Goal: Task Accomplishment & Management: Use online tool/utility

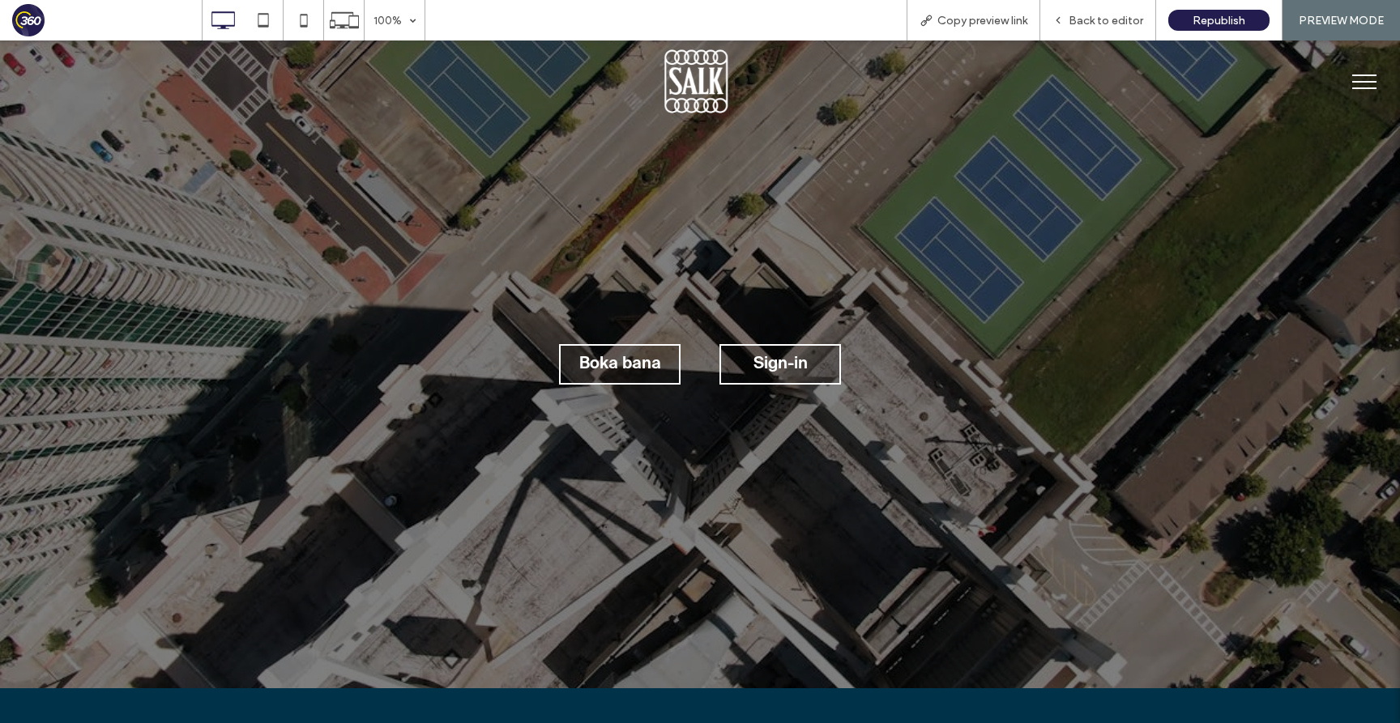
click at [1372, 88] on span "menu" at bounding box center [1364, 88] width 24 height 2
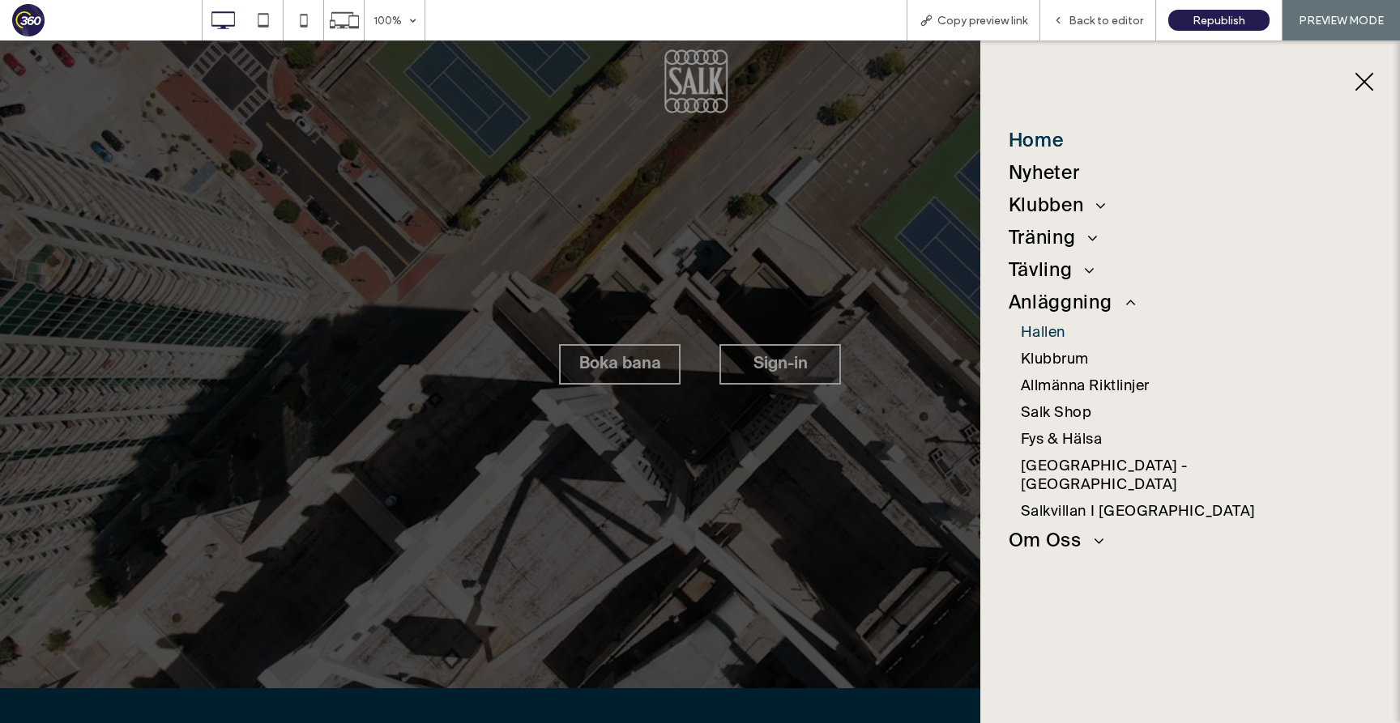
click at [1051, 332] on span "Hallen" at bounding box center [1043, 333] width 45 height 19
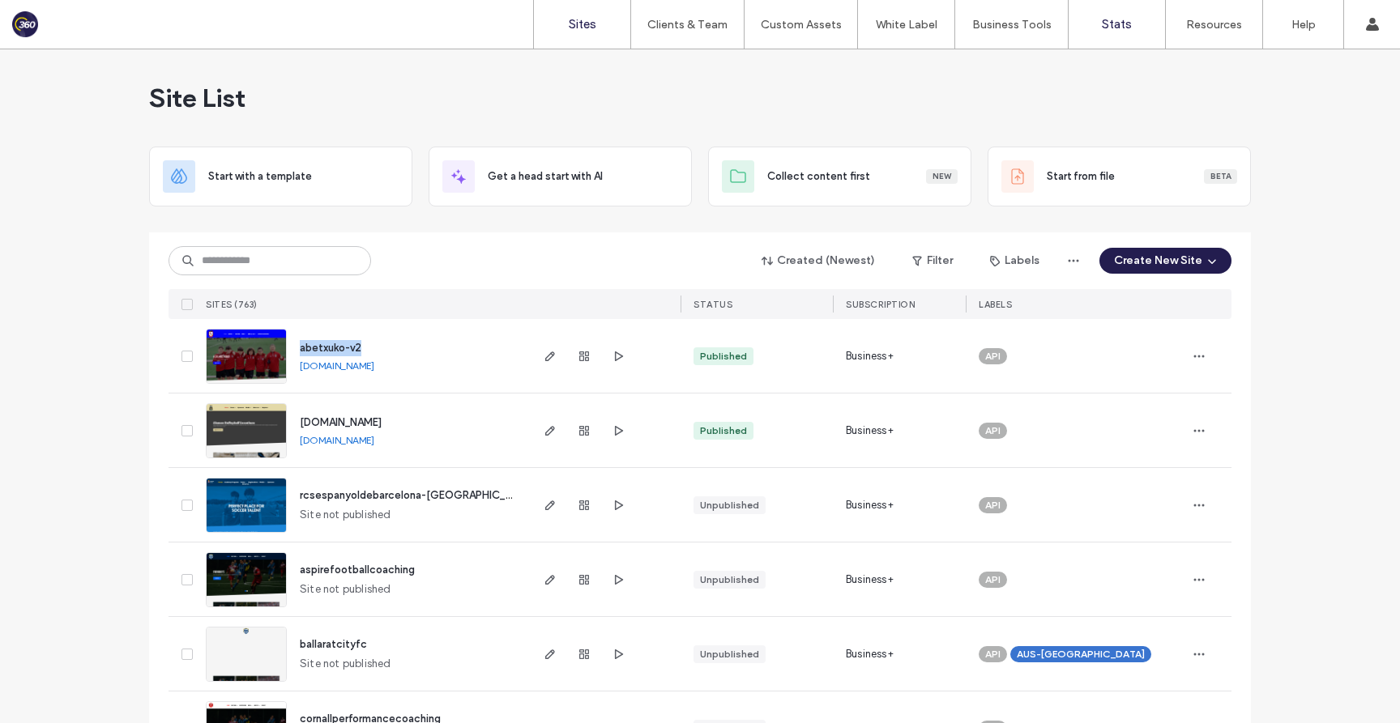
drag, startPoint x: 334, startPoint y: 350, endPoint x: 1111, endPoint y: 0, distance: 852.7
click at [0, 0] on div "Sites Clients & Team Client Management Team Permissions Custom Assets Custom Te…" at bounding box center [700, 361] width 1400 height 723
click at [467, 342] on div "abetxuko-v2 abetxuko-v2.360player.club" at bounding box center [407, 356] width 241 height 74
click at [297, 258] on input at bounding box center [269, 260] width 202 height 29
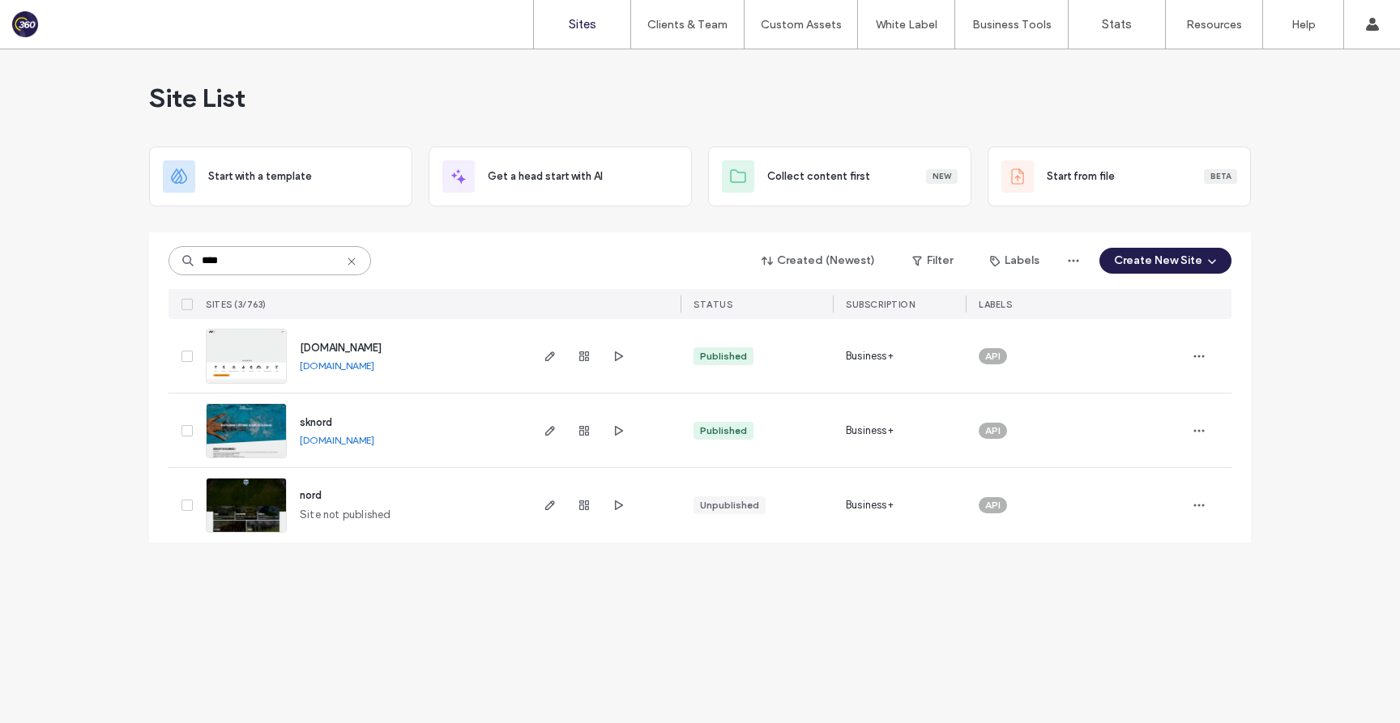
type input "****"
click at [318, 343] on span "www.nordsport.ee" at bounding box center [341, 348] width 82 height 12
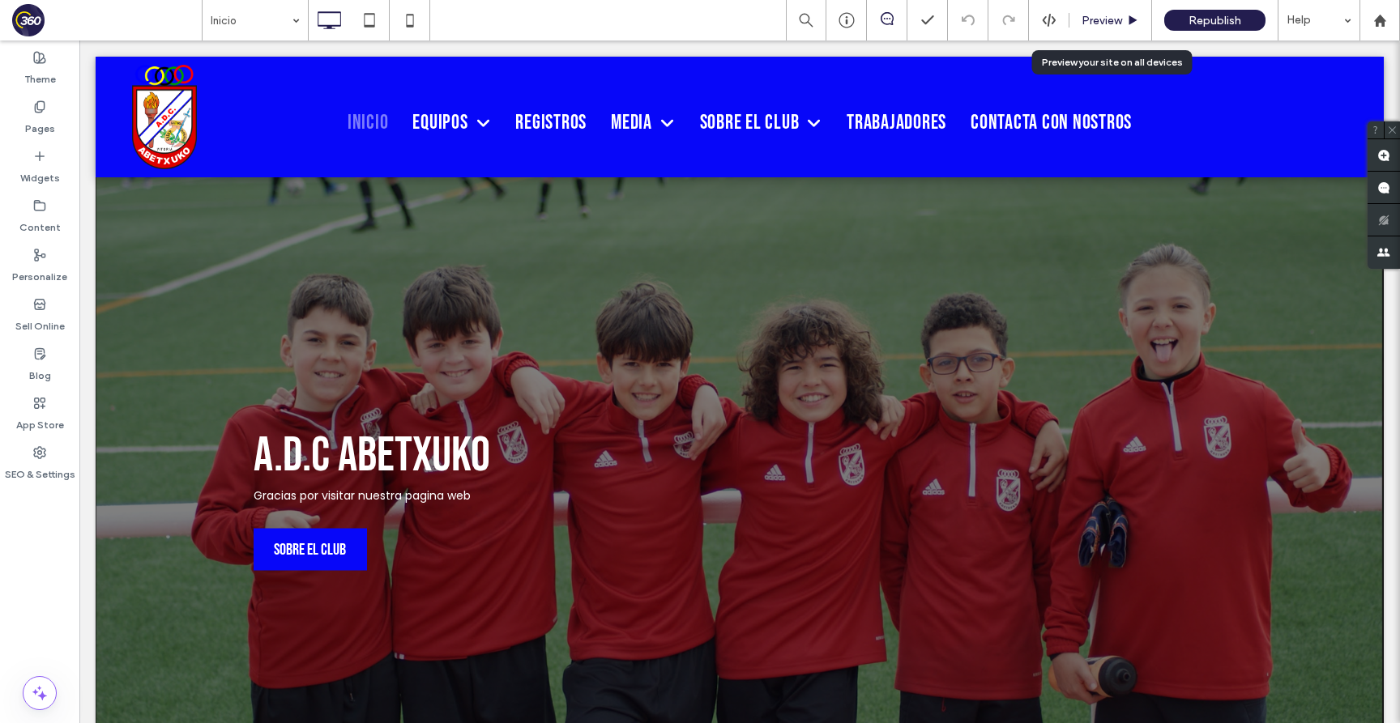
click at [1101, 19] on span "Preview" at bounding box center [1101, 21] width 40 height 14
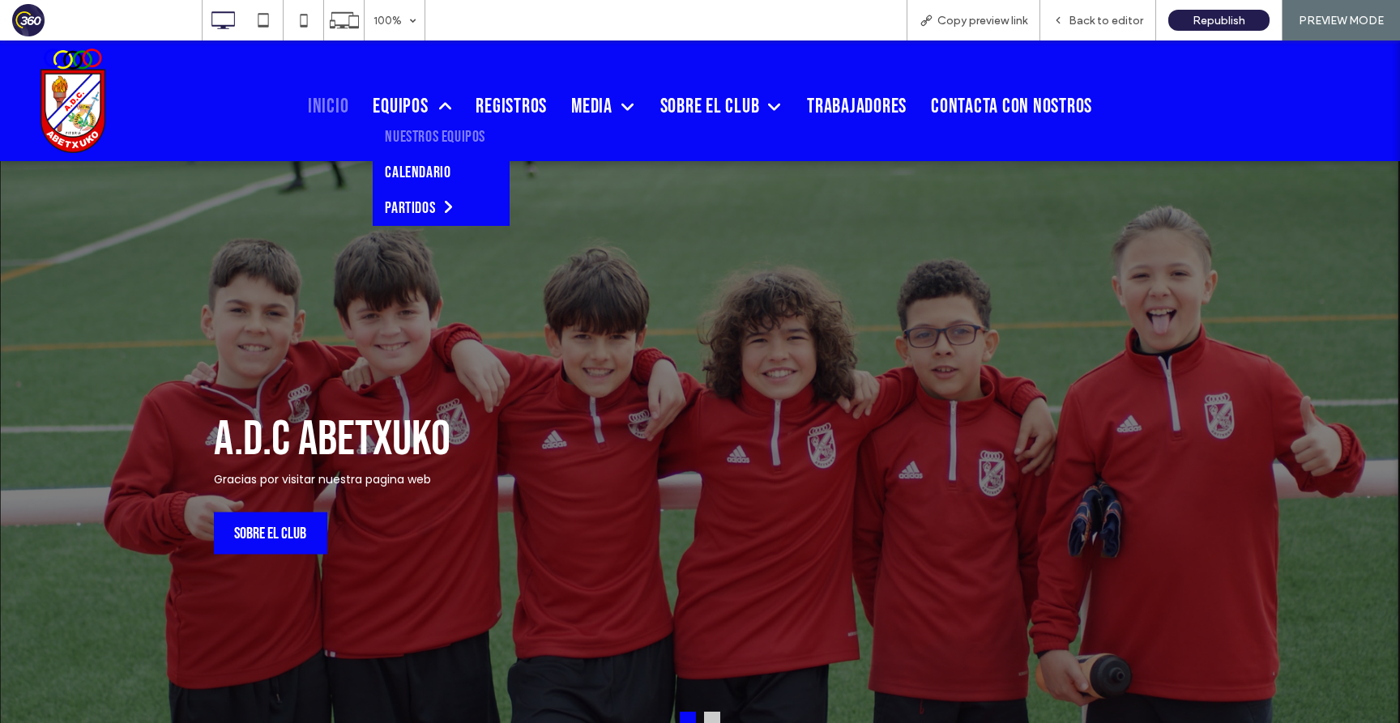
click at [419, 132] on span "Nuestros Equipos" at bounding box center [435, 136] width 100 height 19
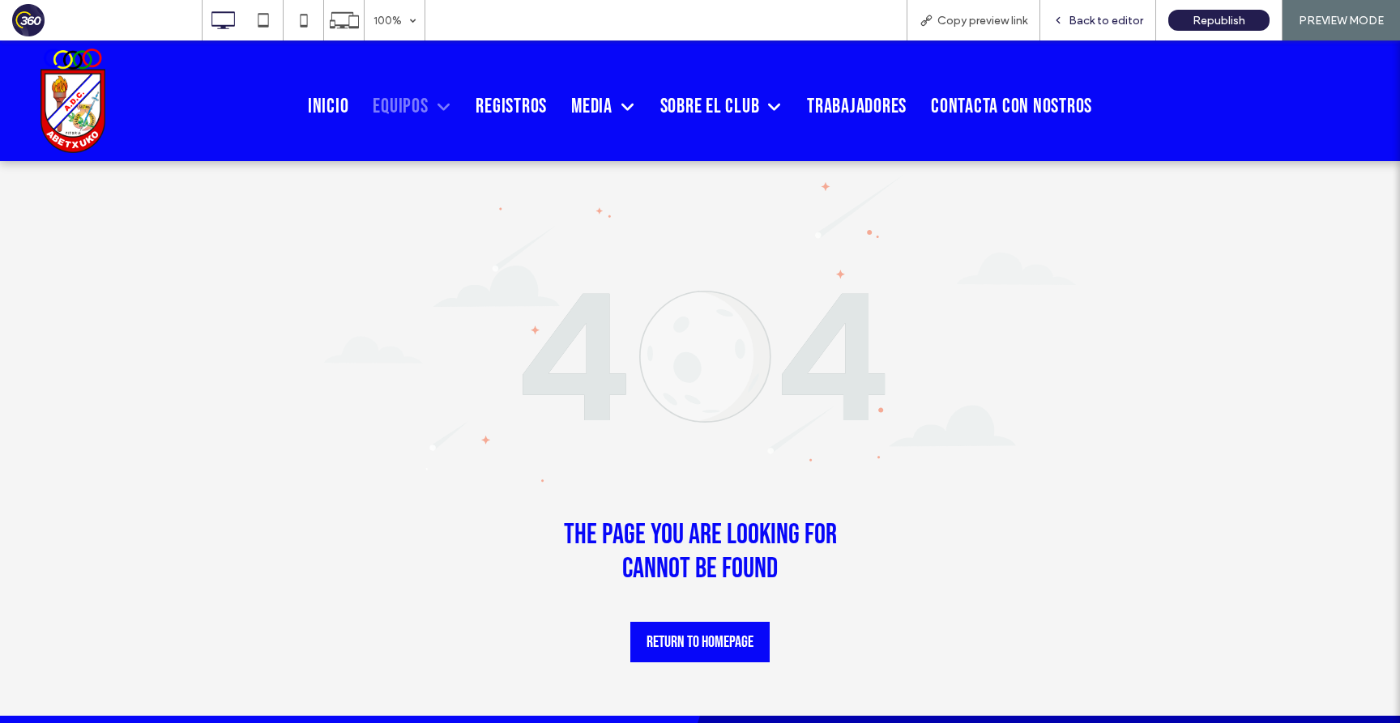
click at [1115, 20] on span "Back to editor" at bounding box center [1105, 21] width 75 height 14
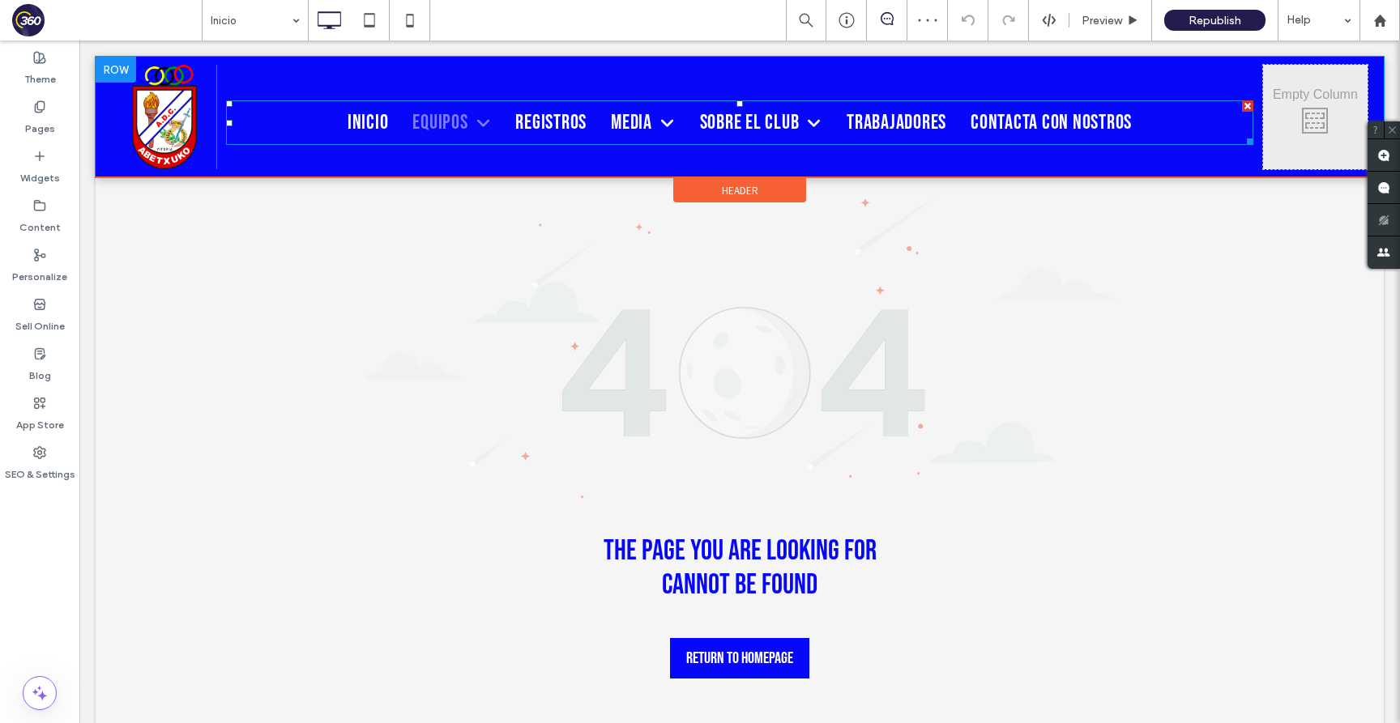
click at [1155, 129] on nav "Inicio Equipos Nuestros Equipos Calendario Partidos Próximos partidos Resultado…" at bounding box center [739, 122] width 1027 height 45
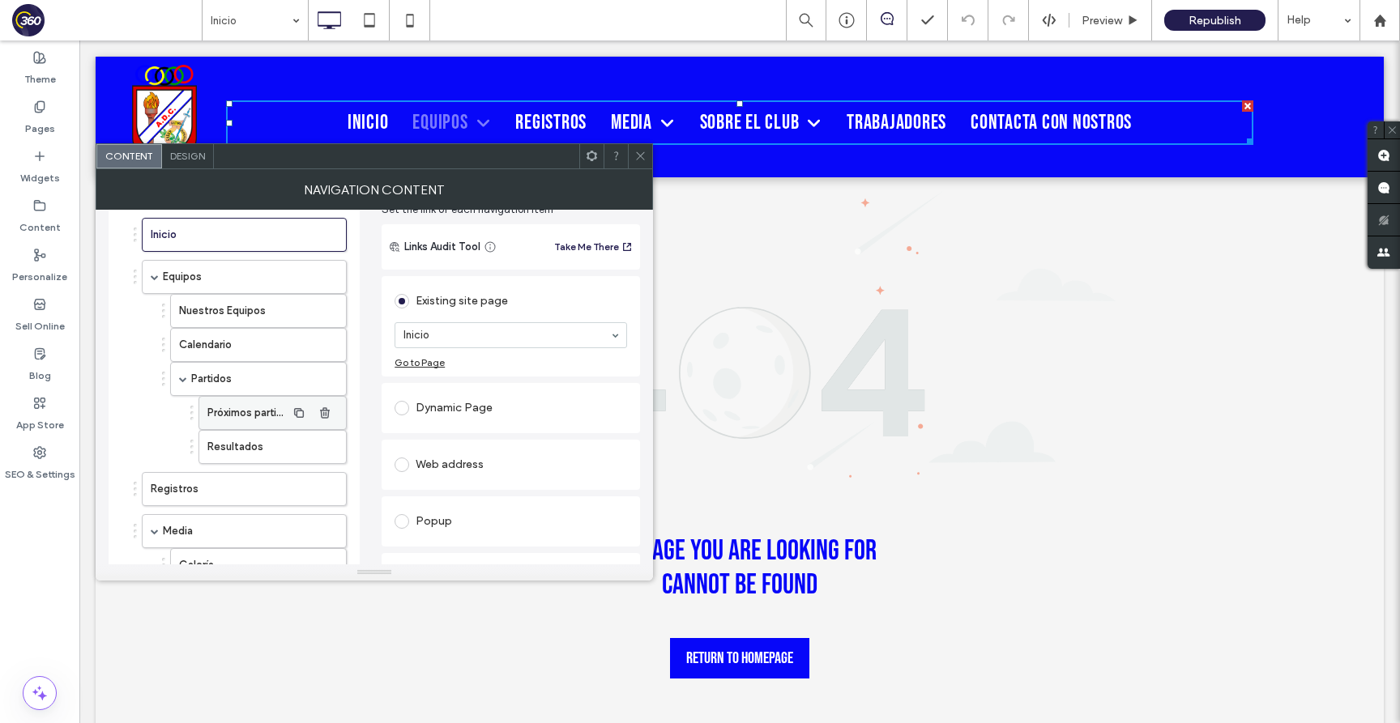
scroll to position [71, 0]
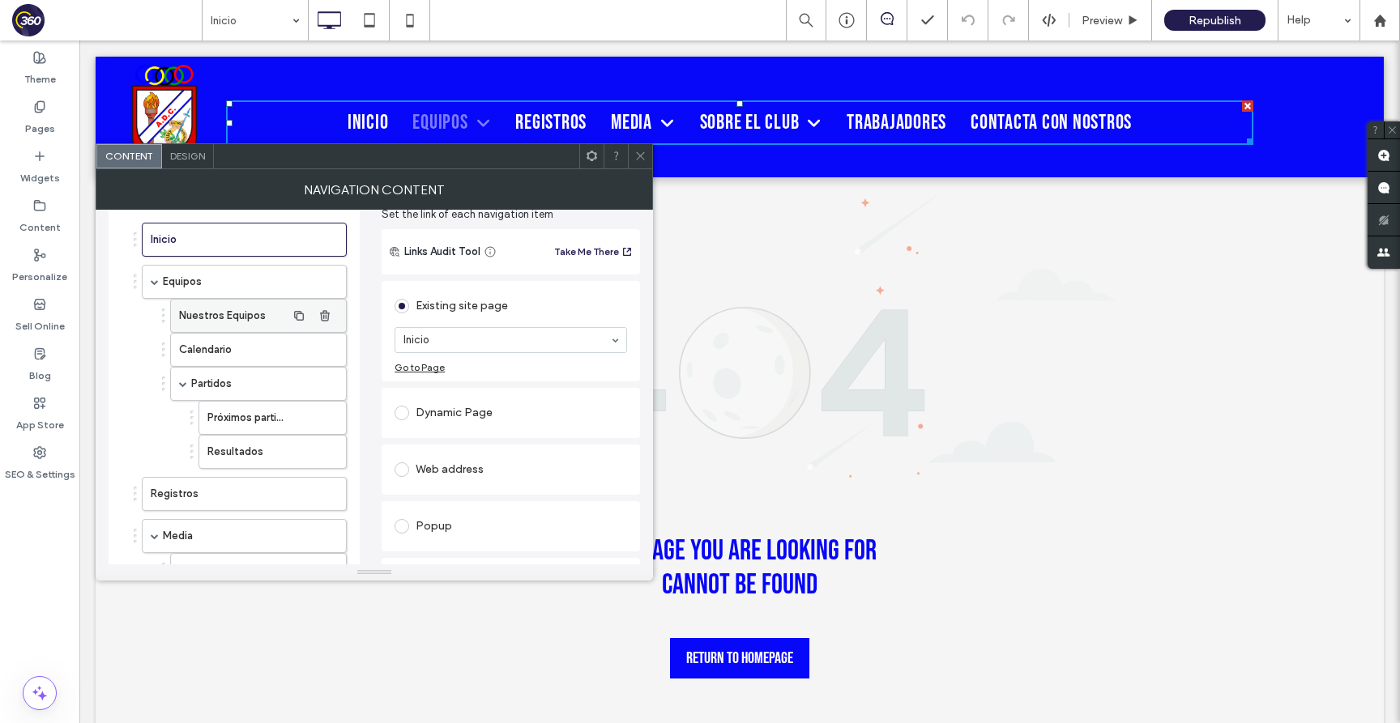
click at [252, 318] on label "Nuestros Equipos" at bounding box center [232, 316] width 107 height 32
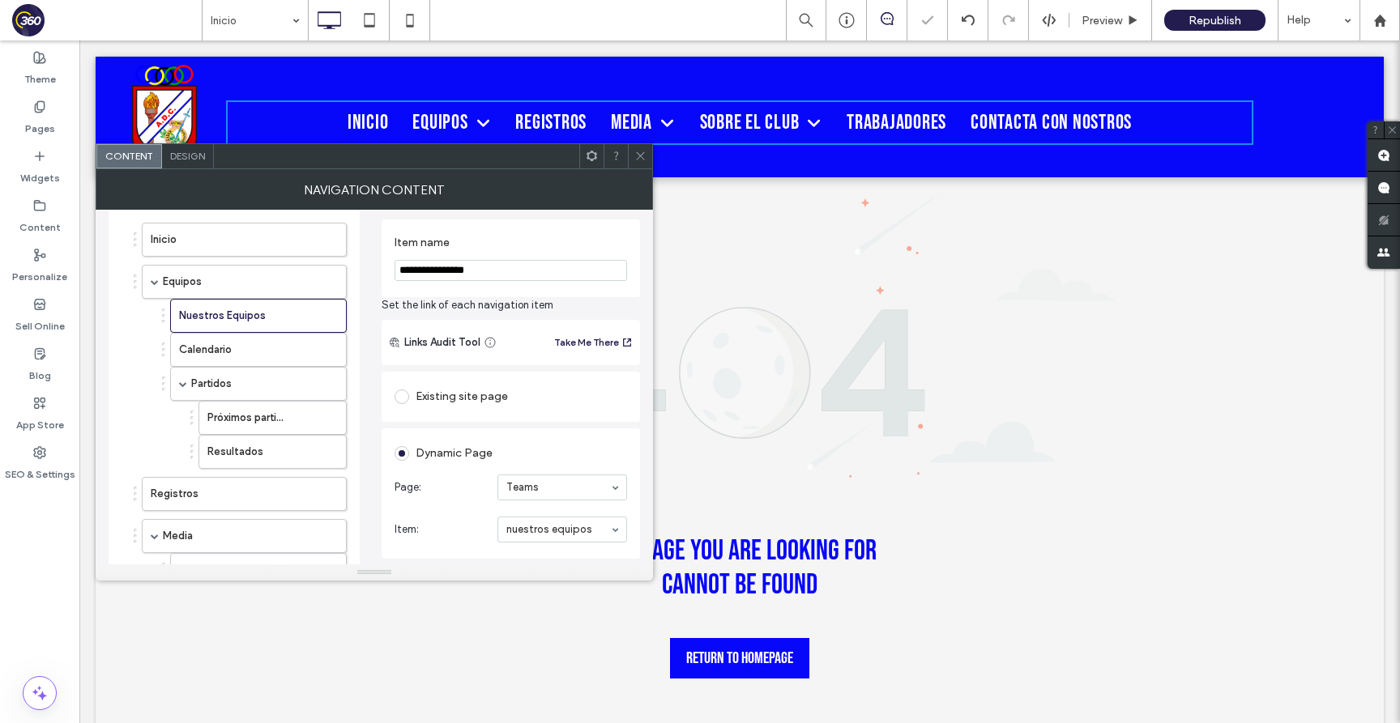
click at [642, 156] on icon at bounding box center [640, 156] width 12 height 12
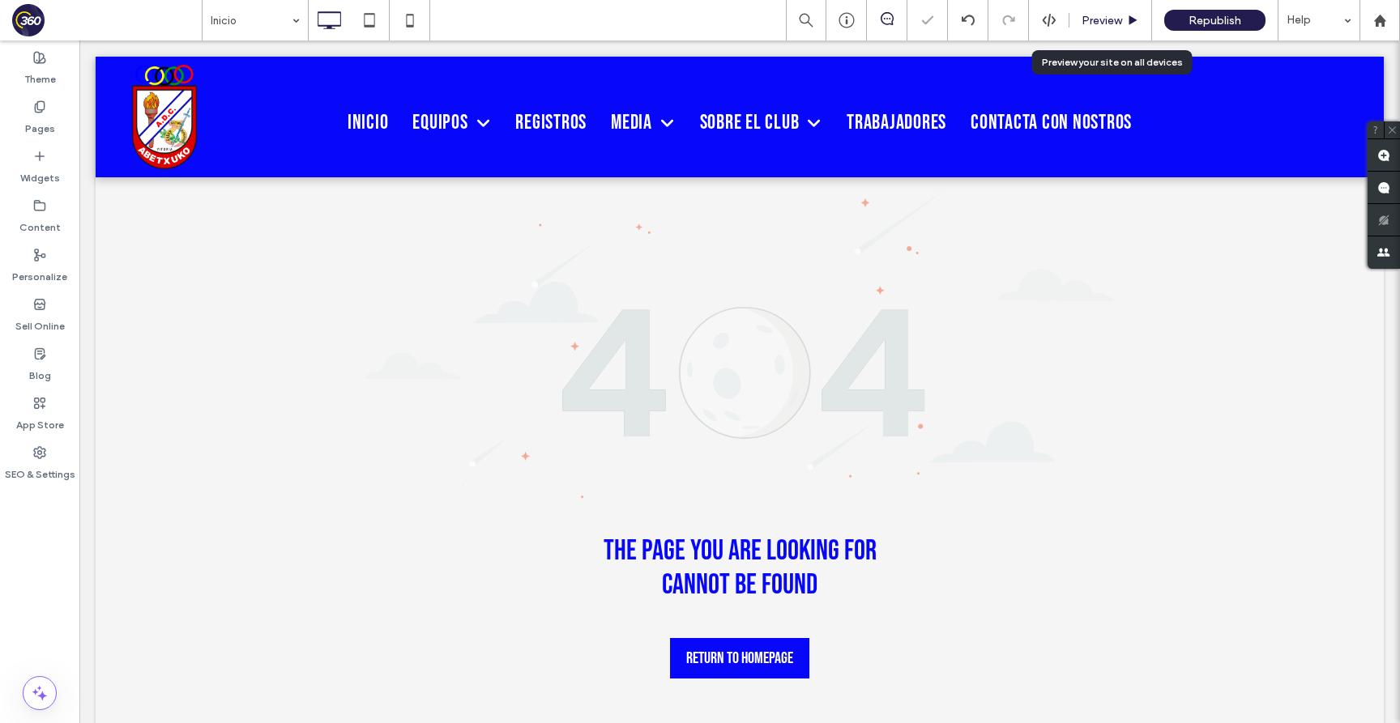
click at [1109, 23] on span "Preview" at bounding box center [1101, 21] width 40 height 14
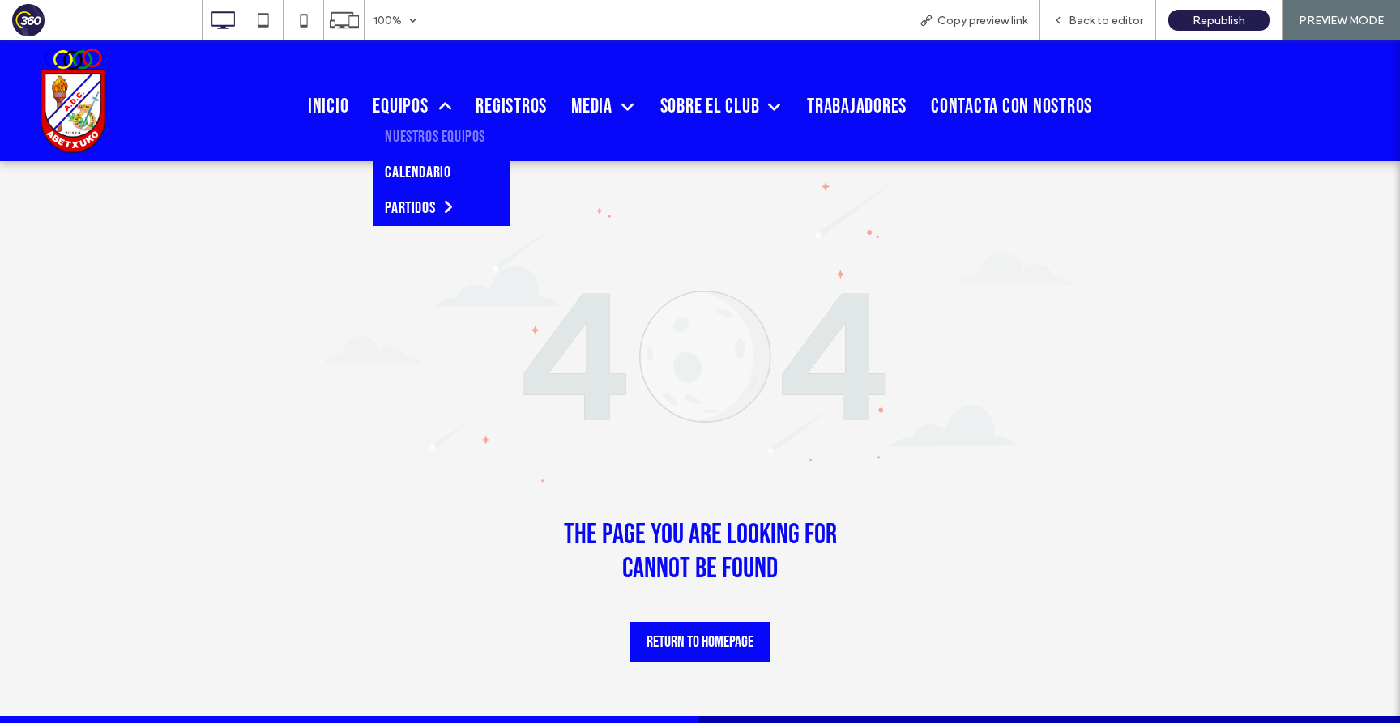
click at [417, 136] on span "Nuestros Equipos" at bounding box center [435, 136] width 100 height 19
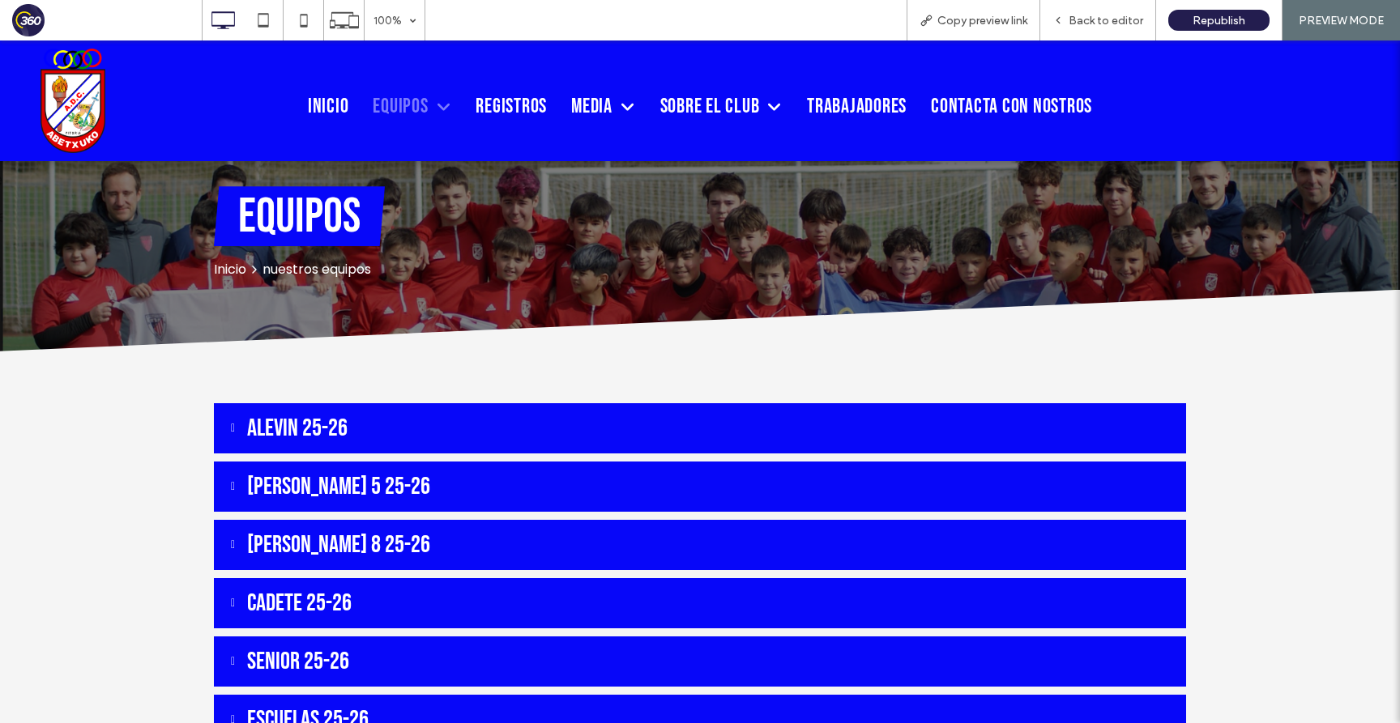
scroll to position [143, 0]
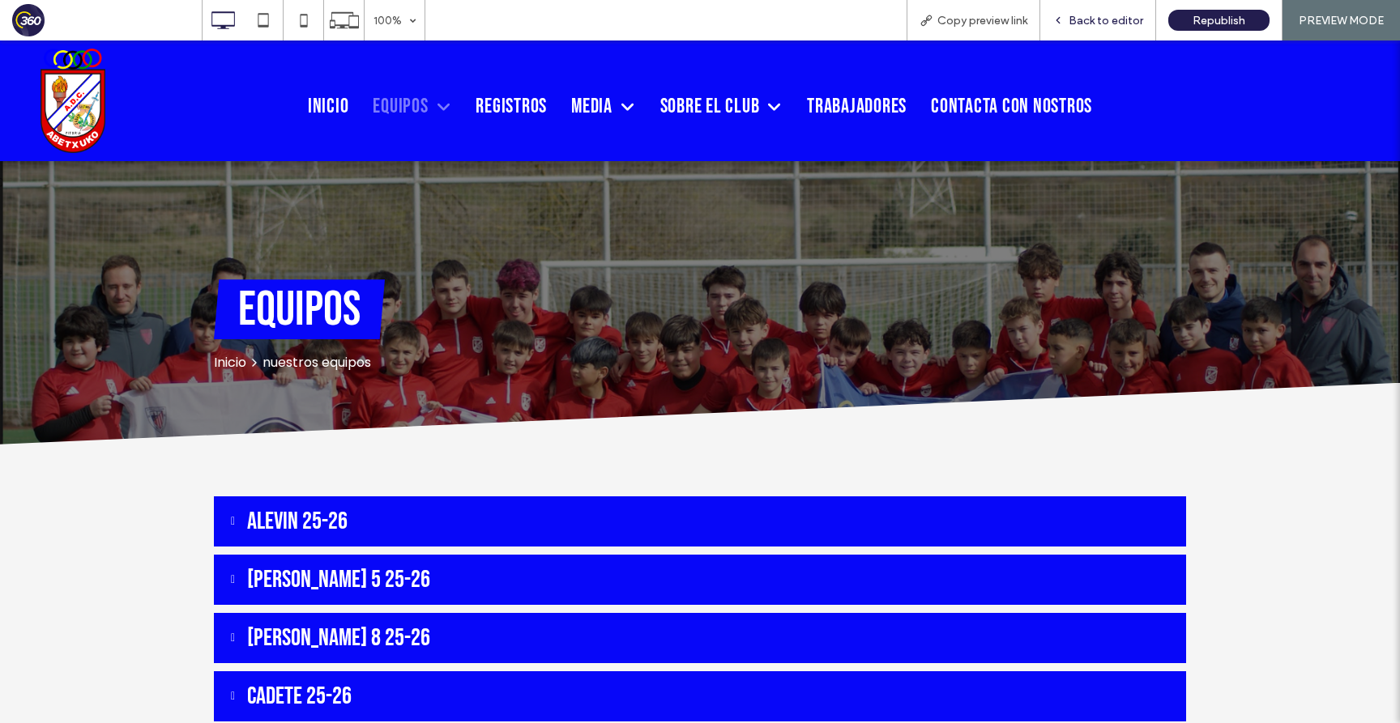
click at [1103, 18] on span "Back to editor" at bounding box center [1105, 21] width 75 height 14
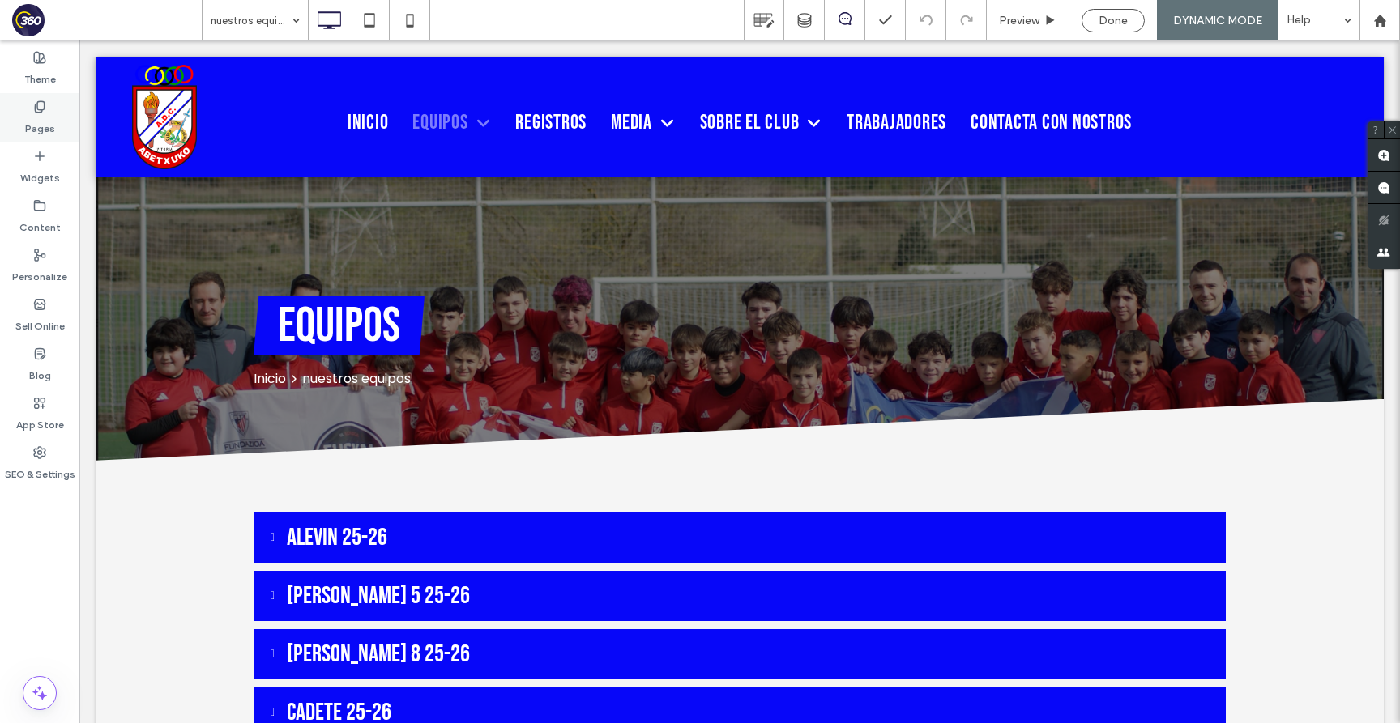
click at [55, 111] on div "Pages" at bounding box center [39, 117] width 79 height 49
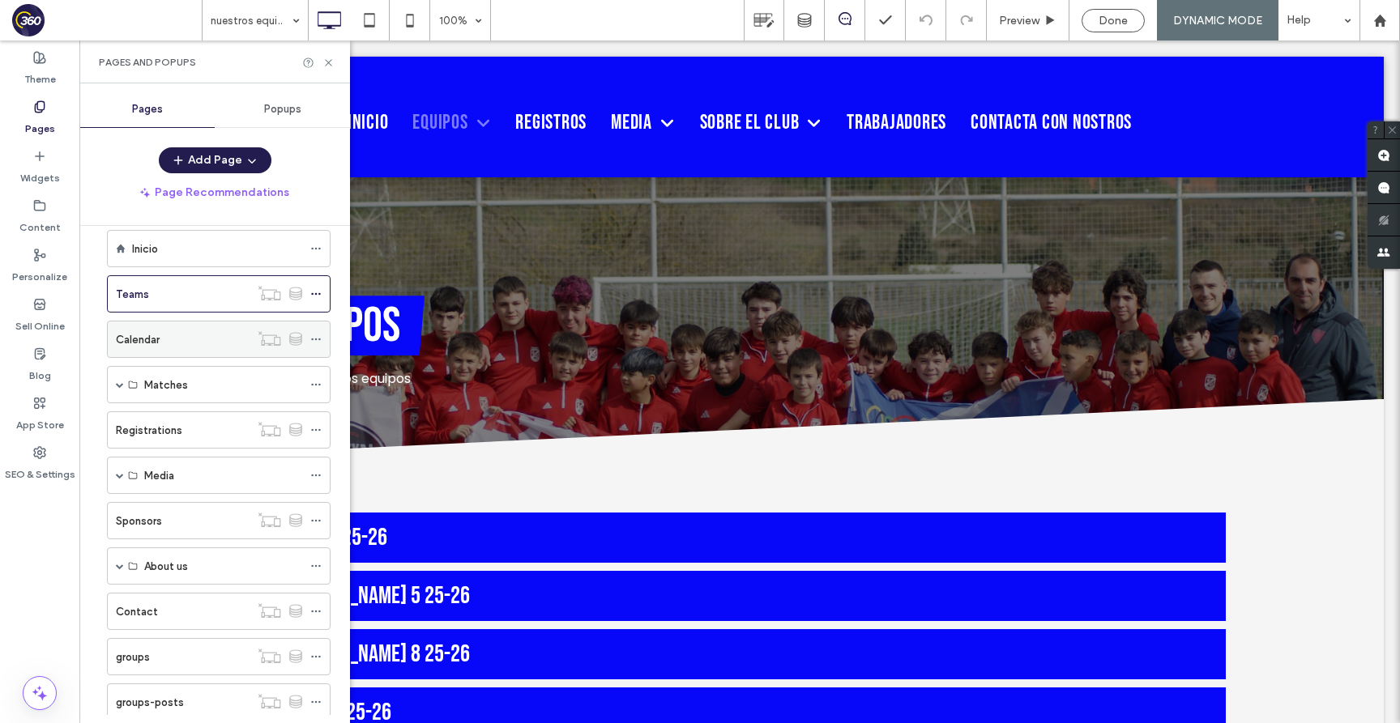
scroll to position [29, 0]
click at [331, 60] on icon at bounding box center [328, 63] width 12 height 12
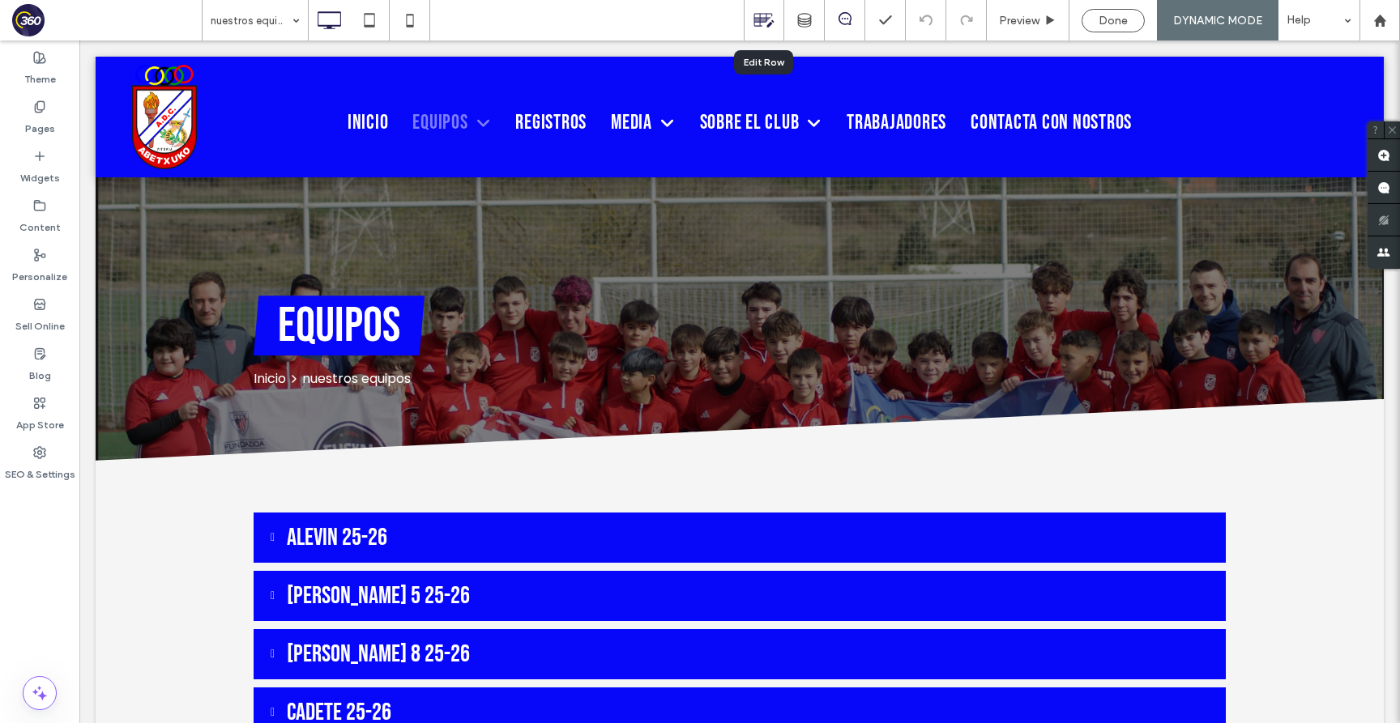
click at [759, 22] on use at bounding box center [764, 21] width 20 height 14
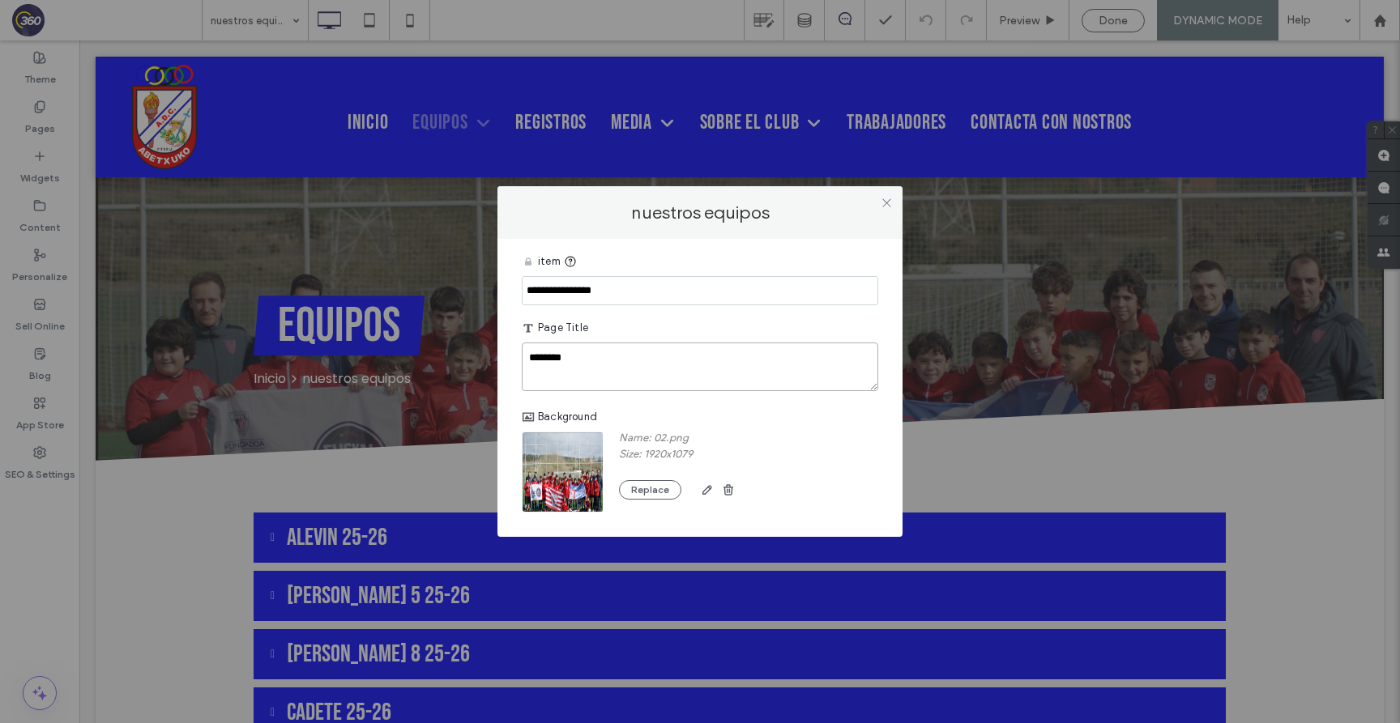
click at [534, 363] on textarea "*******" at bounding box center [700, 367] width 356 height 49
type textarea "**********"
click at [699, 415] on div "Background" at bounding box center [700, 417] width 356 height 29
click at [895, 200] on div at bounding box center [886, 202] width 24 height 24
click at [885, 200] on icon at bounding box center [886, 203] width 12 height 12
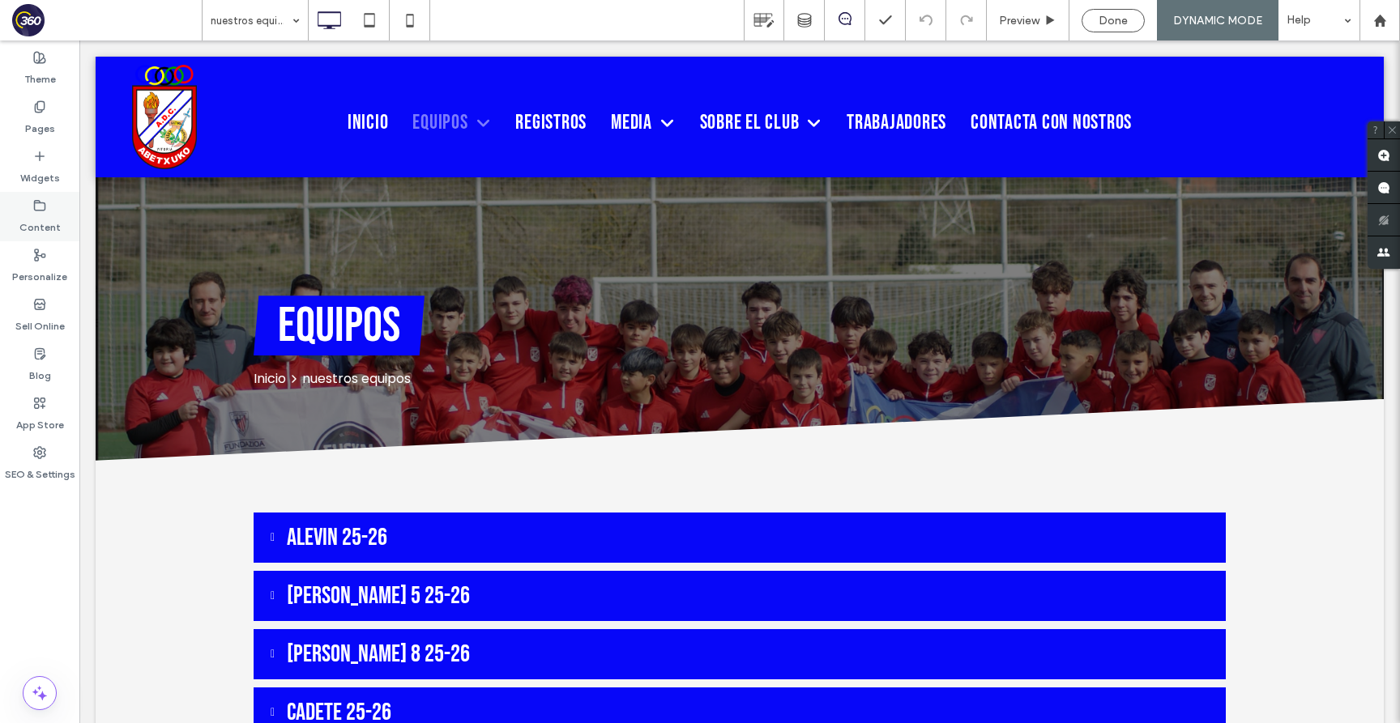
click at [48, 225] on label "Content" at bounding box center [39, 223] width 41 height 23
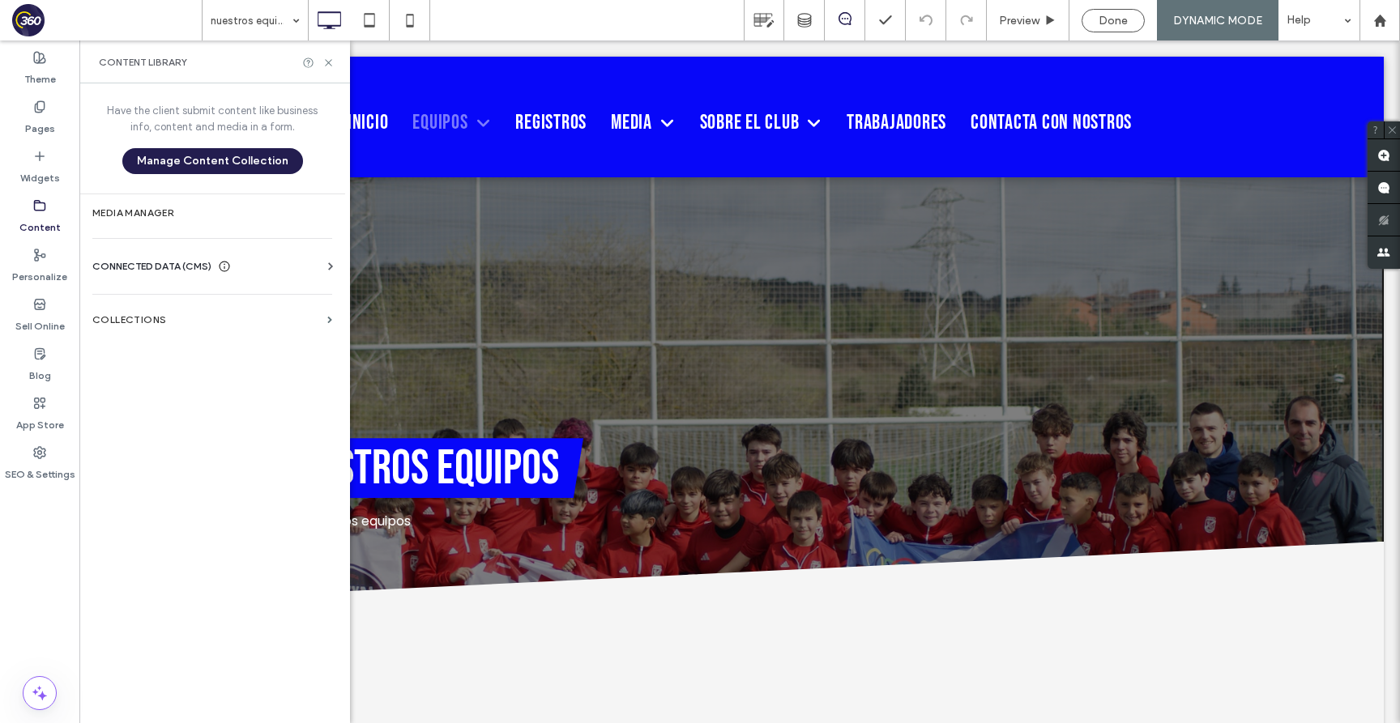
scroll to position [0, 0]
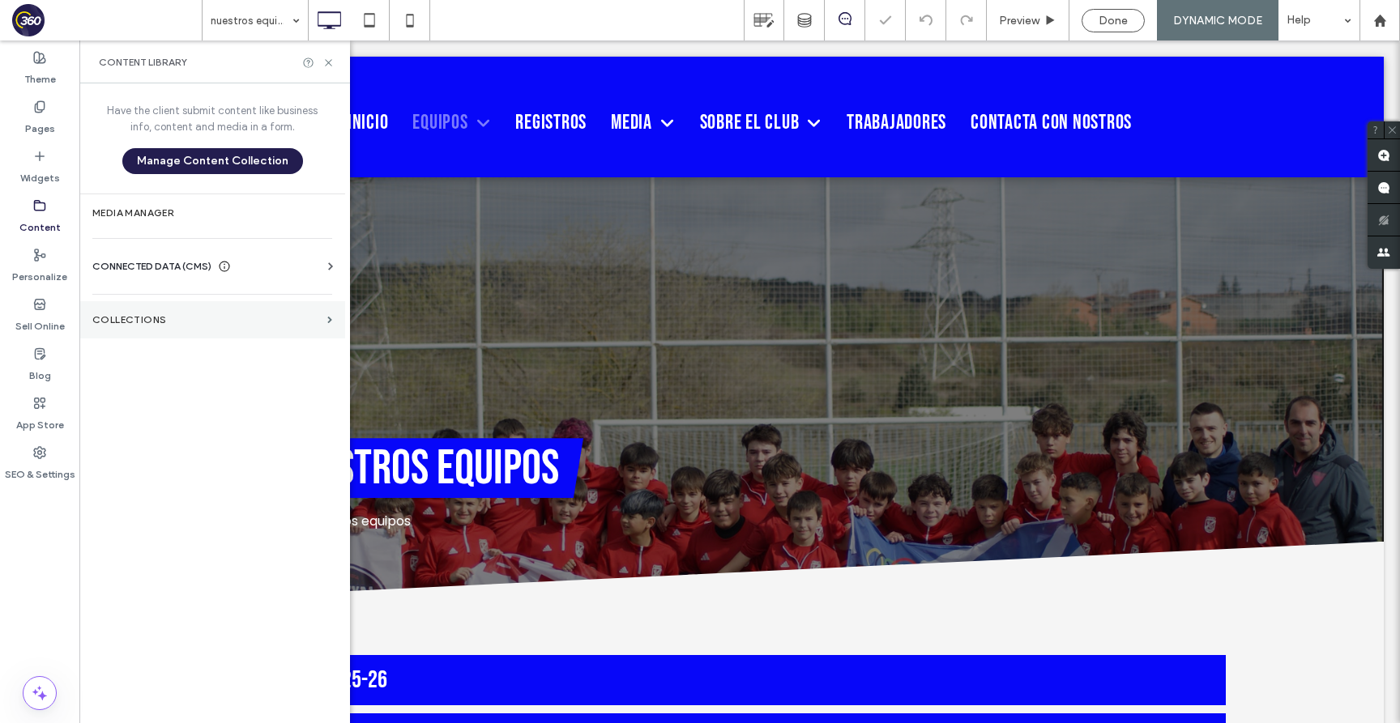
click at [170, 319] on label "Collections" at bounding box center [206, 319] width 228 height 11
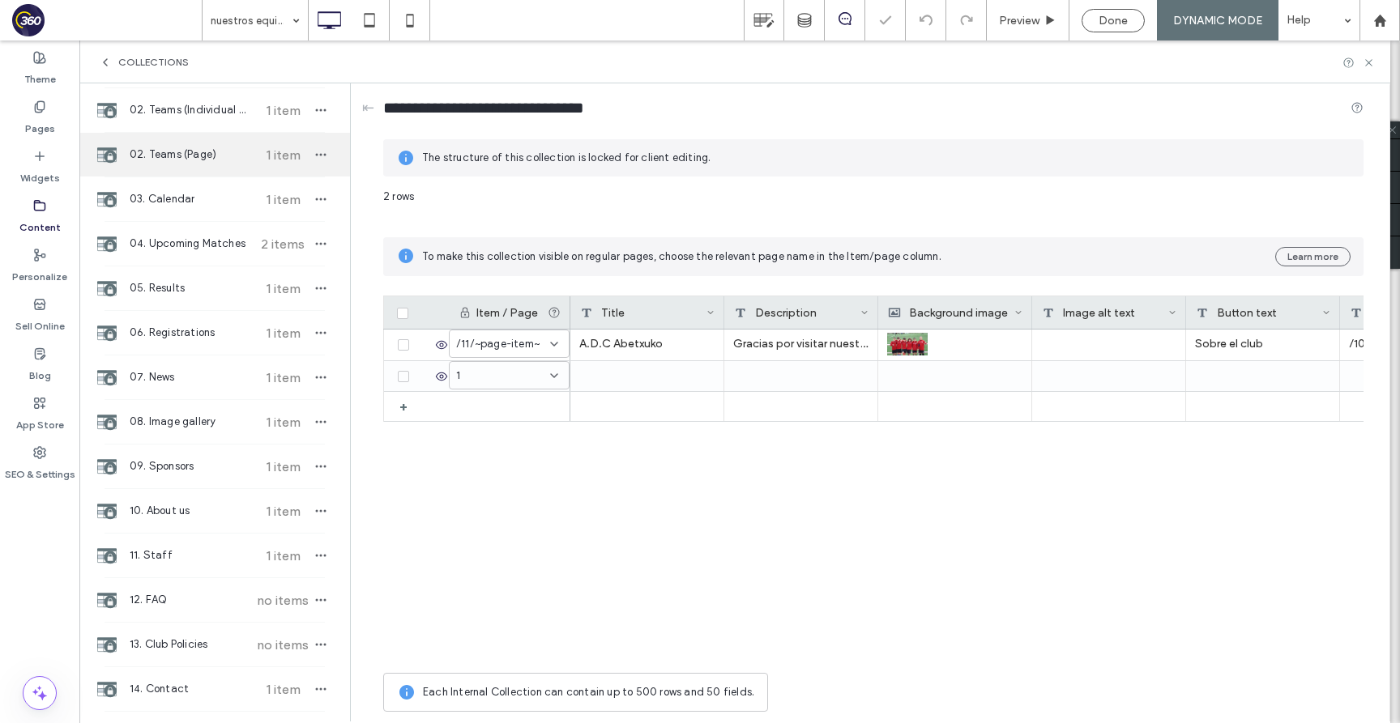
scroll to position [574, 0]
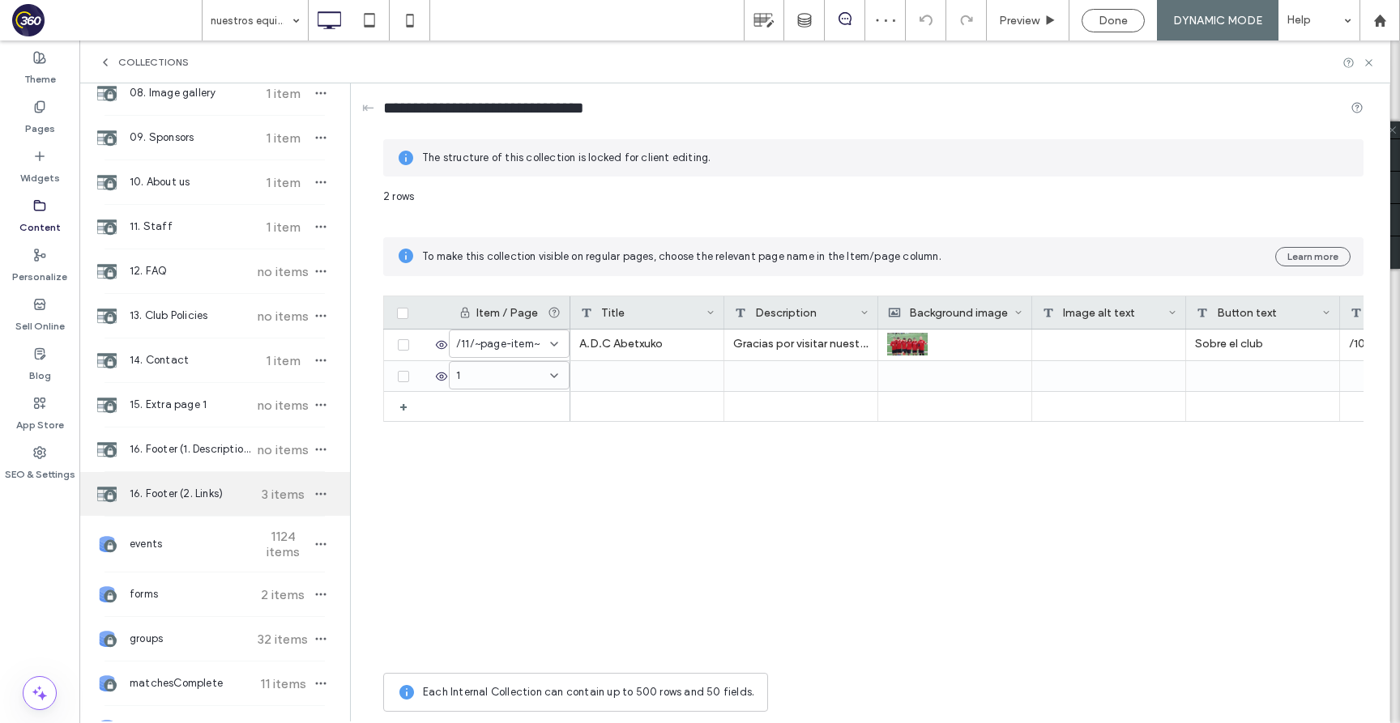
click at [228, 487] on span "16. Footer (2. Links)" at bounding box center [190, 494] width 121 height 16
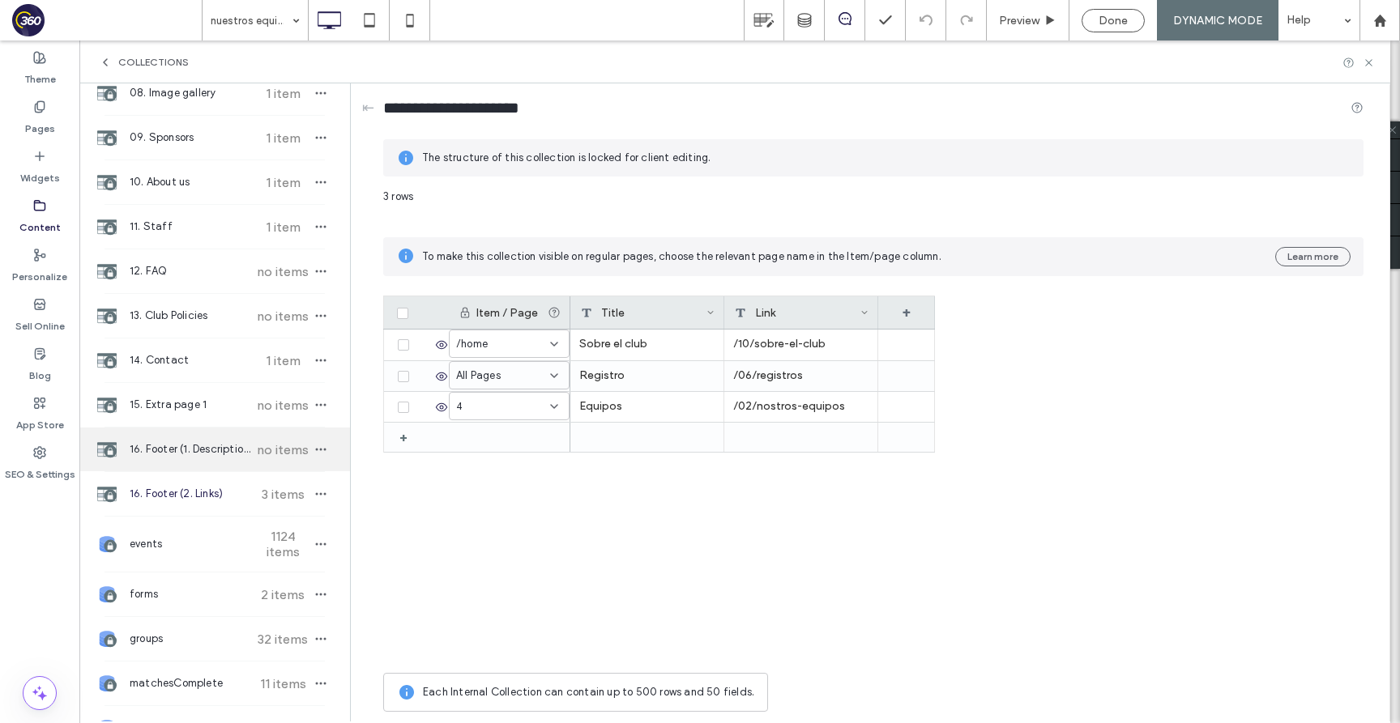
click at [220, 461] on div "16. Footer (1. Description) no items" at bounding box center [214, 450] width 271 height 44
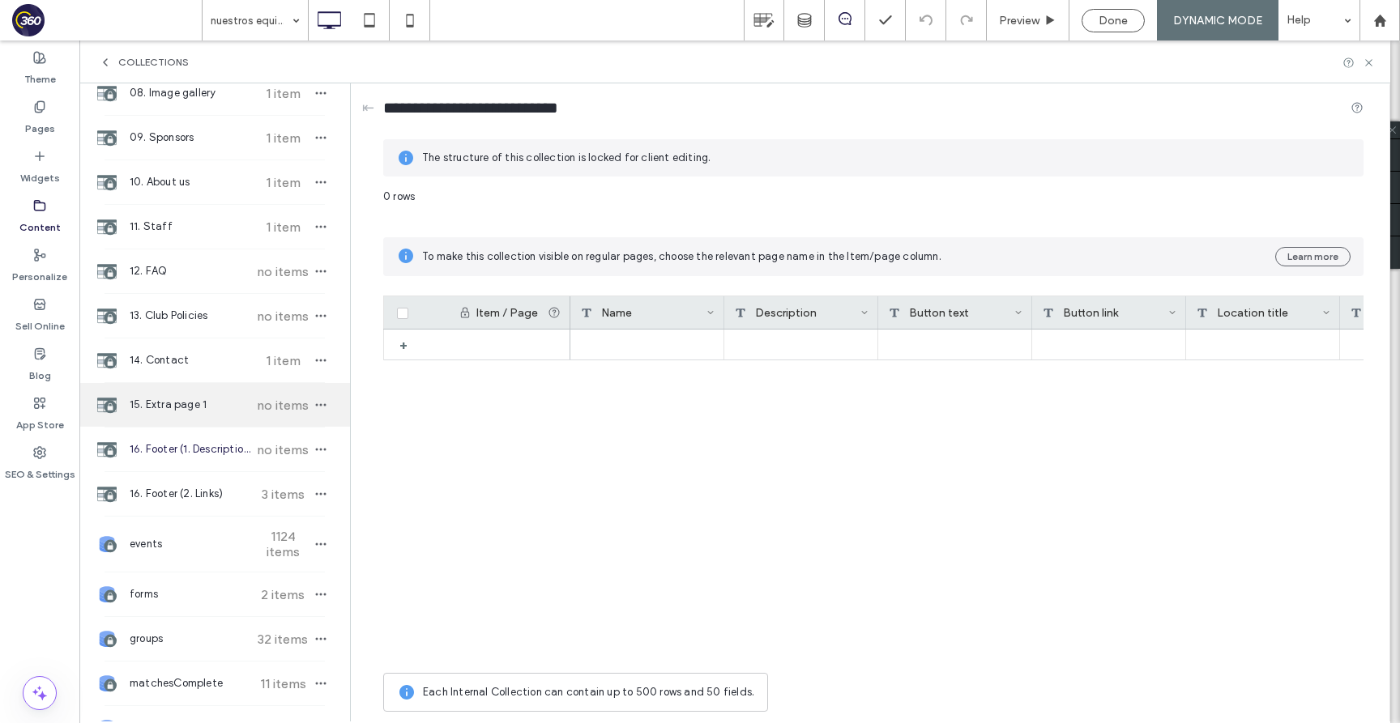
click at [215, 410] on span "15. Extra page 1" at bounding box center [190, 405] width 121 height 16
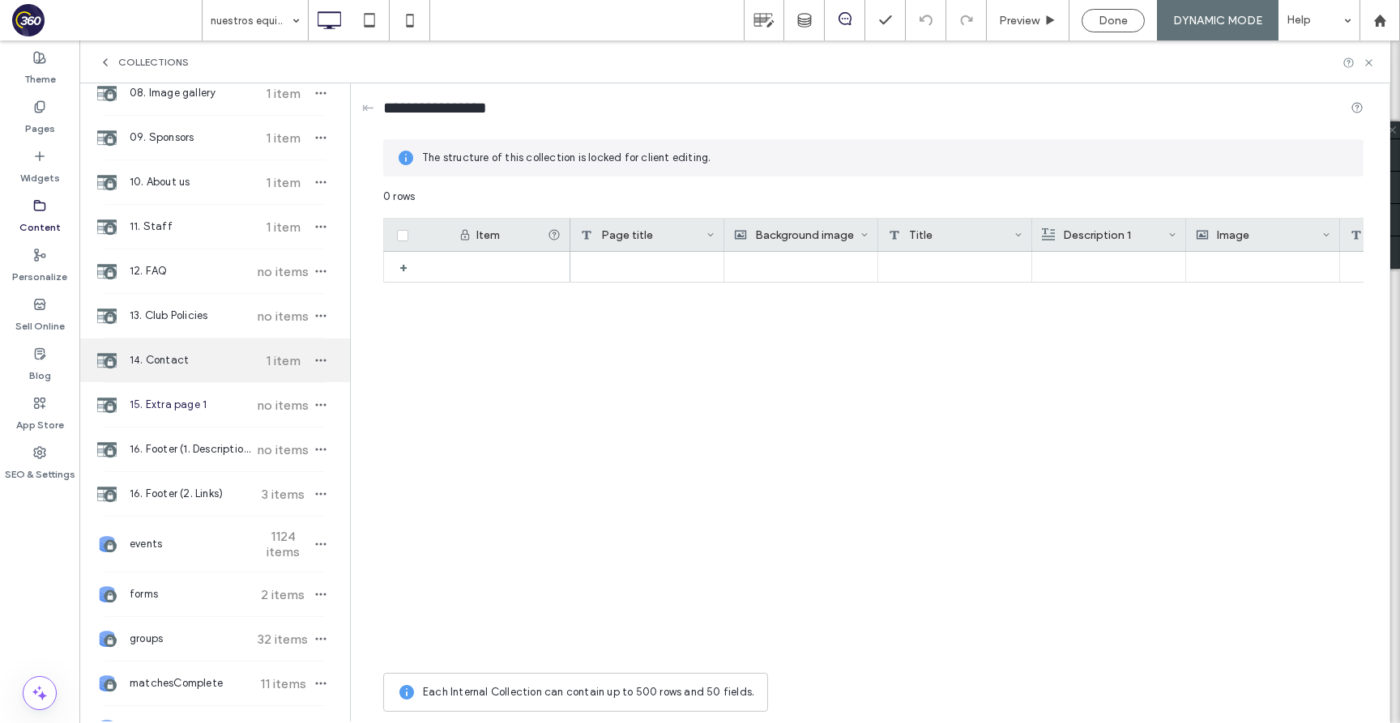
click at [220, 356] on span "14. Contact" at bounding box center [190, 360] width 121 height 16
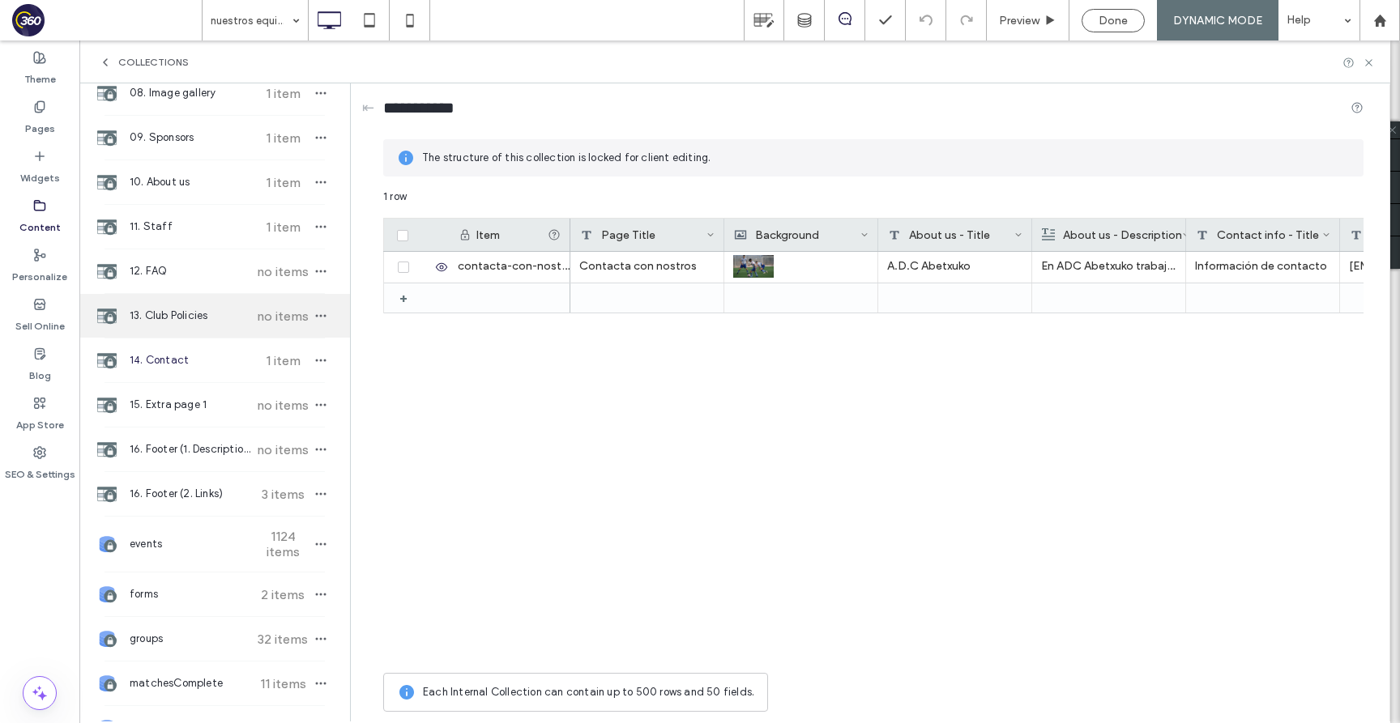
click at [220, 314] on span "13. Club Policies" at bounding box center [190, 316] width 121 height 16
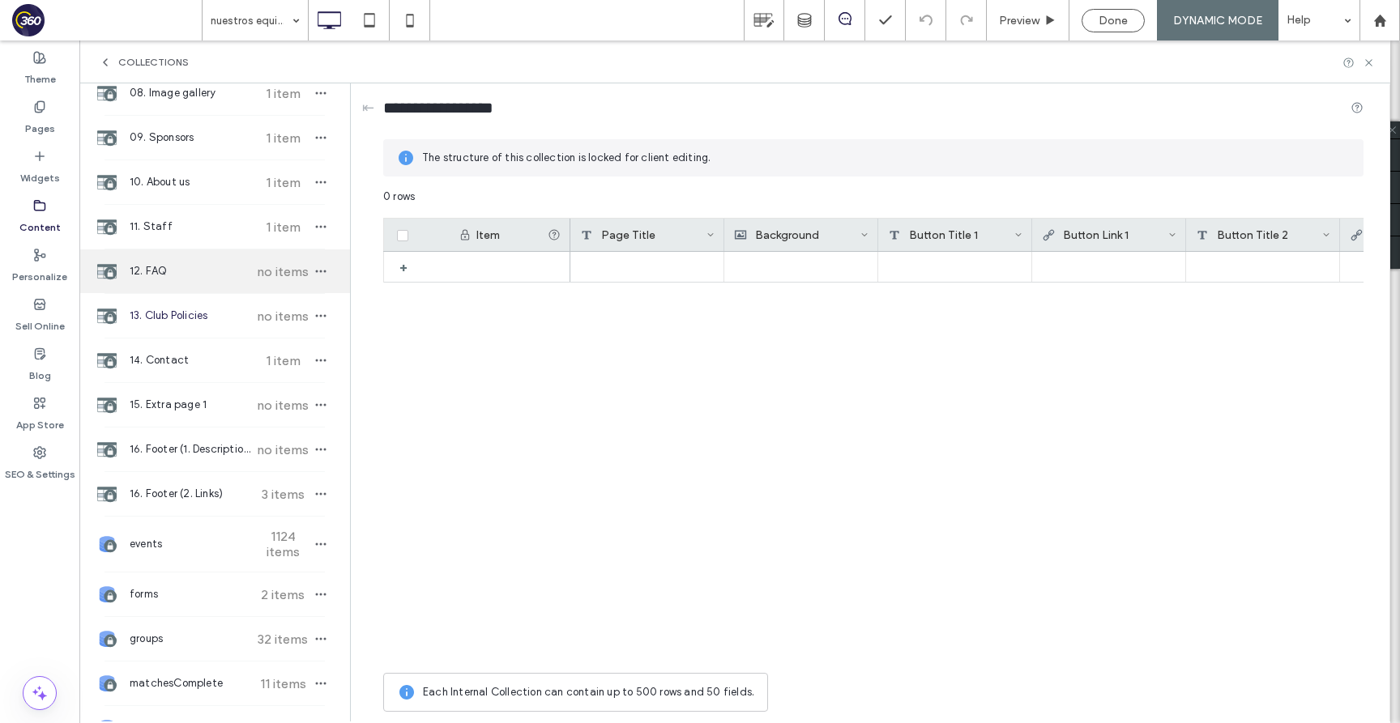
click at [213, 287] on div "12. FAQ no items" at bounding box center [214, 271] width 271 height 44
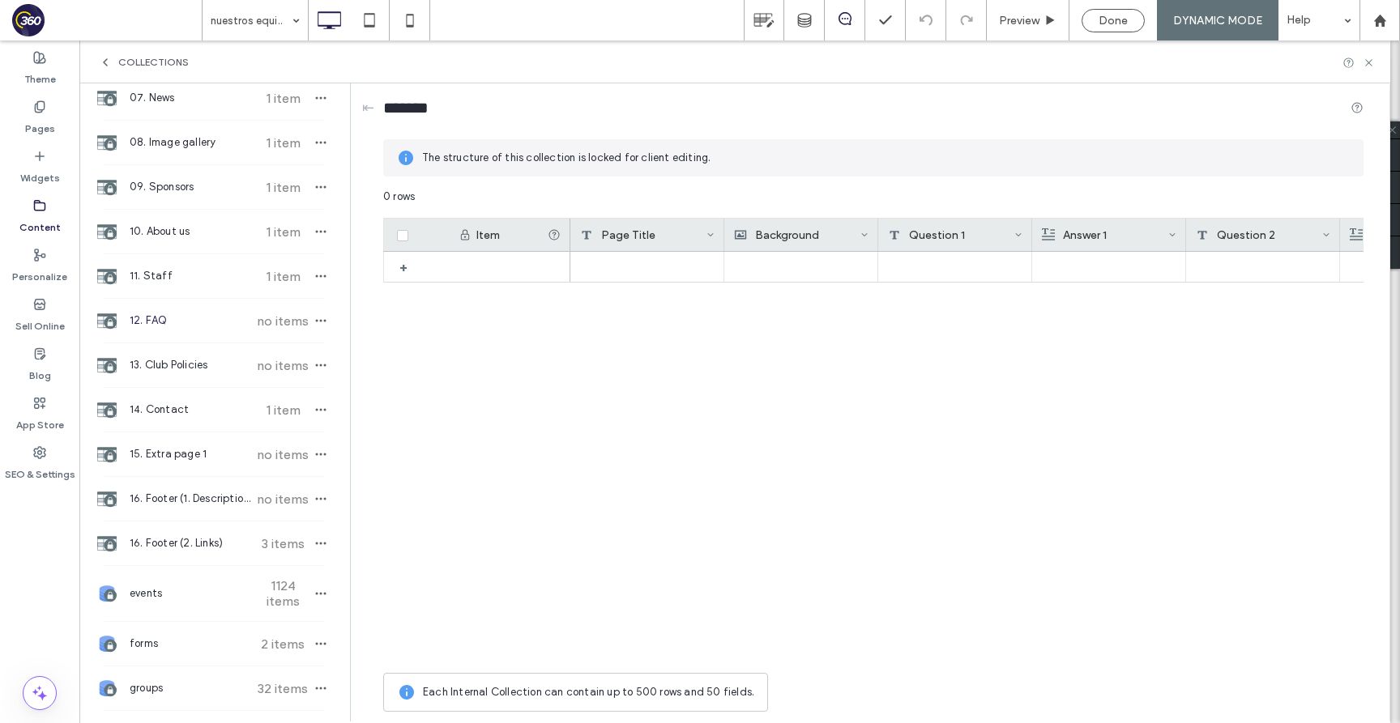
scroll to position [518, 0]
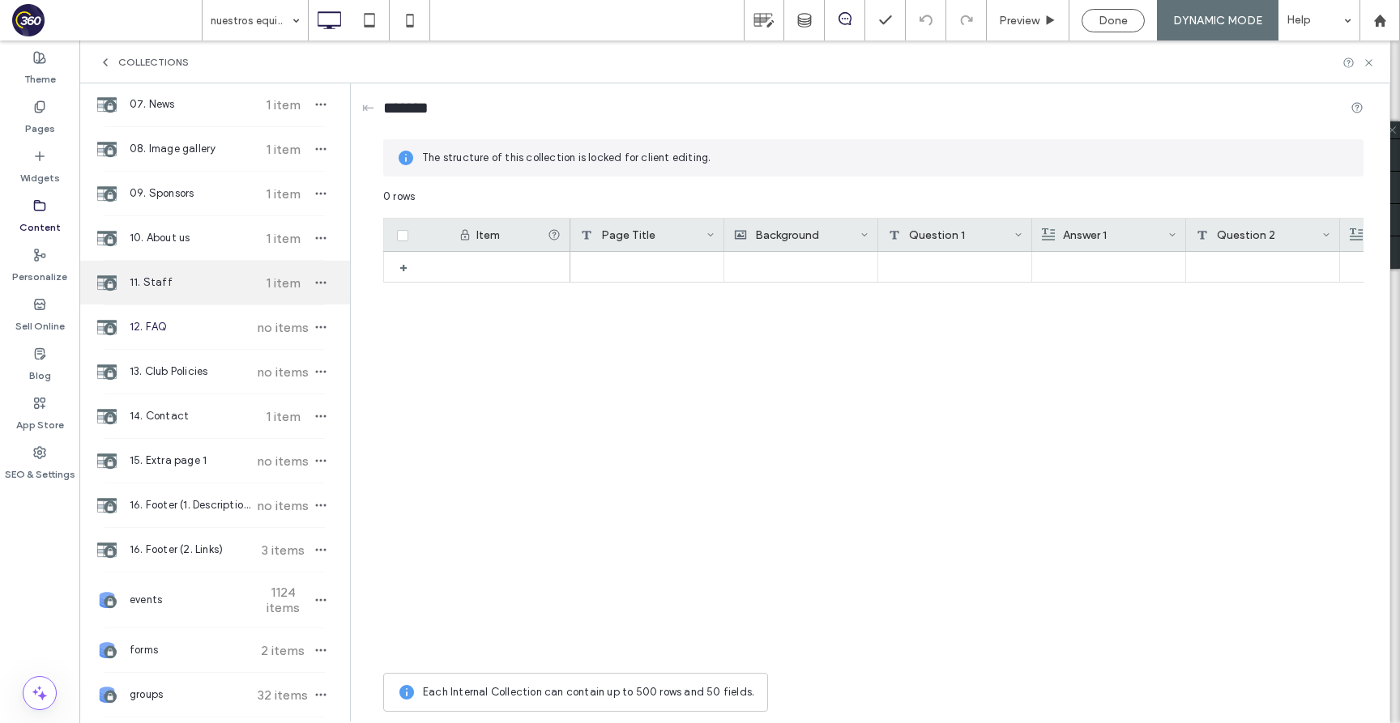
click at [201, 294] on div "11. Staff 1 item" at bounding box center [214, 283] width 271 height 44
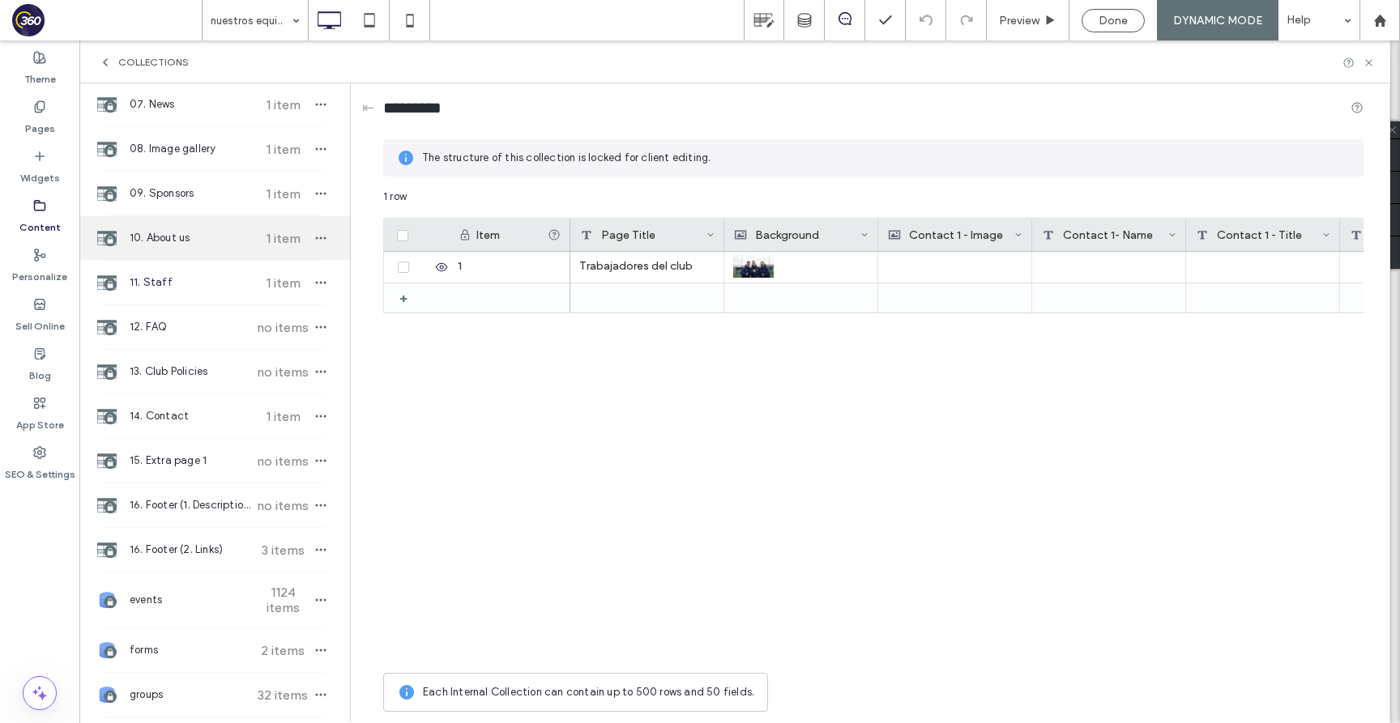
click at [211, 241] on span "10. About us" at bounding box center [190, 238] width 121 height 16
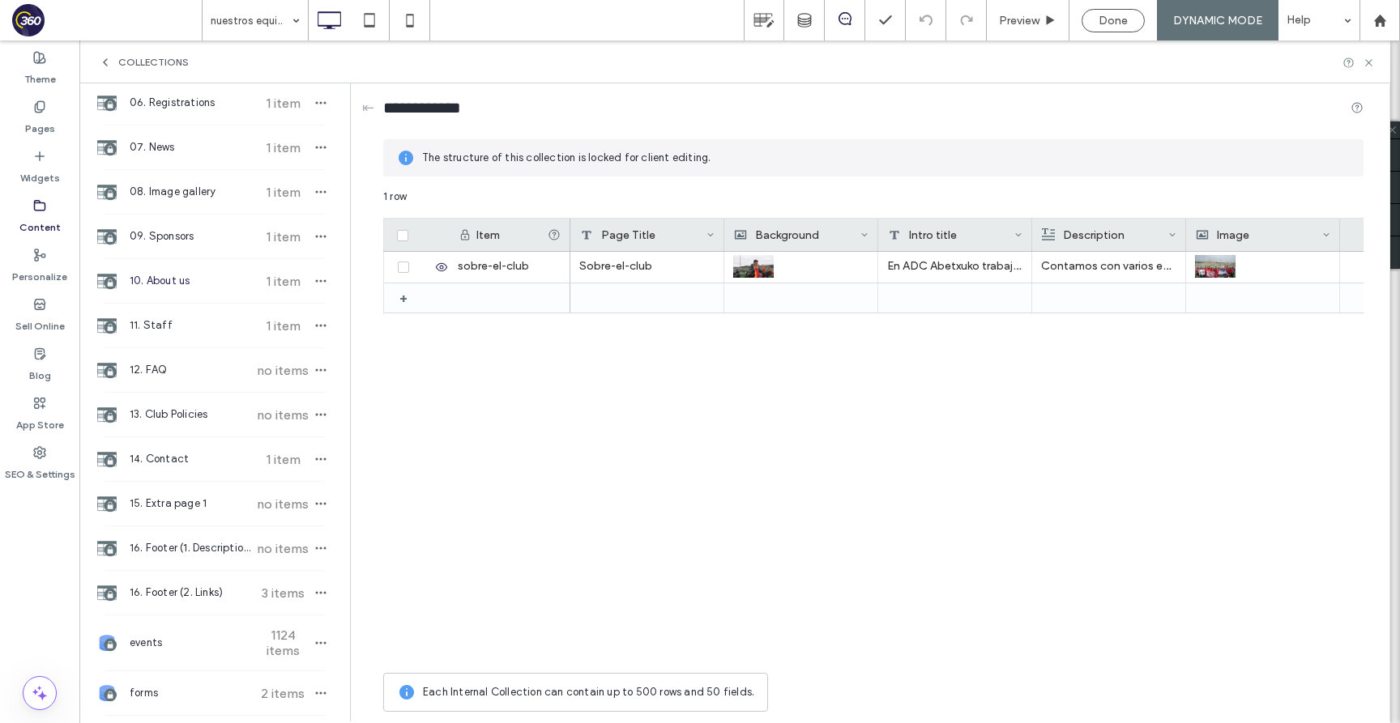
scroll to position [467, 0]
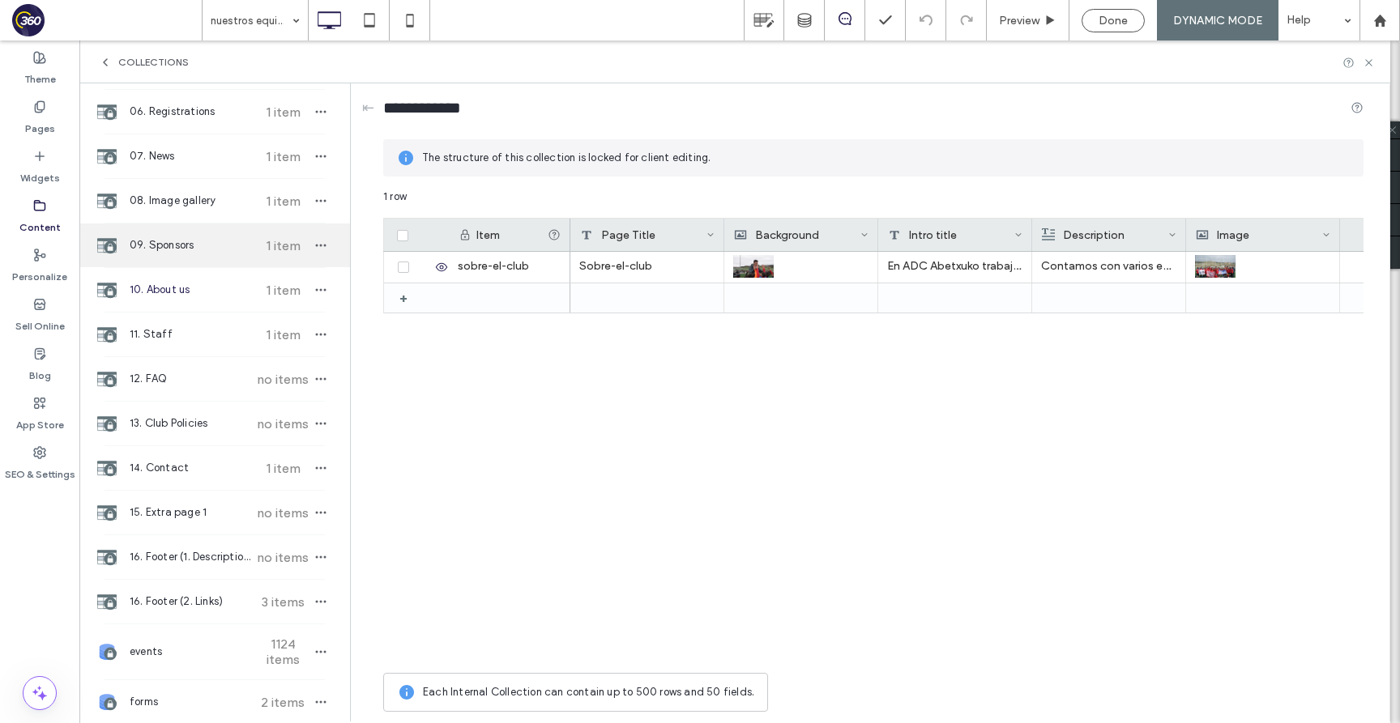
click at [204, 244] on span "09. Sponsors" at bounding box center [190, 245] width 121 height 16
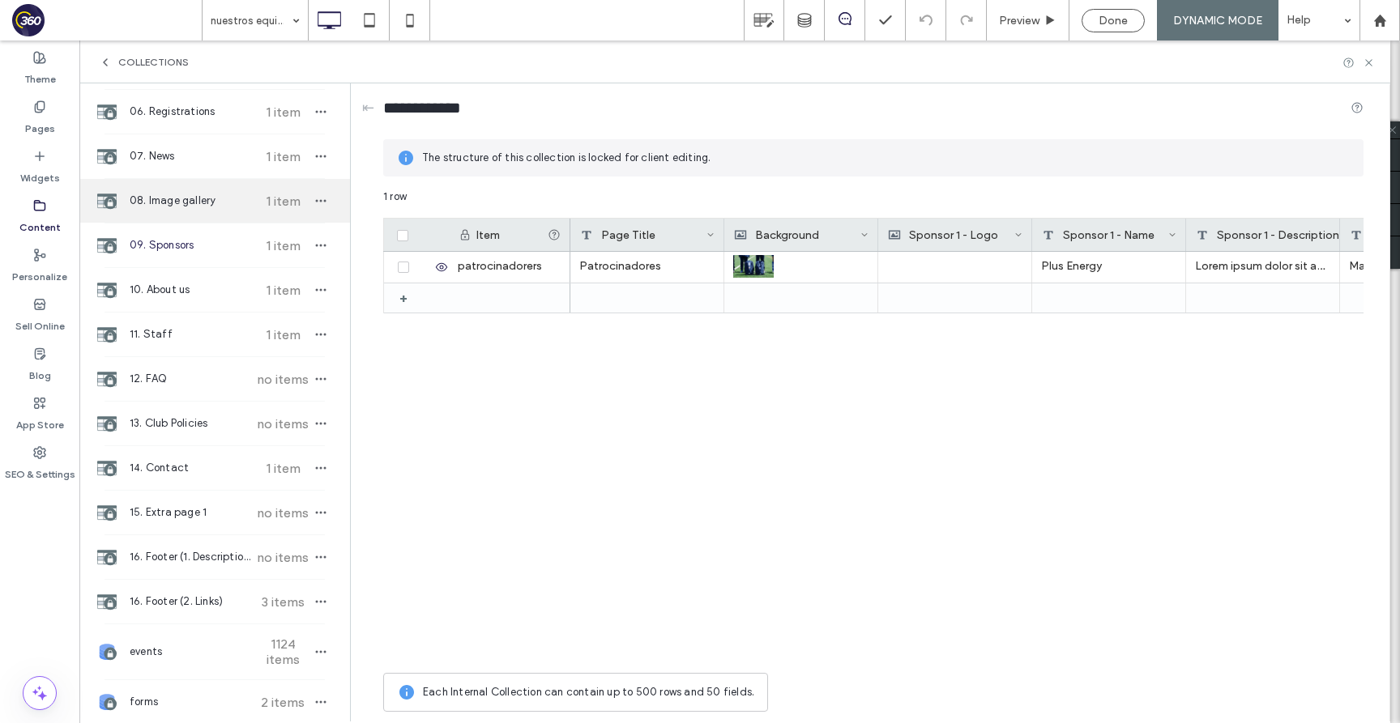
click at [212, 211] on div "08. Image gallery 1 item" at bounding box center [214, 201] width 271 height 44
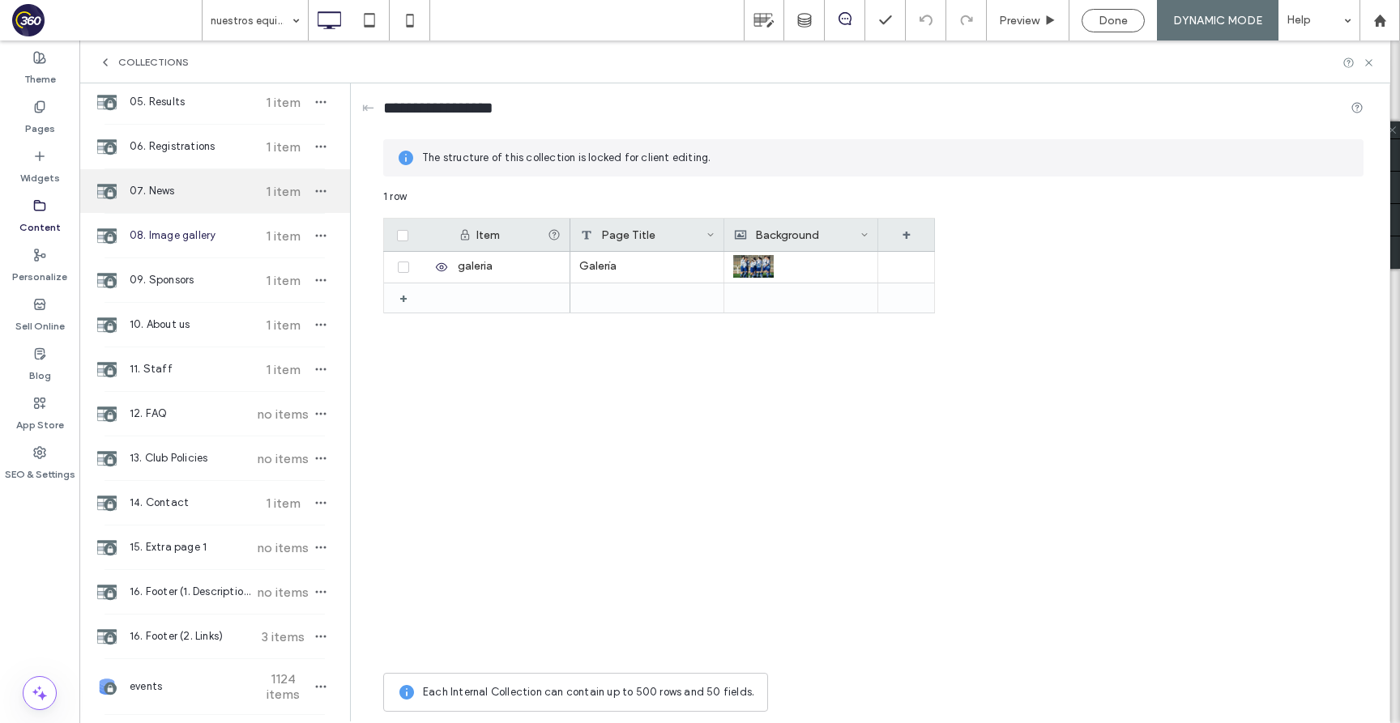
click at [209, 202] on div "07. News 1 item" at bounding box center [214, 191] width 271 height 44
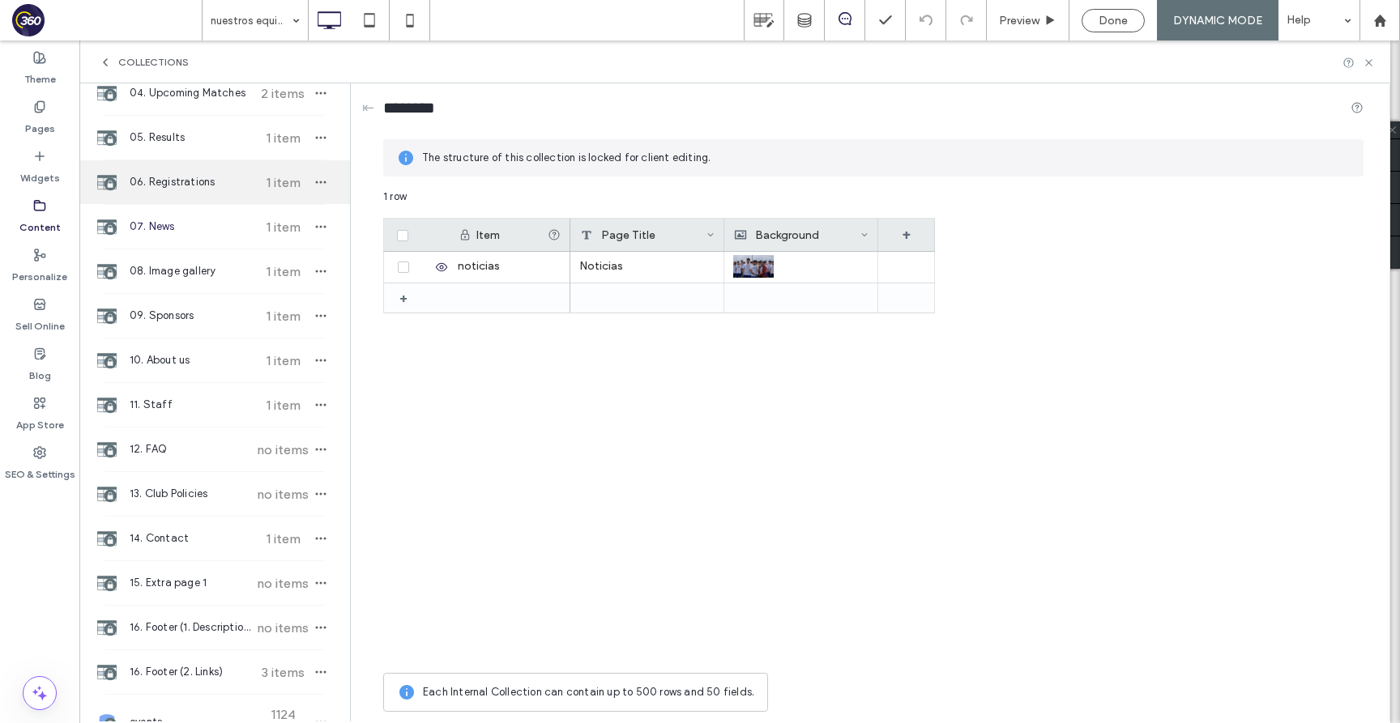
click at [206, 193] on div "06. Registrations 1 item" at bounding box center [214, 182] width 271 height 44
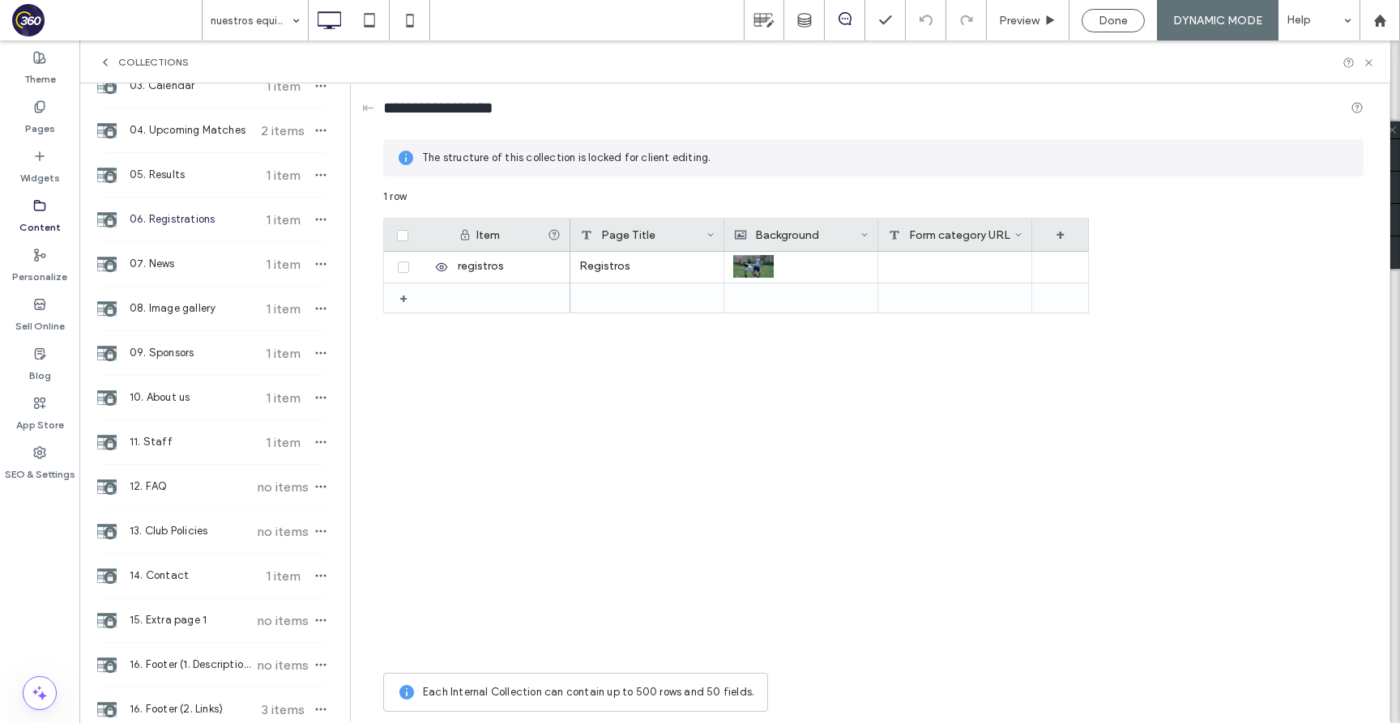
scroll to position [343, 0]
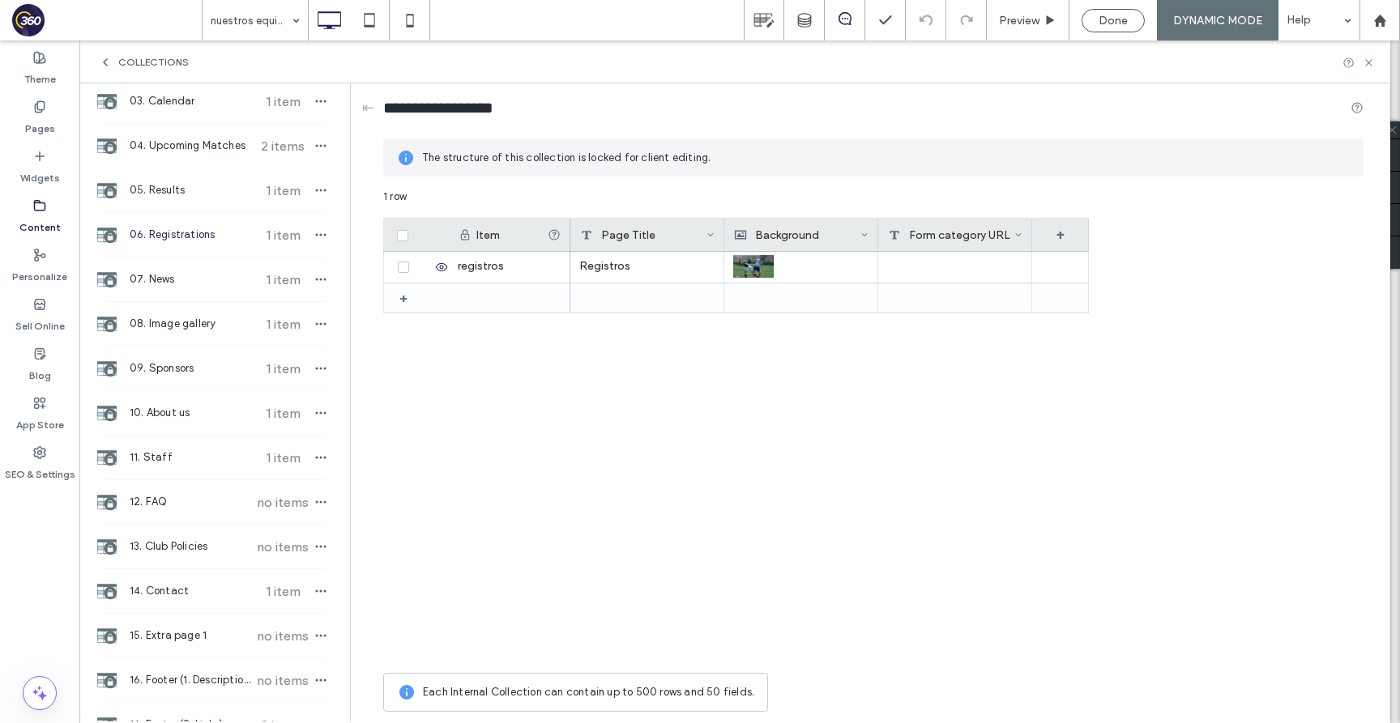
click at [206, 193] on span "05. Results" at bounding box center [190, 190] width 121 height 16
click at [216, 145] on span "04. Upcoming Matches" at bounding box center [190, 146] width 121 height 16
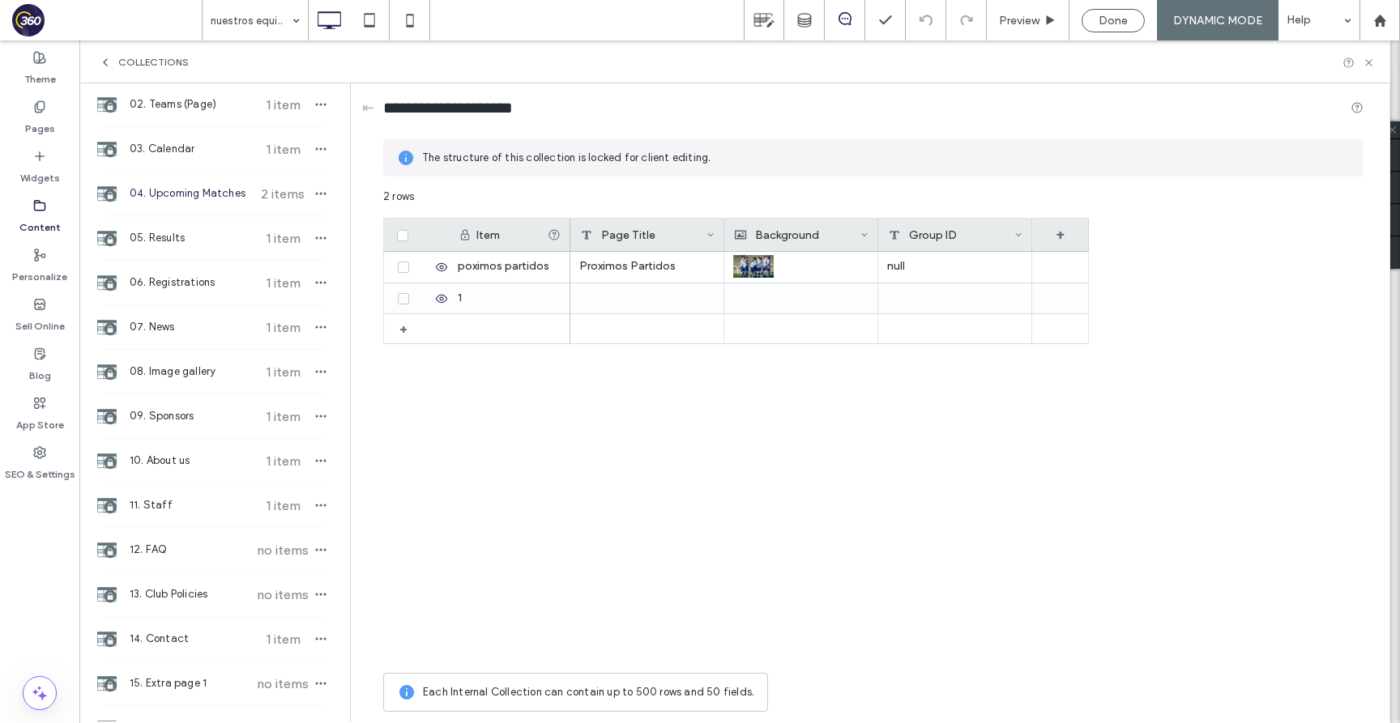
scroll to position [279, 0]
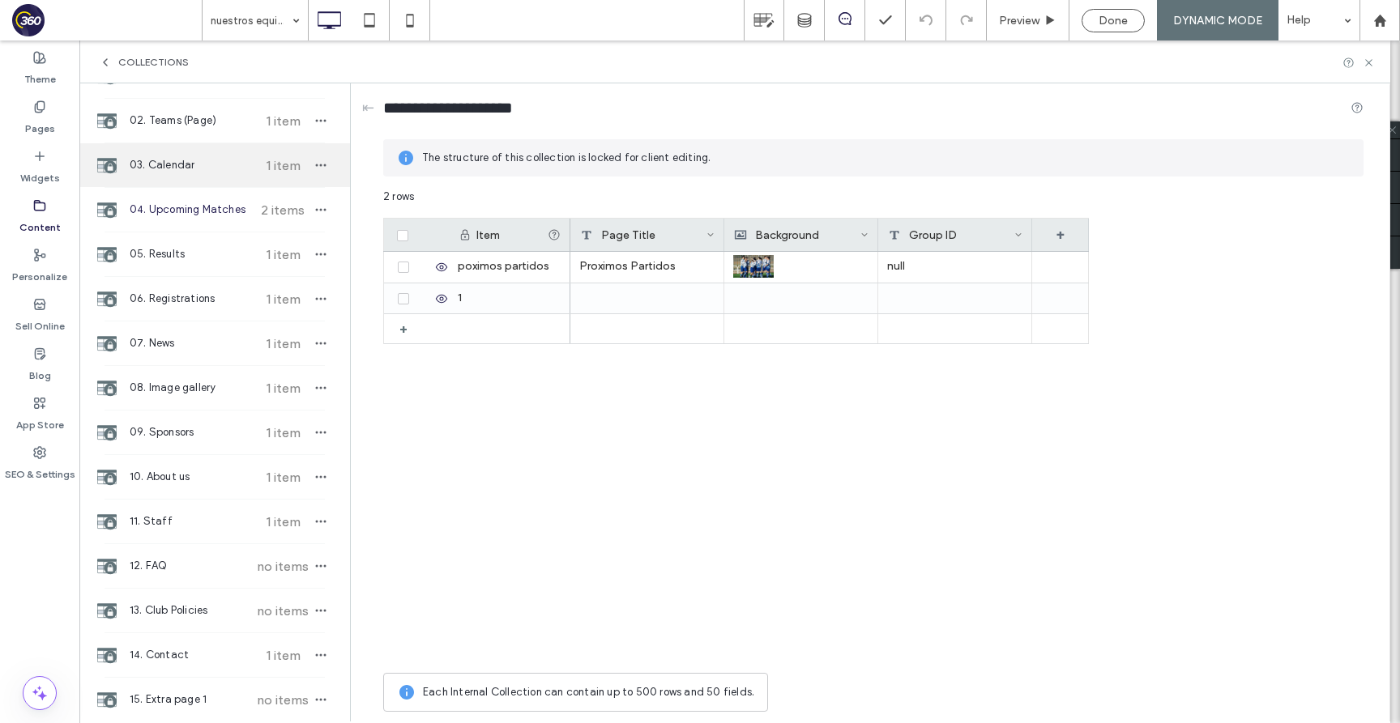
click at [211, 170] on span "03. Calendar" at bounding box center [190, 165] width 121 height 16
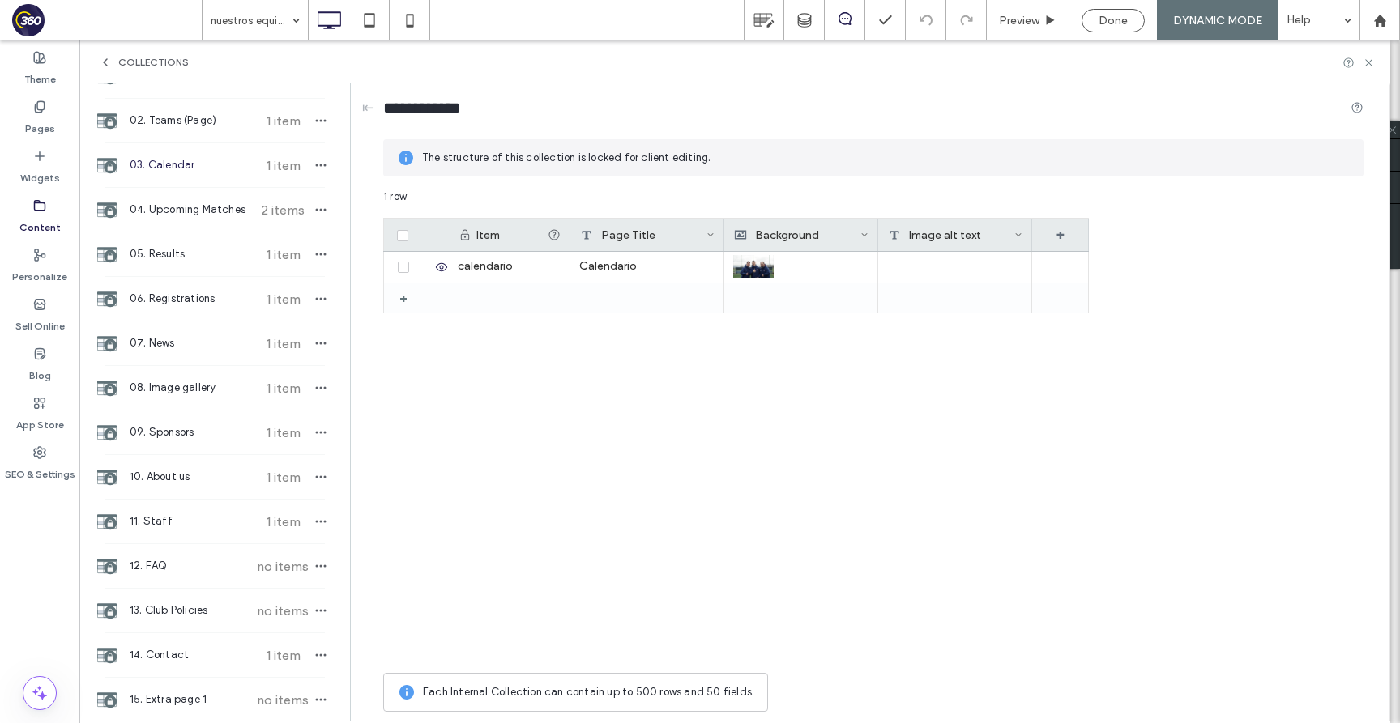
scroll to position [242, 0]
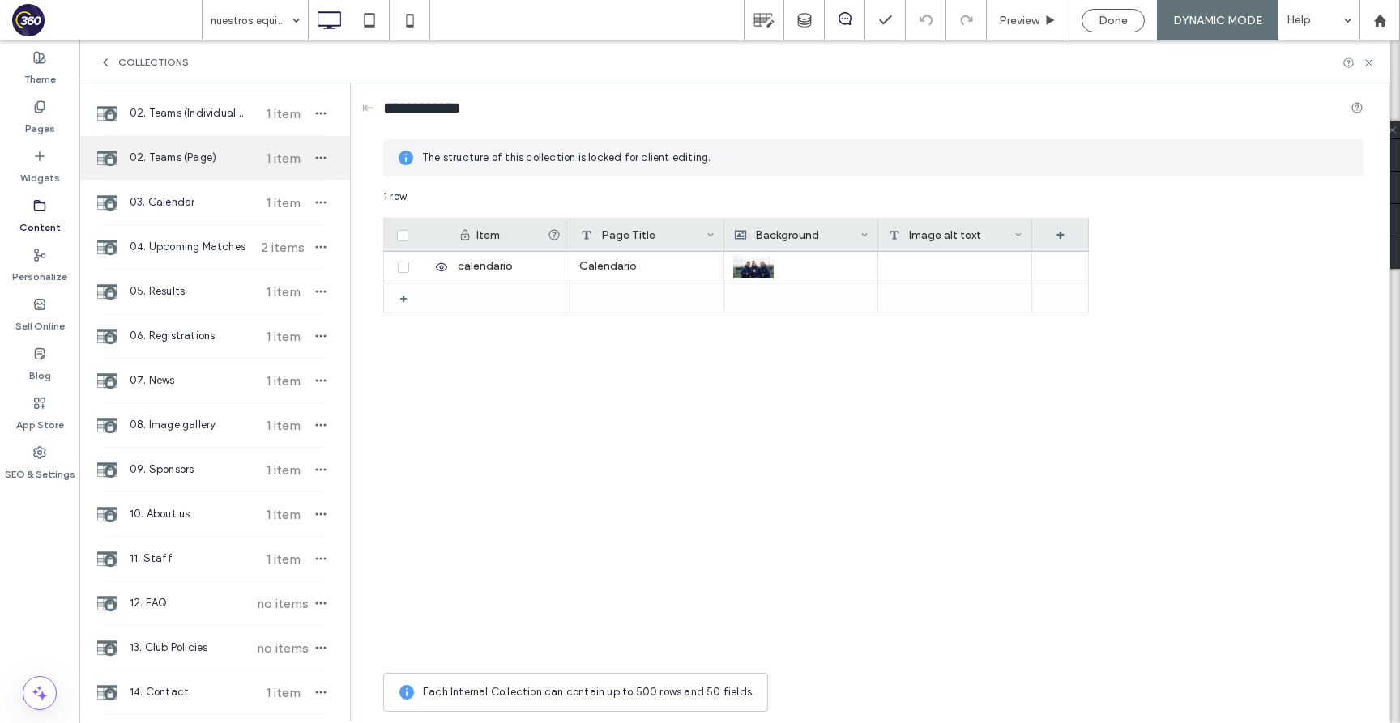
click at [211, 156] on span "02. Teams (Page)" at bounding box center [190, 158] width 121 height 16
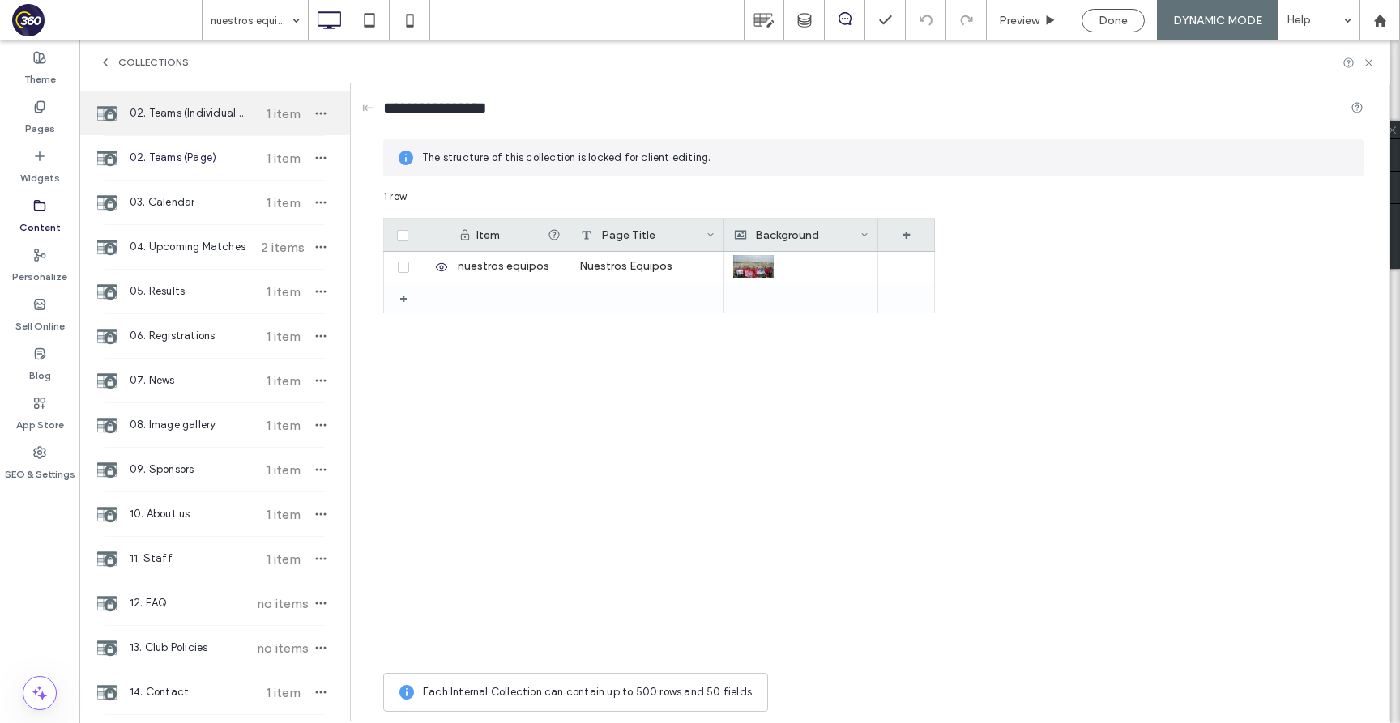
click at [218, 117] on span "02. Teams (Individual Team pages)" at bounding box center [190, 113] width 121 height 16
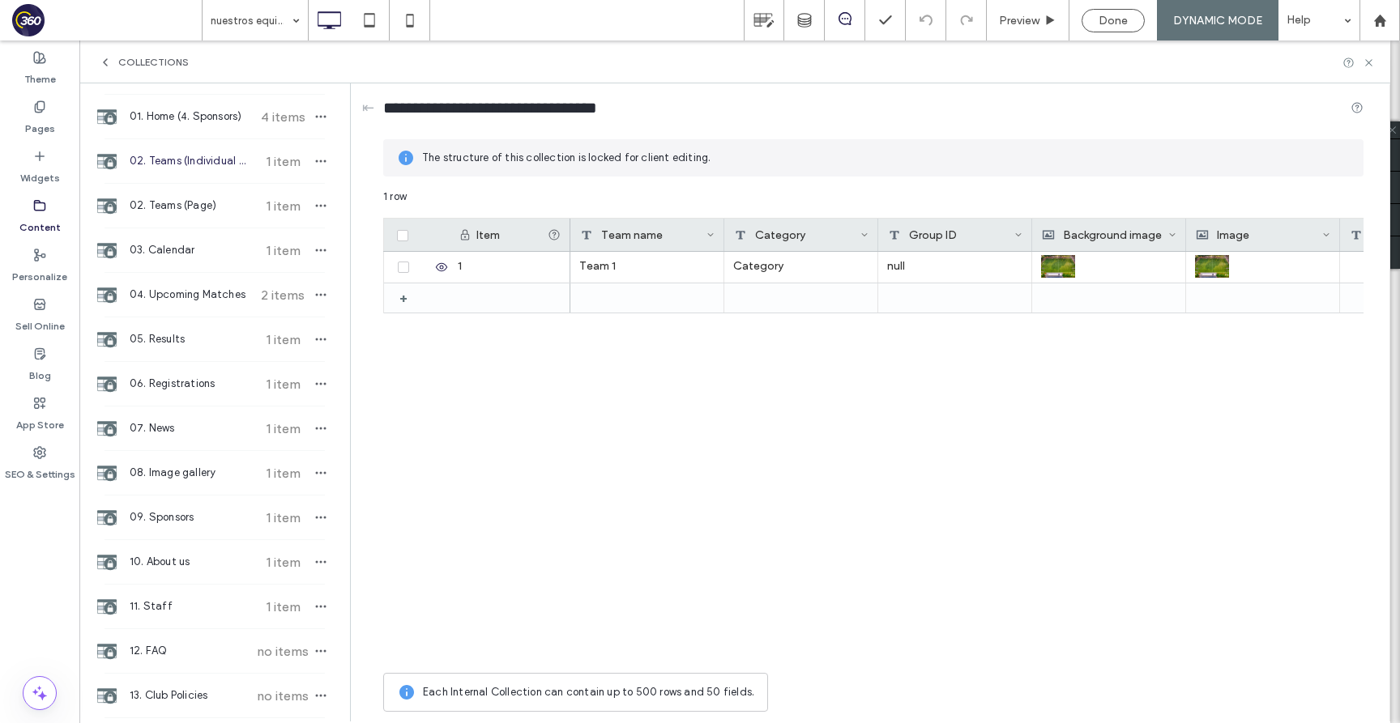
scroll to position [181, 0]
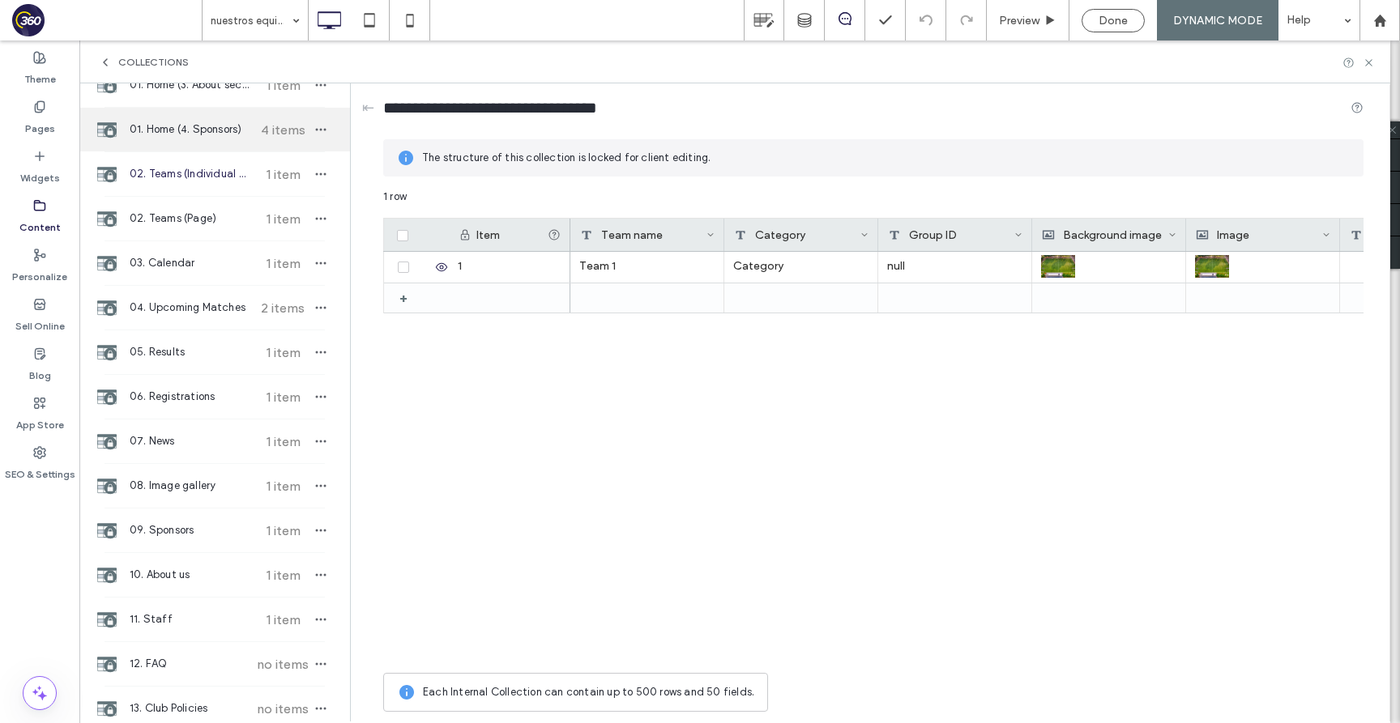
click at [216, 138] on div "01. Home (4. Sponsors) 4 items" at bounding box center [214, 130] width 271 height 44
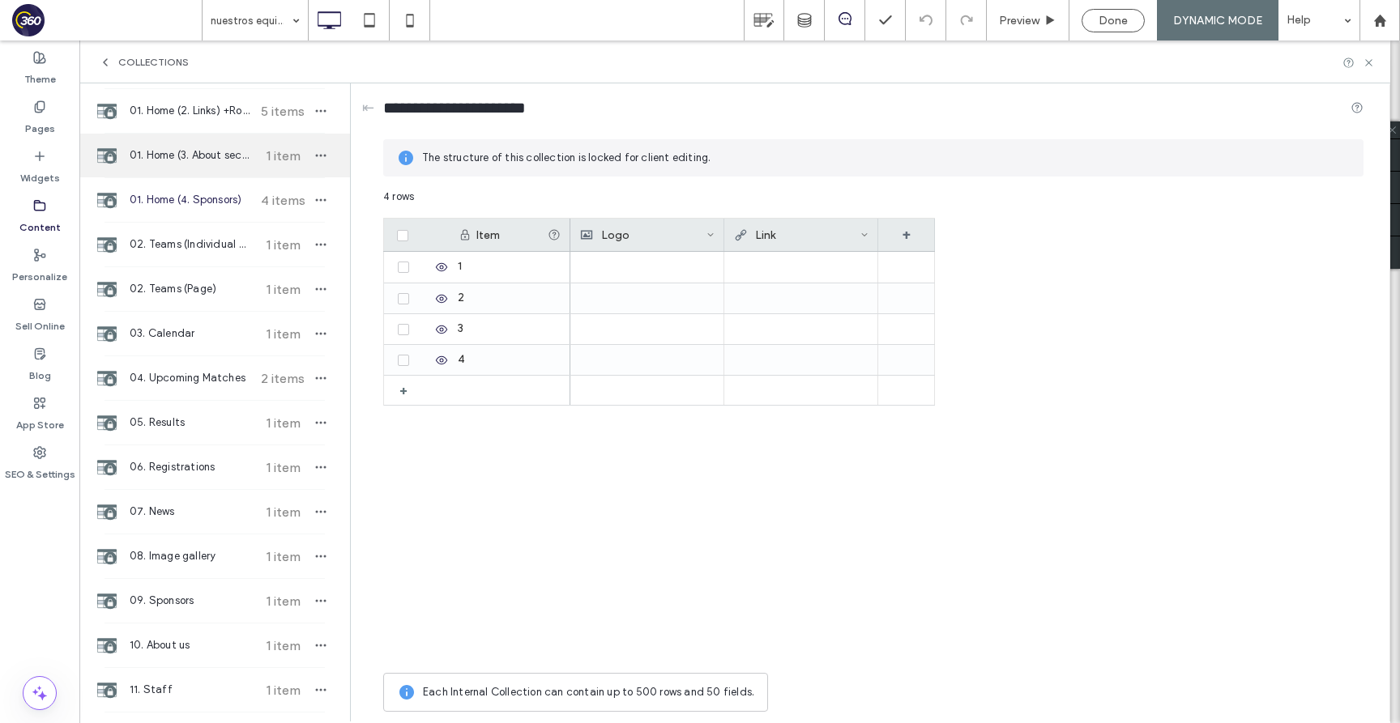
click at [215, 152] on span "01. Home (3. About section) +Rows" at bounding box center [190, 155] width 121 height 16
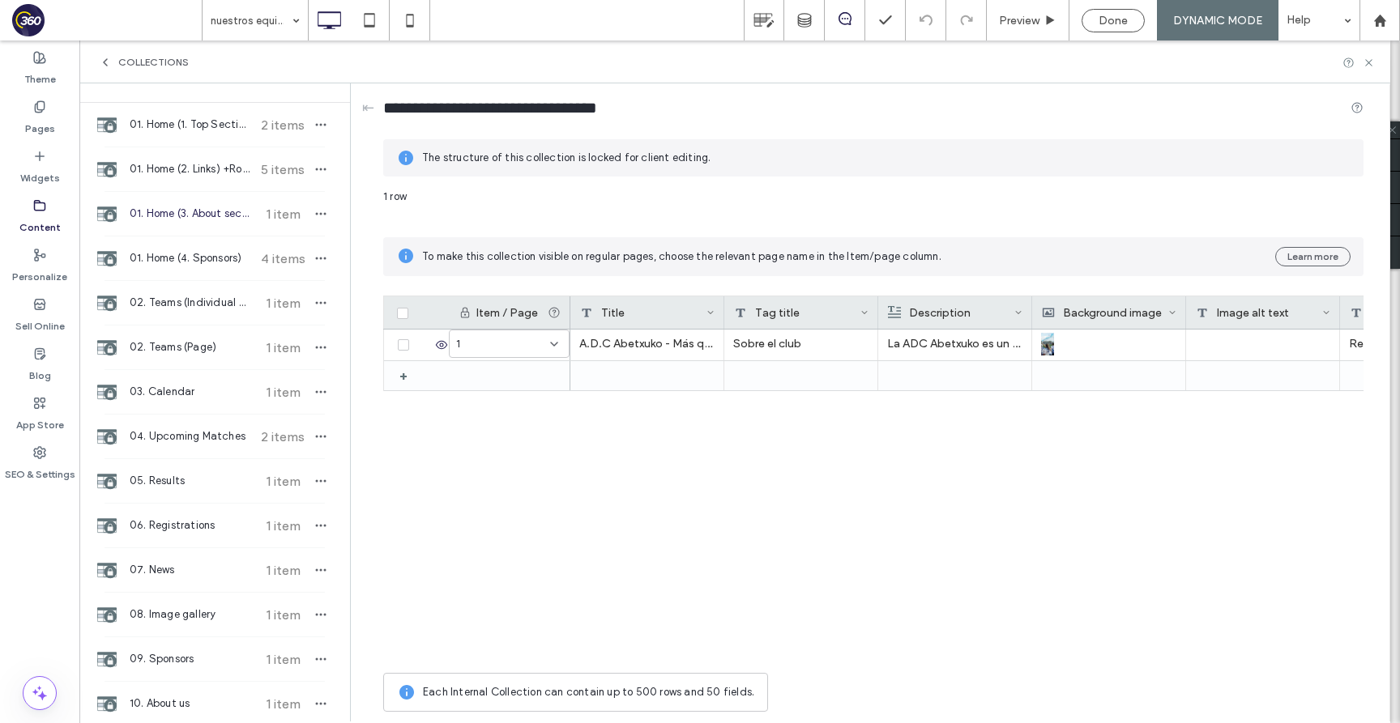
scroll to position [28, 0]
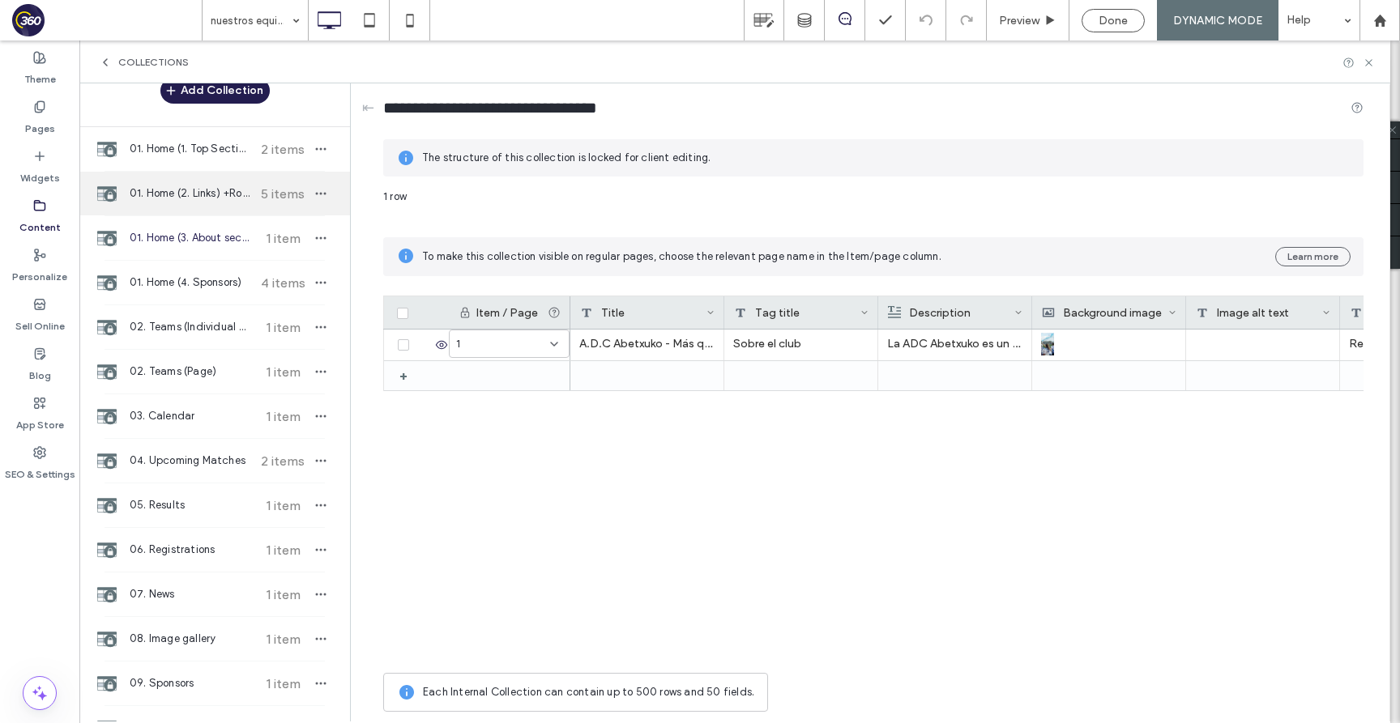
click at [212, 194] on span "01. Home (2. Links) +Rows" at bounding box center [190, 193] width 121 height 16
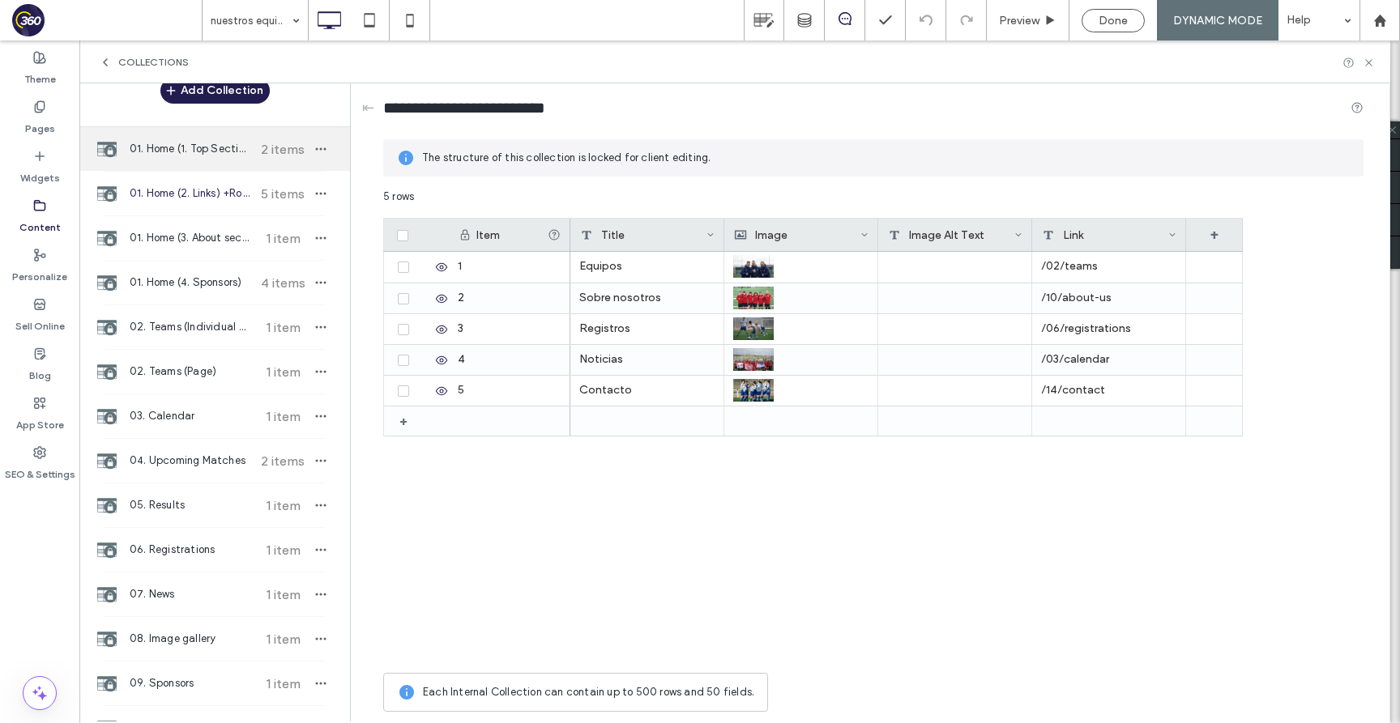
click at [215, 158] on div "01. Home (1. Top Section) +Rows 2 items" at bounding box center [214, 149] width 271 height 44
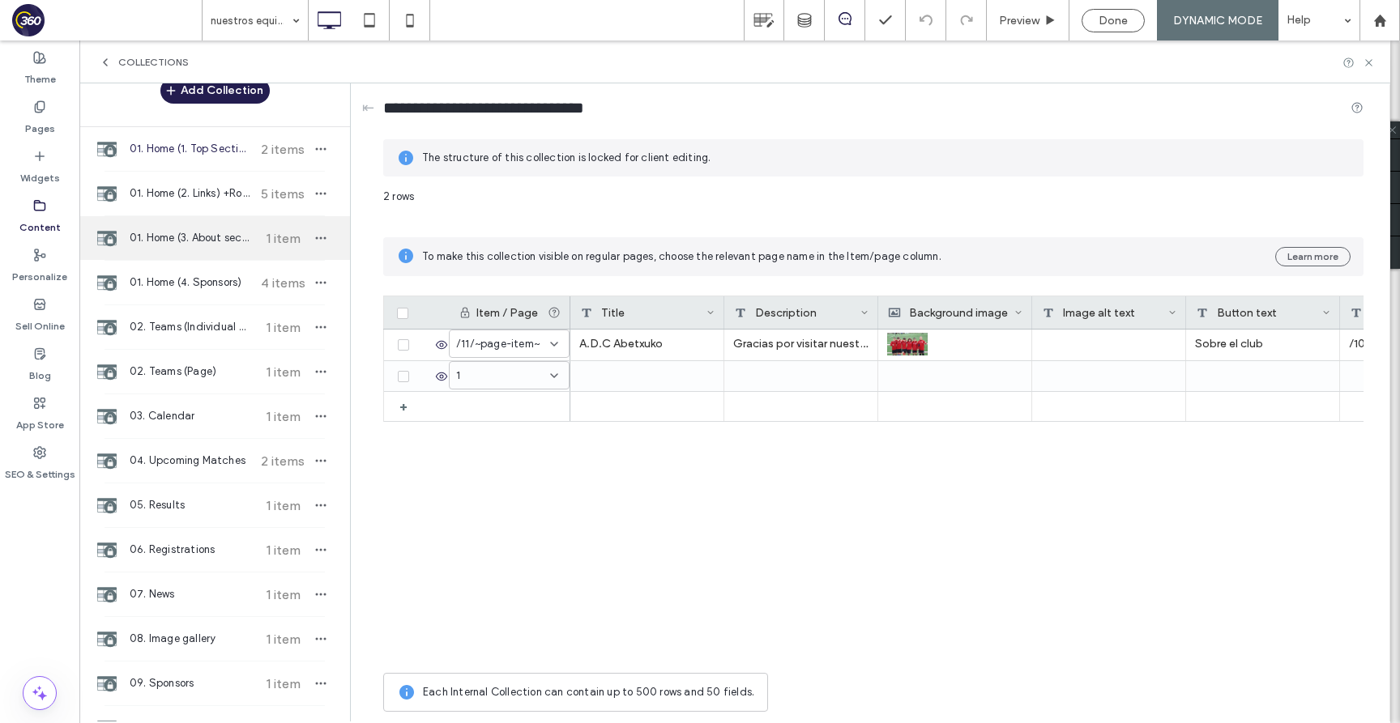
click at [212, 235] on span "01. Home (3. About section) +Rows" at bounding box center [190, 238] width 121 height 16
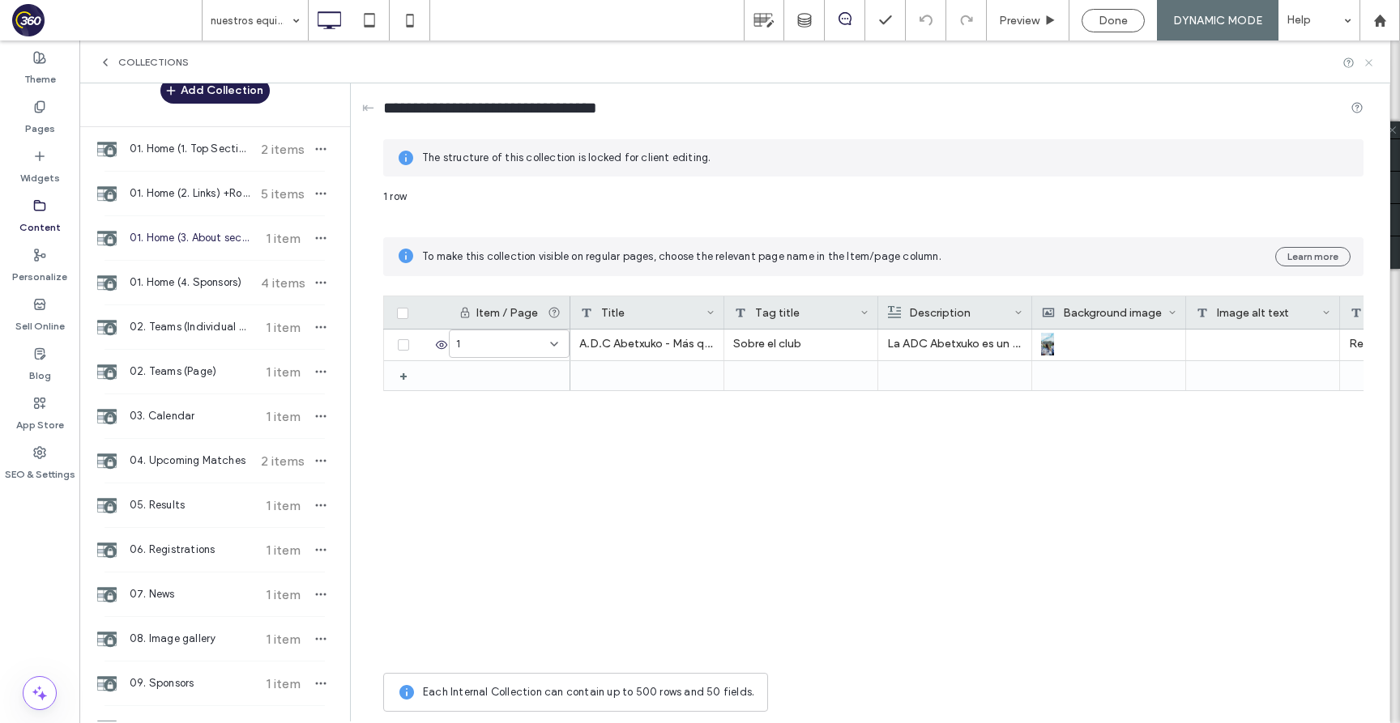
click at [1367, 58] on icon at bounding box center [1368, 63] width 12 height 12
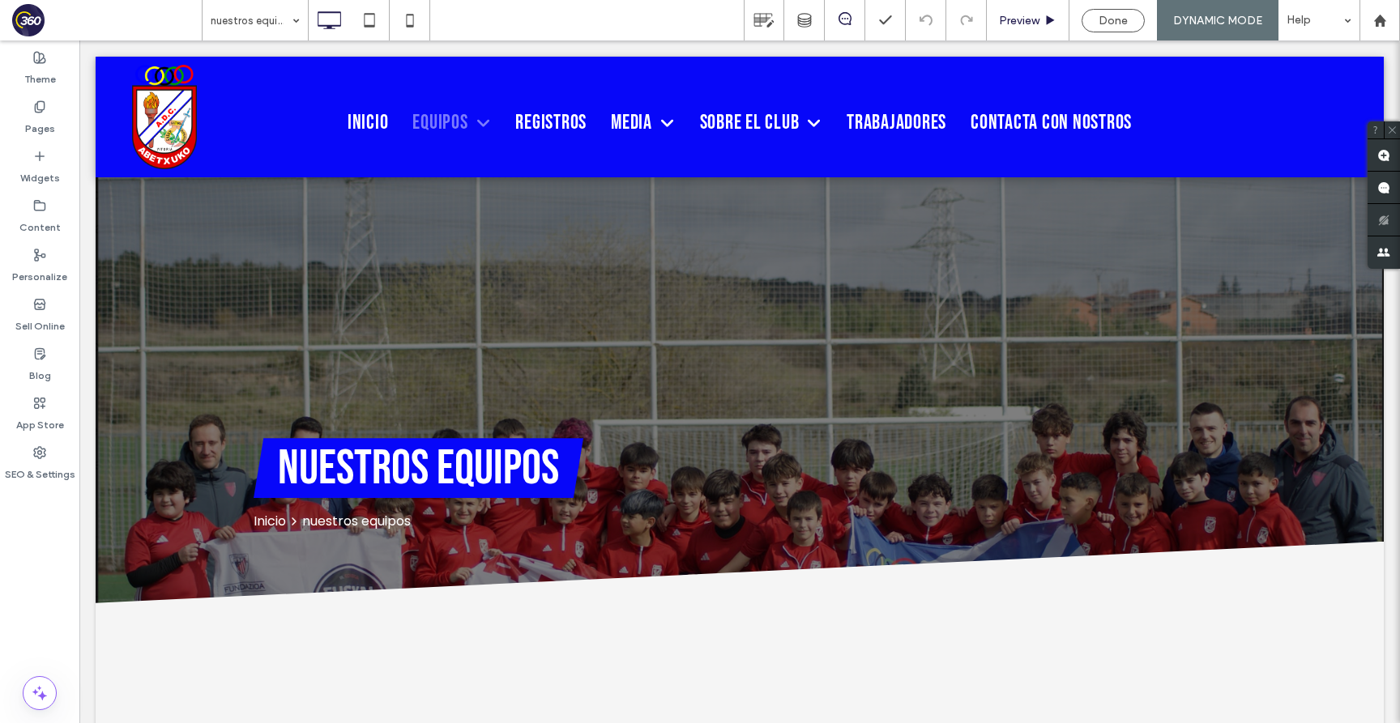
scroll to position [0, 0]
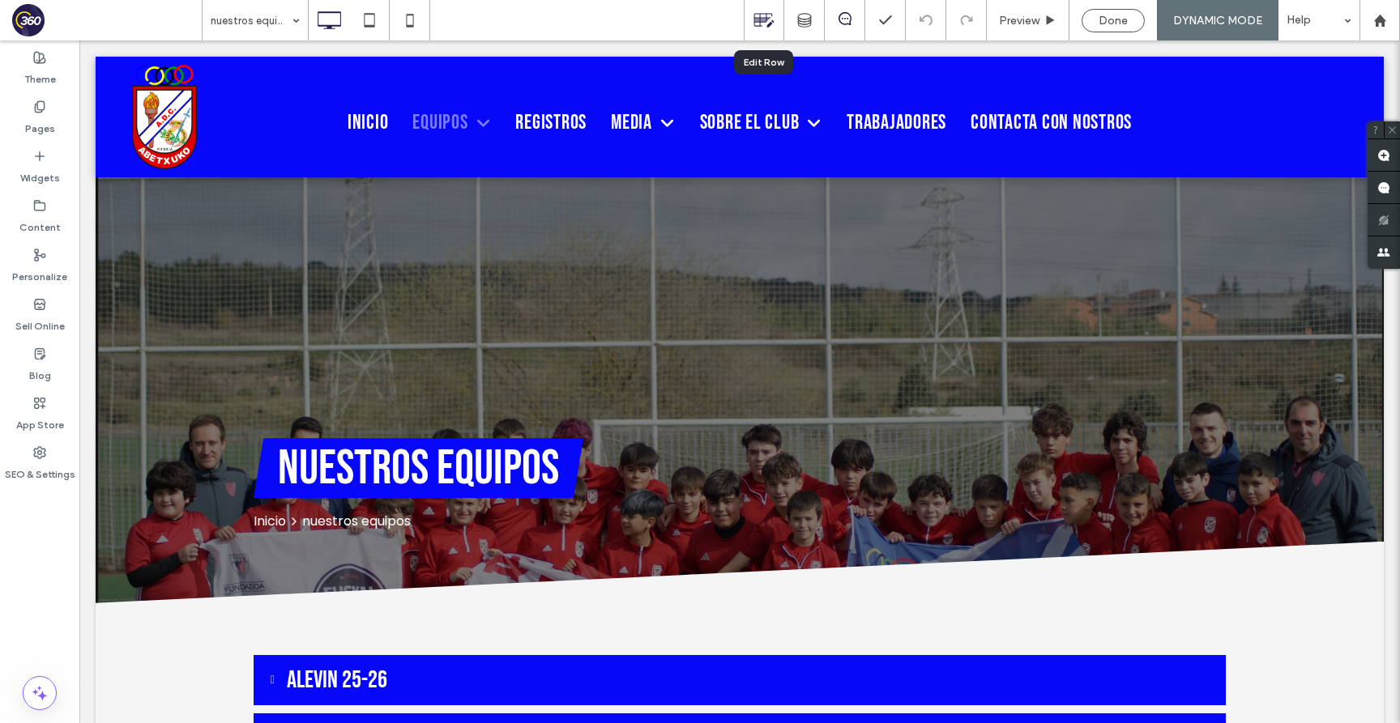
click at [768, 27] on icon at bounding box center [763, 20] width 21 height 21
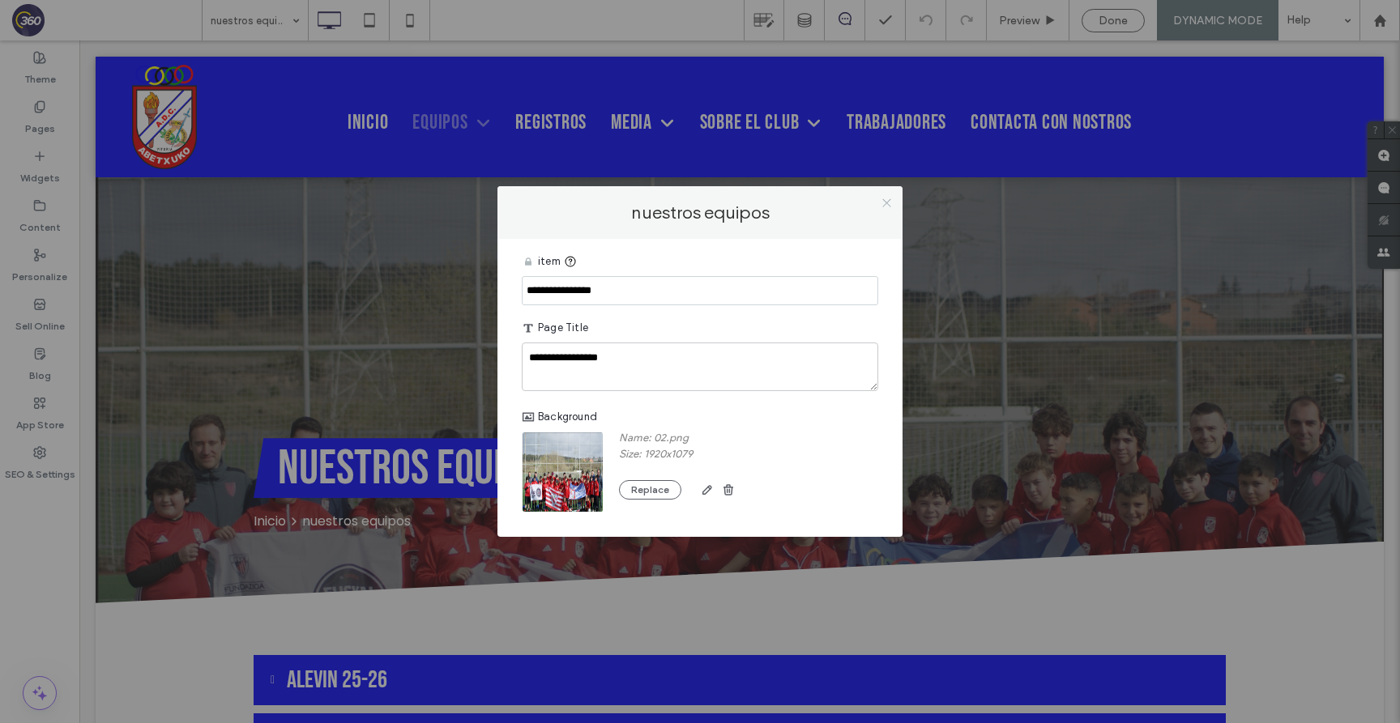
click at [886, 201] on icon at bounding box center [886, 203] width 12 height 12
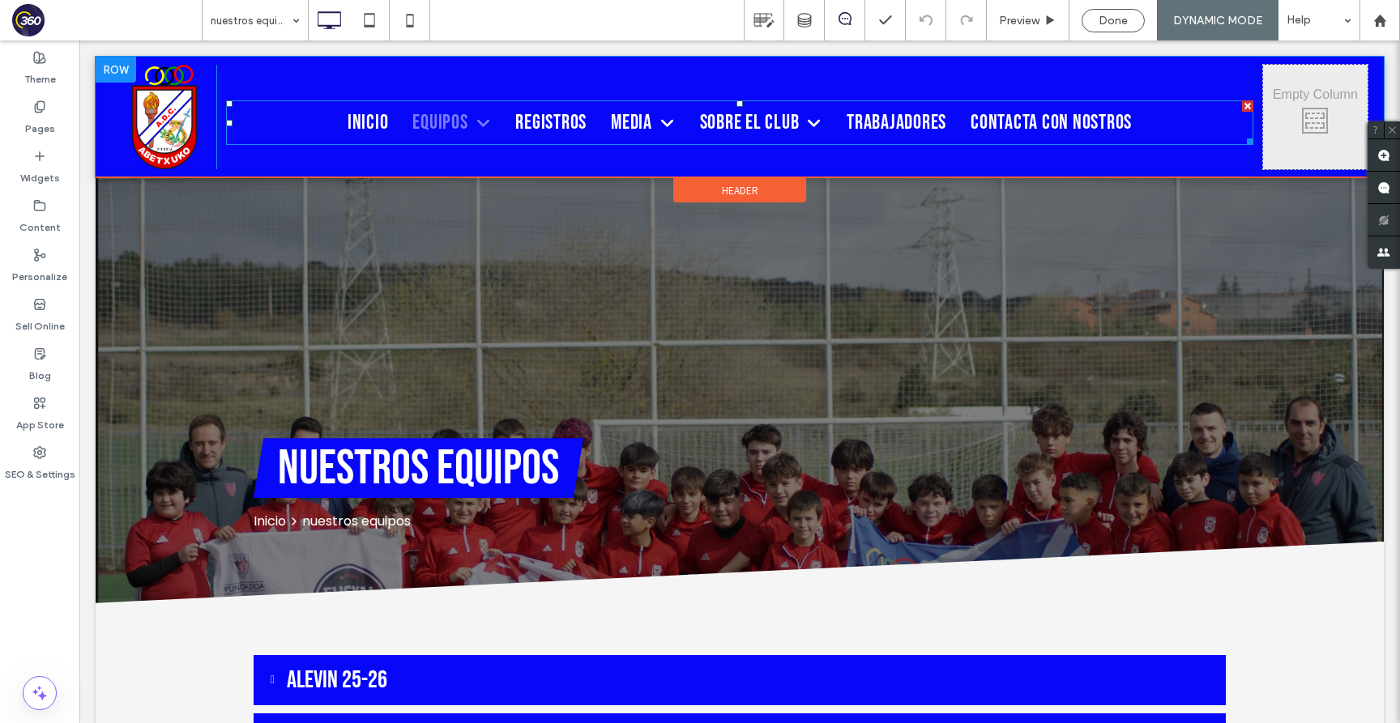
click at [1179, 117] on nav "Inicio Equipos Nuestros Equipos Calendario Partidos Próximos partidos Resultado…" at bounding box center [739, 122] width 1027 height 45
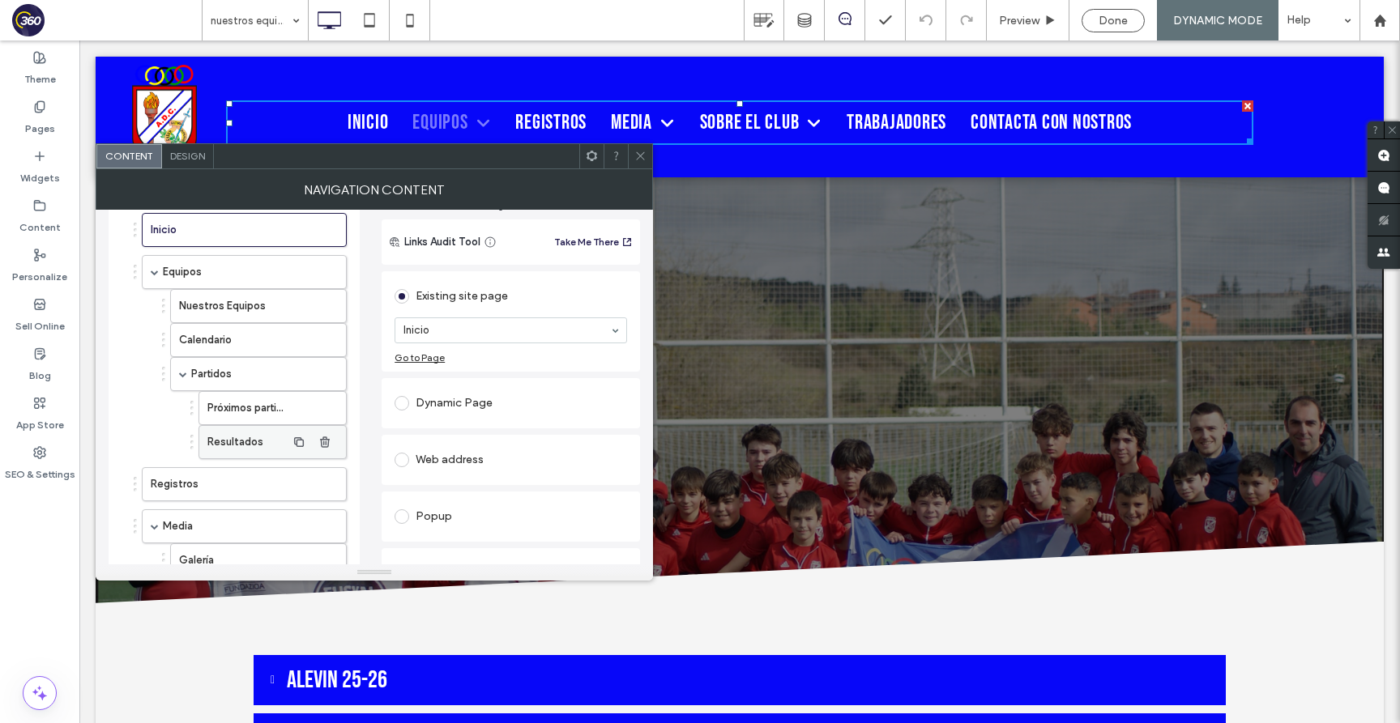
scroll to position [72, 0]
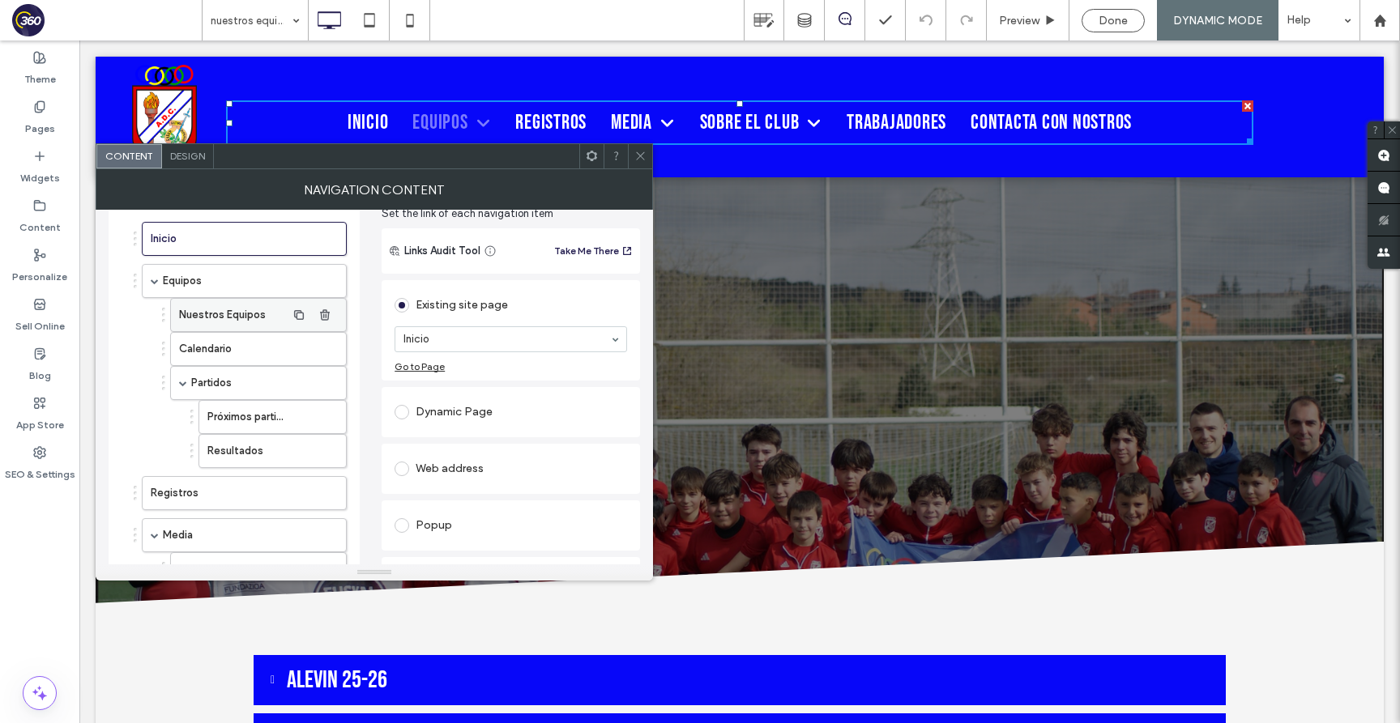
click at [241, 313] on label "Nuestros Equipos" at bounding box center [232, 315] width 107 height 32
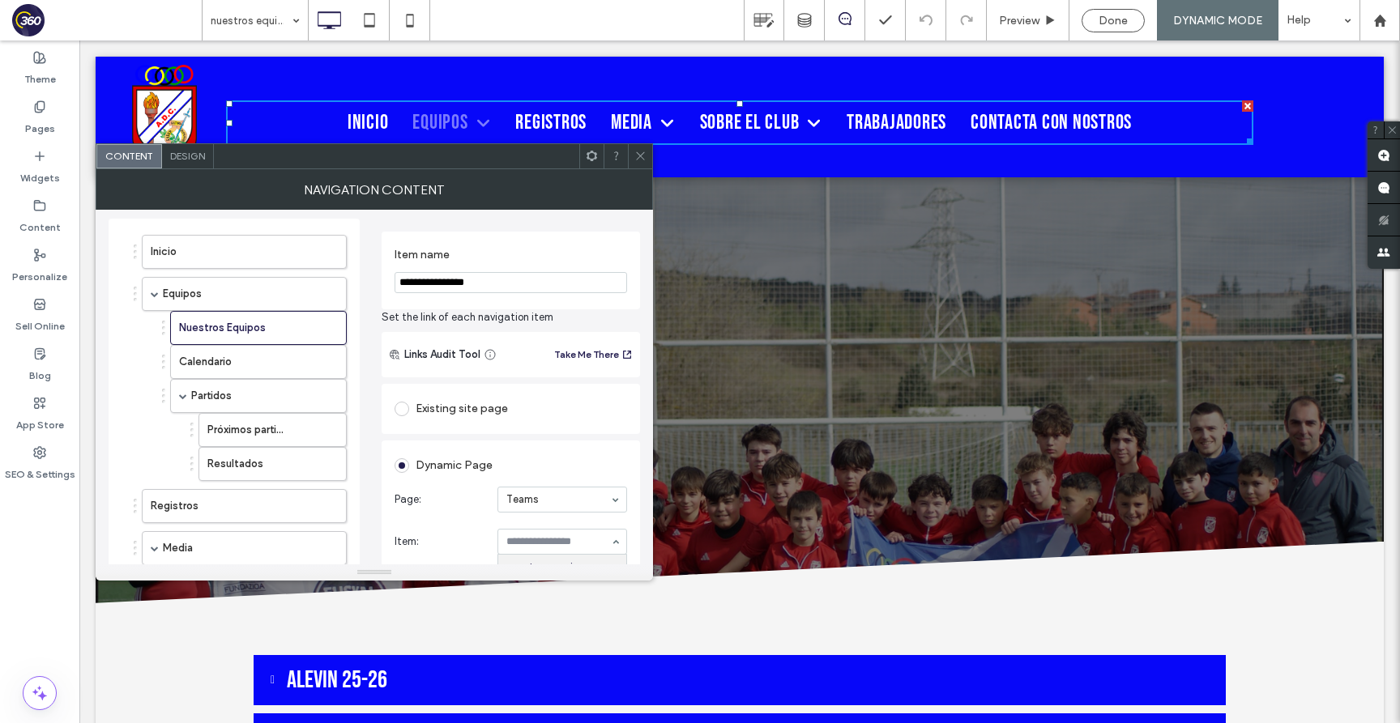
scroll to position [44, 0]
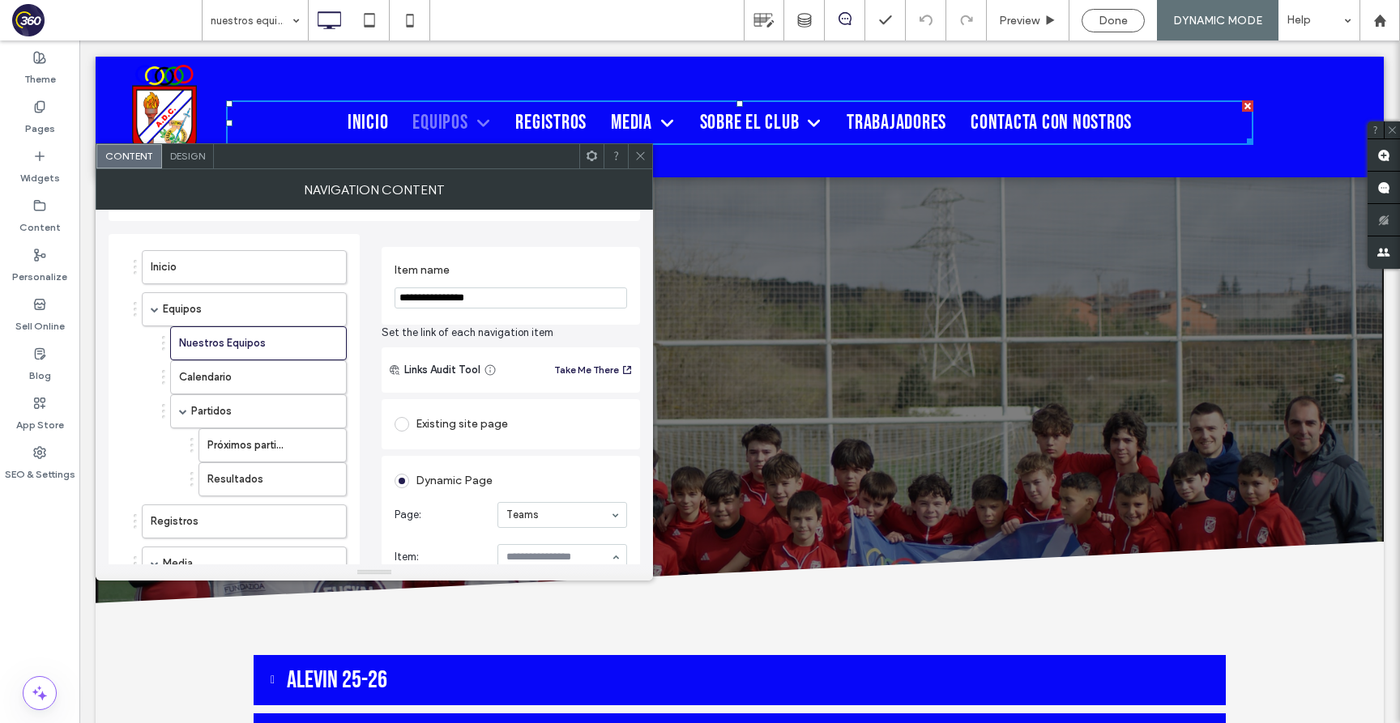
click at [640, 156] on use at bounding box center [640, 156] width 8 height 8
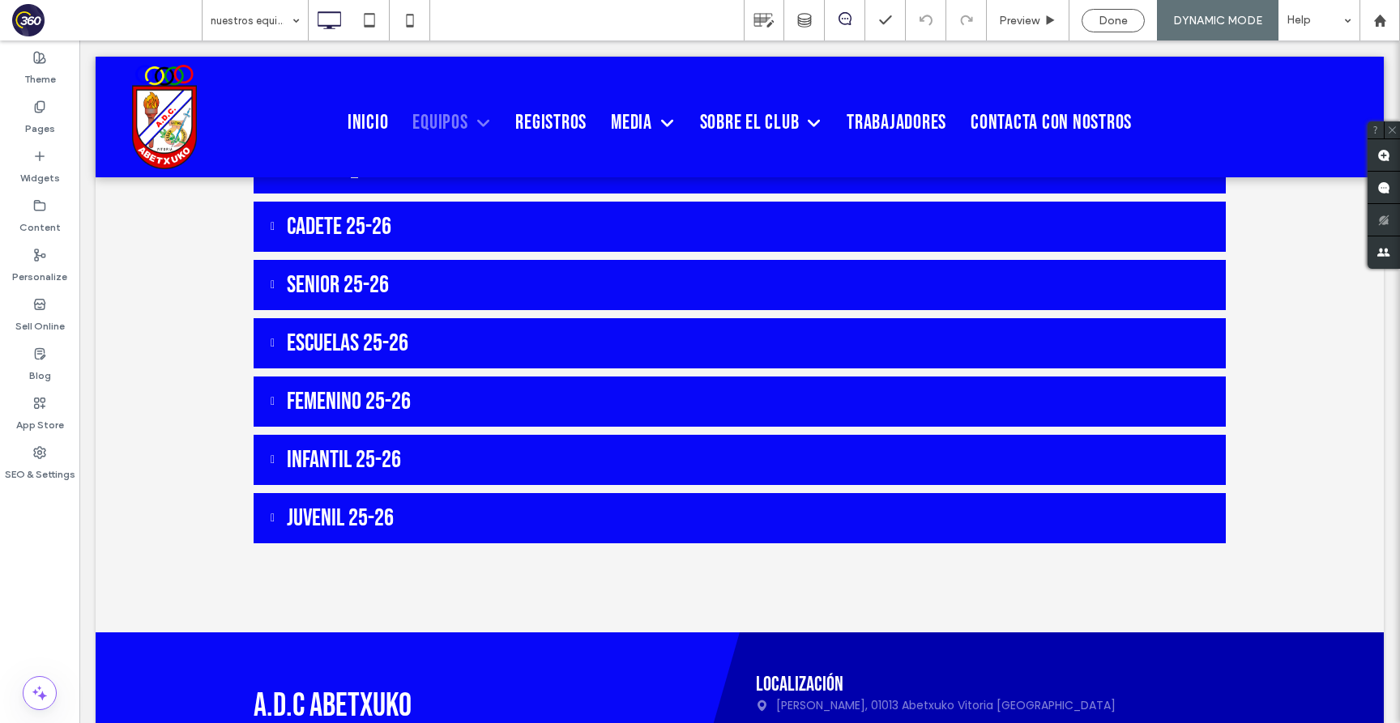
scroll to position [817, 0]
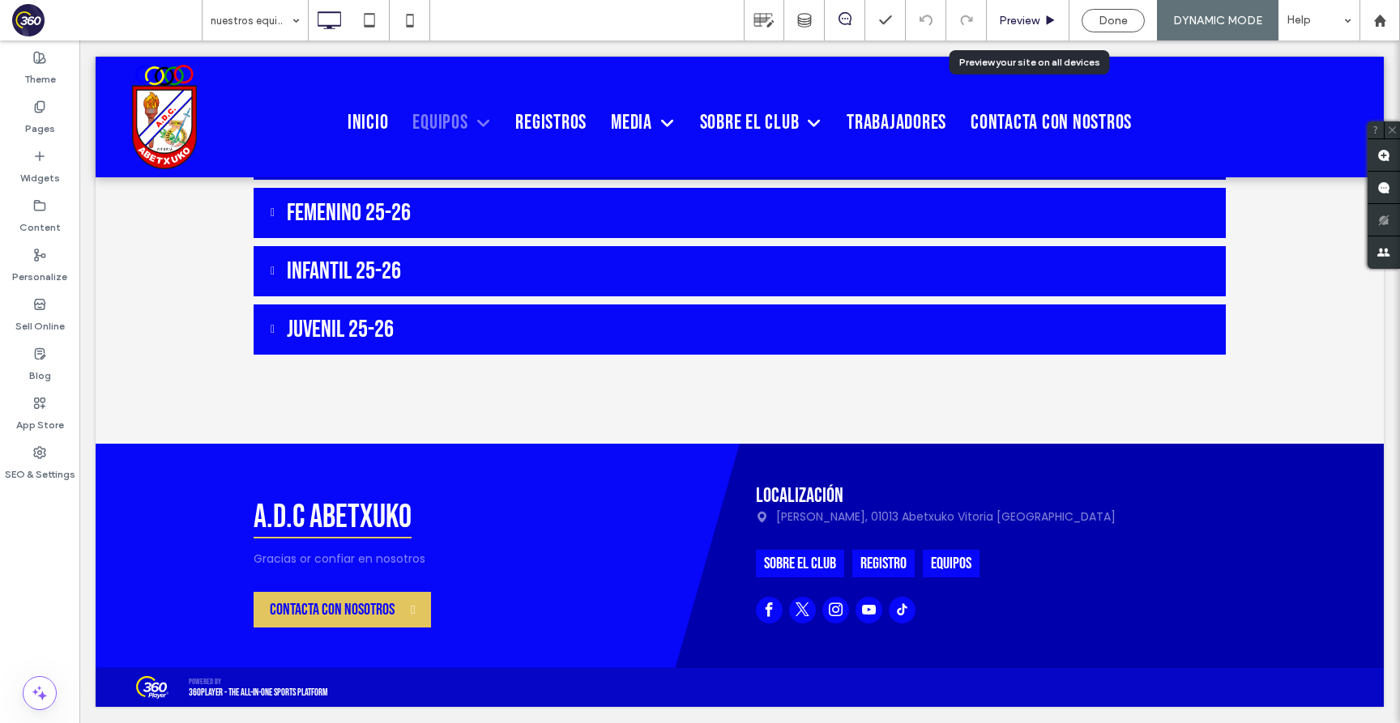
click at [1025, 16] on span "Preview" at bounding box center [1019, 21] width 40 height 14
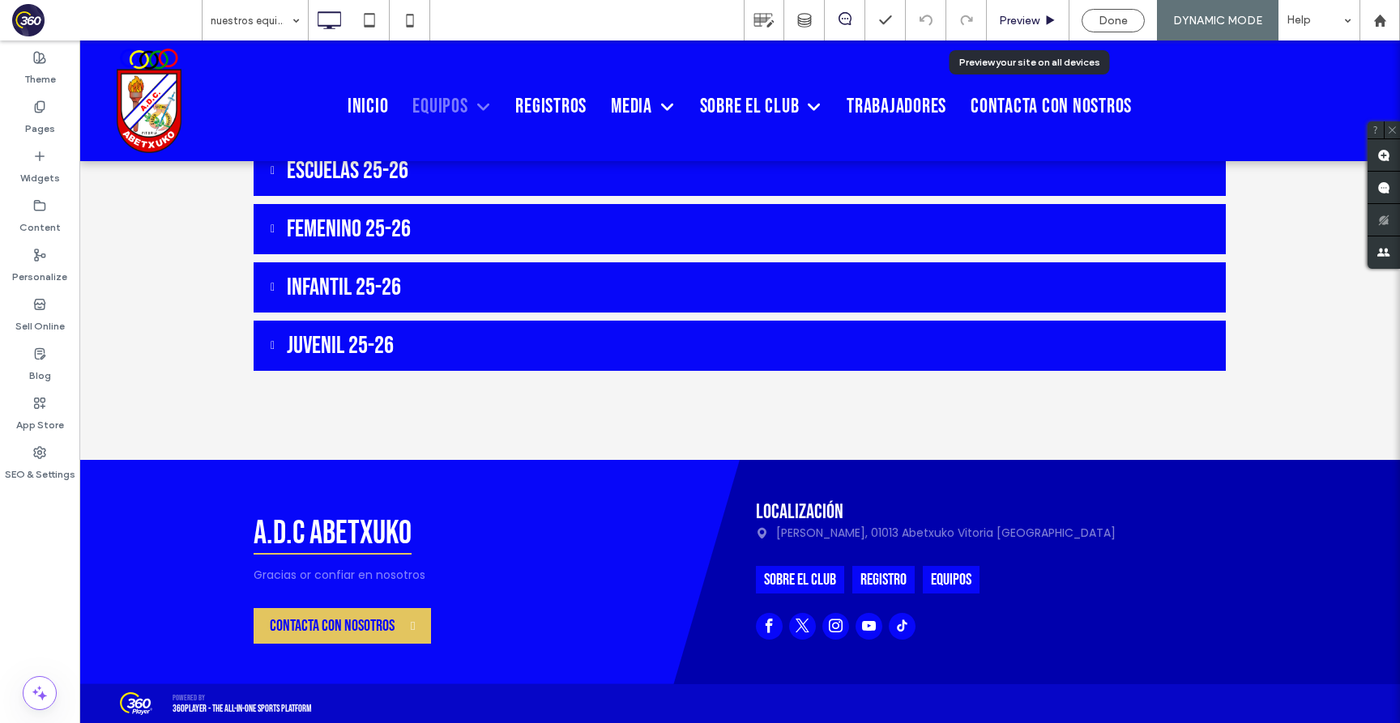
scroll to position [785, 0]
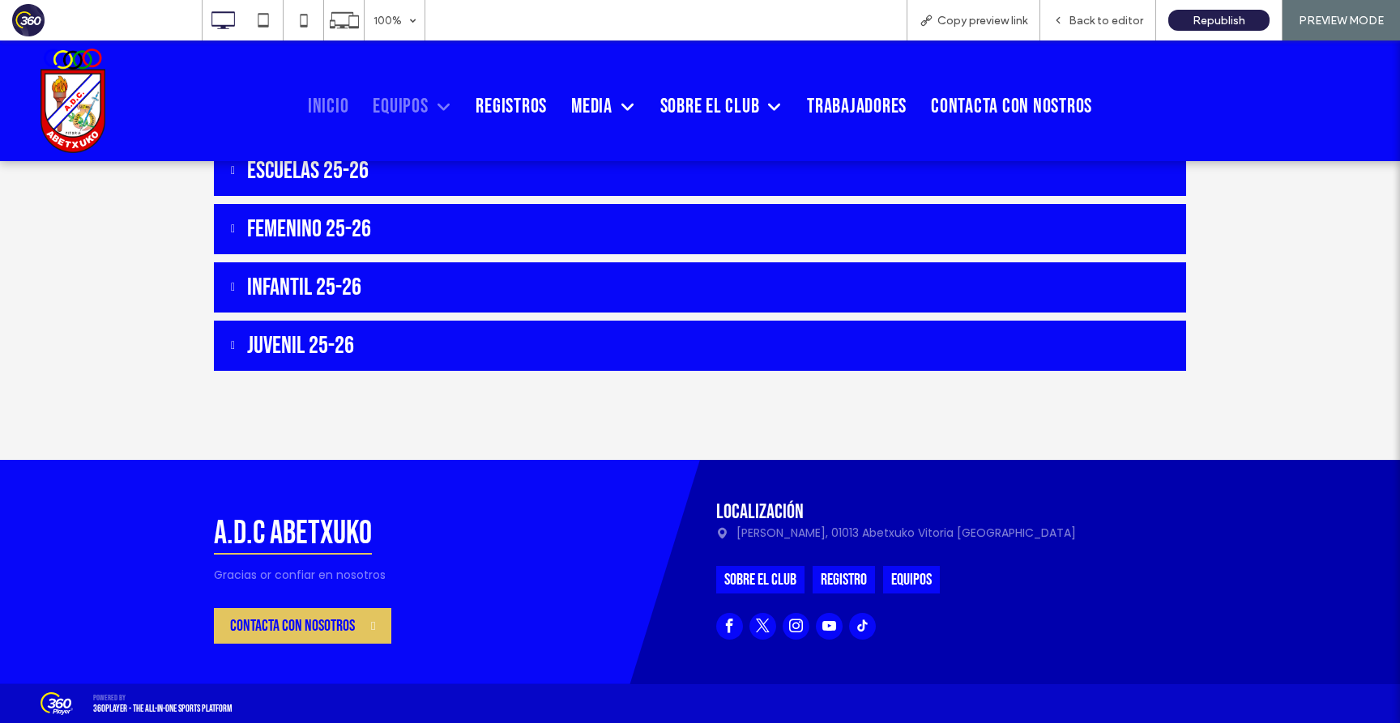
click at [327, 103] on span "Inicio" at bounding box center [328, 106] width 41 height 25
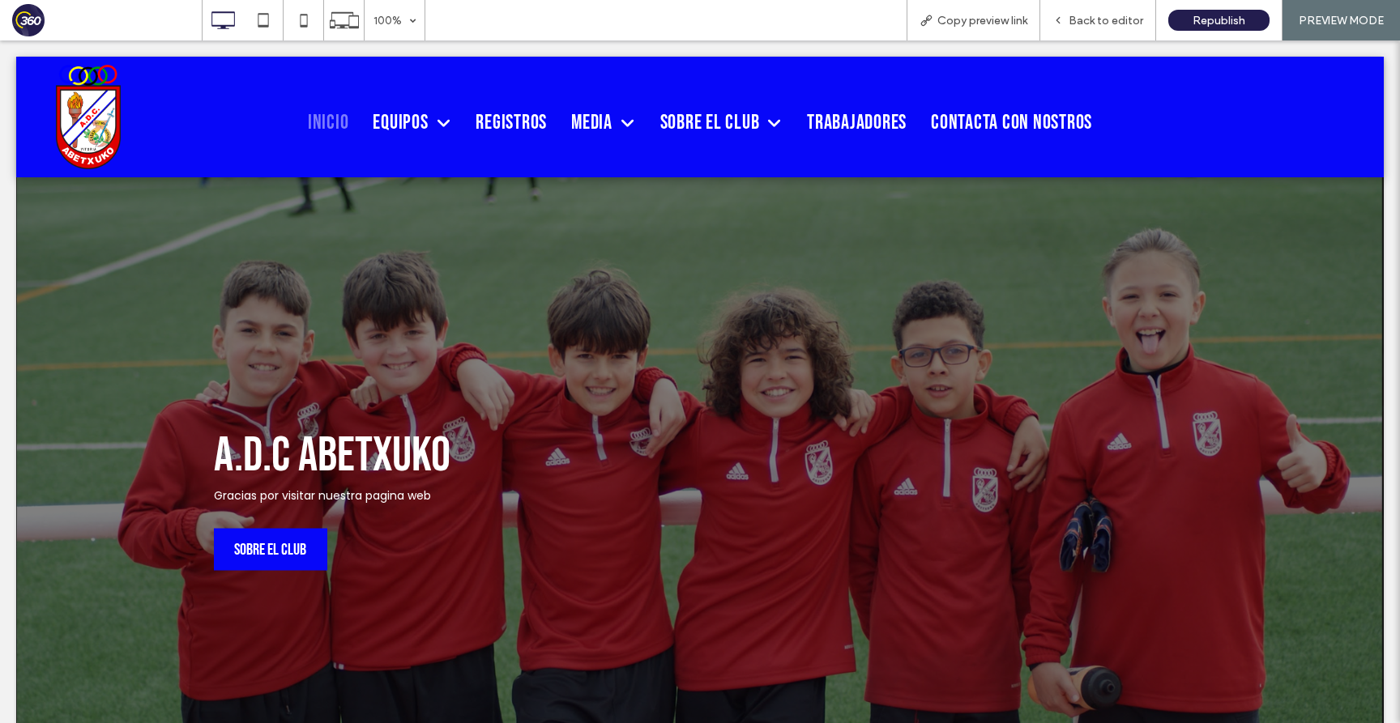
scroll to position [0, 0]
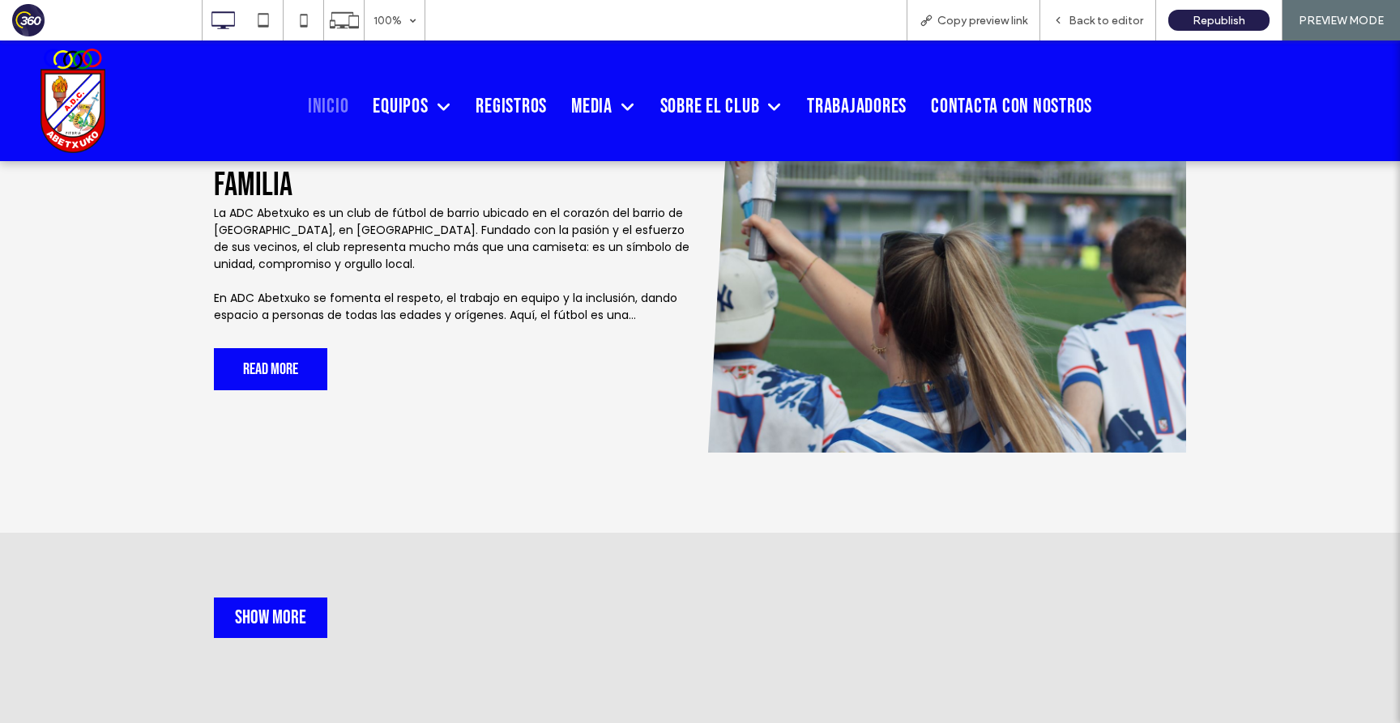
scroll to position [1678, 0]
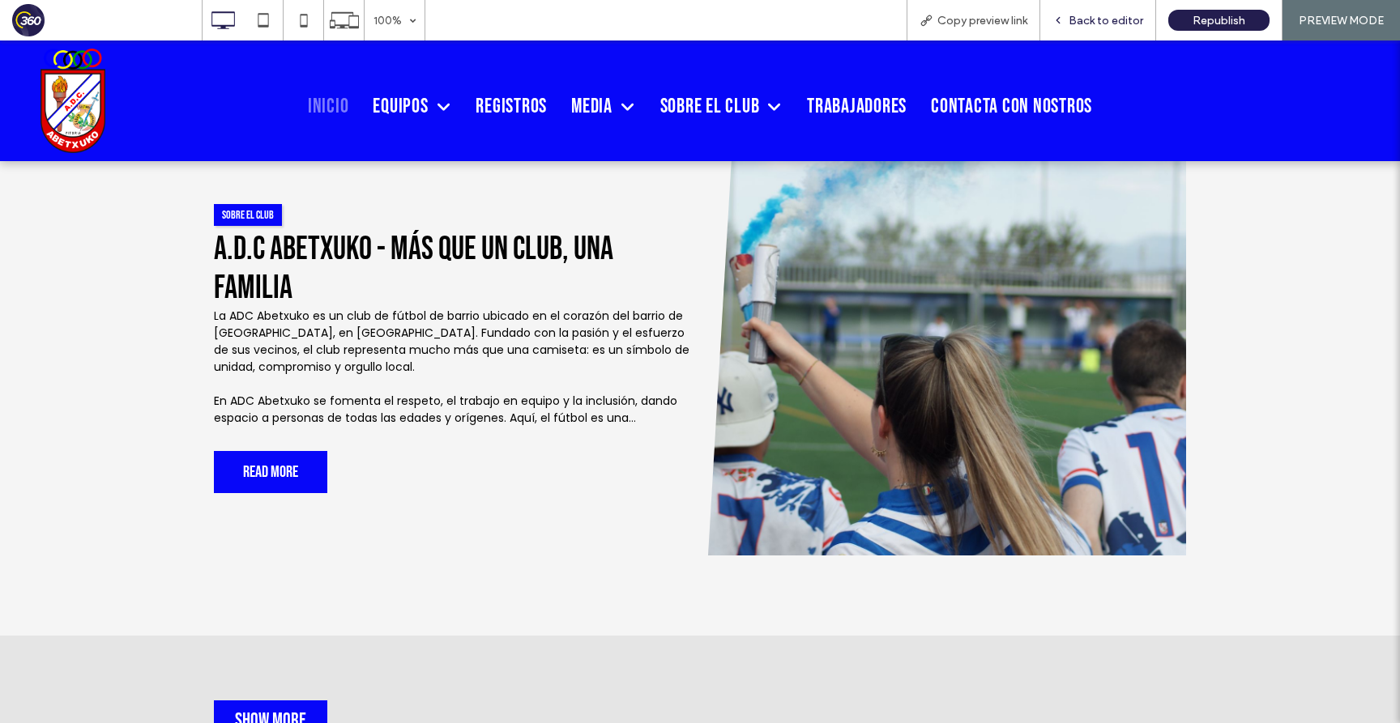
click at [1071, 17] on span "Back to editor" at bounding box center [1105, 21] width 75 height 14
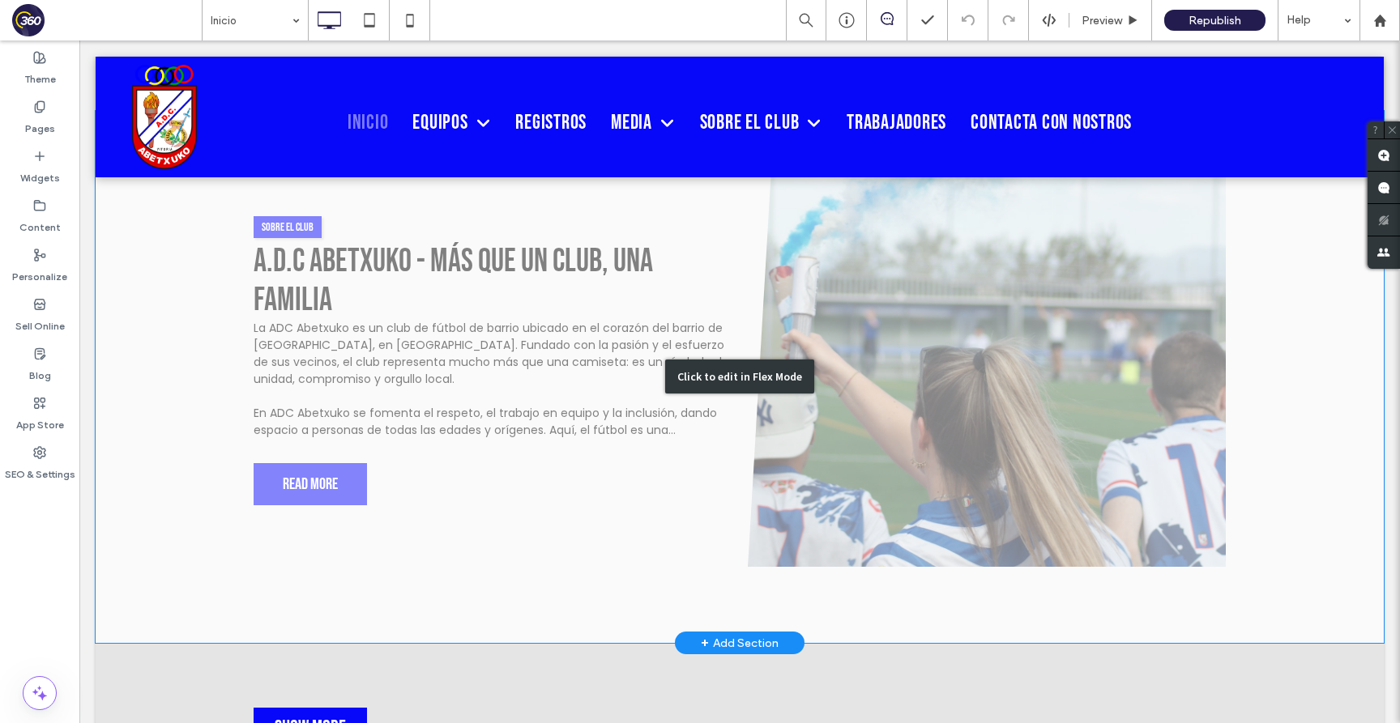
click at [593, 385] on div "Click to edit in Flex Mode" at bounding box center [740, 377] width 1288 height 532
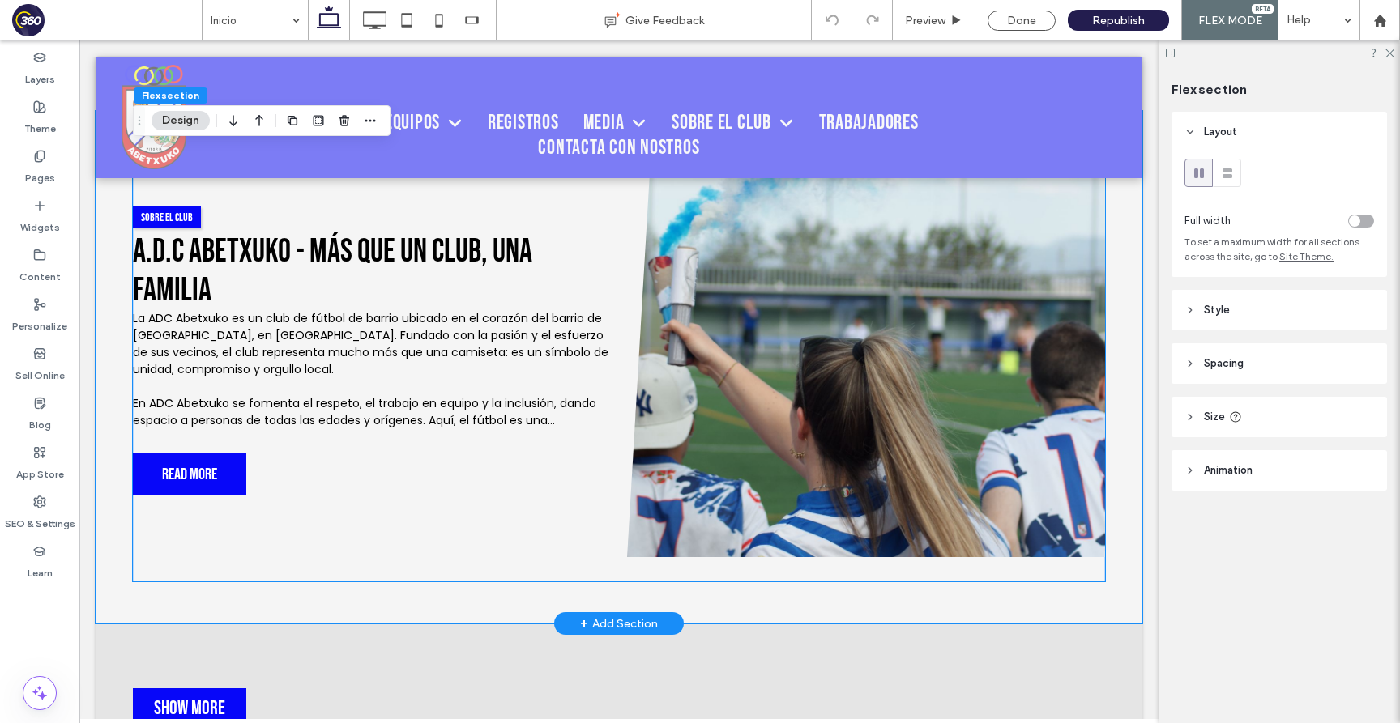
click at [593, 385] on div "La ADC Abetxuko es un club de fútbol de barrio ubicado en el corazón del barrio…" at bounding box center [372, 369] width 478 height 119
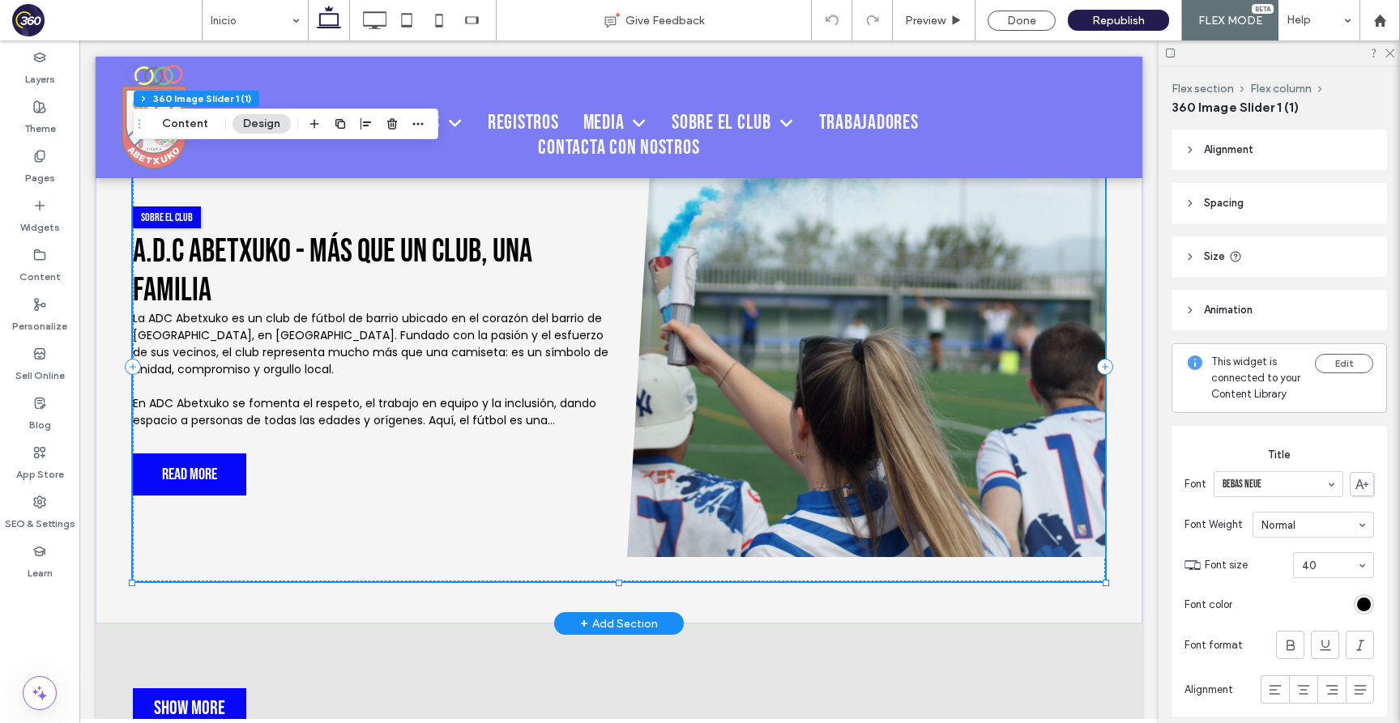
click at [876, 309] on img at bounding box center [866, 354] width 478 height 405
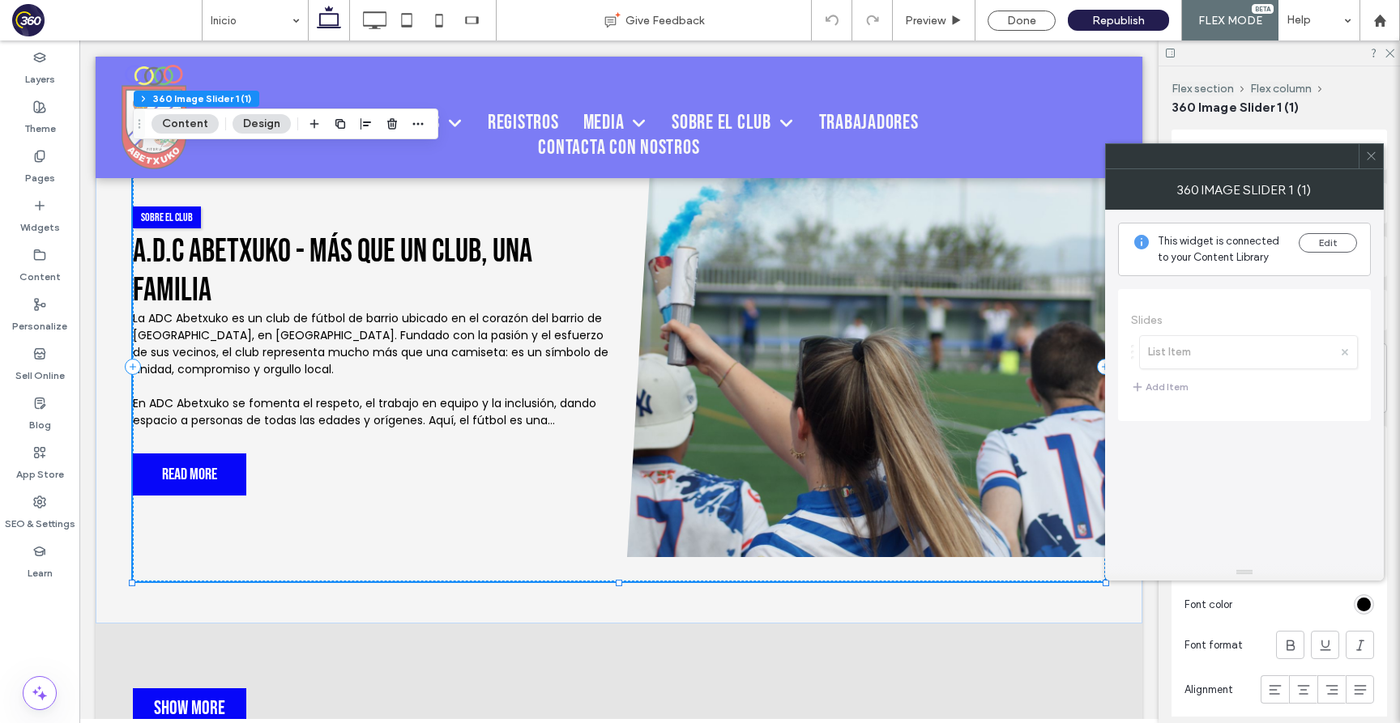
click at [1374, 150] on icon at bounding box center [1371, 156] width 12 height 12
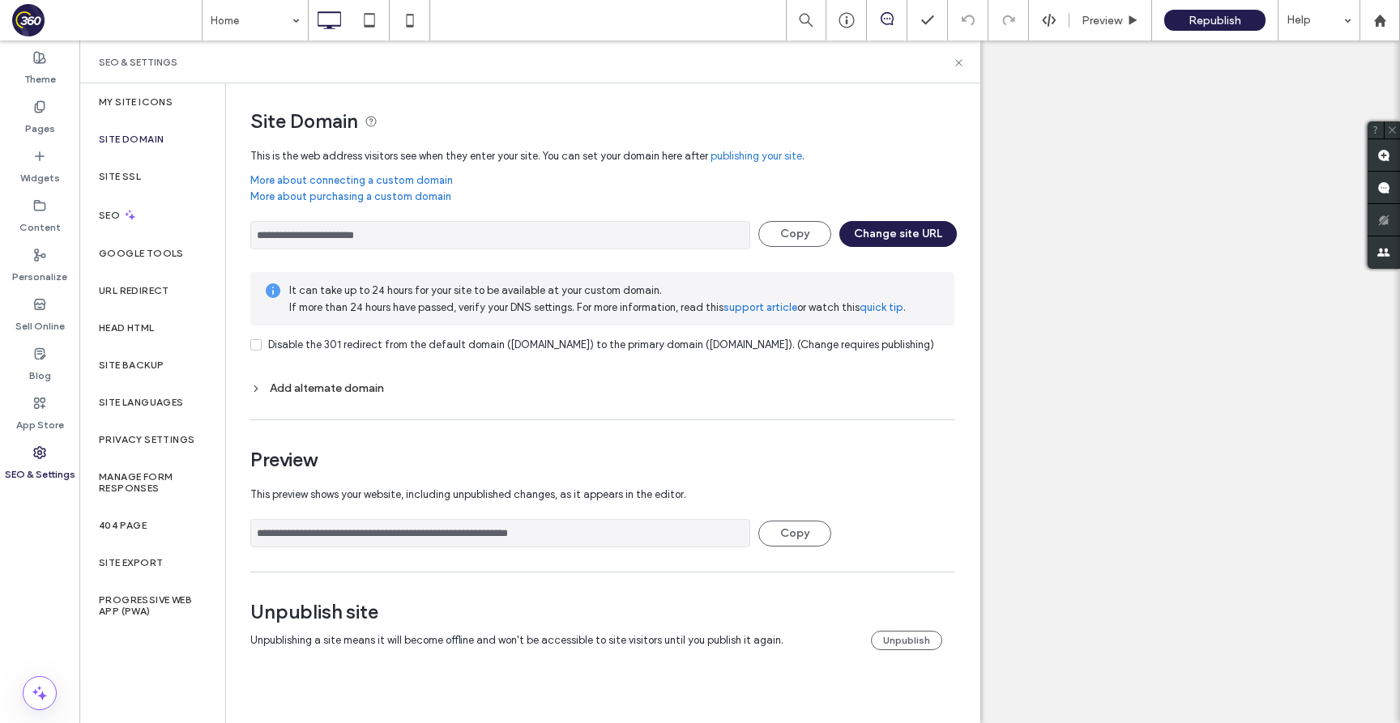
click at [958, 62] on use at bounding box center [958, 62] width 6 height 6
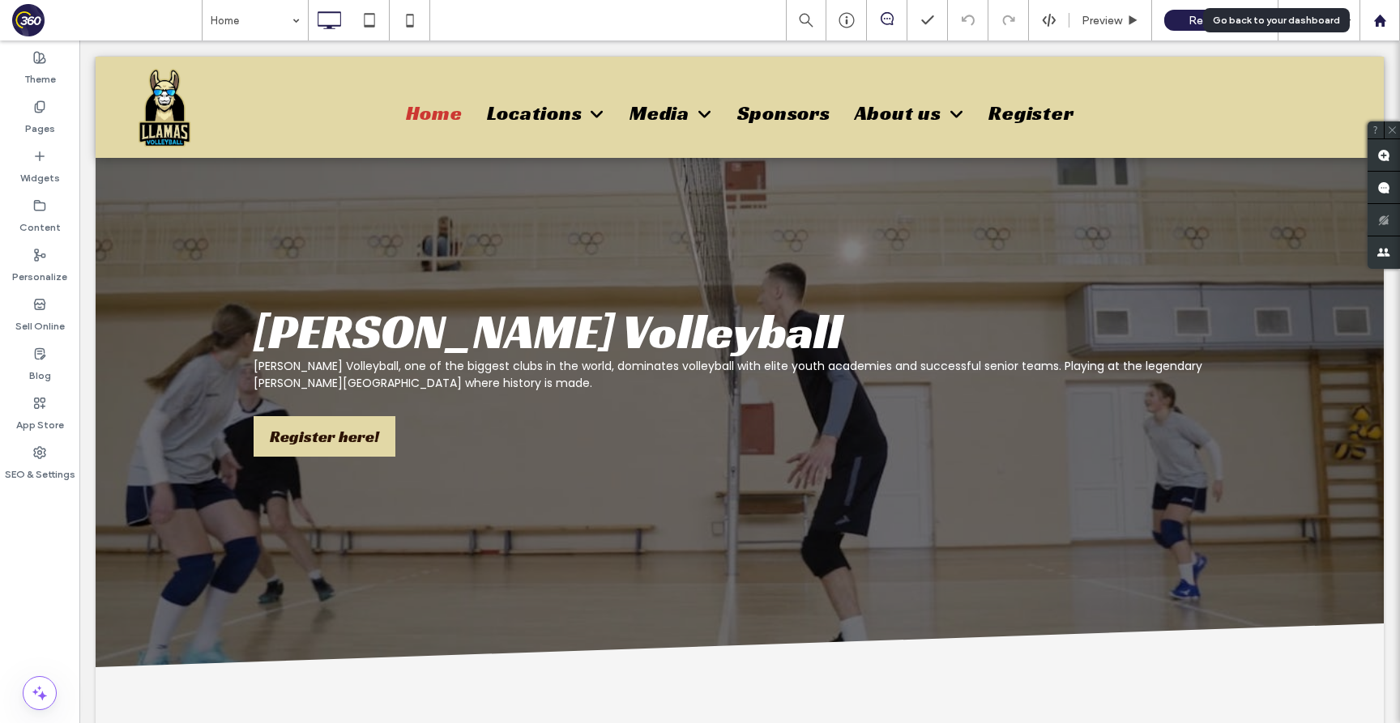
click at [1377, 19] on use at bounding box center [1379, 20] width 12 height 12
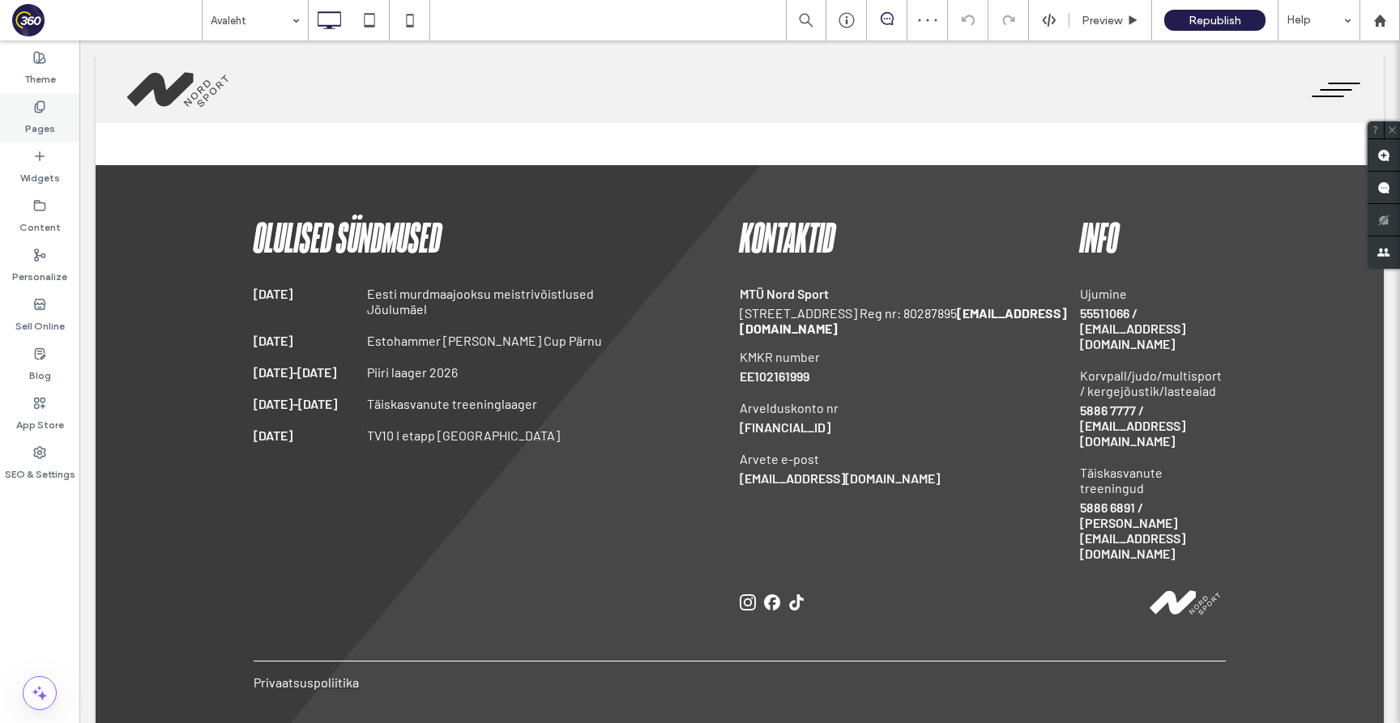
click at [44, 104] on use at bounding box center [39, 106] width 9 height 11
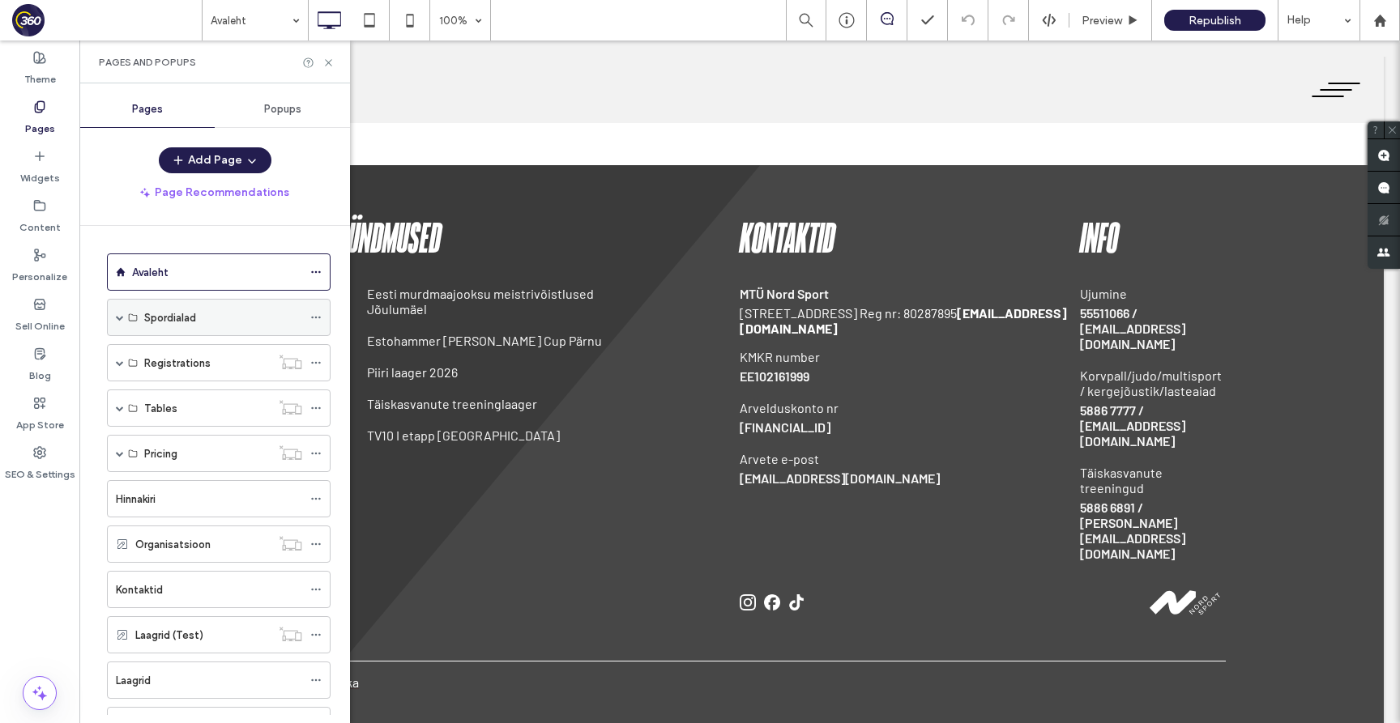
click at [116, 316] on span at bounding box center [120, 317] width 8 height 8
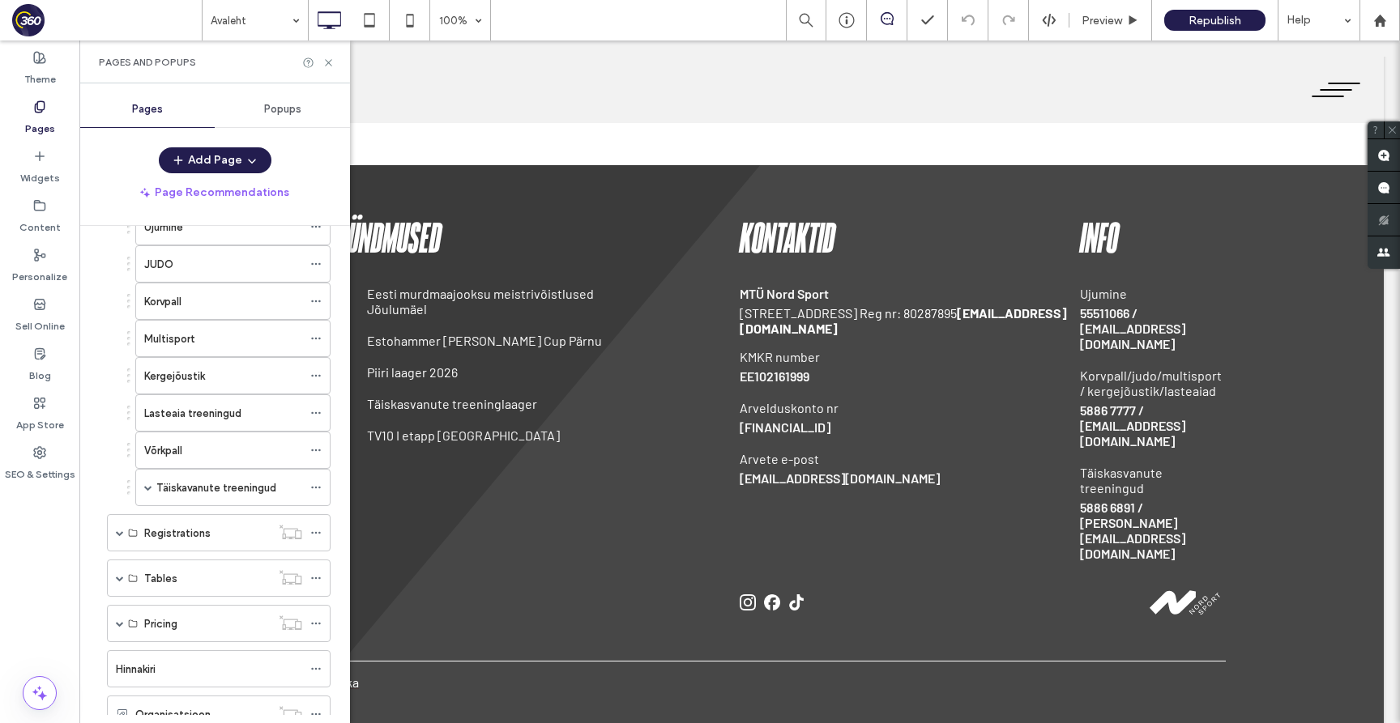
scroll to position [249, 0]
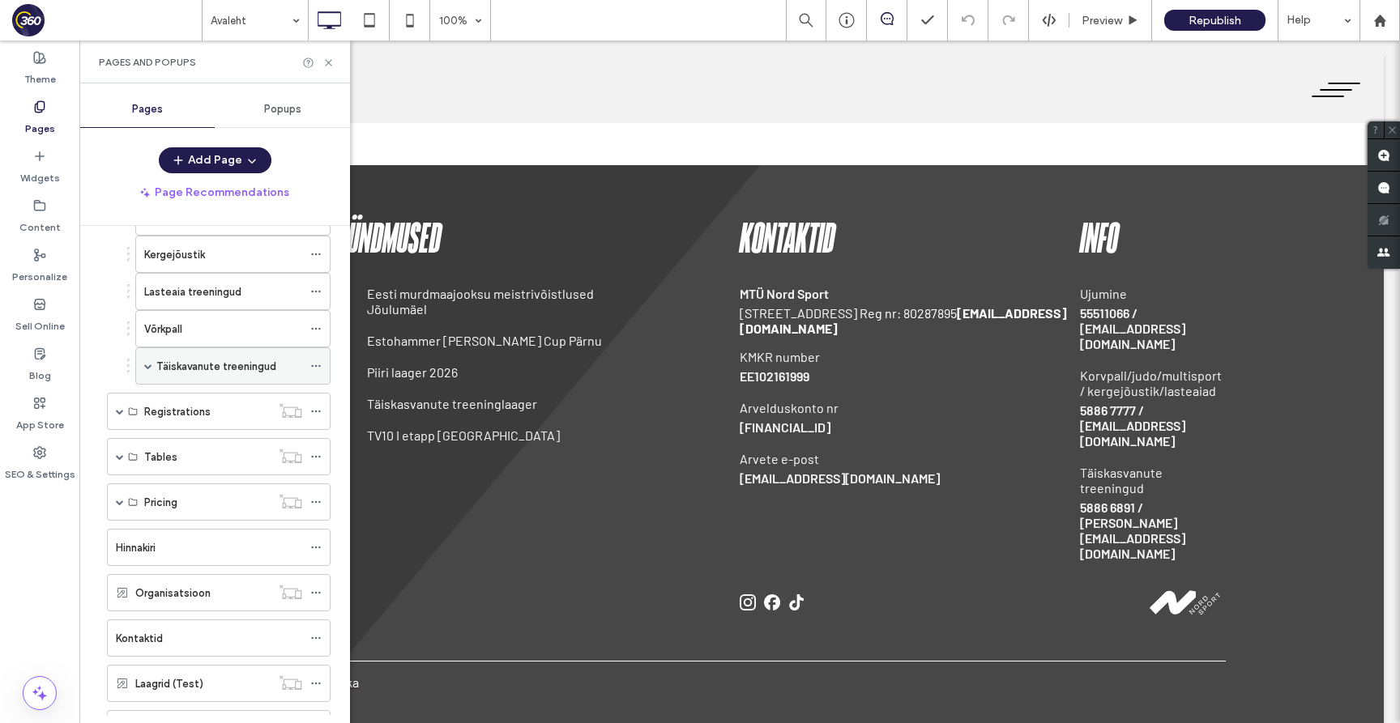
click at [146, 364] on span at bounding box center [148, 366] width 8 height 8
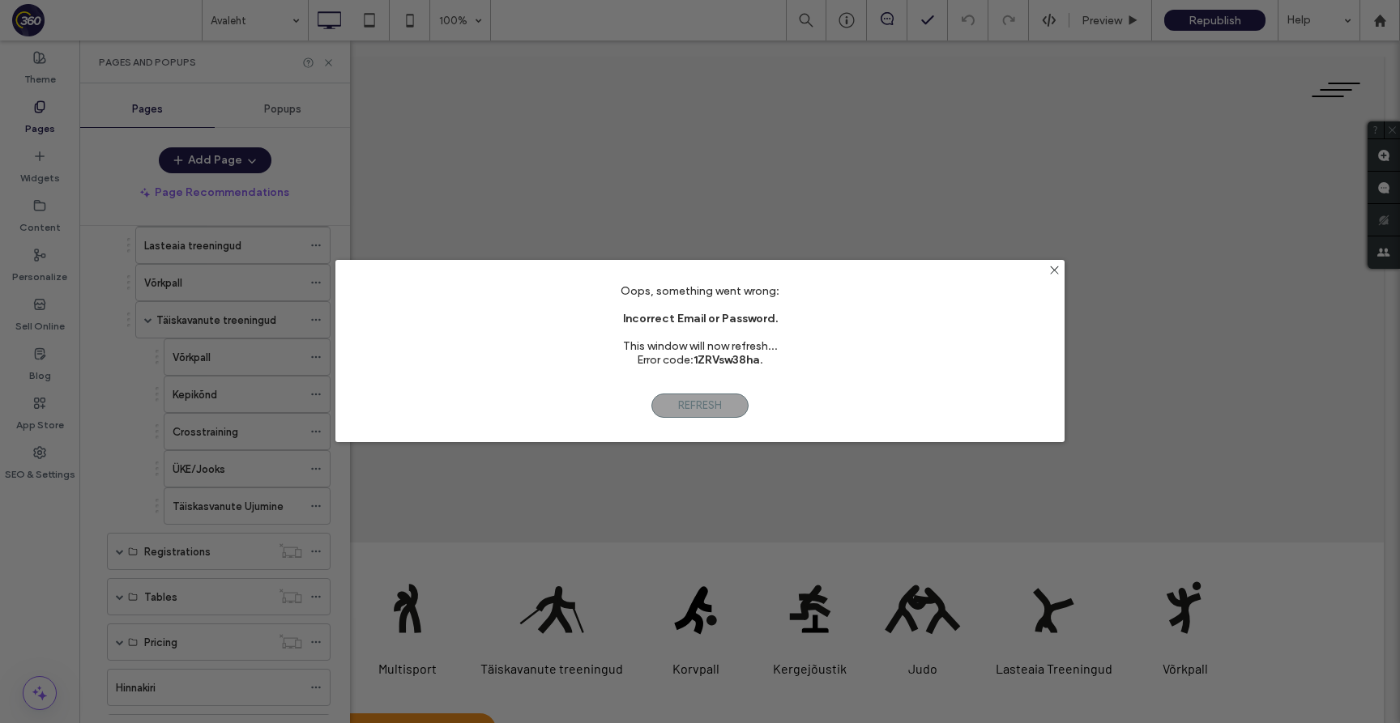
scroll to position [0, 0]
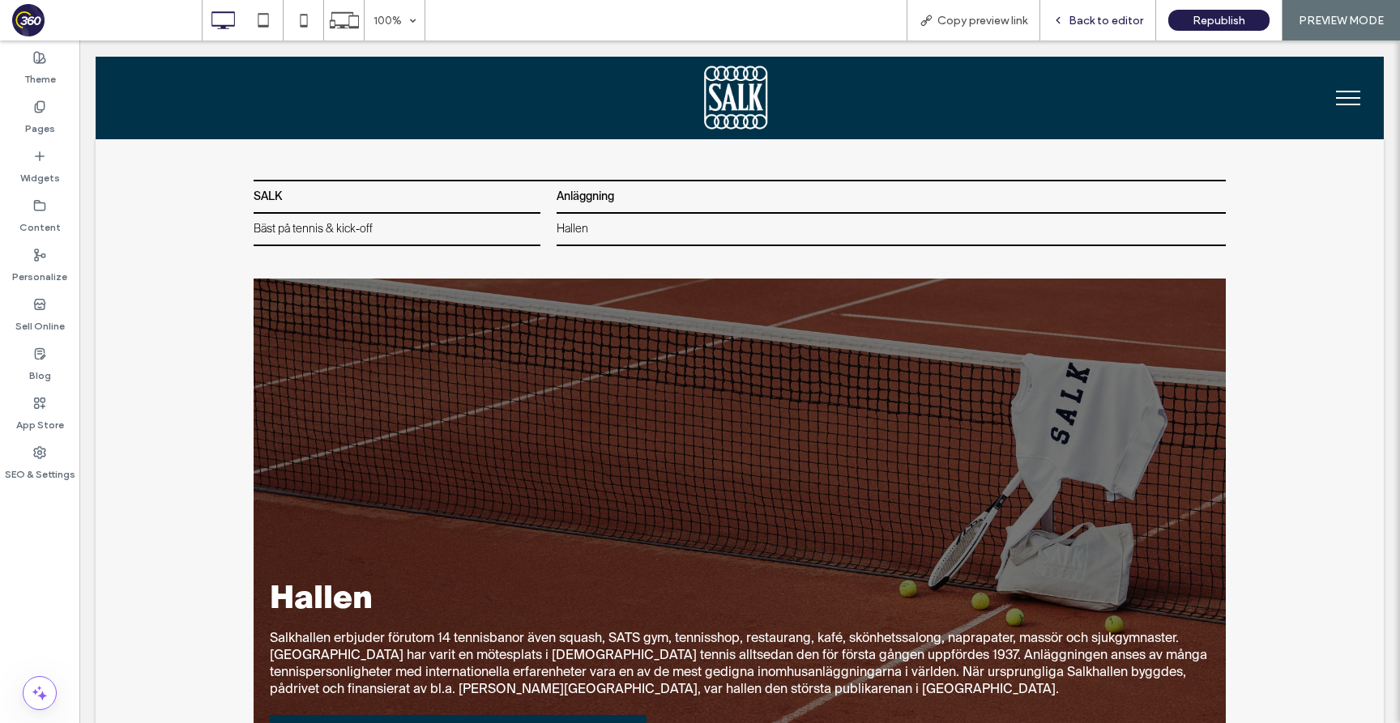
click at [1117, 26] on span "Back to editor" at bounding box center [1105, 21] width 75 height 14
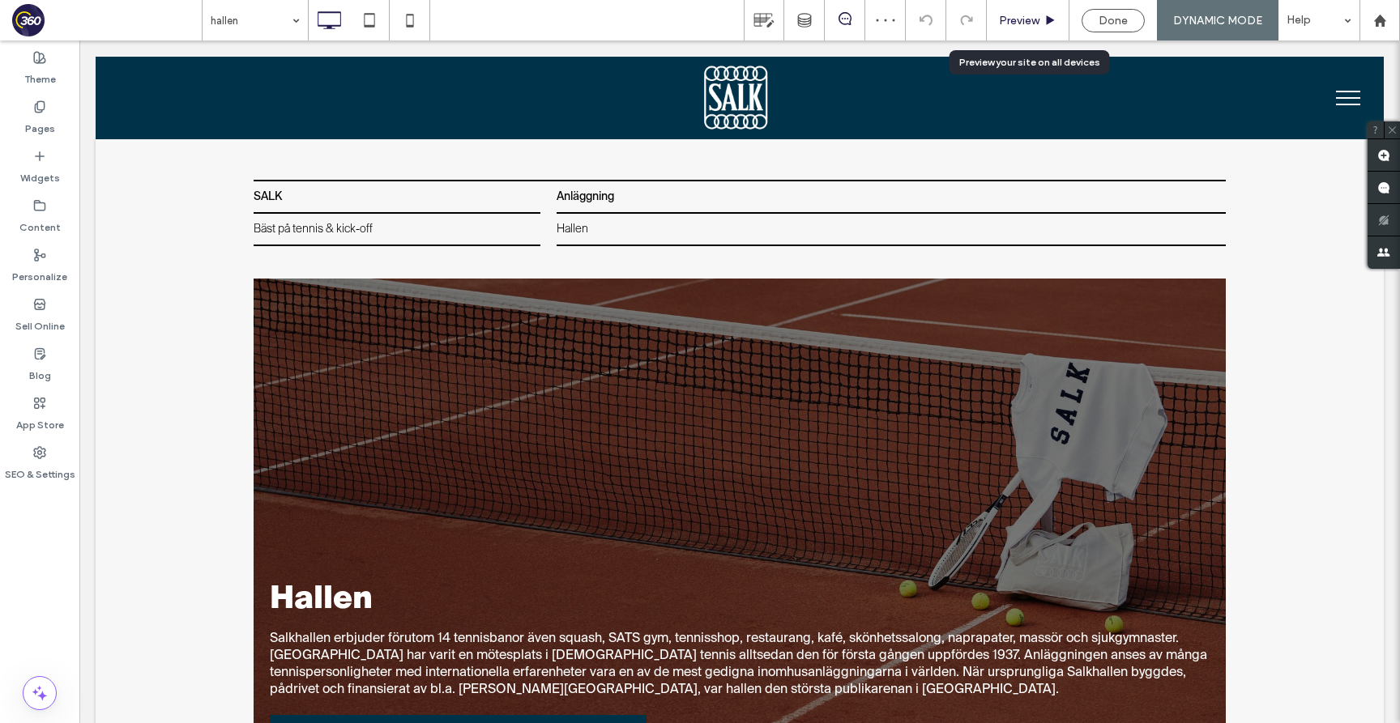
click at [1008, 28] on div "Preview" at bounding box center [1028, 20] width 83 height 40
click at [1017, 11] on div "Preview" at bounding box center [1028, 20] width 83 height 40
click at [1022, 32] on div "Preview" at bounding box center [1028, 20] width 83 height 40
click at [1030, 15] on span "Preview" at bounding box center [1019, 21] width 40 height 14
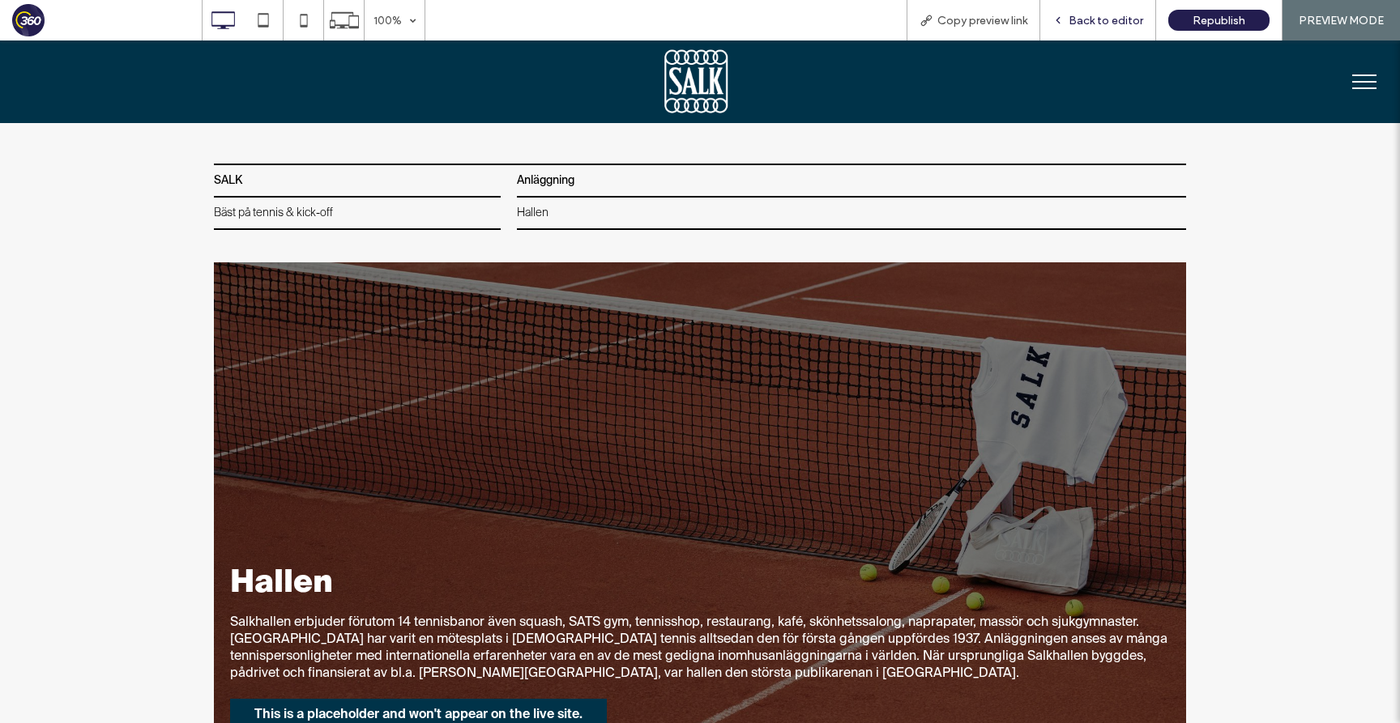
click at [1108, 19] on span "Back to editor" at bounding box center [1105, 21] width 75 height 14
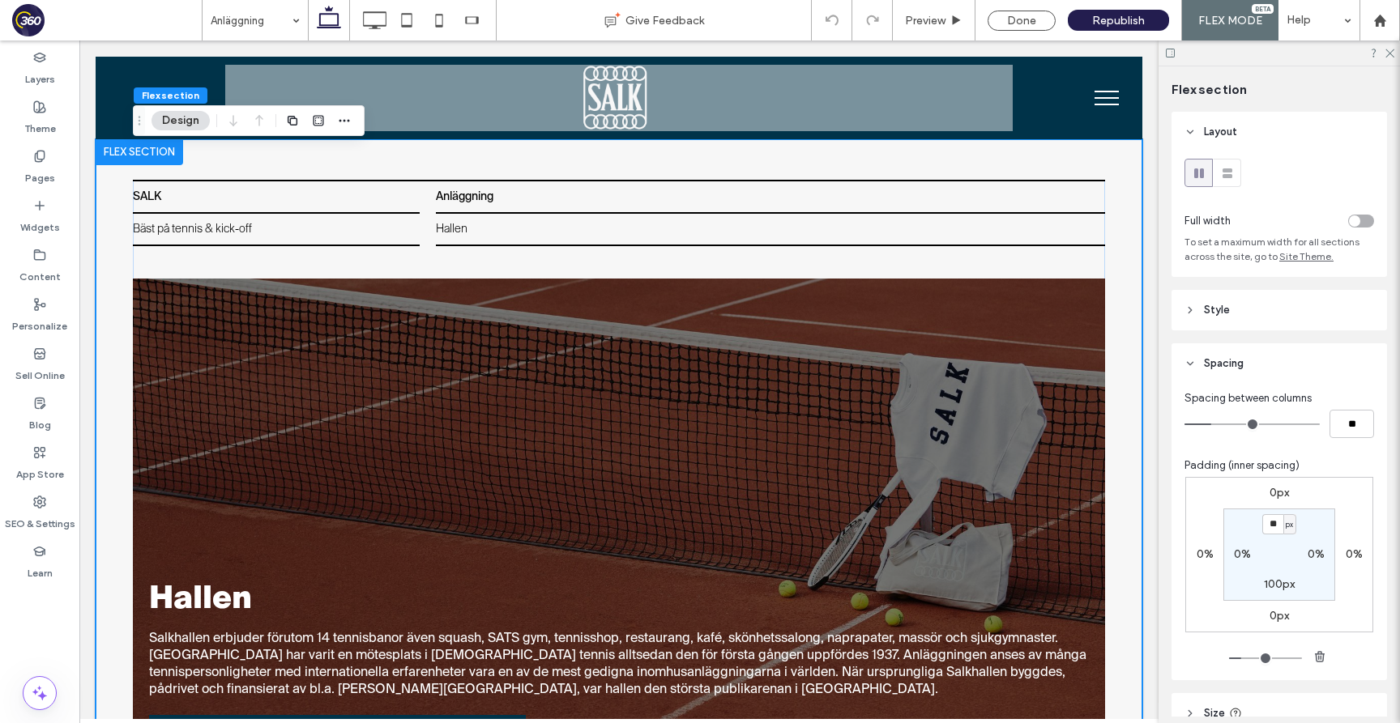
click at [1119, 523] on input "**" at bounding box center [1272, 524] width 21 height 20
type input "**"
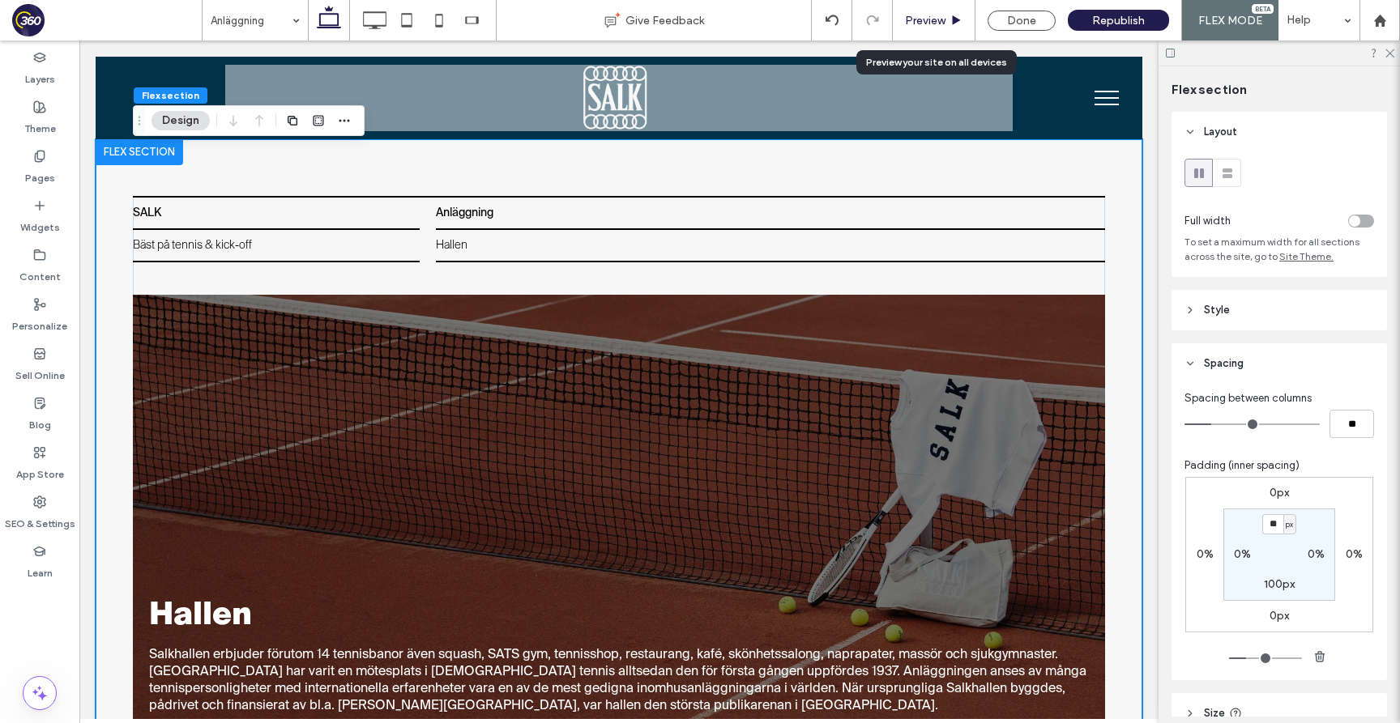
click at [950, 20] on div "Preview" at bounding box center [934, 21] width 82 height 14
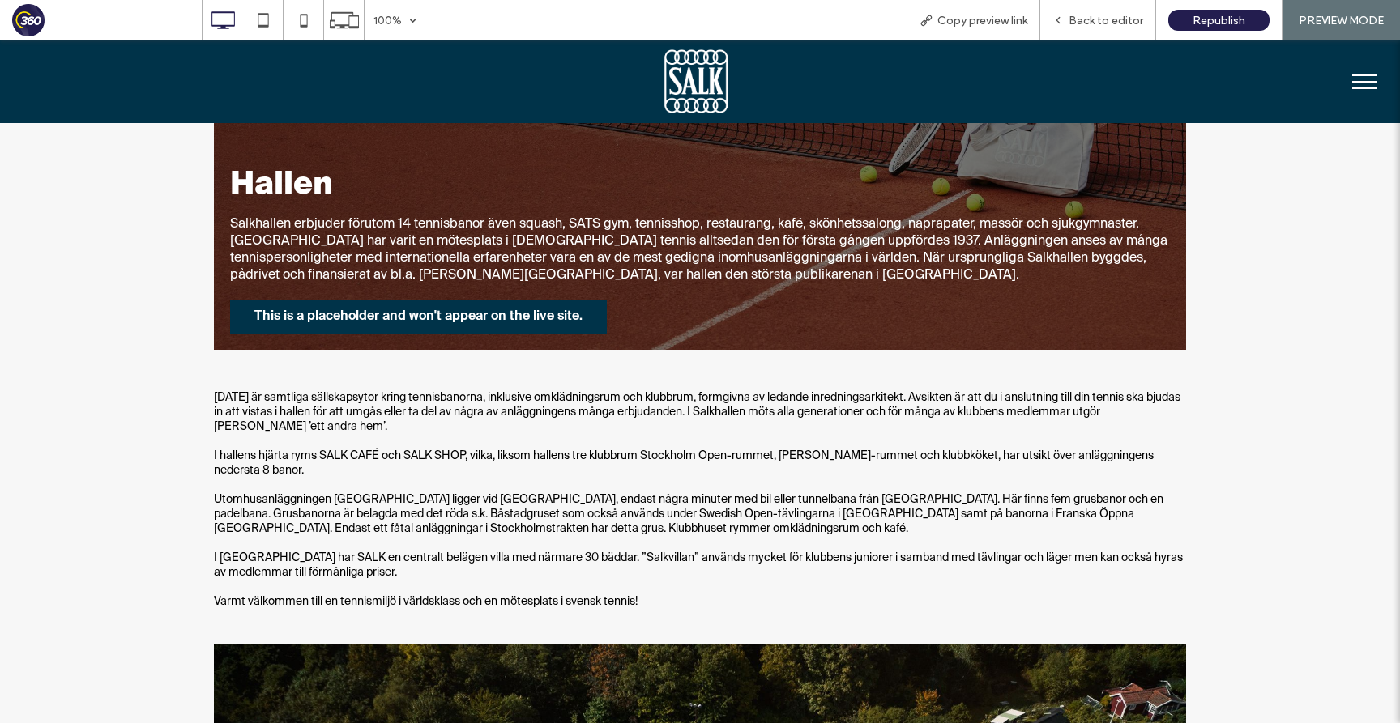
scroll to position [399, 0]
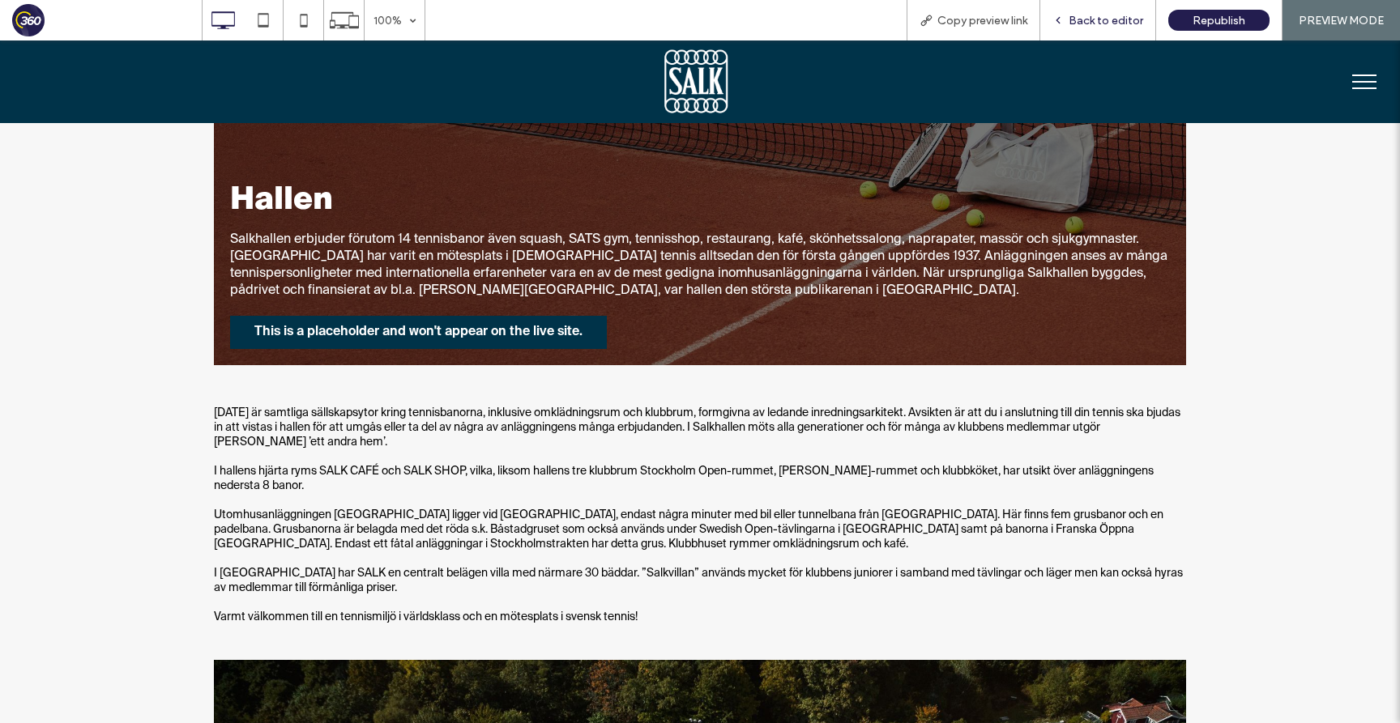
click at [1102, 22] on span "Back to editor" at bounding box center [1105, 21] width 75 height 14
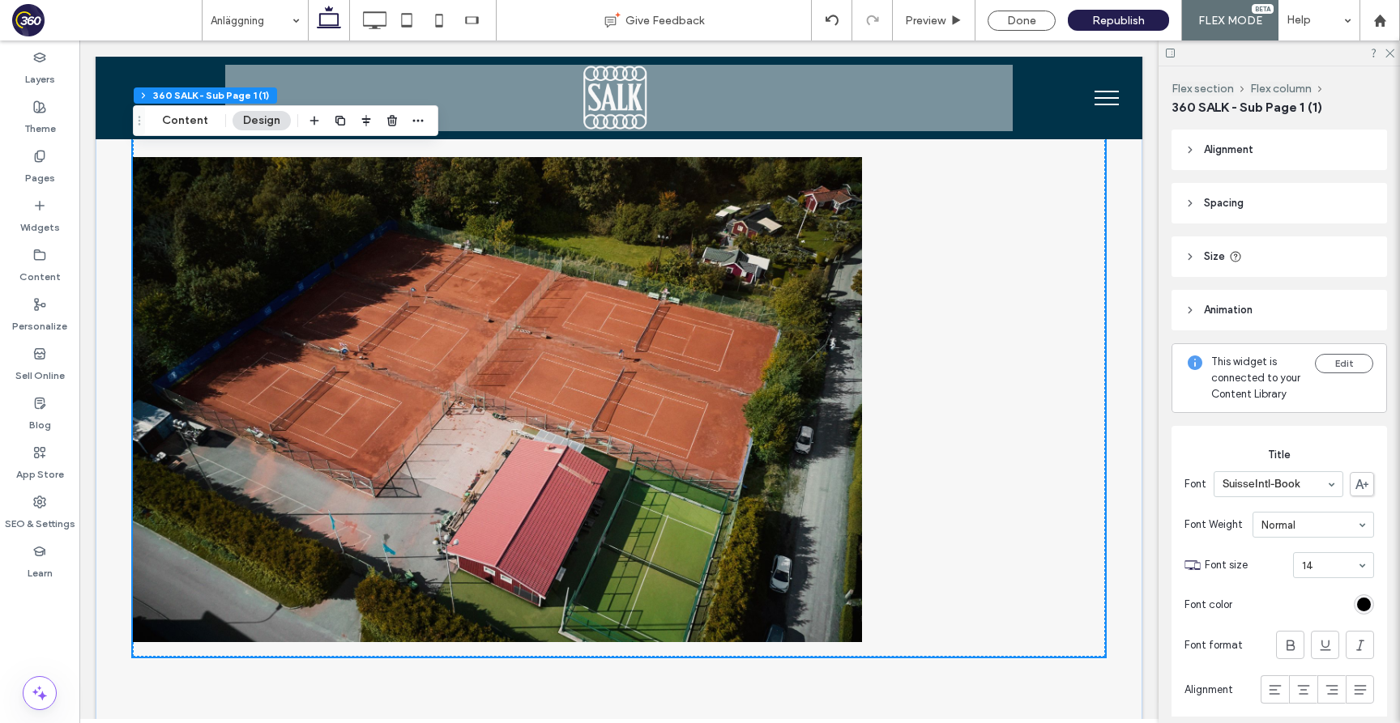
scroll to position [854, 0]
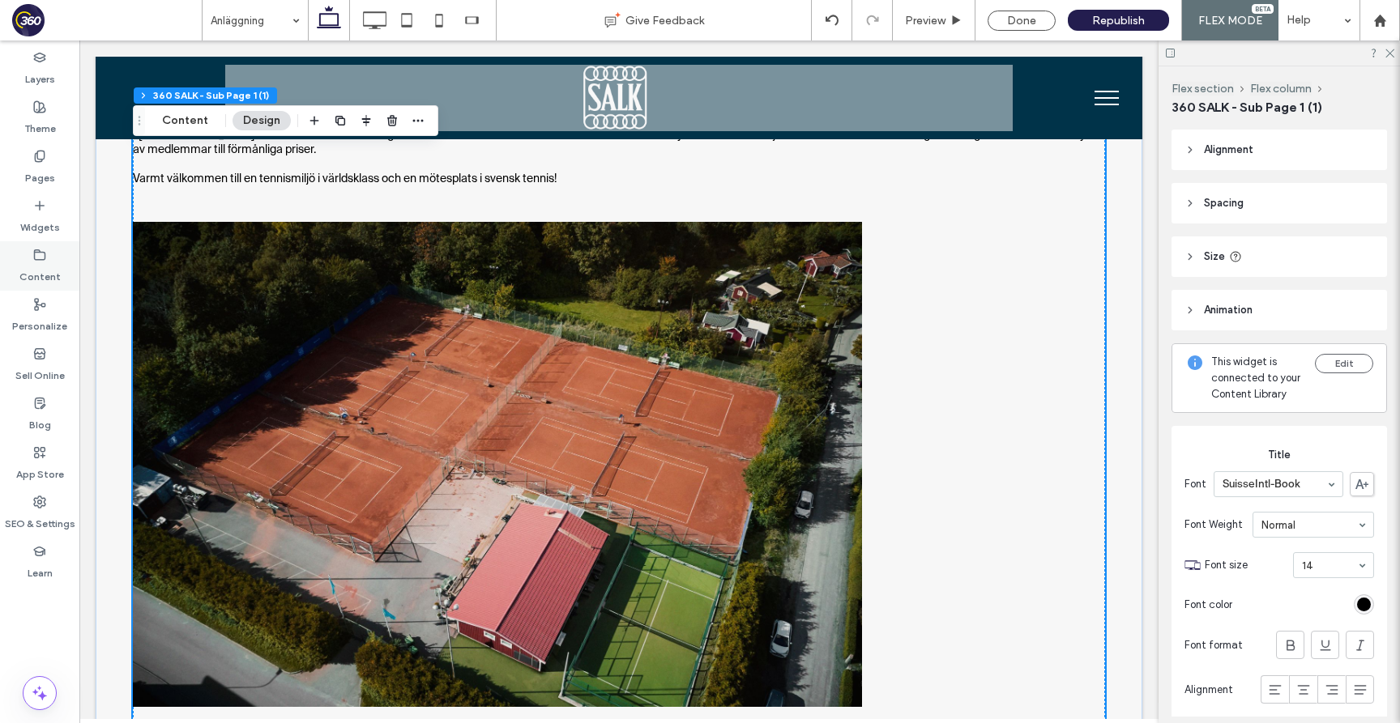
click at [52, 264] on label "Content" at bounding box center [39, 273] width 41 height 23
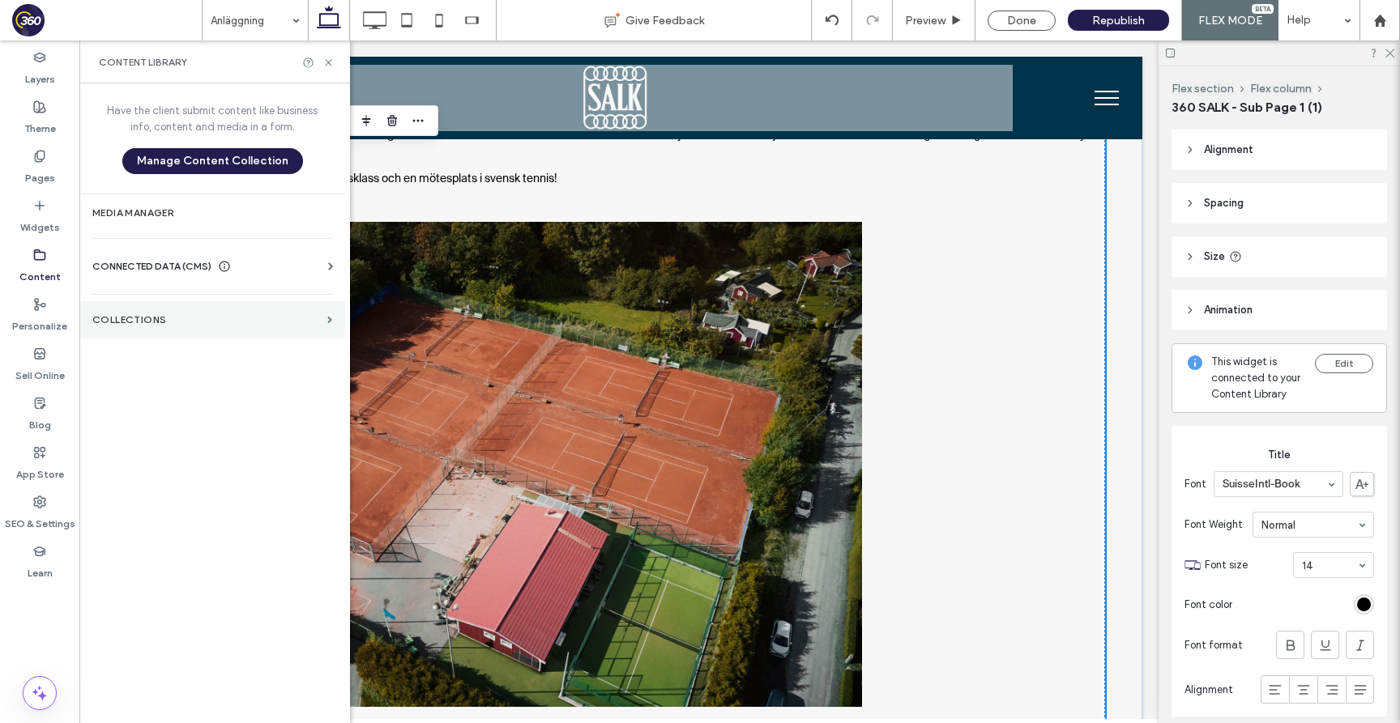
click at [198, 329] on section "Collections" at bounding box center [212, 319] width 266 height 37
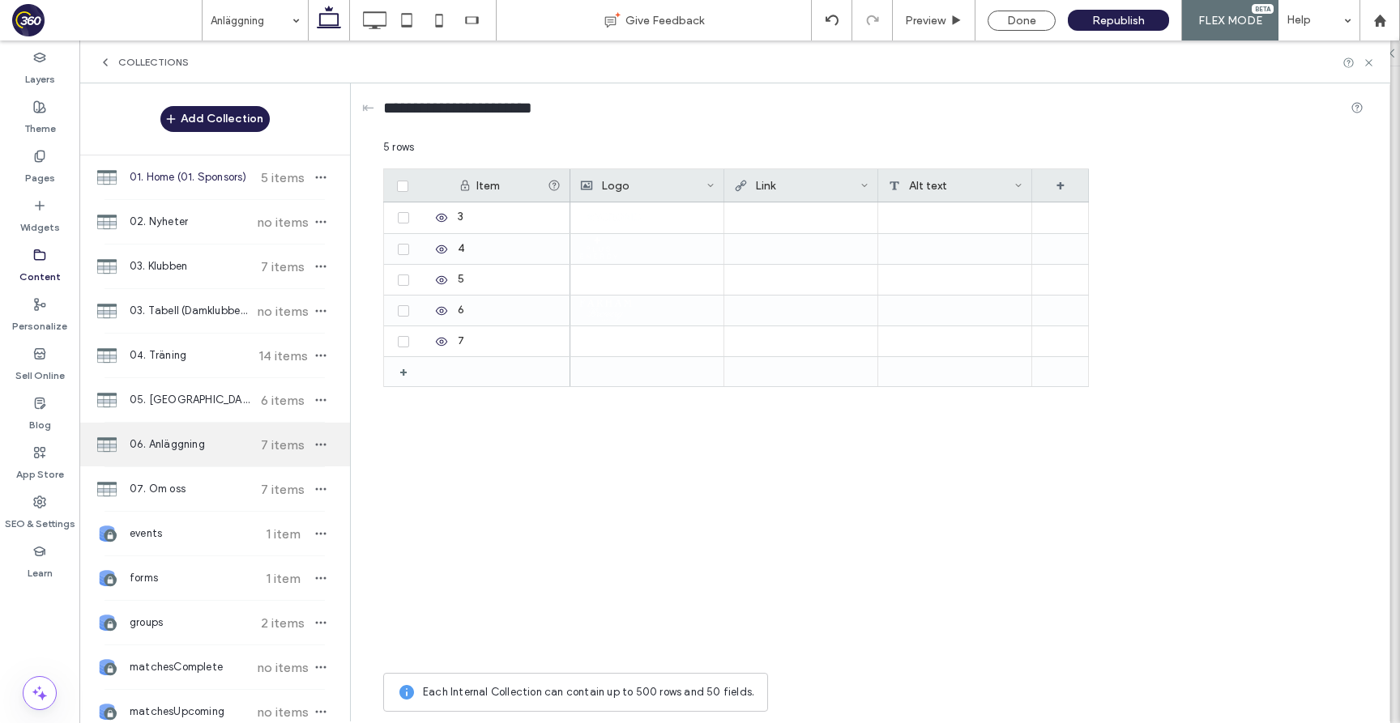
click at [229, 430] on div "06. Anläggning 7 items" at bounding box center [214, 445] width 271 height 44
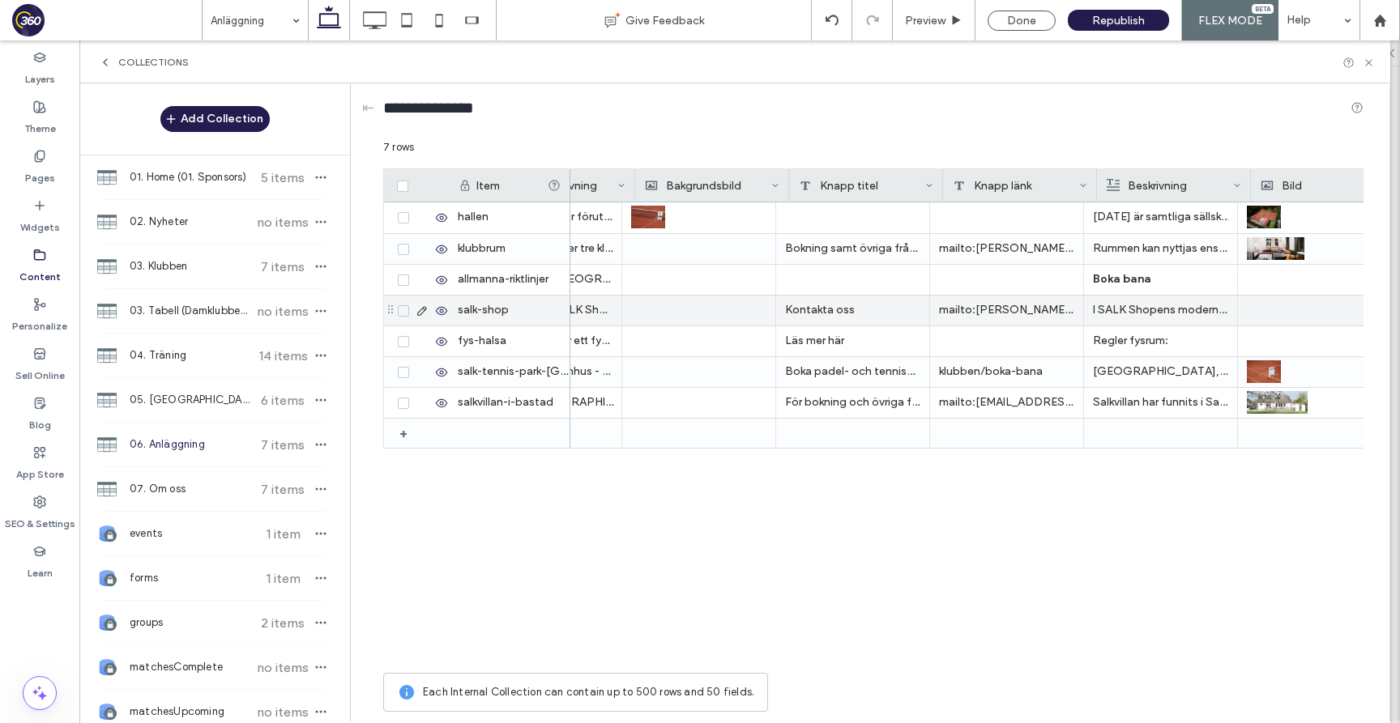
scroll to position [0, 649]
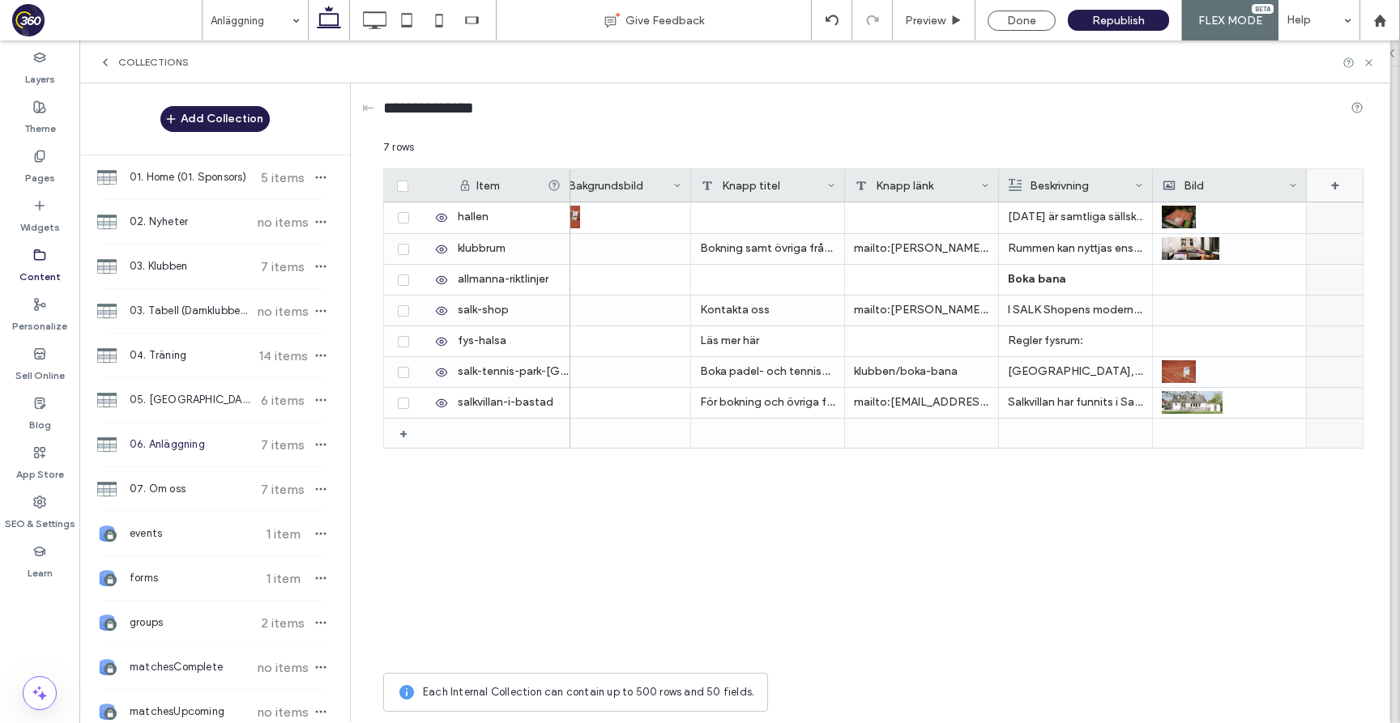
click at [1341, 181] on div "+" at bounding box center [1335, 185] width 57 height 32
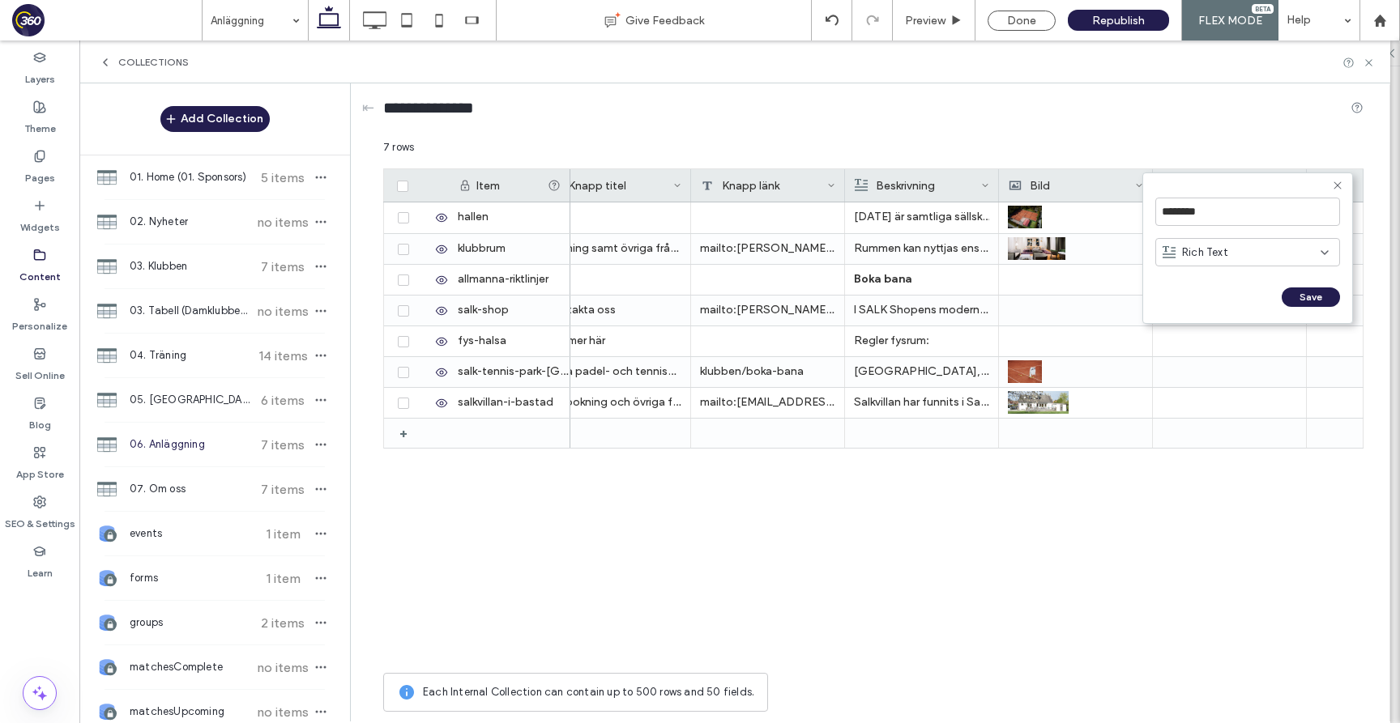
click at [1238, 250] on div "Rich Text" at bounding box center [1241, 253] width 158 height 16
click at [1216, 341] on div "Image" at bounding box center [1247, 337] width 183 height 28
click at [1230, 229] on div "********" at bounding box center [1247, 212] width 185 height 45
click at [1230, 220] on input "********" at bounding box center [1247, 212] width 185 height 28
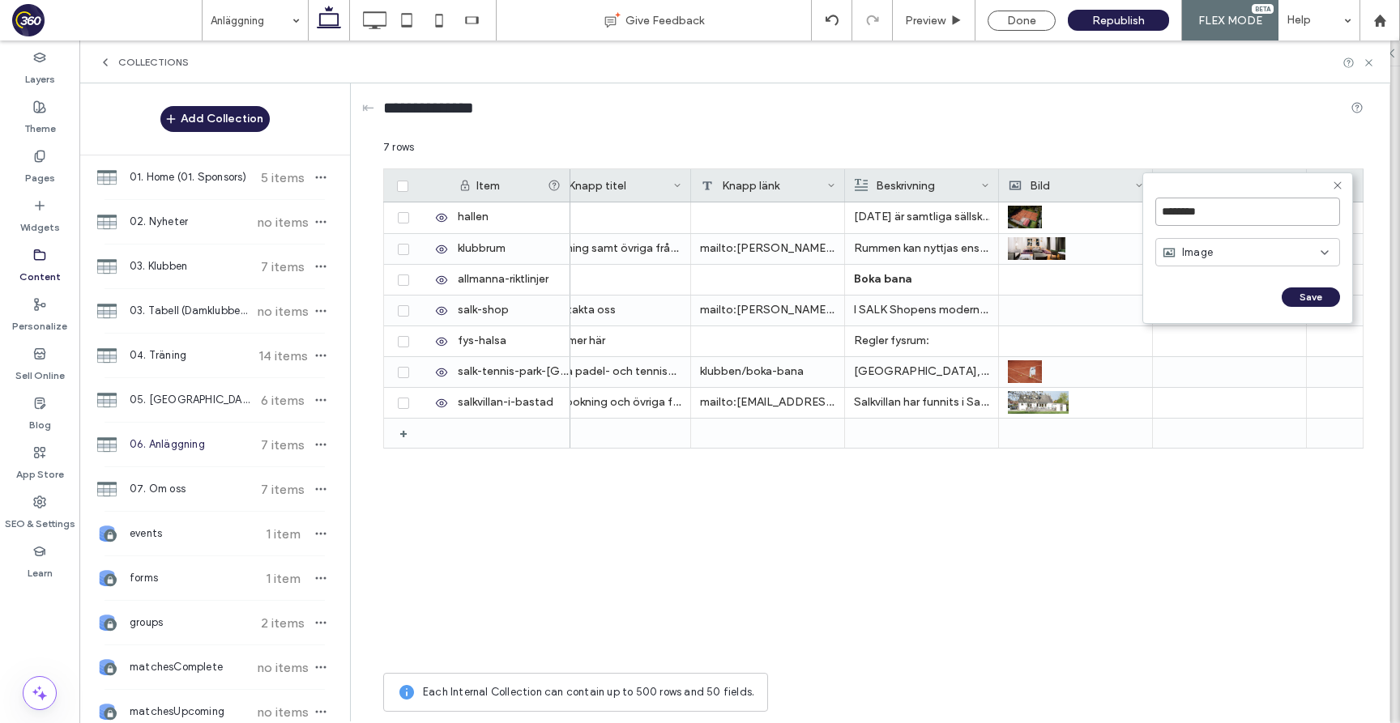
click at [1230, 220] on input "********" at bounding box center [1247, 212] width 185 height 28
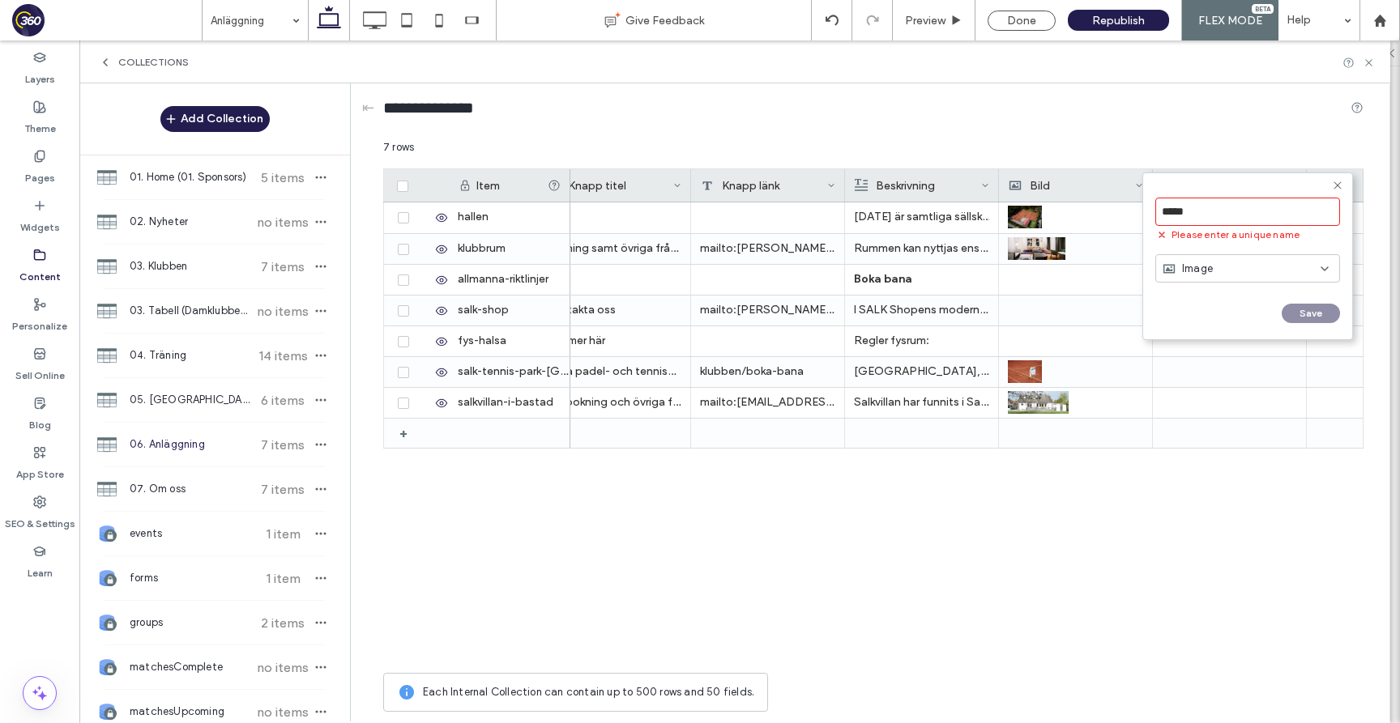
type input "******"
click input "******" at bounding box center [1173, 314] width 36 height 14
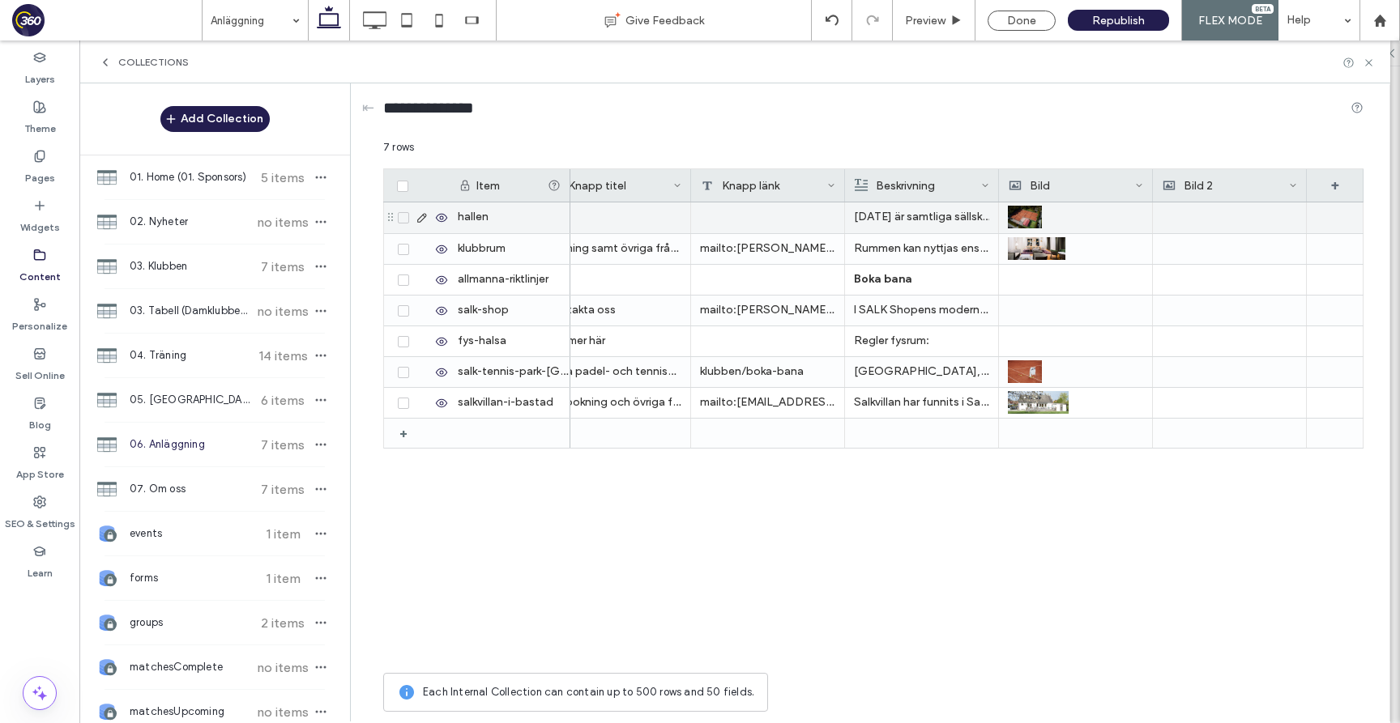
click at [1216, 211] on div at bounding box center [1229, 217] width 135 height 31
click at [1216, 211] on div at bounding box center [1229, 217] width 134 height 29
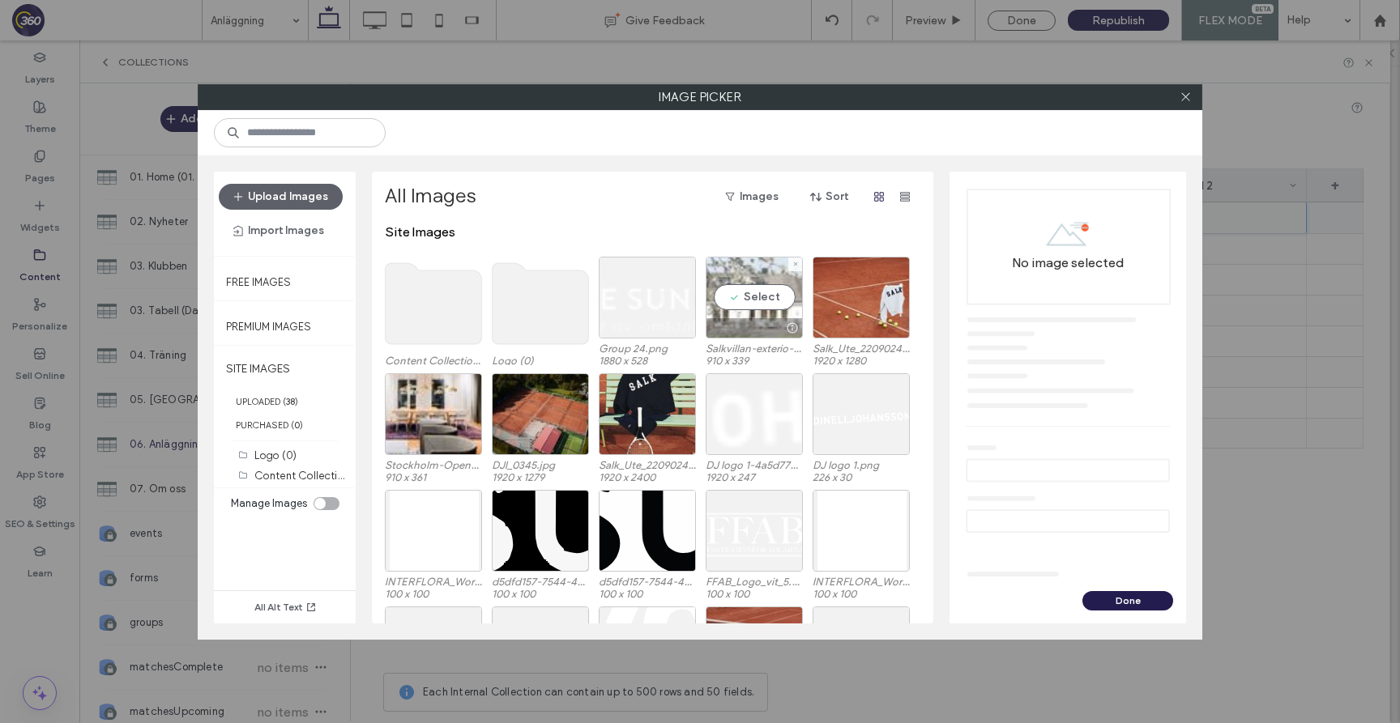
click at [766, 301] on div "Select" at bounding box center [754, 298] width 97 height 82
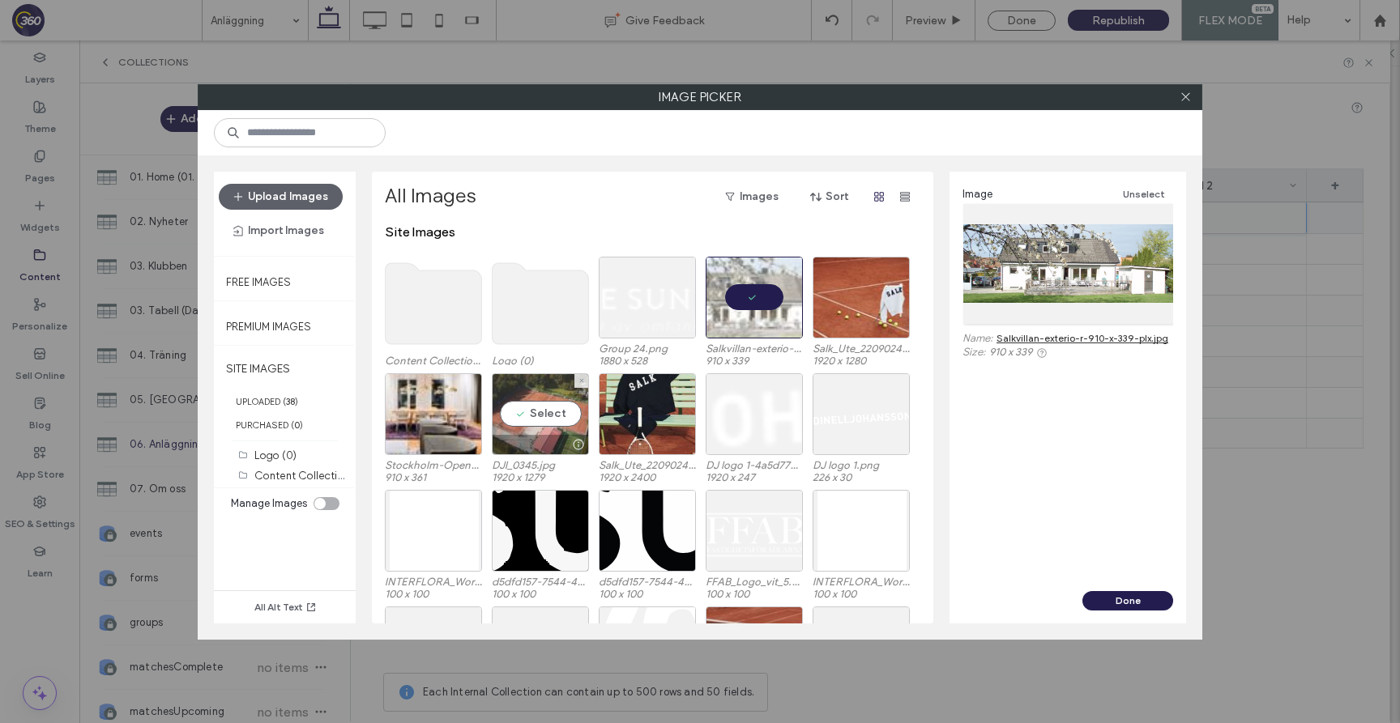
click at [566, 407] on div "Select" at bounding box center [540, 414] width 97 height 82
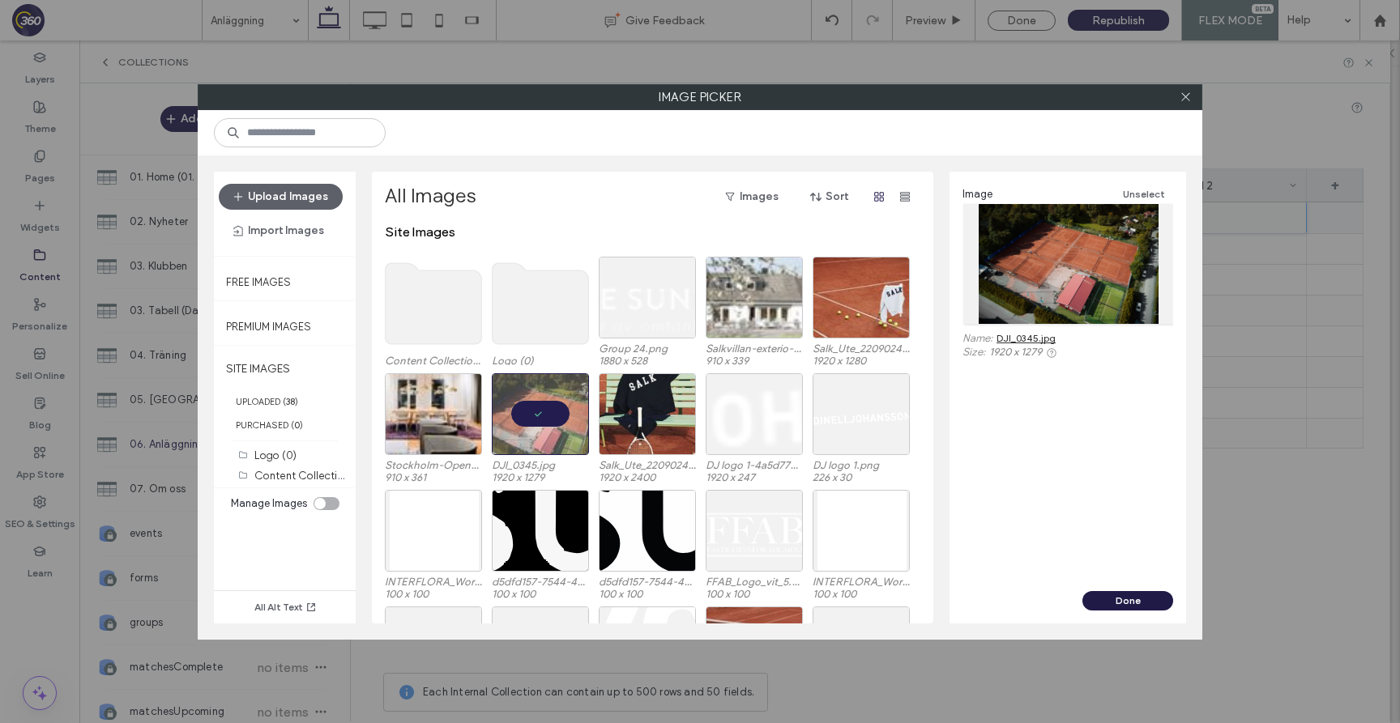
click at [1148, 607] on button "Done" at bounding box center [1127, 600] width 91 height 19
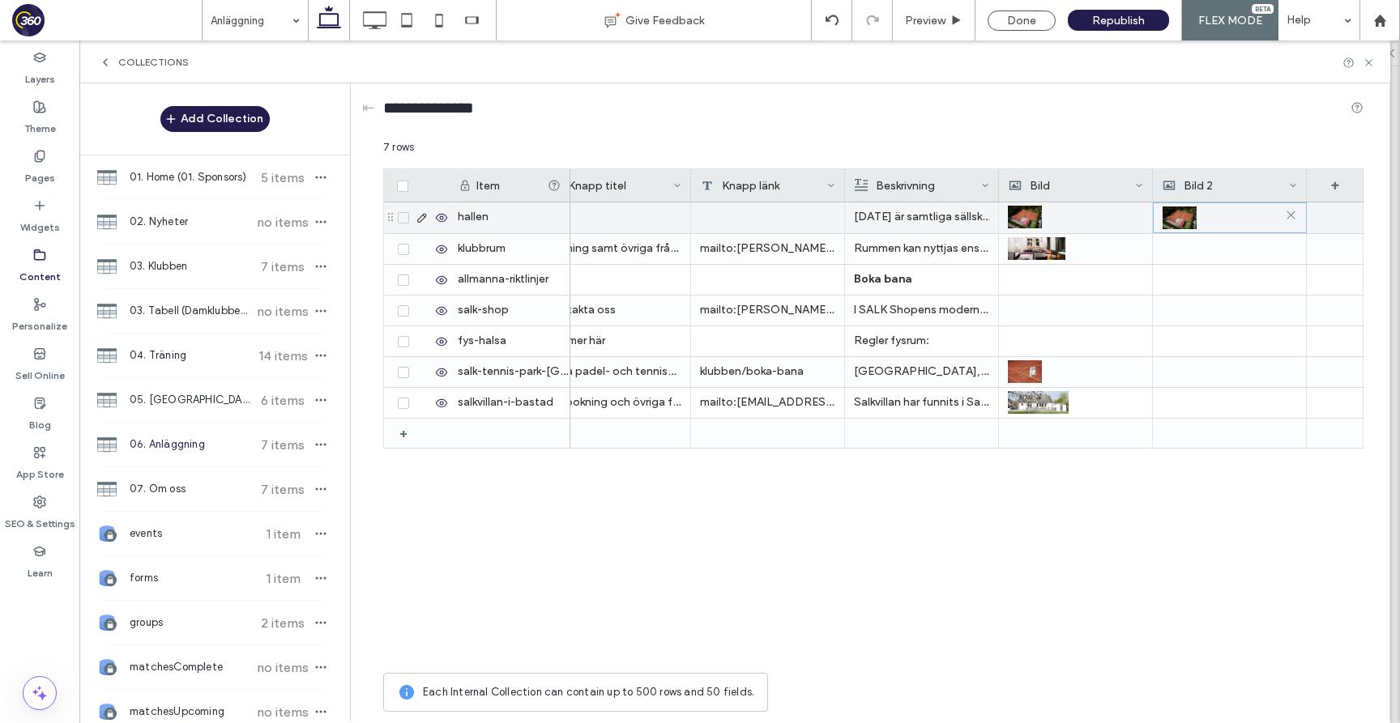
click at [1240, 220] on div at bounding box center [1229, 217] width 134 height 29
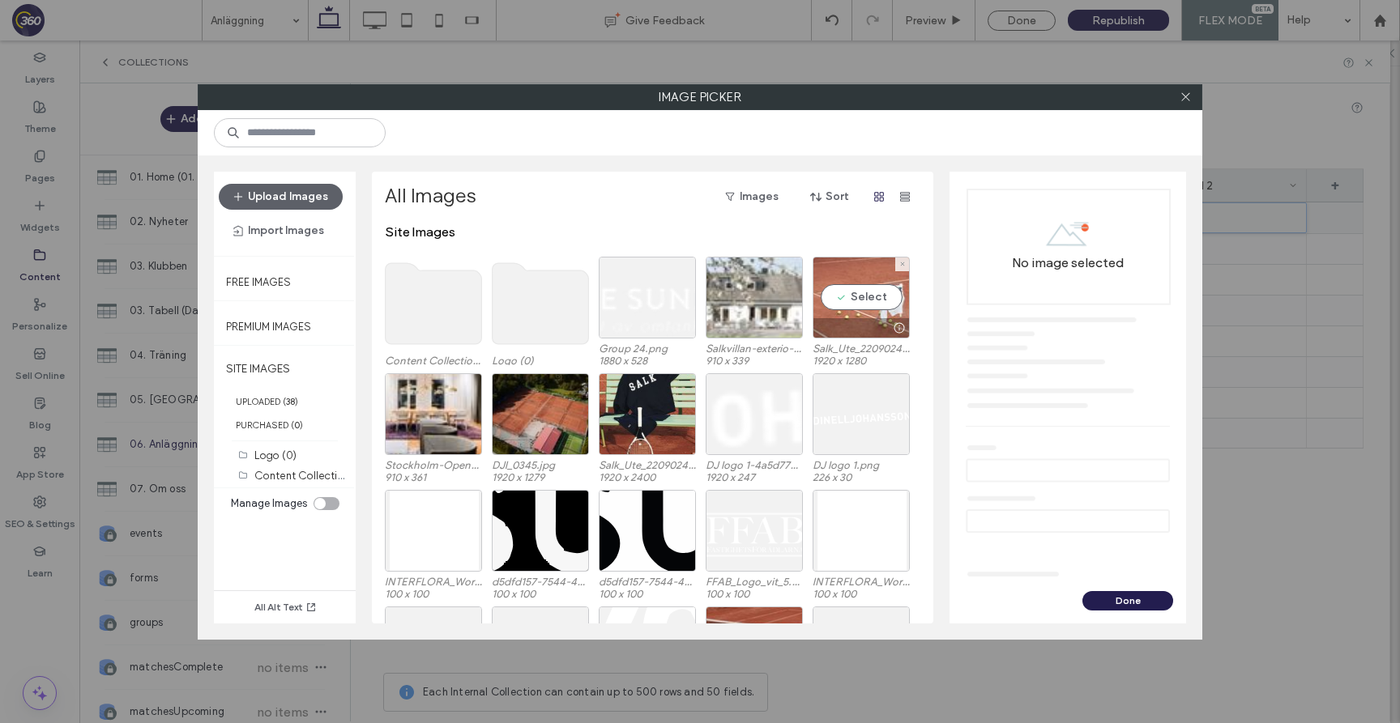
click at [893, 300] on div "Select" at bounding box center [860, 298] width 97 height 82
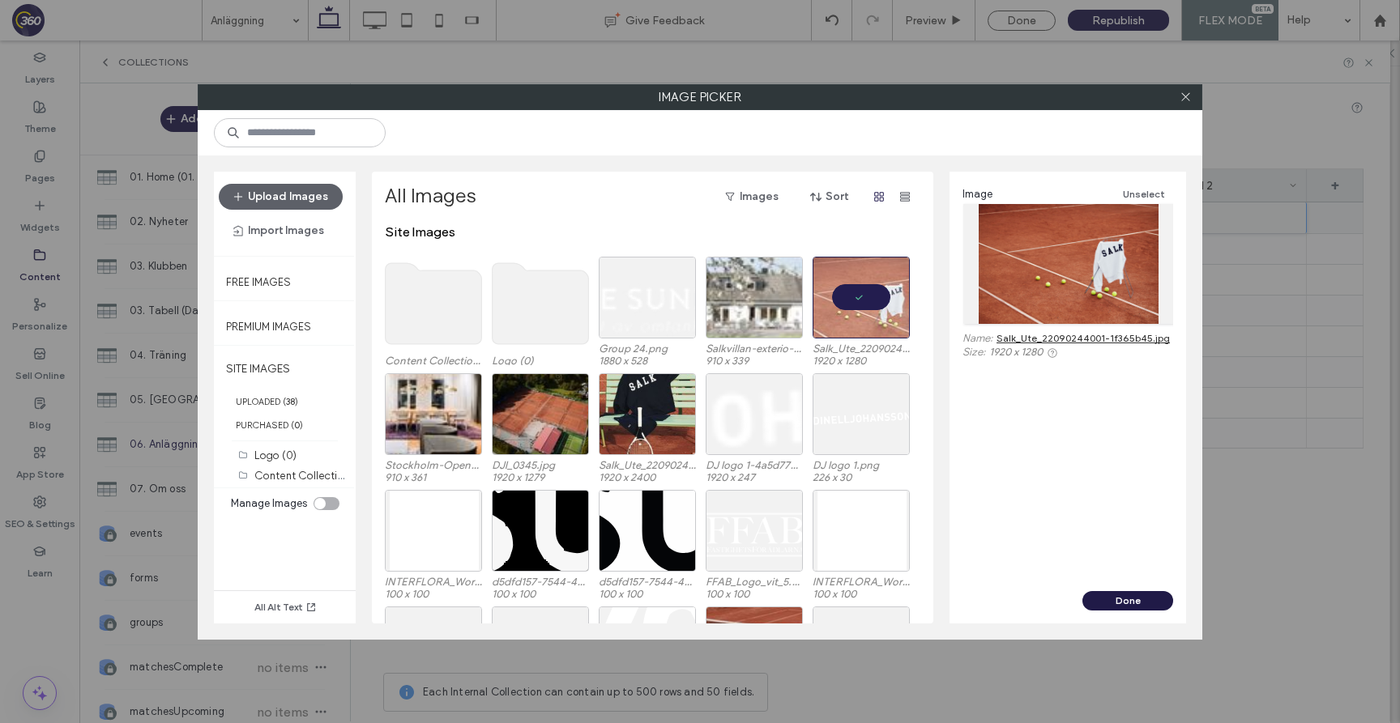
click at [1118, 607] on button "Done" at bounding box center [1127, 600] width 91 height 19
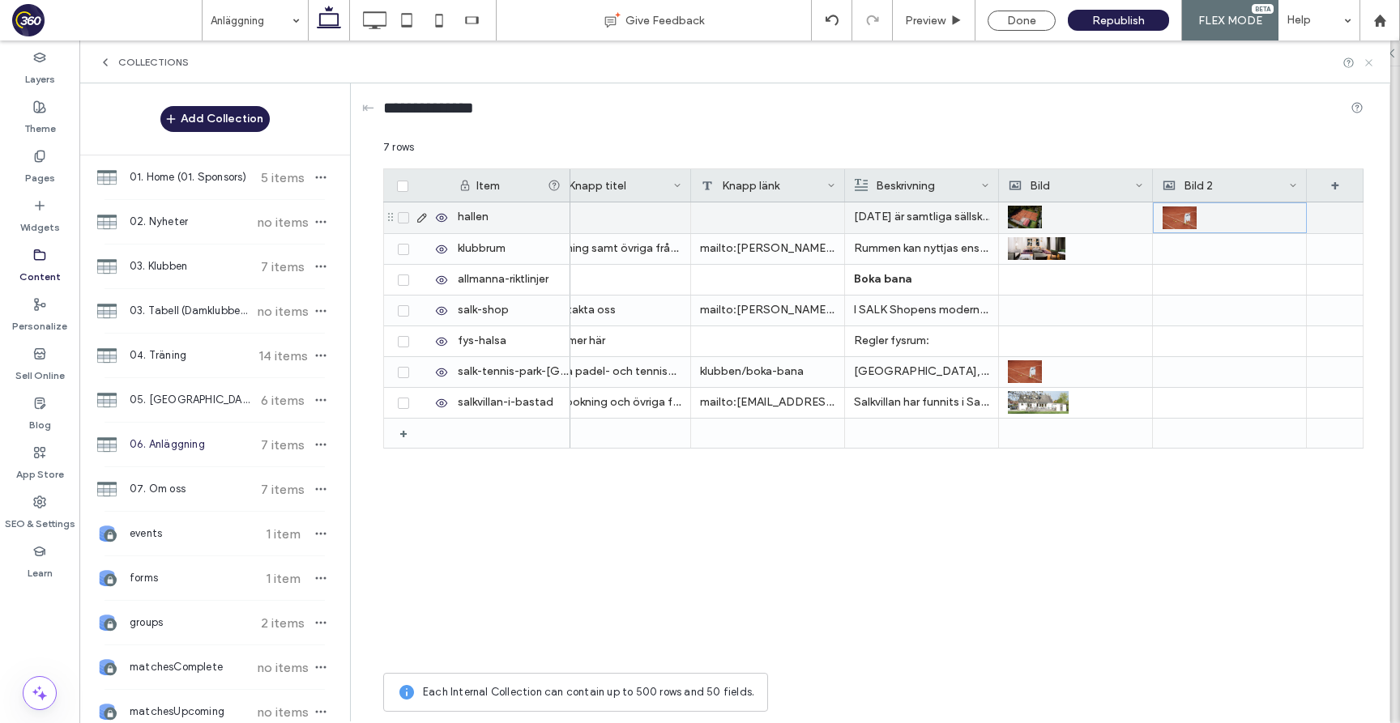
click use
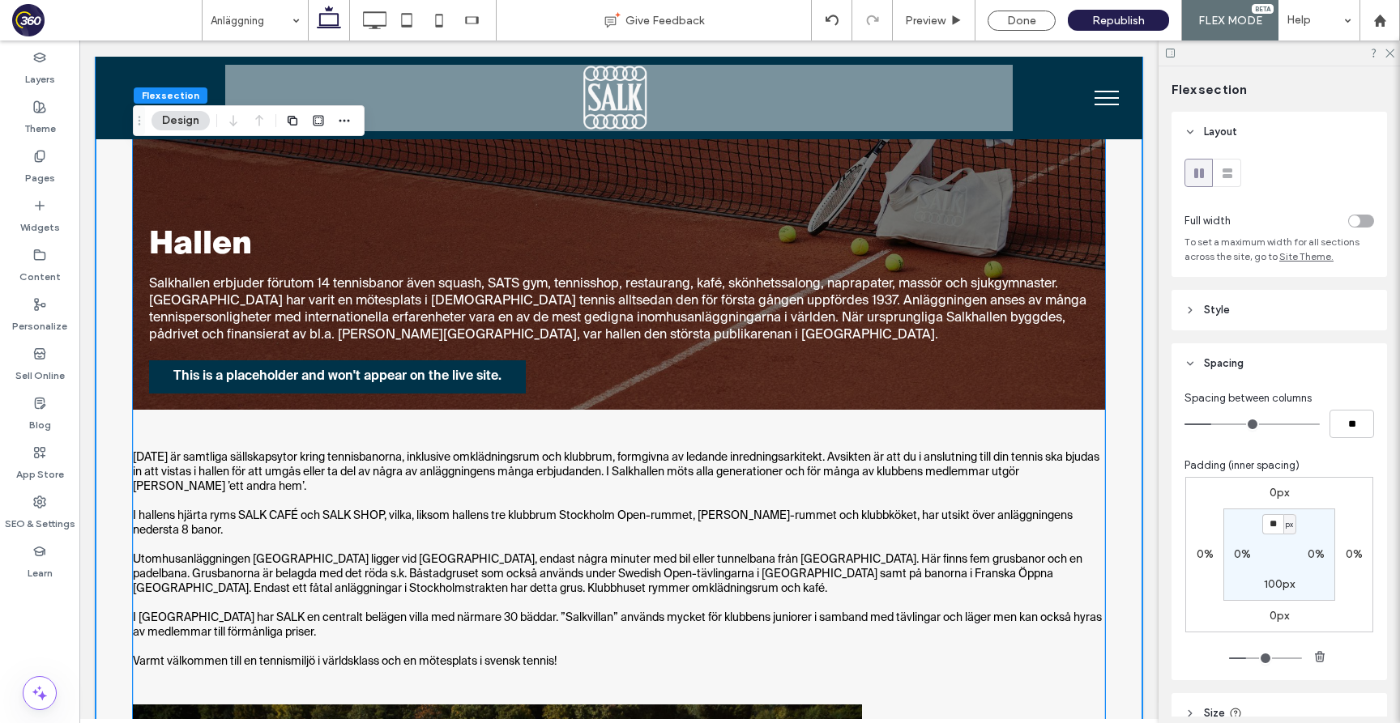
scroll to position [629, 0]
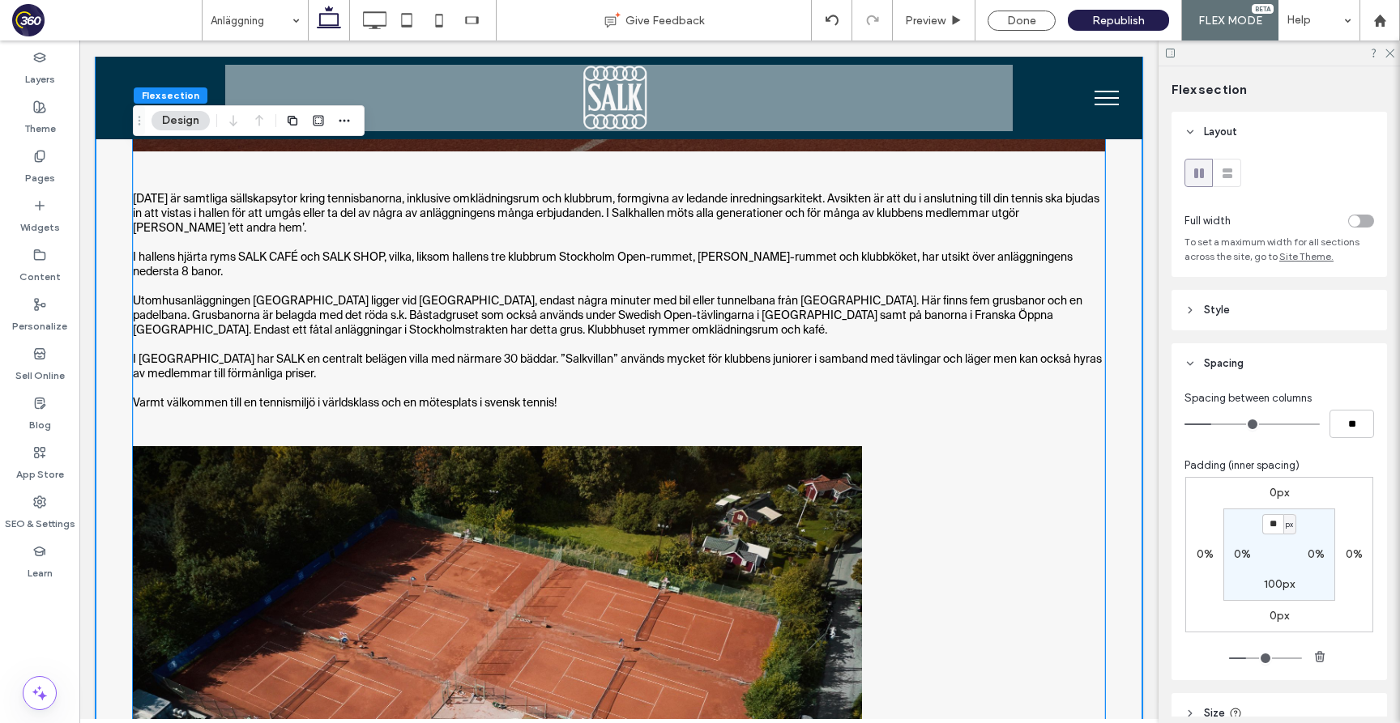
click p "I [GEOGRAPHIC_DATA] har SALK en centralt belägen villa med närmare 30 bäddar. ”…"
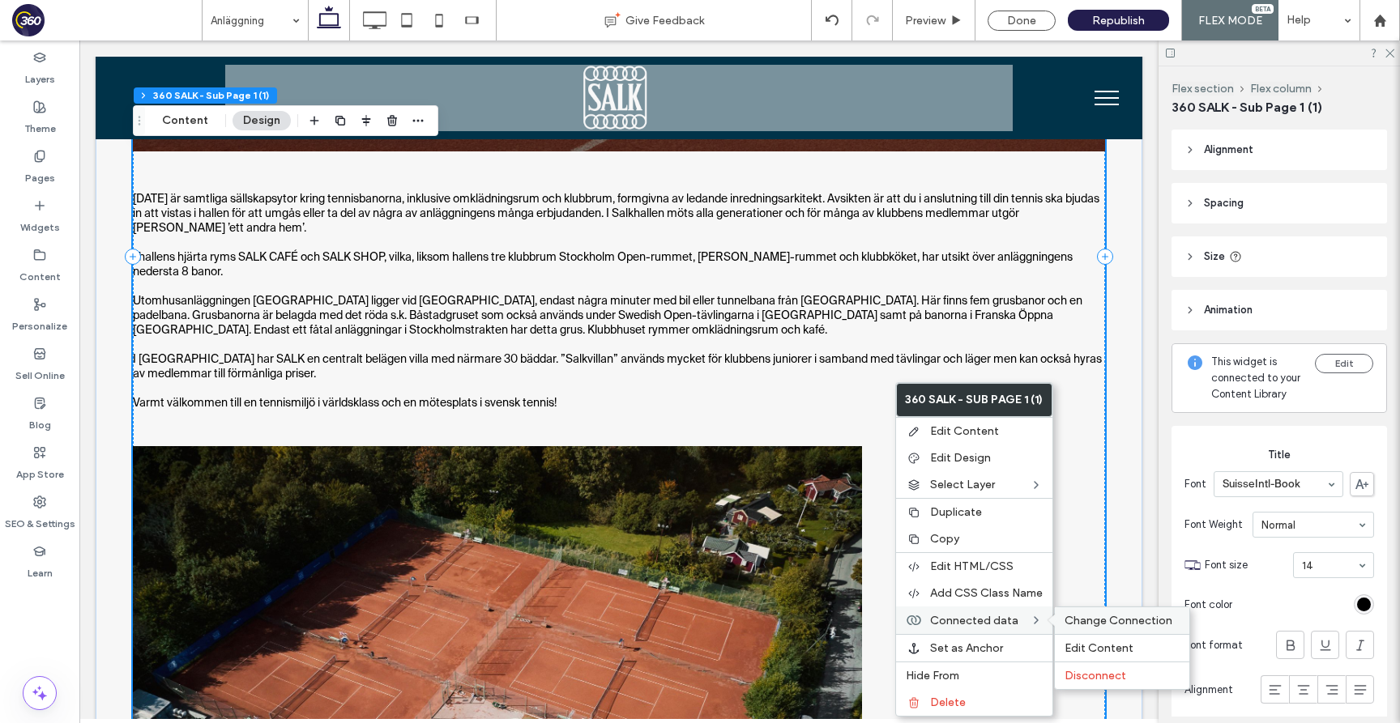
click span "Change Connection"
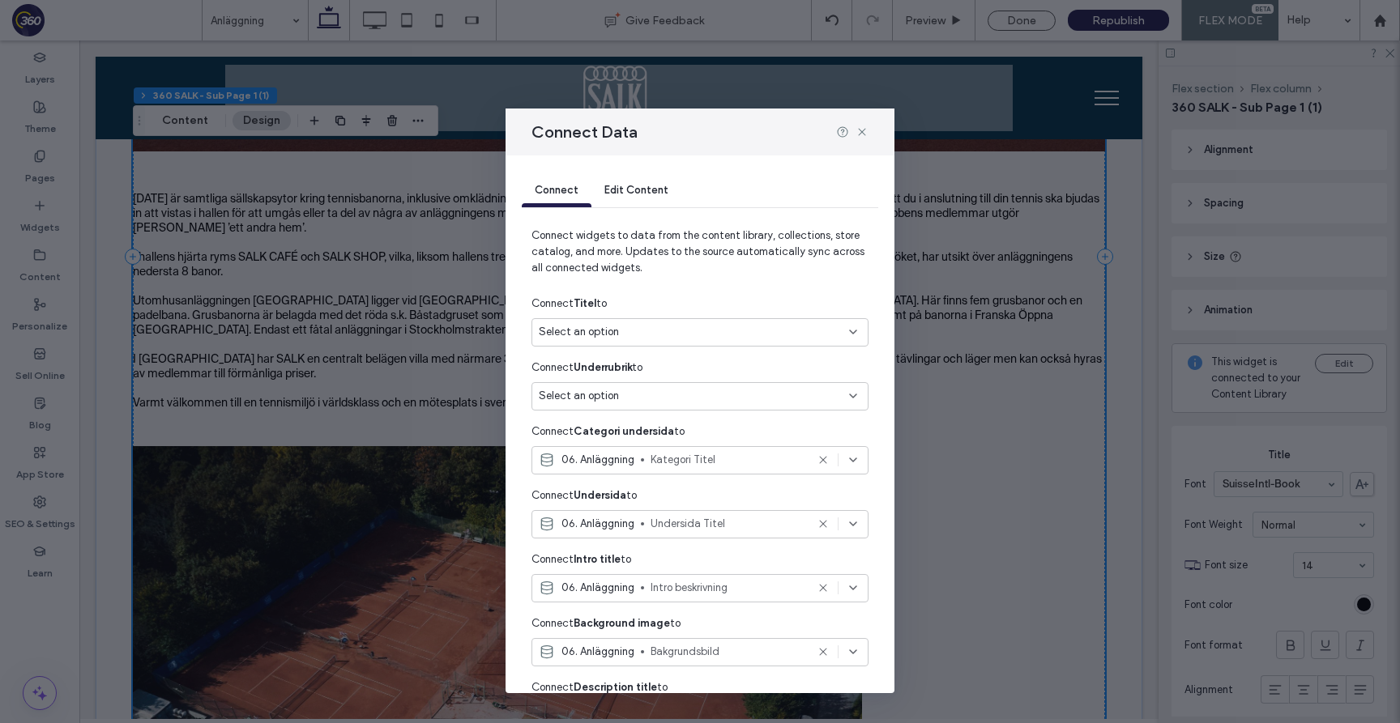
scroll to position [429, 0]
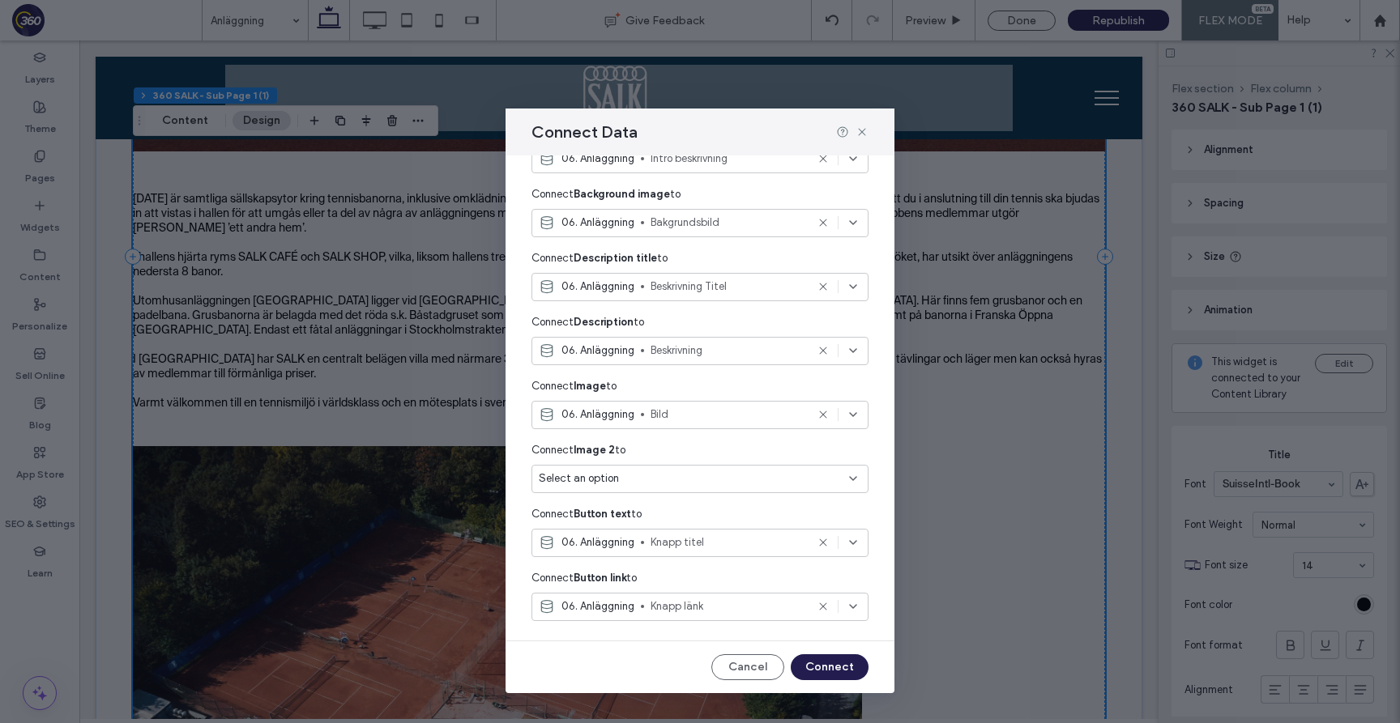
click div "Select an option"
click span "Bild 2"
click button "Connect"
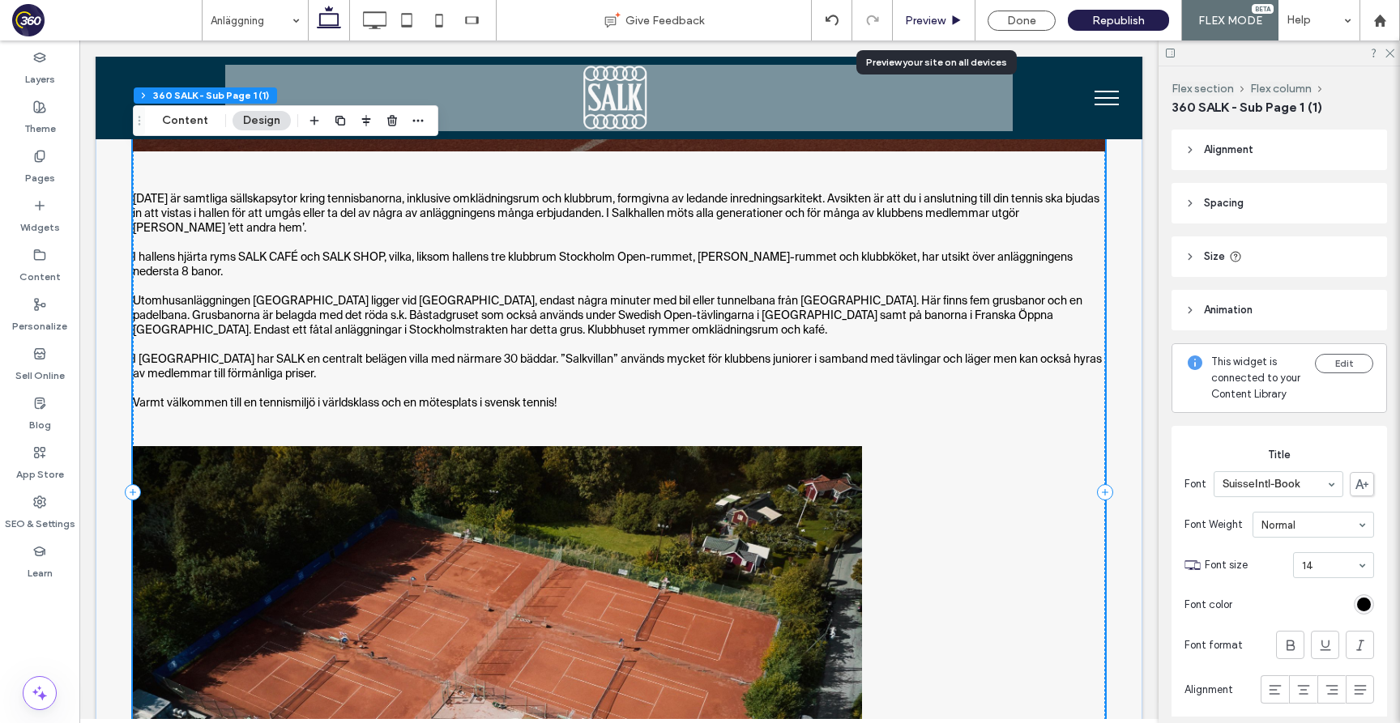
click span "Preview"
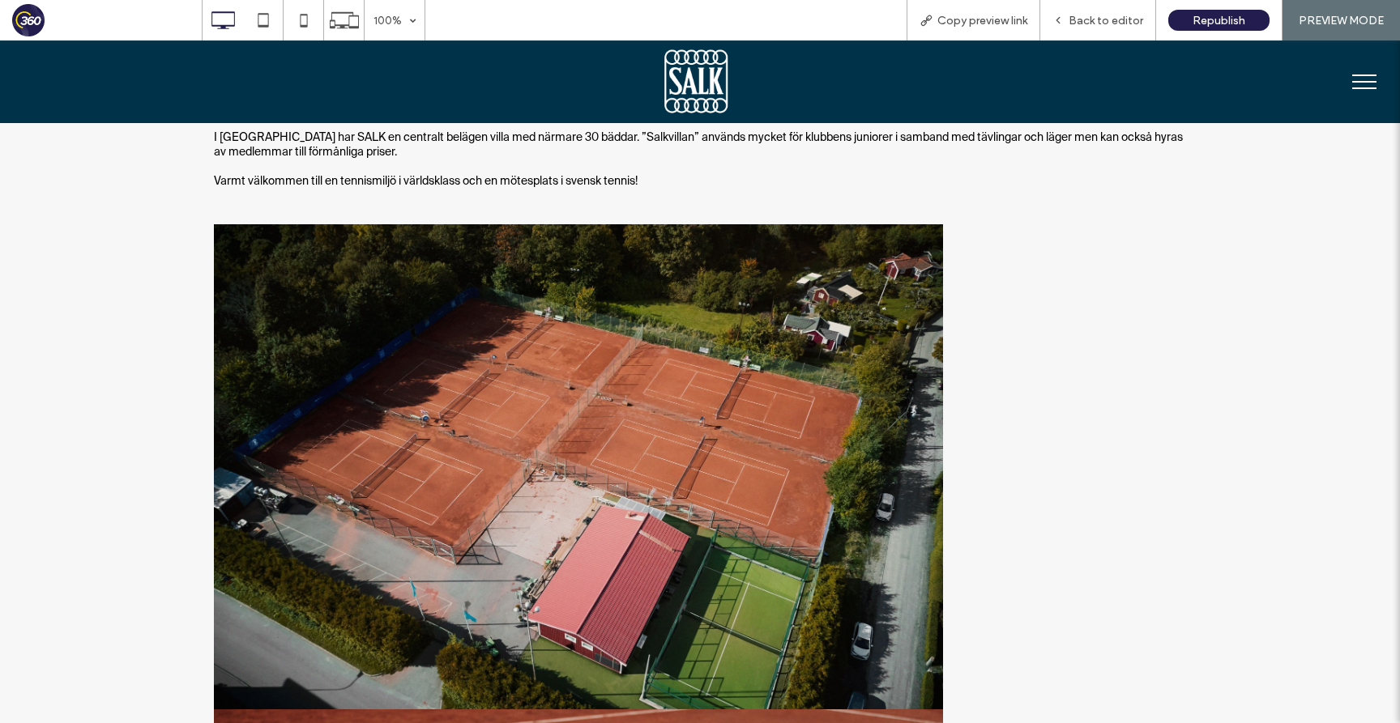
scroll to position [791, 0]
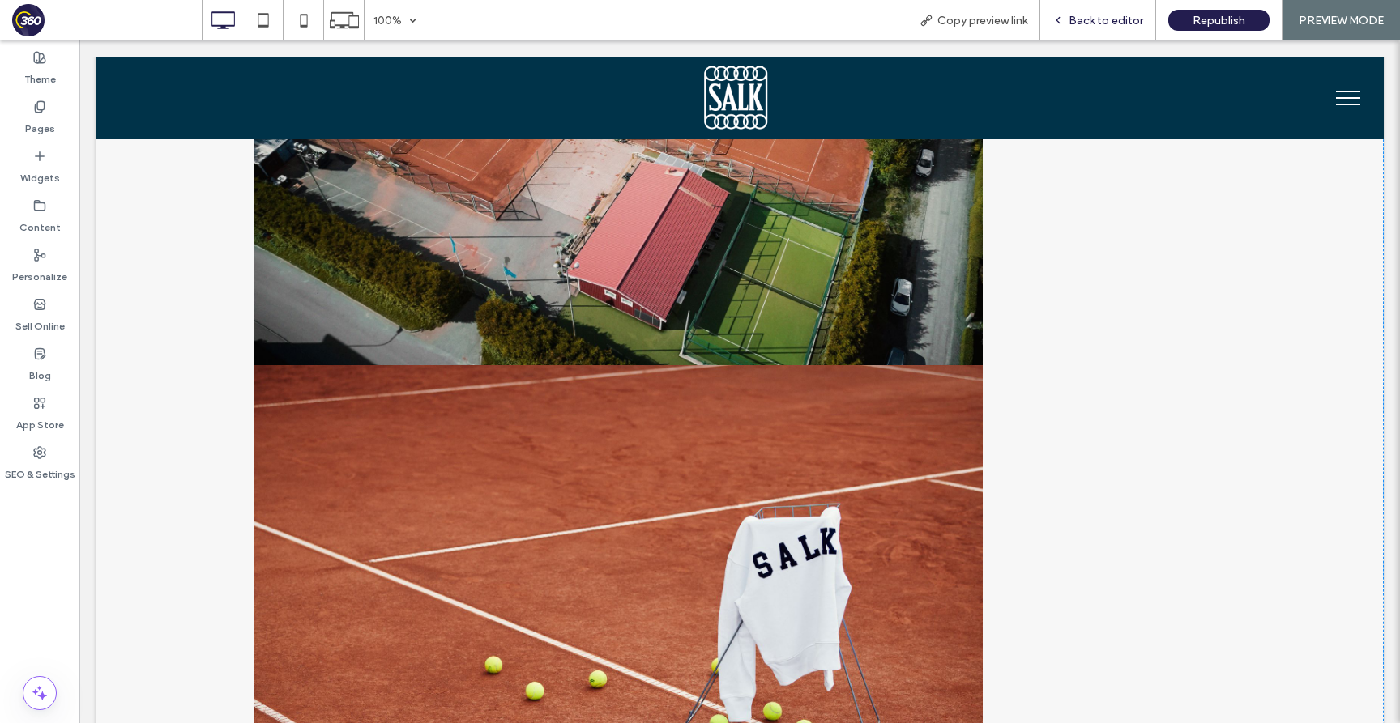
click at [1087, 24] on span "Back to editor" at bounding box center [1105, 21] width 75 height 14
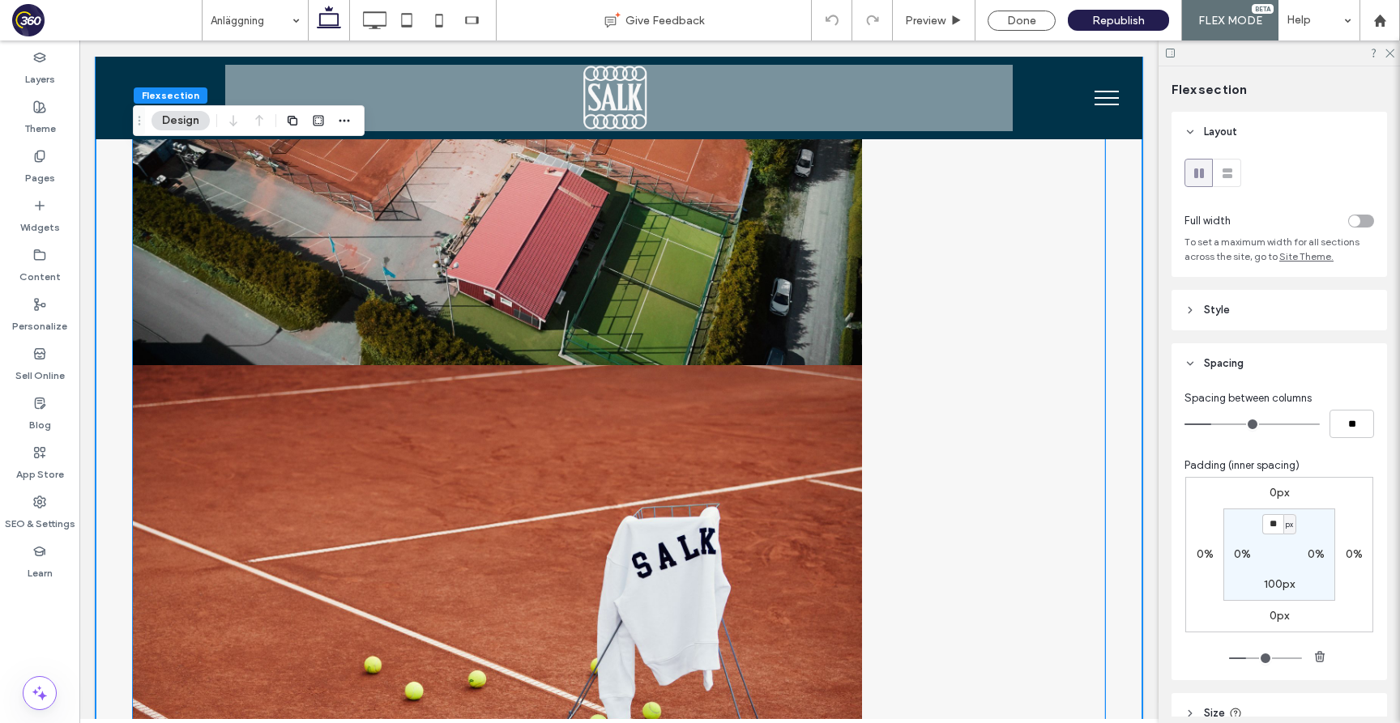
click at [816, 411] on img at bounding box center [497, 608] width 729 height 486
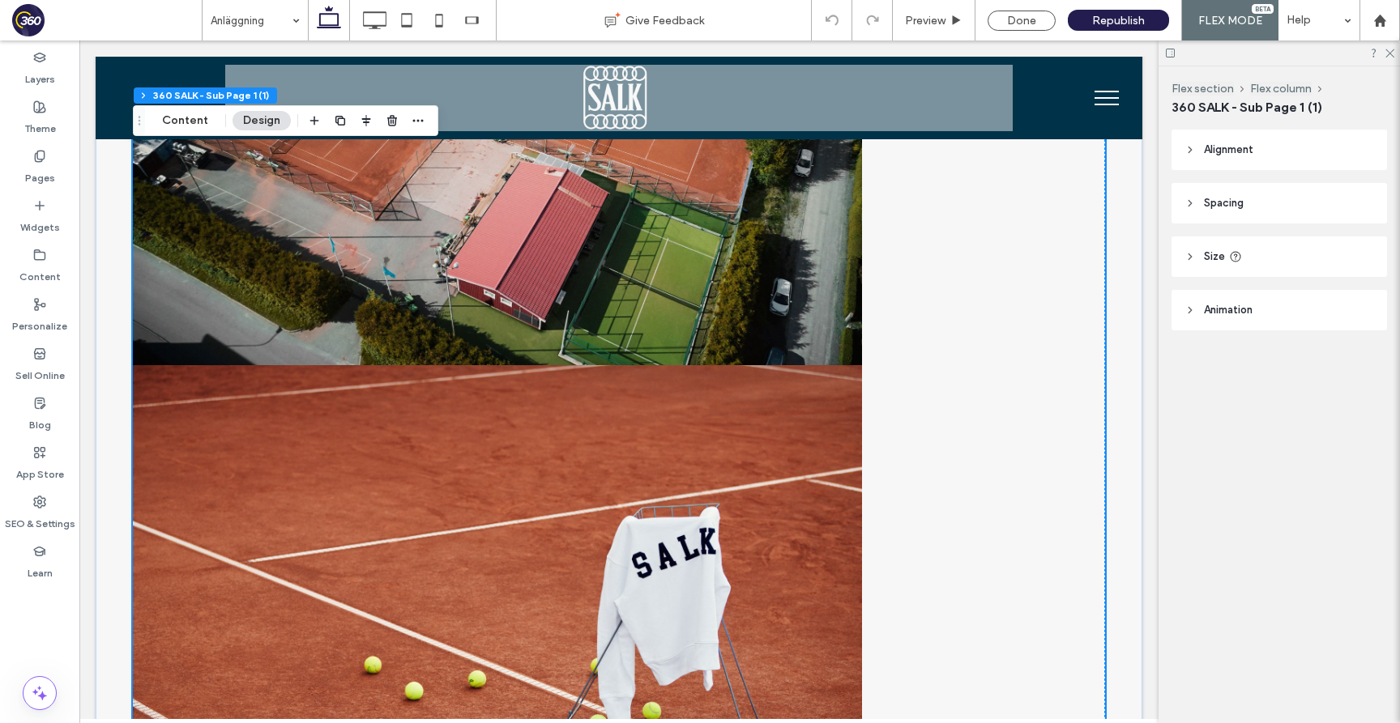
click at [816, 411] on img at bounding box center [497, 608] width 729 height 486
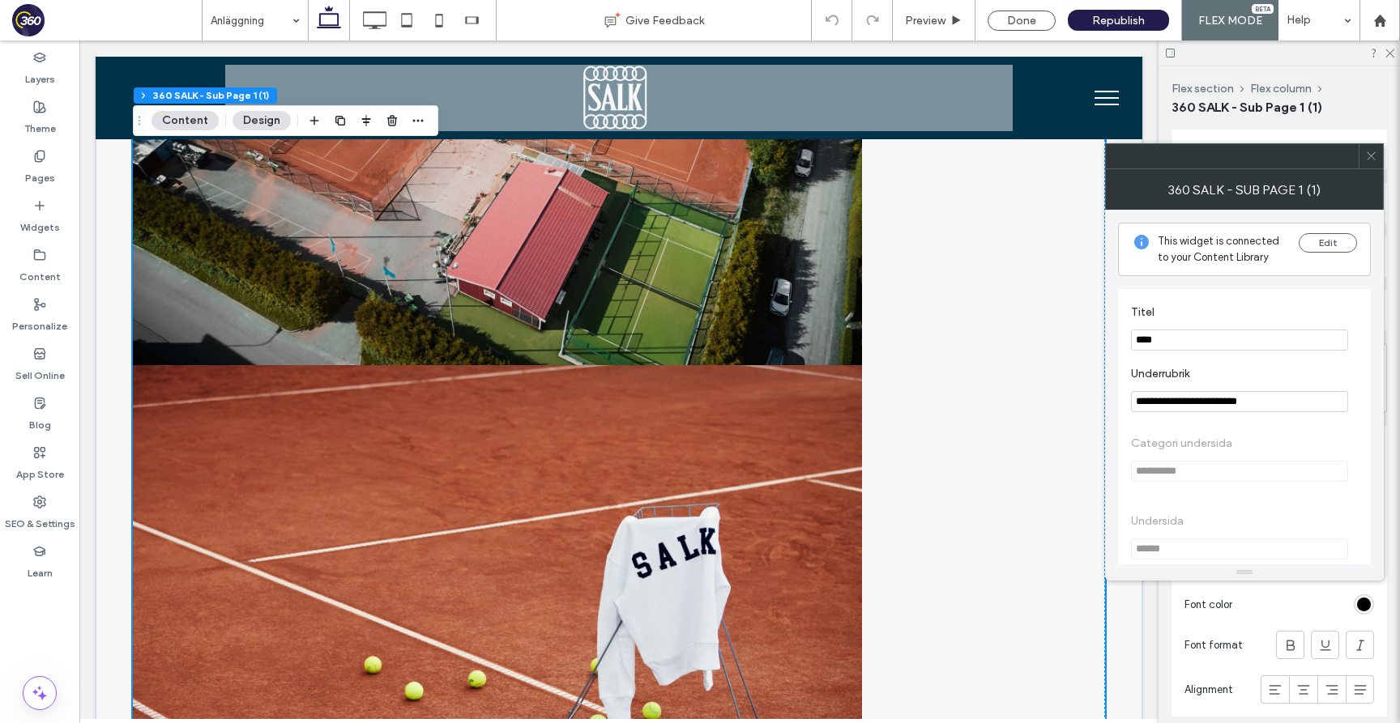
click at [1371, 160] on icon at bounding box center [1371, 156] width 12 height 12
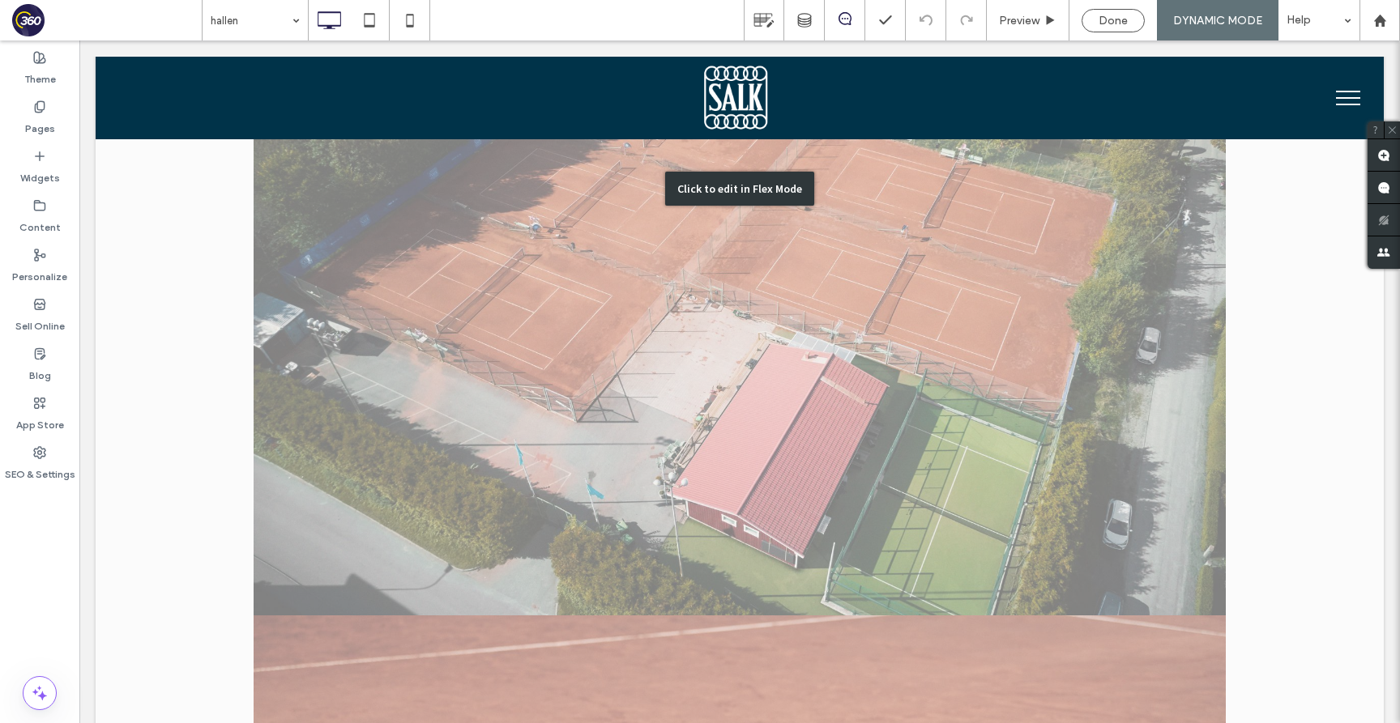
scroll to position [1076, 0]
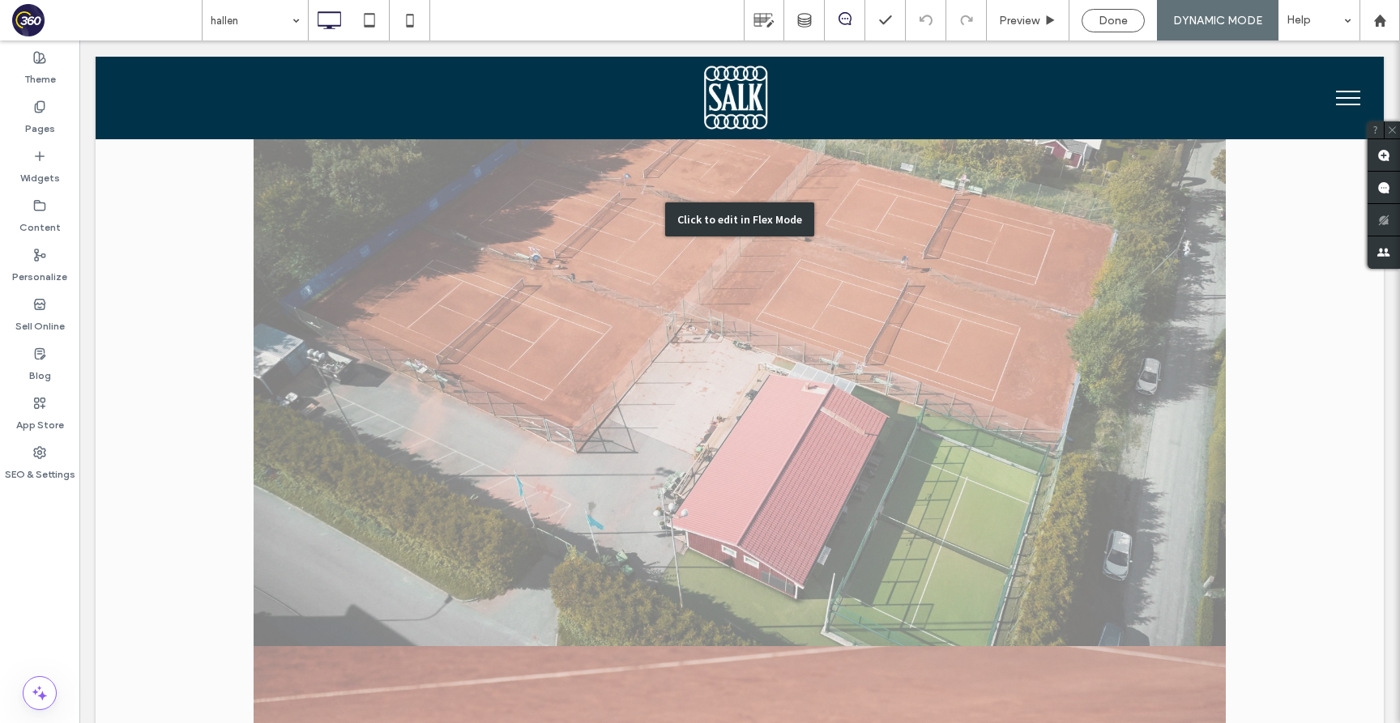
click at [872, 371] on div "Click to edit in Flex Mode" at bounding box center [740, 219] width 1288 height 2313
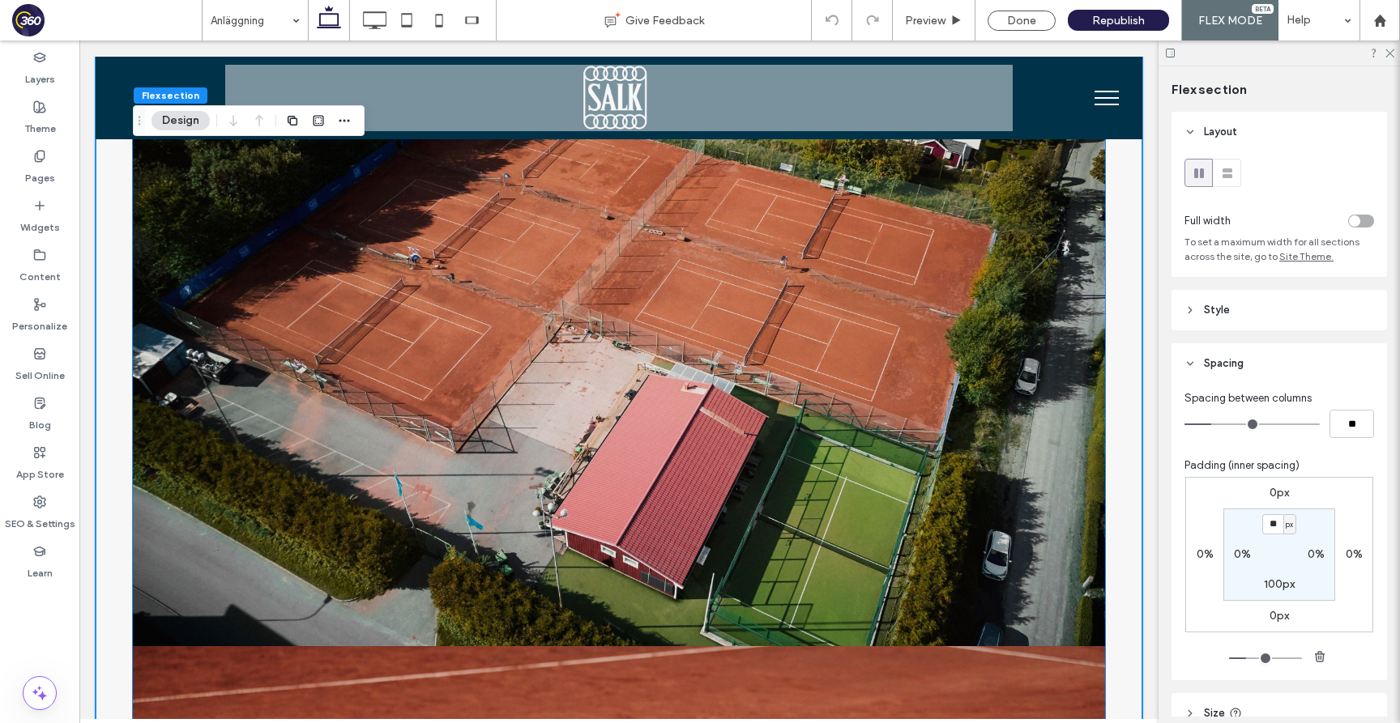
click at [833, 349] on img at bounding box center [619, 322] width 972 height 647
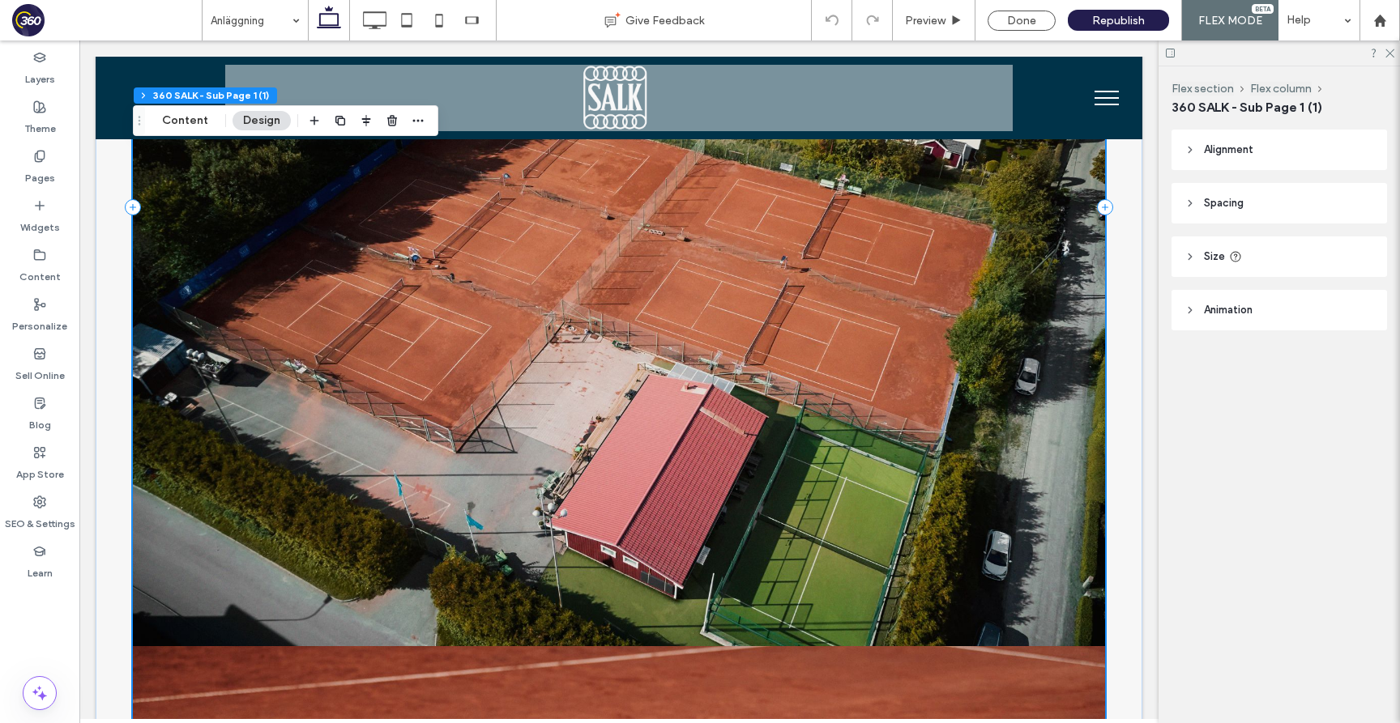
click at [833, 349] on img at bounding box center [619, 322] width 972 height 647
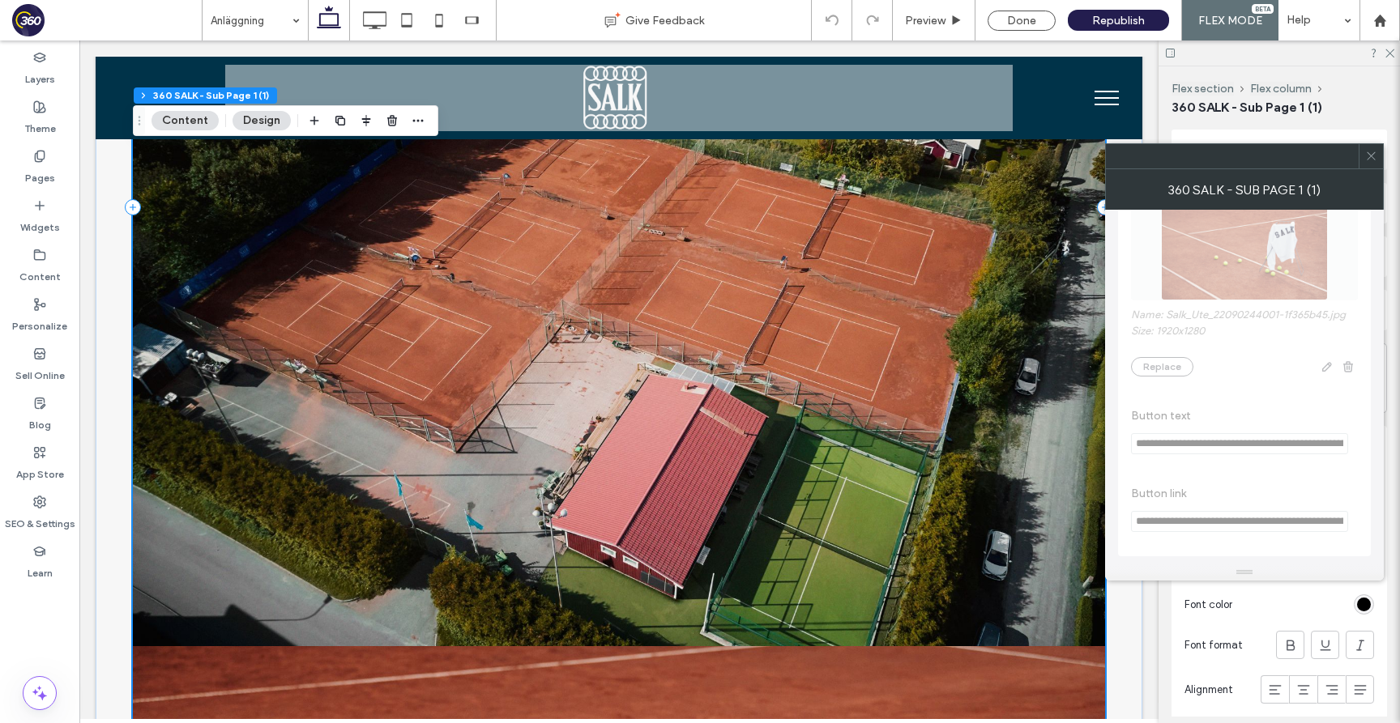
scroll to position [1704, 0]
click at [1365, 151] on icon at bounding box center [1371, 156] width 12 height 12
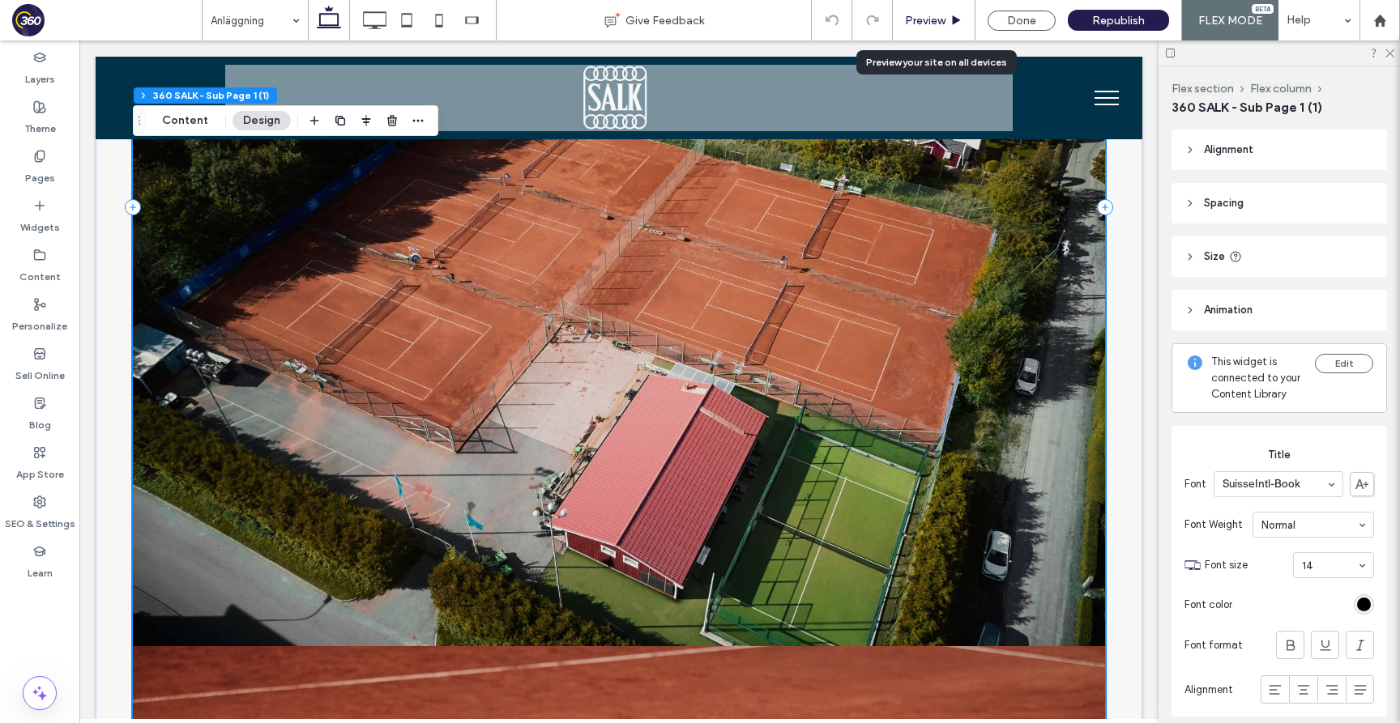
click at [932, 22] on span "Preview" at bounding box center [925, 21] width 40 height 14
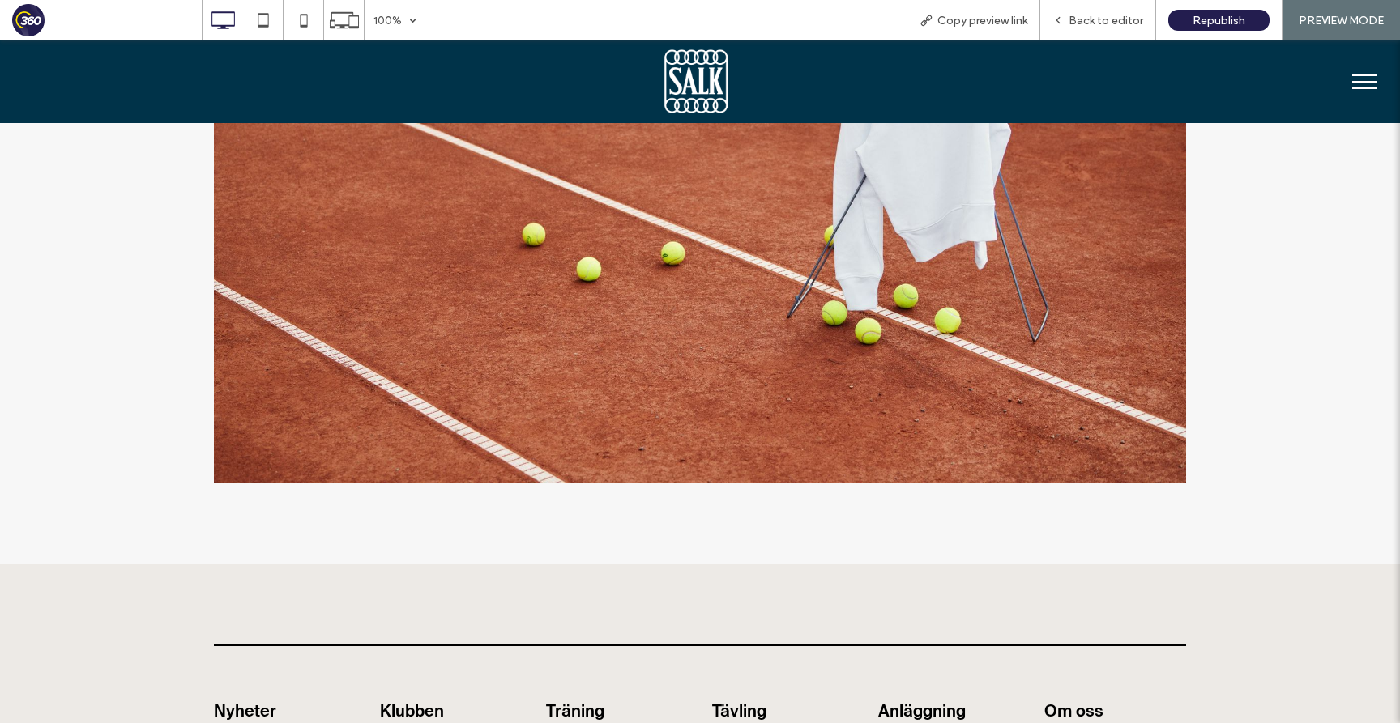
scroll to position [1858, 0]
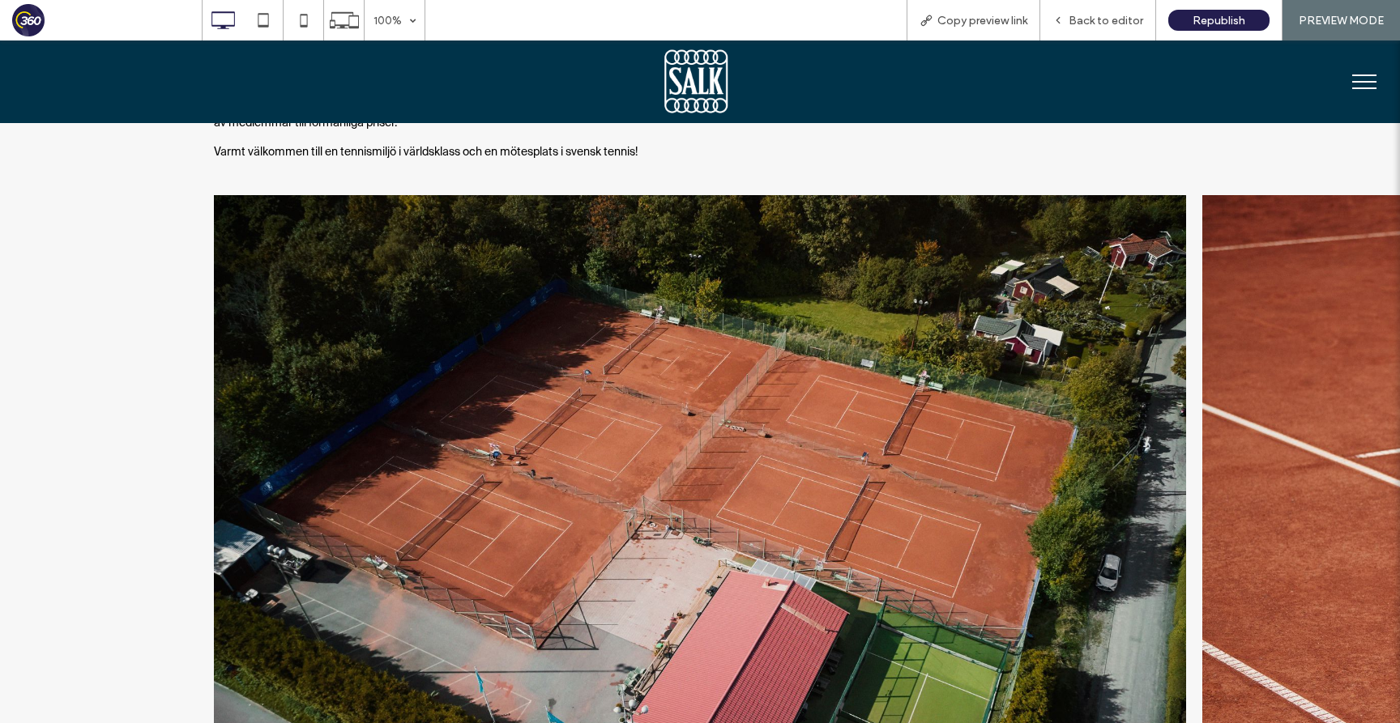
click at [961, 246] on img at bounding box center [700, 518] width 972 height 647
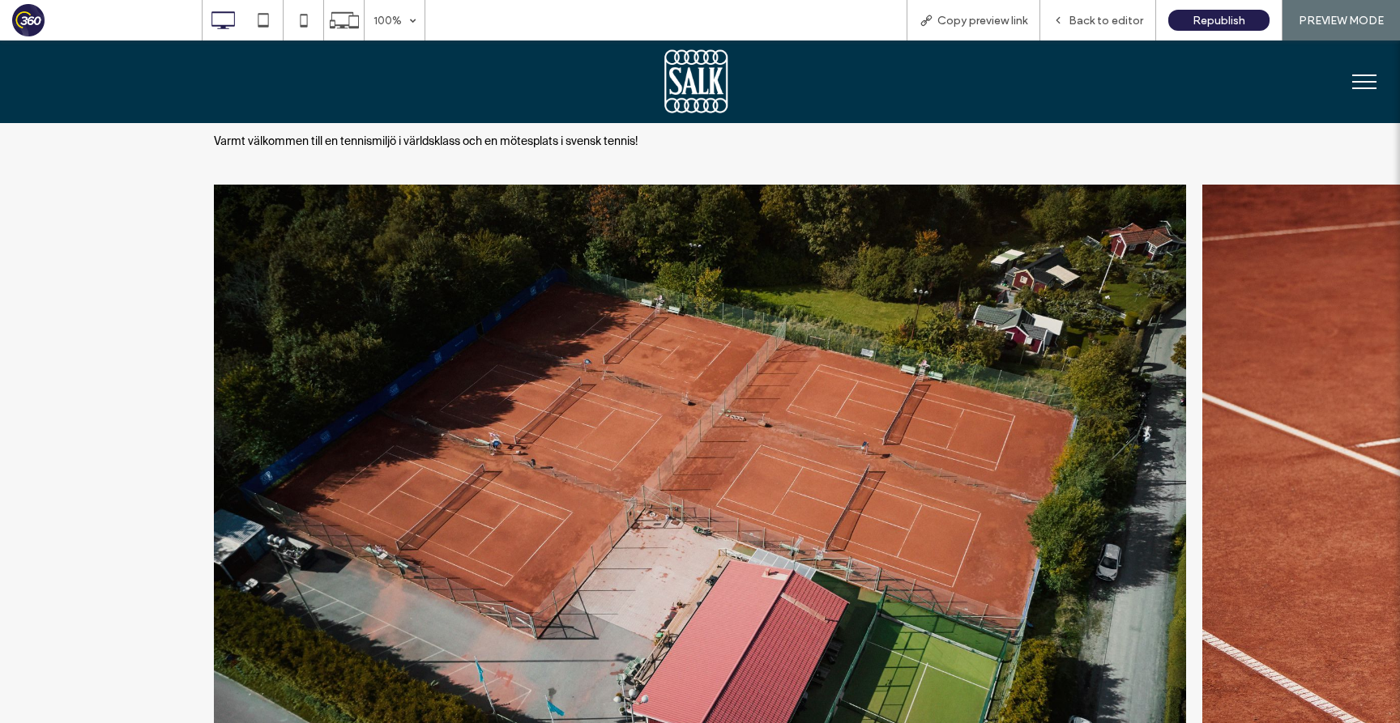
scroll to position [873, 0]
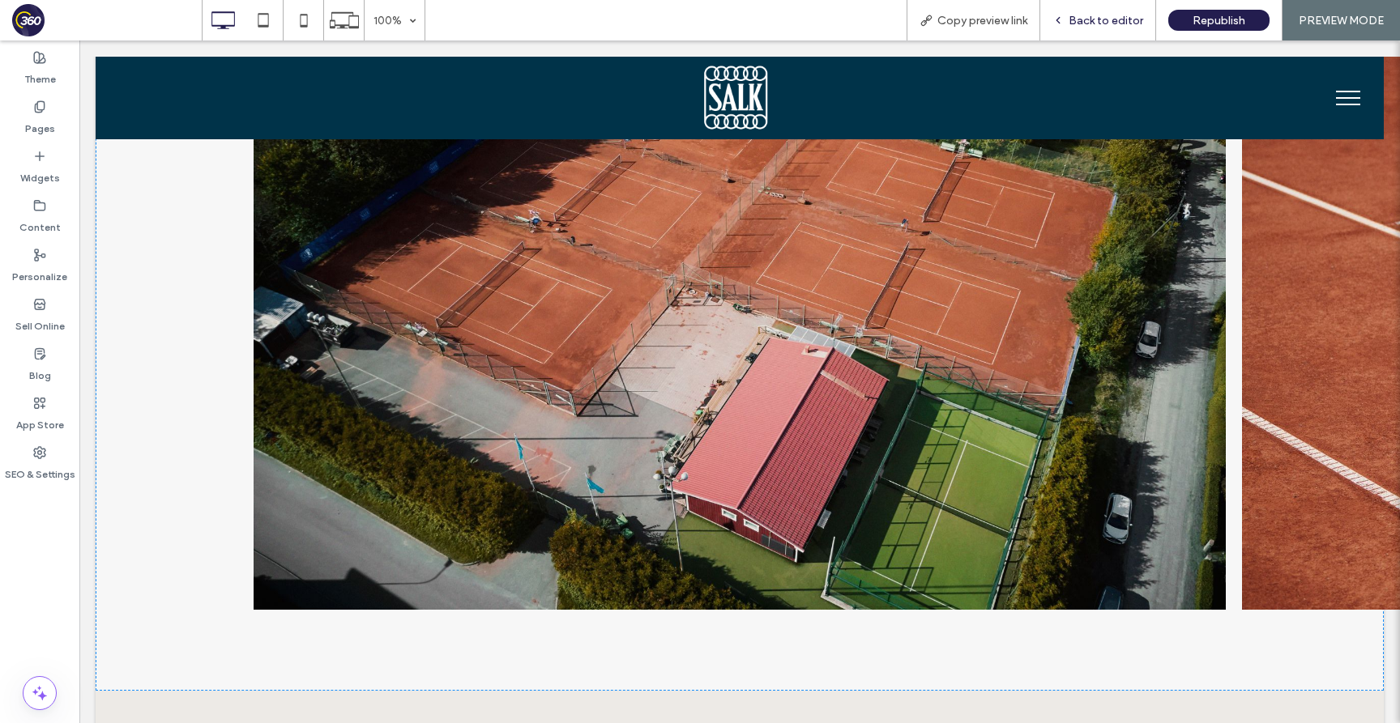
click at [1124, 19] on span "Back to editor" at bounding box center [1105, 21] width 75 height 14
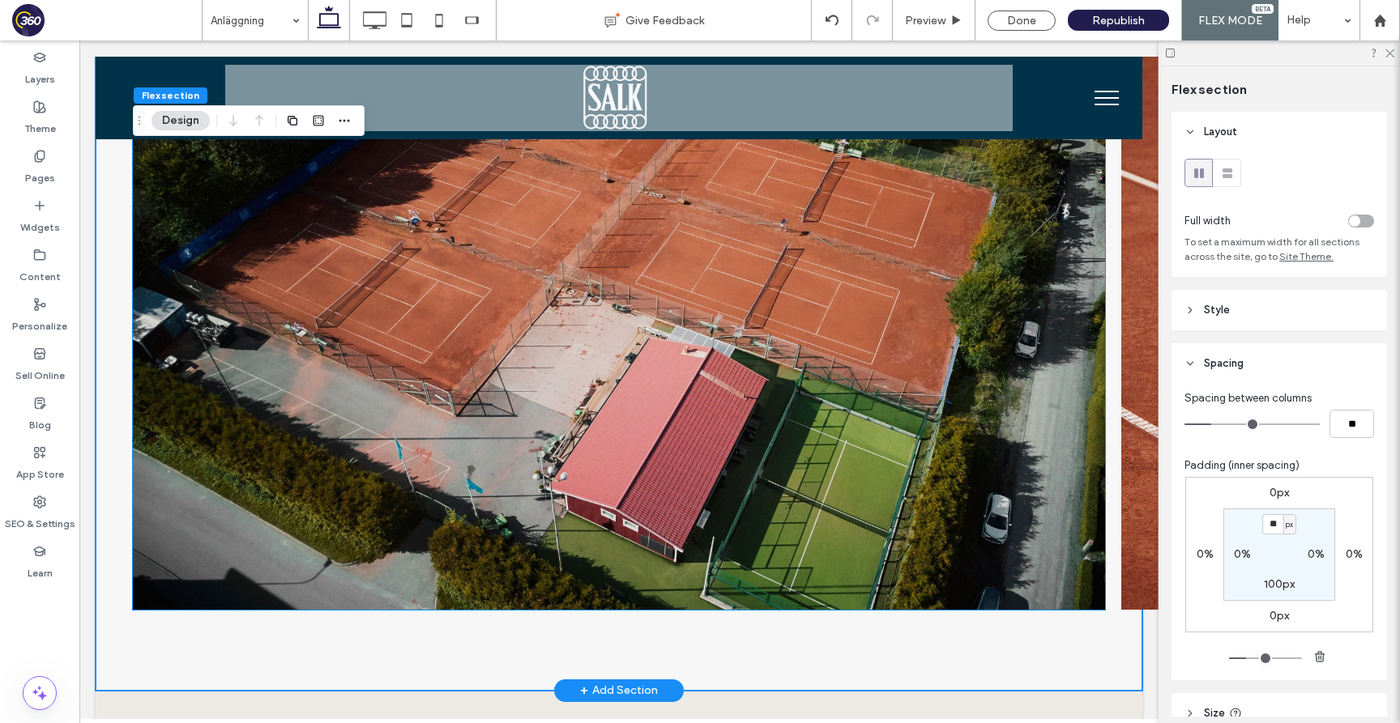
click at [985, 250] on img at bounding box center [619, 285] width 972 height 647
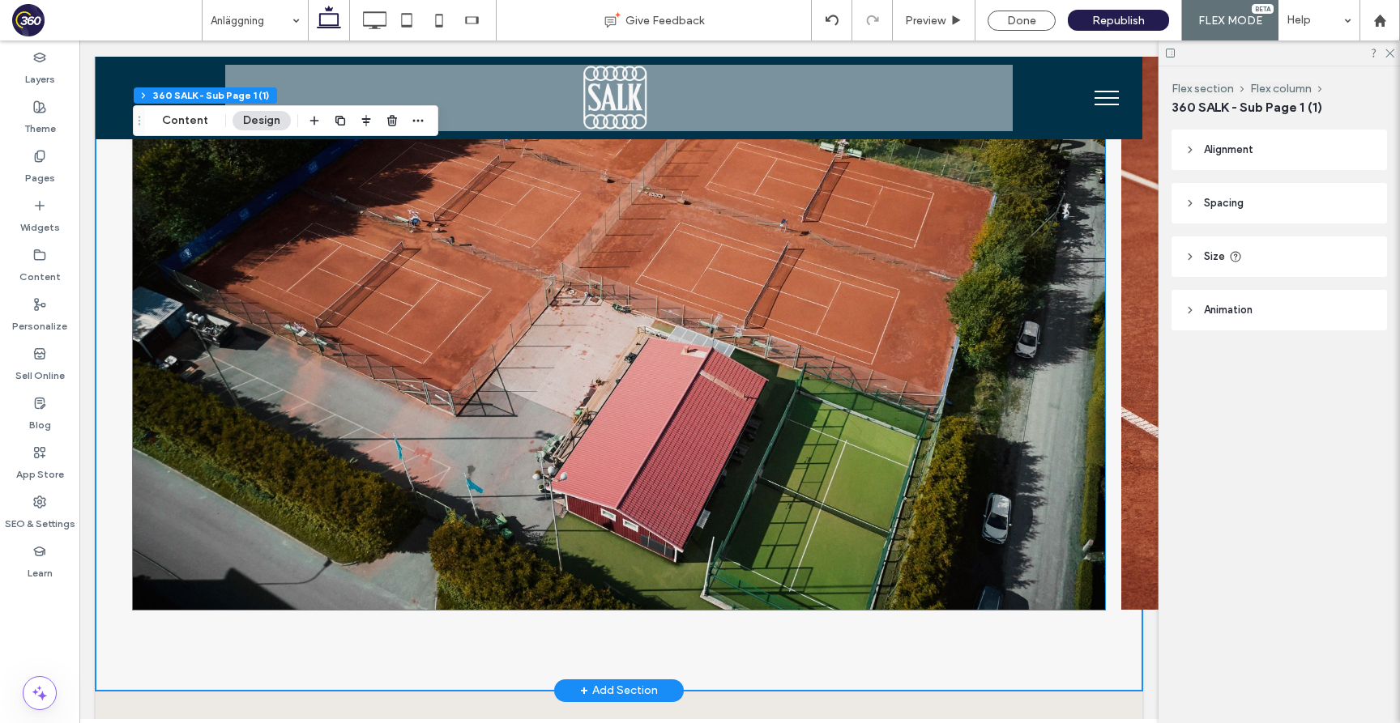
click at [985, 250] on img at bounding box center [619, 285] width 972 height 647
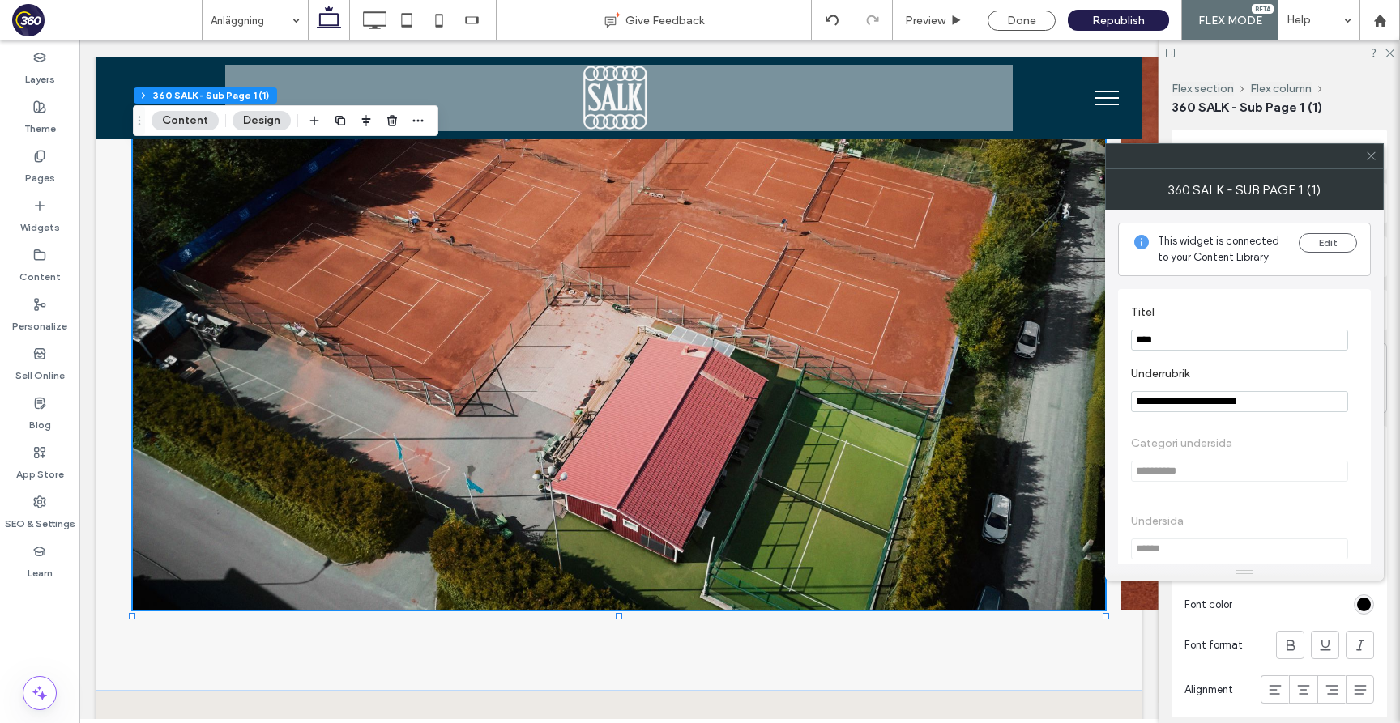
click at [1374, 162] on span at bounding box center [1371, 156] width 12 height 24
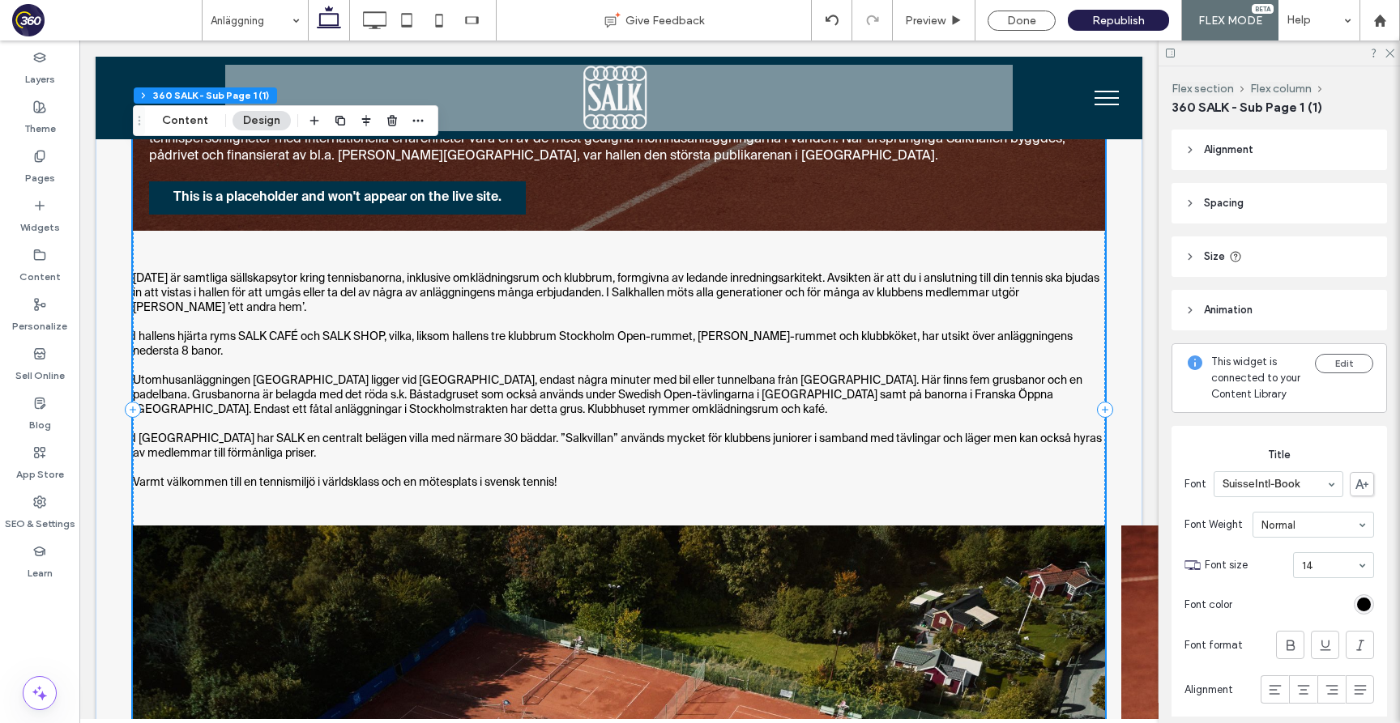
scroll to position [983, 0]
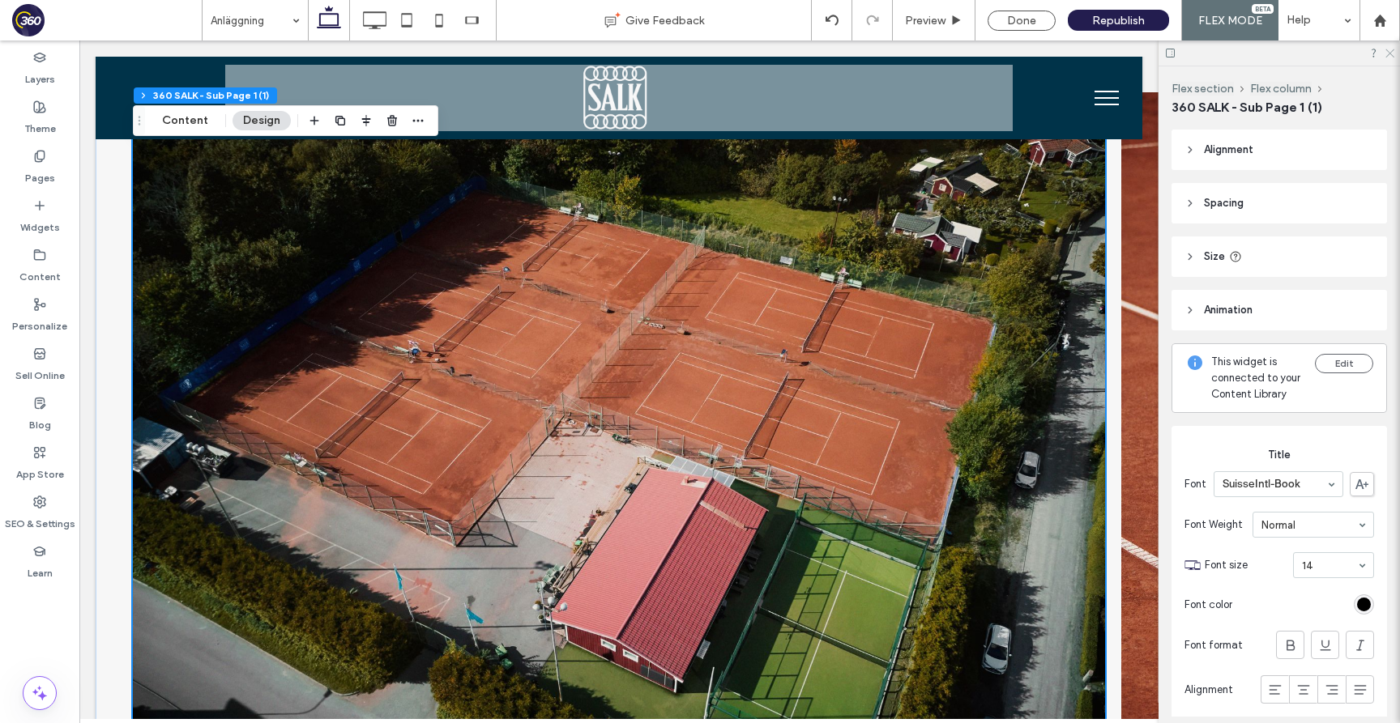
click at [1389, 53] on use at bounding box center [1389, 53] width 9 height 9
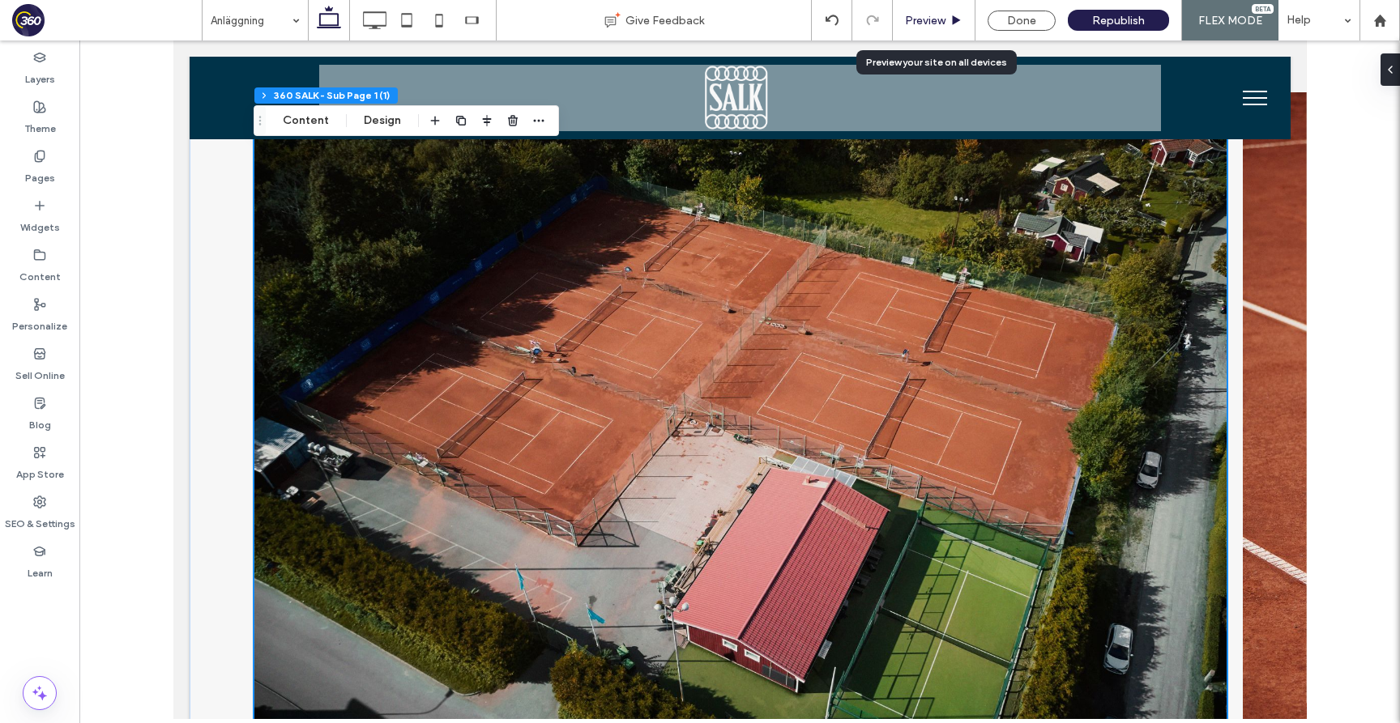
click at [936, 18] on span "Preview" at bounding box center [925, 21] width 40 height 14
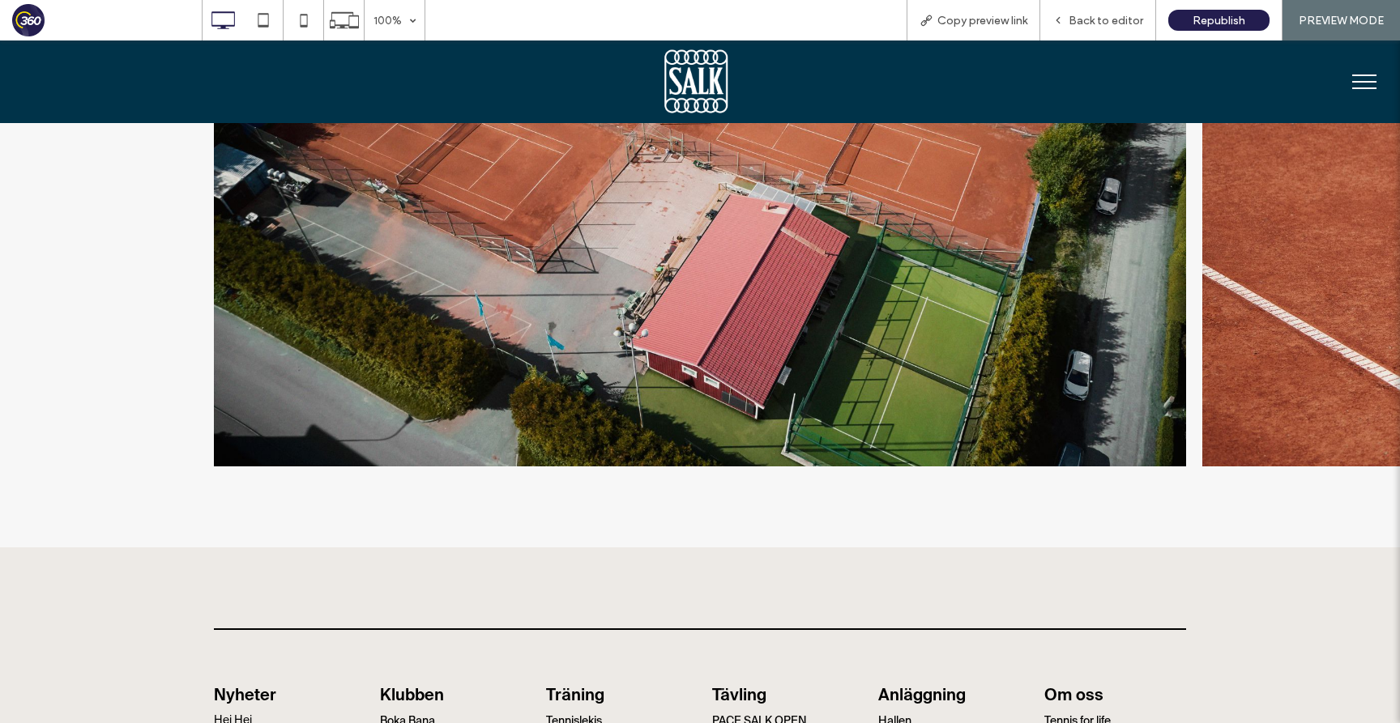
scroll to position [1140, 0]
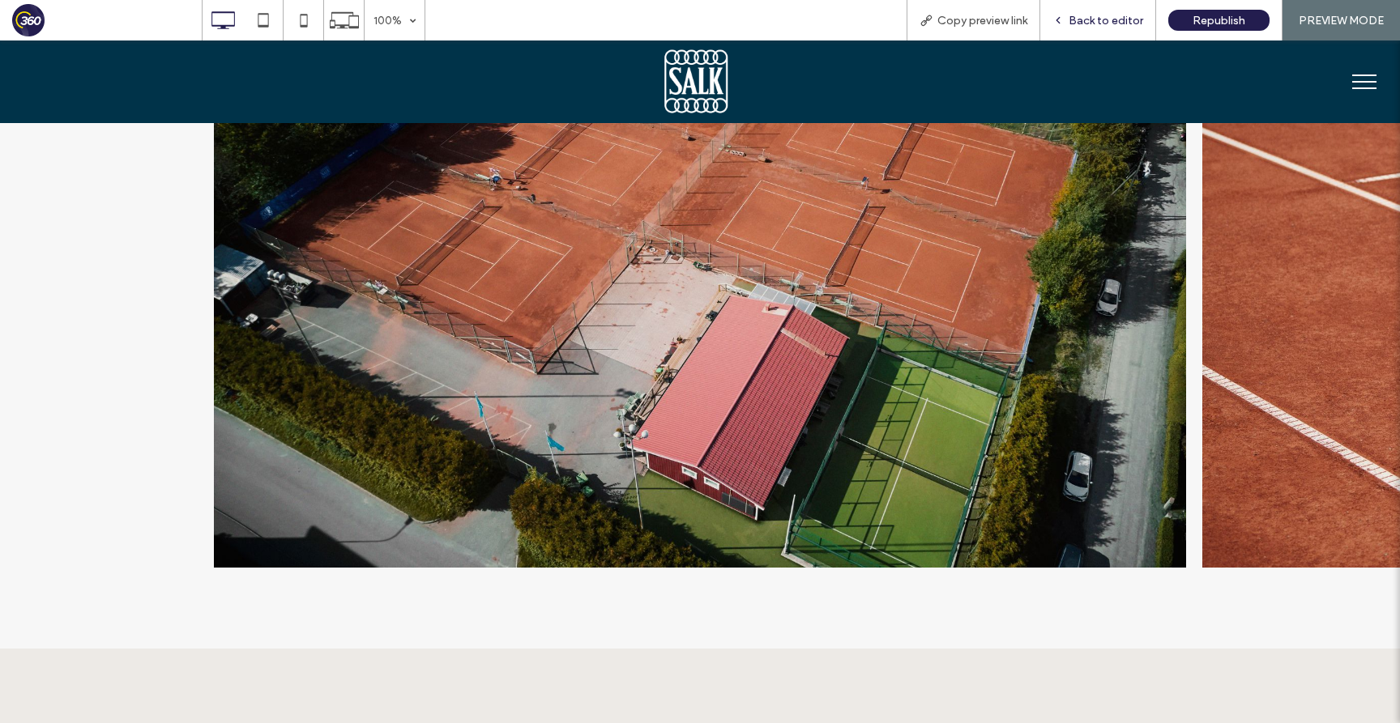
click at [1122, 25] on span "Back to editor" at bounding box center [1105, 21] width 75 height 14
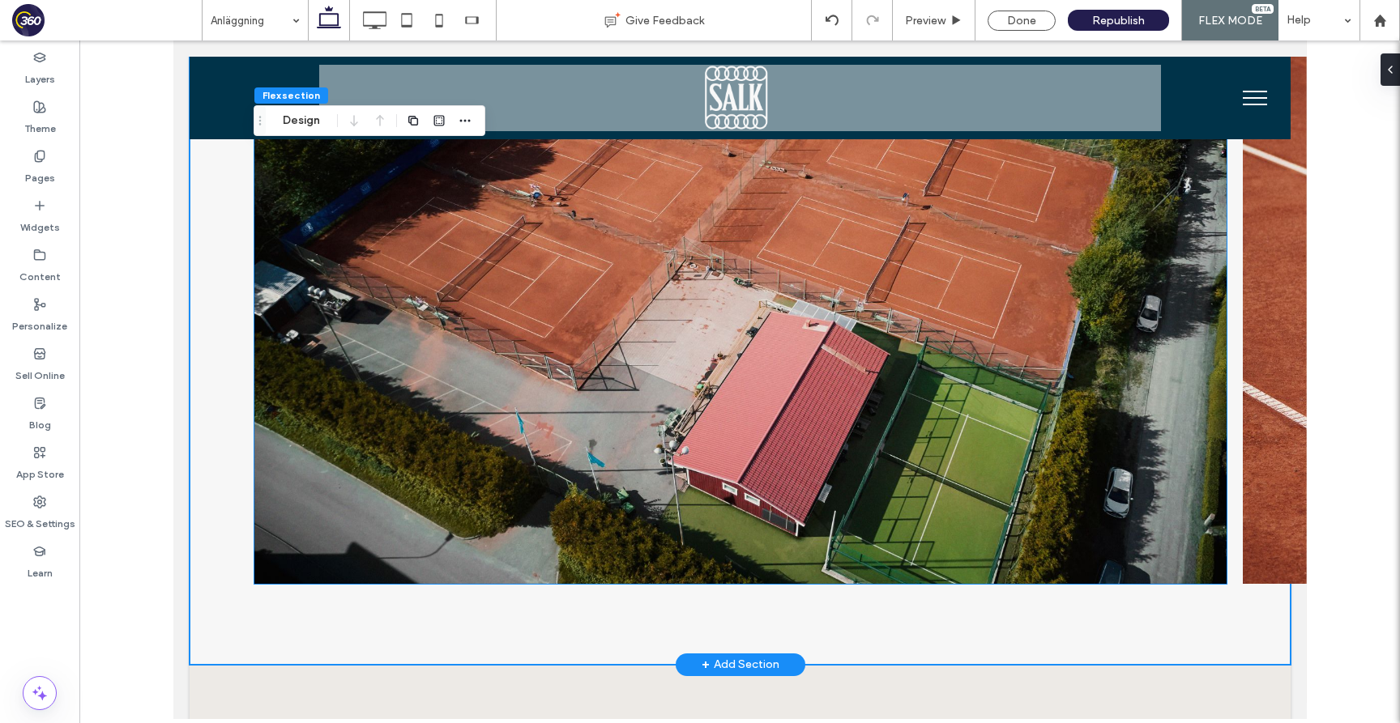
scroll to position [1095, 0]
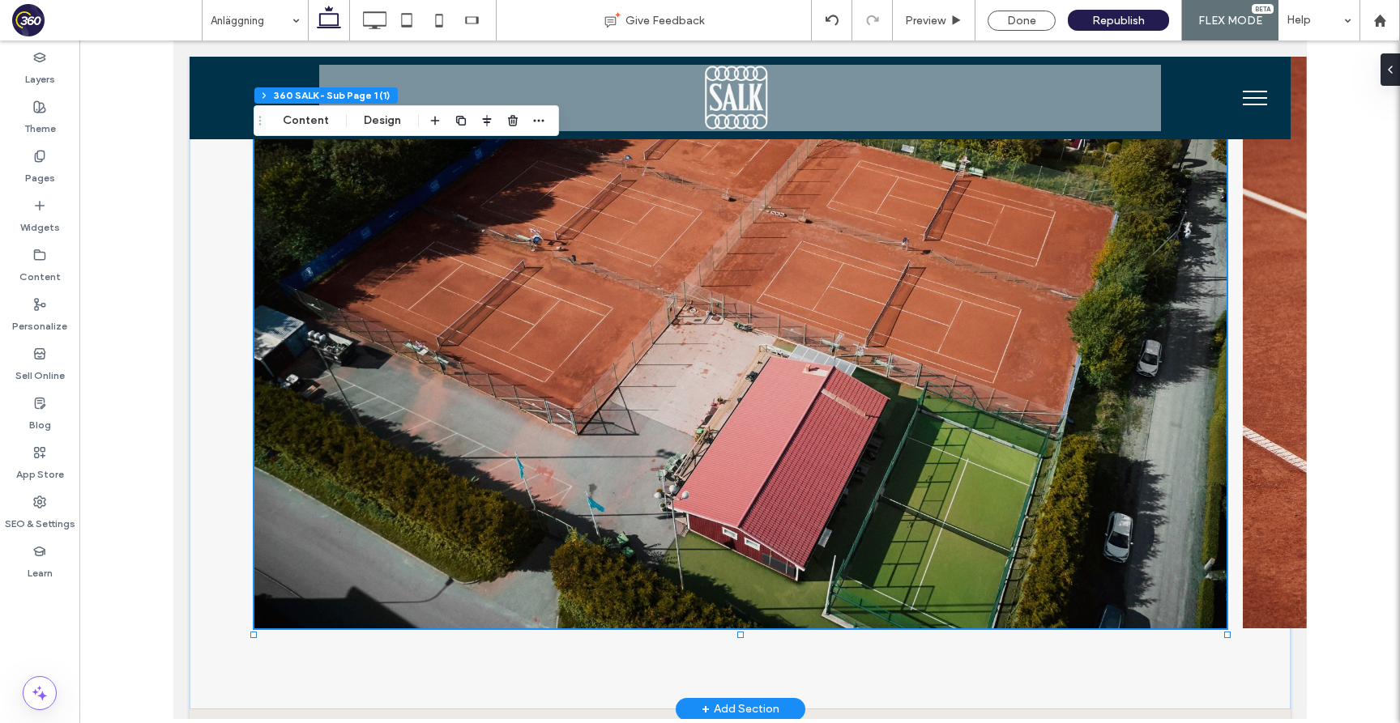
click at [964, 282] on img at bounding box center [740, 304] width 972 height 647
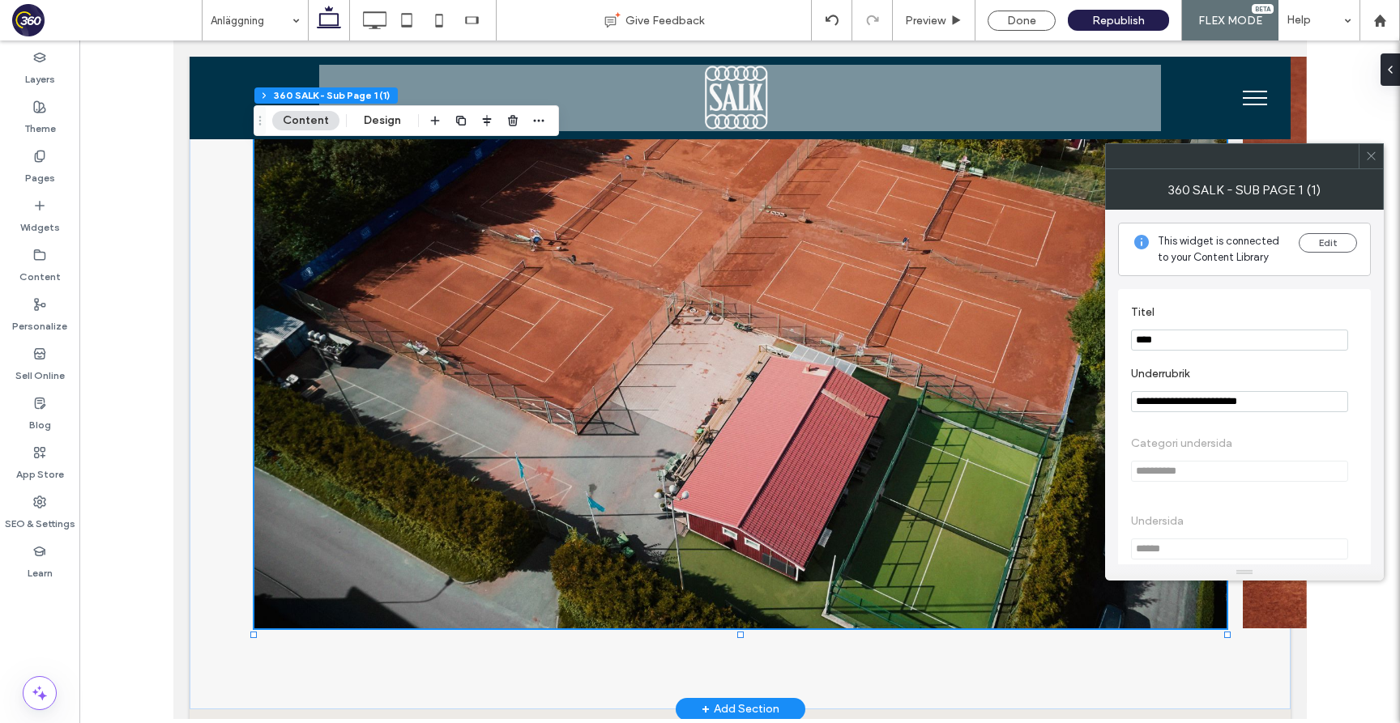
click at [1367, 150] on icon at bounding box center [1371, 156] width 12 height 12
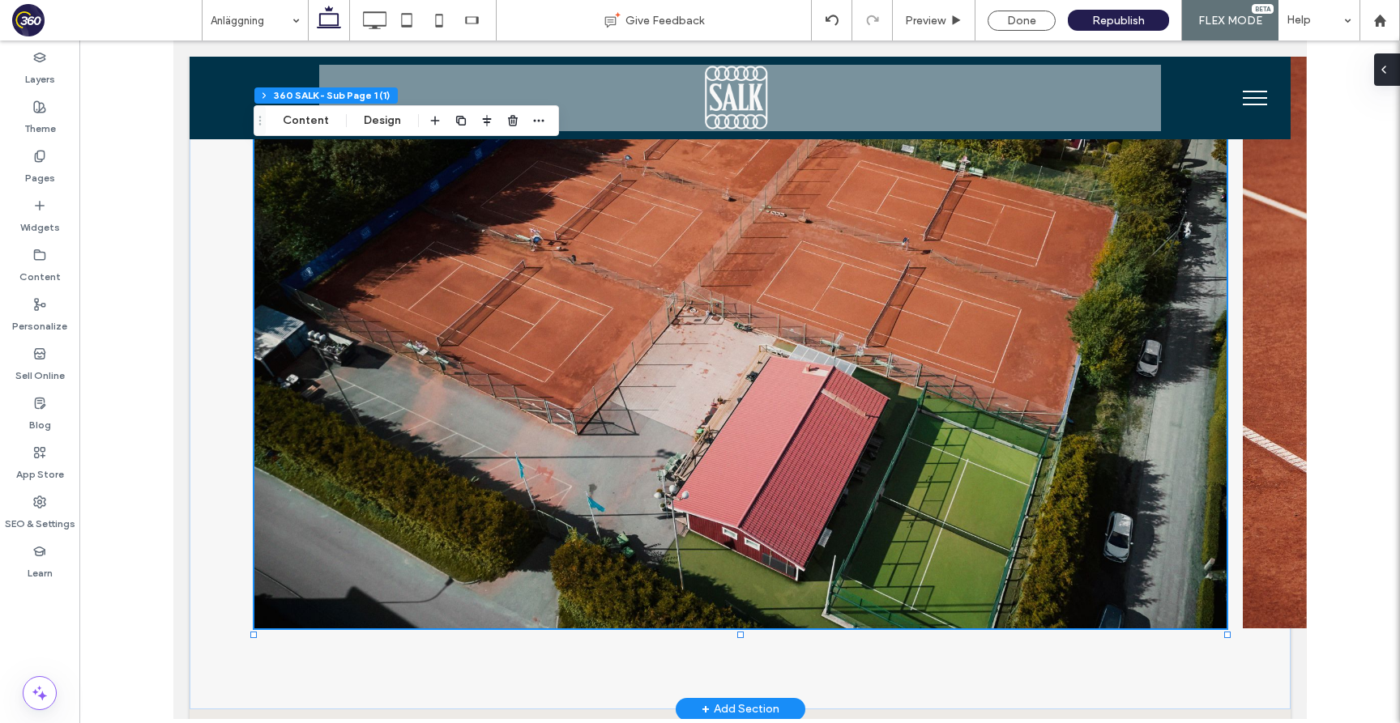
click at [1391, 70] on div at bounding box center [1387, 69] width 26 height 32
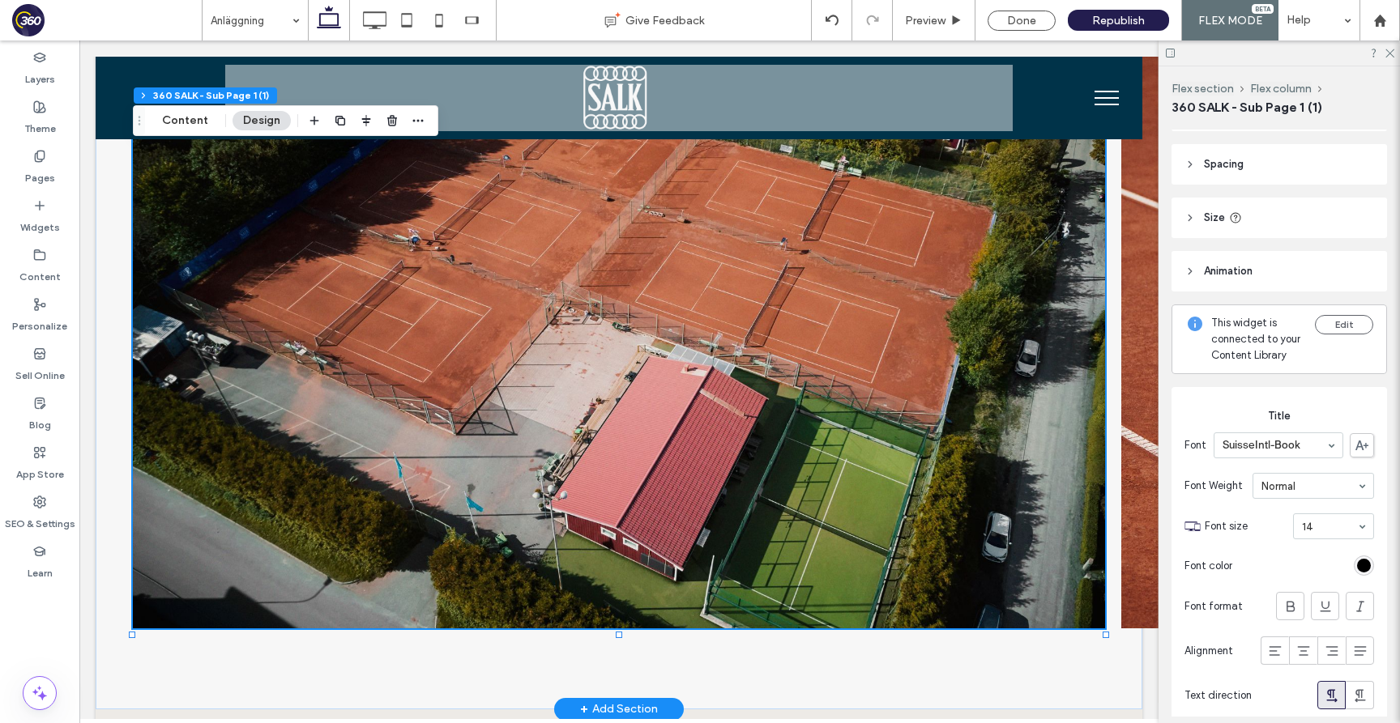
scroll to position [0, 0]
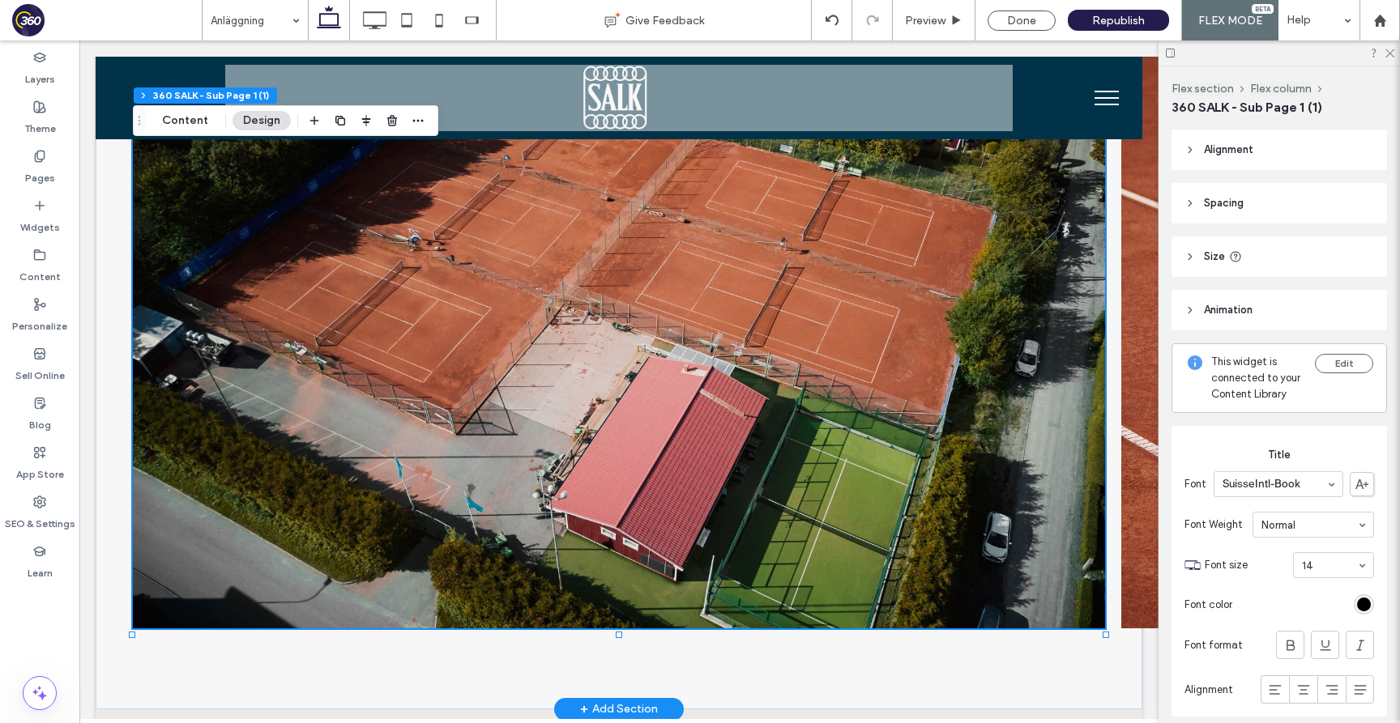
click at [1319, 254] on header "Size" at bounding box center [1278, 257] width 215 height 40
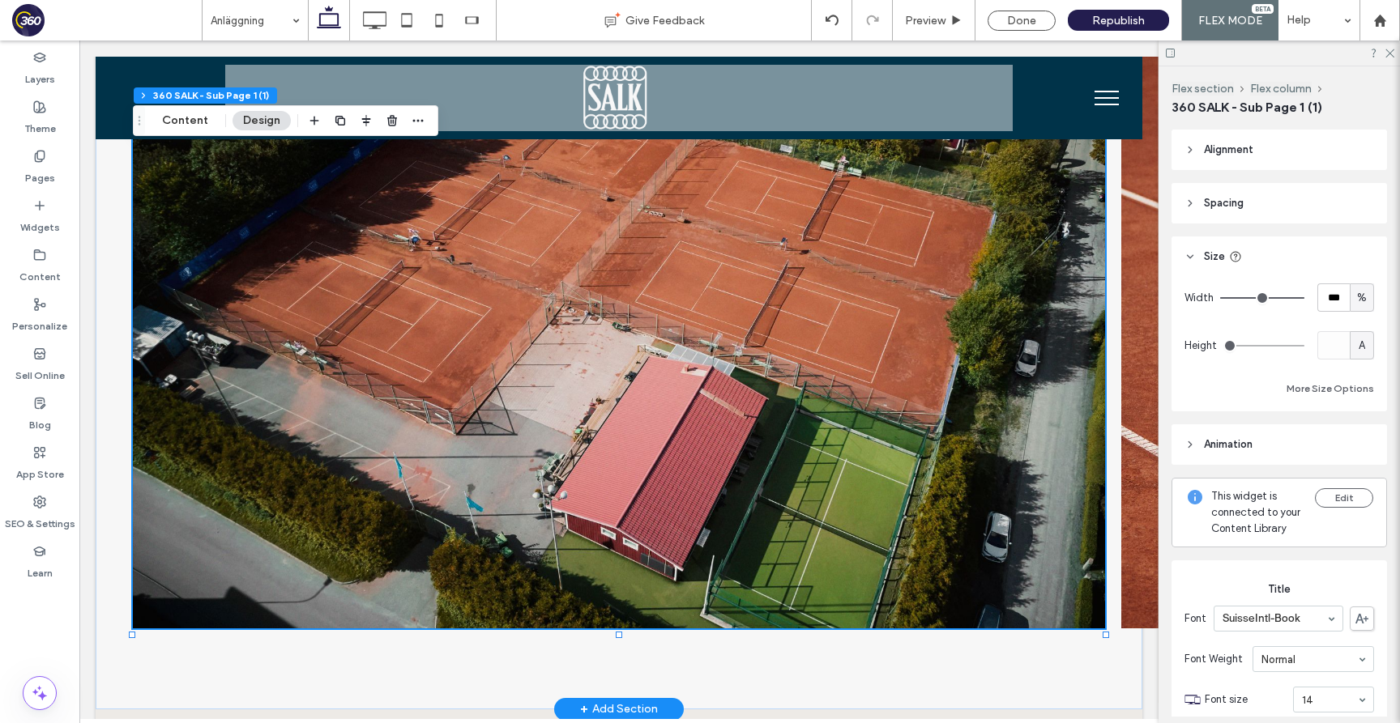
click at [1362, 294] on span "%" at bounding box center [1362, 298] width 10 height 16
click at [1364, 445] on span "A" at bounding box center [1361, 440] width 6 height 16
type input "*"
click at [1364, 292] on span "A" at bounding box center [1361, 298] width 6 height 16
click at [1364, 352] on span "%" at bounding box center [1362, 355] width 10 height 16
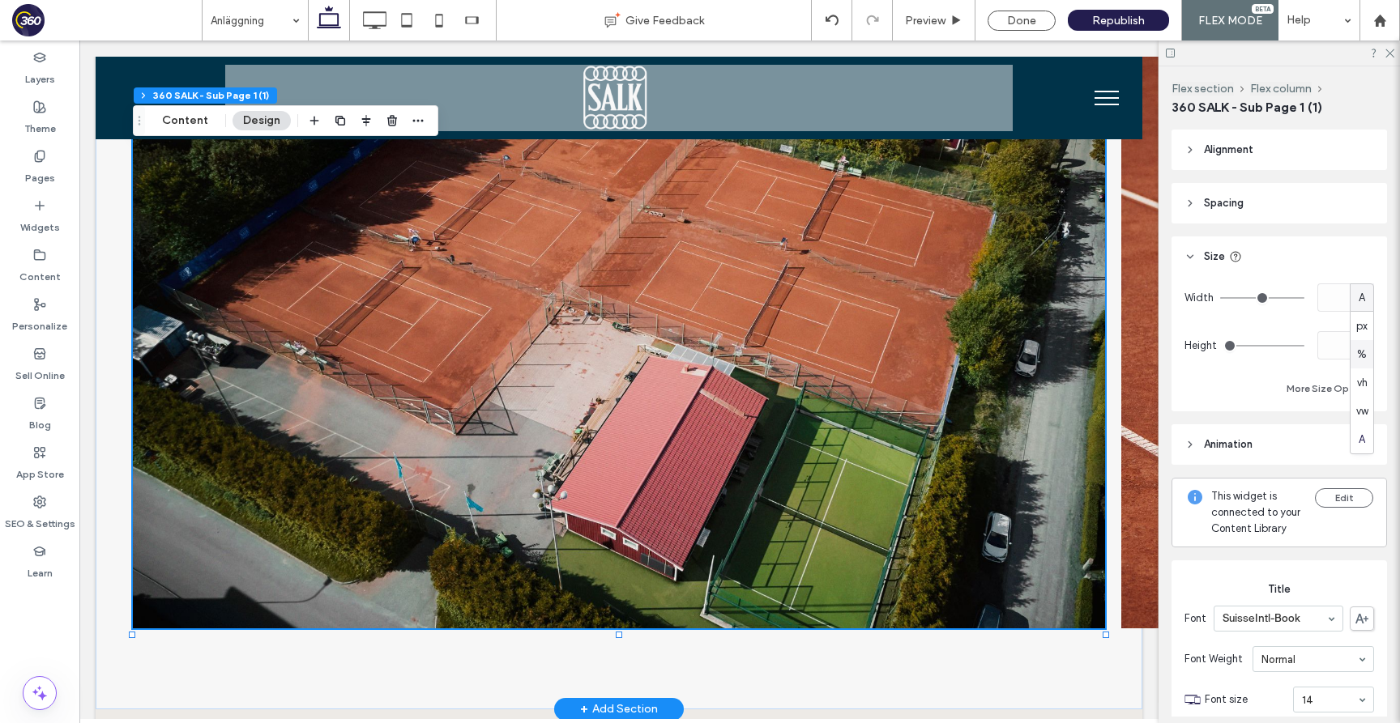
type input "***"
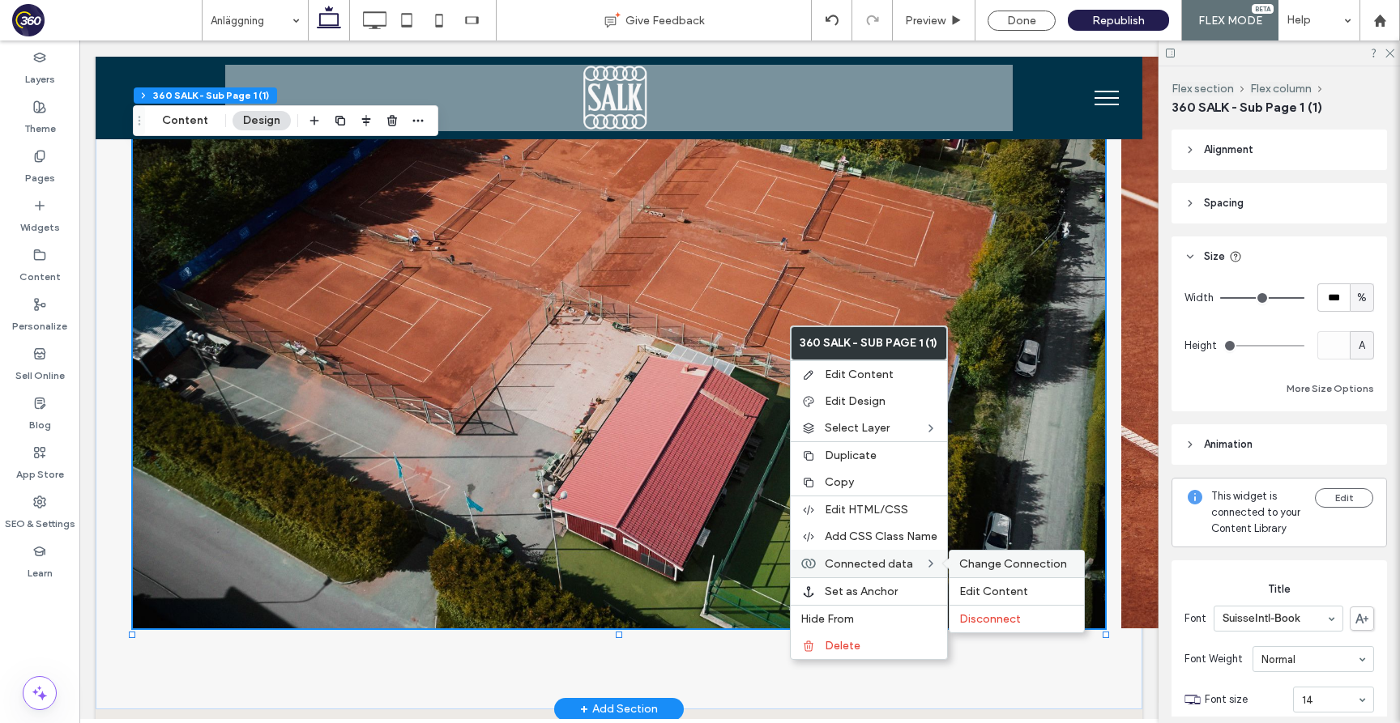
click at [976, 561] on span "Change Connection" at bounding box center [1013, 564] width 108 height 14
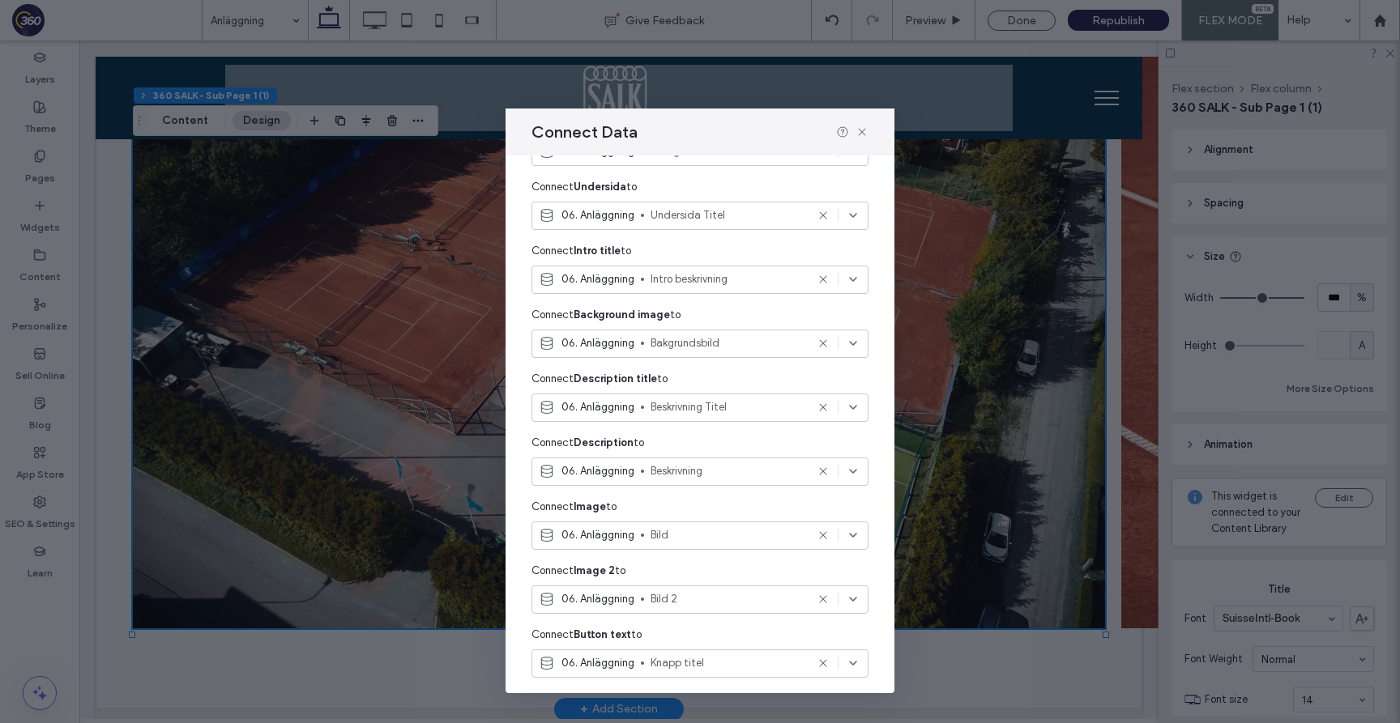
scroll to position [313, 0]
click at [863, 131] on icon at bounding box center [861, 132] width 13 height 13
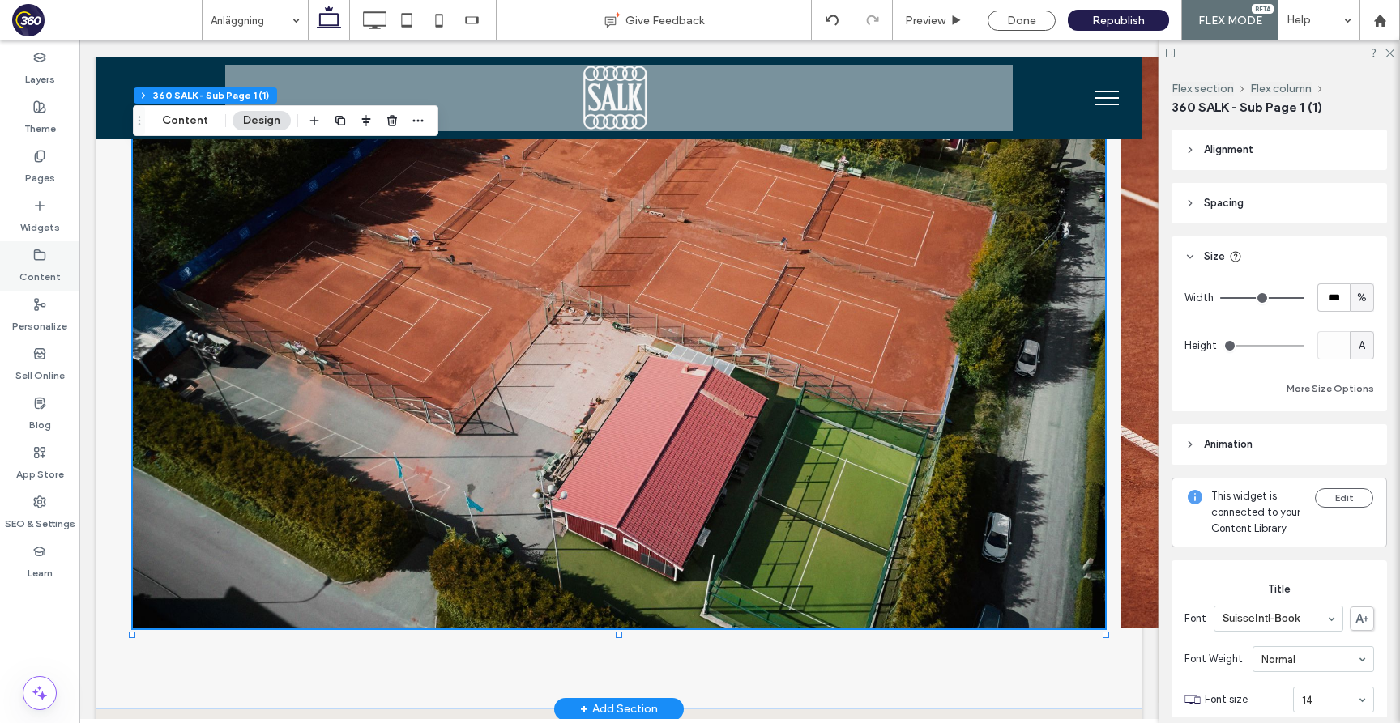
click at [24, 275] on label "Content" at bounding box center [39, 273] width 41 height 23
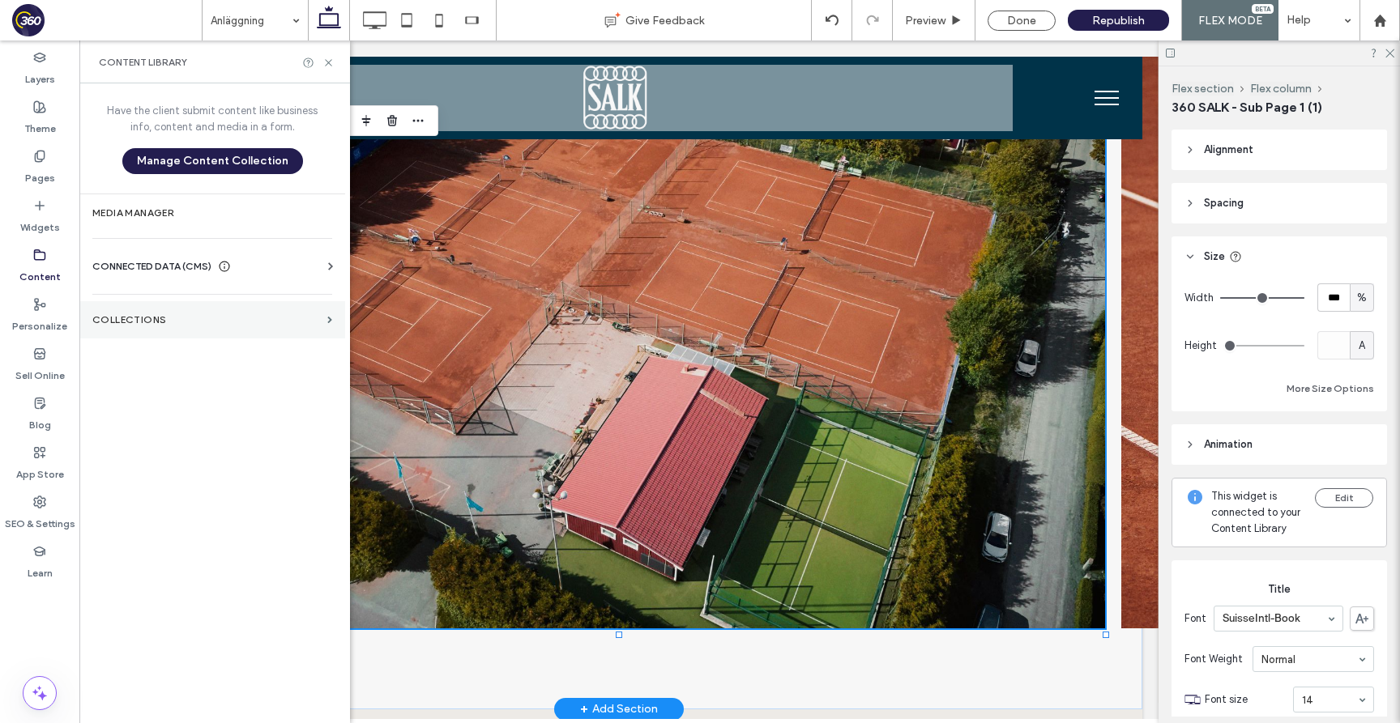
click at [169, 318] on label "Collections" at bounding box center [206, 319] width 228 height 11
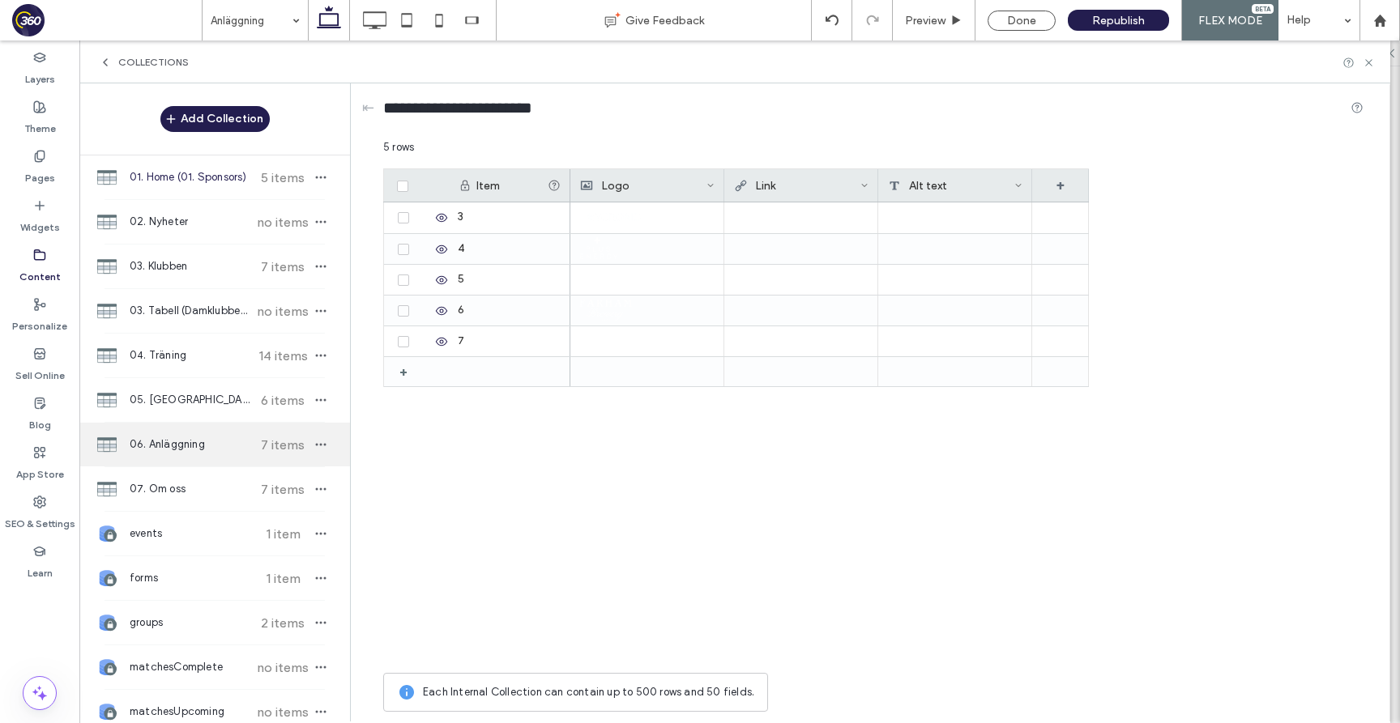
click at [205, 434] on div "06. Anläggning 7 items" at bounding box center [214, 445] width 271 height 44
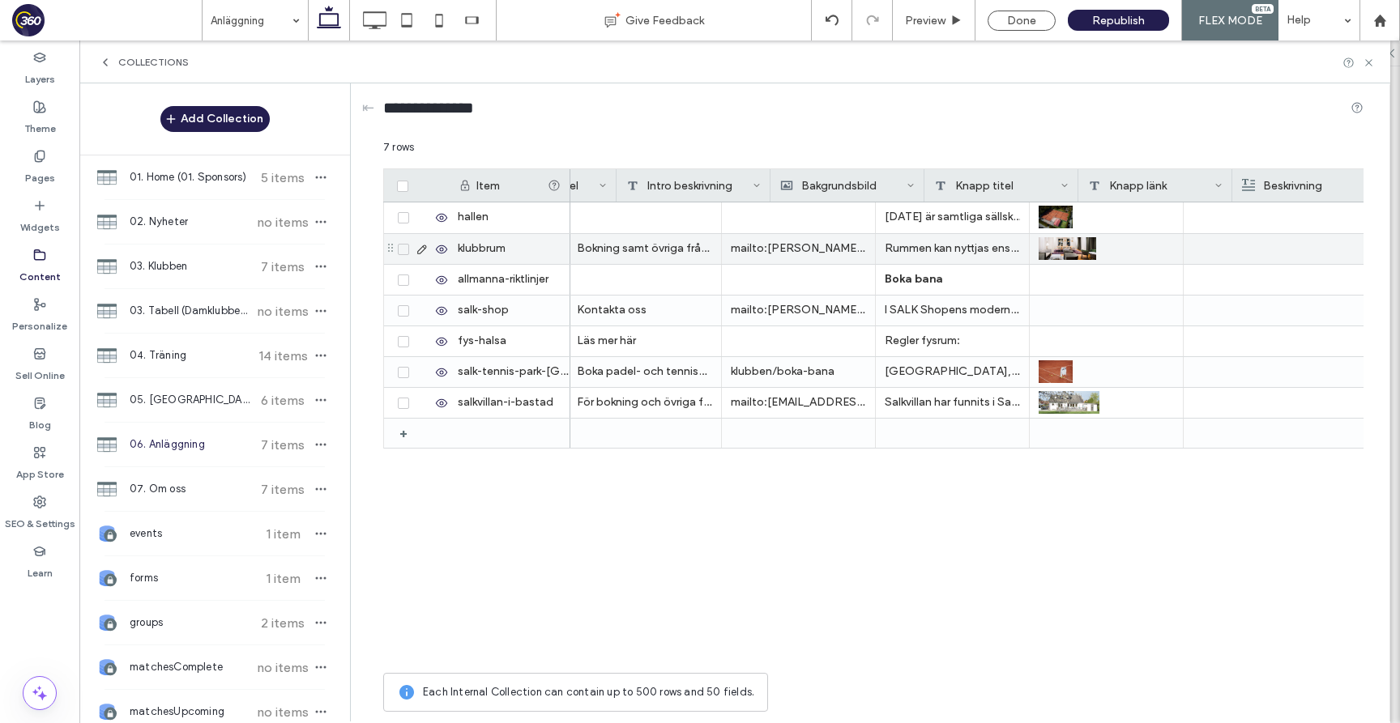
scroll to position [0, 803]
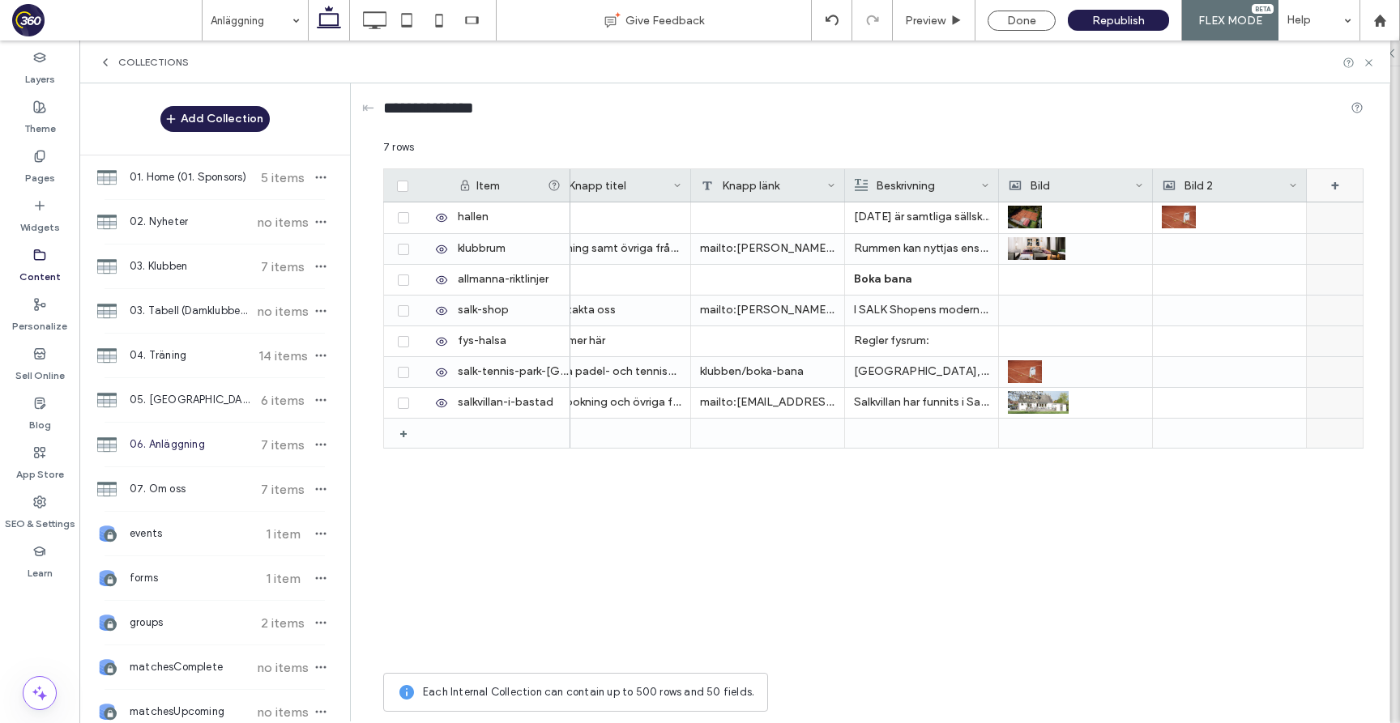
click at [1326, 187] on div "+" at bounding box center [1335, 185] width 57 height 32
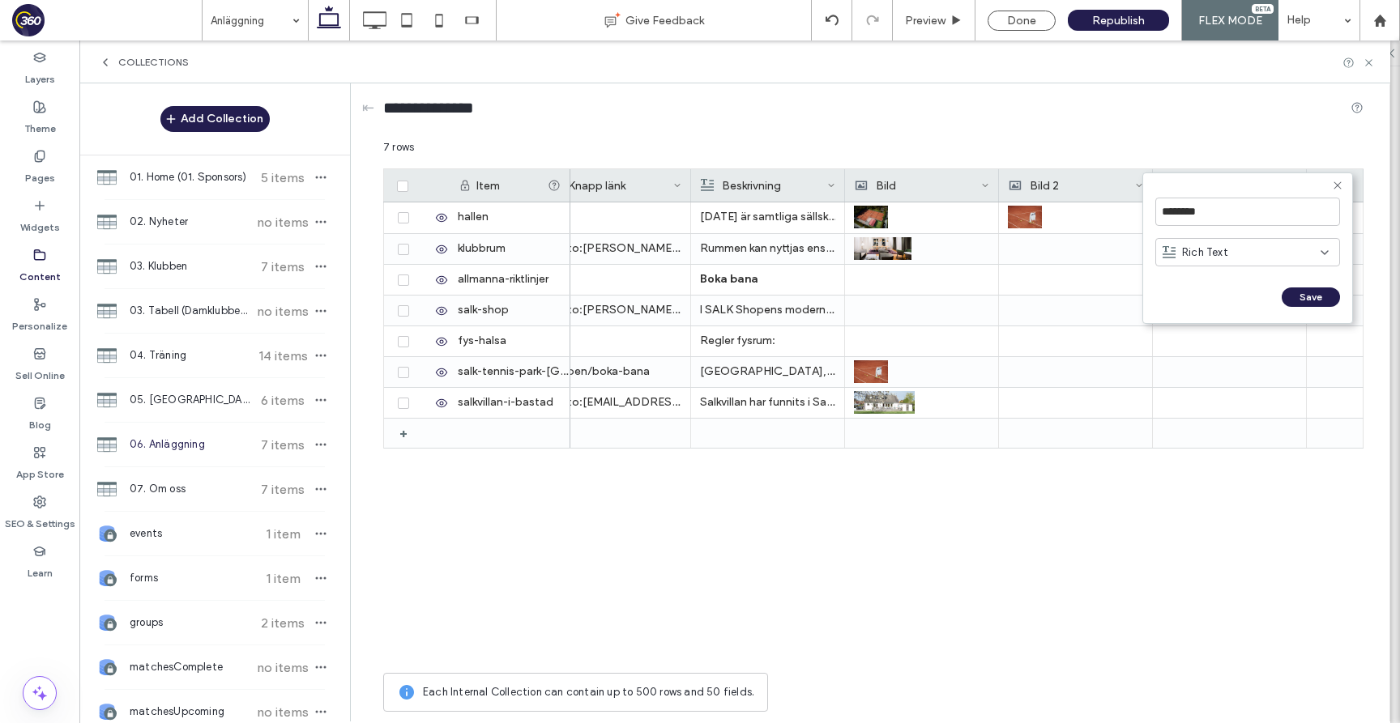
click at [1201, 255] on span "Rich Text" at bounding box center [1205, 253] width 46 height 16
click at [1125, 145] on div "7 rows" at bounding box center [873, 153] width 980 height 29
click at [1140, 182] on icon at bounding box center [1139, 185] width 8 height 8
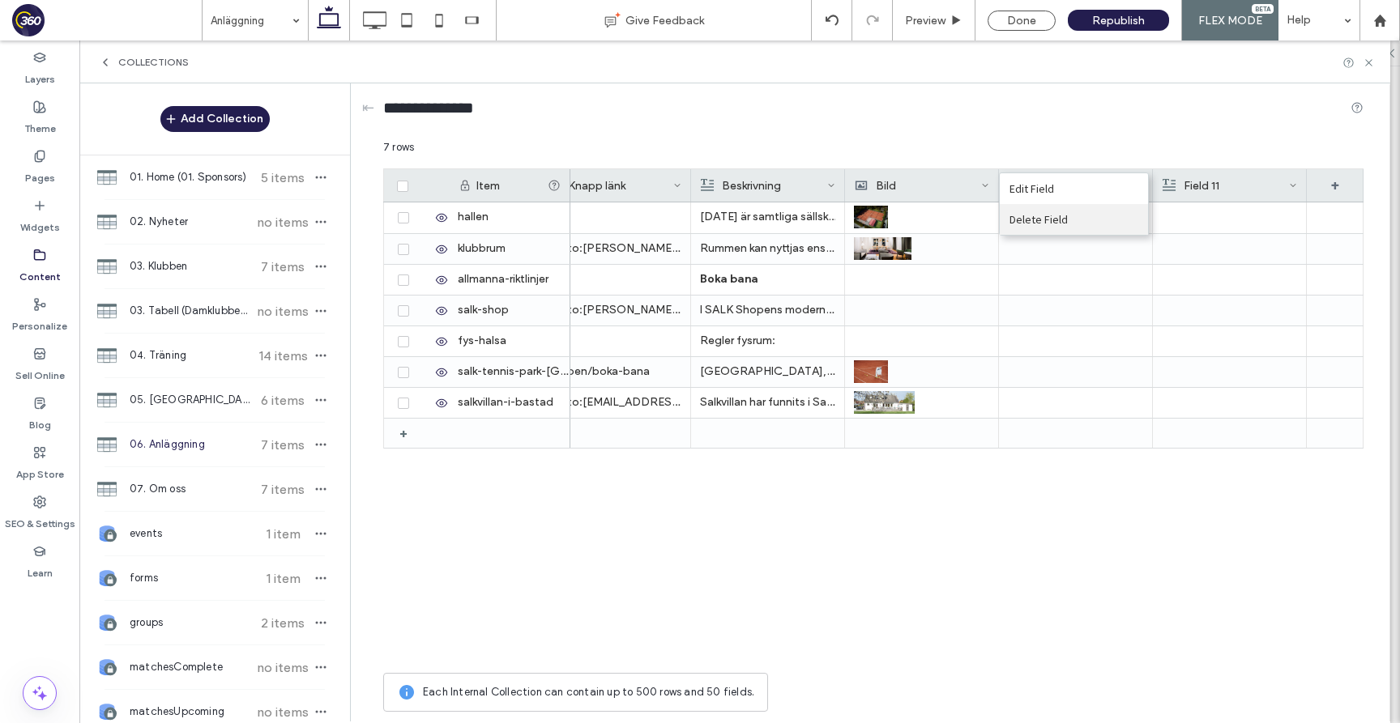
click at [1112, 220] on div "Delete Field" at bounding box center [1074, 219] width 148 height 31
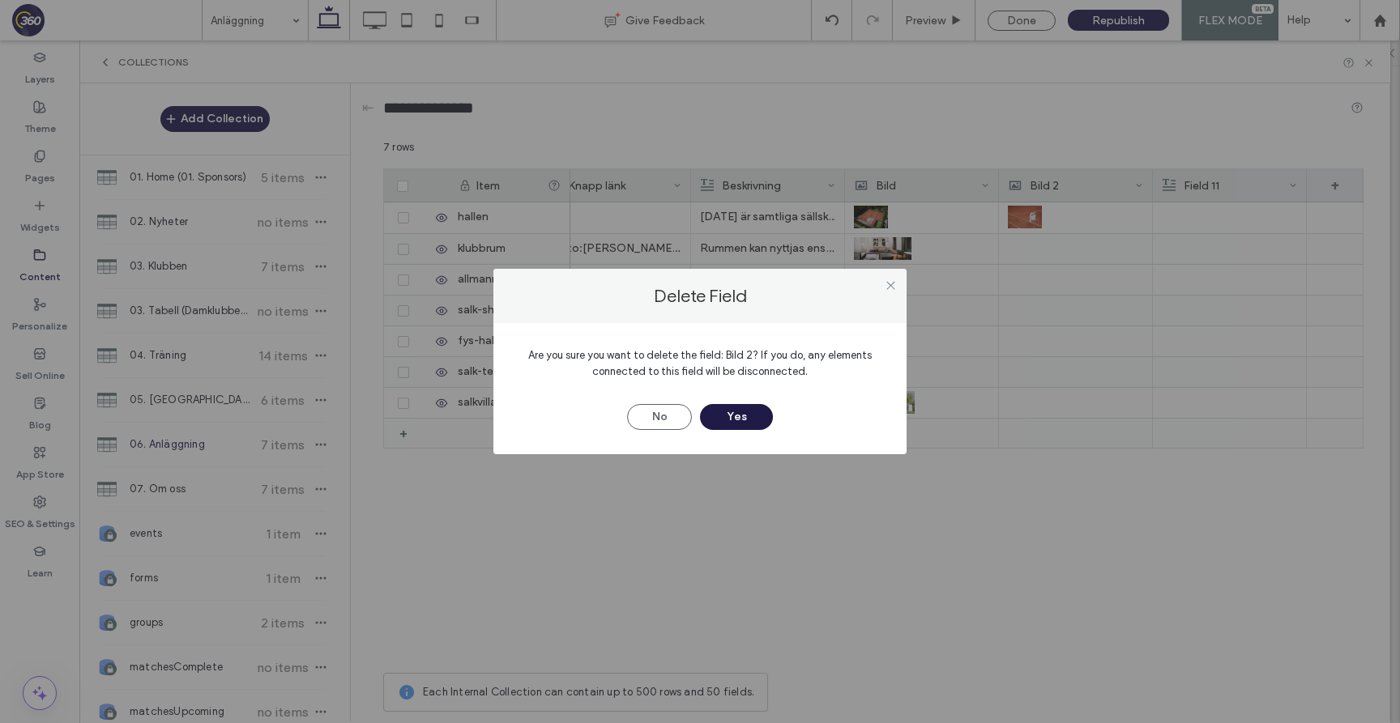
click at [745, 415] on button "Yes" at bounding box center [736, 417] width 73 height 26
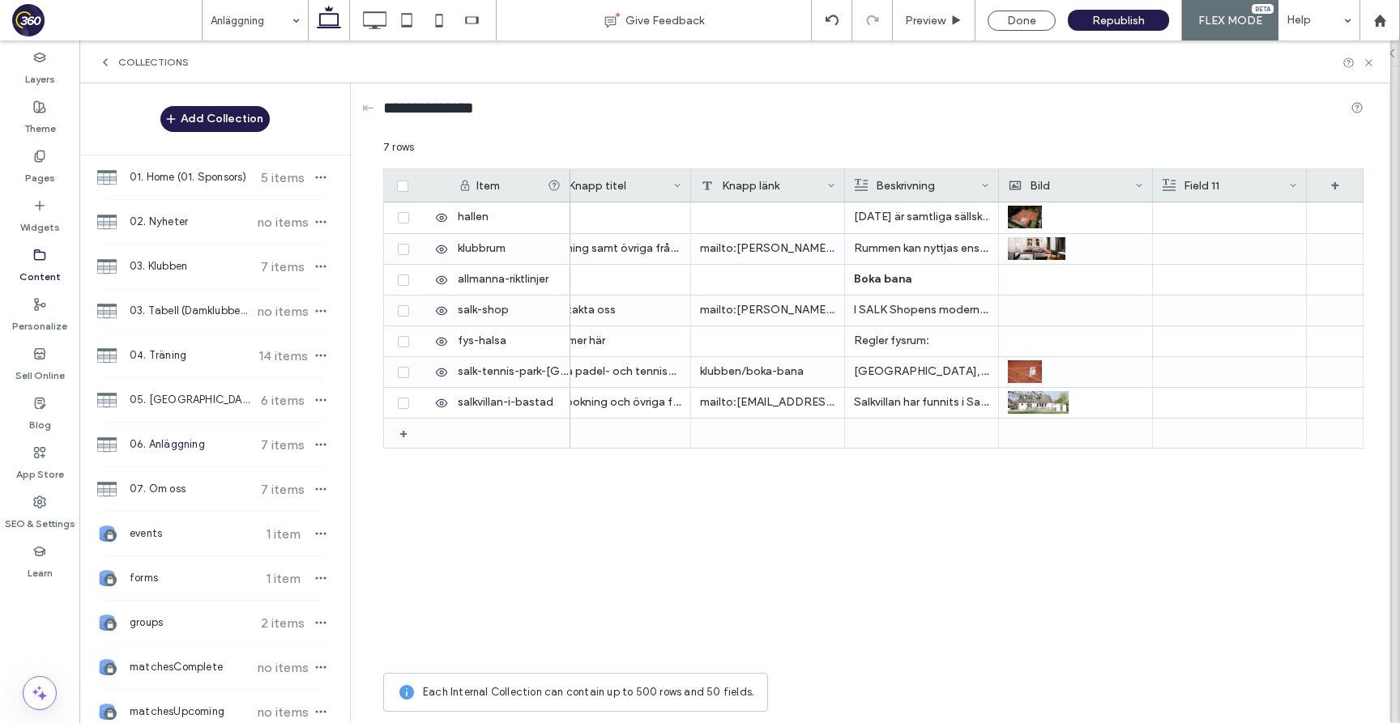
click at [1261, 185] on div "Field 11" at bounding box center [1225, 185] width 126 height 32
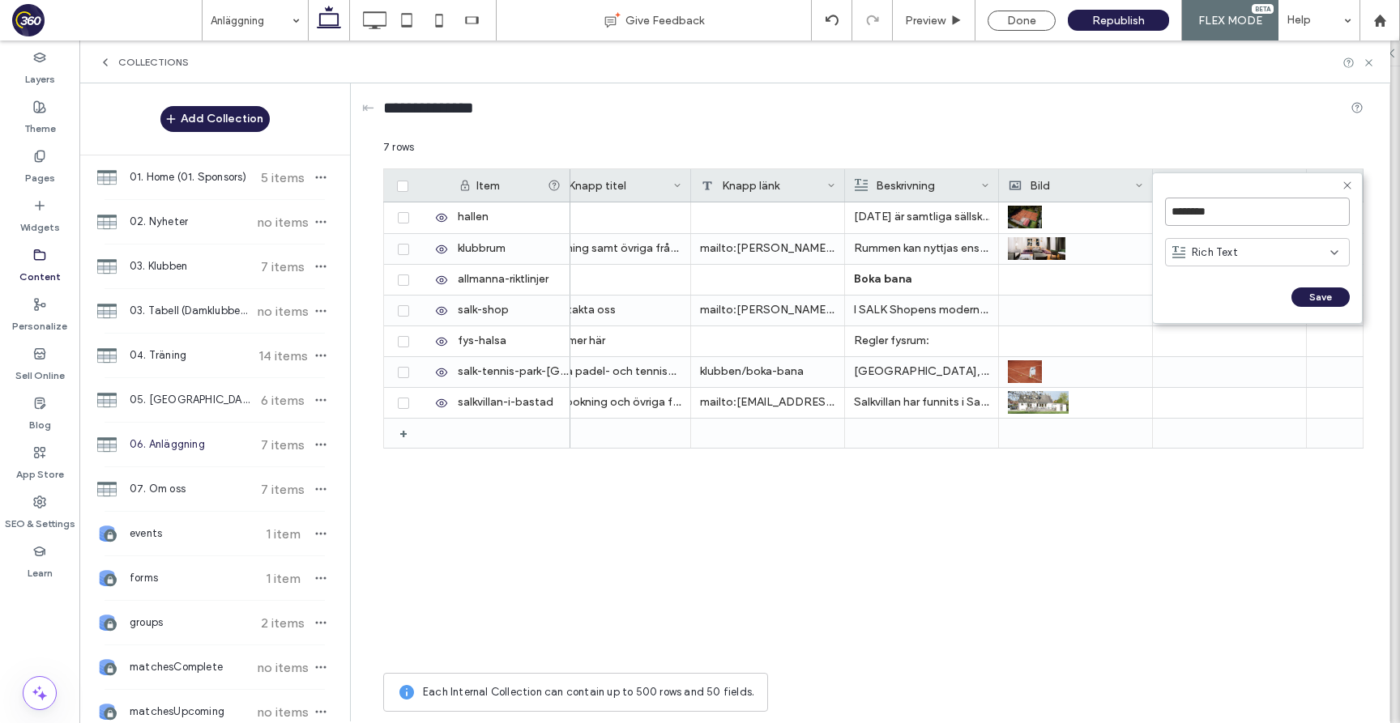
click at [1251, 216] on input "********" at bounding box center [1257, 212] width 185 height 28
type input "********"
click input "******" at bounding box center [1183, 314] width 36 height 14
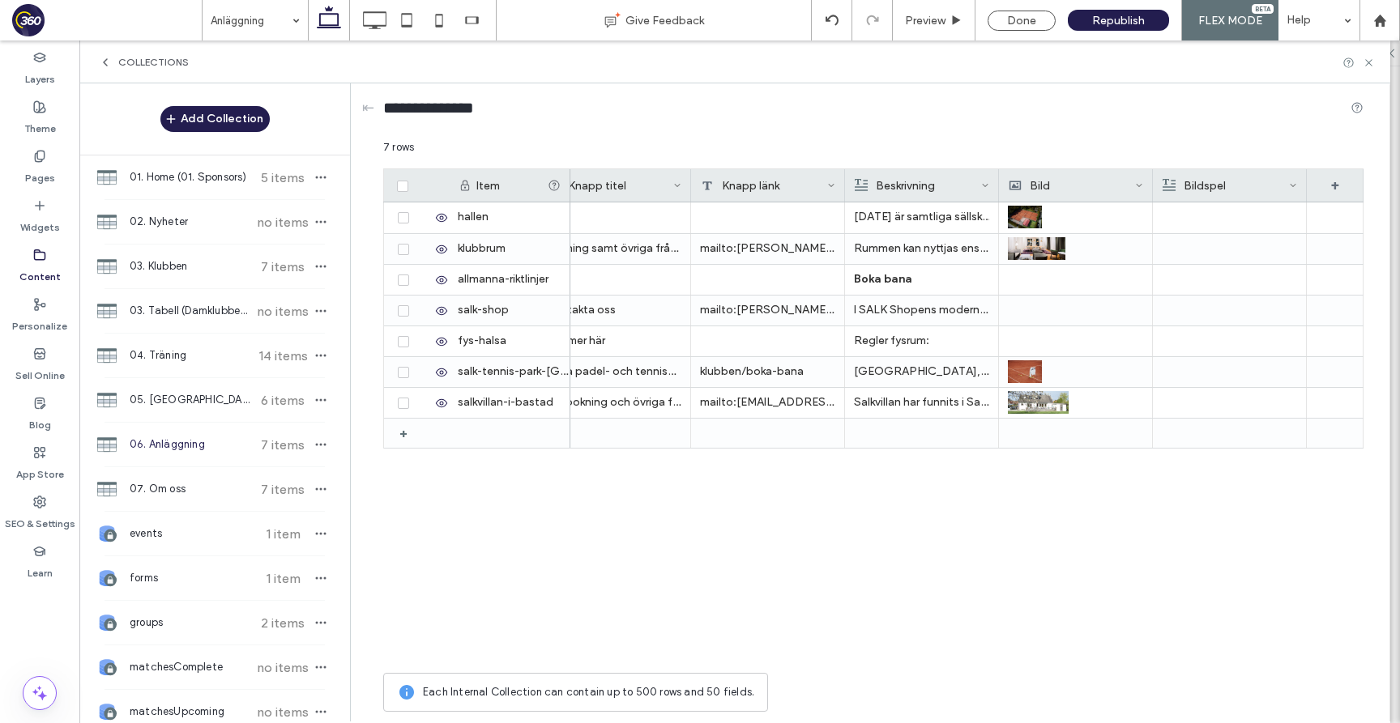
click at [1266, 188] on div "Bildspel" at bounding box center [1225, 185] width 126 height 32
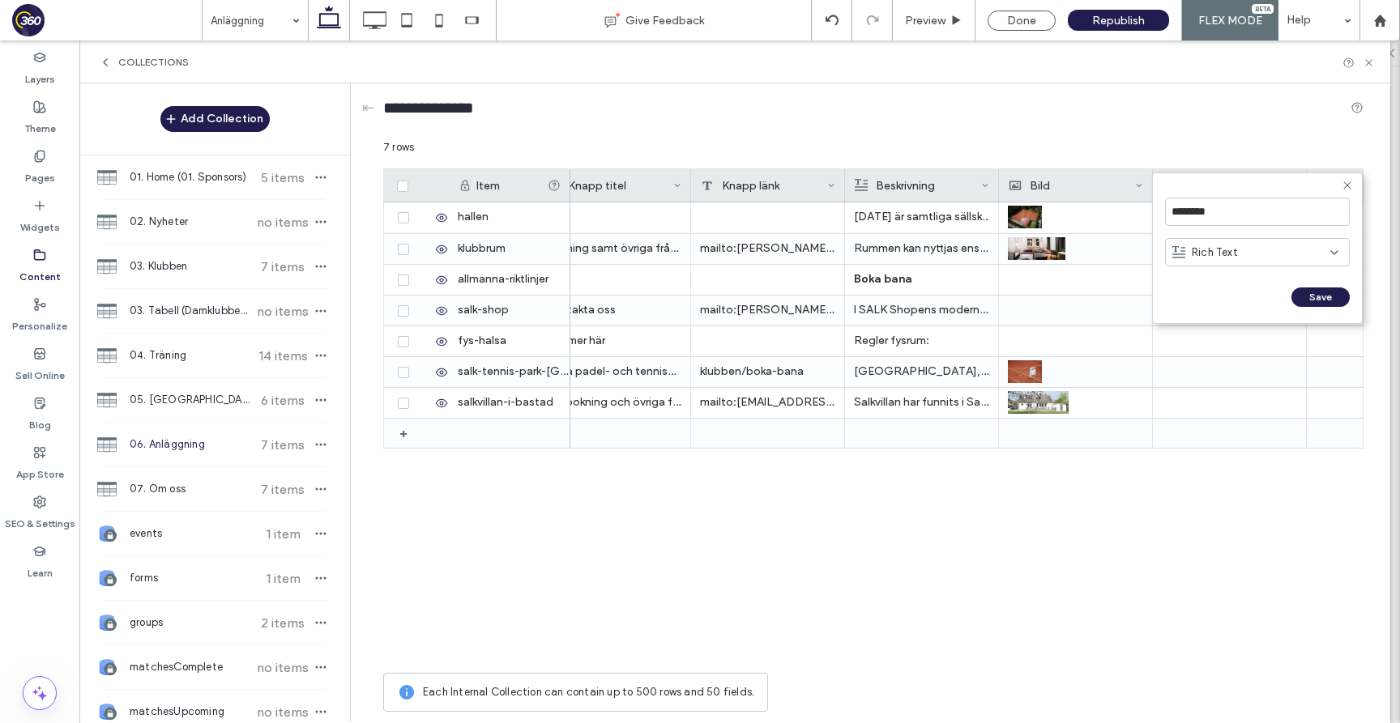
click at [1247, 251] on div "Rich Text" at bounding box center [1251, 253] width 158 height 16
click at [1235, 341] on div "Image" at bounding box center [1257, 337] width 183 height 28
click at [1311, 296] on button "Save" at bounding box center [1320, 297] width 58 height 19
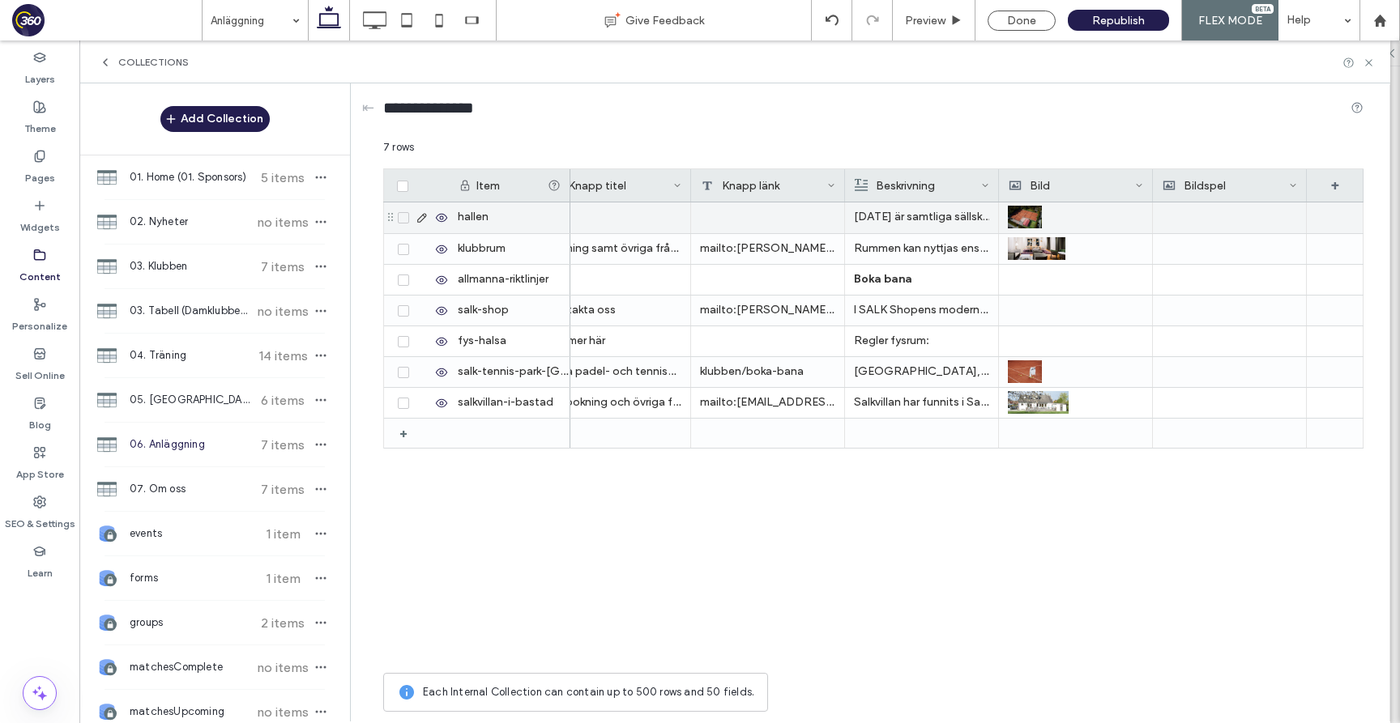
click at [1230, 233] on div "Bokning samt övriga frågor mailto:helena.kamphav@salk.se Rummen kan nyttjas ens…" at bounding box center [566, 248] width 1596 height 31
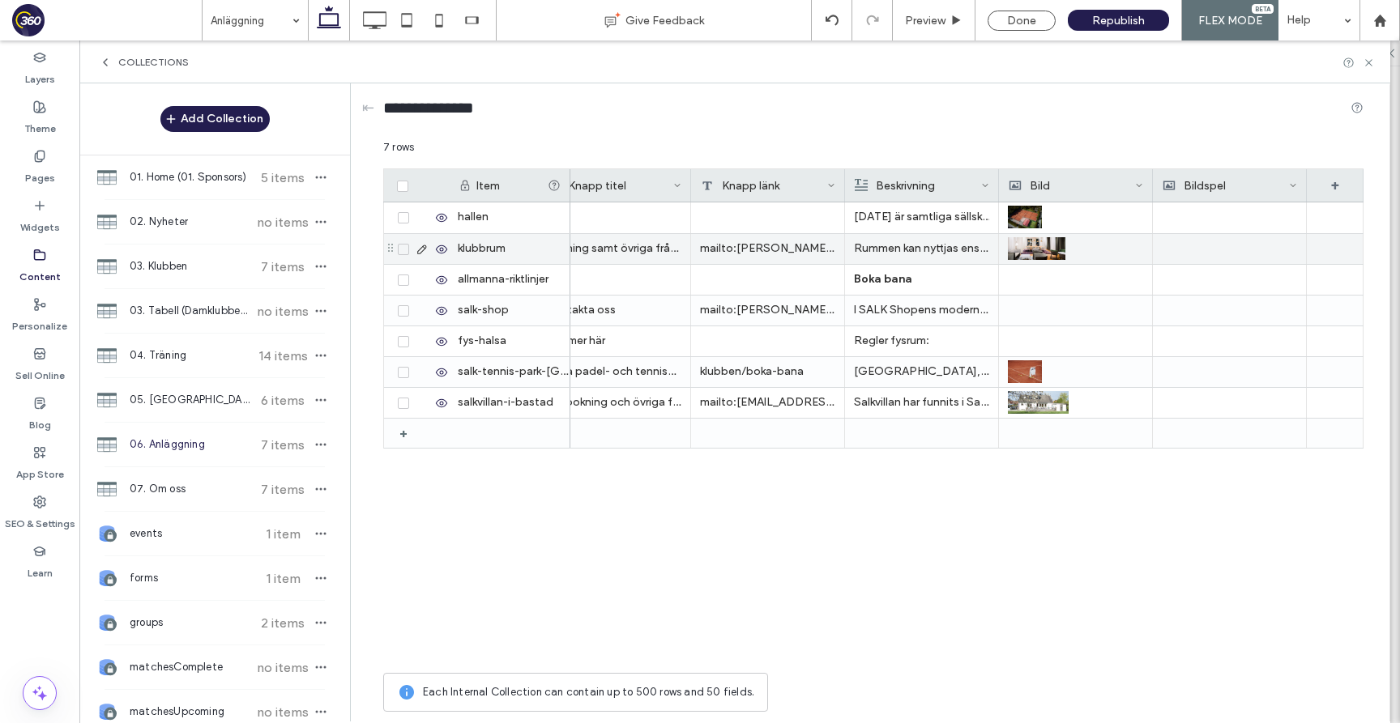
click at [1230, 233] on div "Bokning samt övriga frågor mailto:helena.kamphav@salk.se Rummen kan nyttjas ens…" at bounding box center [566, 248] width 1596 height 31
click at [1228, 211] on div at bounding box center [1229, 217] width 135 height 31
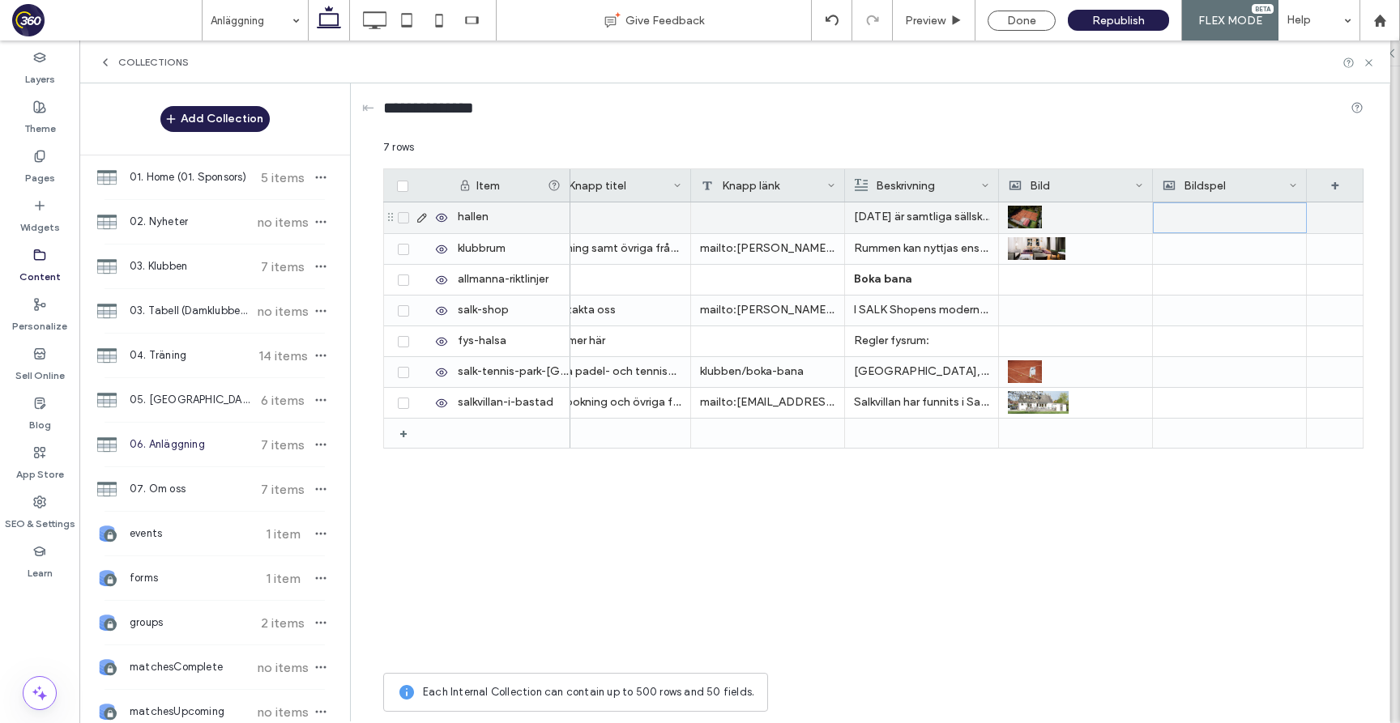
click at [1228, 211] on div at bounding box center [1229, 217] width 134 height 29
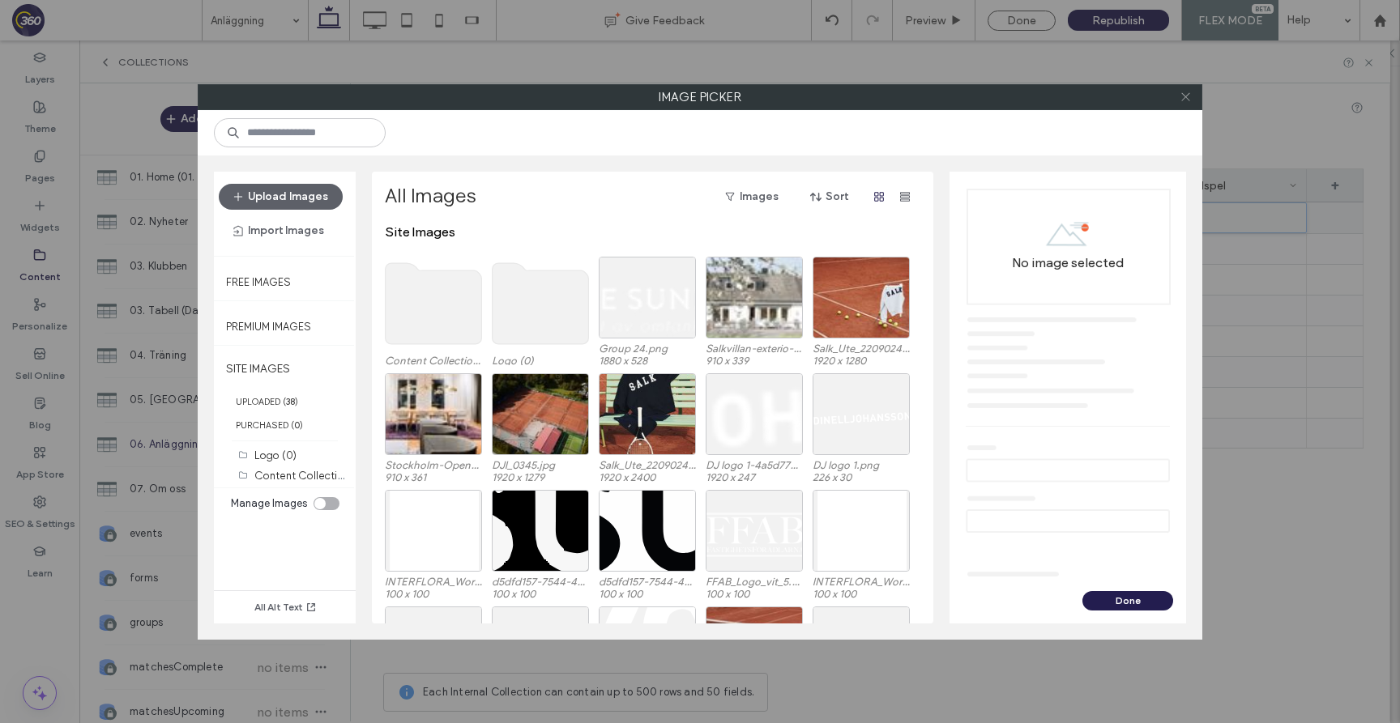
click at [1186, 100] on icon at bounding box center [1185, 97] width 12 height 12
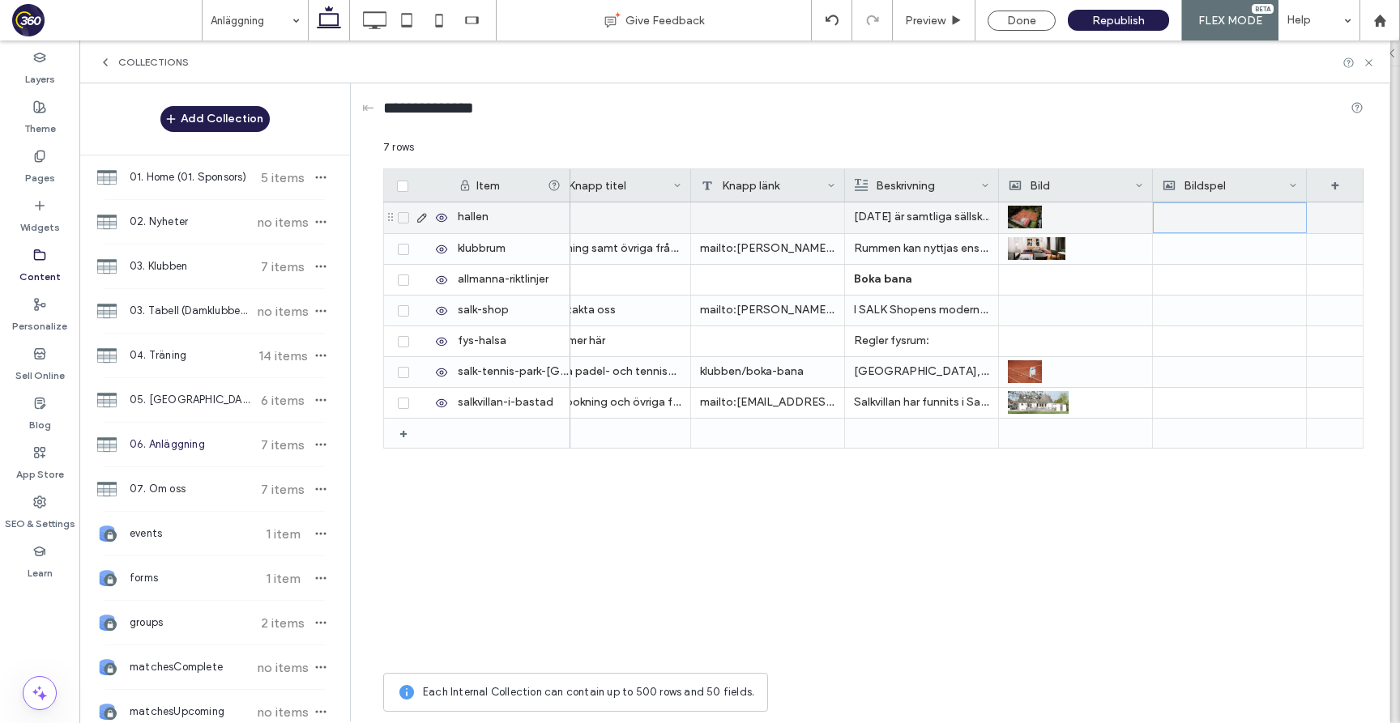
click at [1203, 215] on div at bounding box center [1229, 217] width 134 height 29
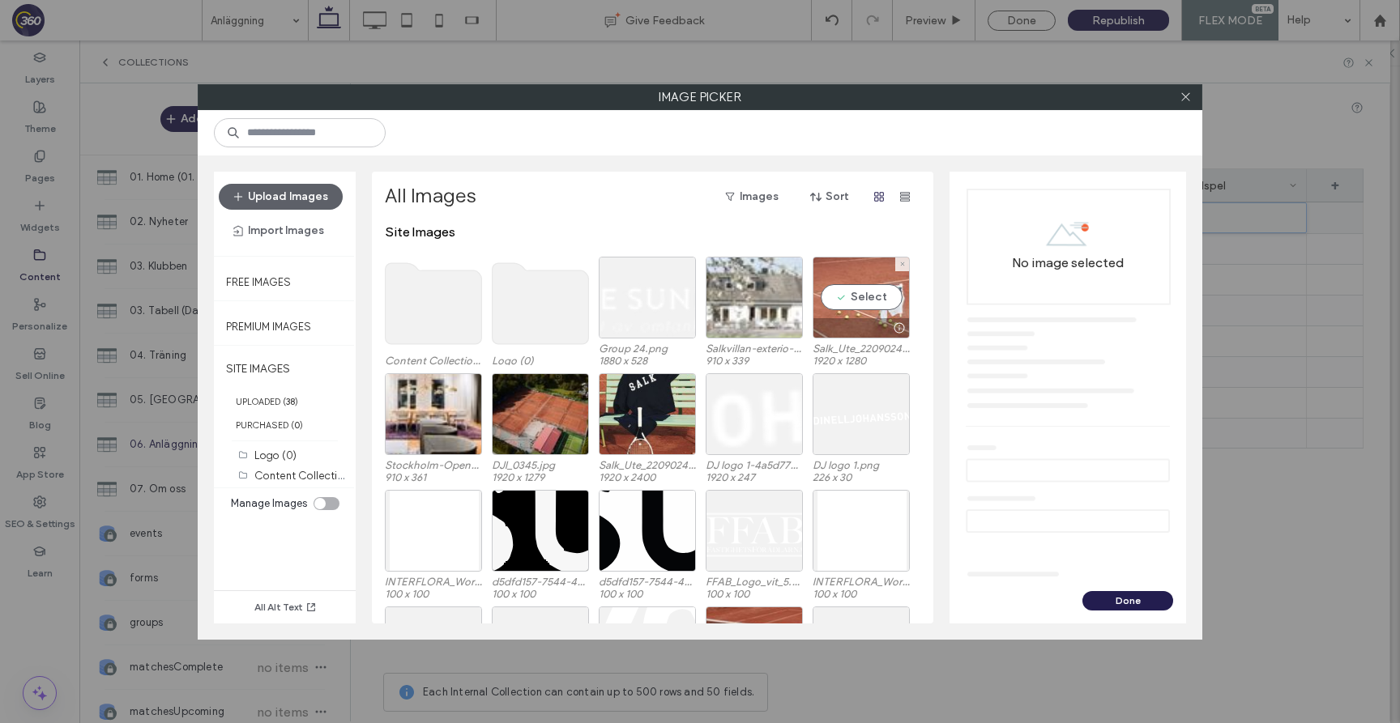
click at [865, 299] on div "Select" at bounding box center [860, 298] width 97 height 82
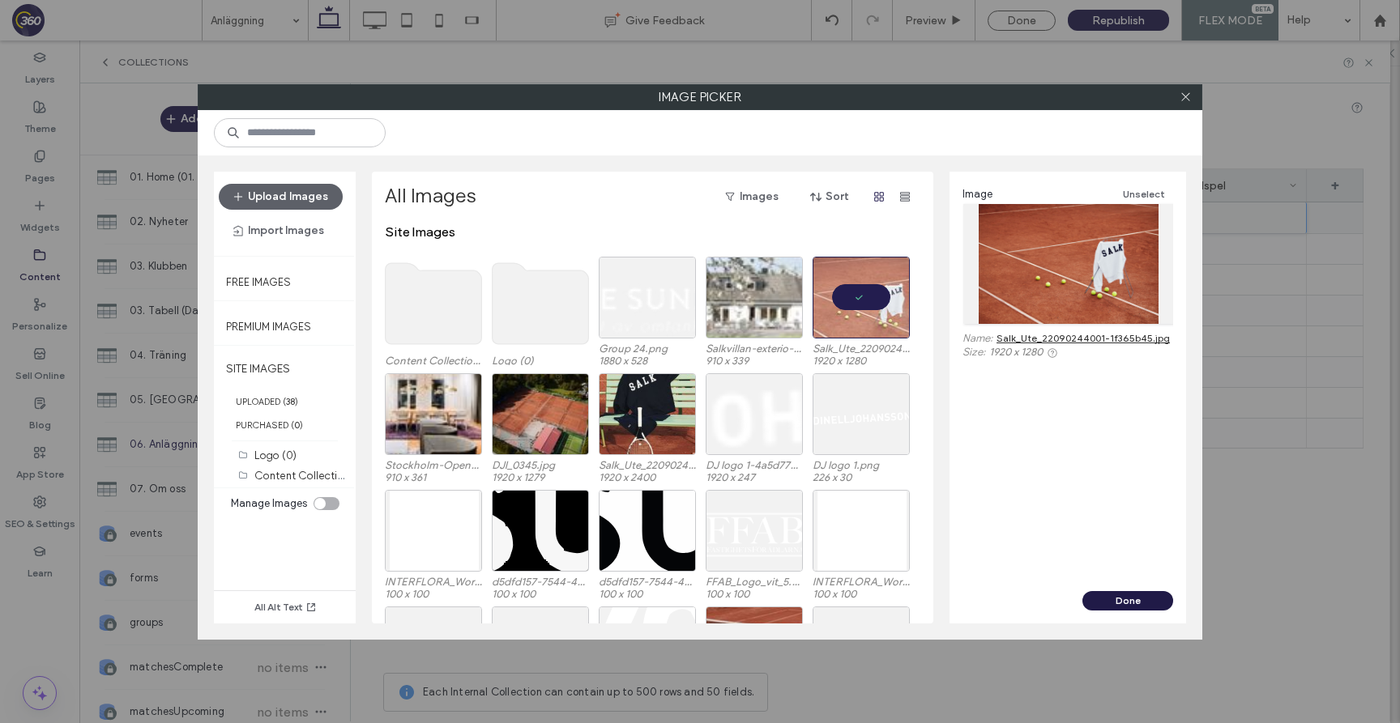
click at [1124, 607] on button "Done" at bounding box center [1127, 600] width 91 height 19
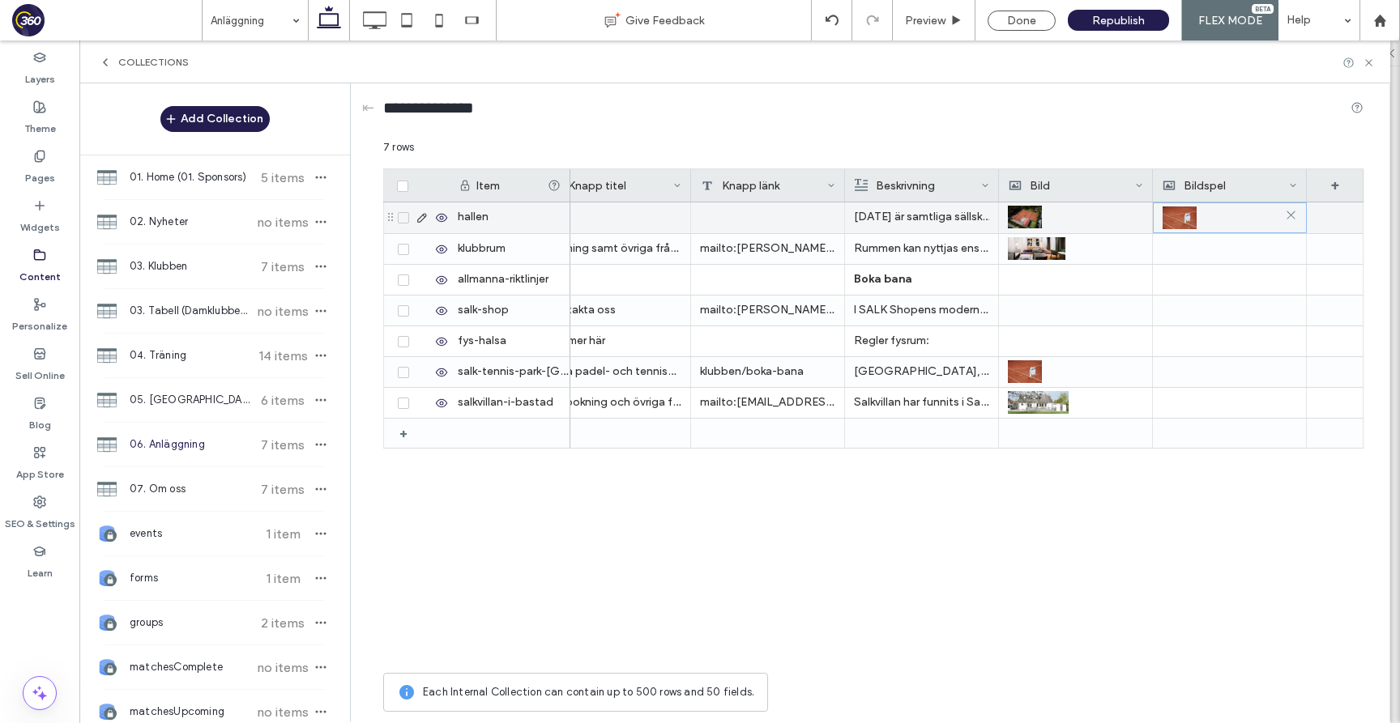
click at [1236, 212] on div at bounding box center [1229, 217] width 134 height 29
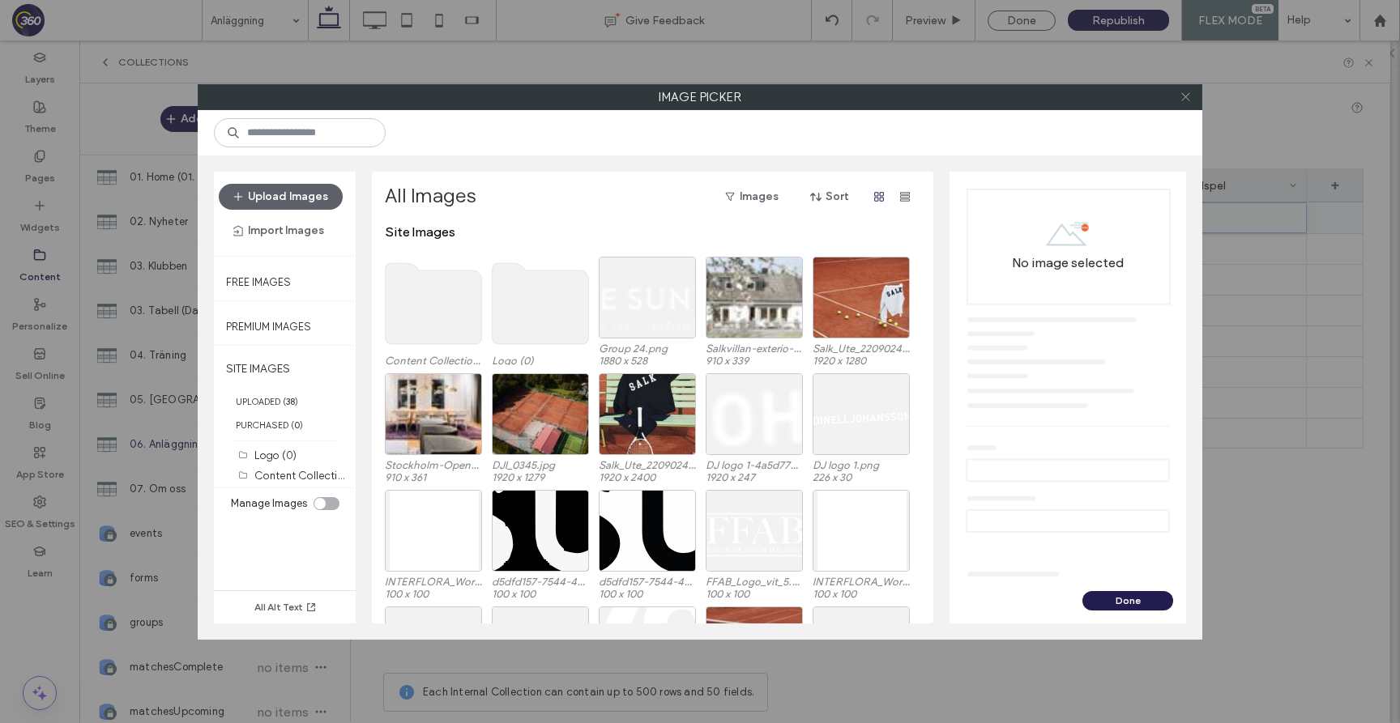
click at [1181, 98] on icon at bounding box center [1185, 97] width 12 height 12
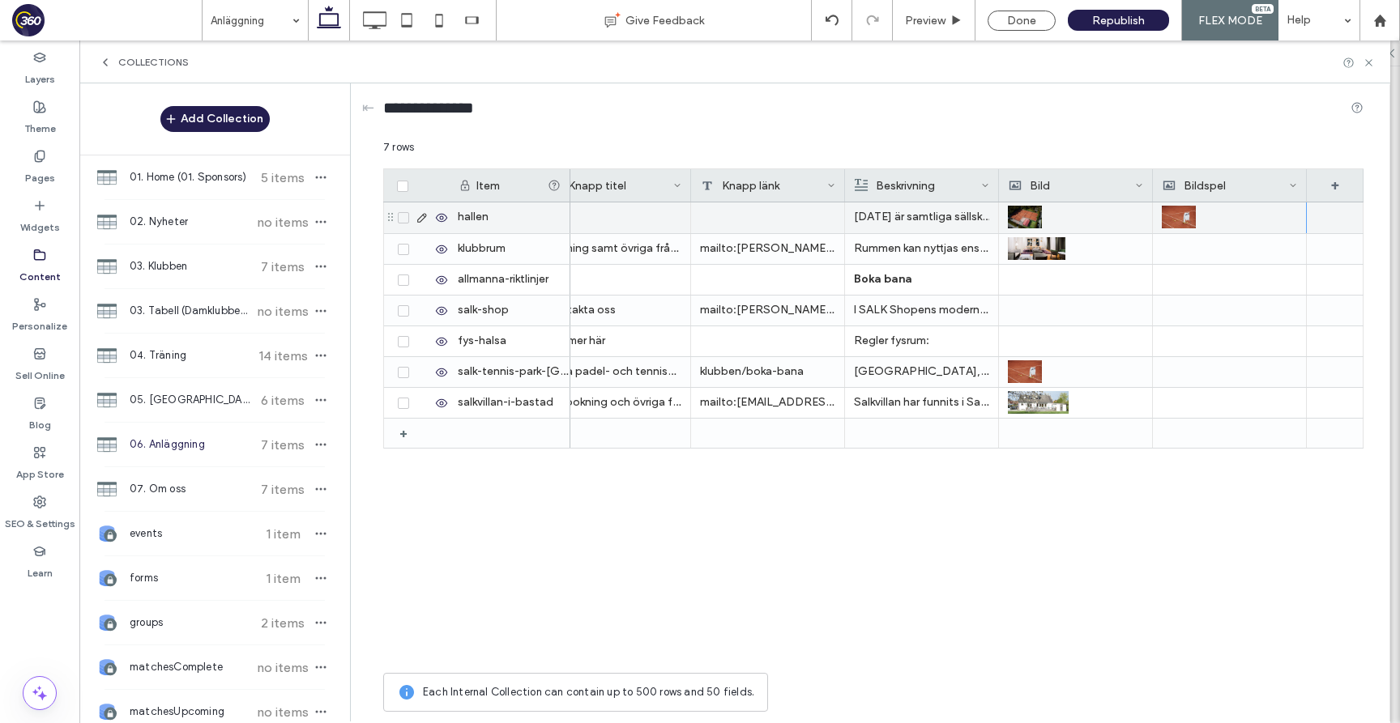
click at [1217, 186] on div "Bildspel" at bounding box center [1225, 185] width 126 height 32
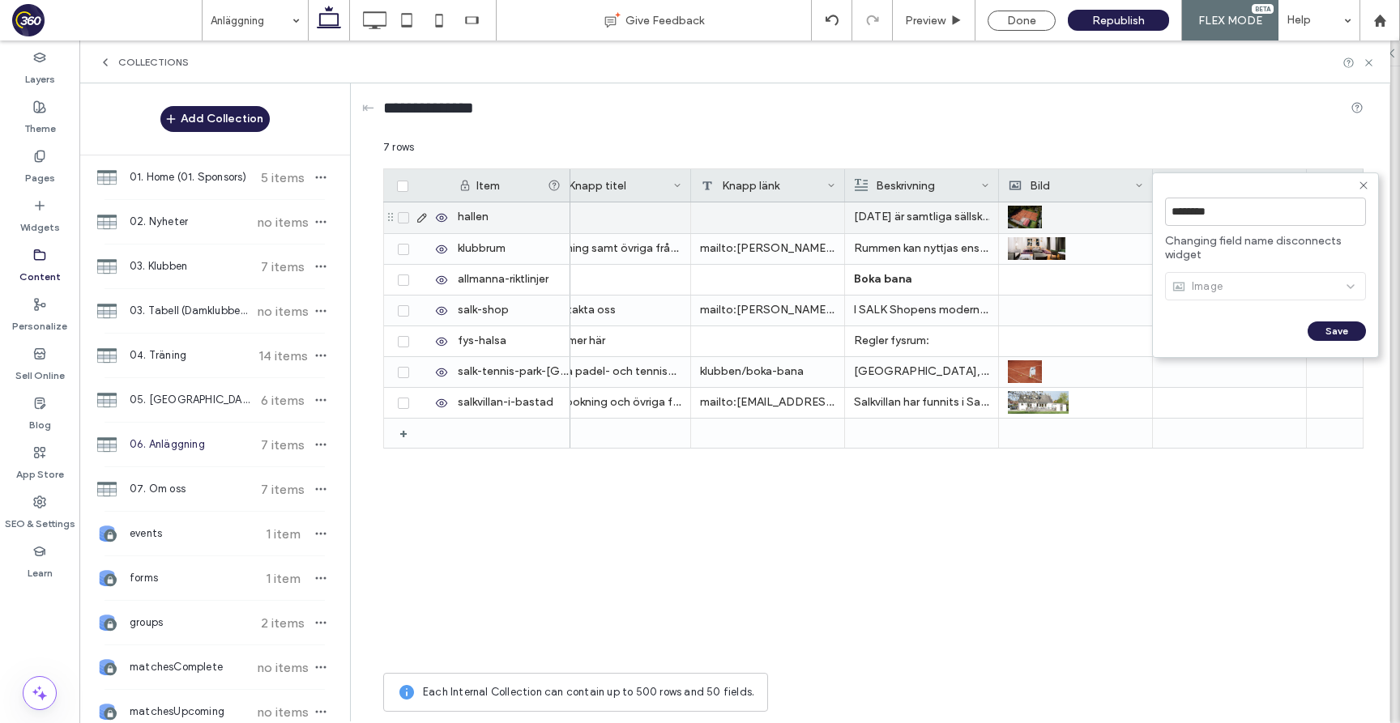
click at [1361, 187] on use at bounding box center [1362, 184] width 7 height 7
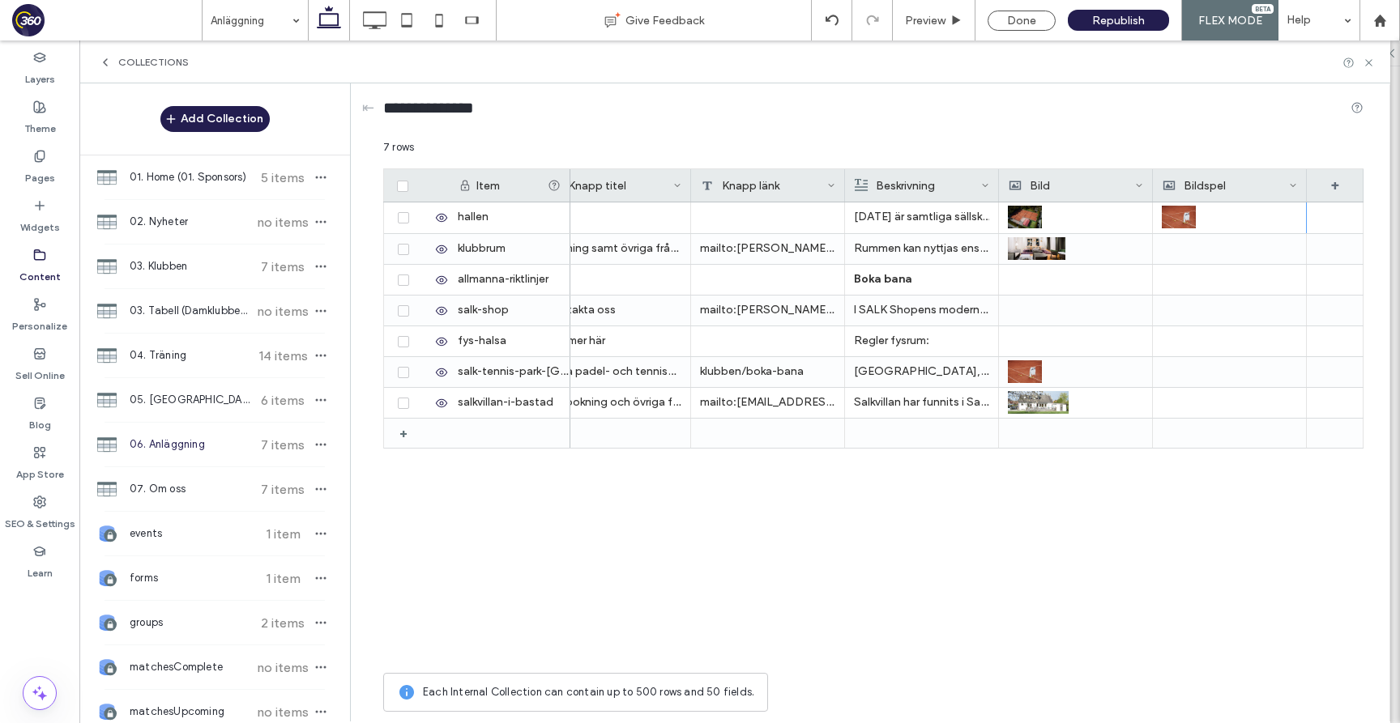
click at [1292, 185] on icon at bounding box center [1293, 185] width 8 height 8
click at [1287, 198] on div "Edit Field" at bounding box center [1227, 188] width 148 height 31
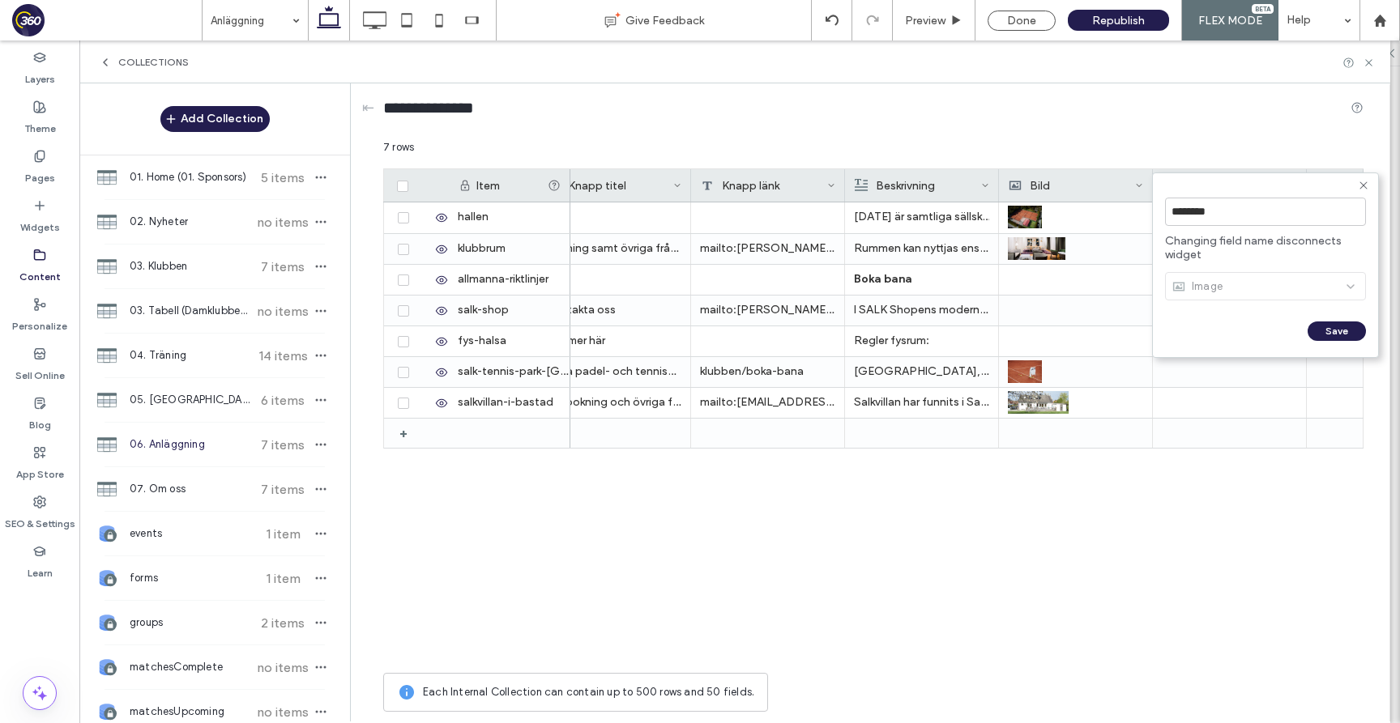
click at [1365, 180] on icon at bounding box center [1363, 185] width 13 height 13
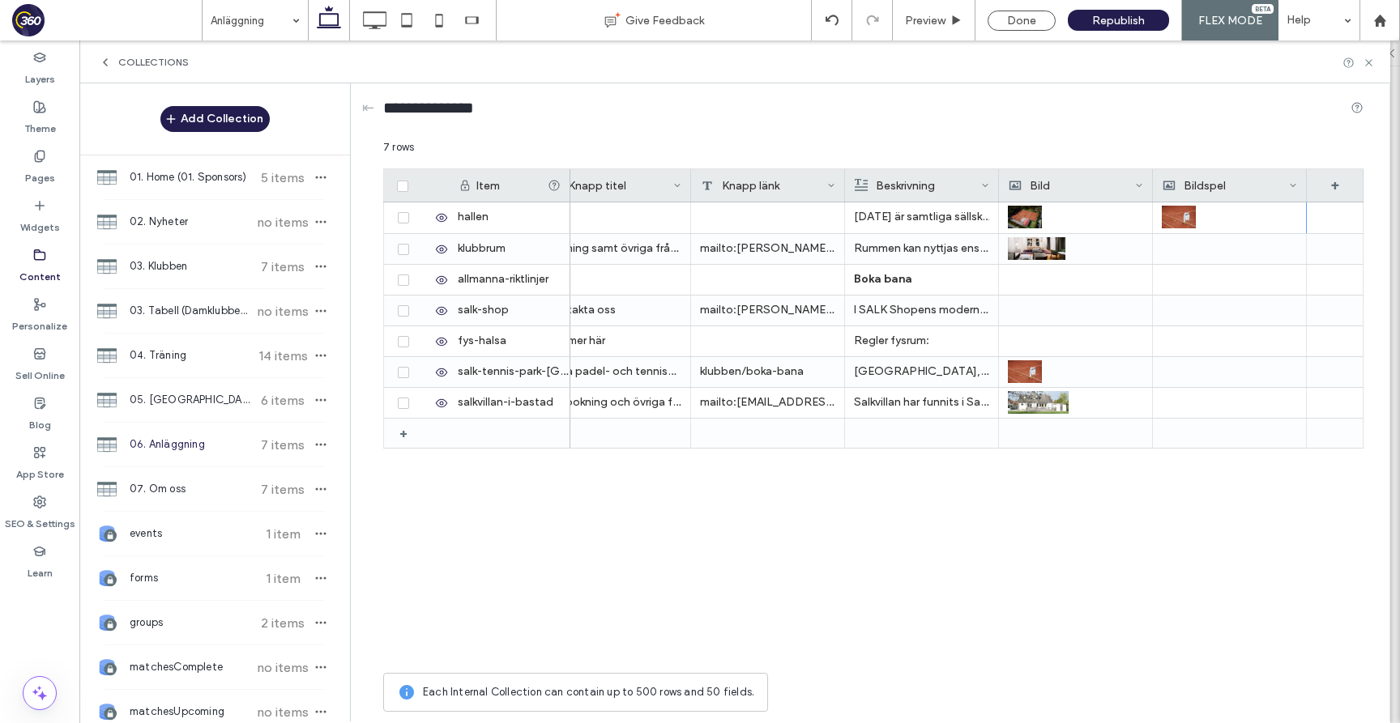
click at [1292, 184] on icon at bounding box center [1293, 185] width 8 height 8
click at [1250, 212] on div "Delete Field" at bounding box center [1227, 219] width 148 height 31
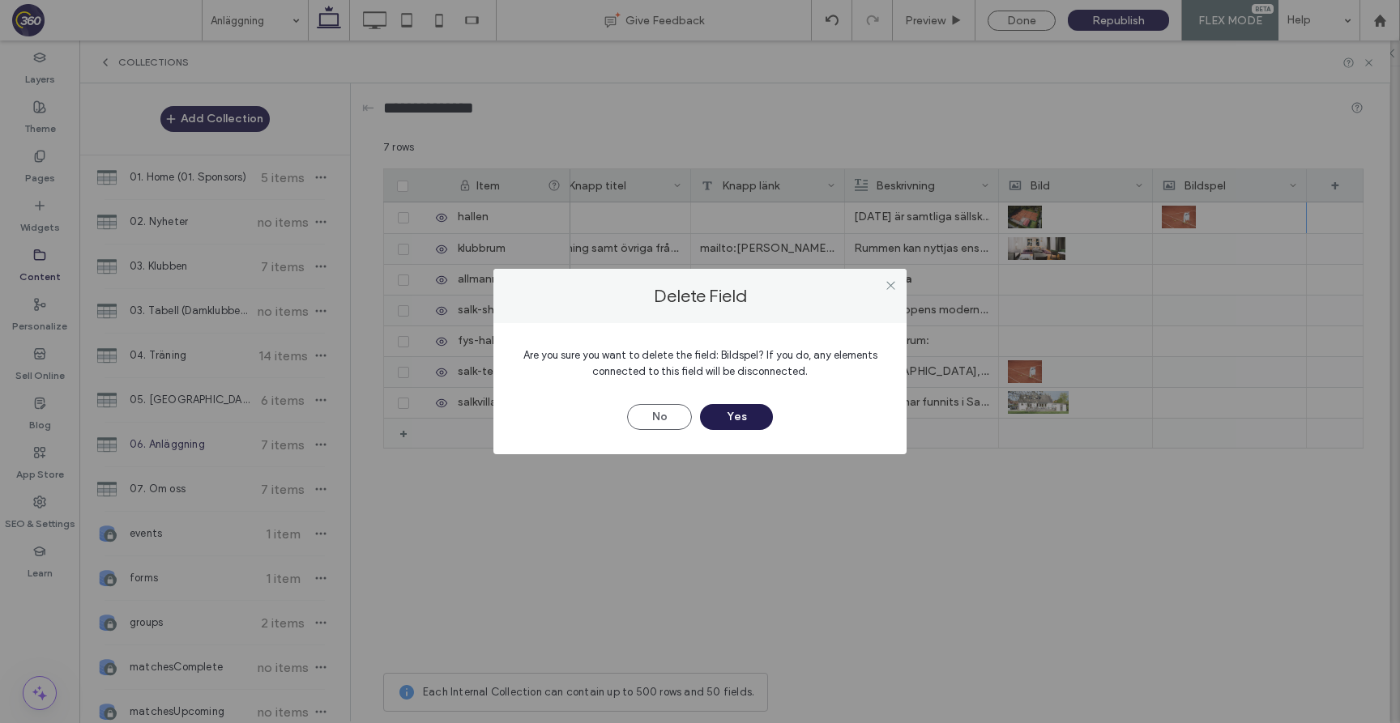
click at [753, 430] on div "Are you sure you want to delete the field: Bildspel? If you do, any elements co…" at bounding box center [699, 388] width 413 height 131
click at [730, 414] on button "Yes" at bounding box center [736, 417] width 73 height 26
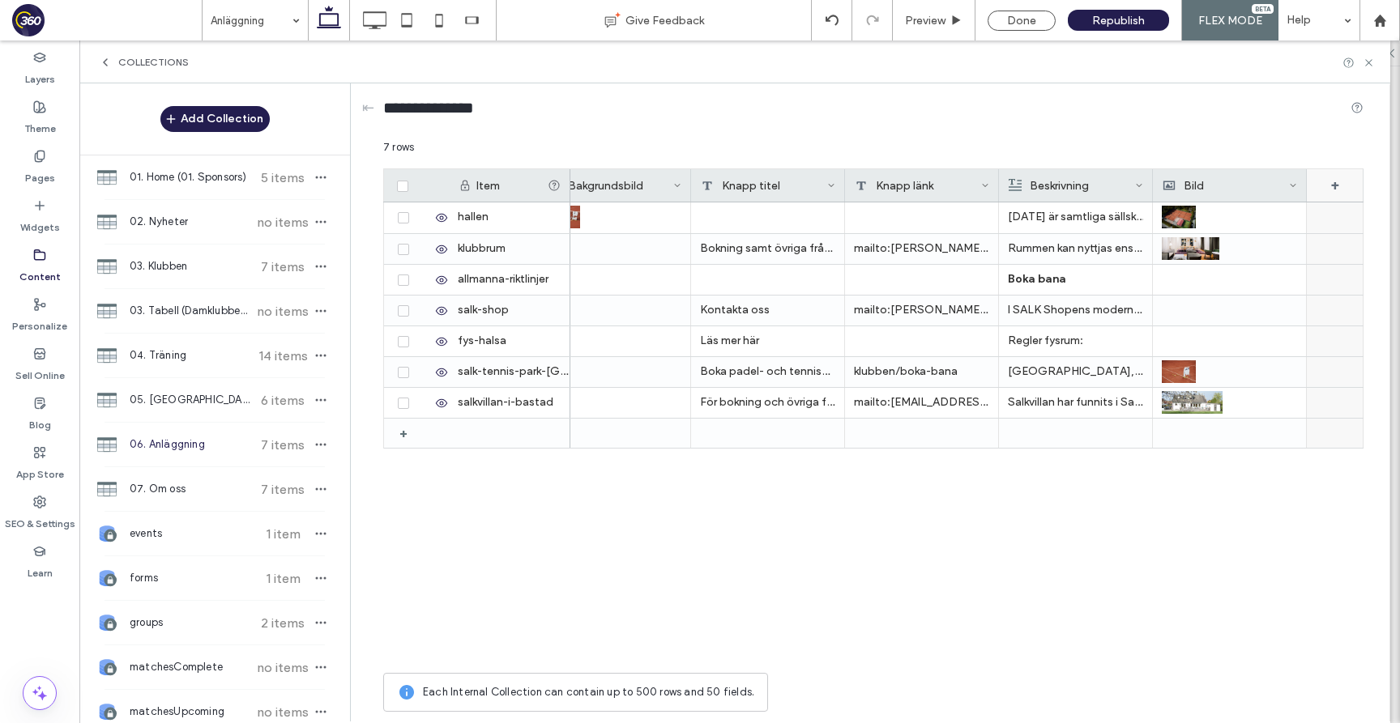
click at [1323, 189] on div "+" at bounding box center [1335, 185] width 57 height 32
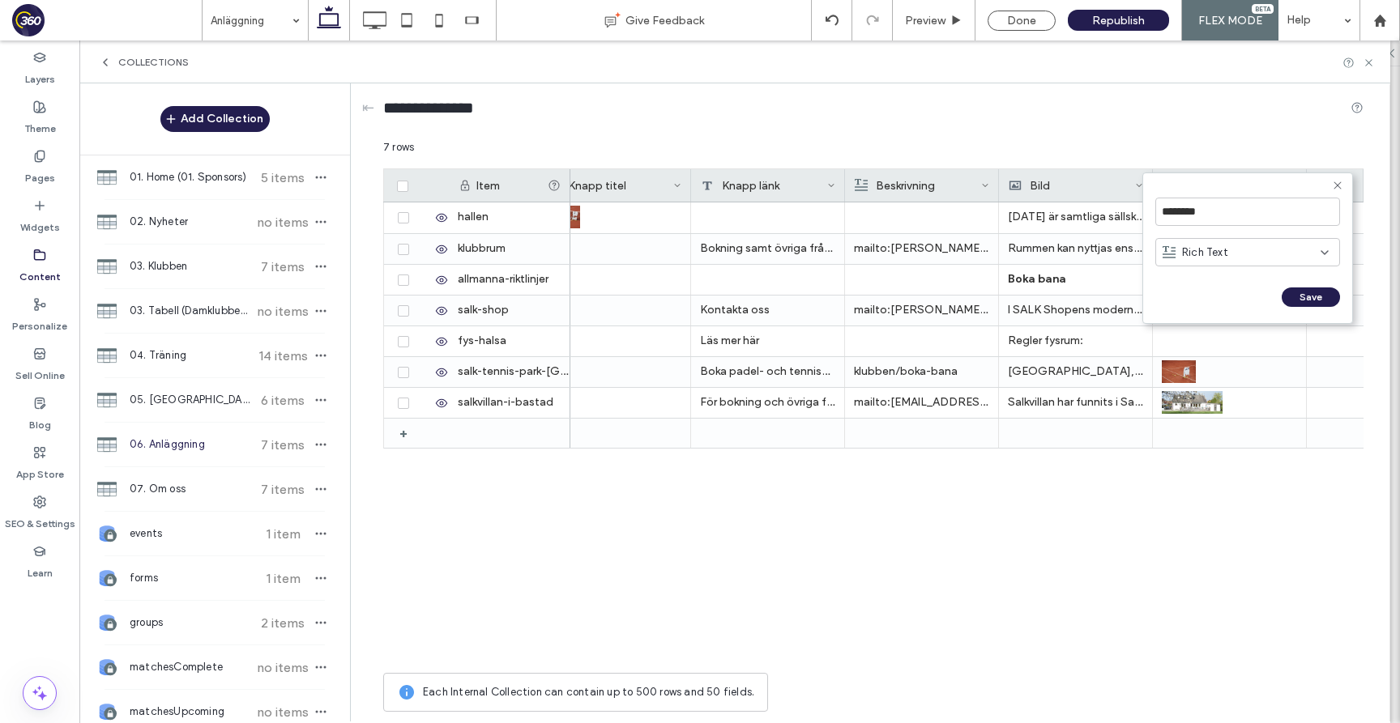
scroll to position [0, 803]
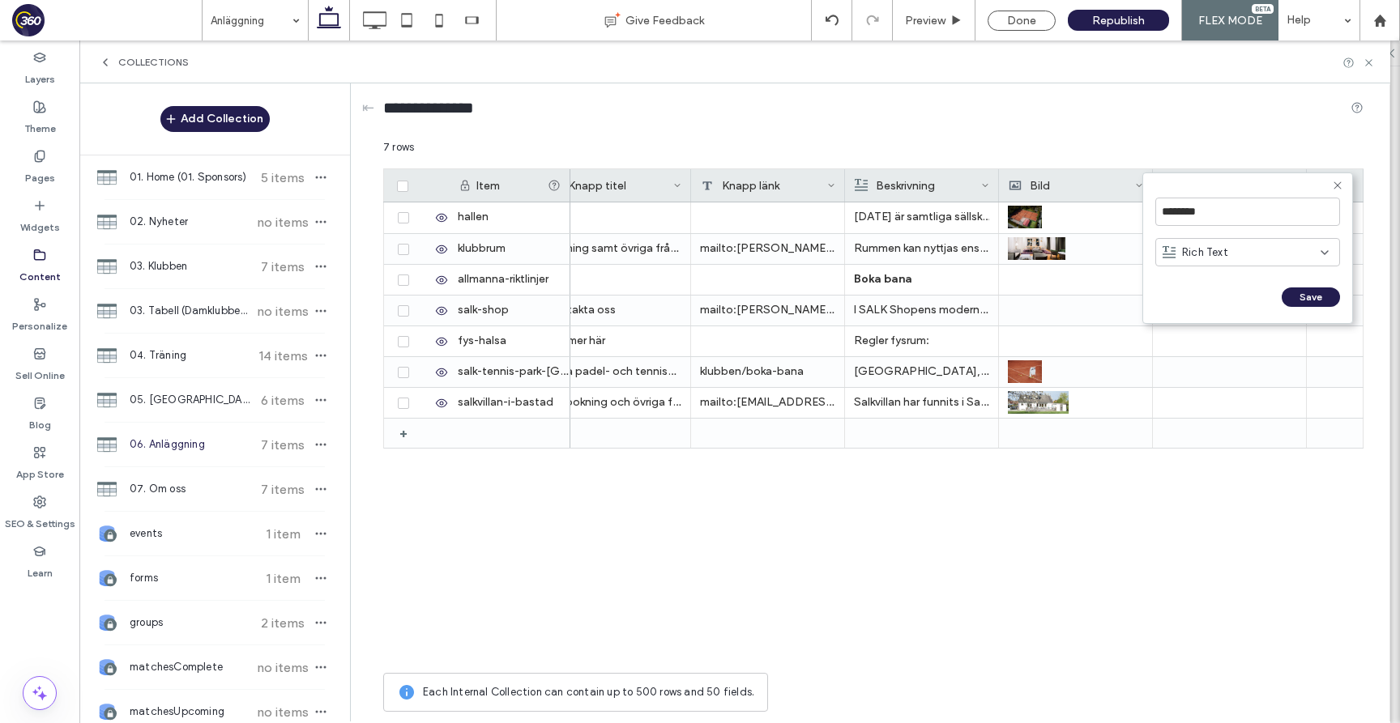
click at [1241, 258] on div "Rich Text" at bounding box center [1241, 253] width 158 height 16
click at [1234, 416] on span "Image Collection" at bounding box center [1224, 423] width 84 height 16
click at [1232, 207] on input "********" at bounding box center [1247, 212] width 185 height 28
click at [1302, 293] on button "Save" at bounding box center [1310, 297] width 58 height 19
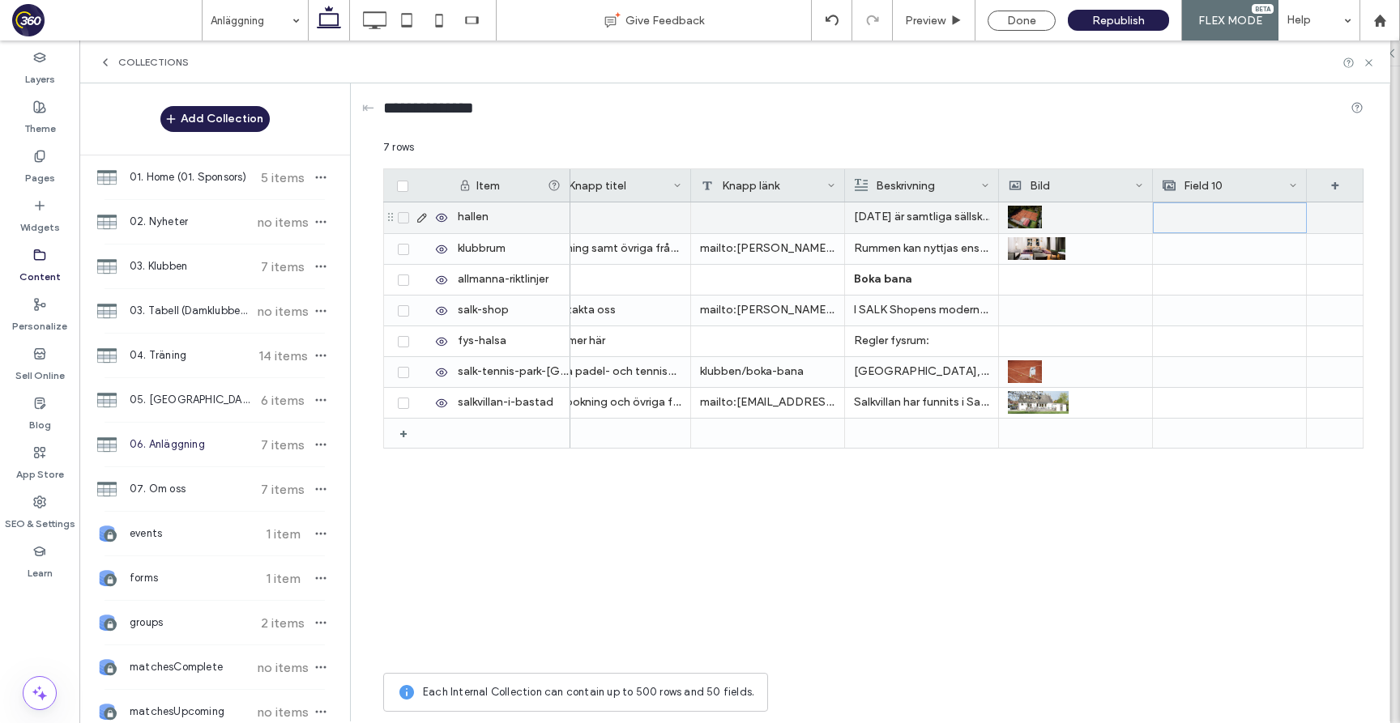
click at [1267, 226] on div at bounding box center [1229, 217] width 134 height 29
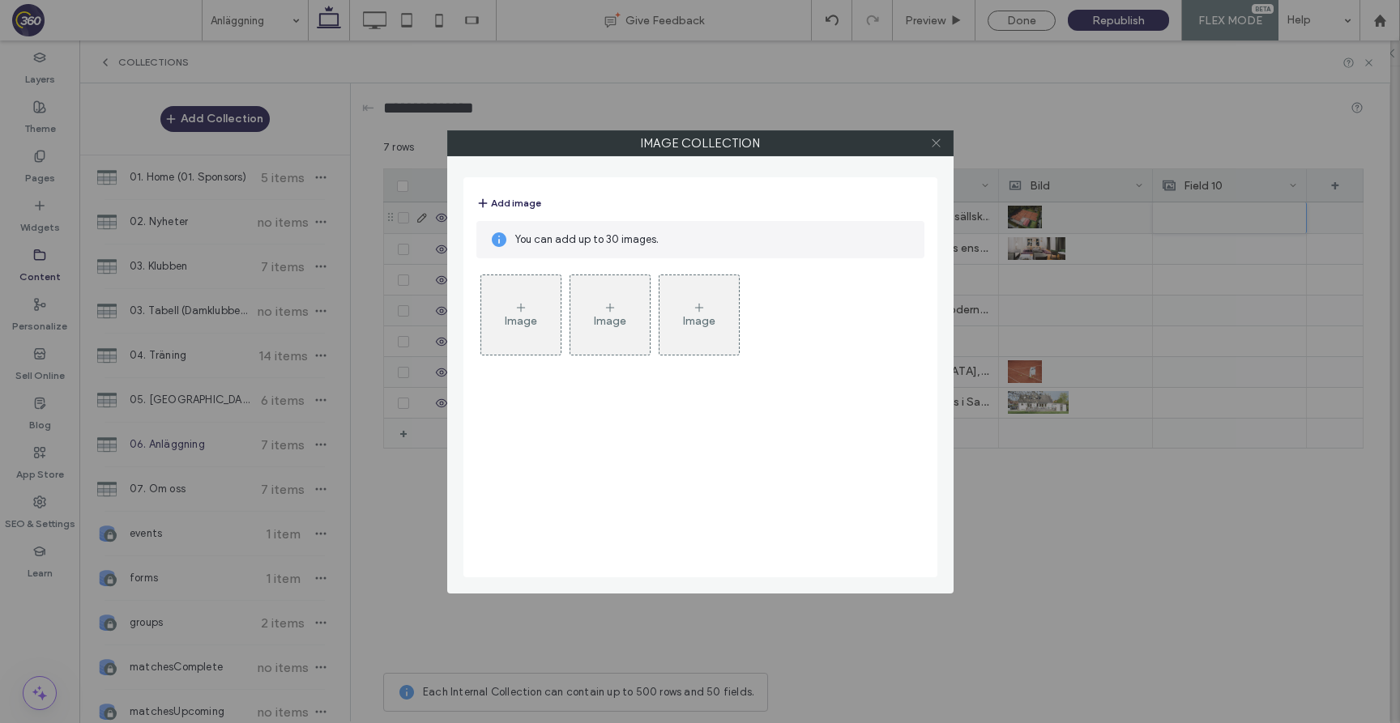
click at [937, 145] on icon at bounding box center [936, 143] width 12 height 12
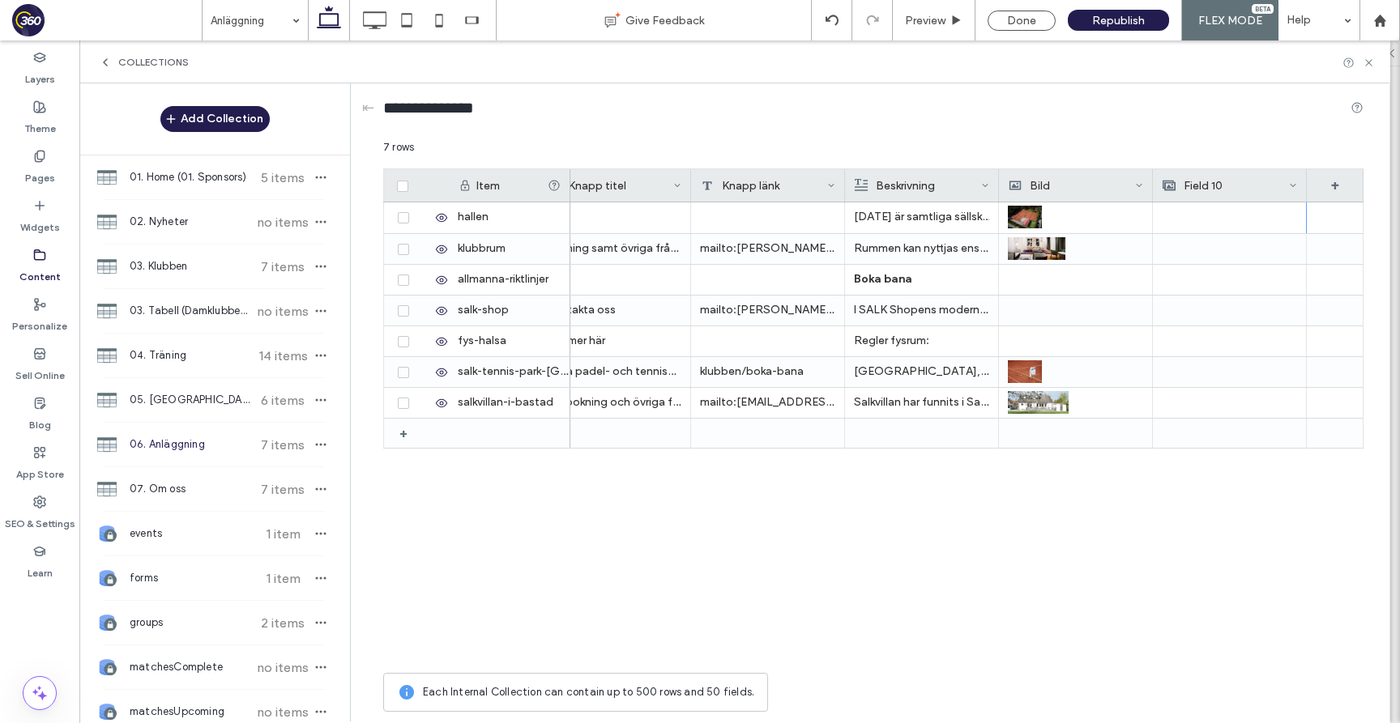
click at [1221, 190] on div "Field 10" at bounding box center [1225, 185] width 126 height 32
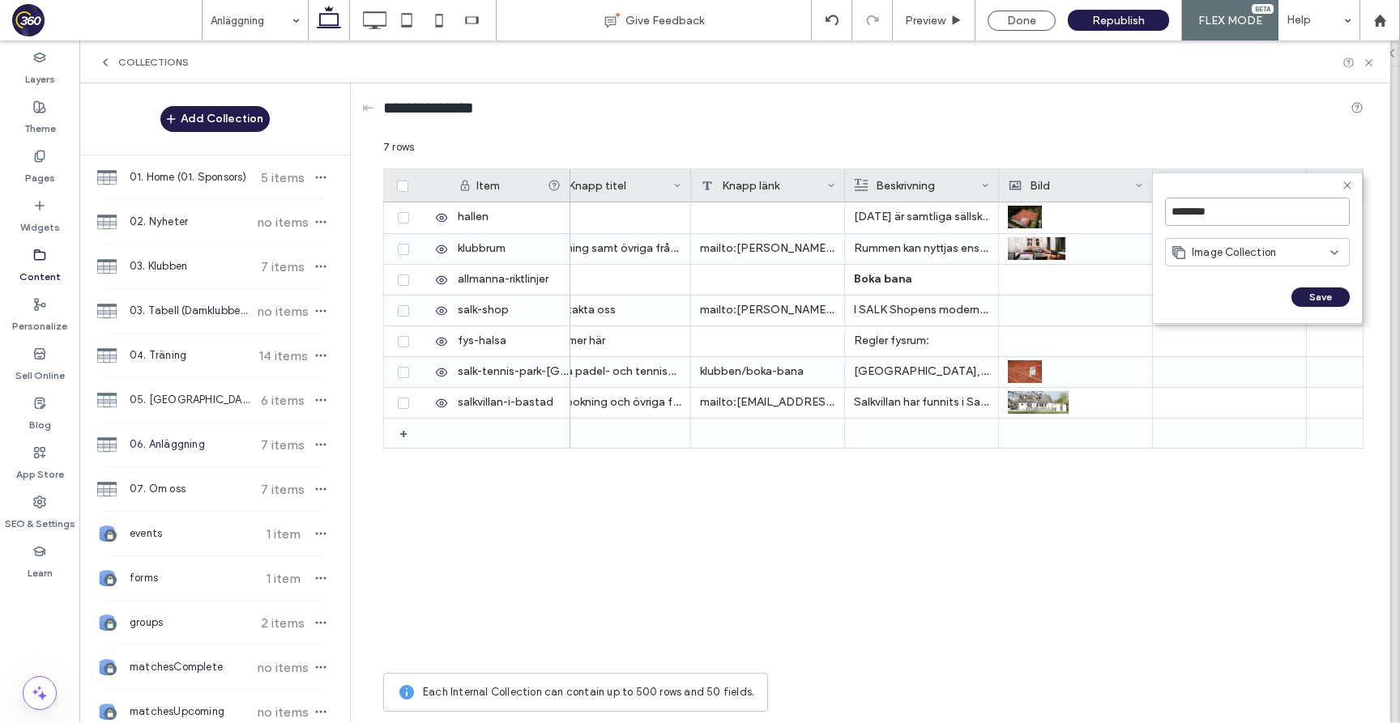
click at [1226, 215] on input "********" at bounding box center [1257, 212] width 185 height 28
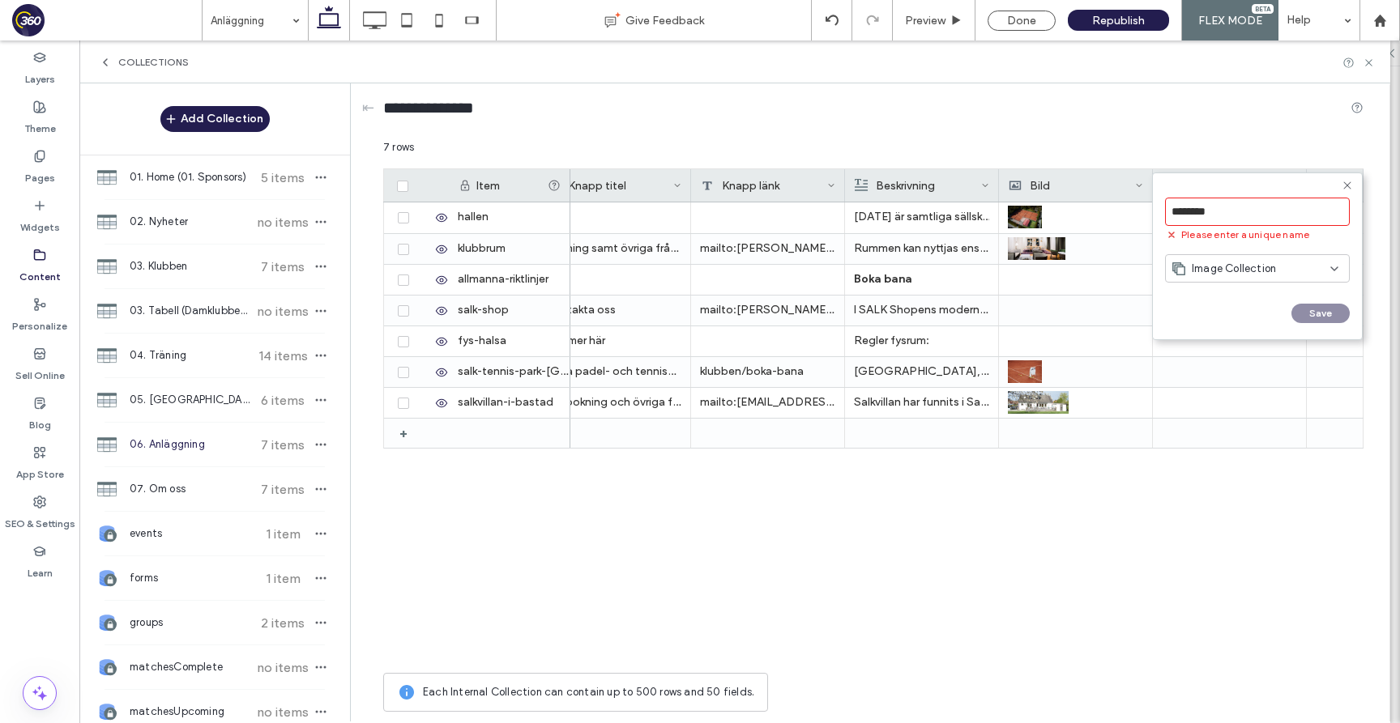
click at [1165, 323] on input "******" at bounding box center [1183, 330] width 36 height 14
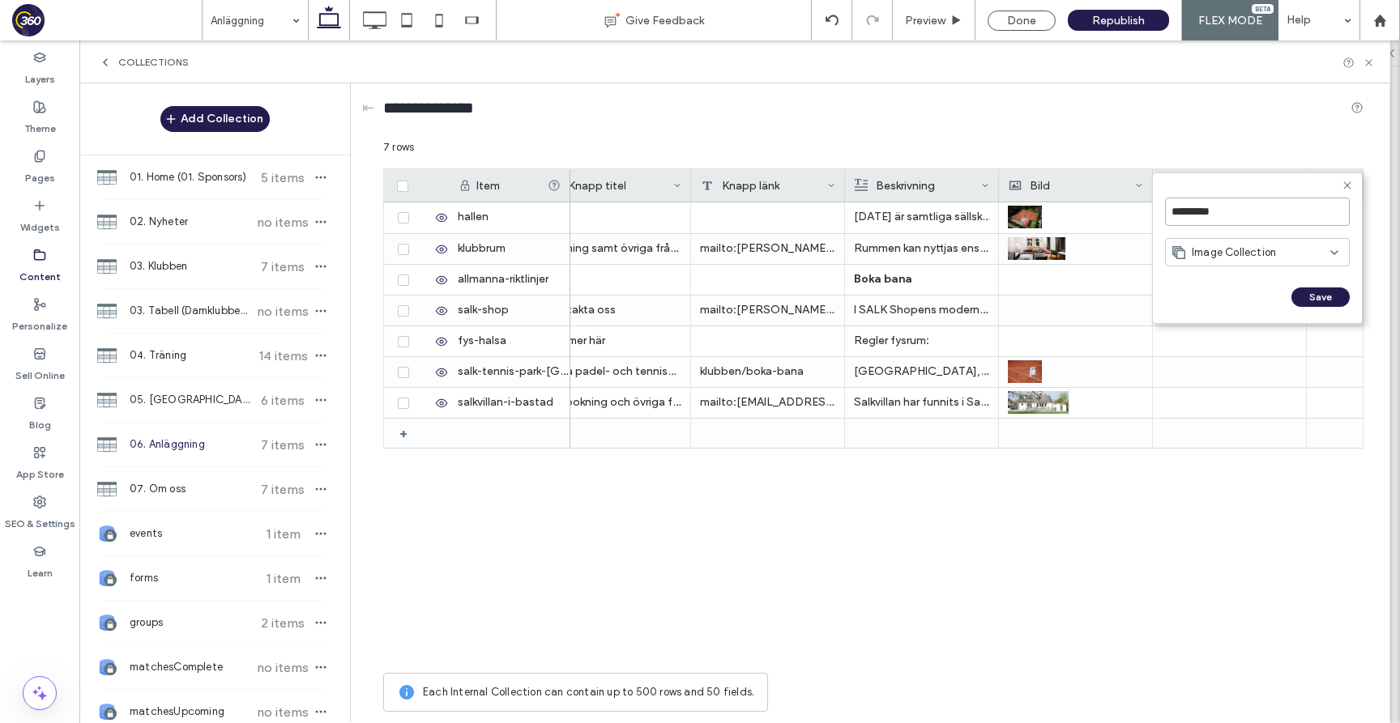
type input "**********"
click input "******" at bounding box center [1183, 314] width 36 height 14
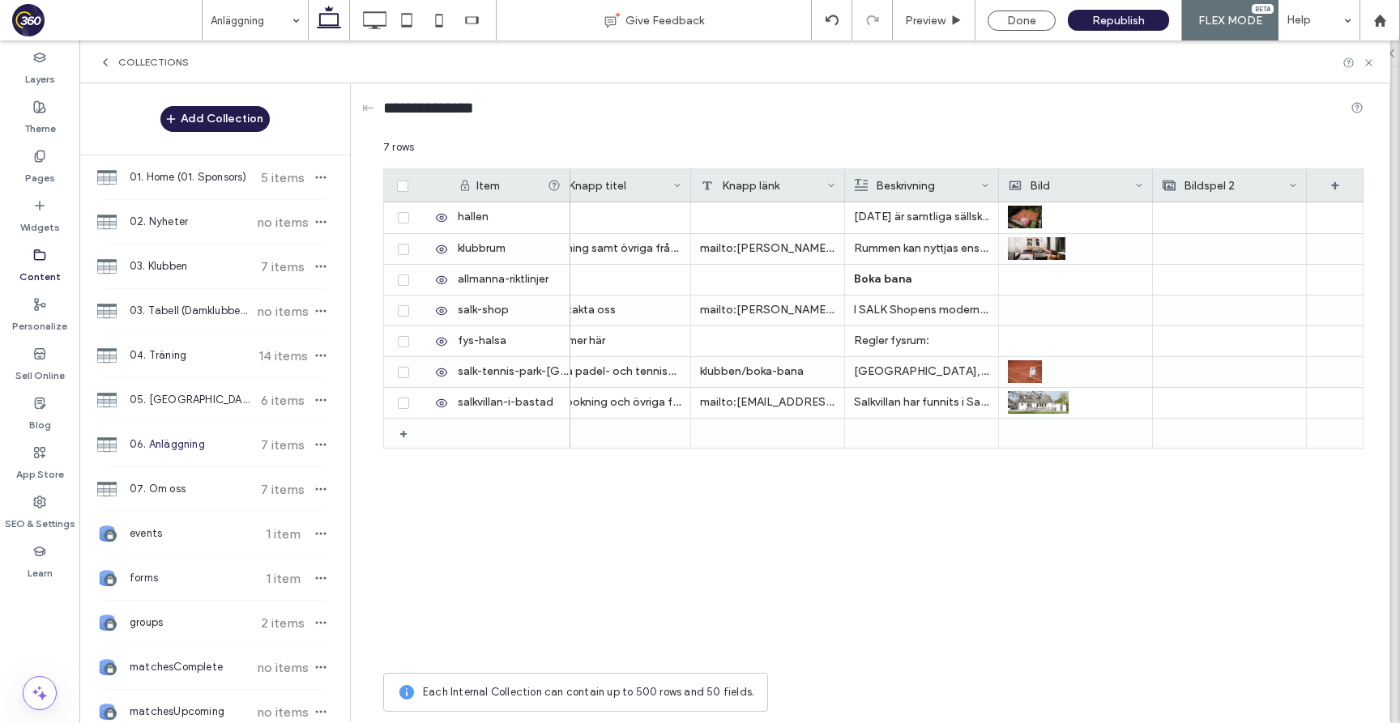
click at [1237, 220] on div at bounding box center [1229, 217] width 135 height 31
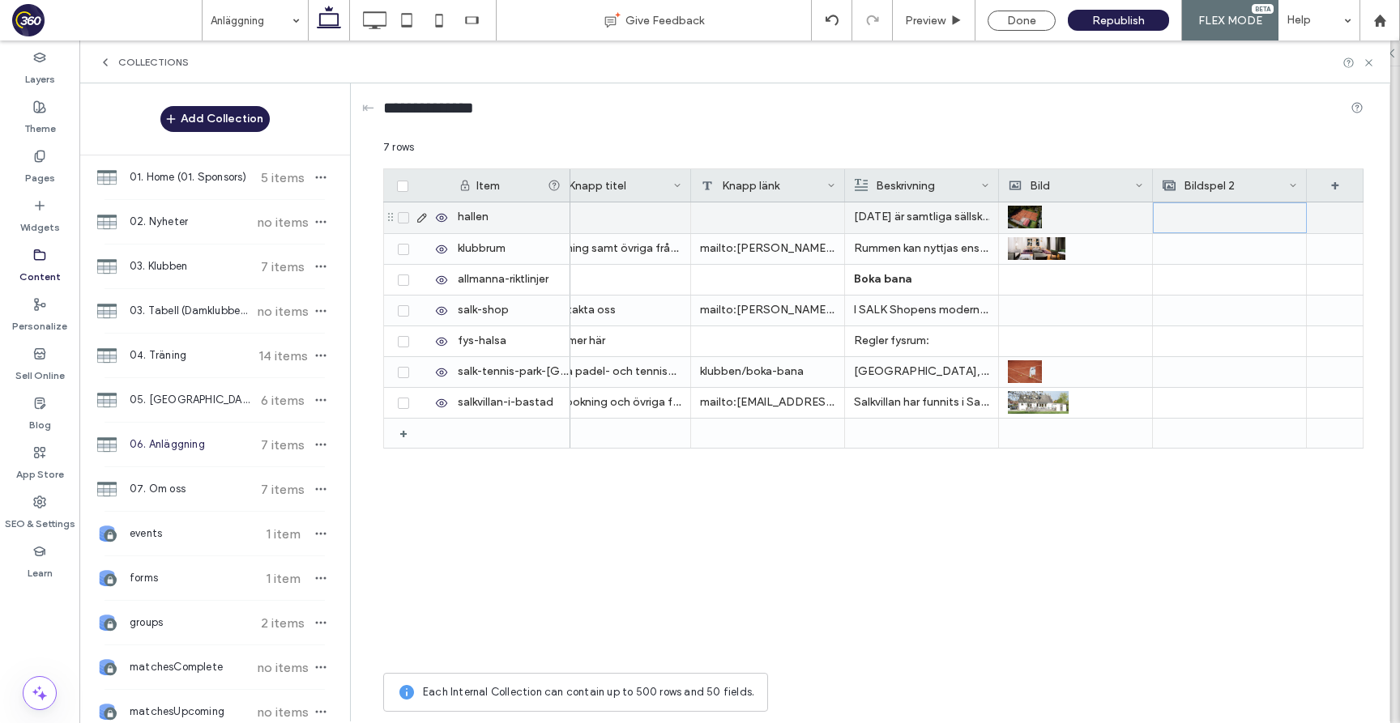
click at [1237, 220] on div at bounding box center [1229, 217] width 134 height 29
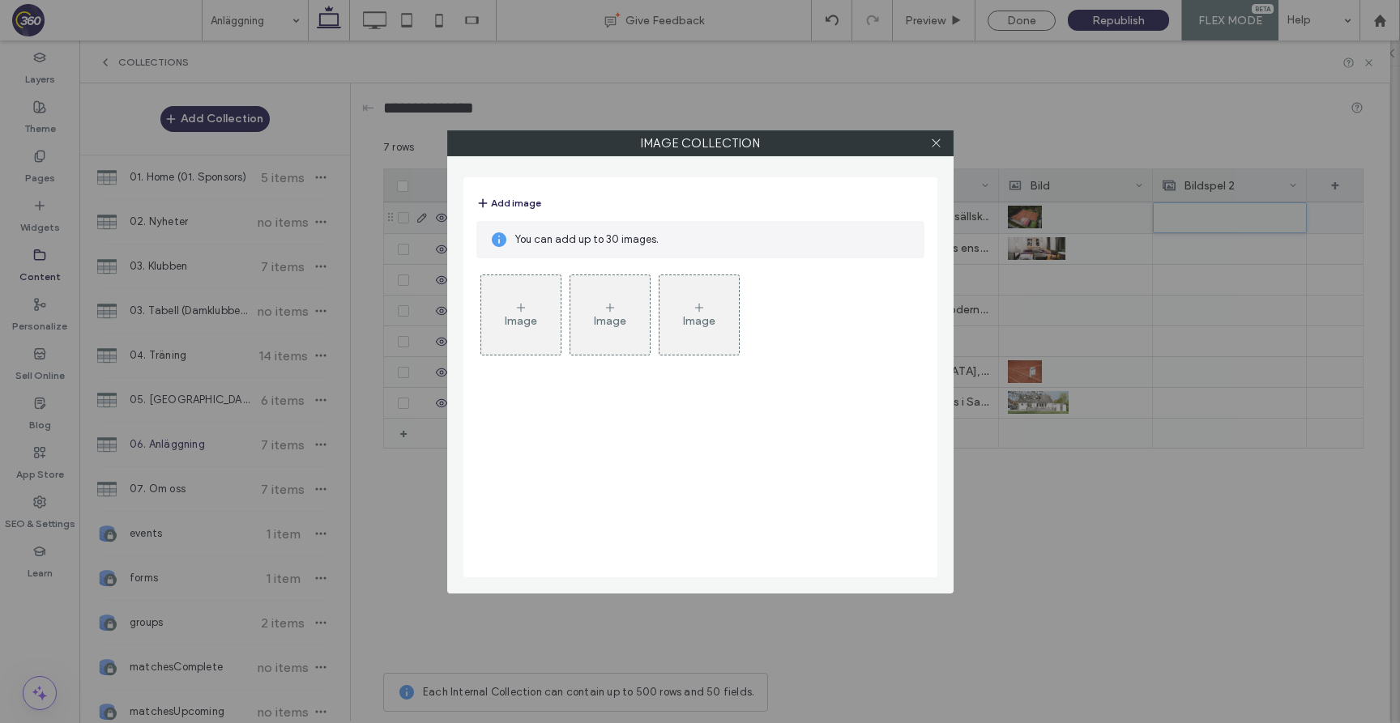
click at [510, 340] on div "Image" at bounding box center [520, 315] width 79 height 76
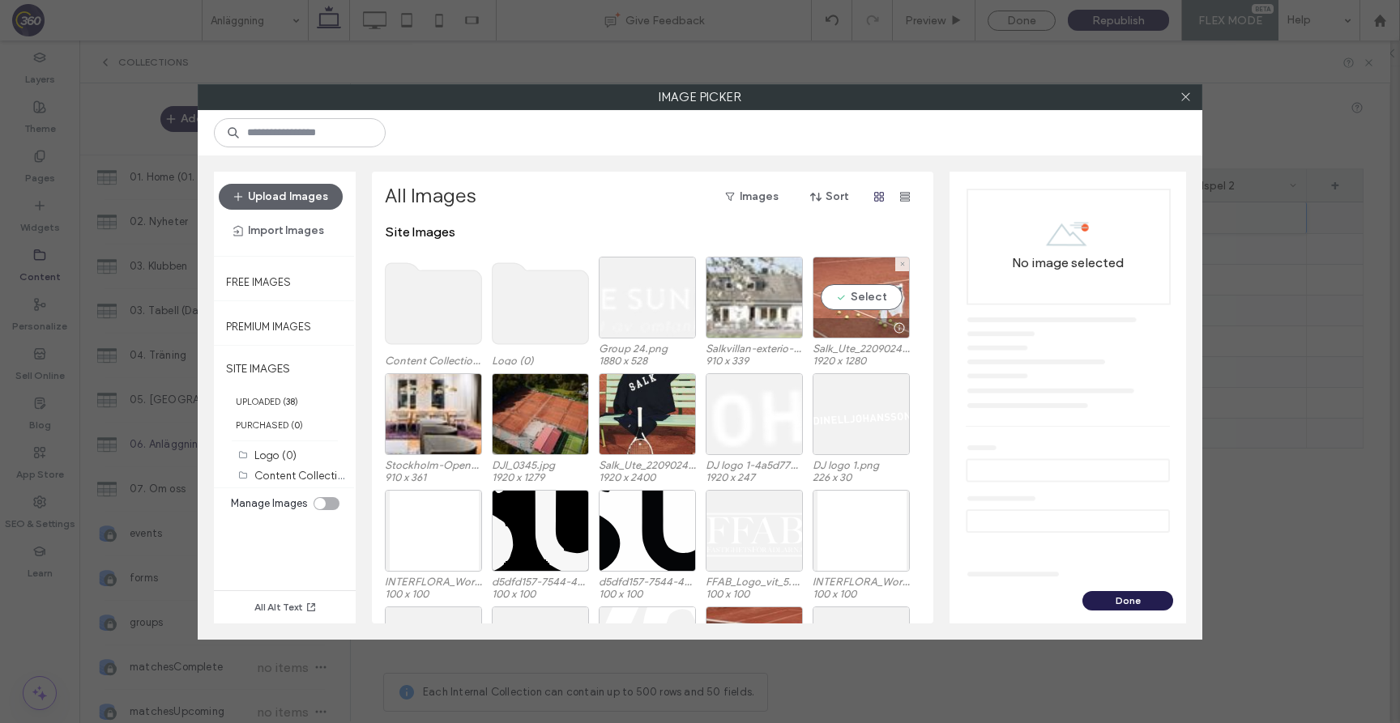
click at [836, 324] on div at bounding box center [861, 327] width 96 height 19
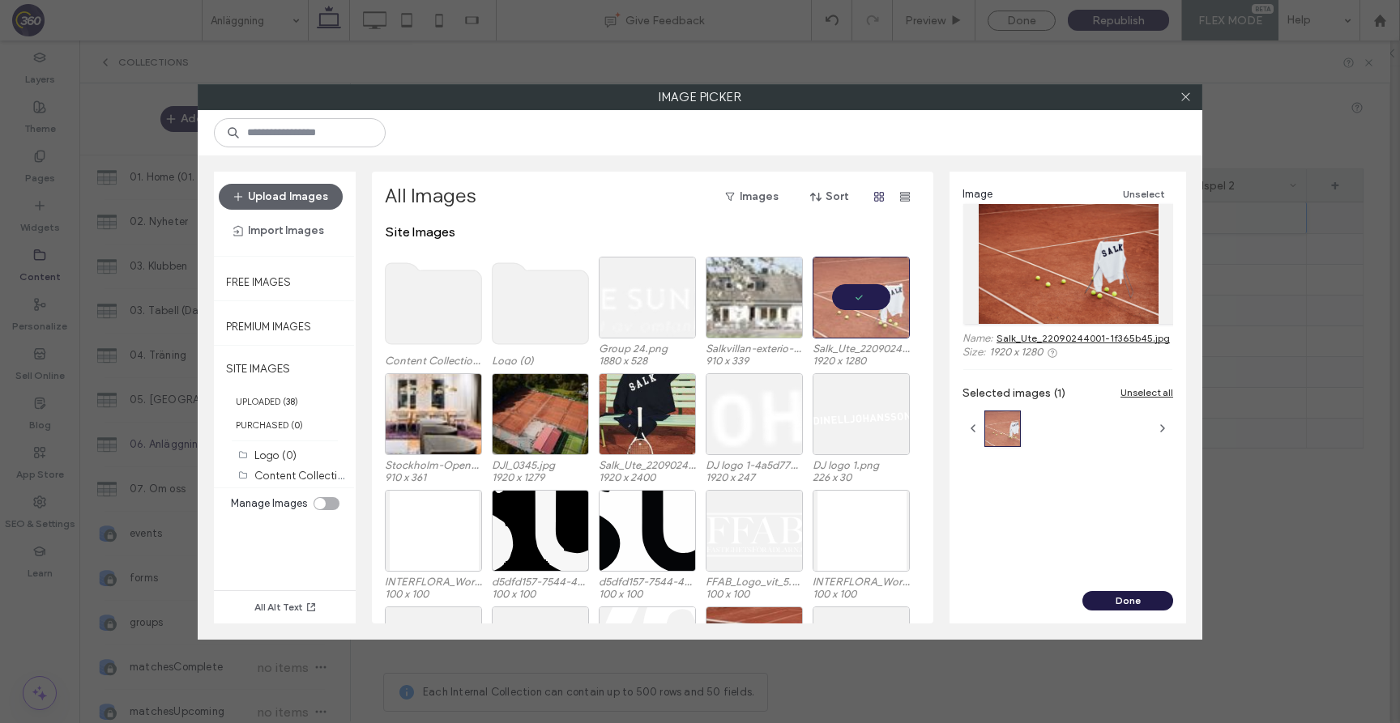
click at [1111, 603] on button "Done" at bounding box center [1127, 600] width 91 height 19
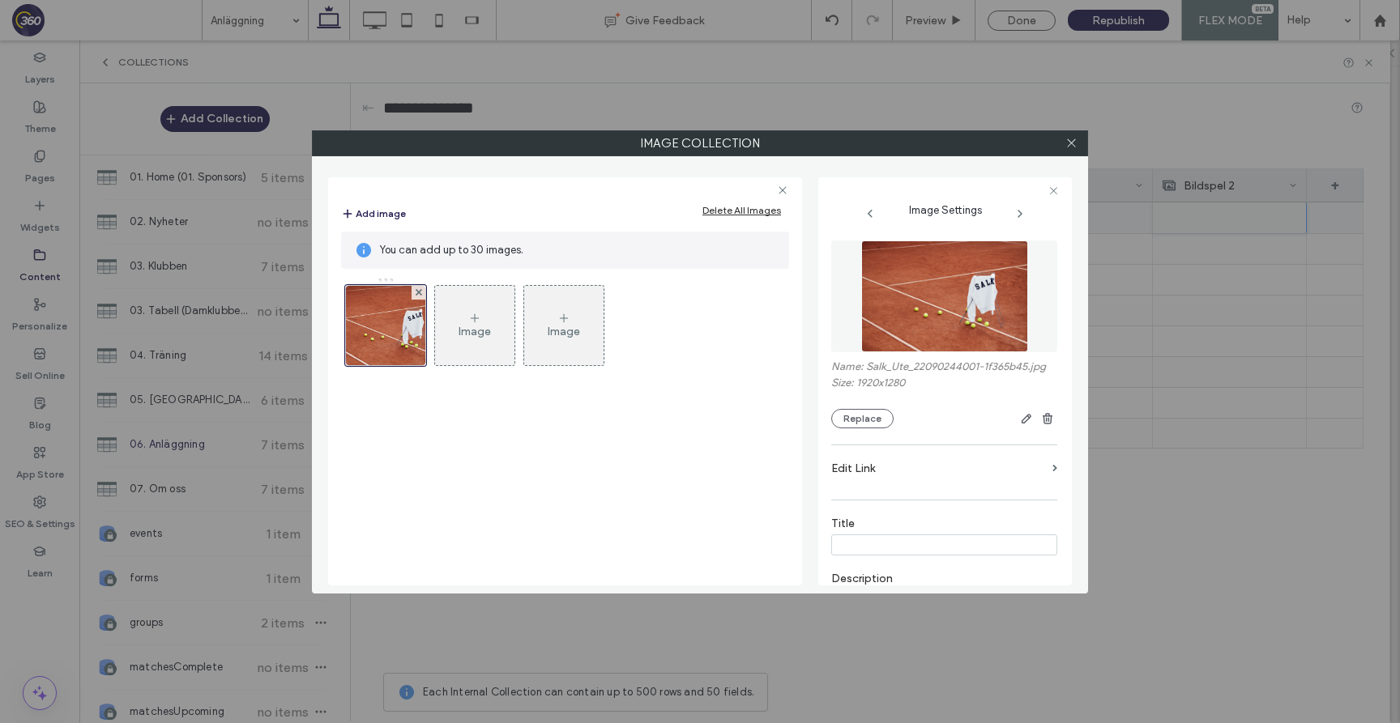
click at [486, 317] on div "Image" at bounding box center [474, 326] width 79 height 76
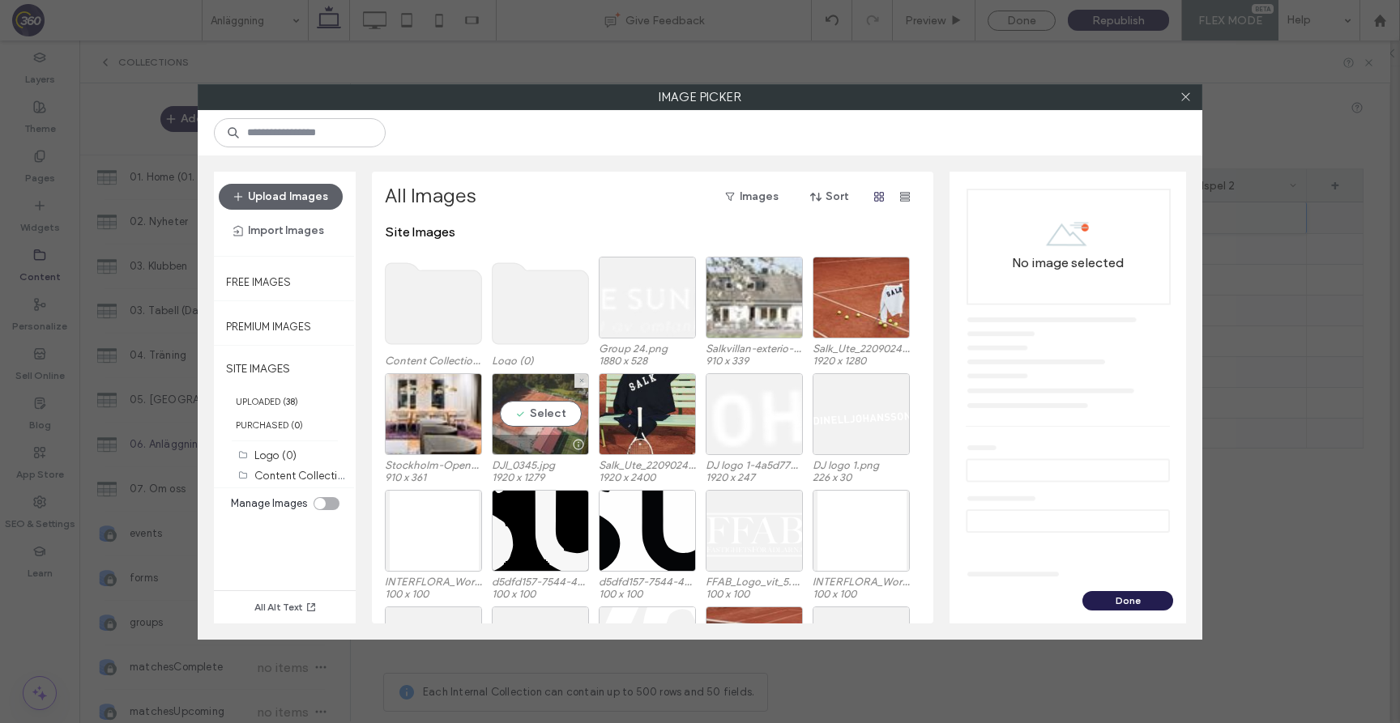
click at [540, 411] on div "Select" at bounding box center [540, 414] width 97 height 82
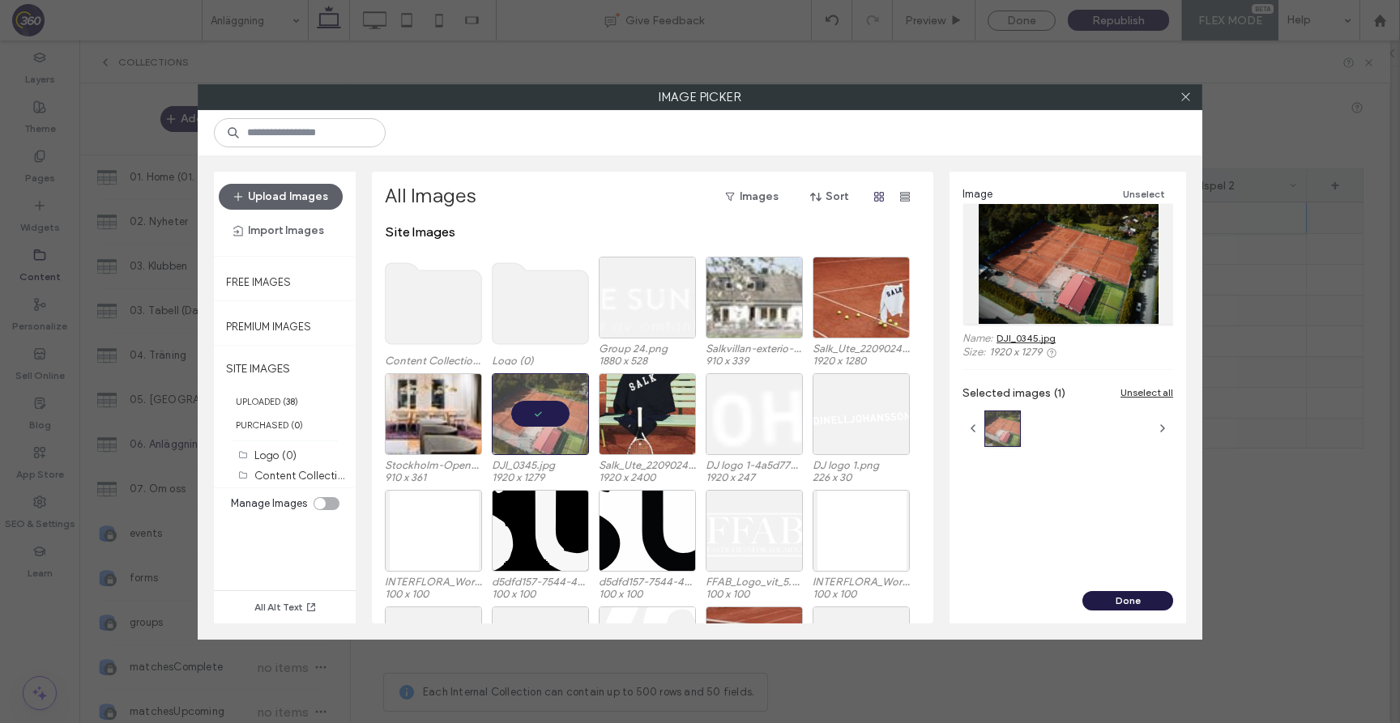
click at [1147, 599] on button "Done" at bounding box center [1127, 600] width 91 height 19
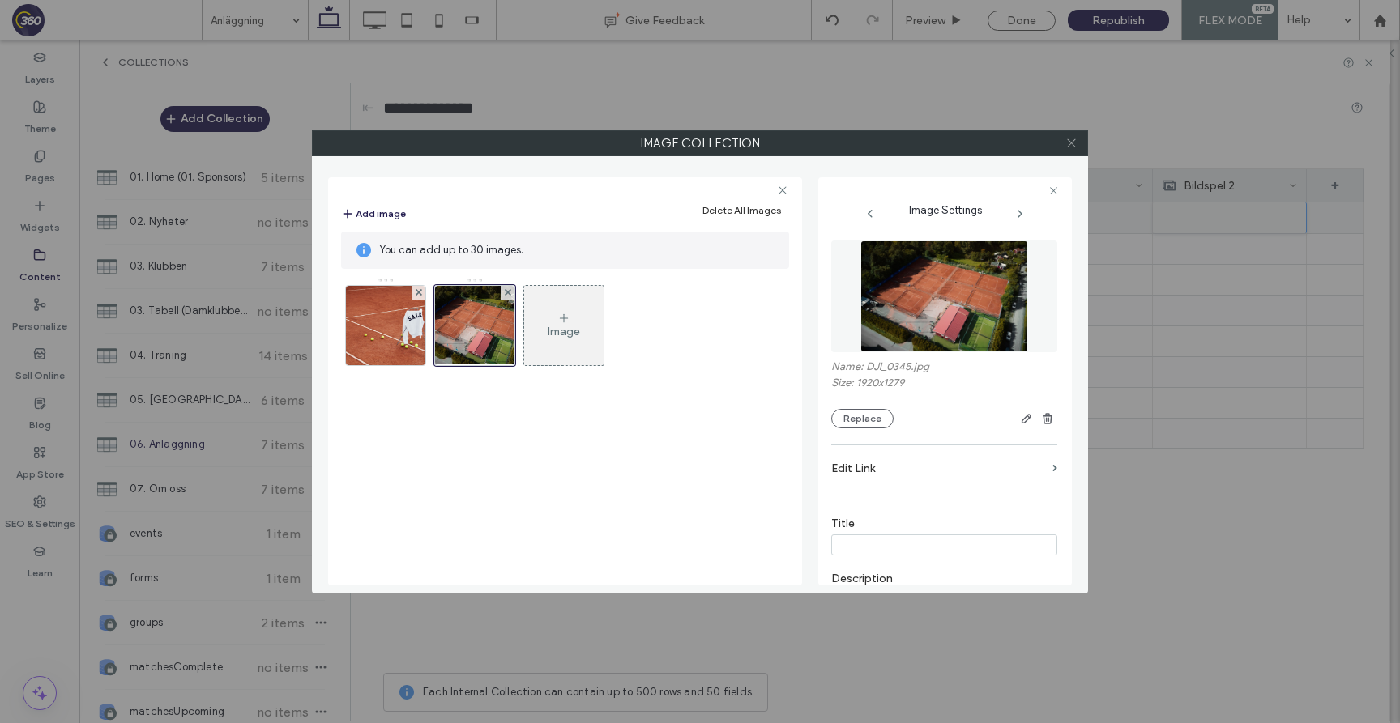
click at [1074, 143] on icon at bounding box center [1071, 143] width 12 height 12
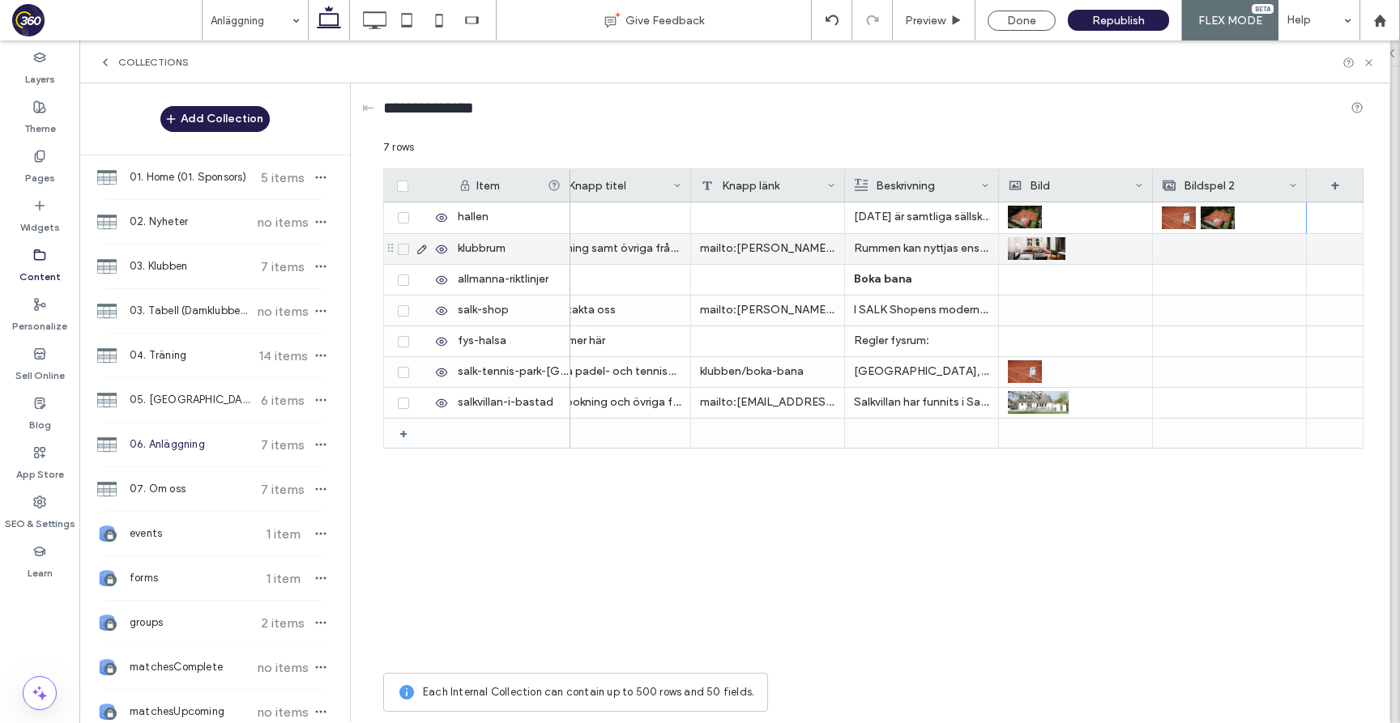
click at [1244, 220] on div at bounding box center [1229, 216] width 135 height 29
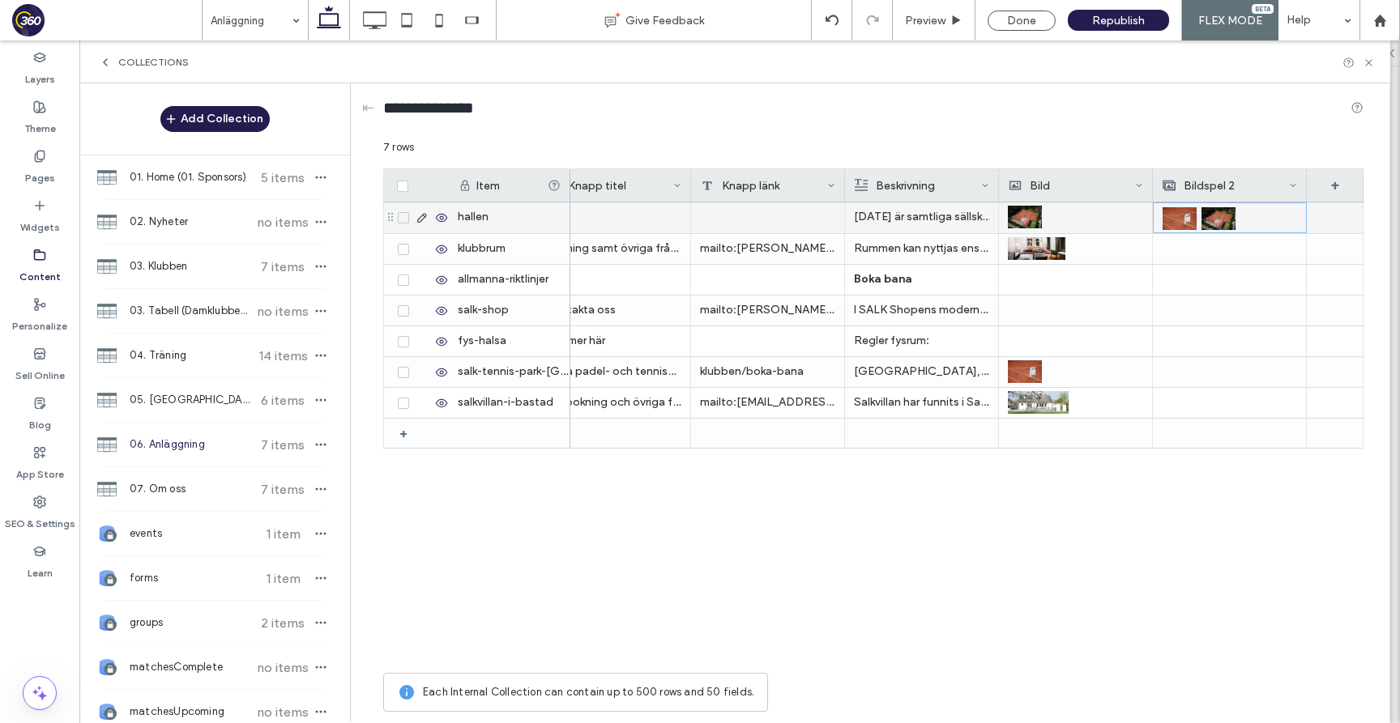
click at [1244, 220] on div at bounding box center [1229, 217] width 134 height 29
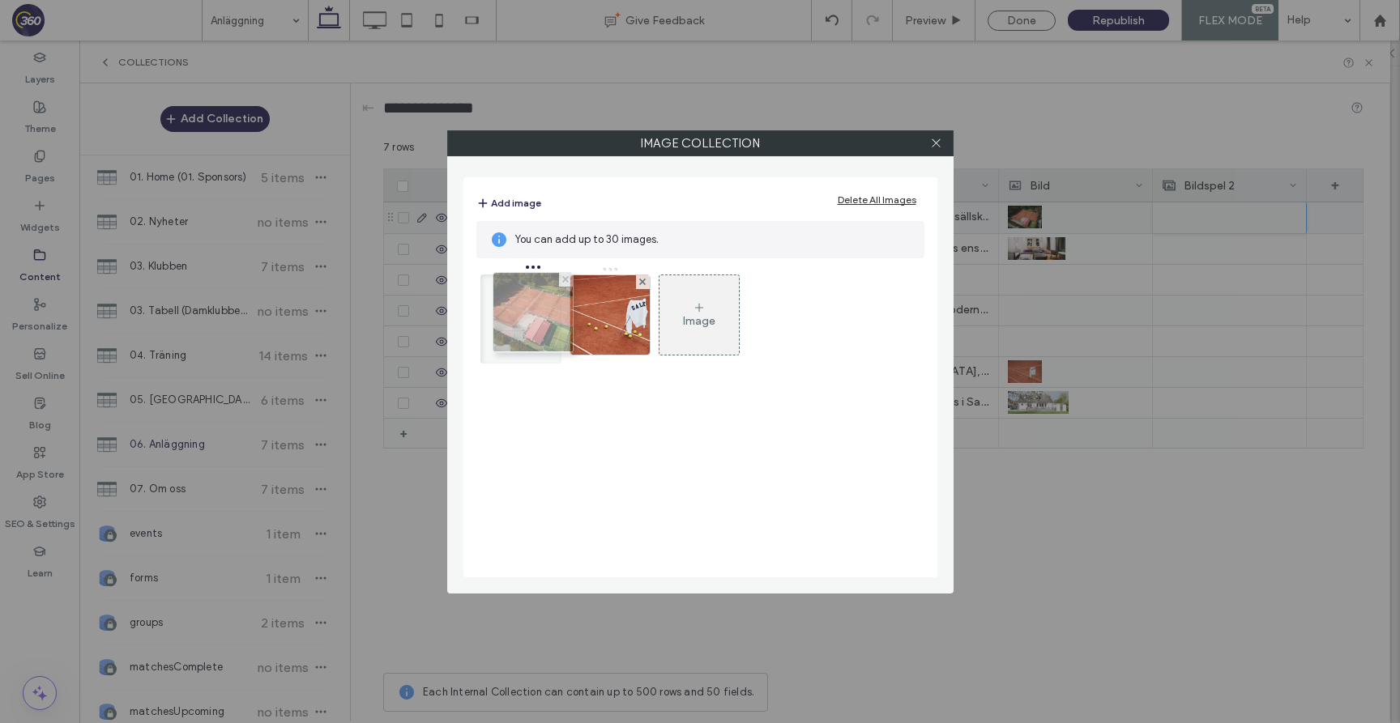
drag, startPoint x: 617, startPoint y: 313, endPoint x: 529, endPoint y: 309, distance: 88.3
click at [936, 146] on icon at bounding box center [936, 143] width 12 height 12
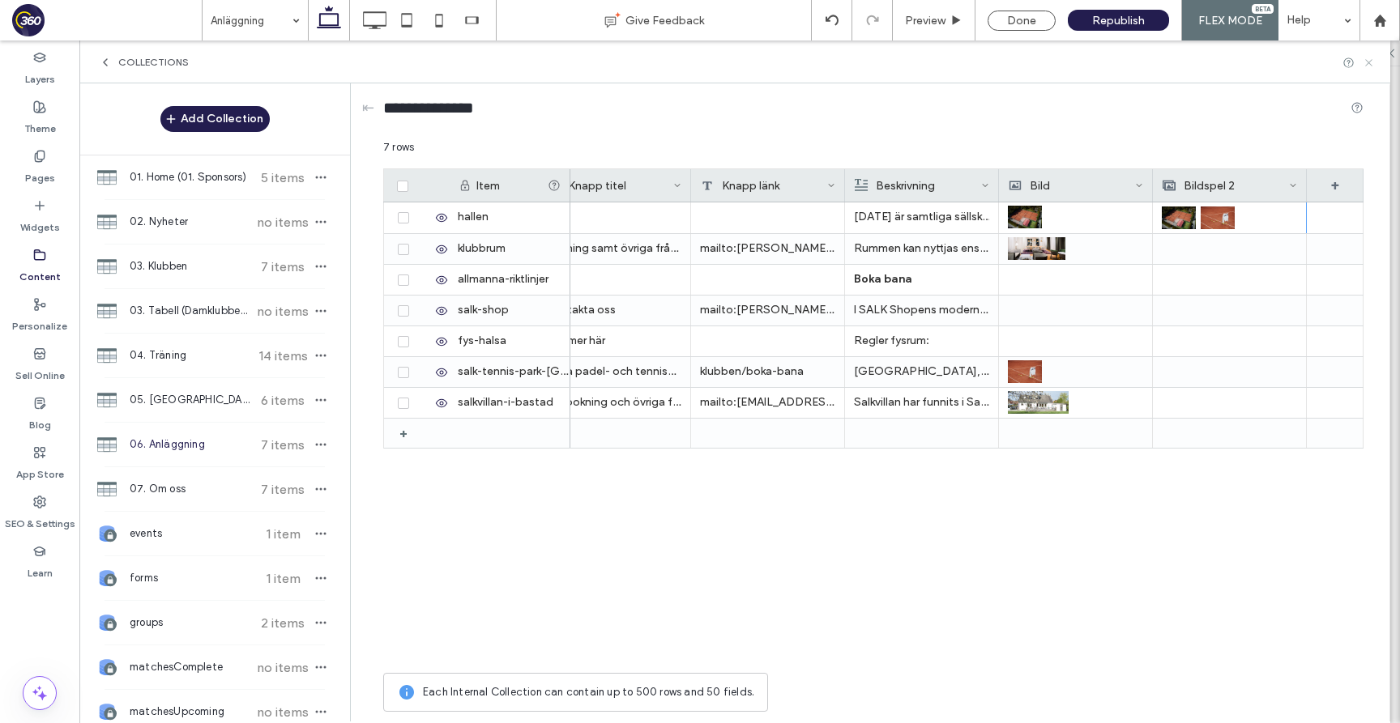
click at [1369, 63] on use at bounding box center [1368, 62] width 6 height 6
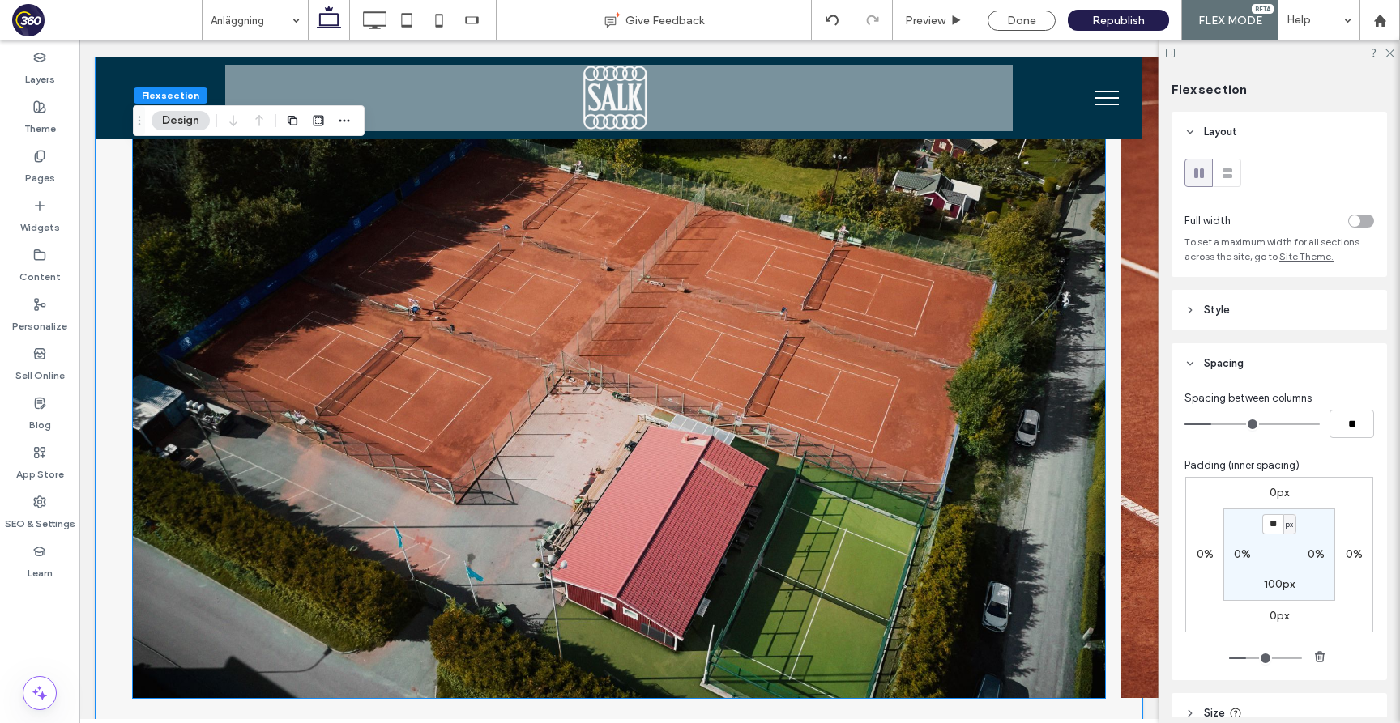
scroll to position [1083, 0]
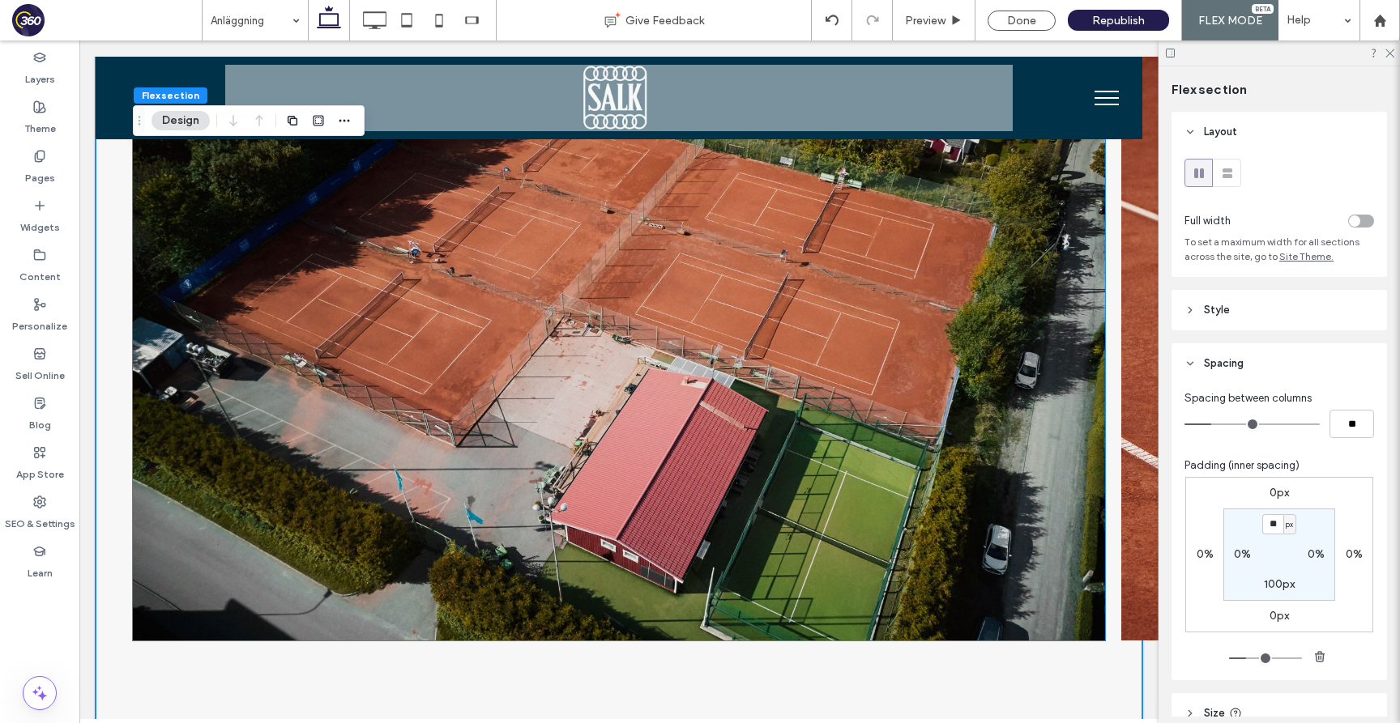
click at [875, 313] on img at bounding box center [619, 316] width 972 height 647
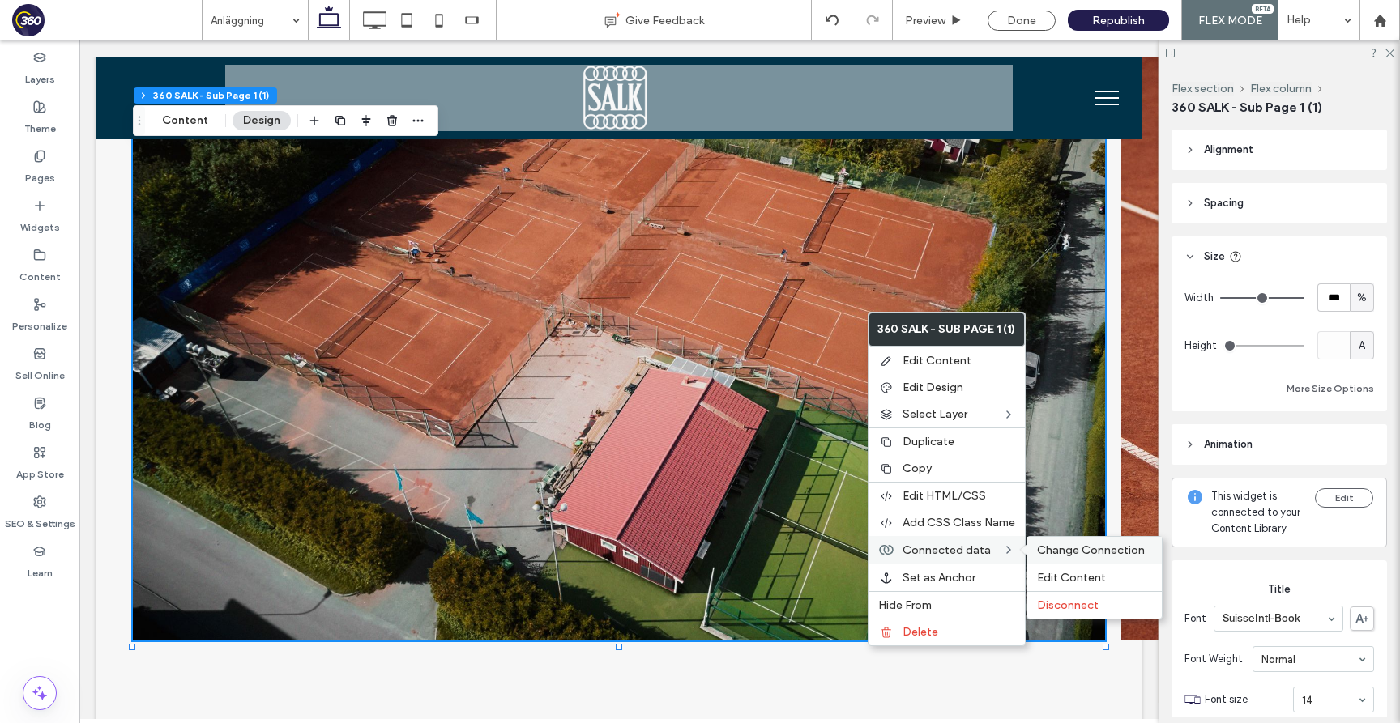
click at [1052, 547] on span "Change Connection" at bounding box center [1091, 551] width 108 height 14
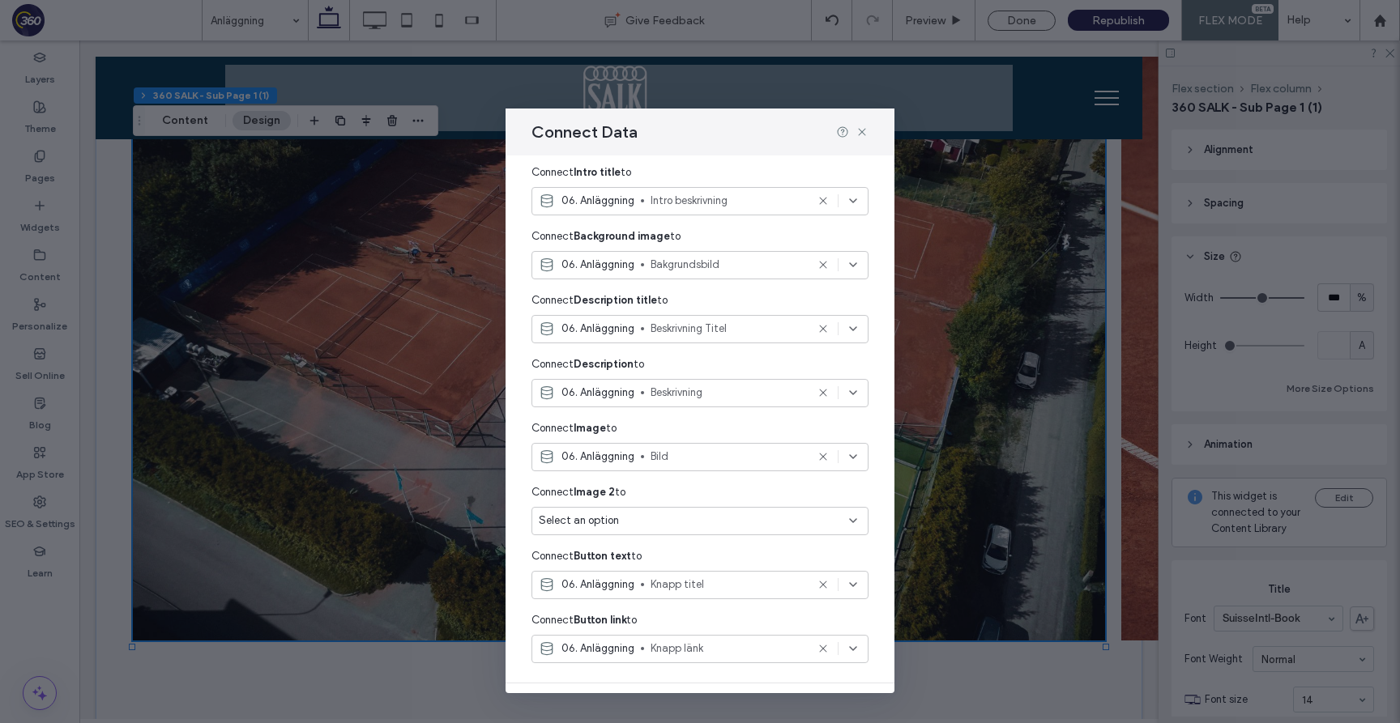
scroll to position [429, 0]
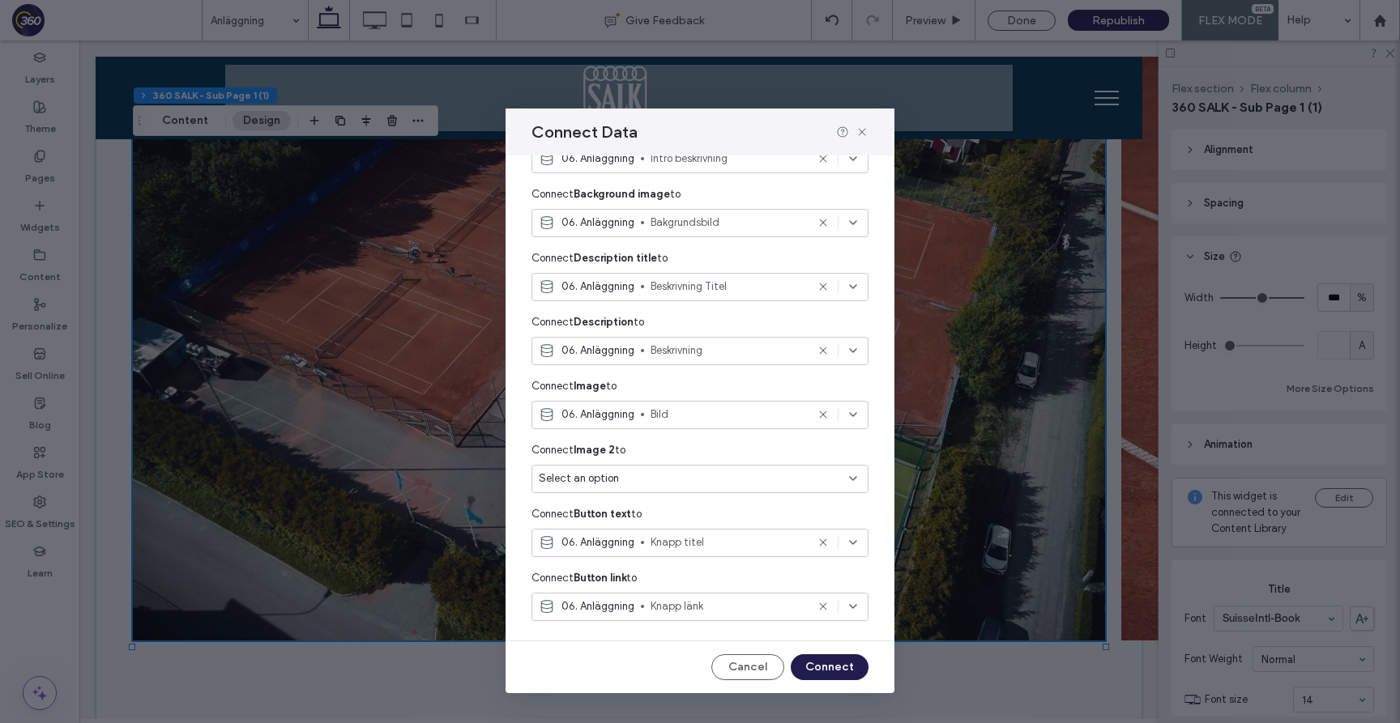
click at [718, 422] on span "Bild" at bounding box center [727, 415] width 155 height 16
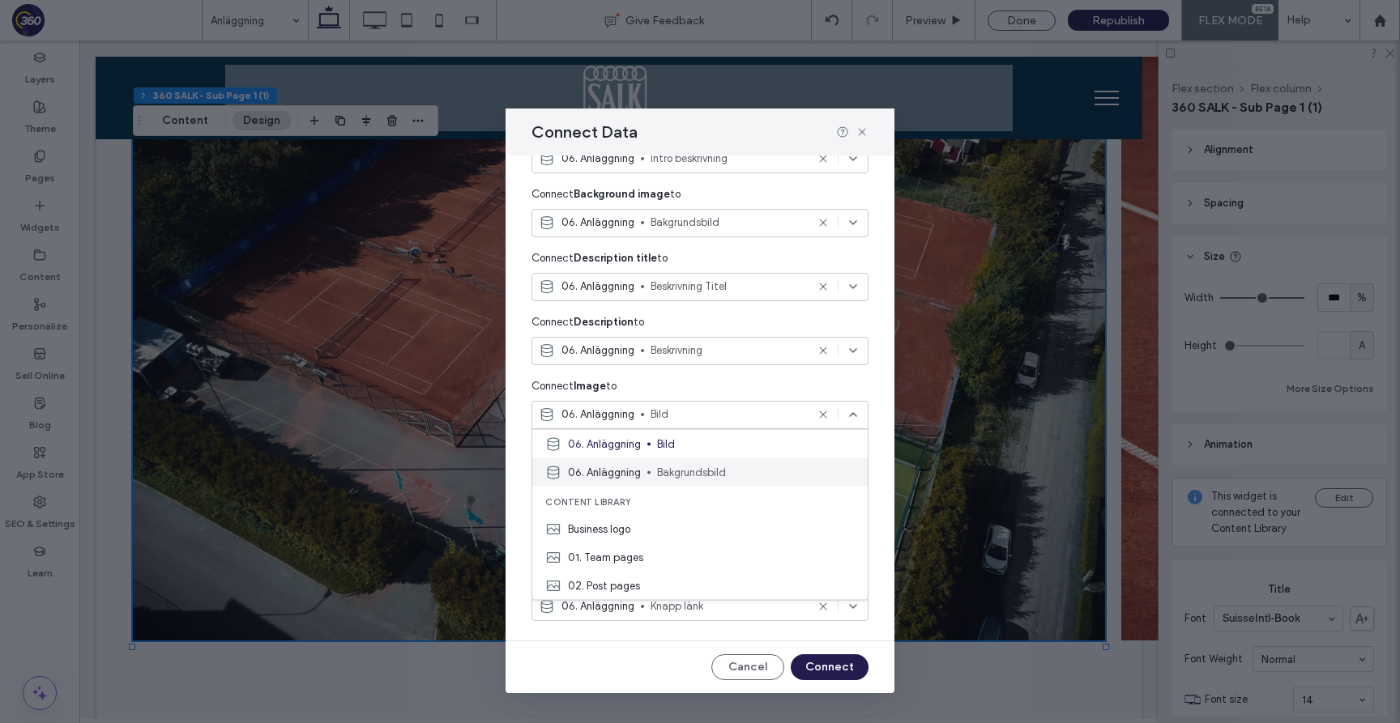
scroll to position [0, 0]
click at [861, 136] on icon at bounding box center [861, 132] width 13 height 13
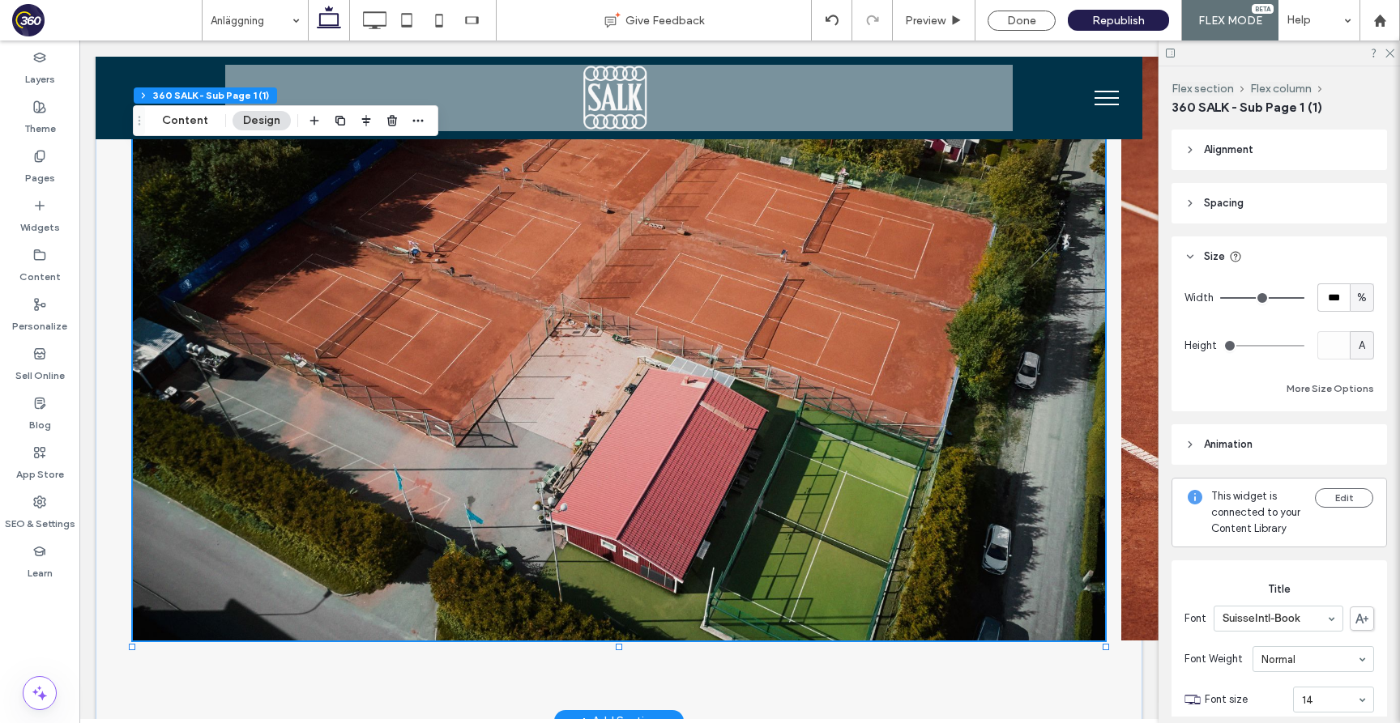
click at [843, 340] on img at bounding box center [619, 316] width 972 height 647
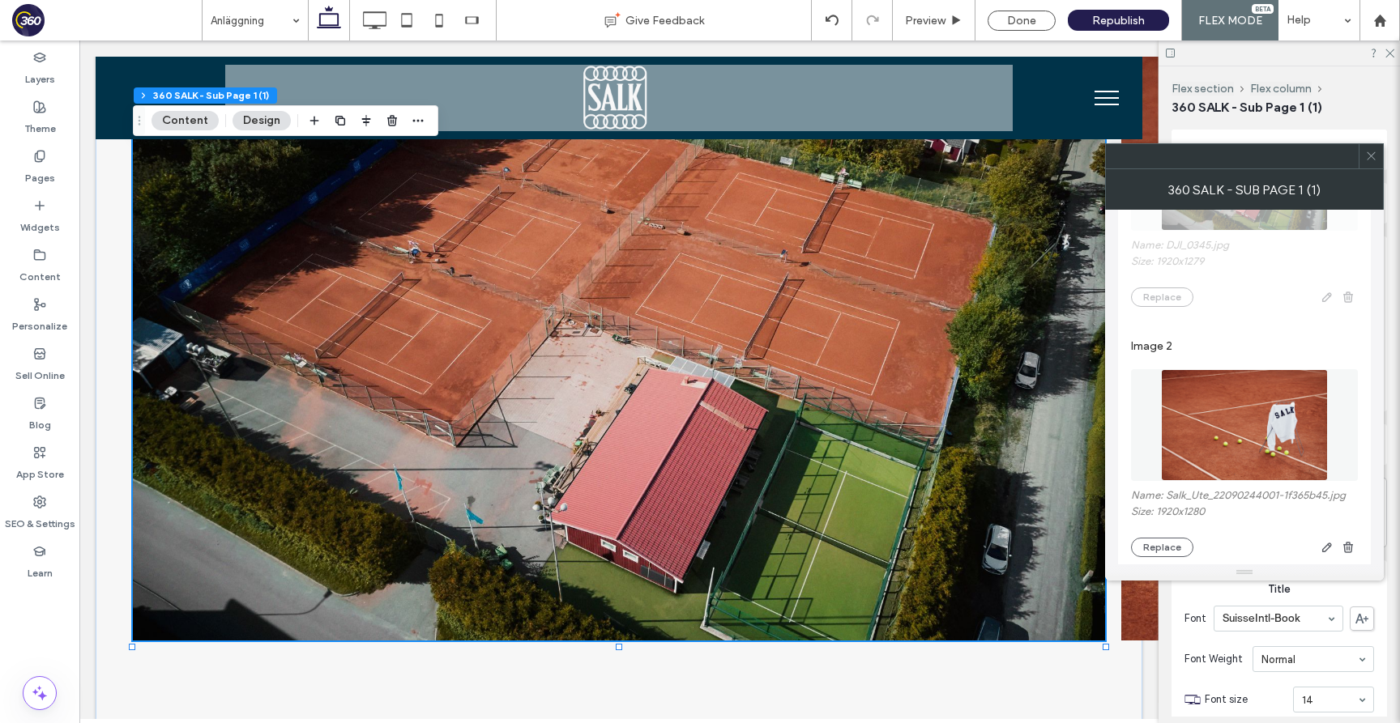
scroll to position [1345, 0]
click at [1367, 161] on icon at bounding box center [1371, 156] width 12 height 12
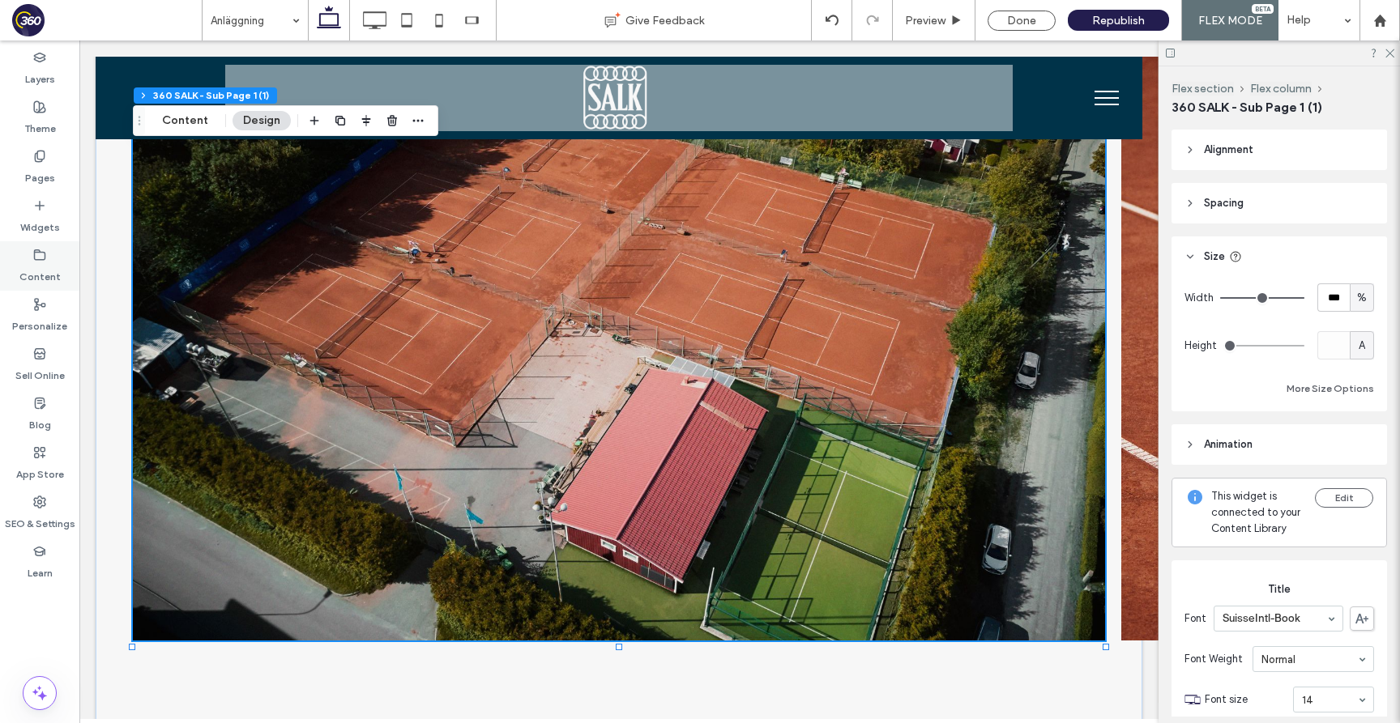
click at [50, 261] on div "Content" at bounding box center [39, 265] width 79 height 49
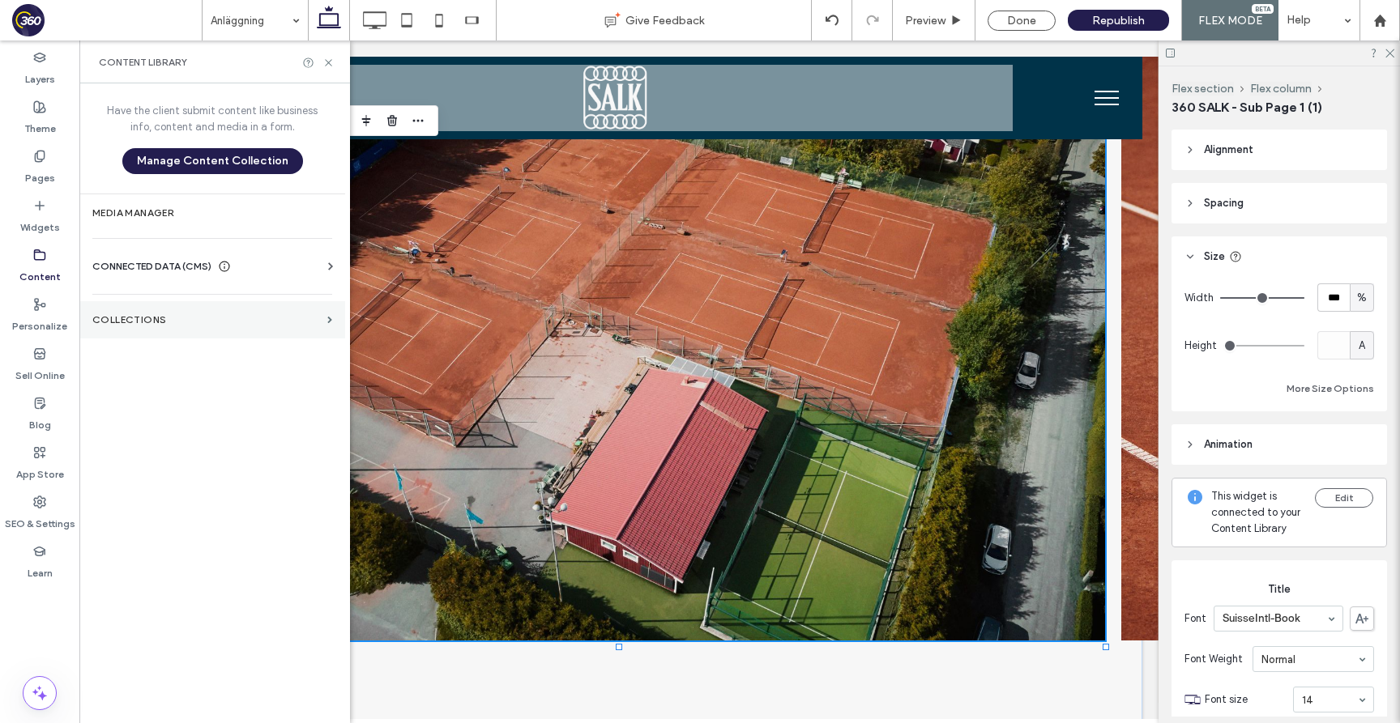
click at [194, 326] on section "Collections" at bounding box center [212, 319] width 266 height 37
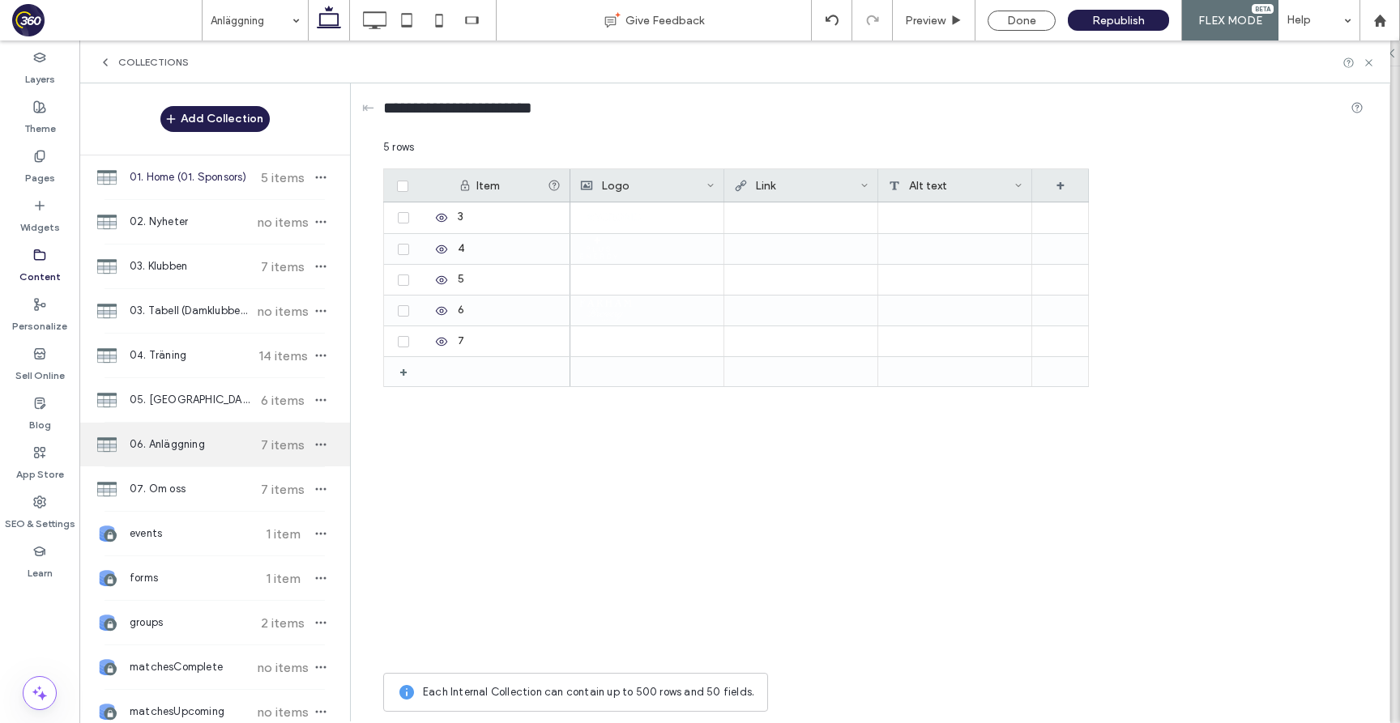
click at [228, 444] on span "06. Anläggning" at bounding box center [190, 445] width 121 height 16
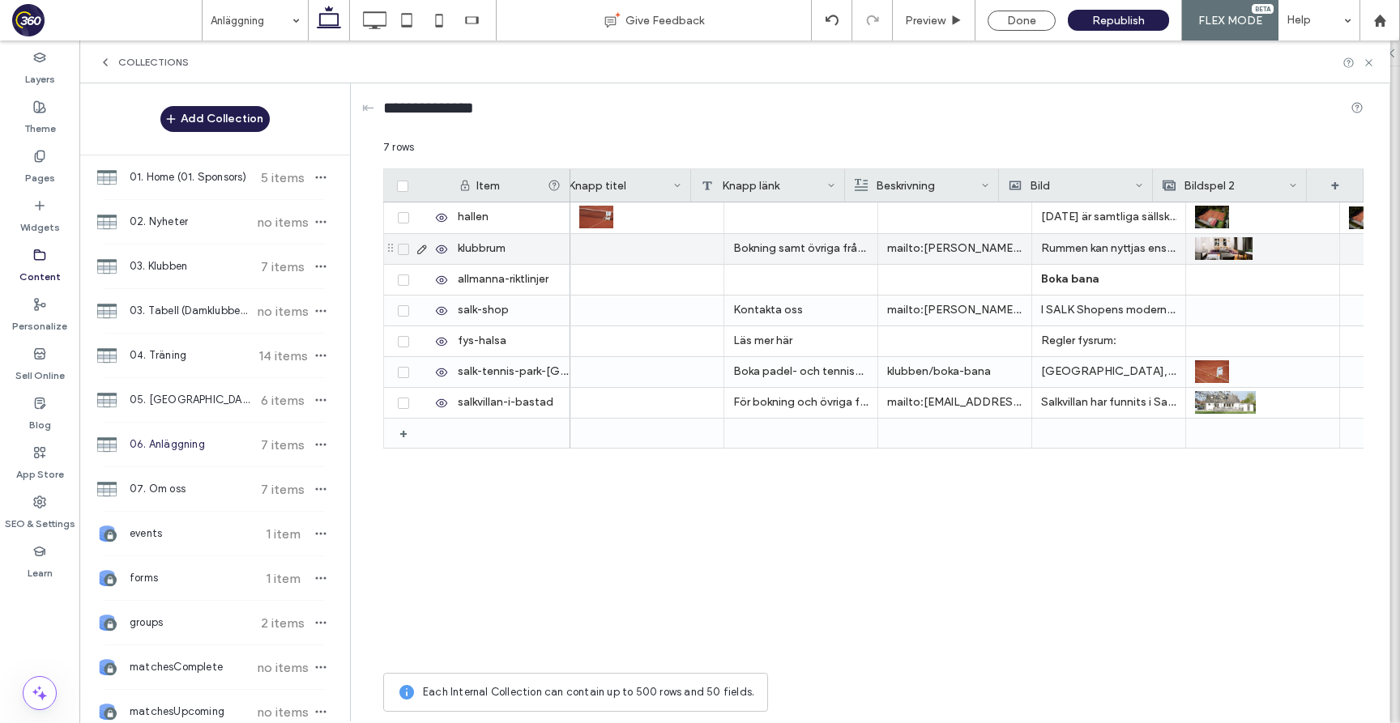
scroll to position [0, 803]
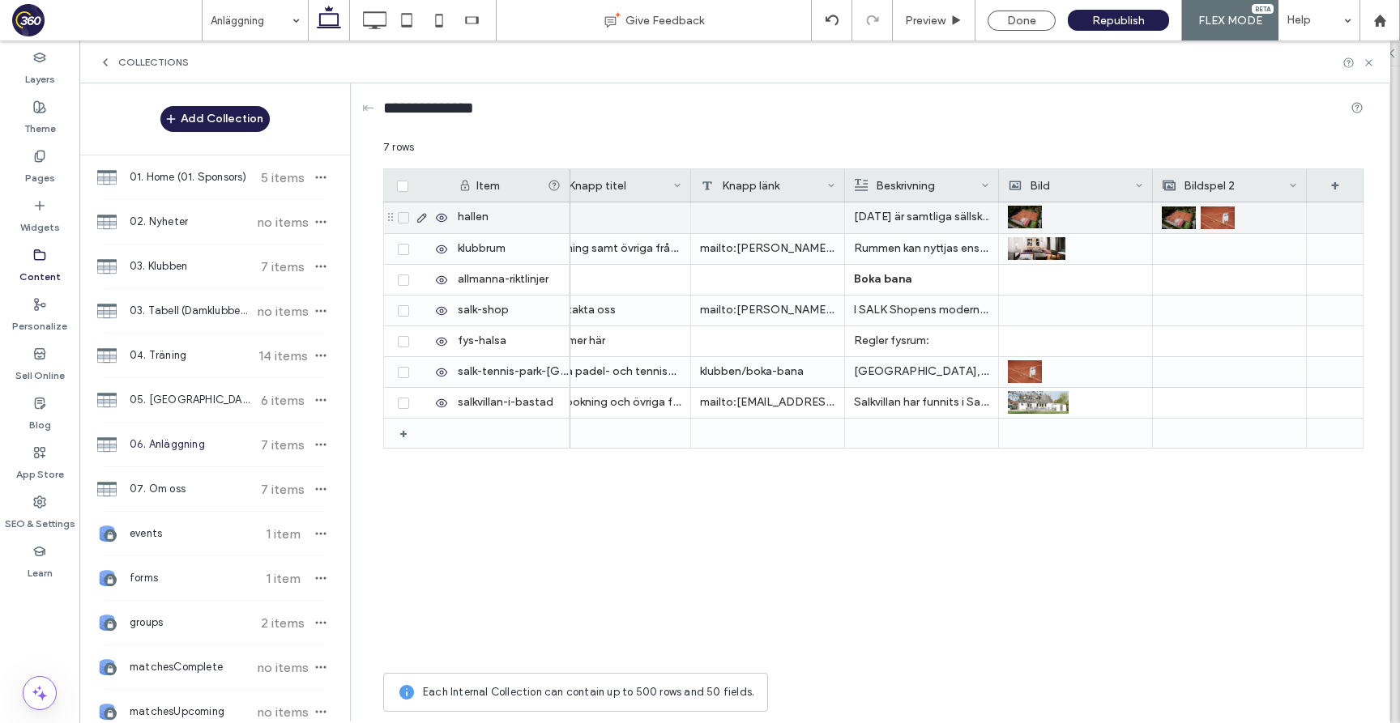
click at [1228, 188] on div "Bildspel 2" at bounding box center [1225, 185] width 126 height 32
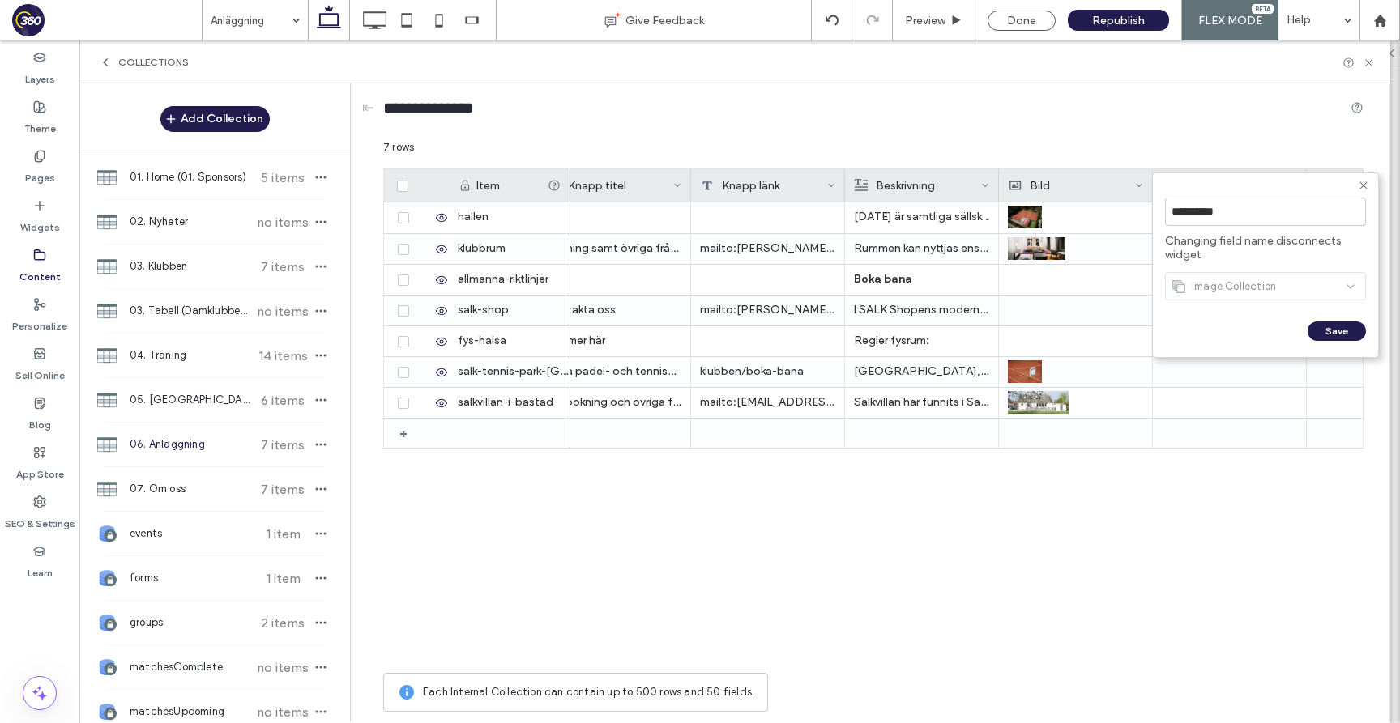
click at [1365, 186] on use at bounding box center [1362, 184] width 7 height 7
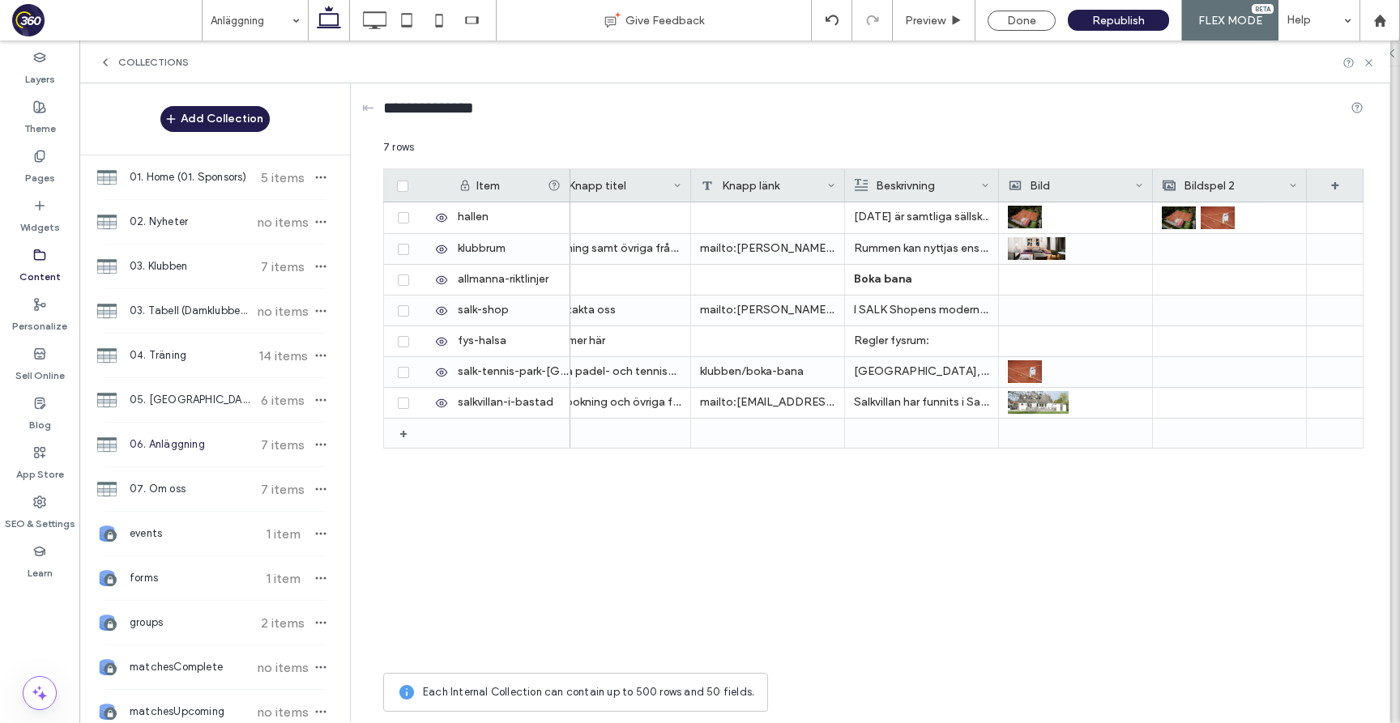
click at [1296, 187] on div "Bildspel 2" at bounding box center [1230, 185] width 154 height 32
click at [1289, 185] on icon at bounding box center [1293, 185] width 8 height 8
click at [1261, 220] on div "Delete Field" at bounding box center [1227, 219] width 148 height 31
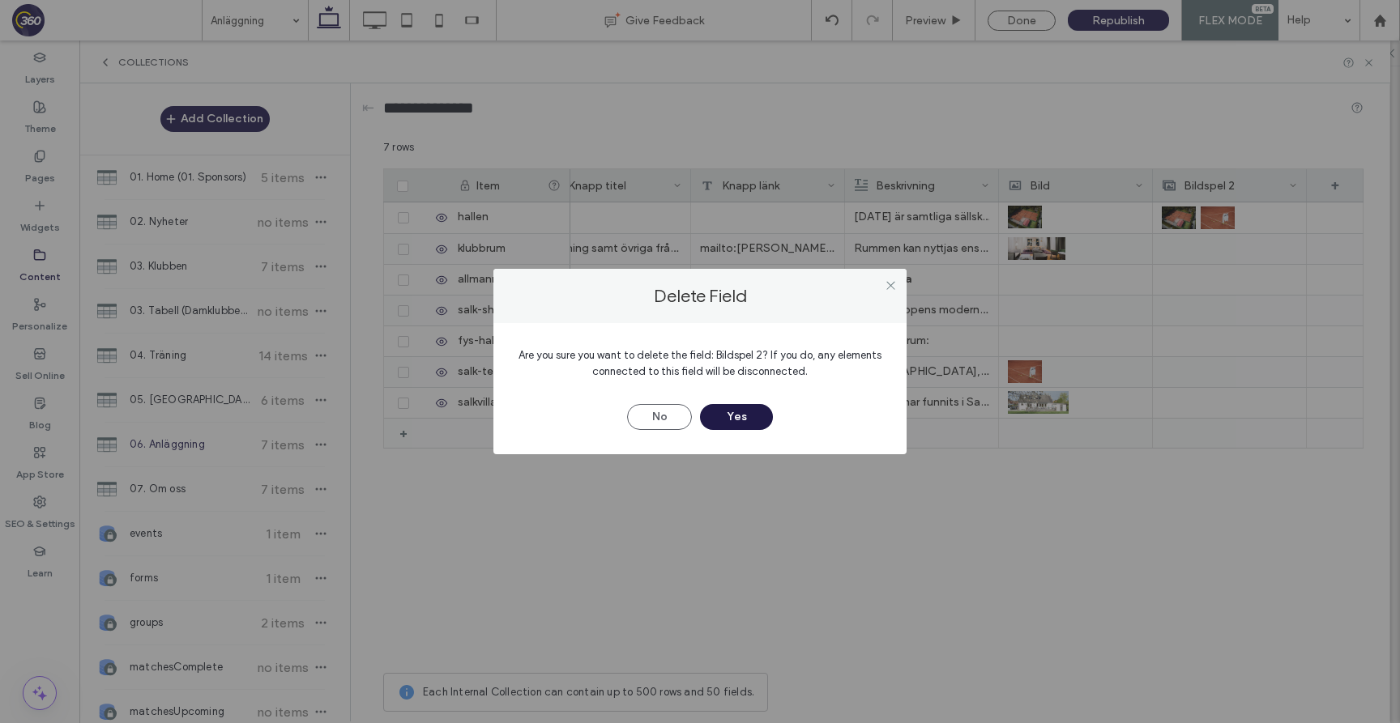
click at [746, 415] on button "Yes" at bounding box center [736, 417] width 73 height 26
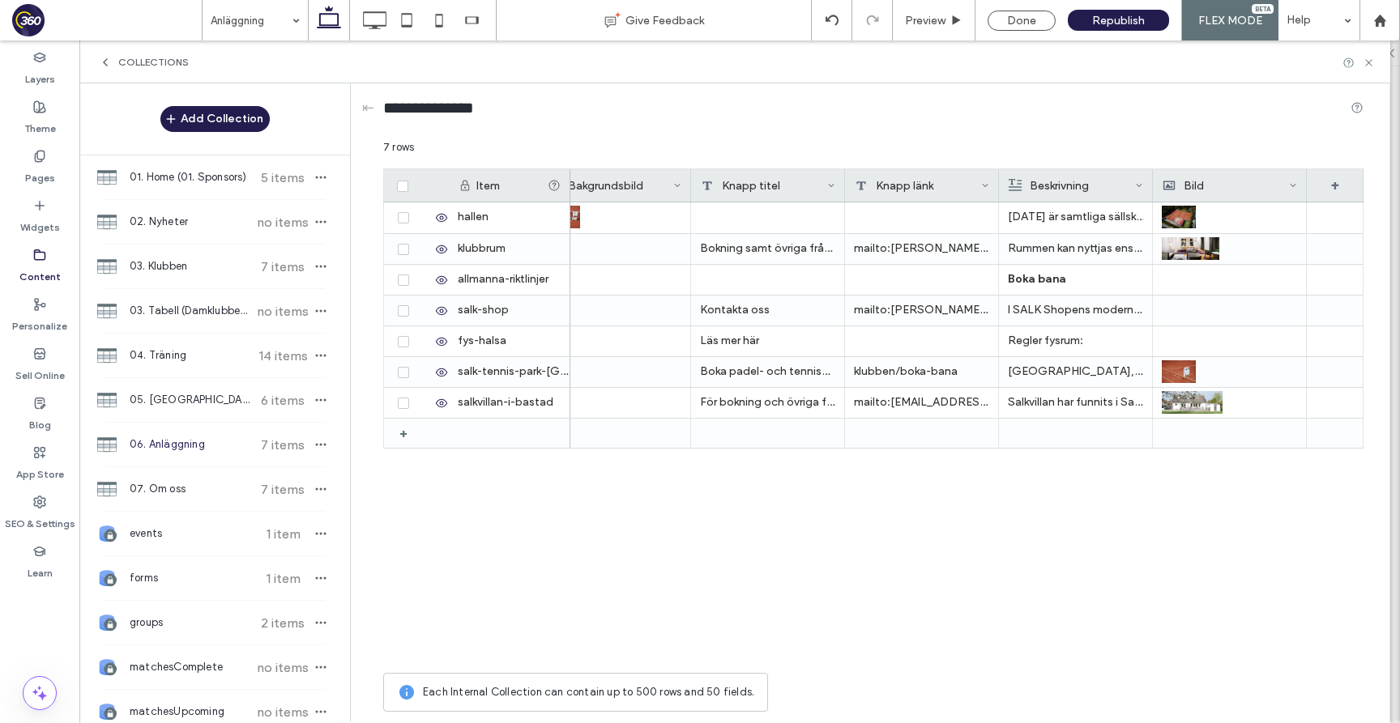
scroll to position [0, 649]
click at [1333, 177] on div "+" at bounding box center [1335, 185] width 57 height 32
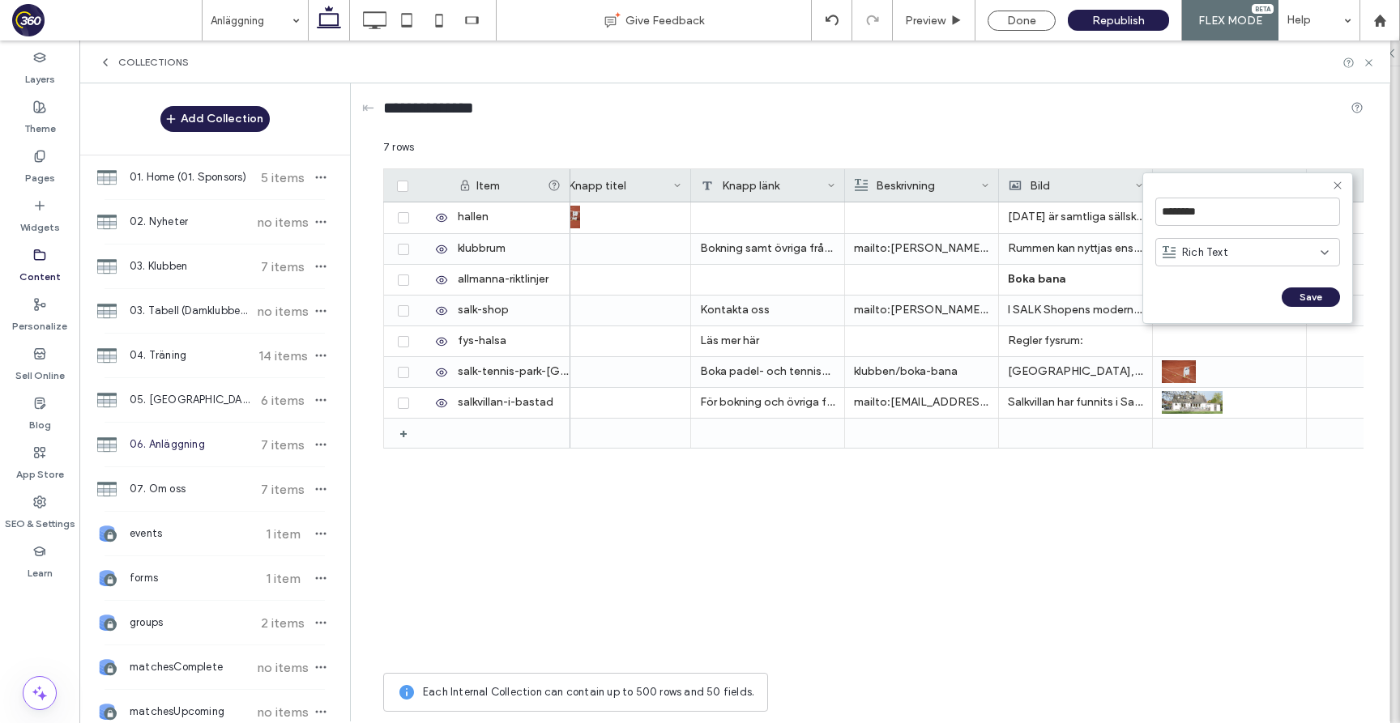
scroll to position [0, 803]
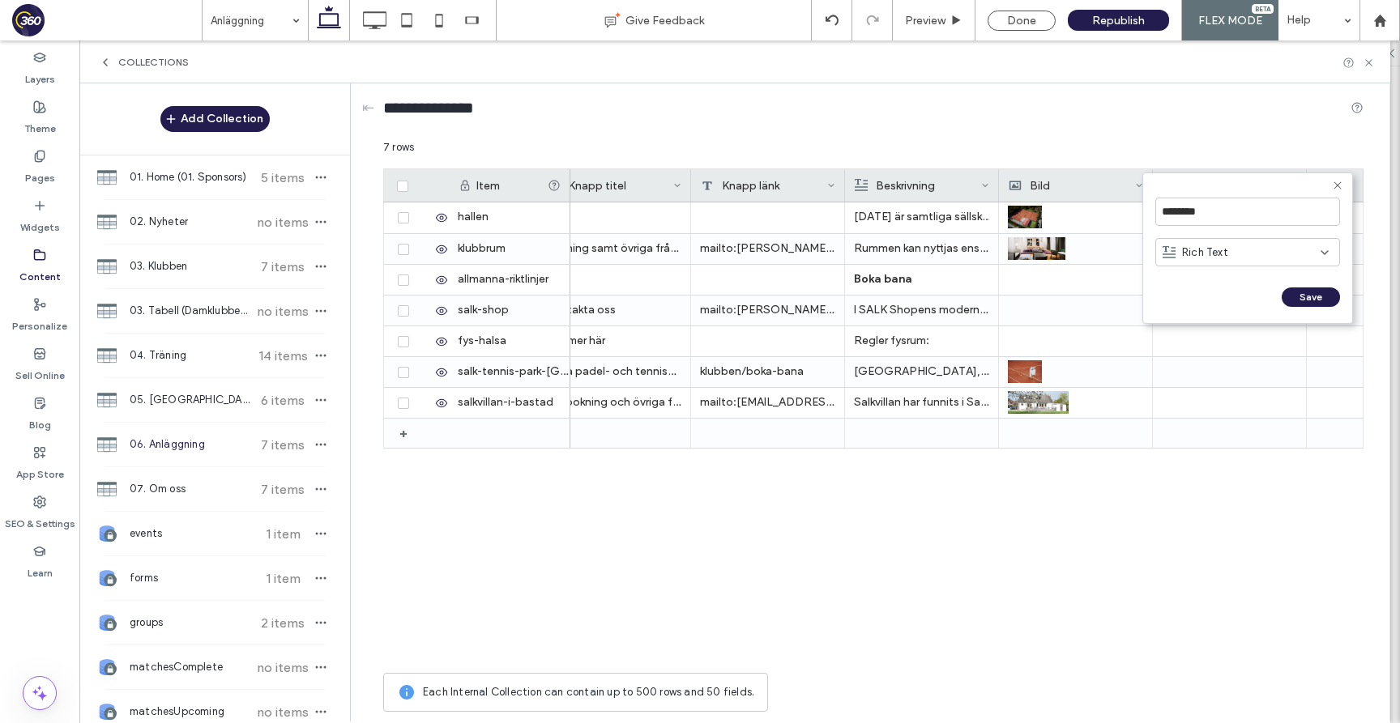
click at [1257, 258] on div "Rich Text" at bounding box center [1241, 253] width 158 height 16
click at [1220, 332] on div "Image" at bounding box center [1247, 337] width 183 height 28
click at [1235, 202] on input "********" at bounding box center [1247, 212] width 185 height 28
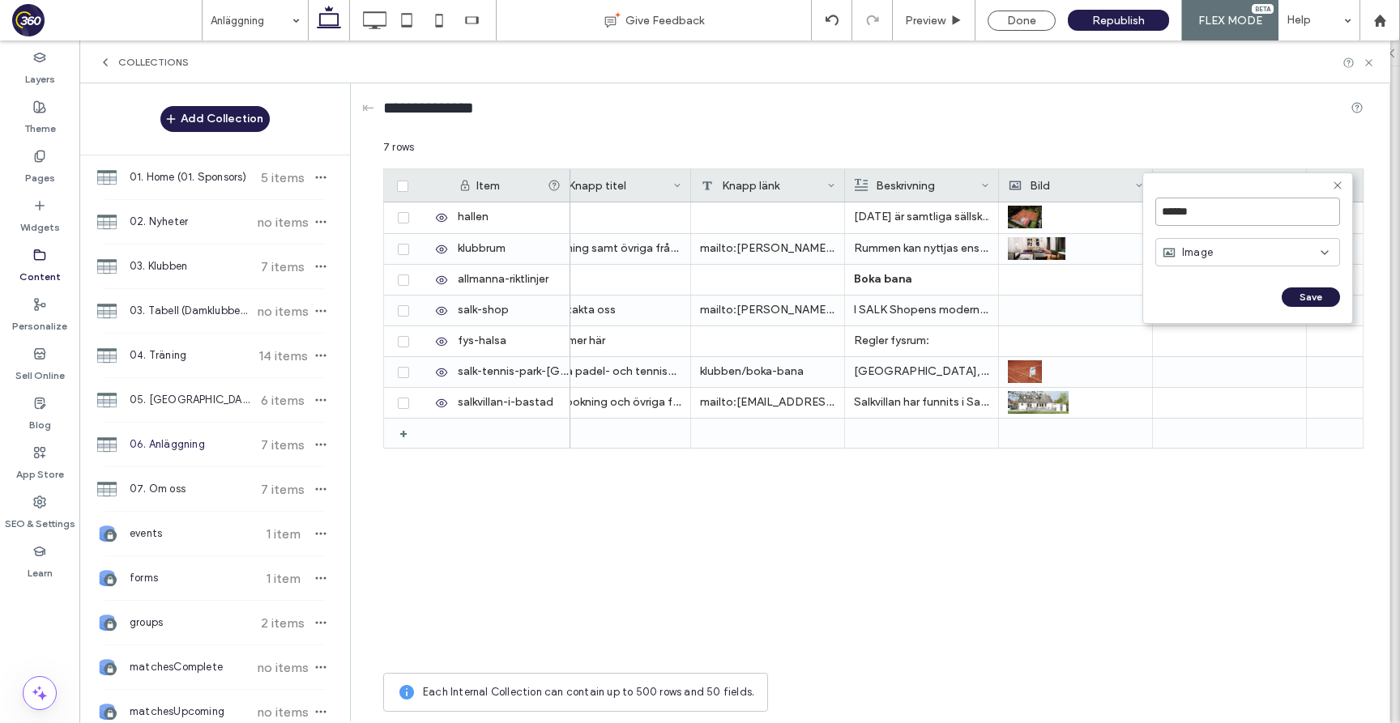
type input "******"
click at [1324, 301] on button "Save" at bounding box center [1310, 297] width 58 height 19
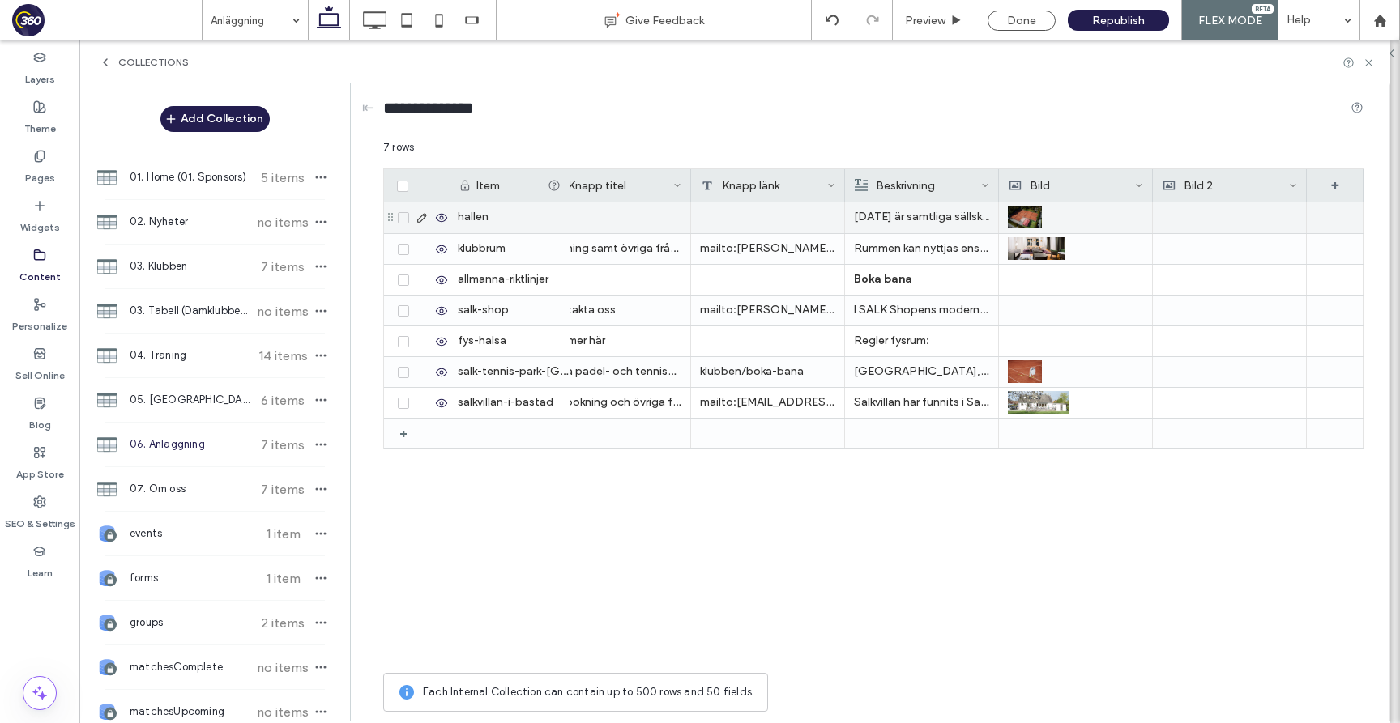
click at [1230, 219] on div at bounding box center [1229, 217] width 135 height 31
click at [1230, 219] on div at bounding box center [1229, 217] width 134 height 29
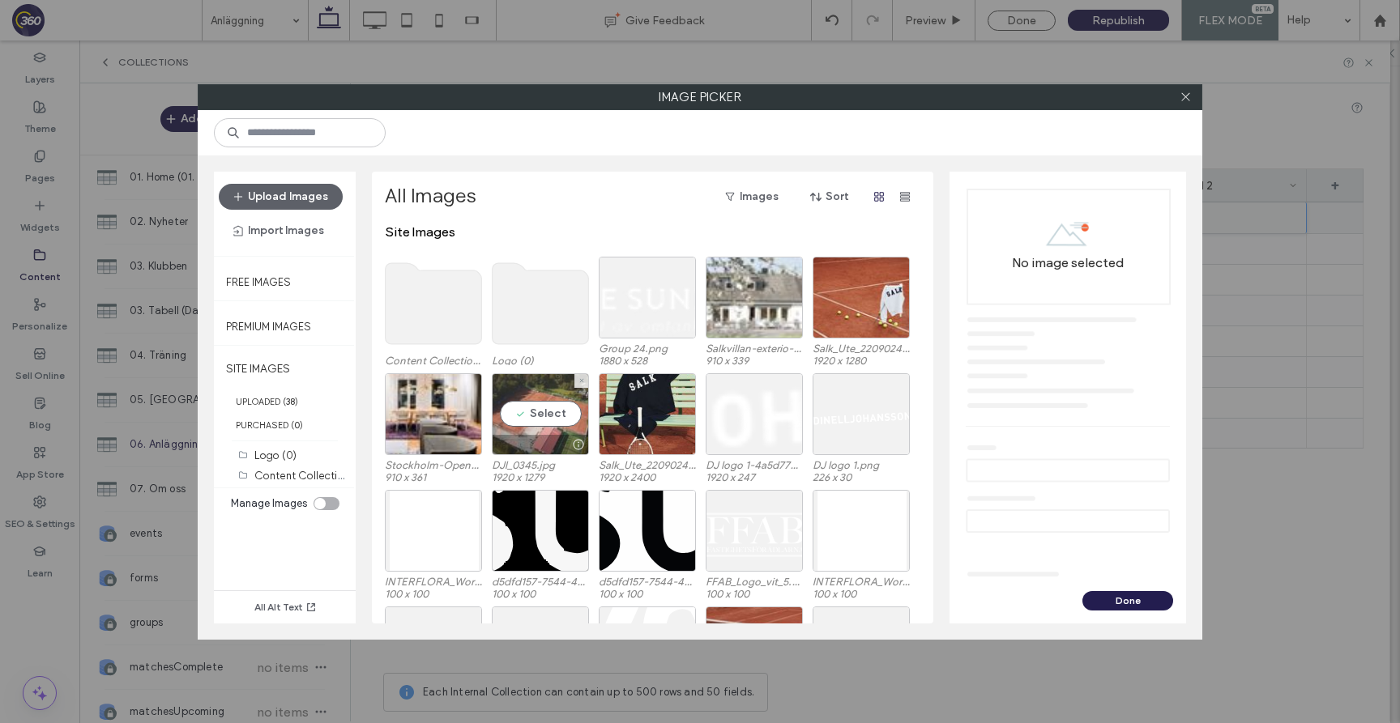
click at [552, 412] on div "Select" at bounding box center [540, 414] width 97 height 82
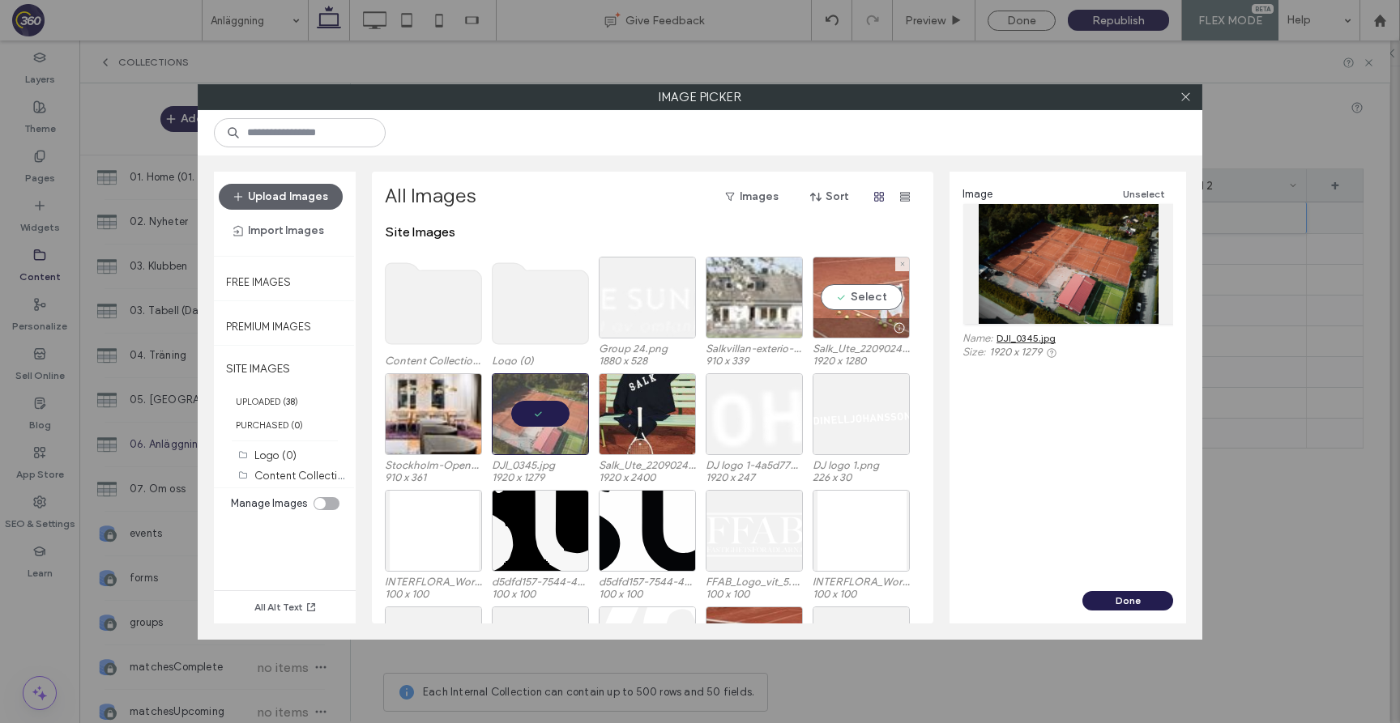
click at [848, 318] on div at bounding box center [861, 327] width 96 height 19
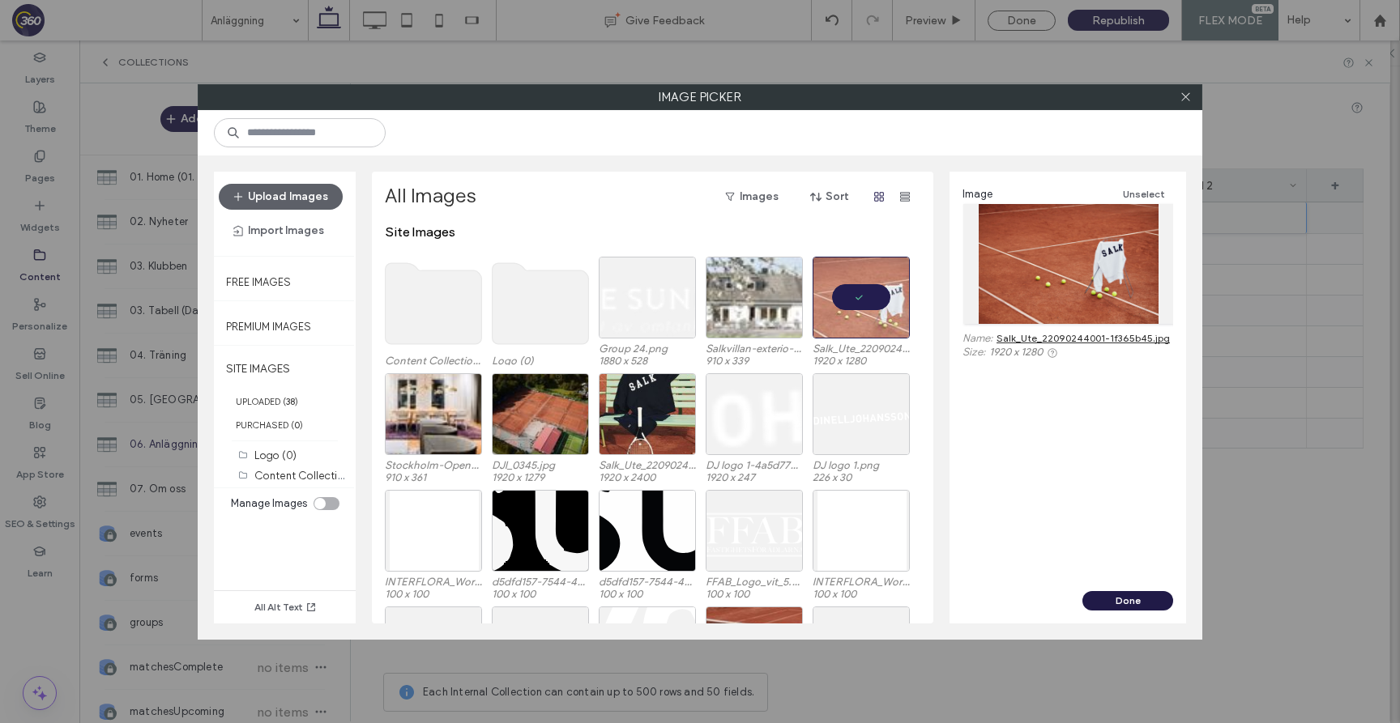
click at [1105, 595] on button "Done" at bounding box center [1127, 600] width 91 height 19
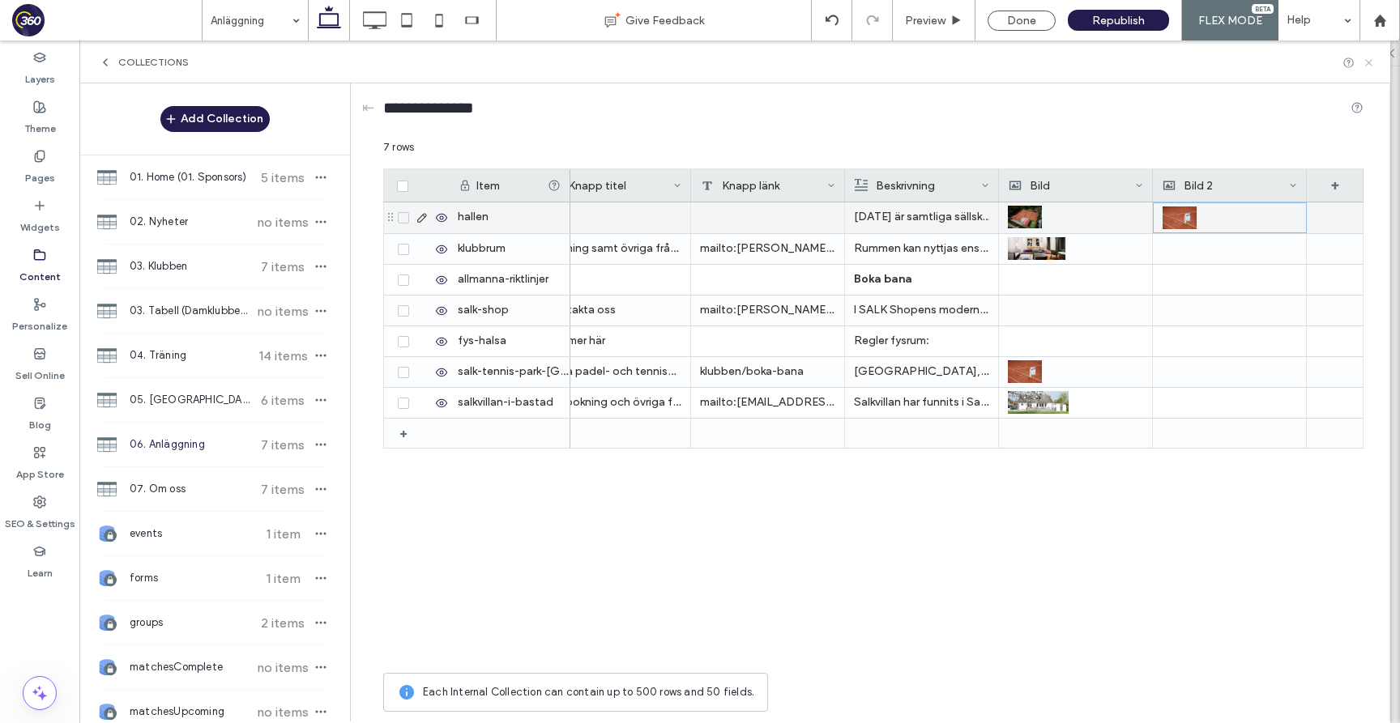
click at [1373, 61] on icon at bounding box center [1368, 63] width 12 height 12
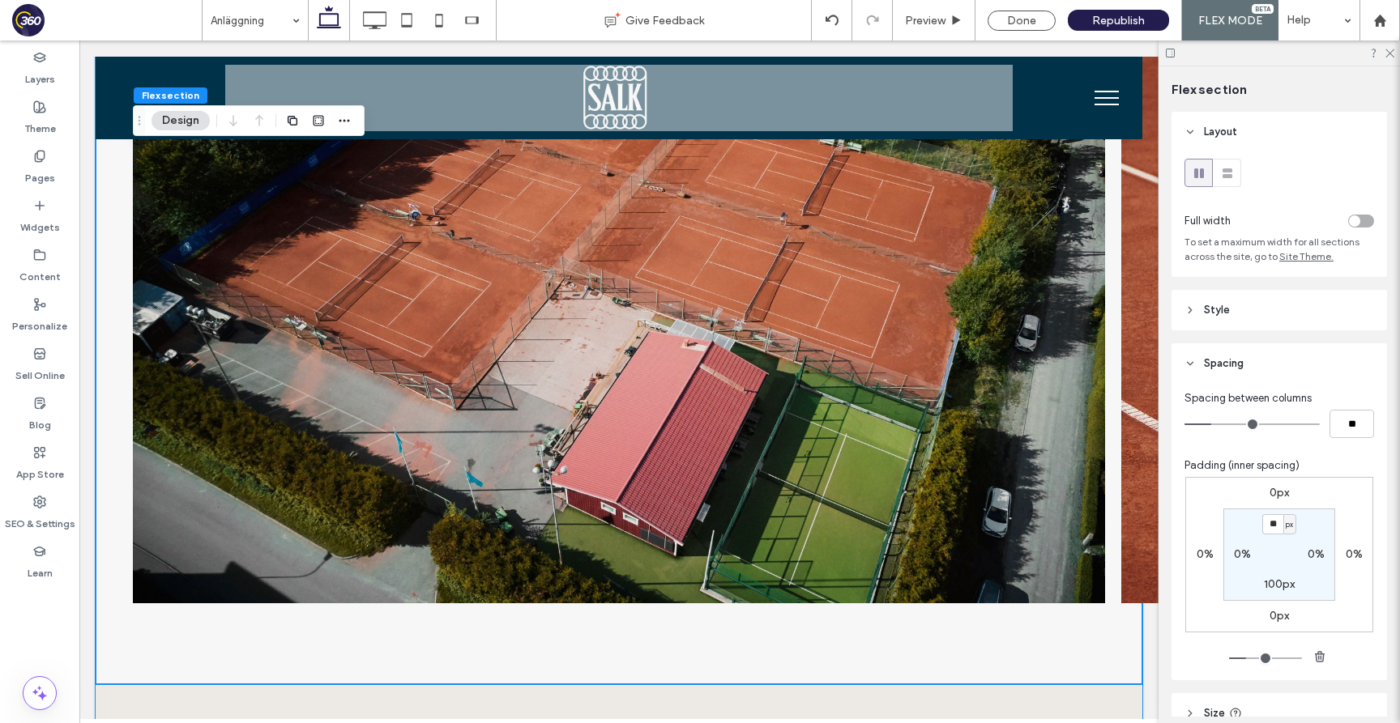
scroll to position [1082, 0]
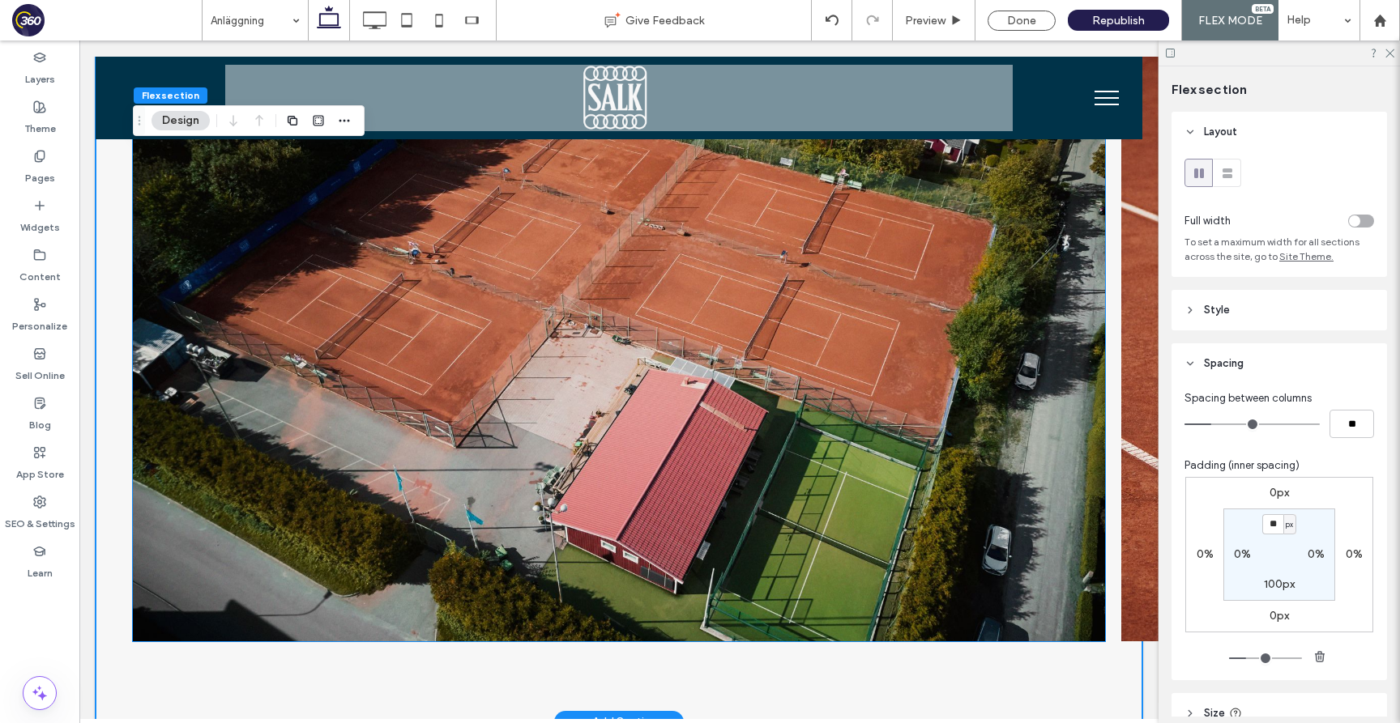
click at [1064, 339] on img at bounding box center [619, 317] width 972 height 647
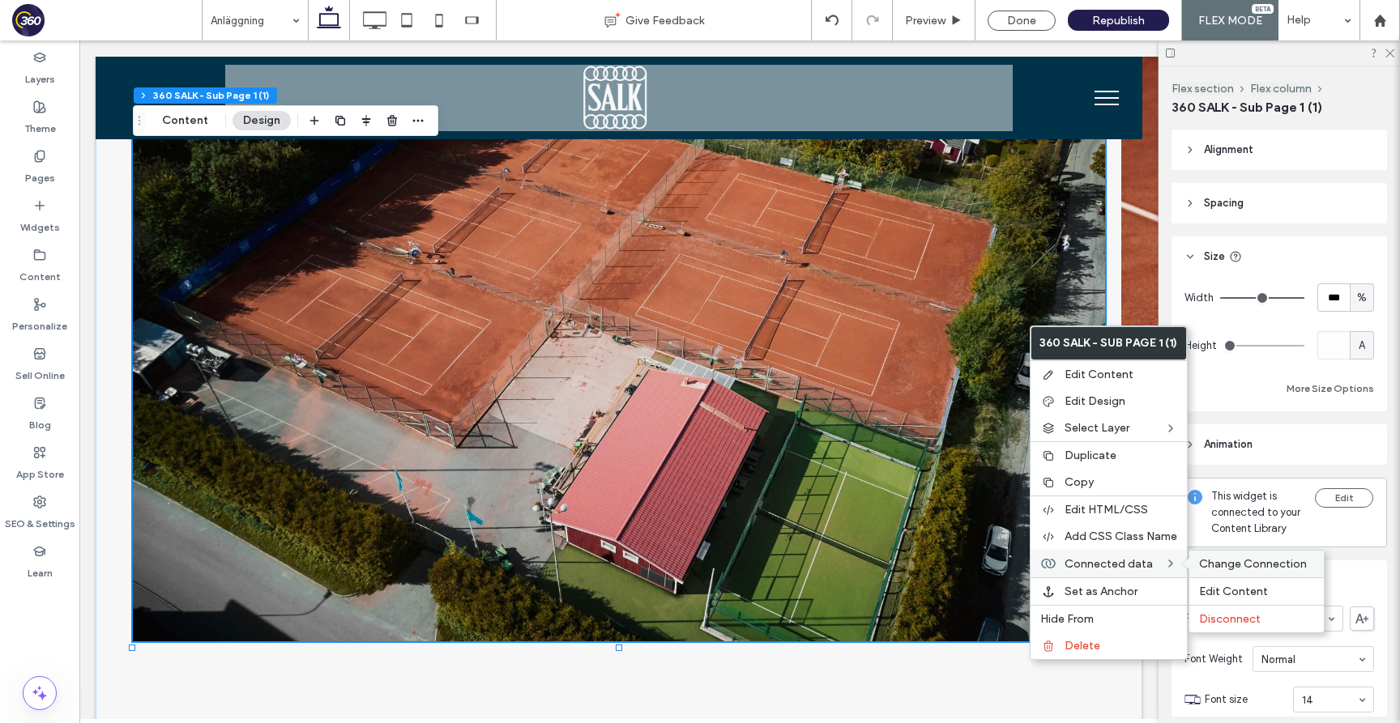
click at [1212, 559] on span "Change Connection" at bounding box center [1253, 564] width 108 height 14
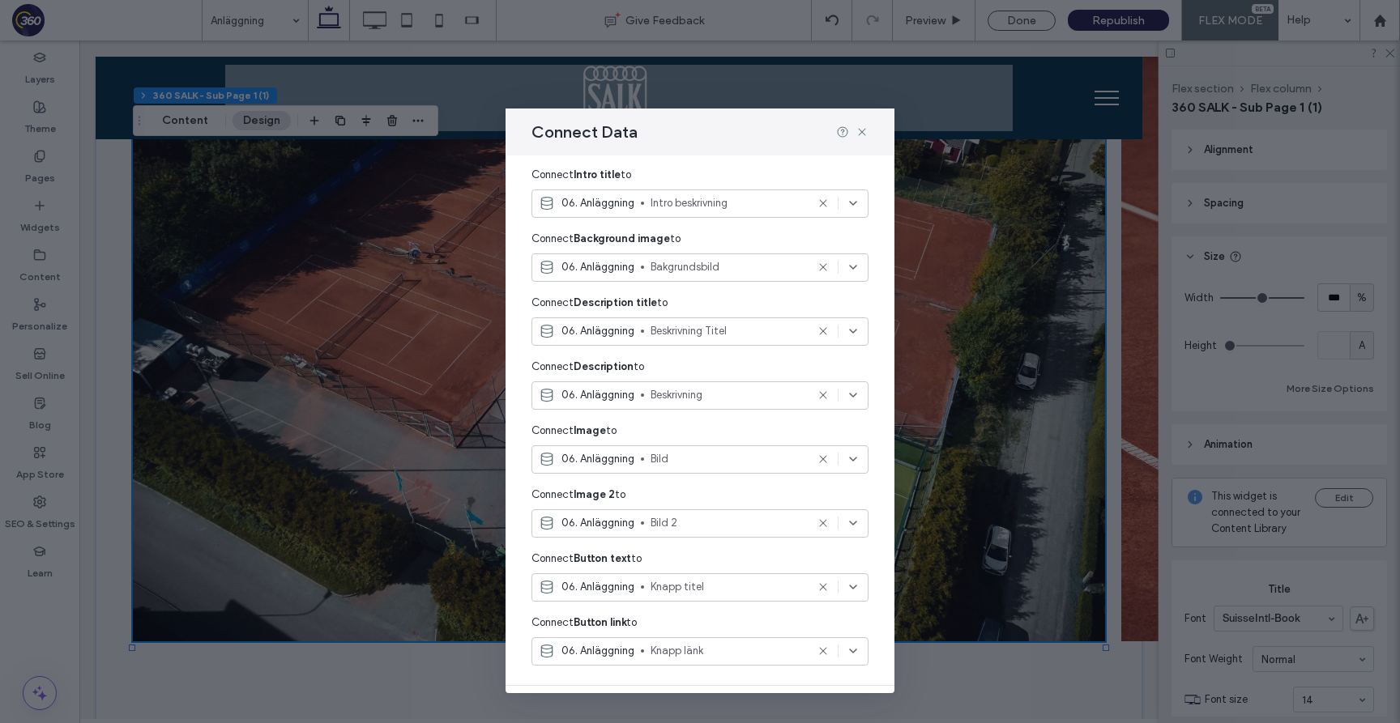
scroll to position [399, 0]
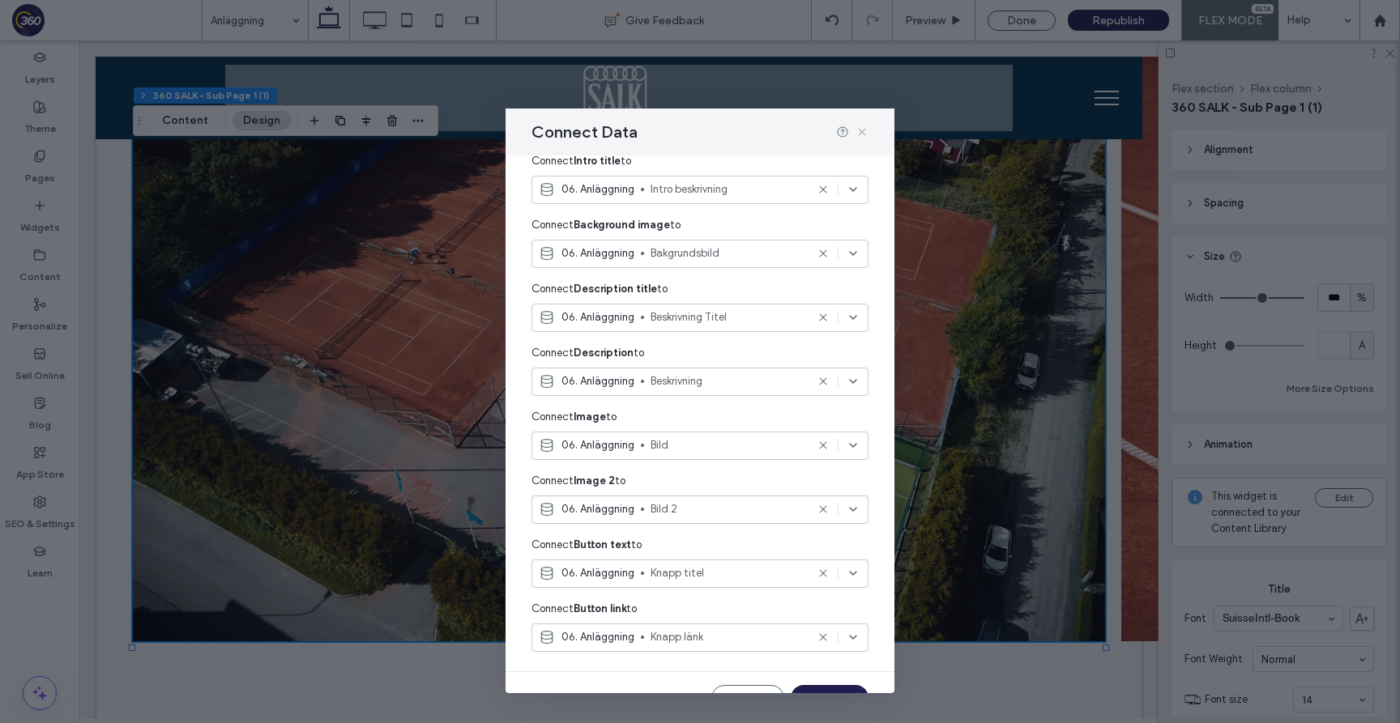
click at [858, 131] on icon at bounding box center [861, 132] width 13 height 13
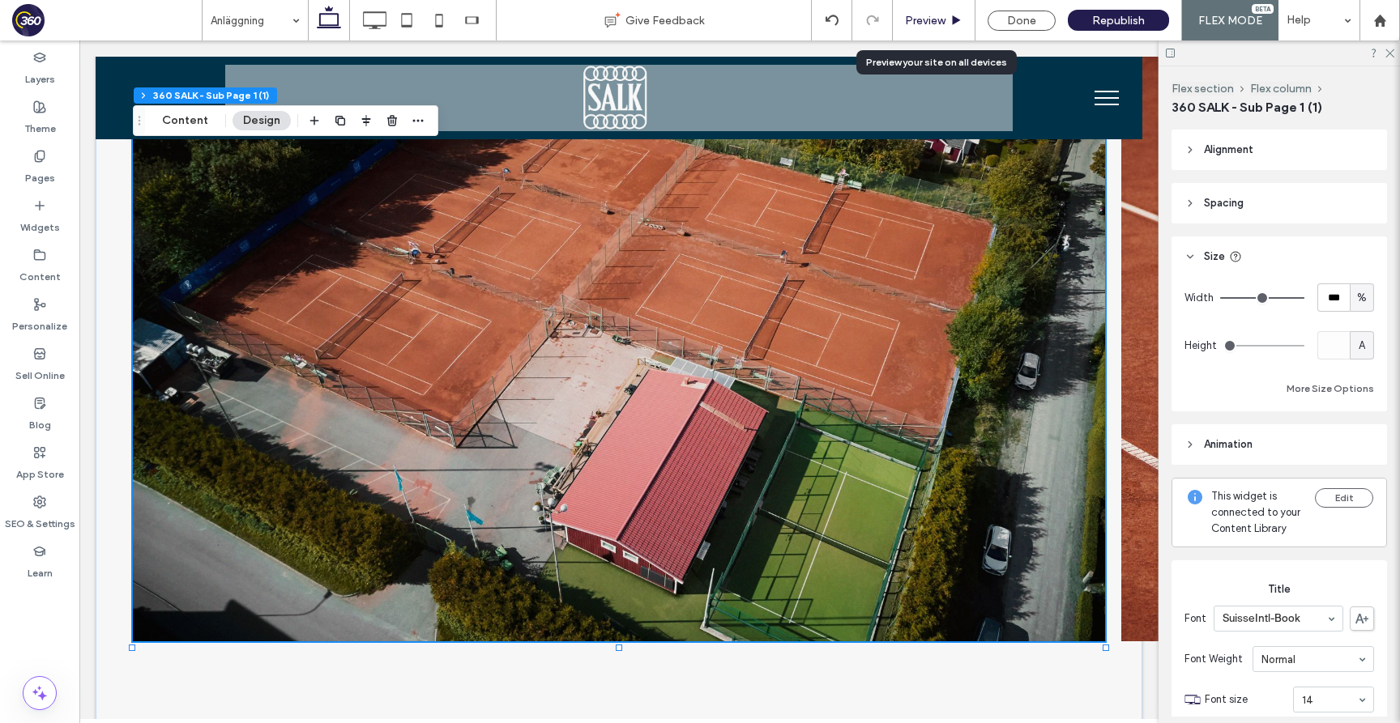
click at [939, 20] on span "Preview" at bounding box center [925, 21] width 40 height 14
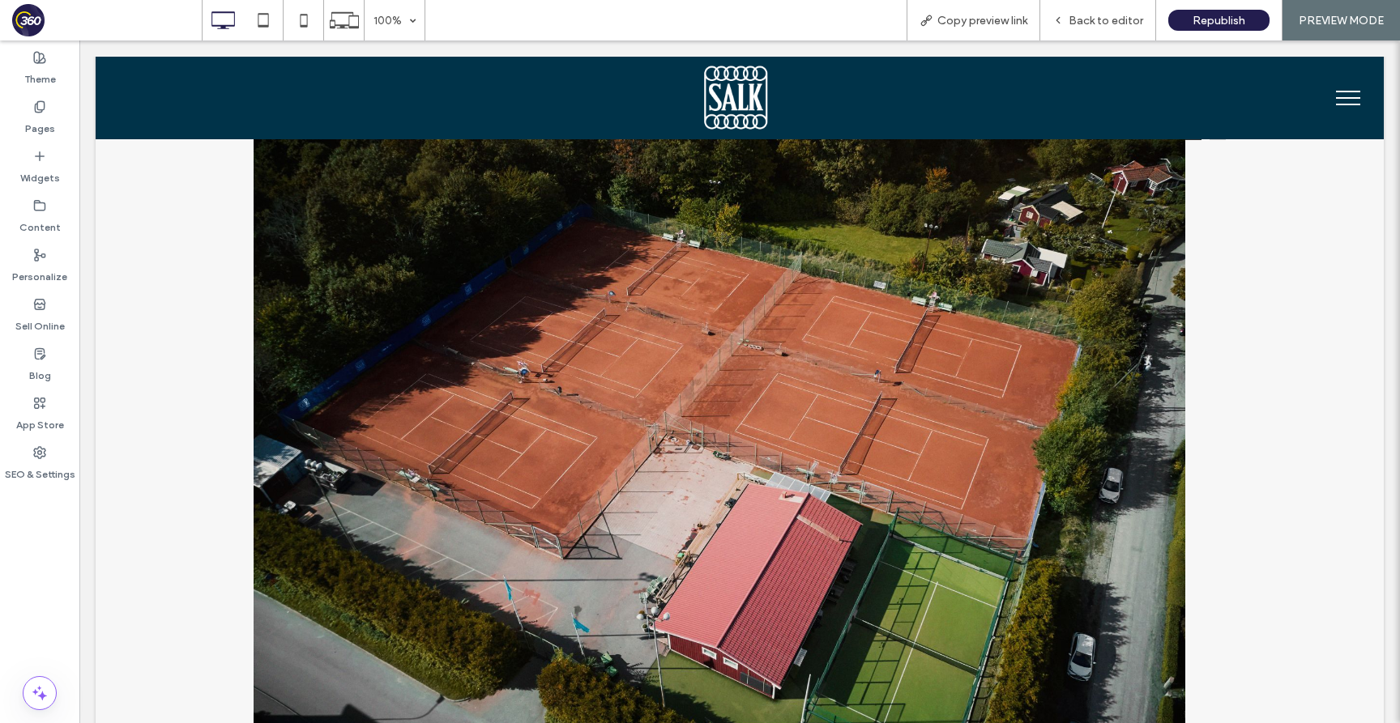
scroll to position [902, 0]
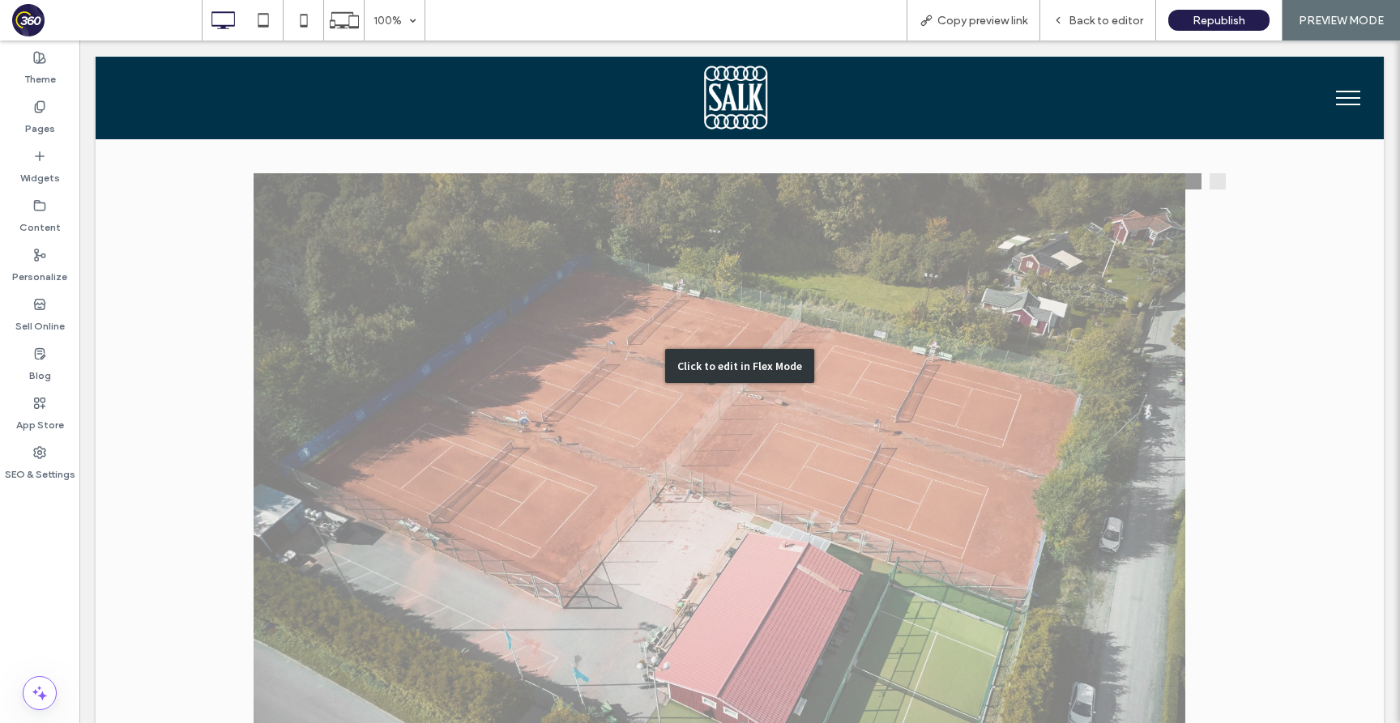
click at [1113, 280] on div "Click to edit in Flex Mode" at bounding box center [740, 366] width 1288 height 2259
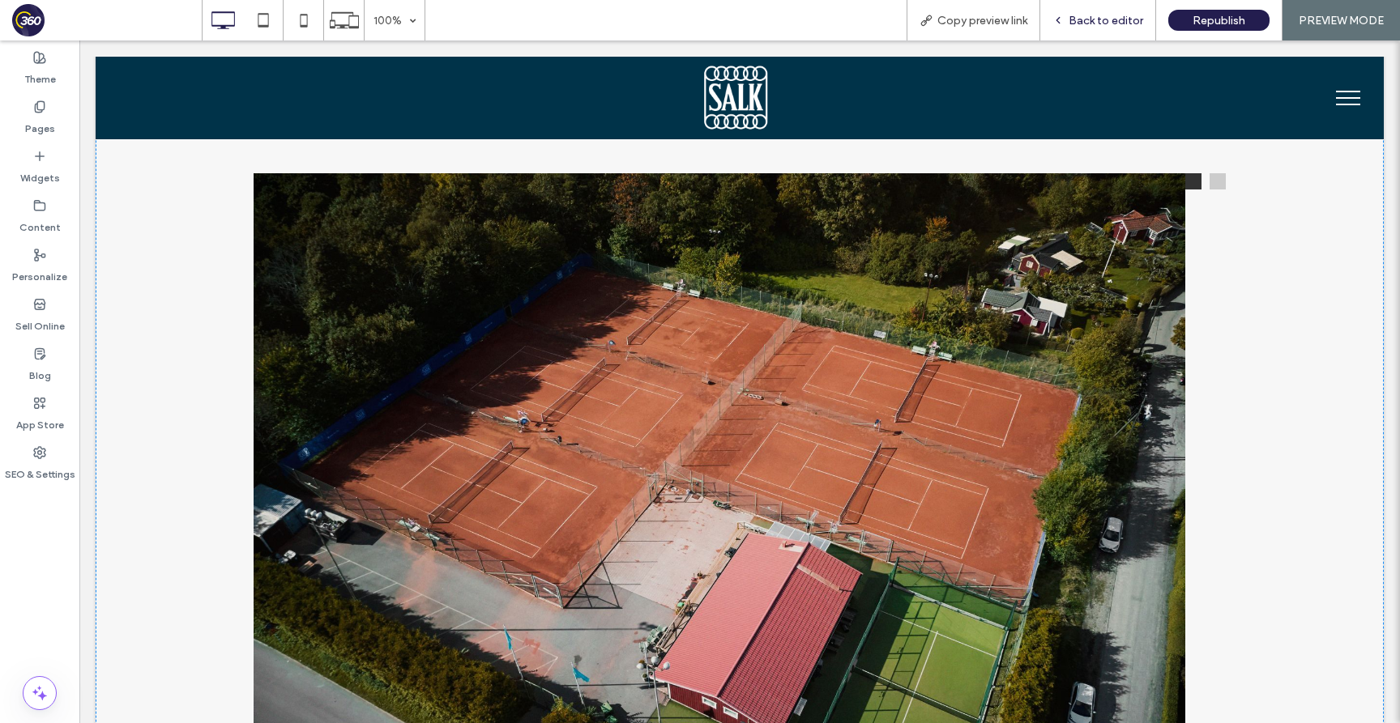
click at [1090, 8] on div "Back to editor" at bounding box center [1098, 20] width 116 height 40
click at [1093, 17] on span "Back to editor" at bounding box center [1105, 21] width 75 height 14
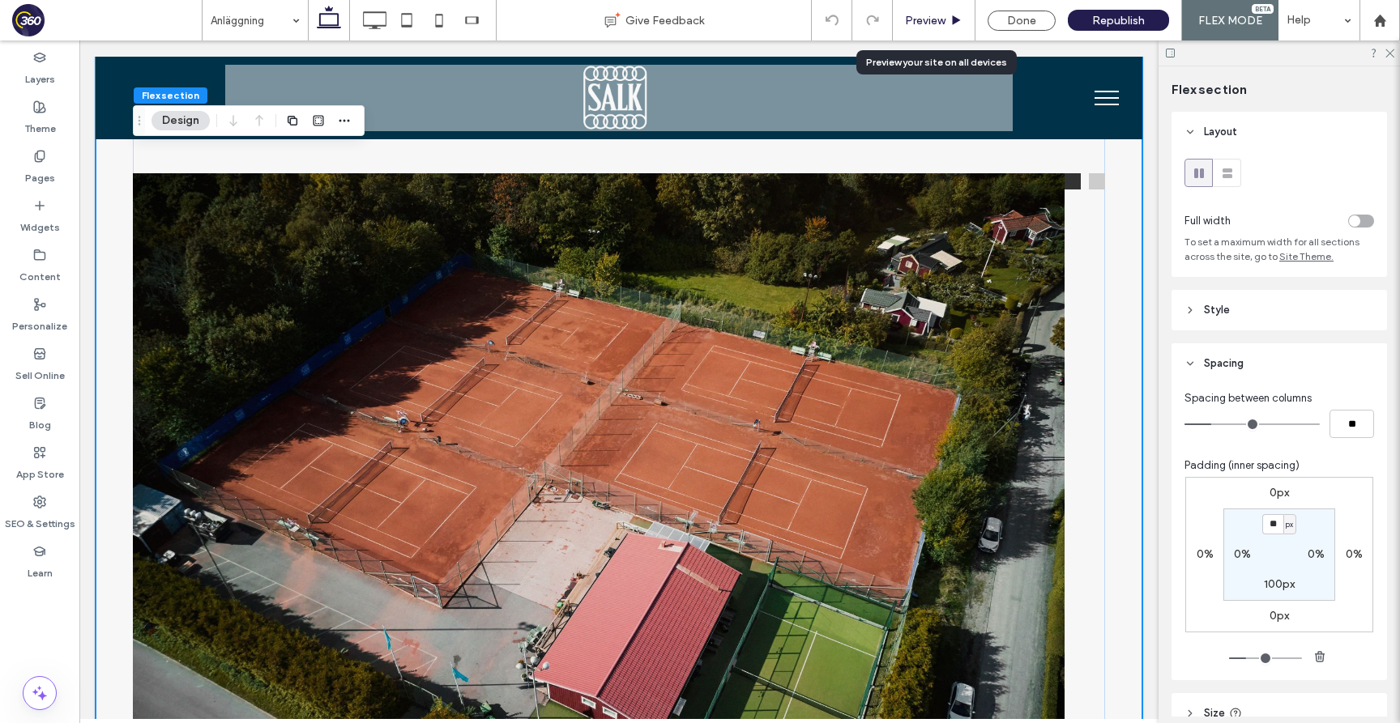
click at [936, 15] on span "Preview" at bounding box center [925, 21] width 40 height 14
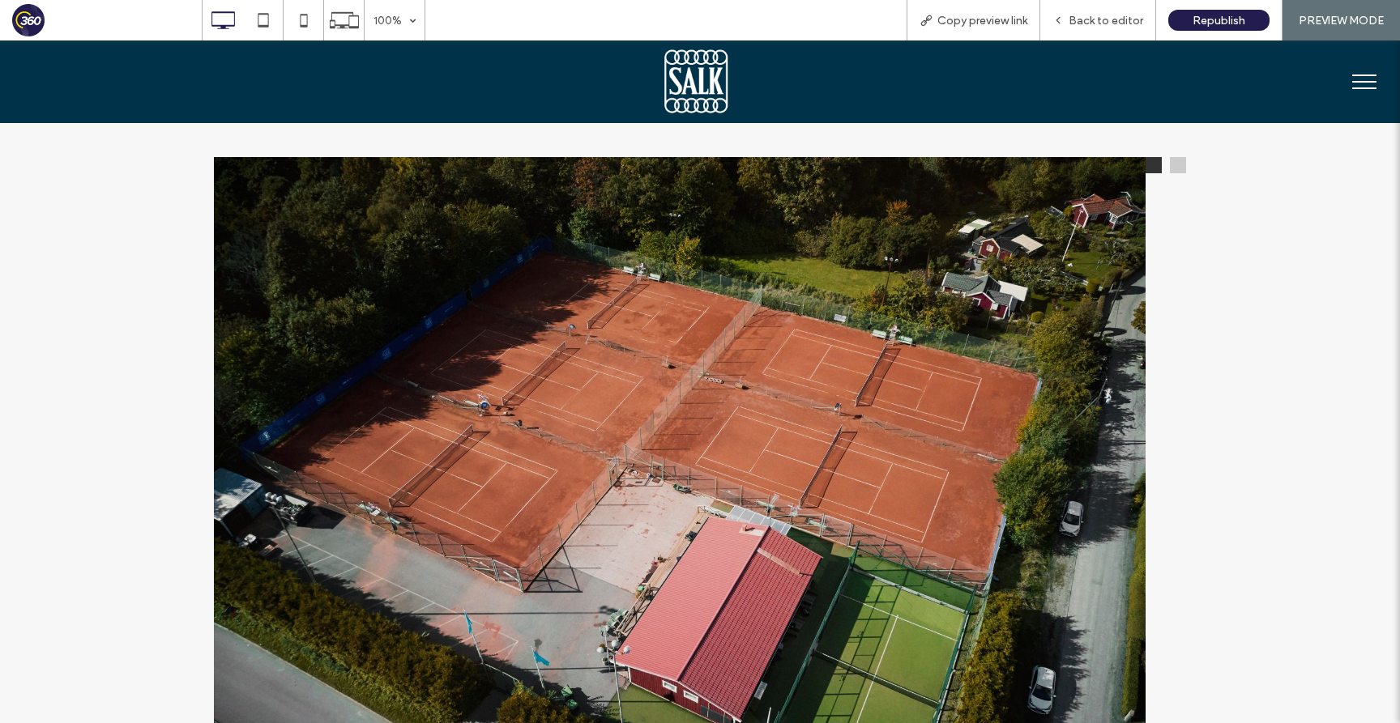
click at [1183, 171] on button at bounding box center [1178, 165] width 16 height 16
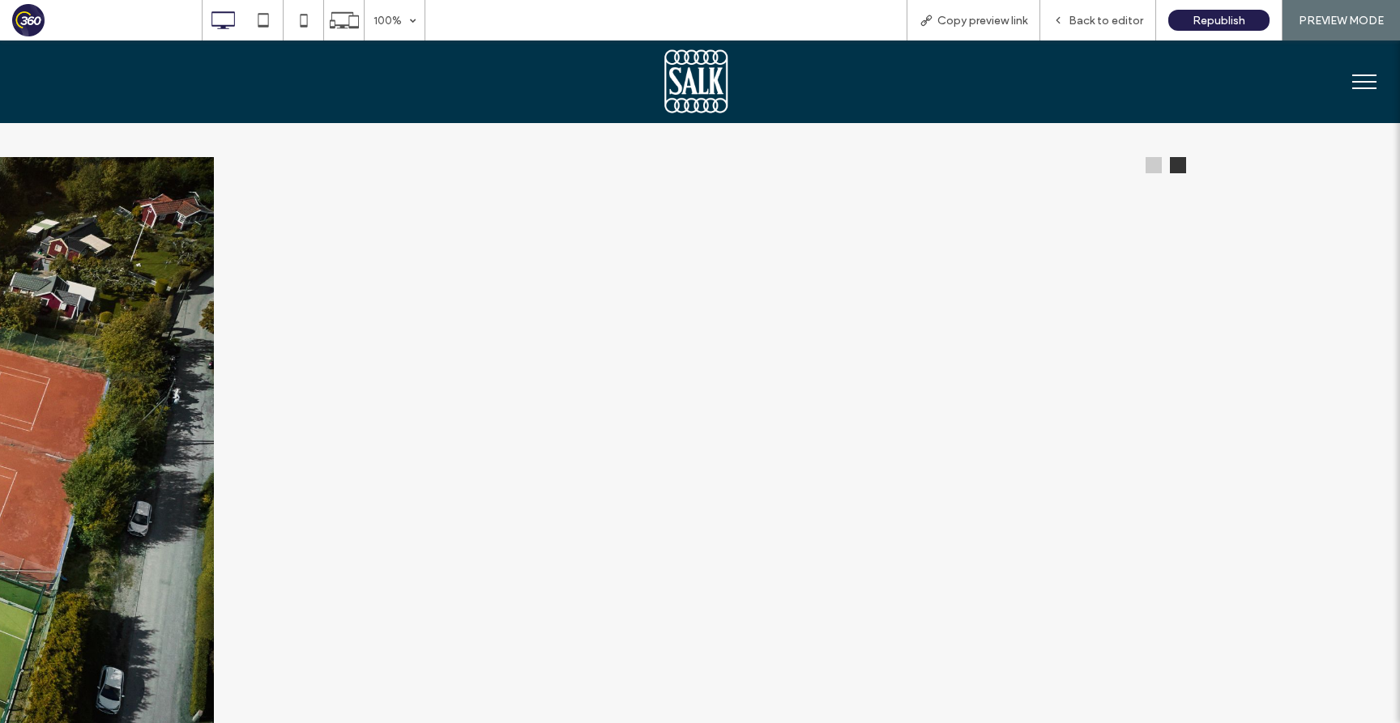
click at [1152, 173] on button at bounding box center [1153, 165] width 16 height 16
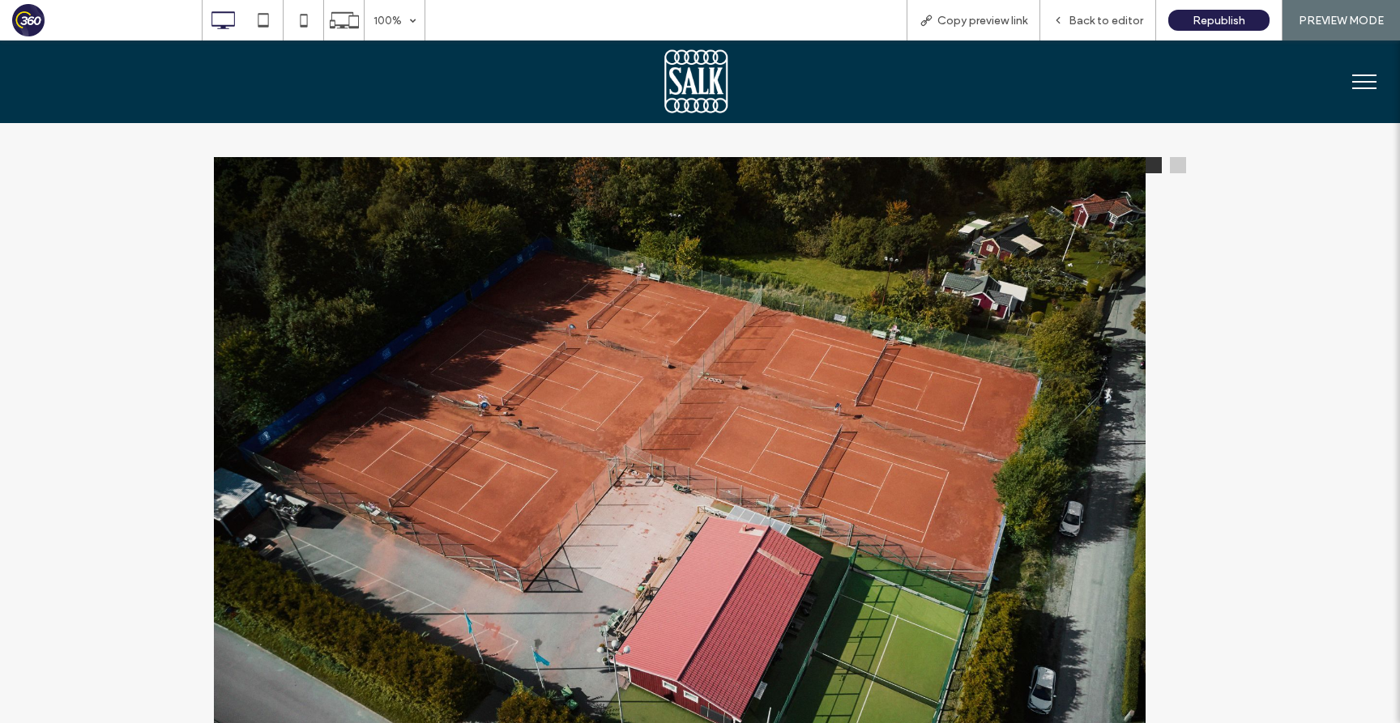
click at [1183, 173] on button at bounding box center [1178, 165] width 16 height 16
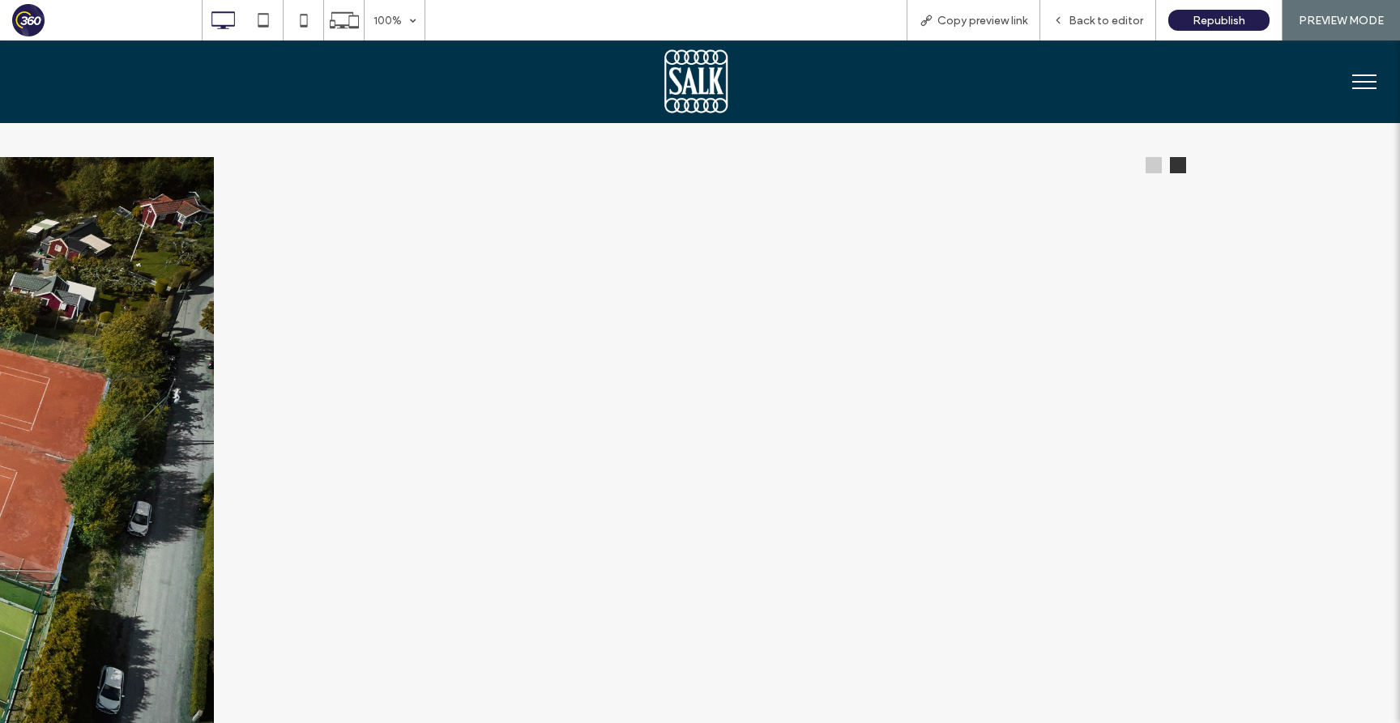
click at [1156, 173] on button at bounding box center [1153, 165] width 16 height 16
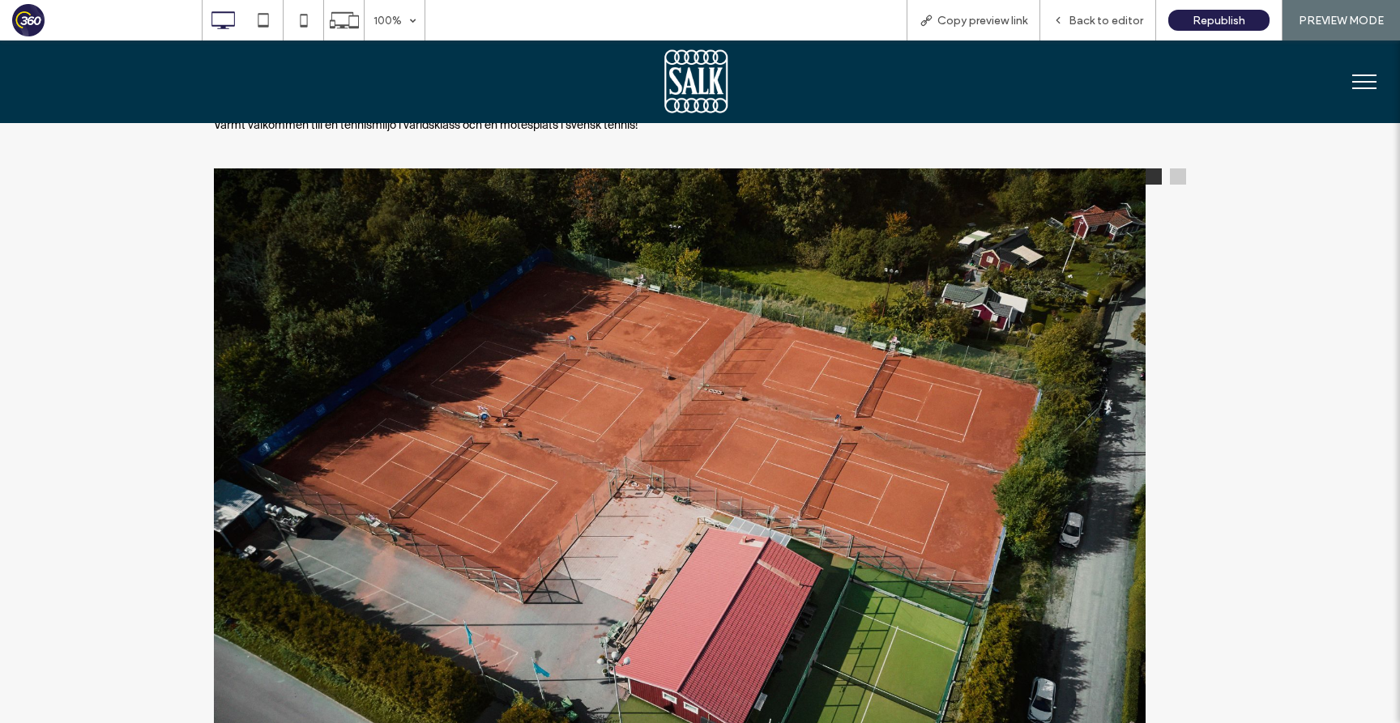
scroll to position [860, 0]
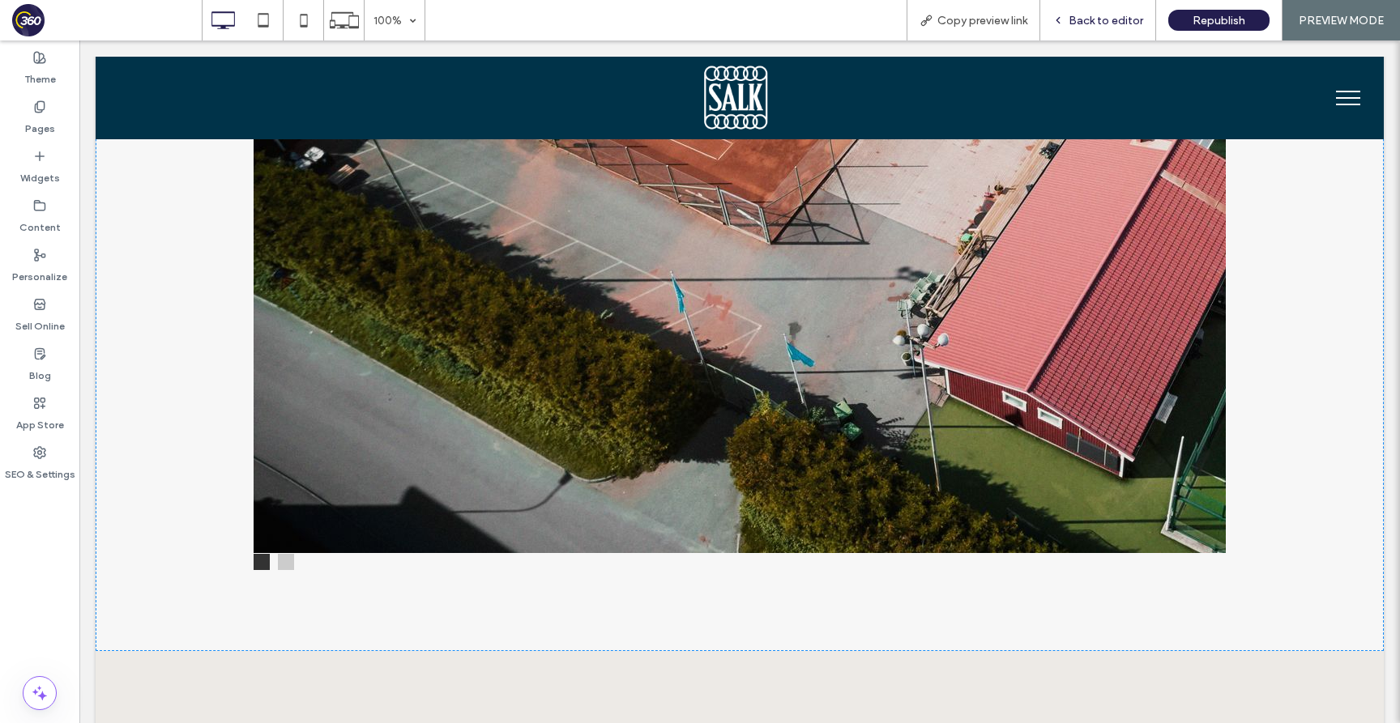
click at [1085, 15] on span "Back to editor" at bounding box center [1105, 21] width 75 height 14
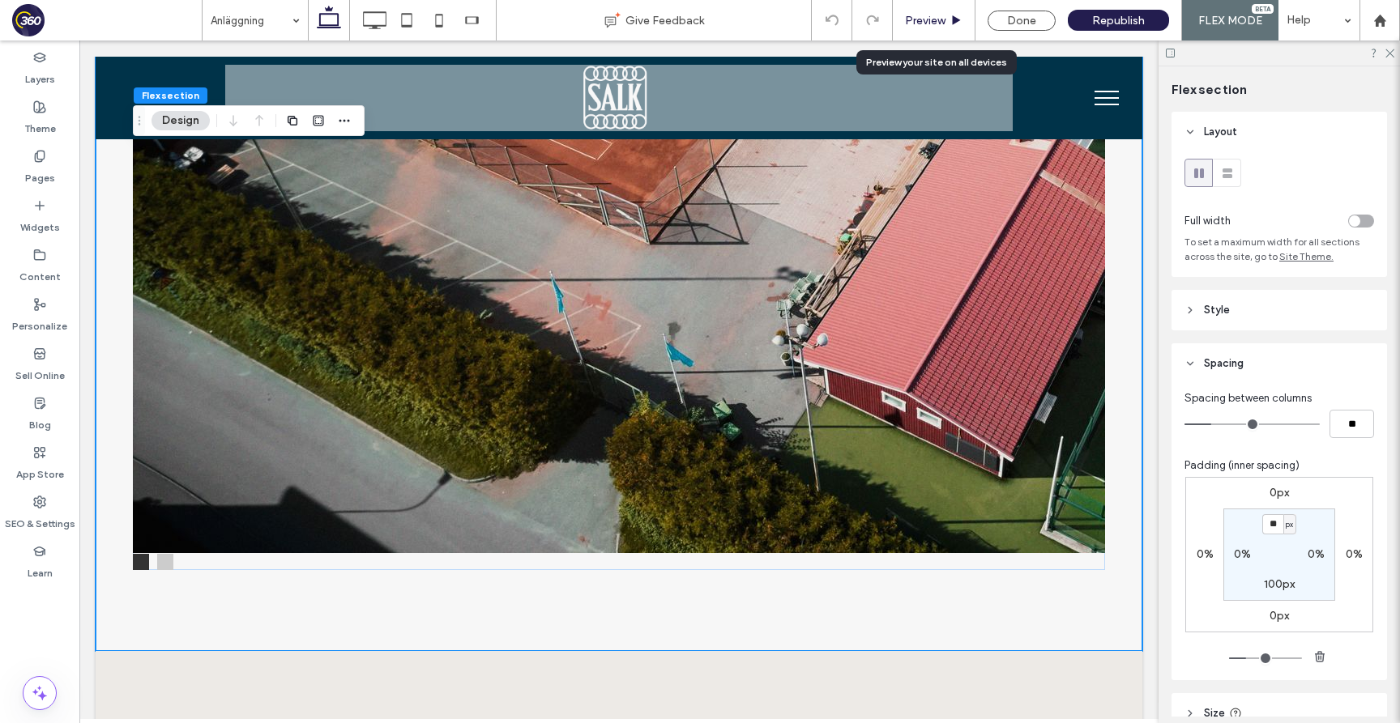
click at [927, 18] on span "Preview" at bounding box center [925, 21] width 40 height 14
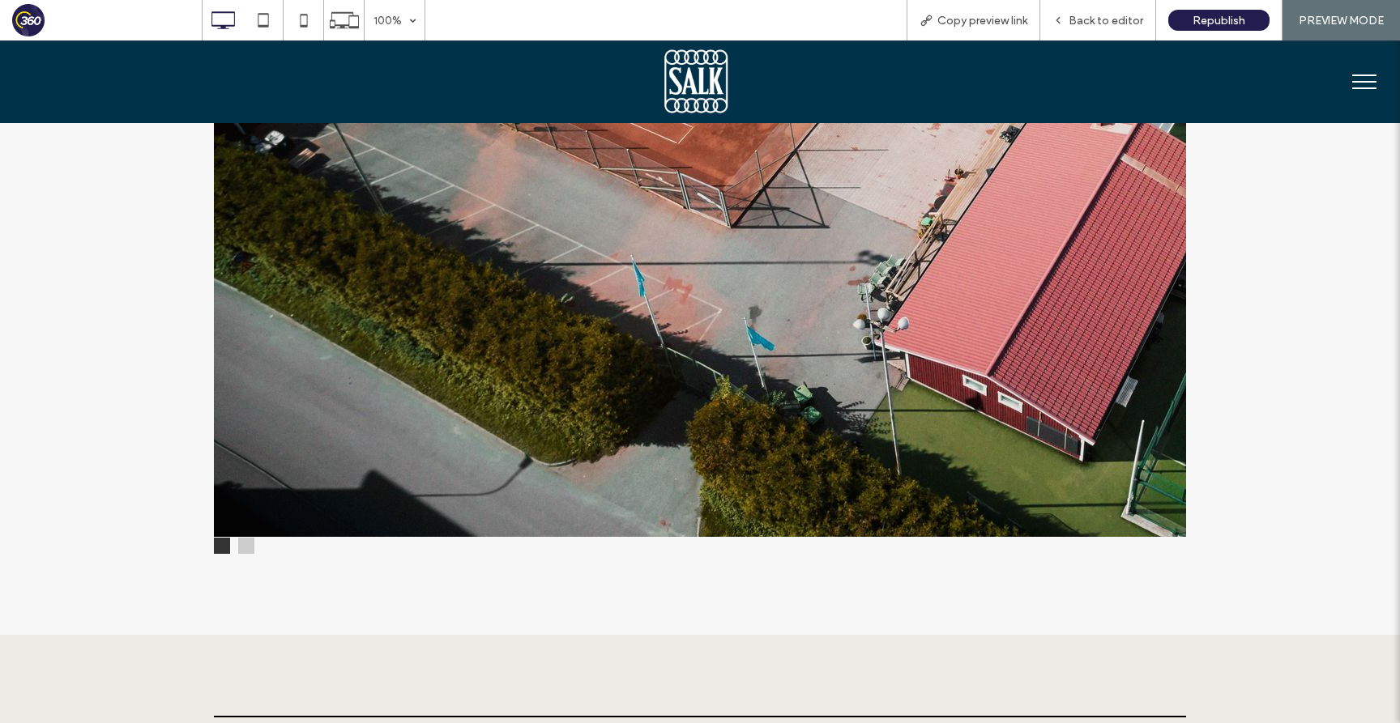
click at [247, 544] on button at bounding box center [246, 546] width 16 height 16
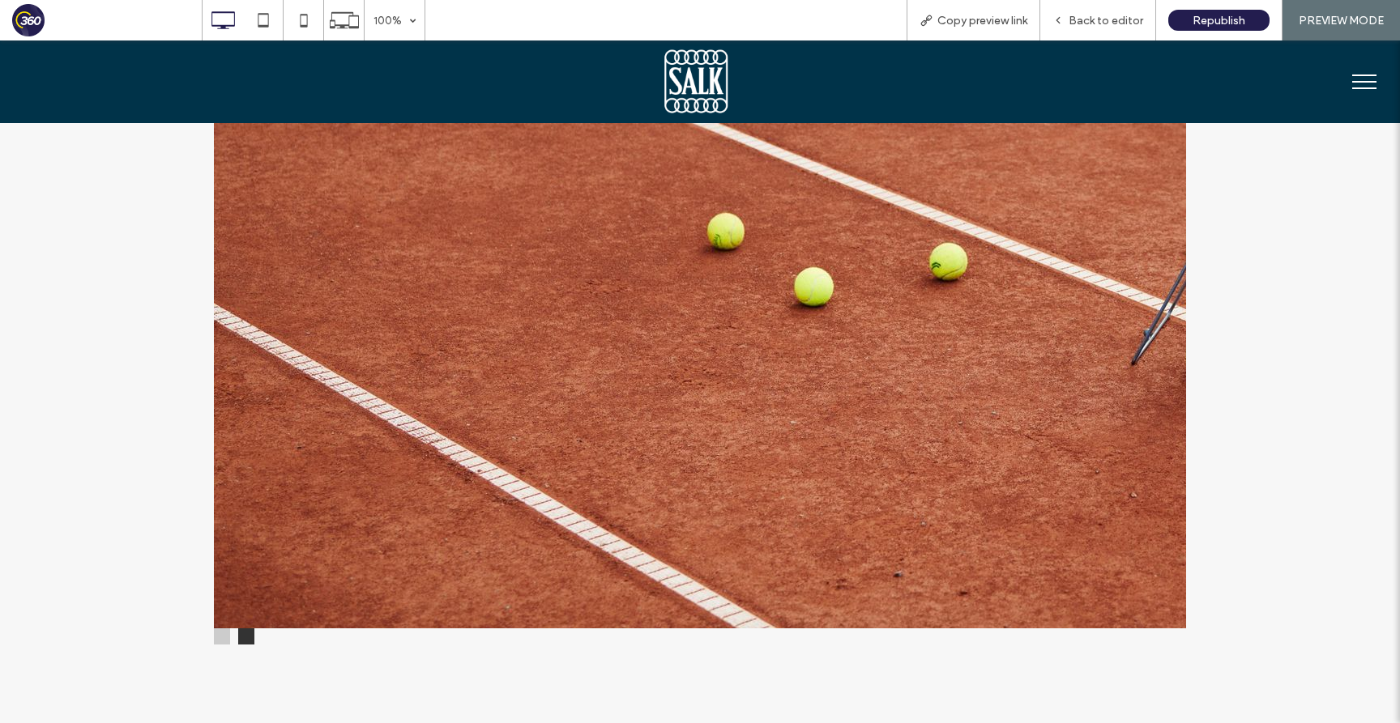
scroll to position [1503, 0]
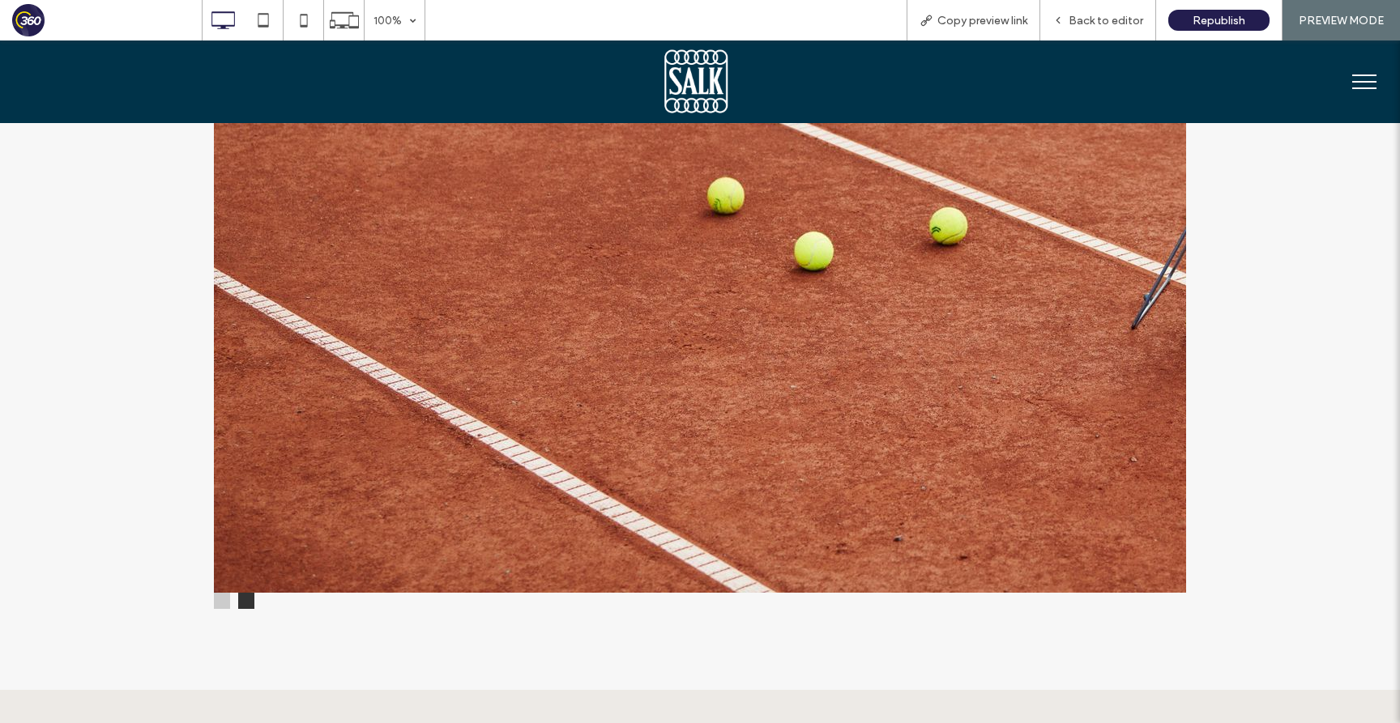
click at [223, 609] on button at bounding box center [222, 601] width 16 height 16
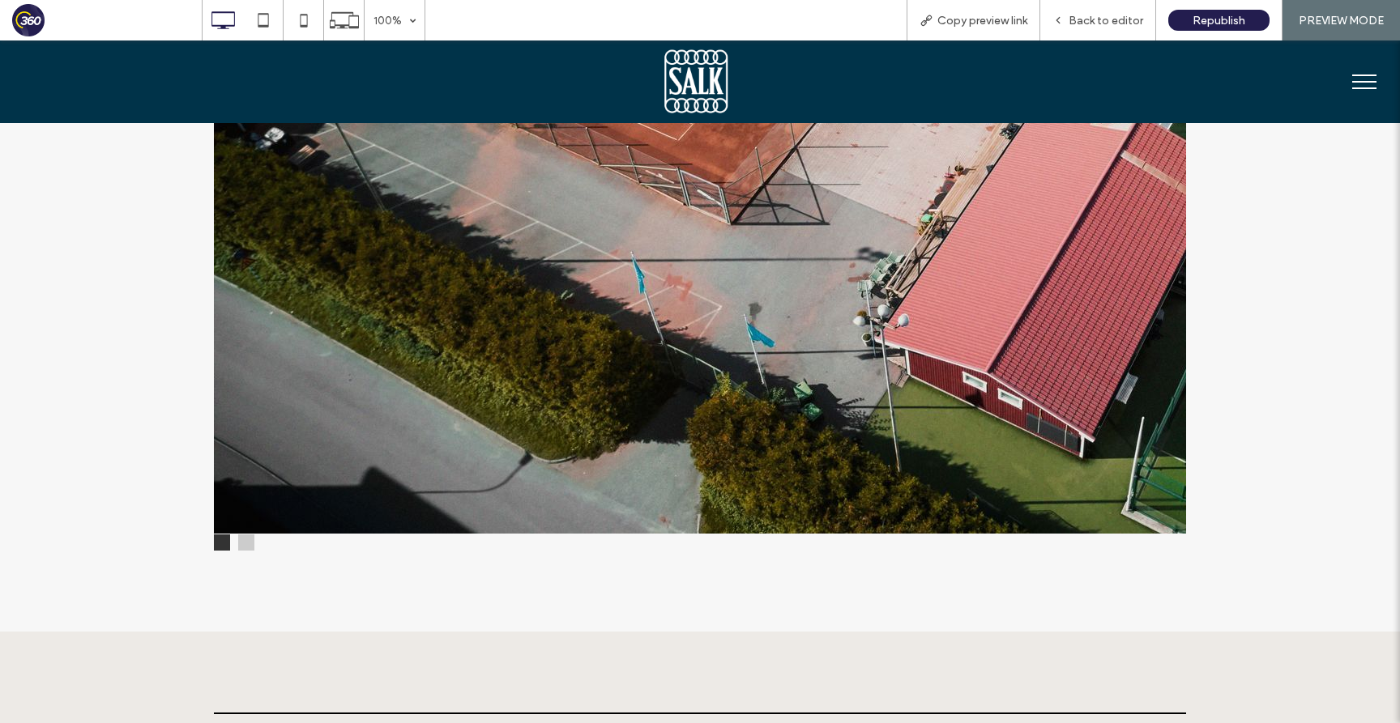
scroll to position [1644, 0]
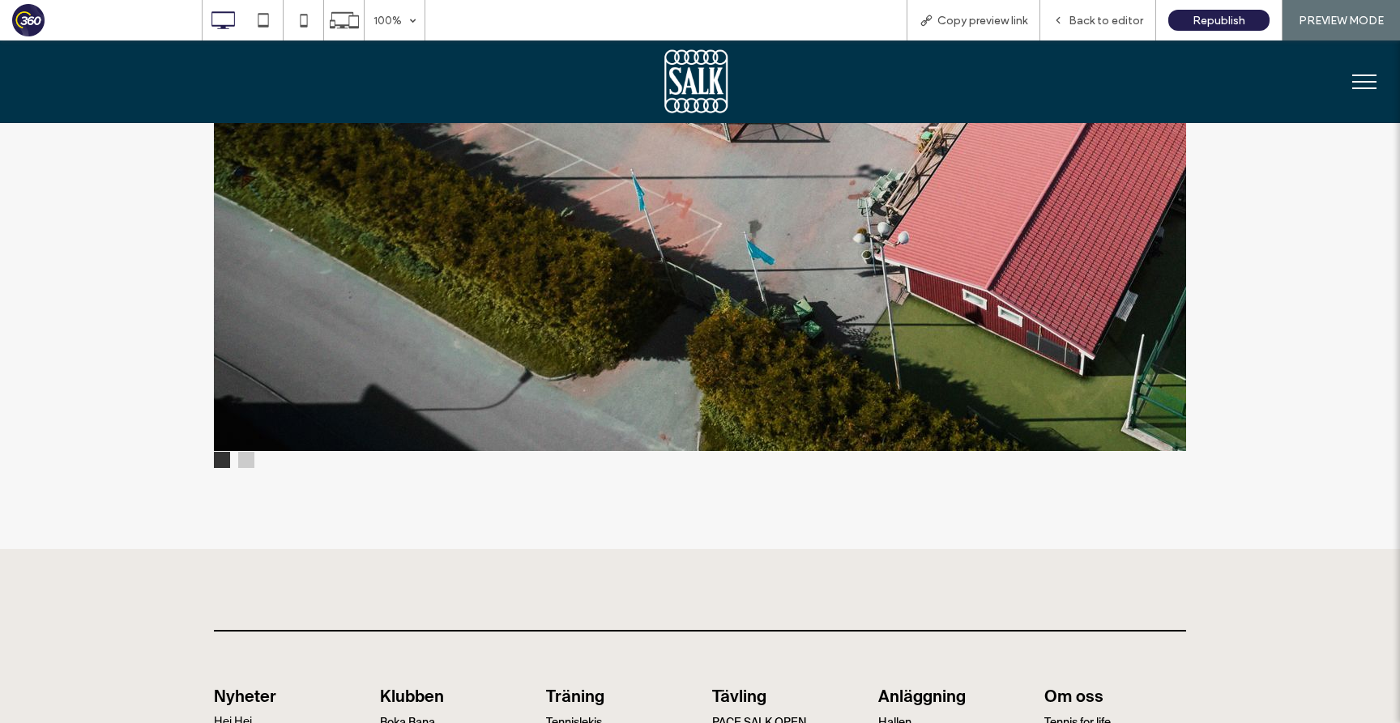
click at [243, 462] on button at bounding box center [246, 460] width 16 height 16
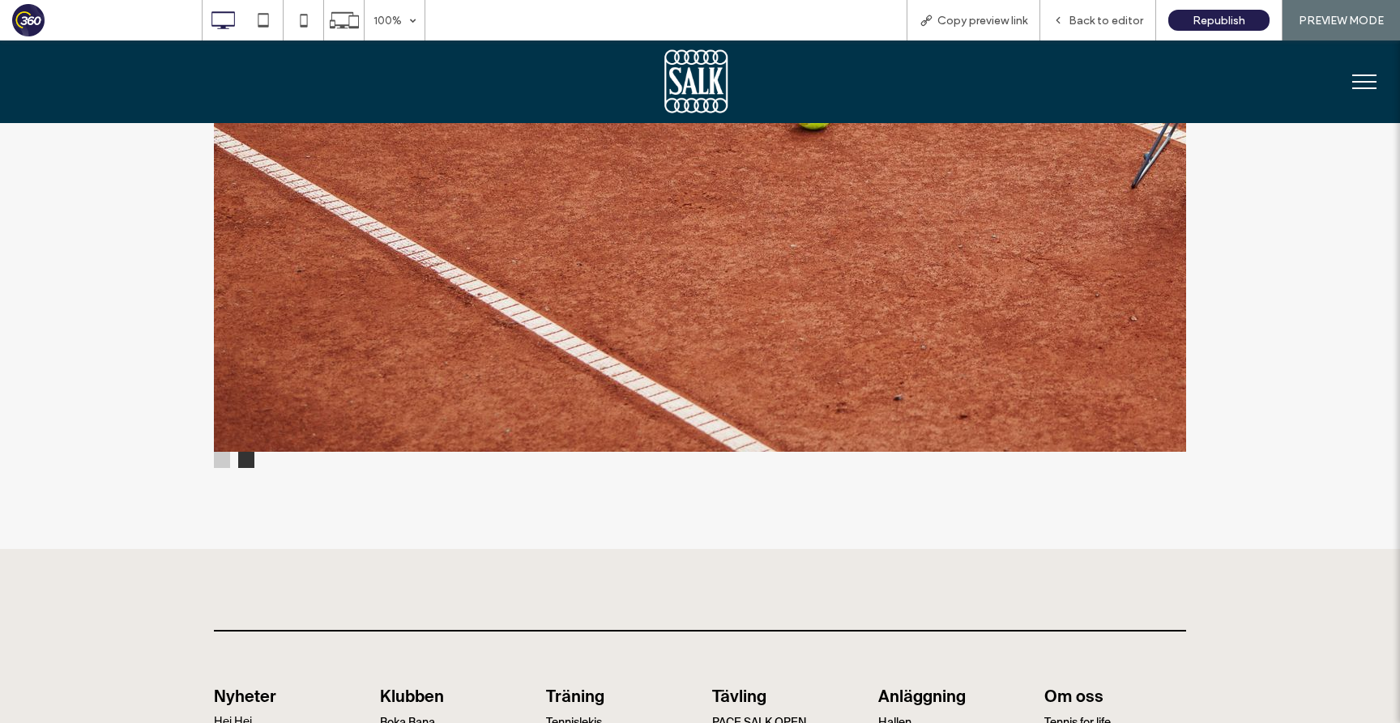
click at [228, 467] on button at bounding box center [222, 460] width 16 height 16
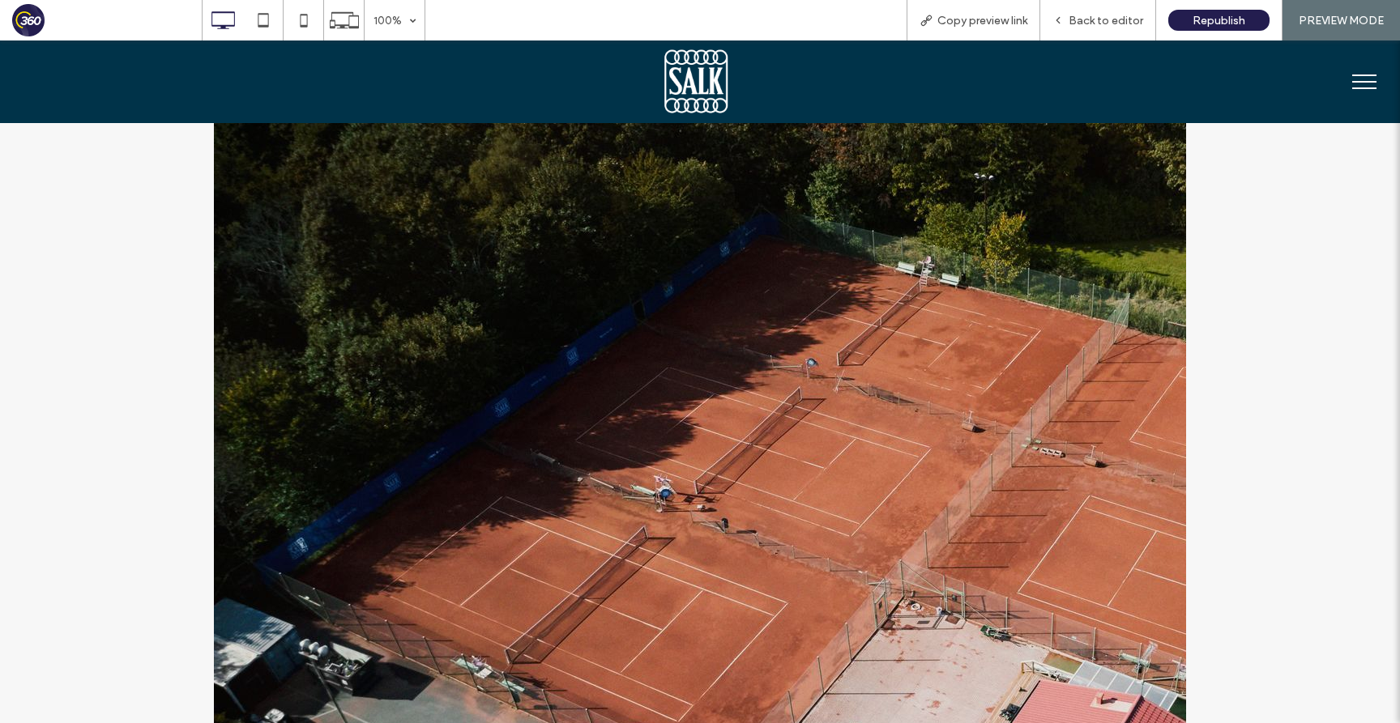
scroll to position [983, 0]
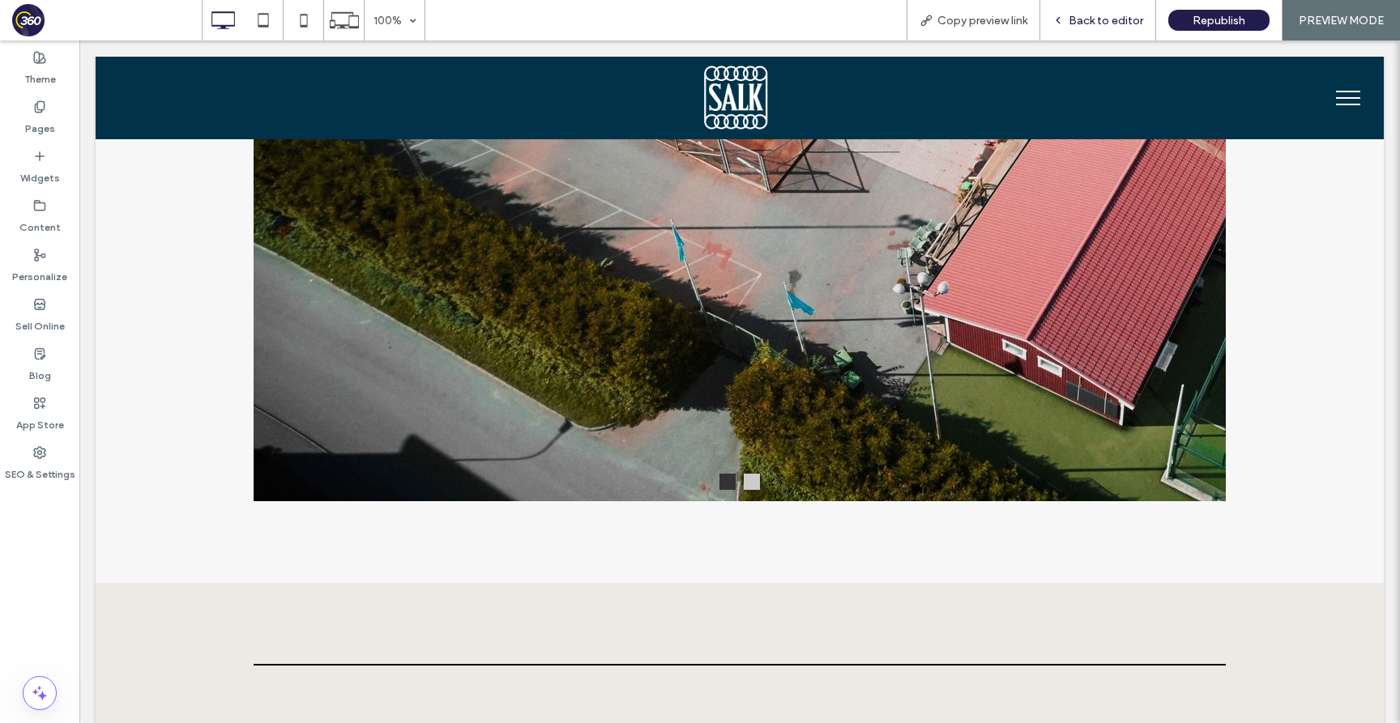
click at [1116, 19] on span "Back to editor" at bounding box center [1105, 21] width 75 height 14
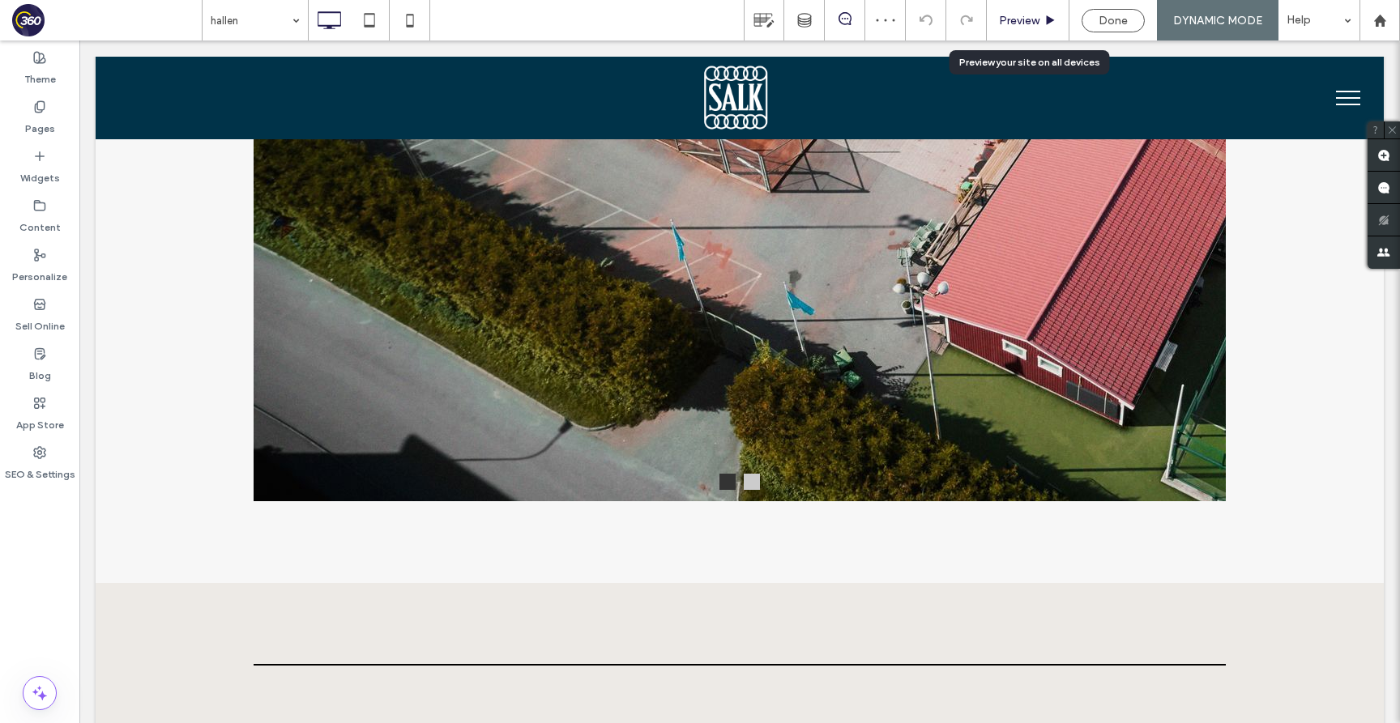
click at [1027, 22] on span "Preview" at bounding box center [1019, 21] width 40 height 14
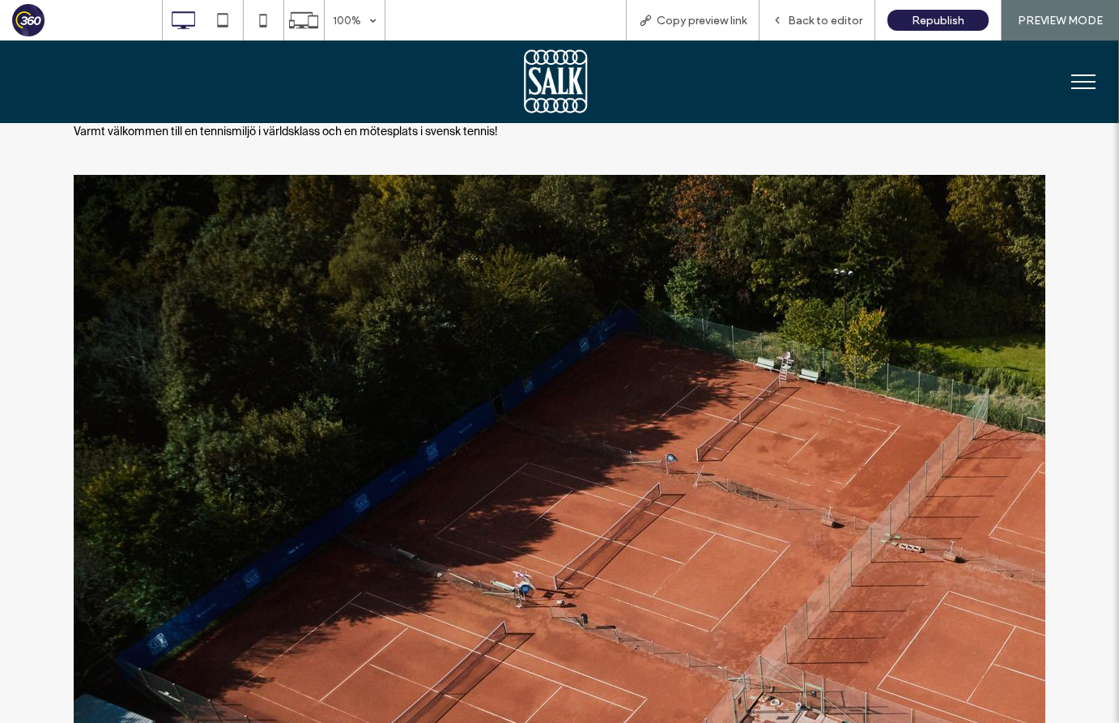
scroll to position [939, 0]
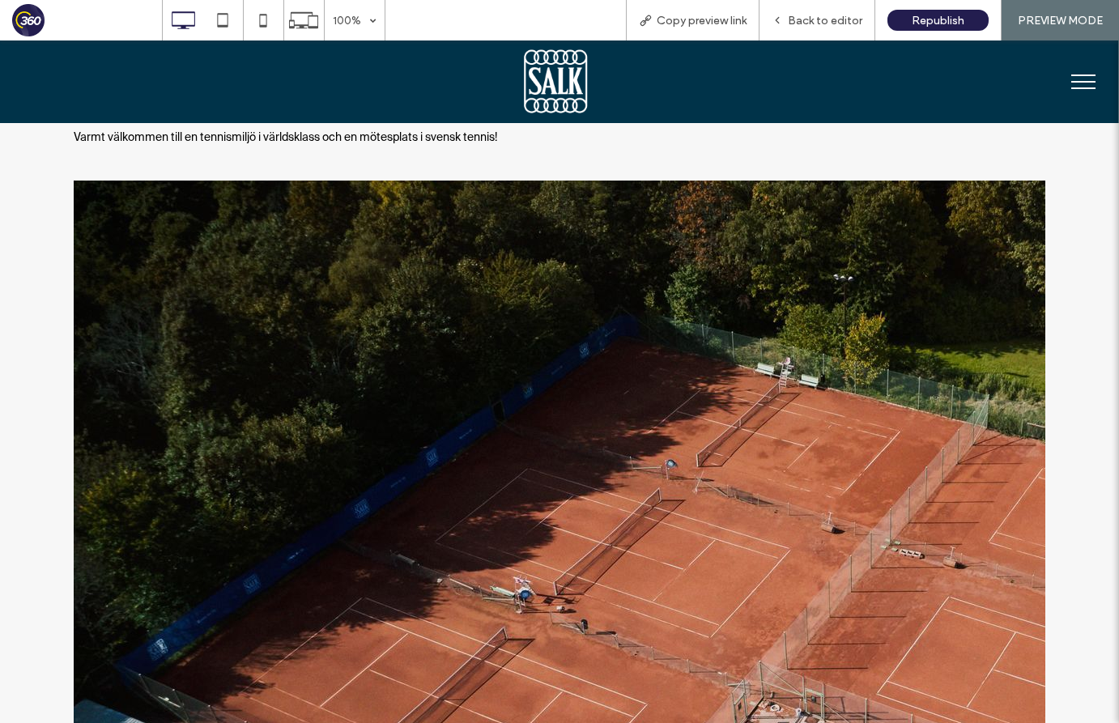
scroll to position [854, 0]
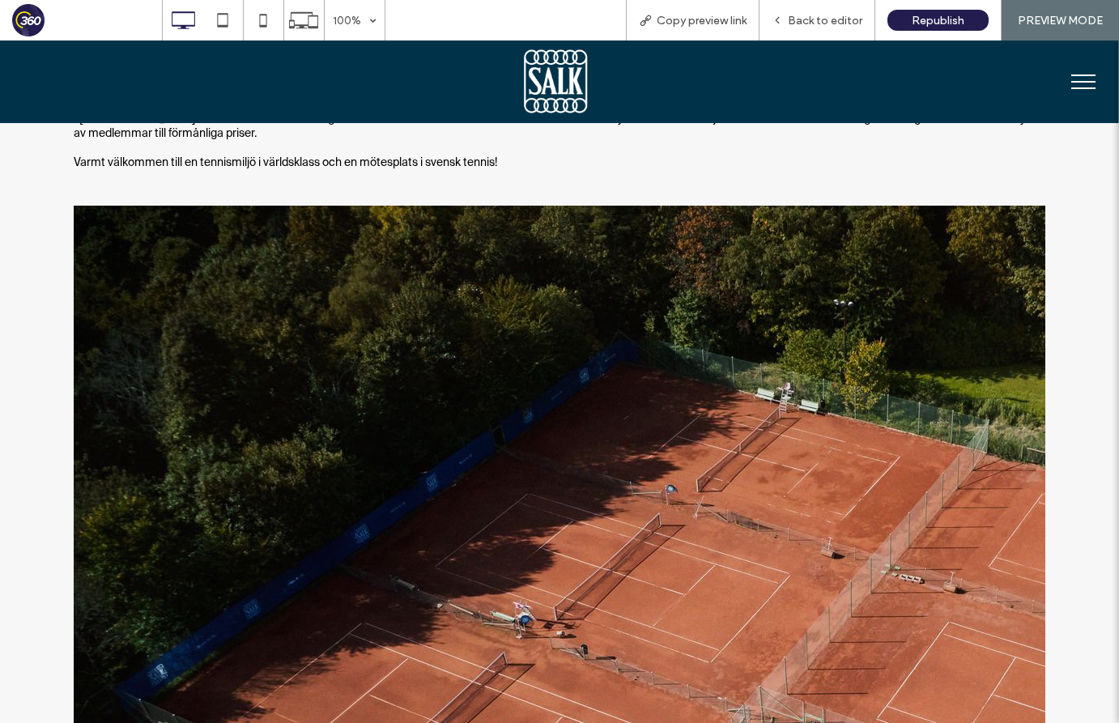
scroll to position [893, 0]
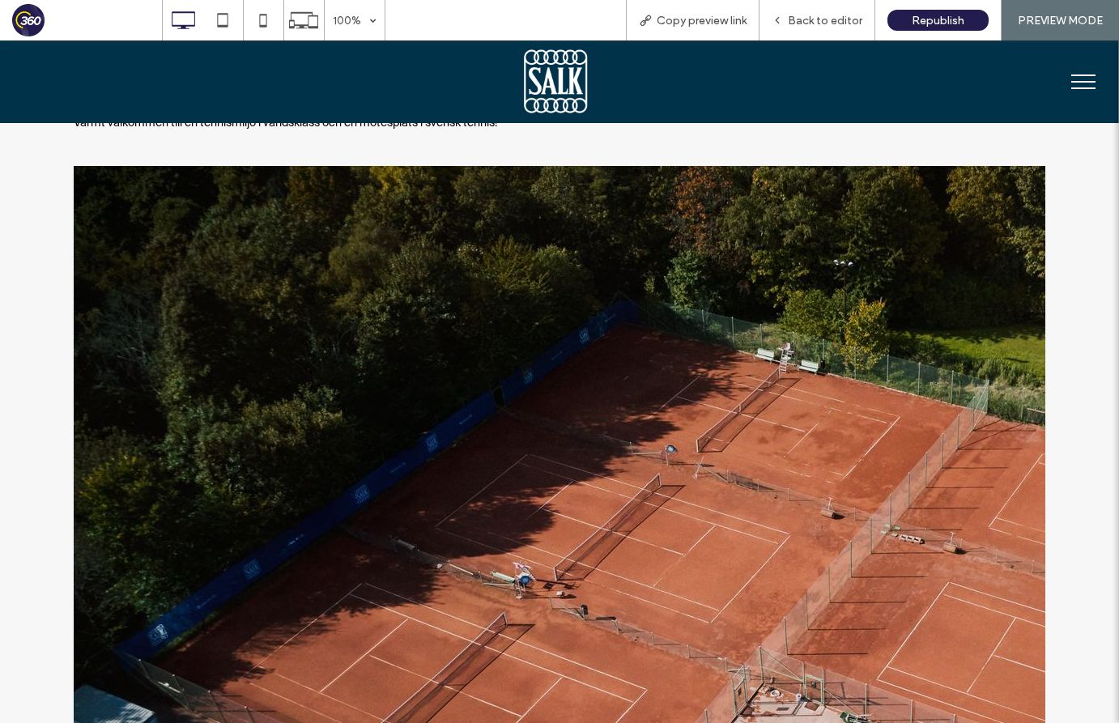
click at [580, 641] on div at bounding box center [560, 684] width 972 height 1037
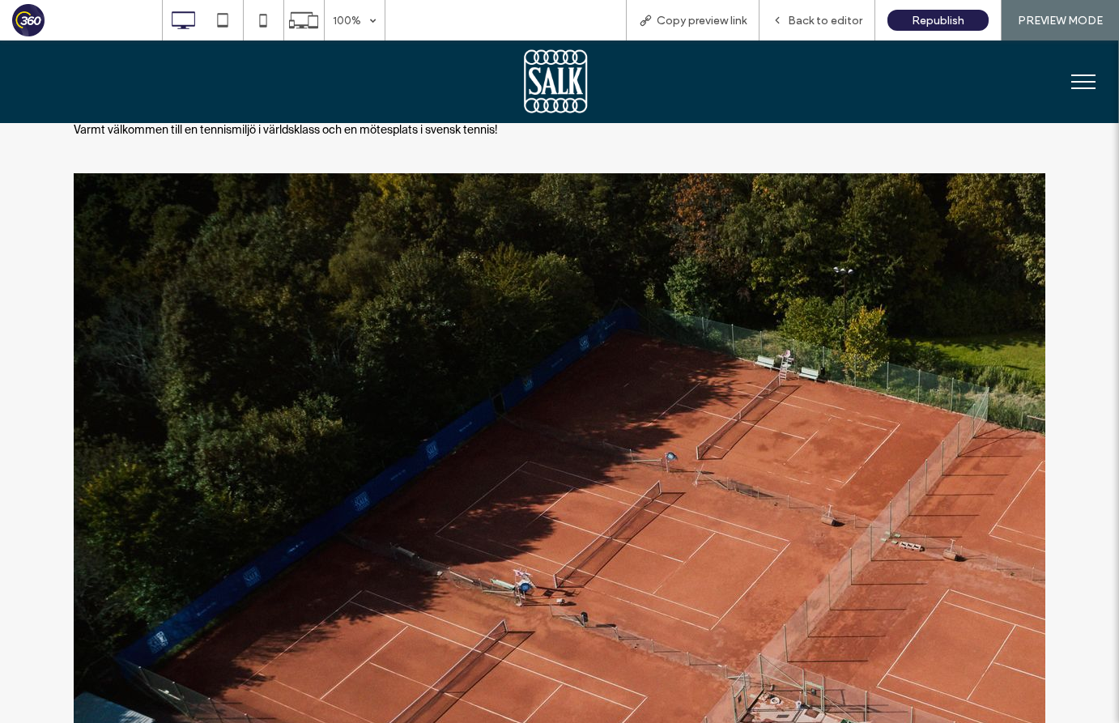
scroll to position [887, 0]
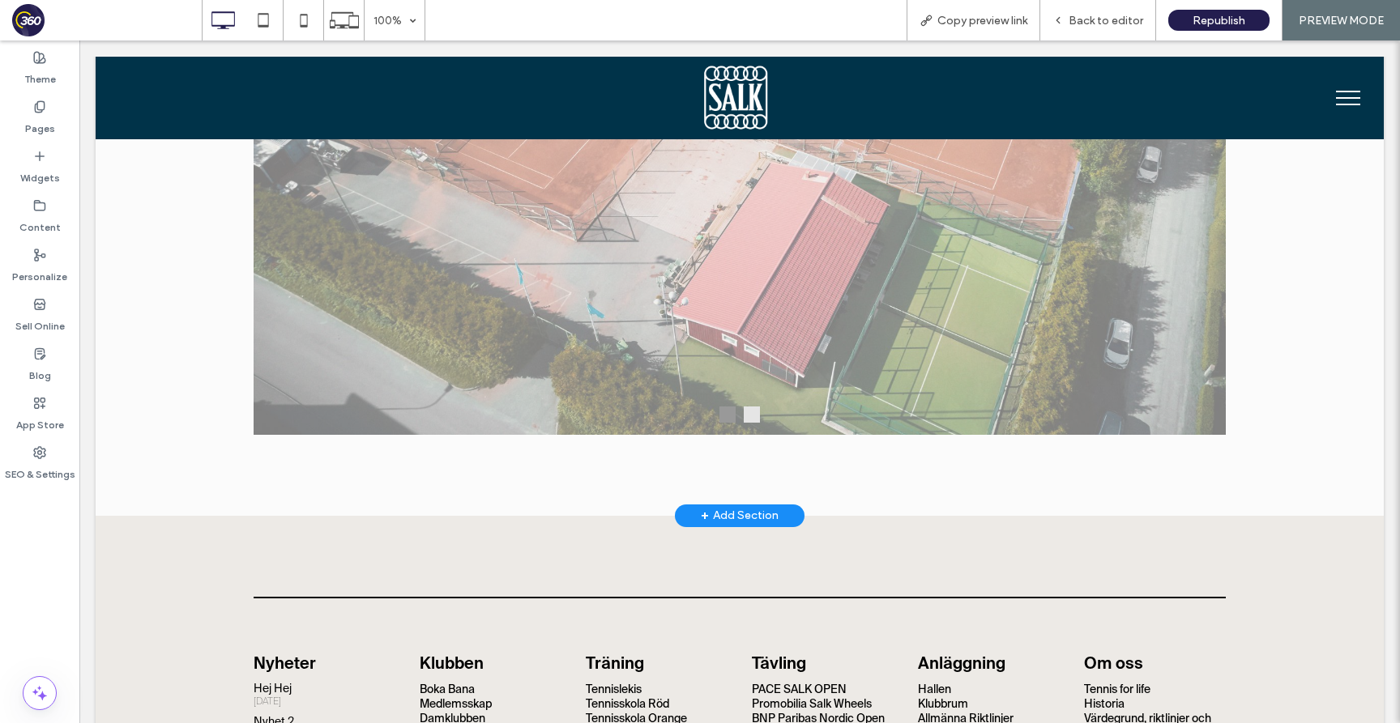
scroll to position [1292, 0]
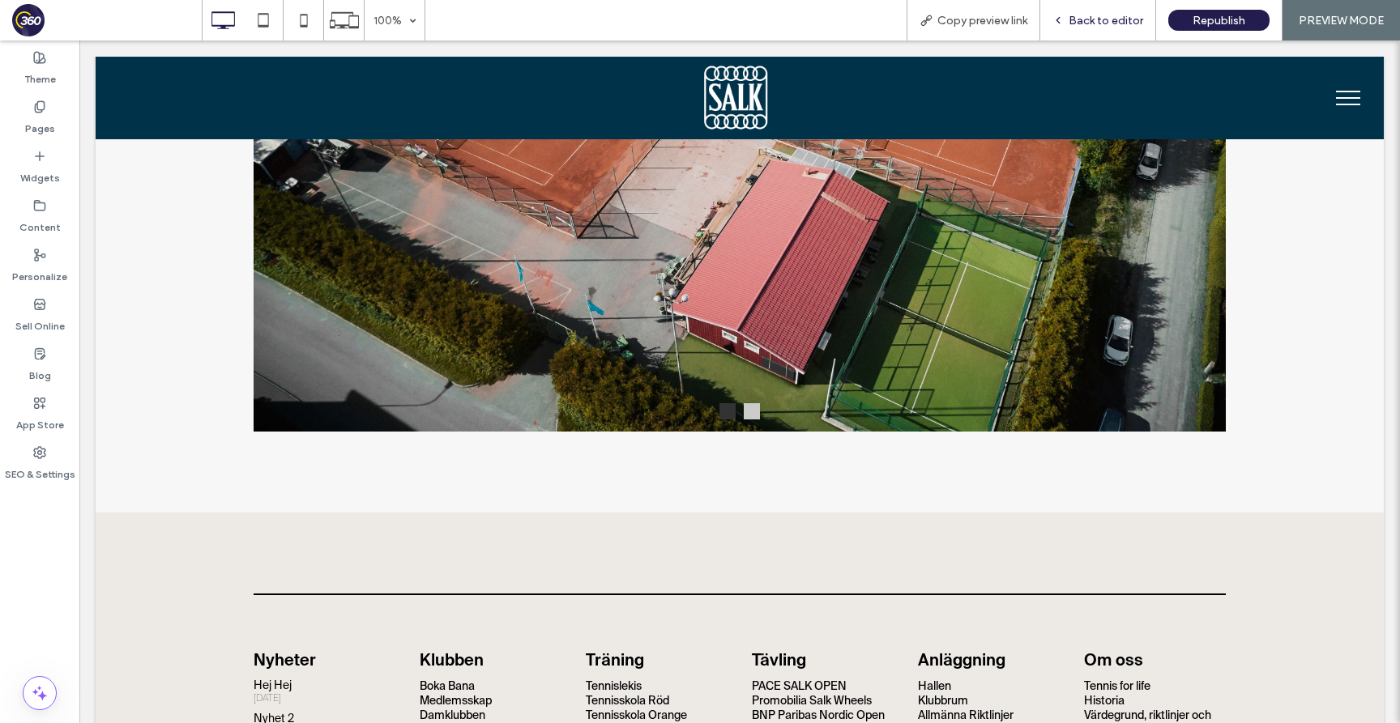
click at [1102, 33] on div "Back to editor" at bounding box center [1098, 20] width 116 height 40
click at [1105, 18] on span "Back to editor" at bounding box center [1105, 21] width 75 height 14
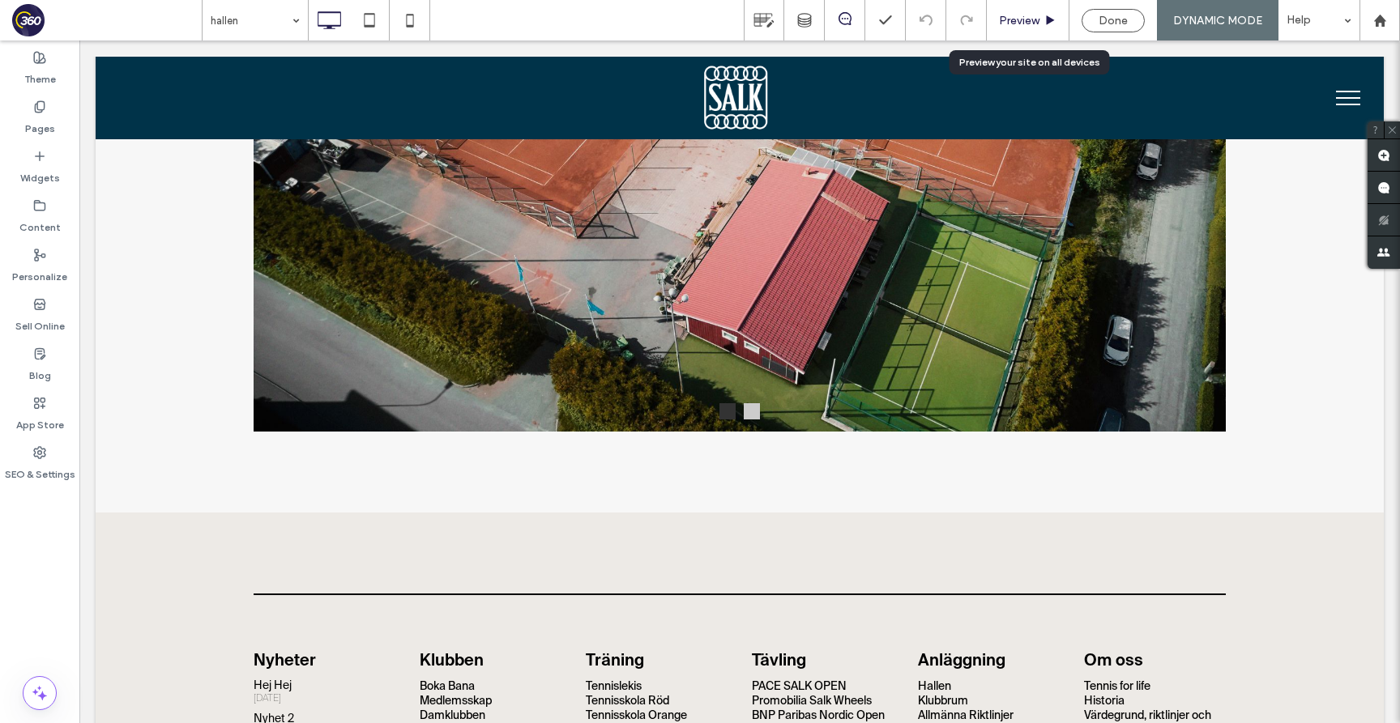
click at [1004, 28] on div "Preview" at bounding box center [1028, 20] width 83 height 40
click at [1033, 20] on span "Preview" at bounding box center [1019, 21] width 40 height 14
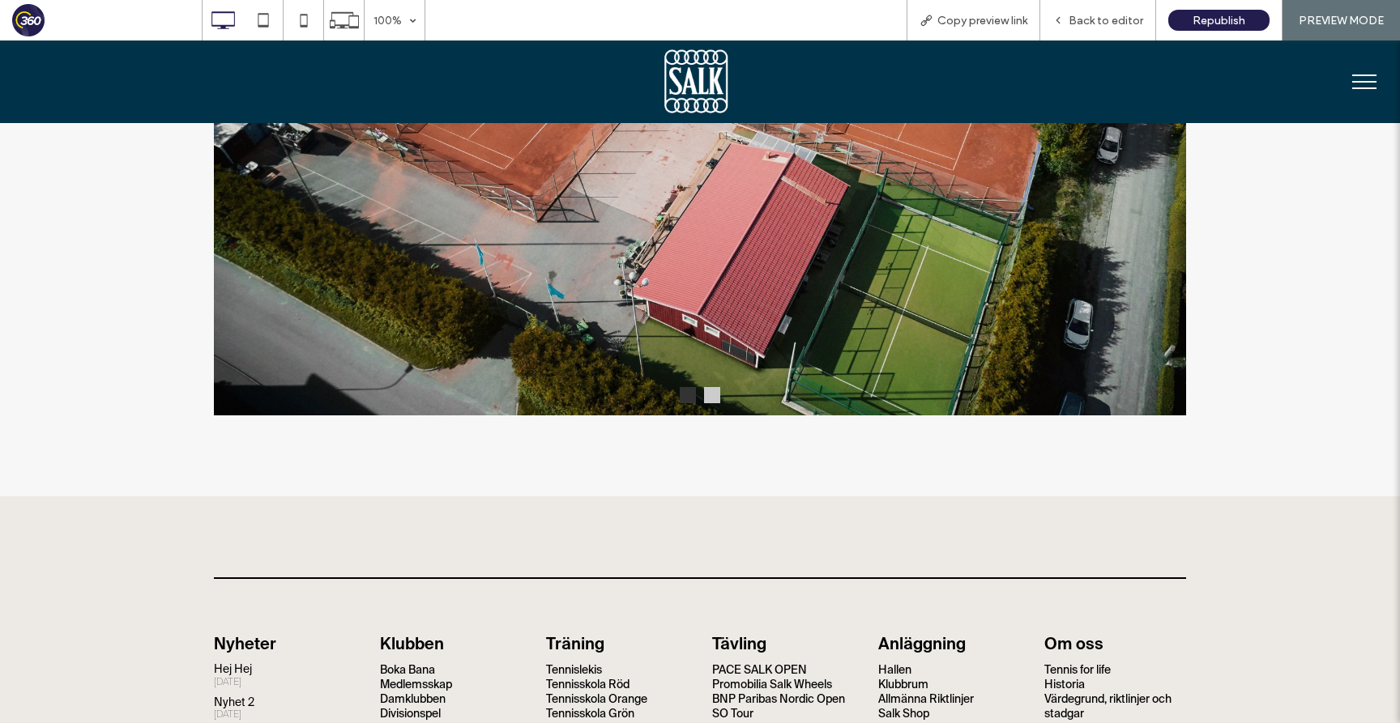
click at [714, 399] on button at bounding box center [712, 395] width 16 height 16
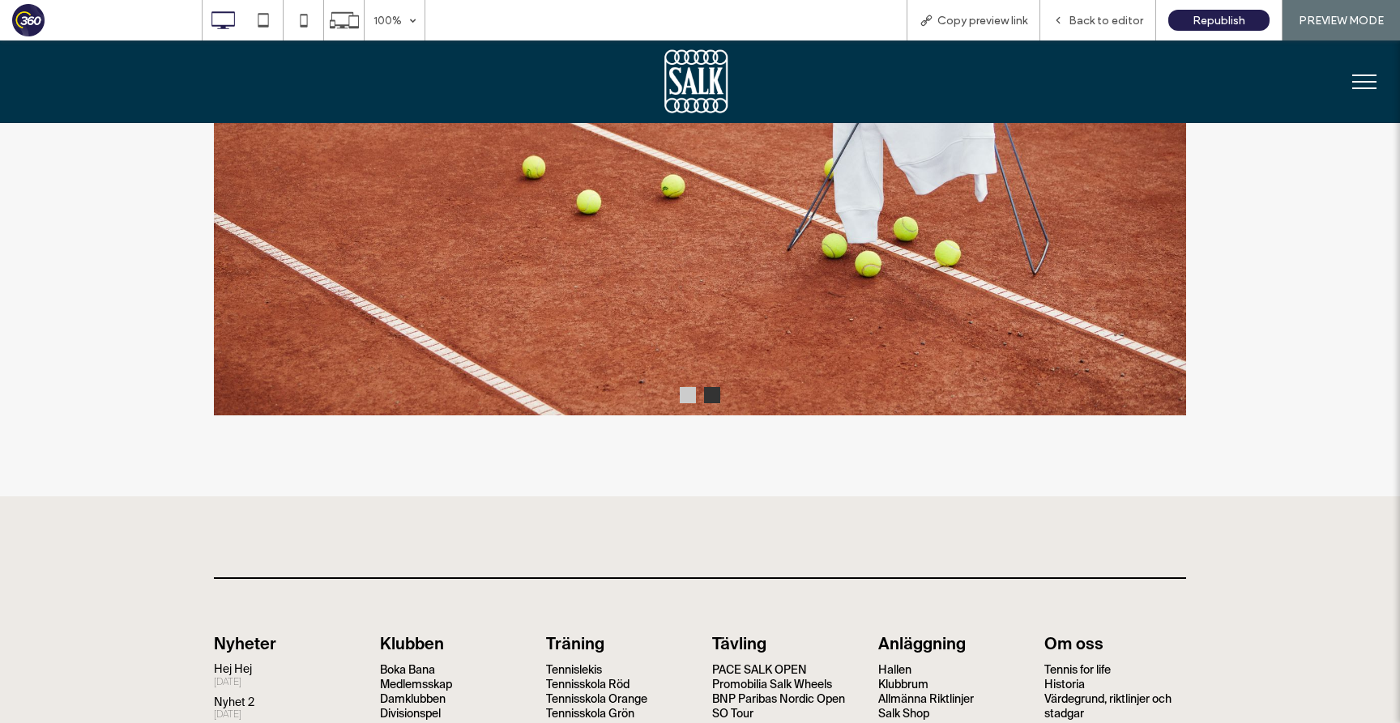
click at [688, 403] on button at bounding box center [688, 395] width 16 height 16
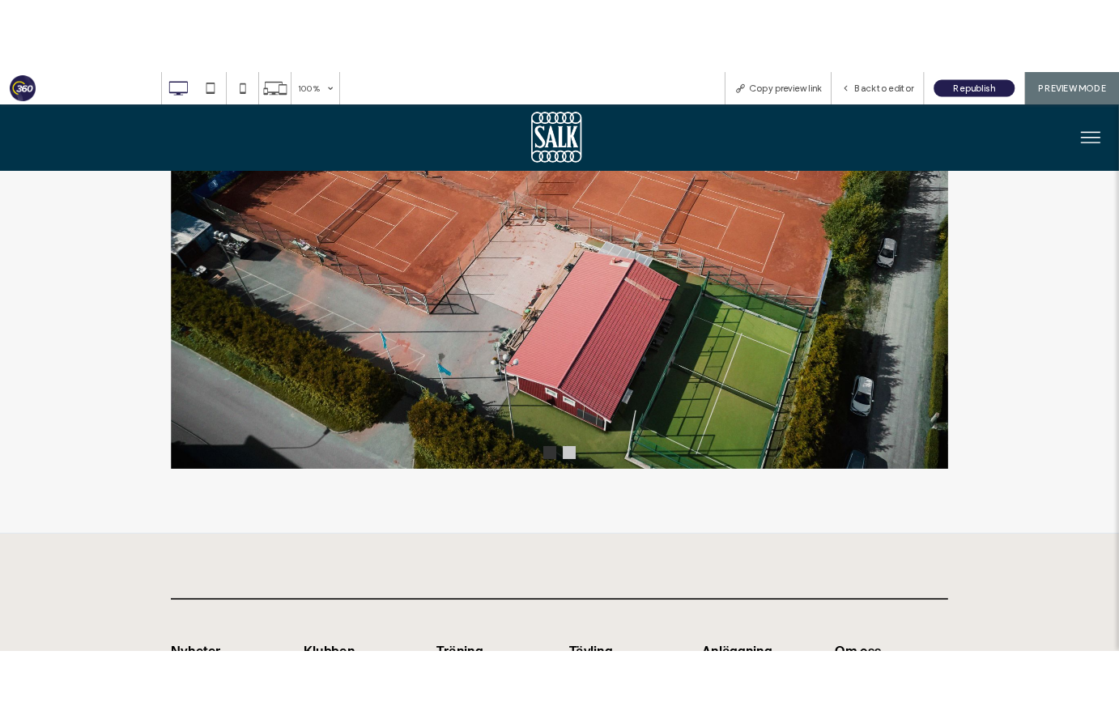
scroll to position [1294, 0]
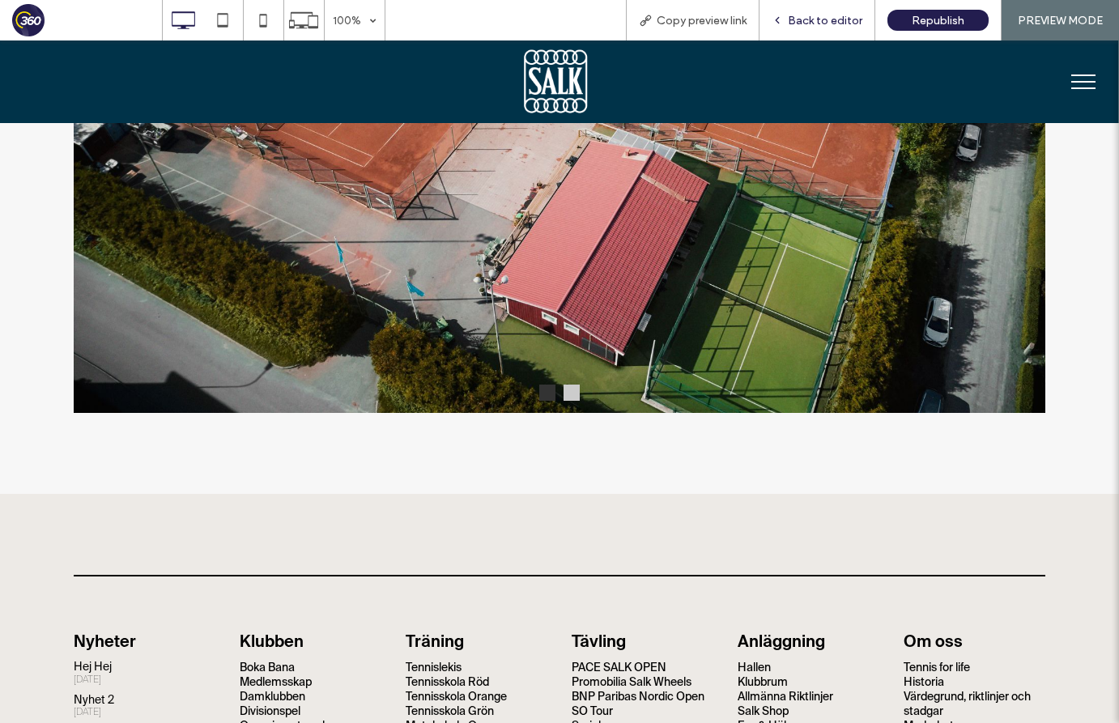
click at [850, 19] on span "Back to editor" at bounding box center [825, 21] width 75 height 14
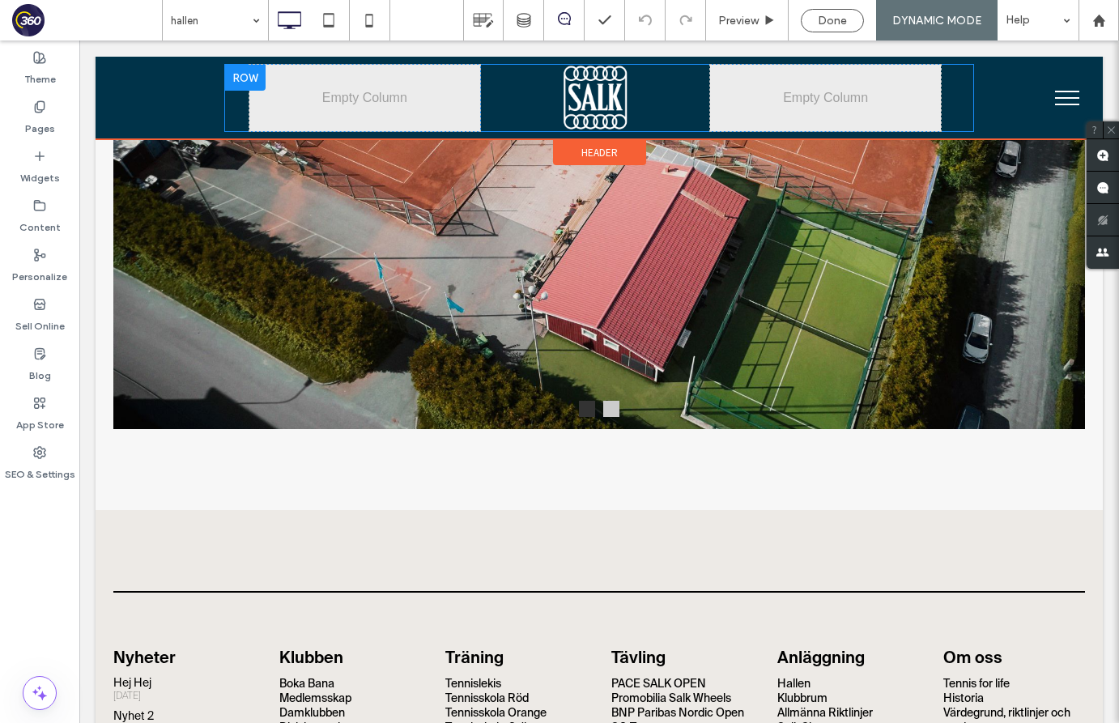
click at [761, 101] on div "Click To Paste" at bounding box center [825, 98] width 231 height 66
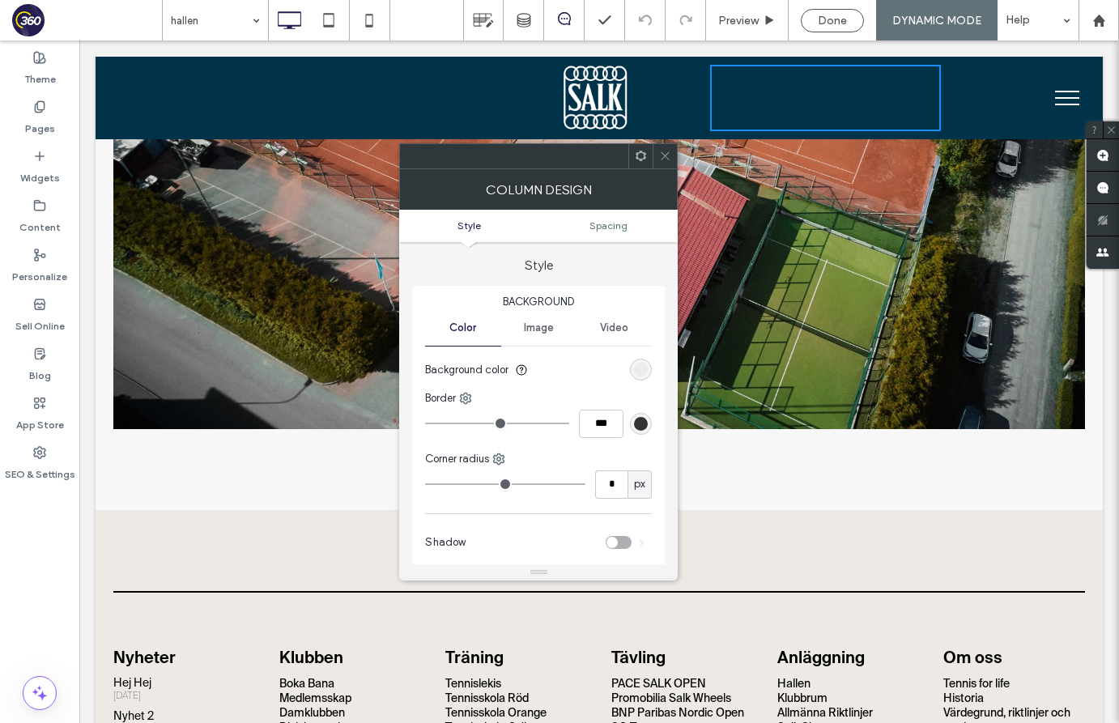
click at [659, 164] on span at bounding box center [665, 156] width 12 height 24
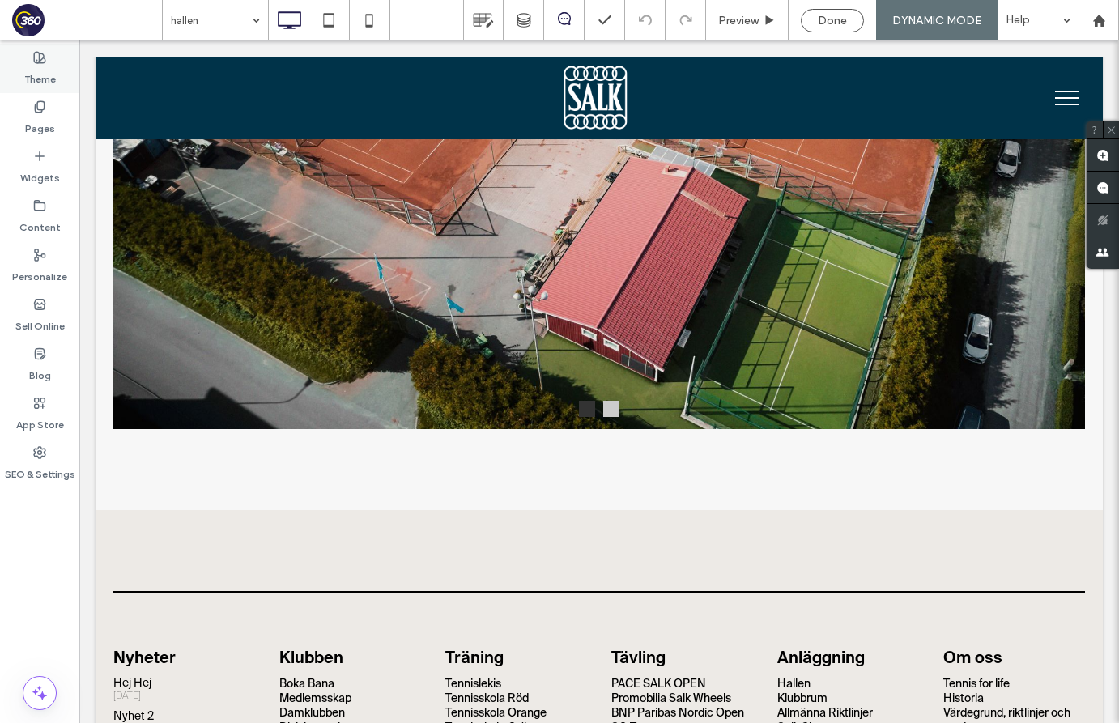
click at [31, 53] on div "Theme" at bounding box center [39, 68] width 79 height 49
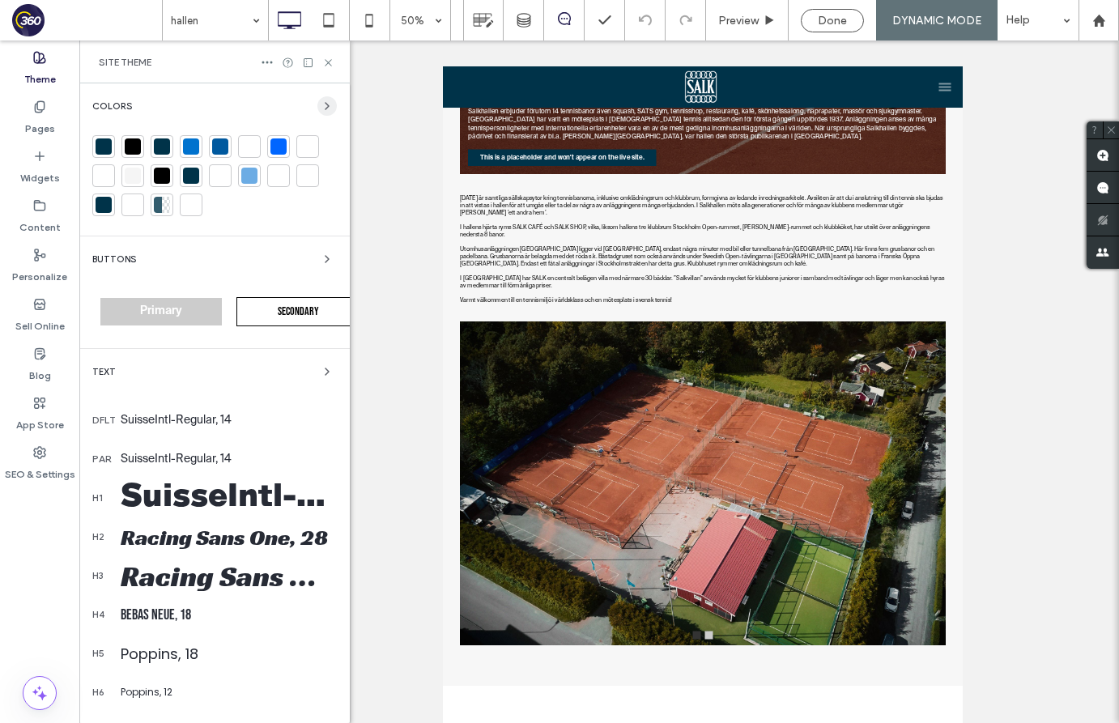
click at [321, 103] on icon "button" at bounding box center [327, 106] width 13 height 13
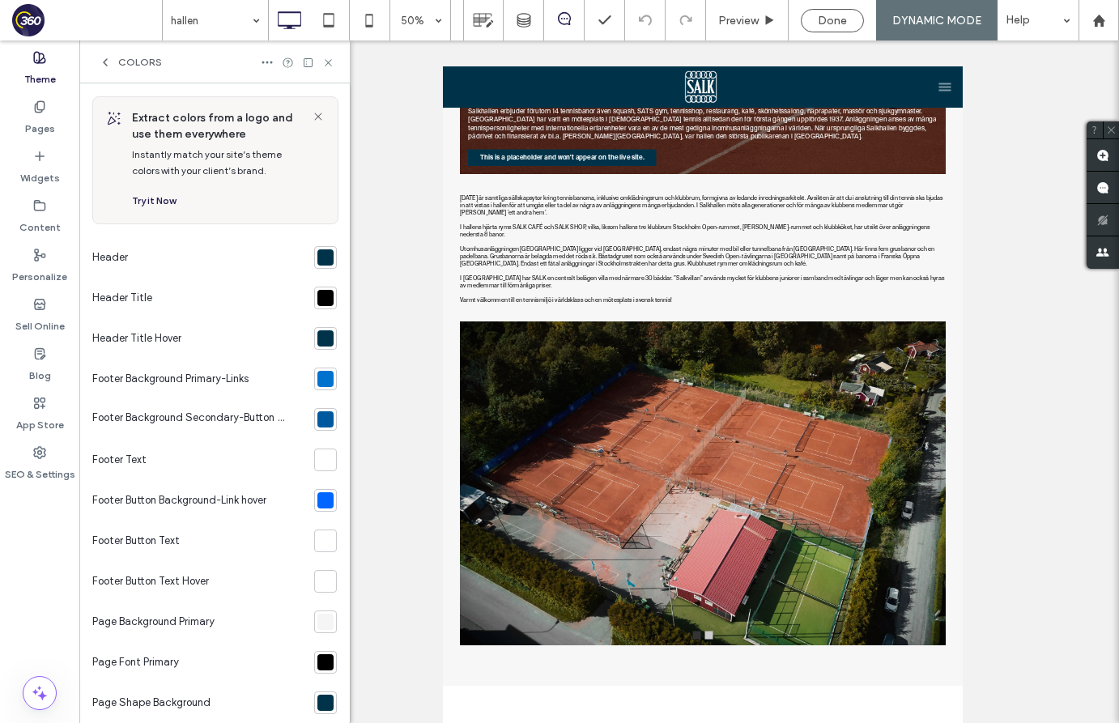
click at [318, 254] on div at bounding box center [326, 257] width 16 height 16
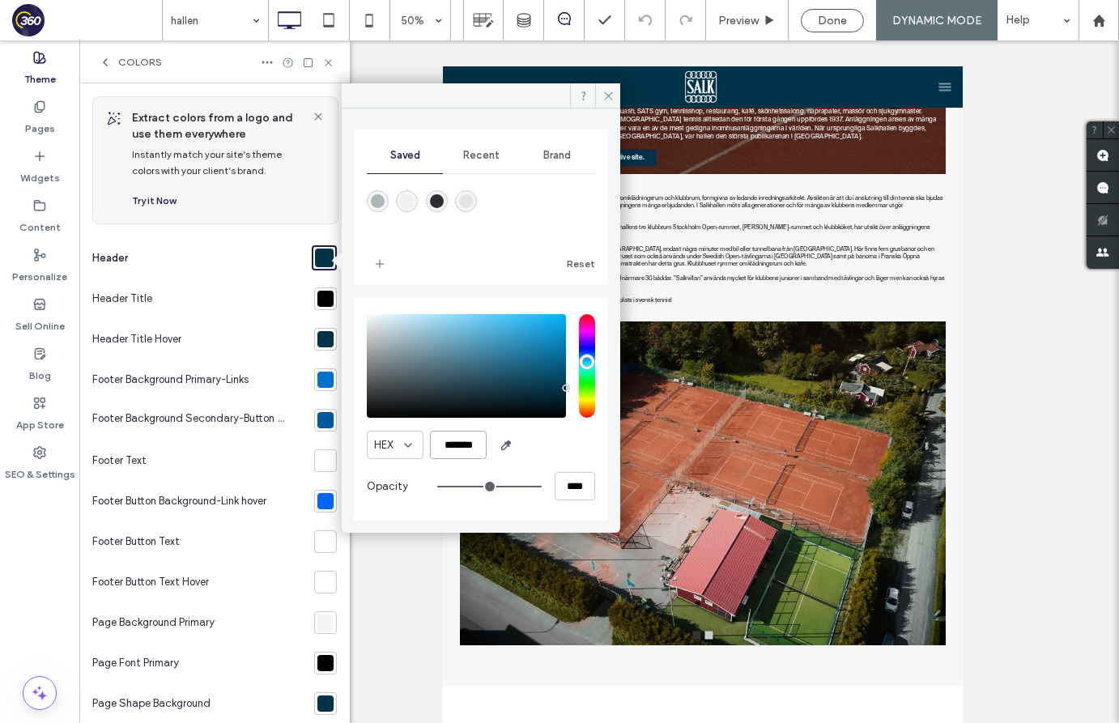
click at [445, 451] on input "*******" at bounding box center [458, 445] width 57 height 28
click at [600, 104] on span at bounding box center [607, 95] width 25 height 24
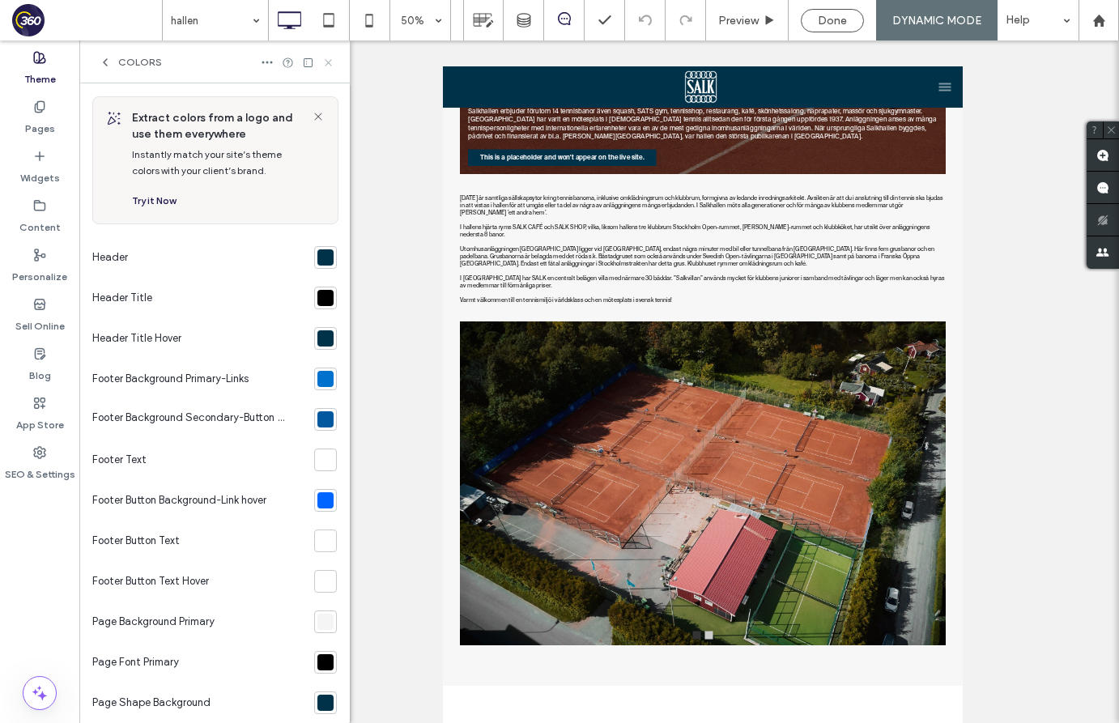
drag, startPoint x: 326, startPoint y: 64, endPoint x: 471, endPoint y: 1, distance: 157.4
click at [326, 64] on use at bounding box center [328, 62] width 6 height 6
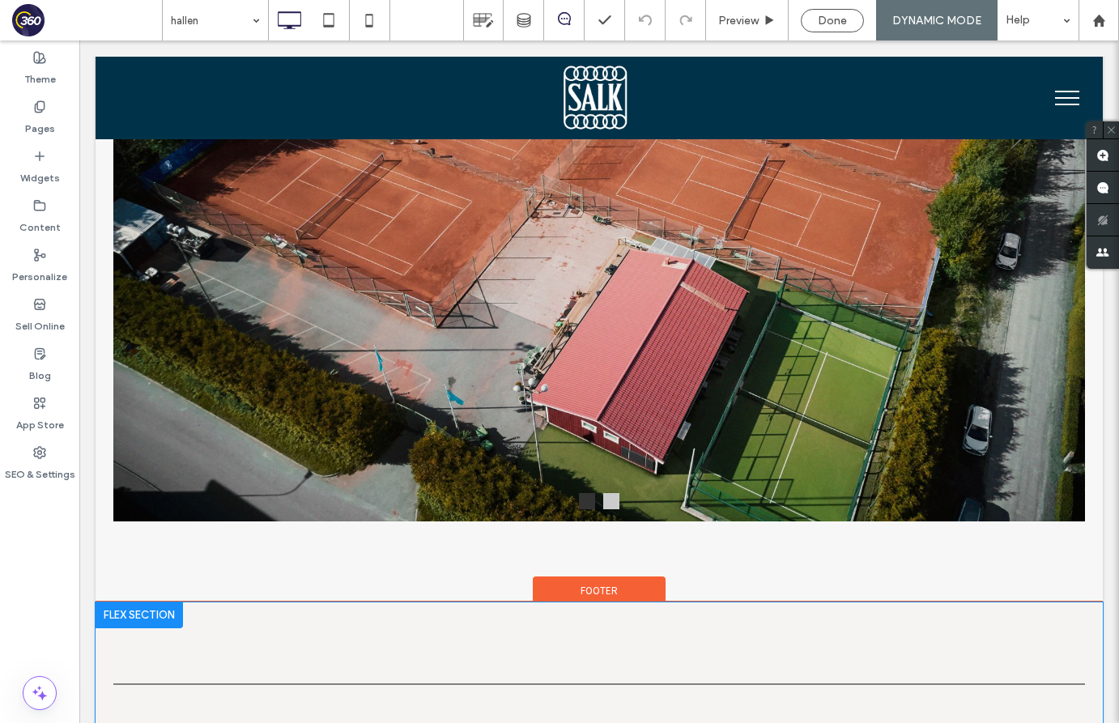
scroll to position [1180, 0]
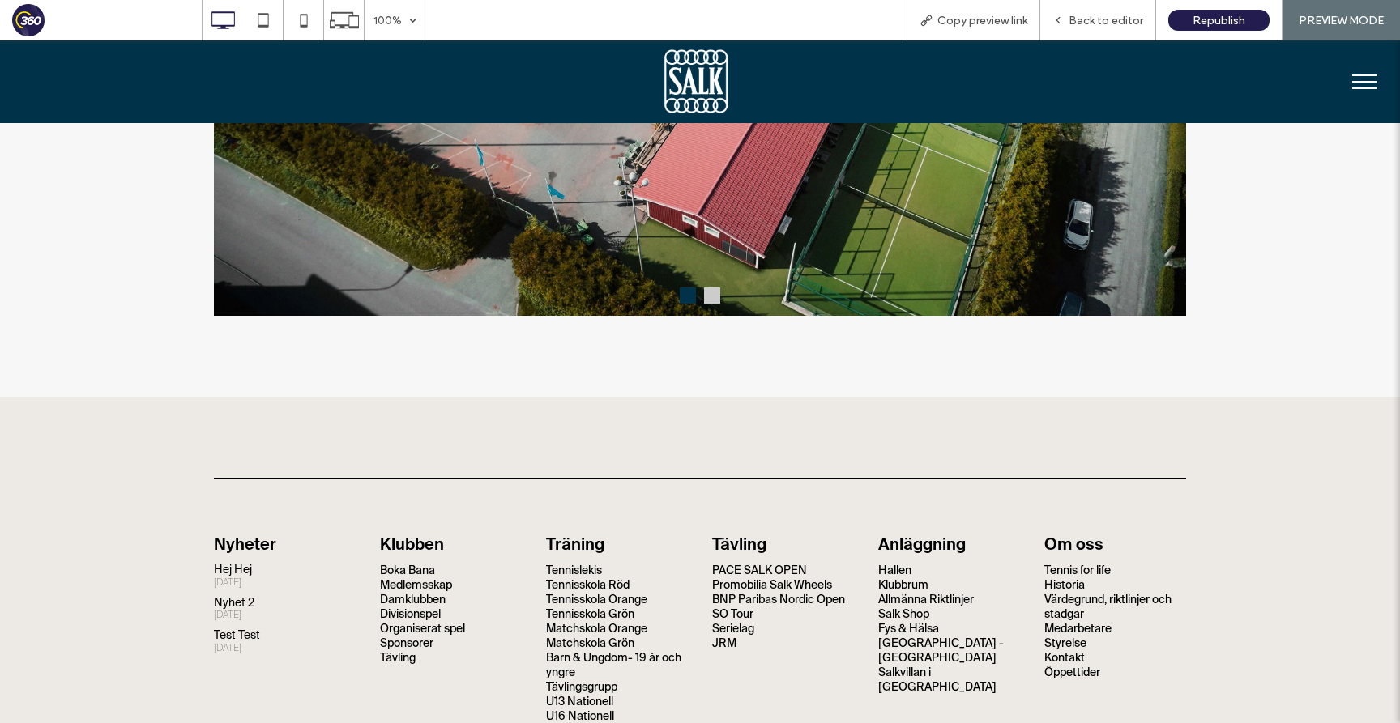
scroll to position [1371, 0]
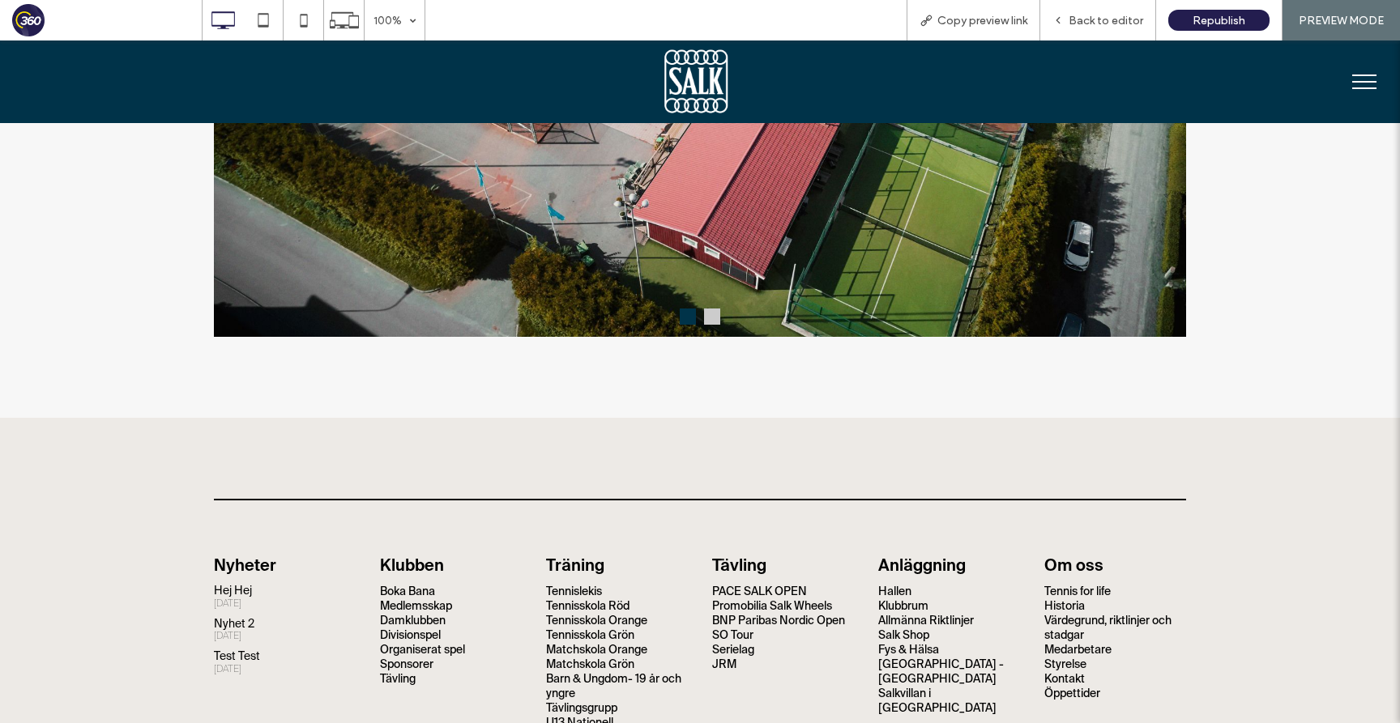
click at [705, 322] on button at bounding box center [712, 317] width 16 height 16
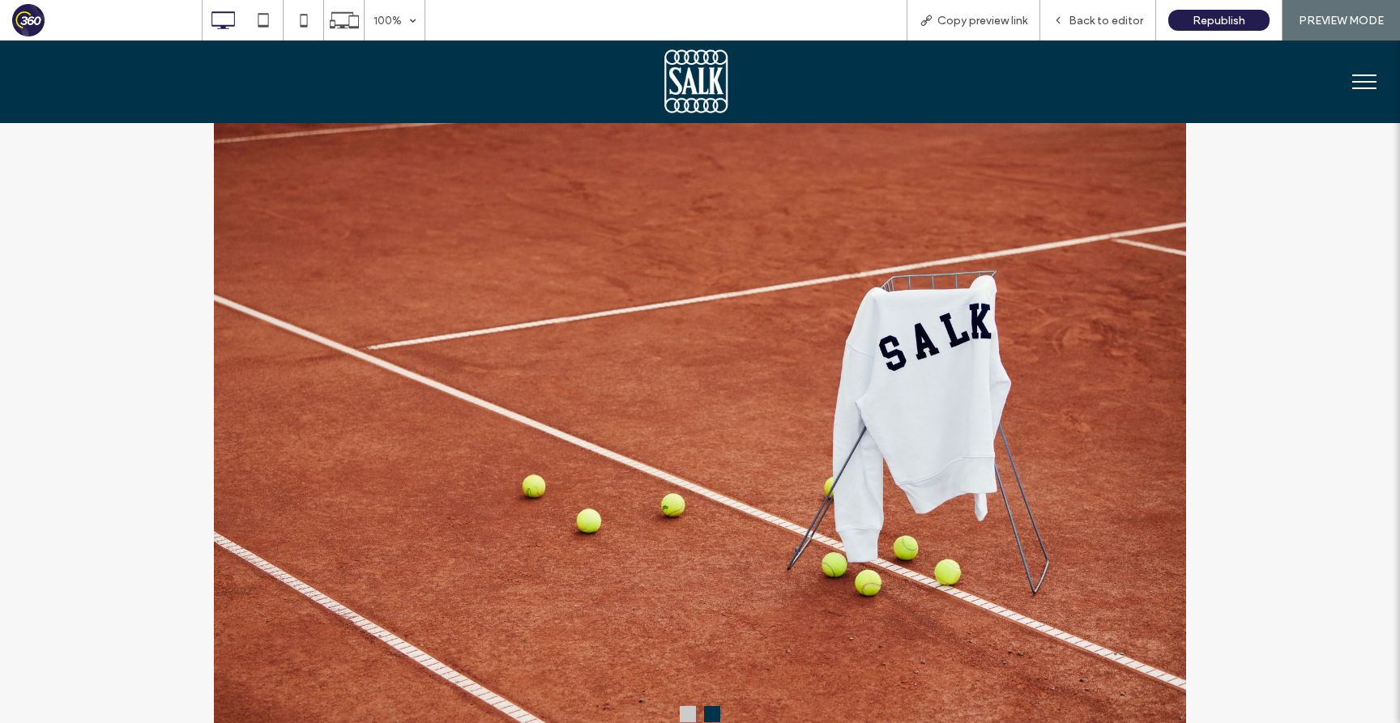
scroll to position [1015, 0]
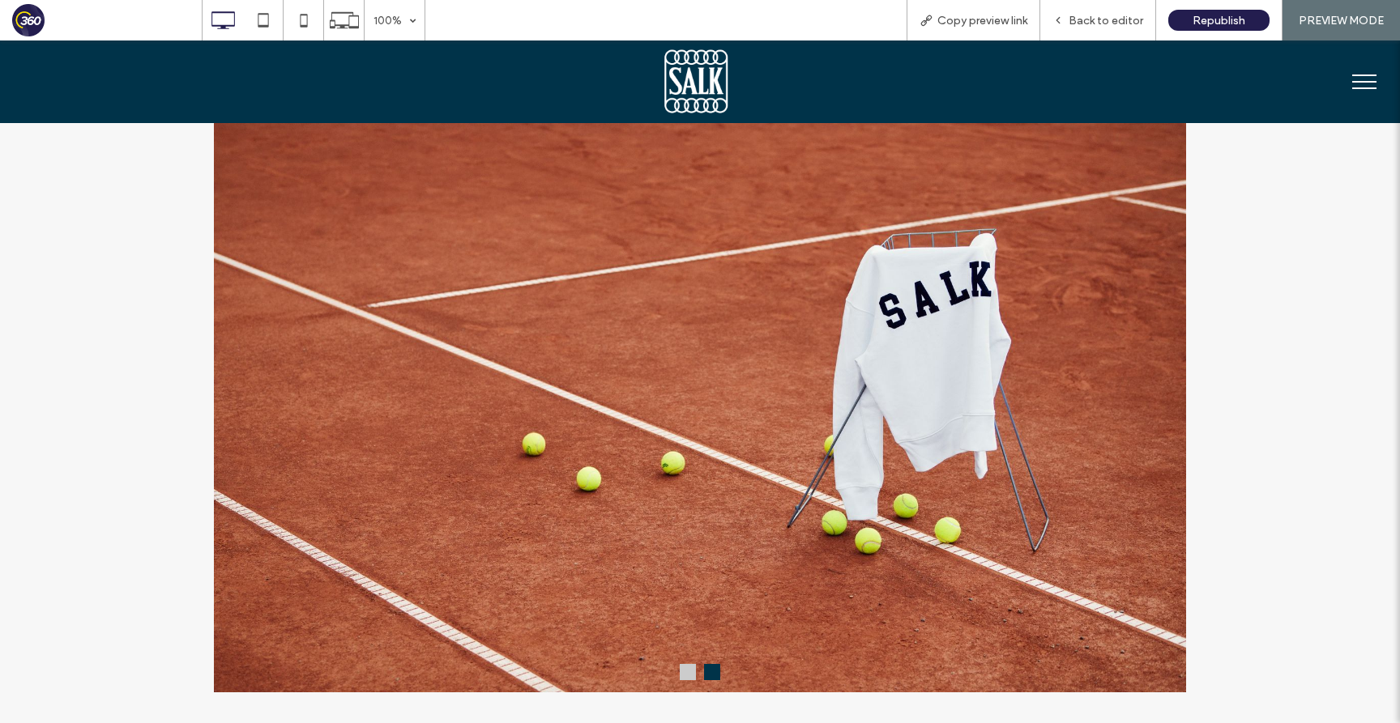
click at [681, 672] on button at bounding box center [688, 672] width 16 height 16
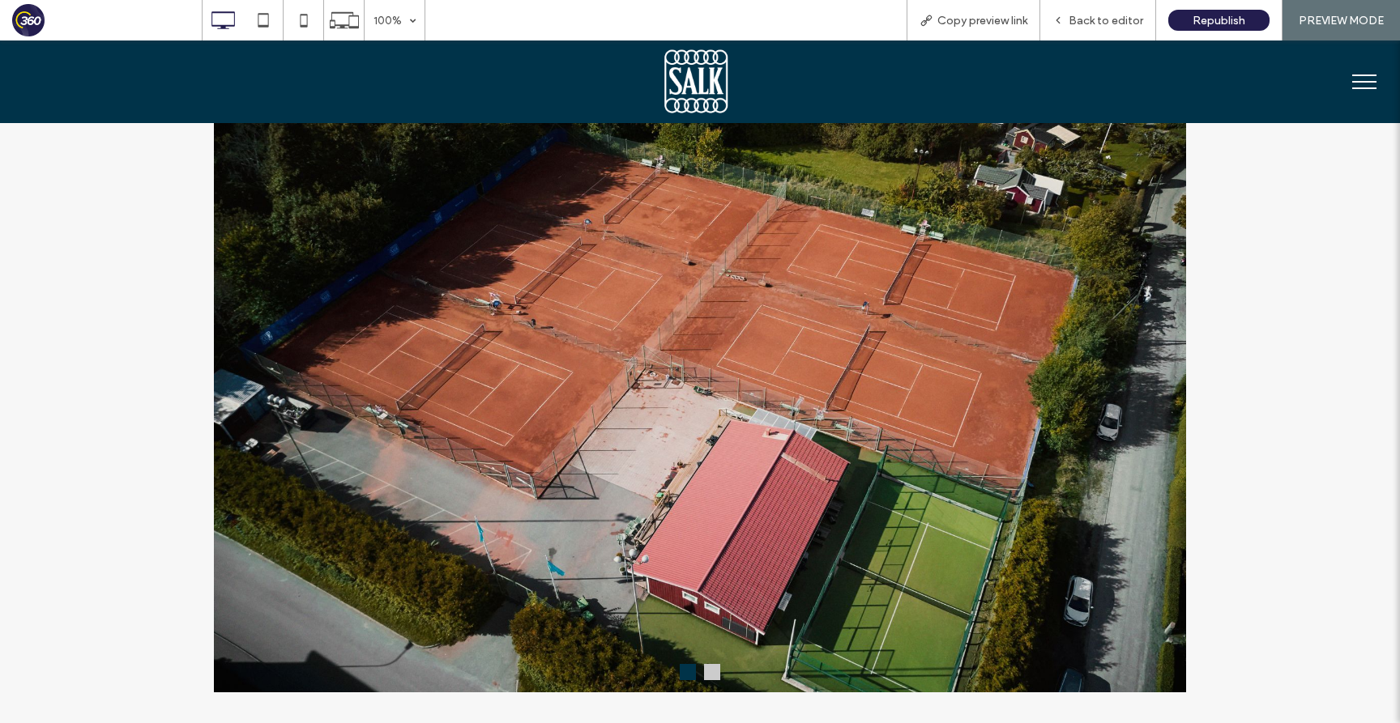
click at [714, 676] on button at bounding box center [712, 672] width 16 height 16
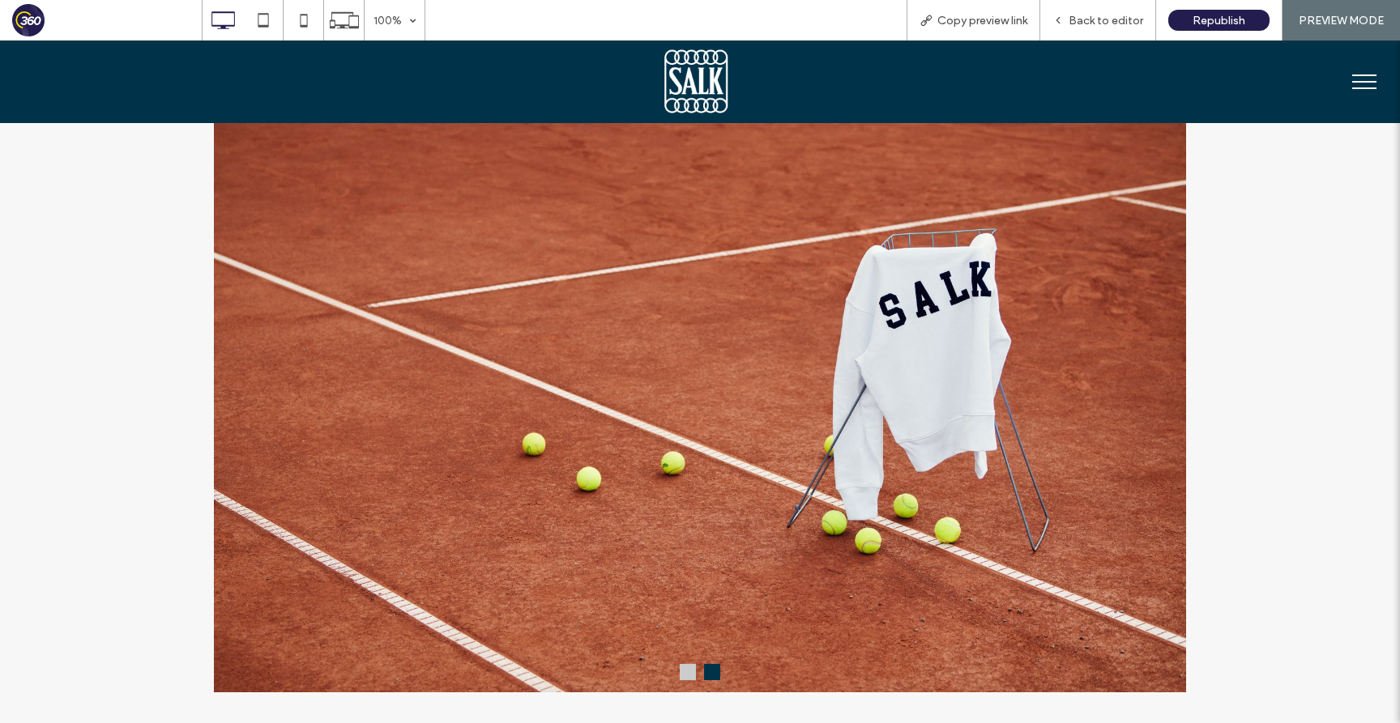
click at [688, 676] on button at bounding box center [688, 672] width 16 height 16
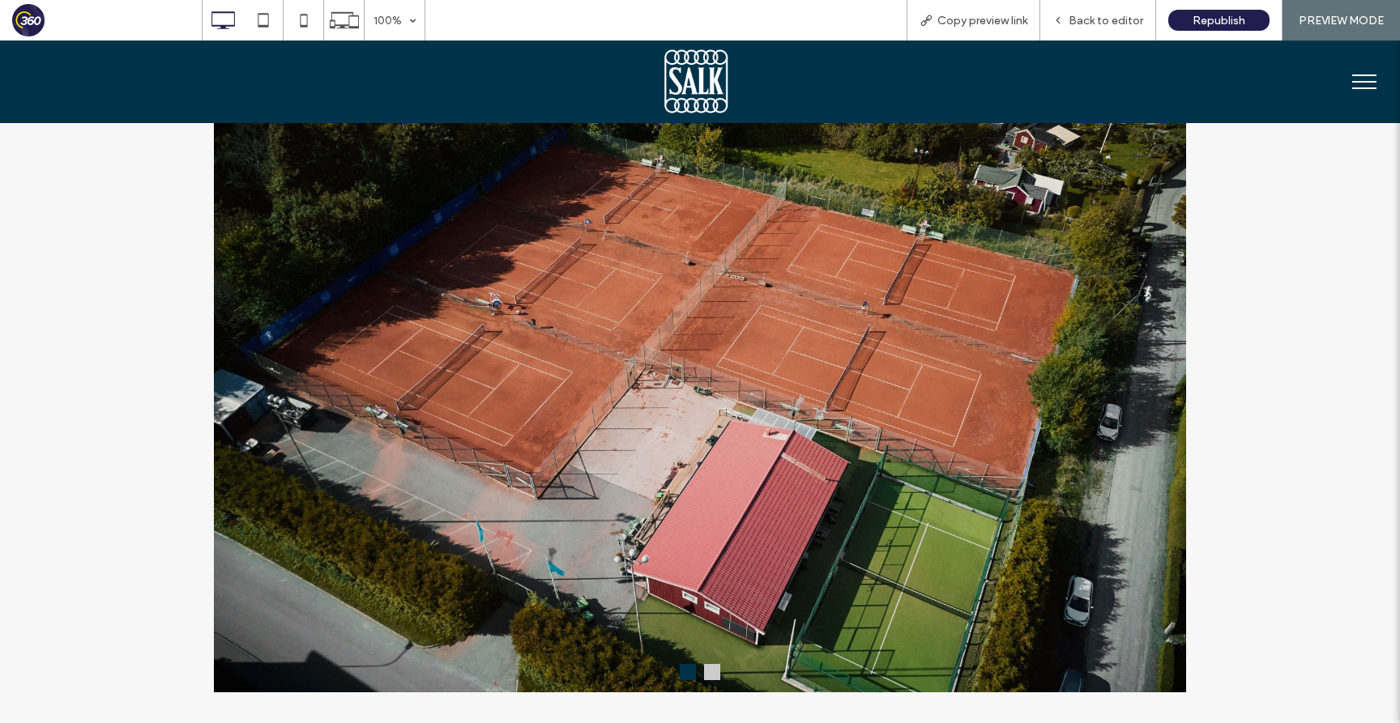
click at [714, 680] on button at bounding box center [712, 672] width 16 height 16
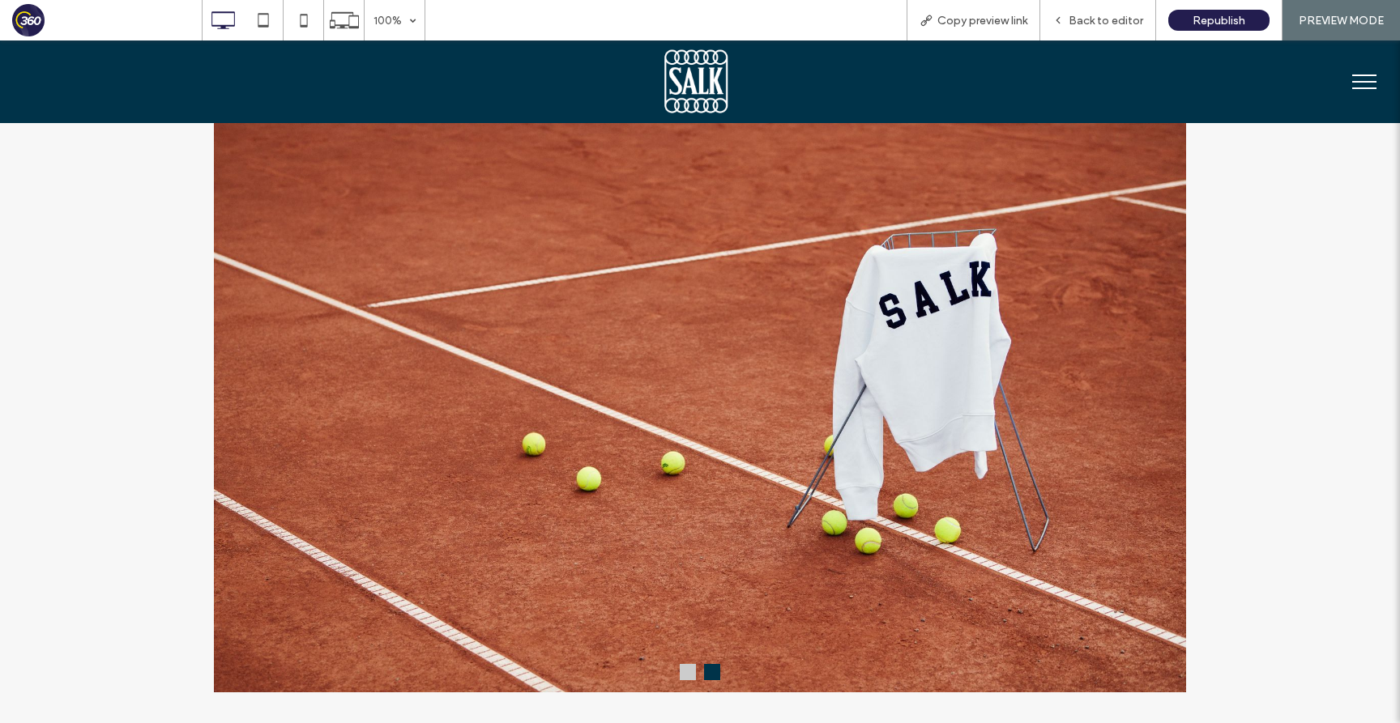
click at [684, 680] on button at bounding box center [688, 672] width 16 height 16
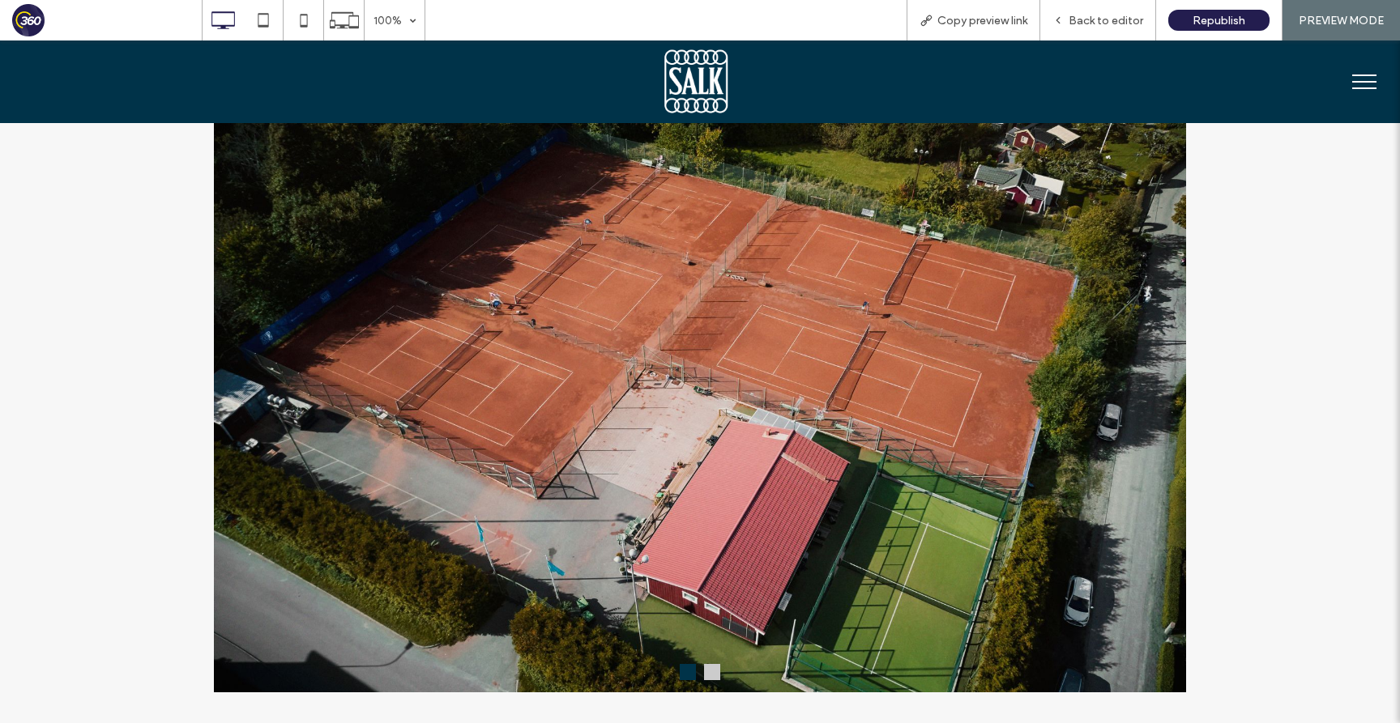
click at [718, 676] on button at bounding box center [712, 672] width 16 height 16
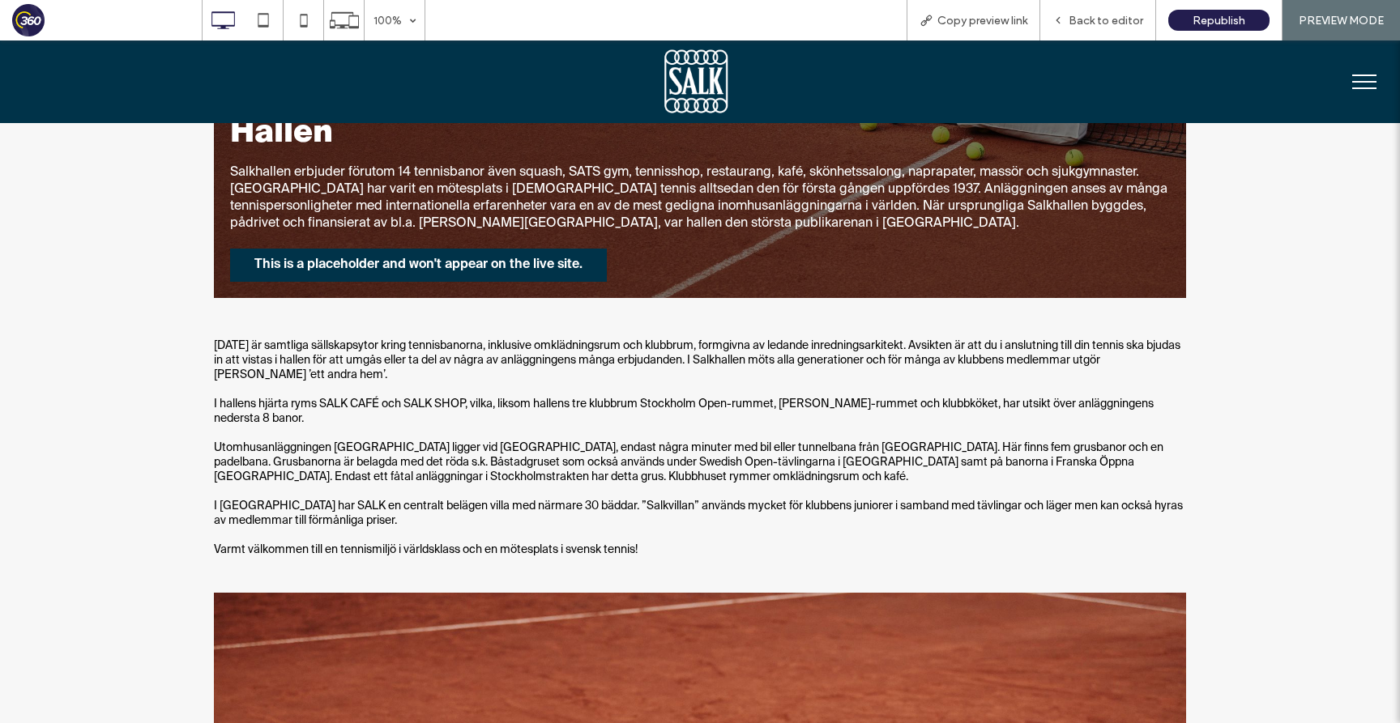
scroll to position [461, 0]
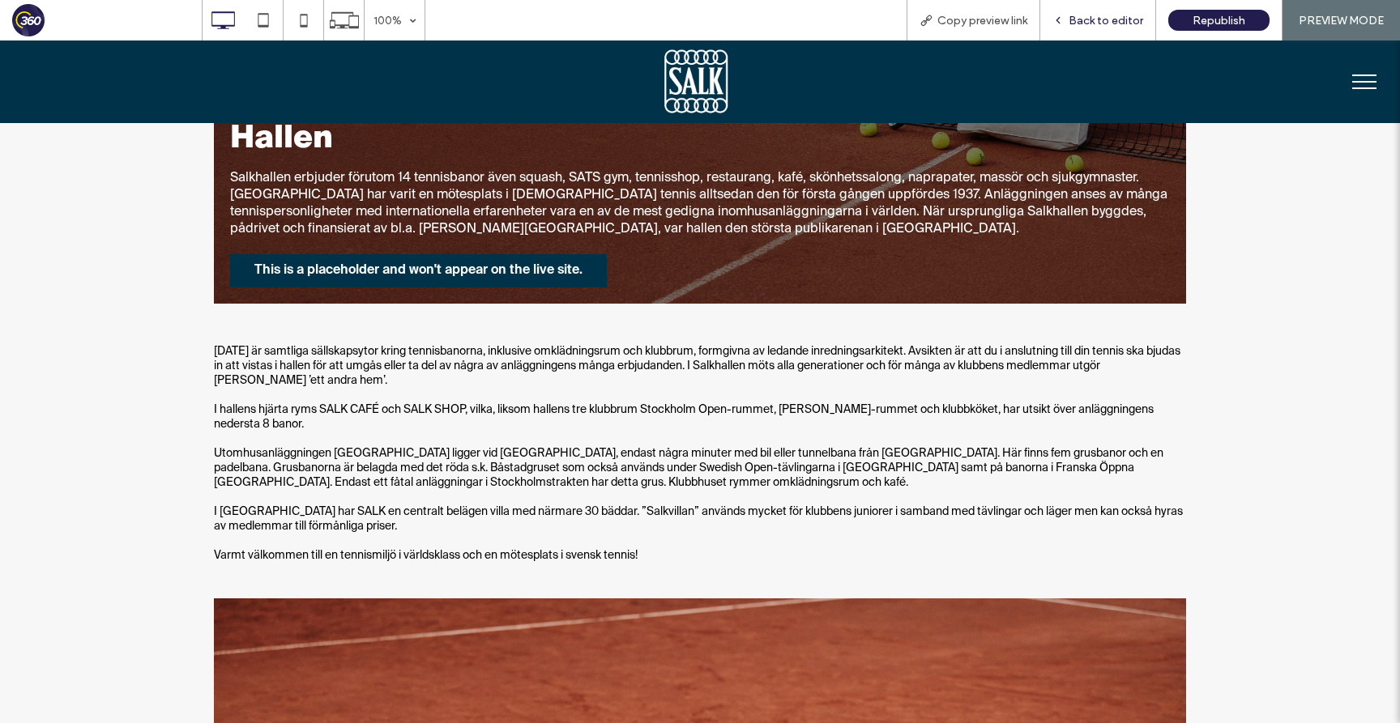
click at [1115, 22] on span "Back to editor" at bounding box center [1105, 21] width 75 height 14
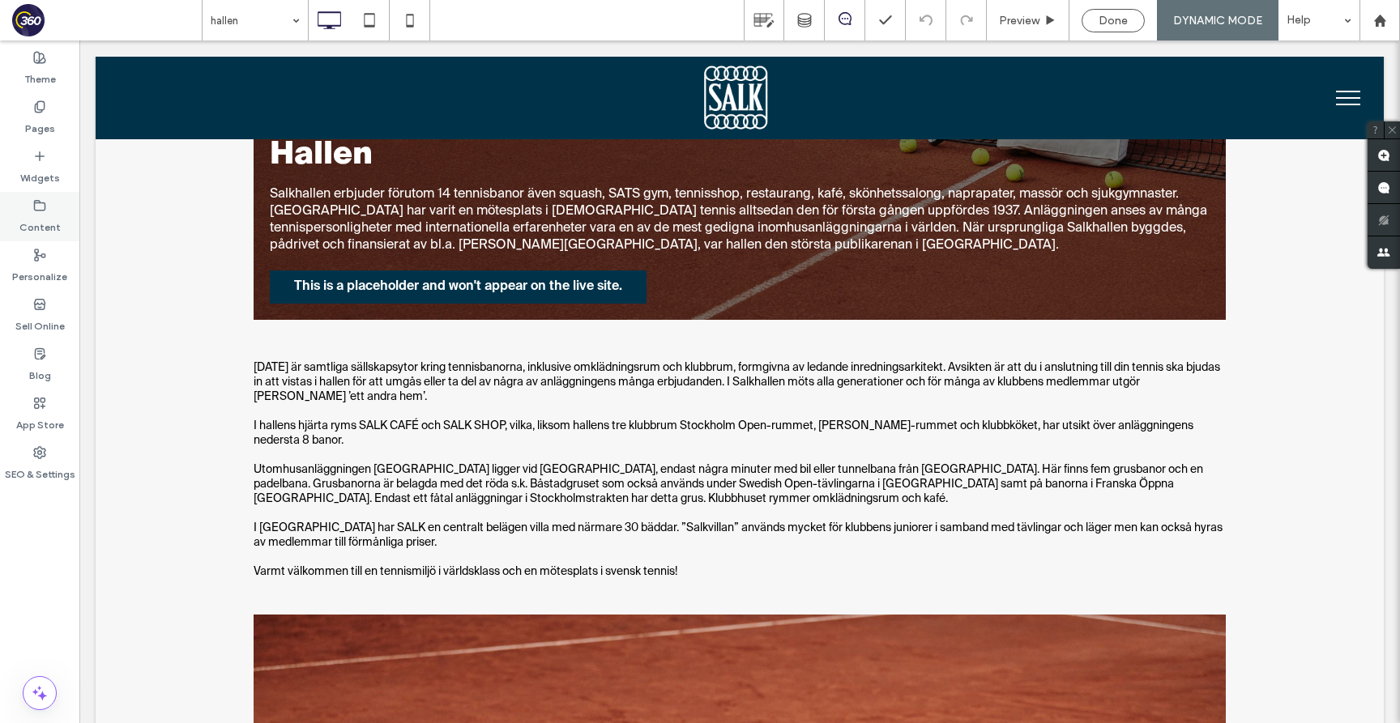
click at [52, 216] on label "Content" at bounding box center [39, 223] width 41 height 23
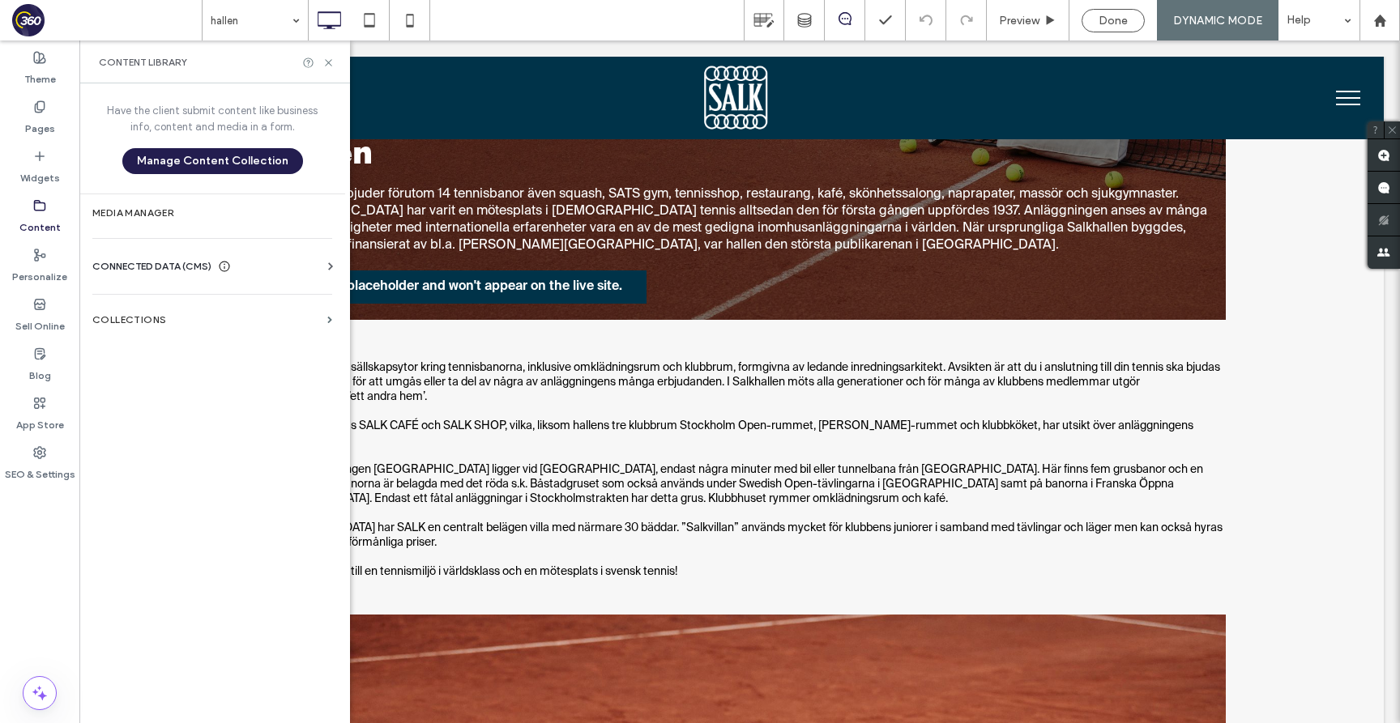
click at [168, 288] on div "Have the client submit content like business info, content and media in a form.…" at bounding box center [212, 401] width 266 height 637
click at [168, 314] on label "Collections" at bounding box center [206, 319] width 228 height 11
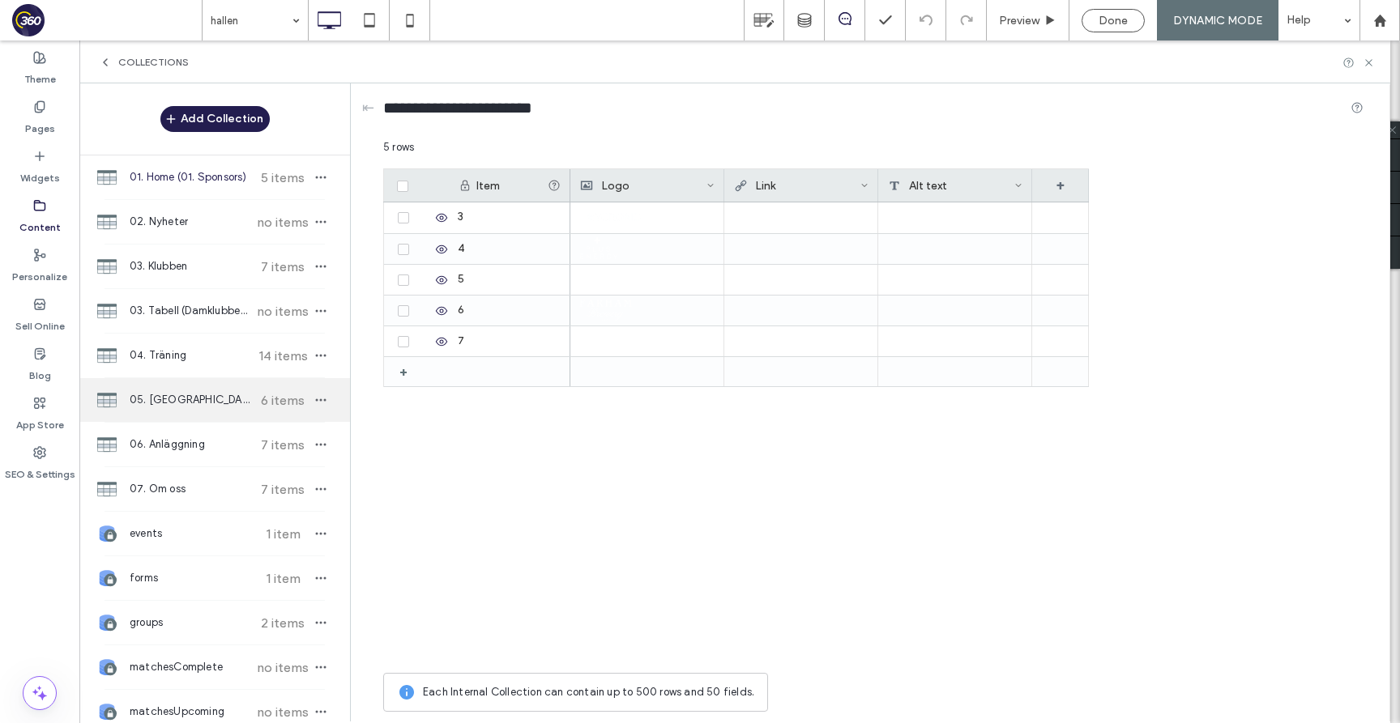
scroll to position [47, 0]
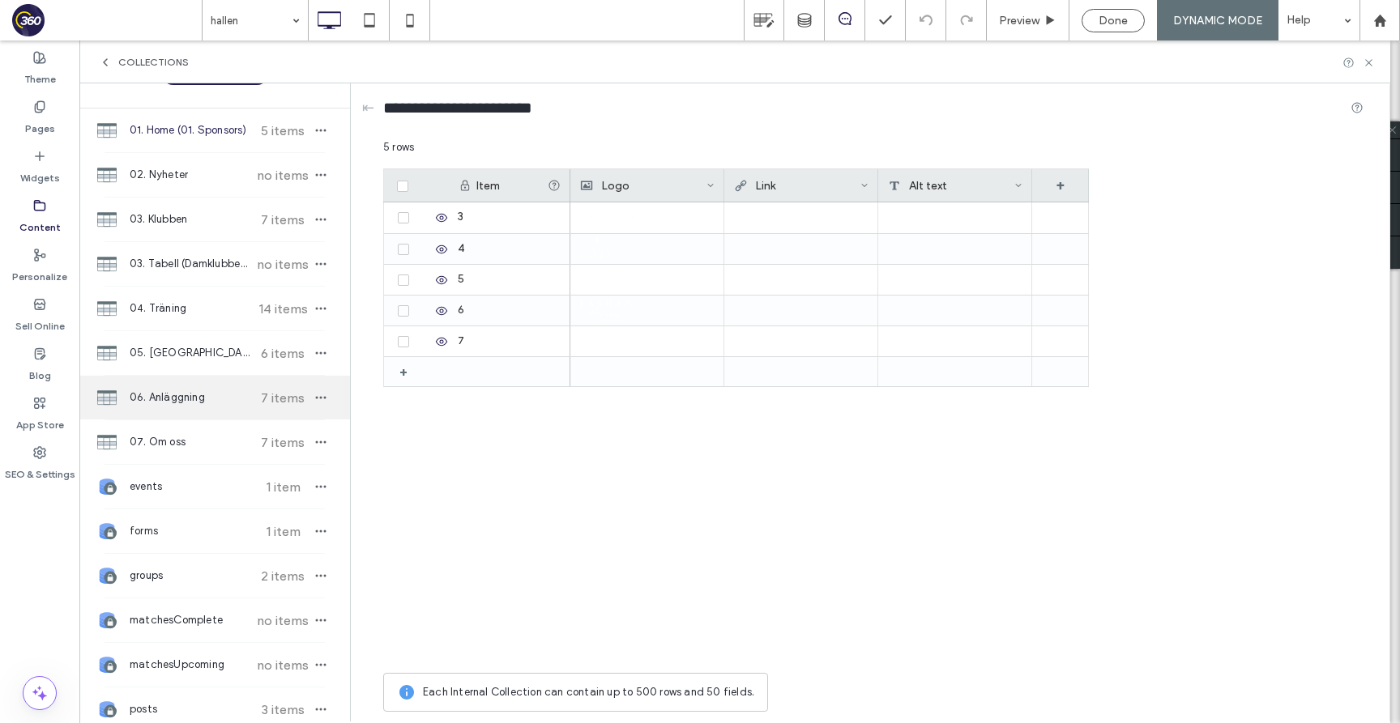
click at [195, 408] on div "06. Anläggning 7 items" at bounding box center [214, 398] width 271 height 44
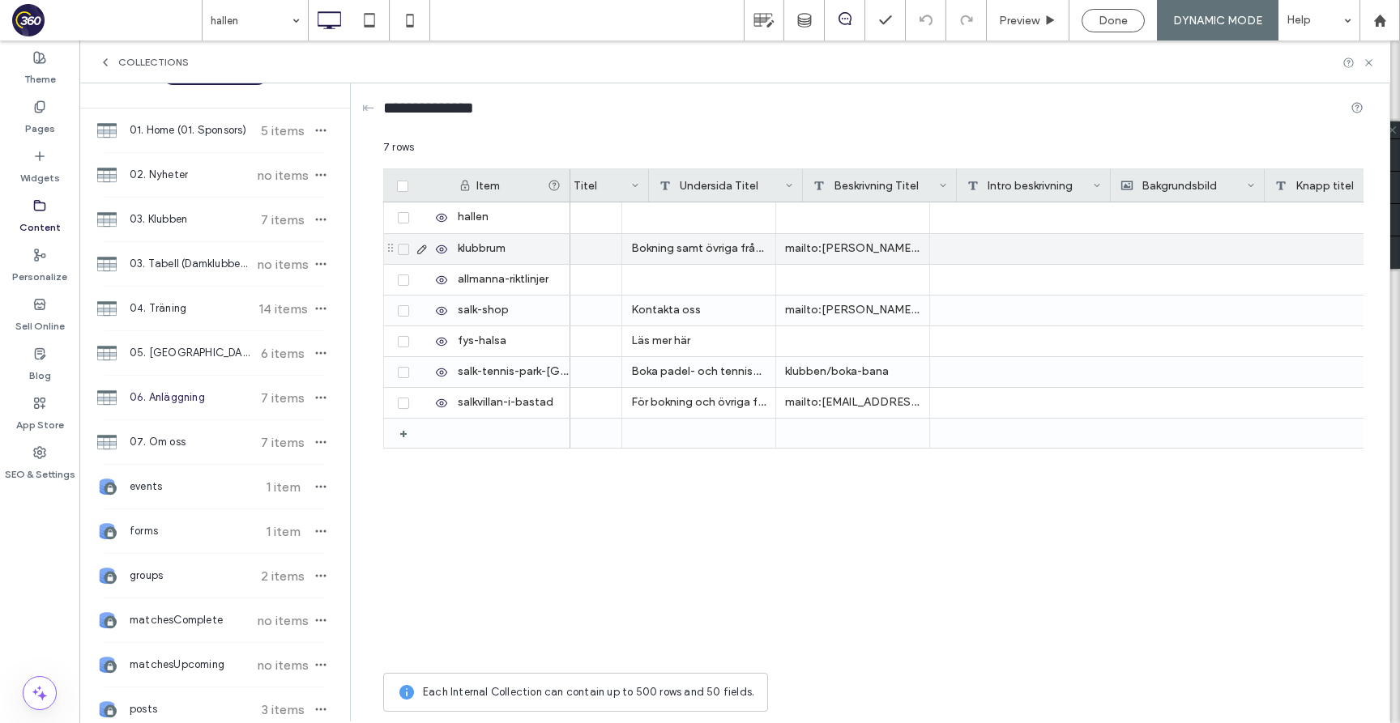
scroll to position [0, 803]
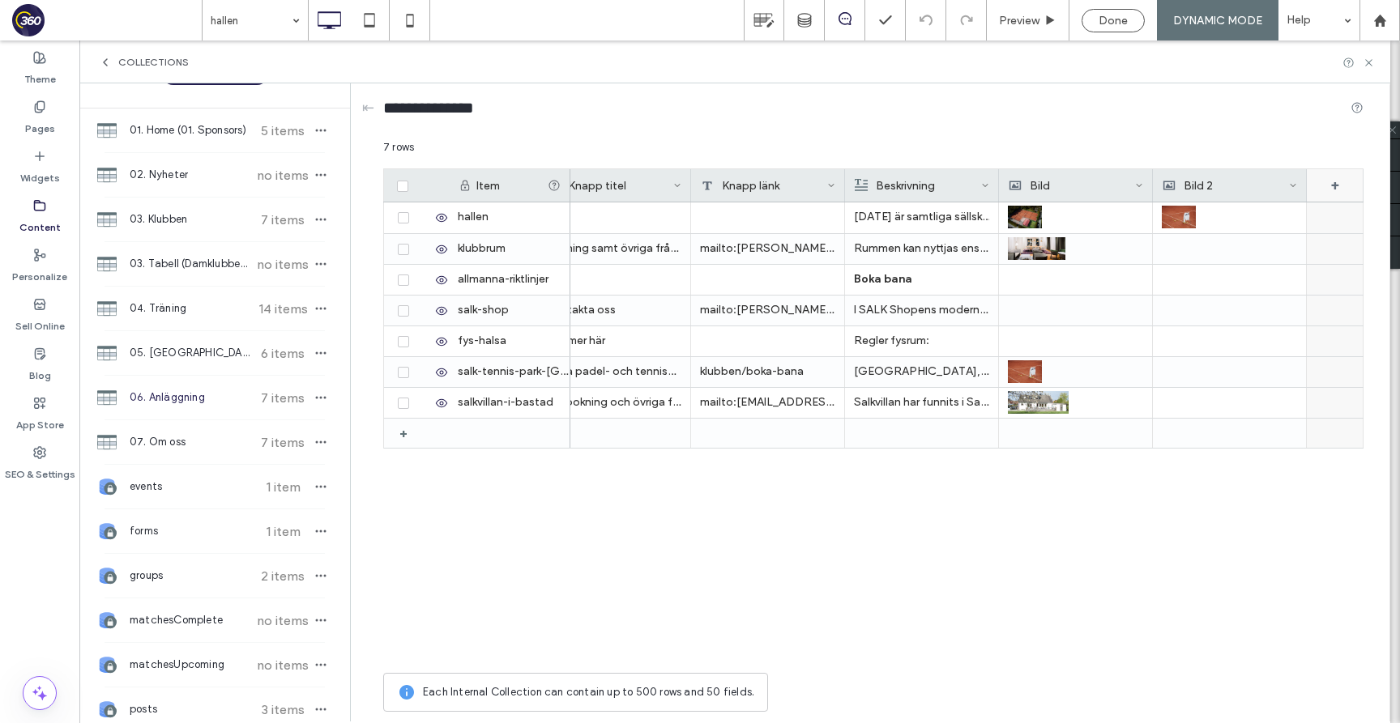
click at [1335, 179] on div "+" at bounding box center [1335, 185] width 57 height 32
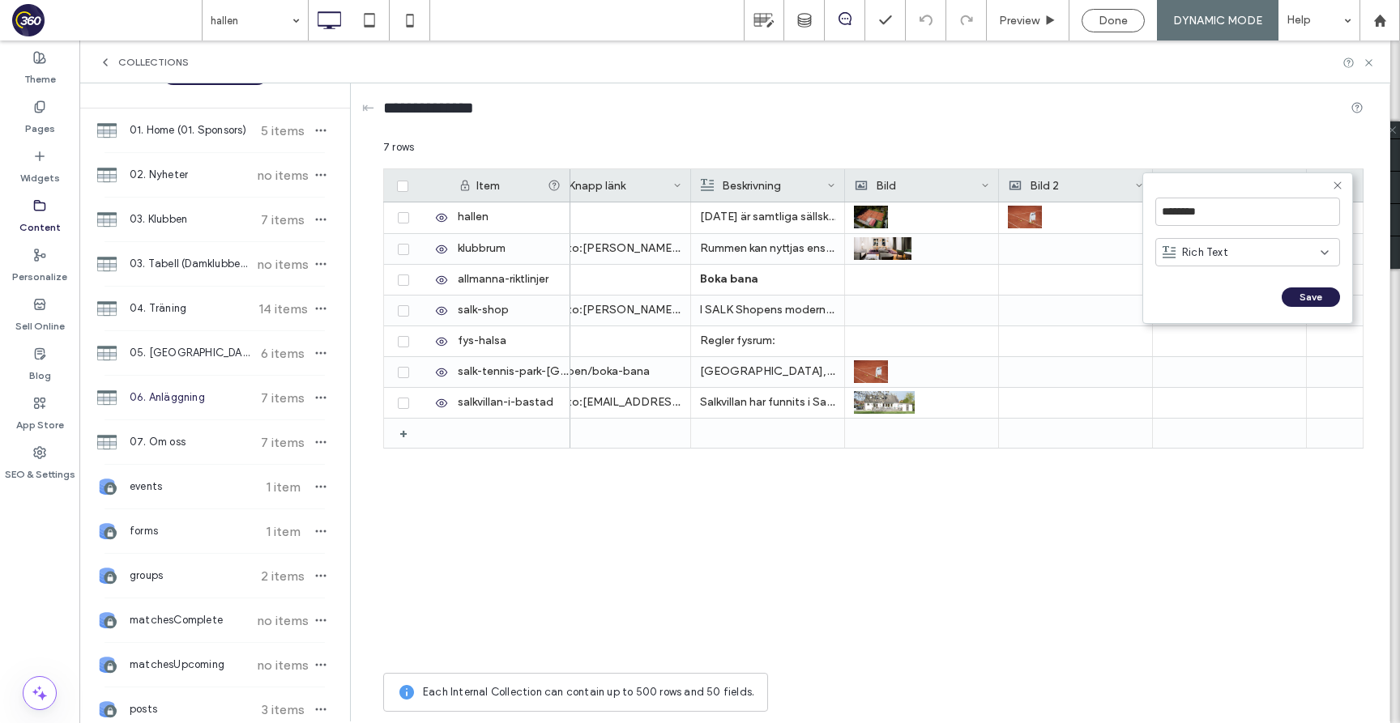
click at [1264, 245] on div "Rich Text" at bounding box center [1241, 253] width 158 height 16
click at [1226, 334] on div "Image" at bounding box center [1247, 337] width 183 height 28
click at [1226, 216] on input "********" at bounding box center [1247, 212] width 185 height 28
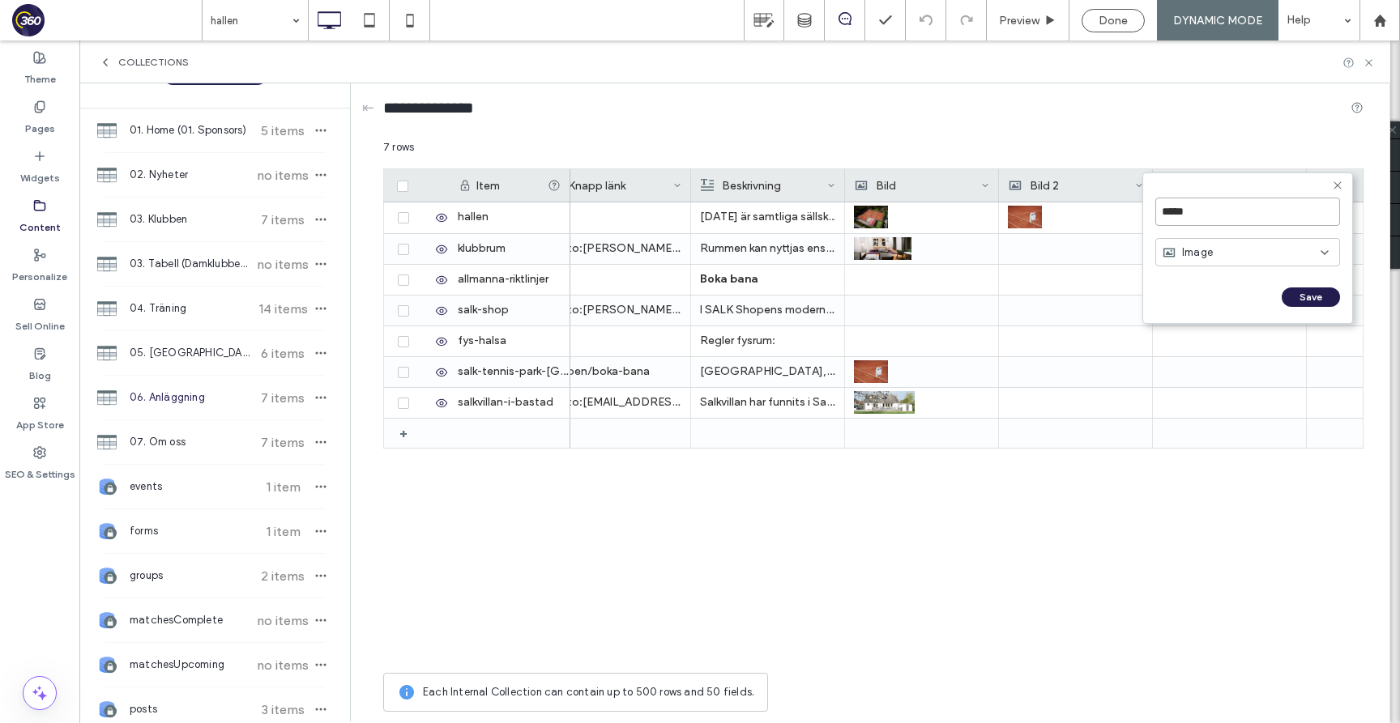
type input "******"
click input "******" at bounding box center [1173, 314] width 36 height 14
click at [1332, 186] on div "+" at bounding box center [1335, 185] width 57 height 32
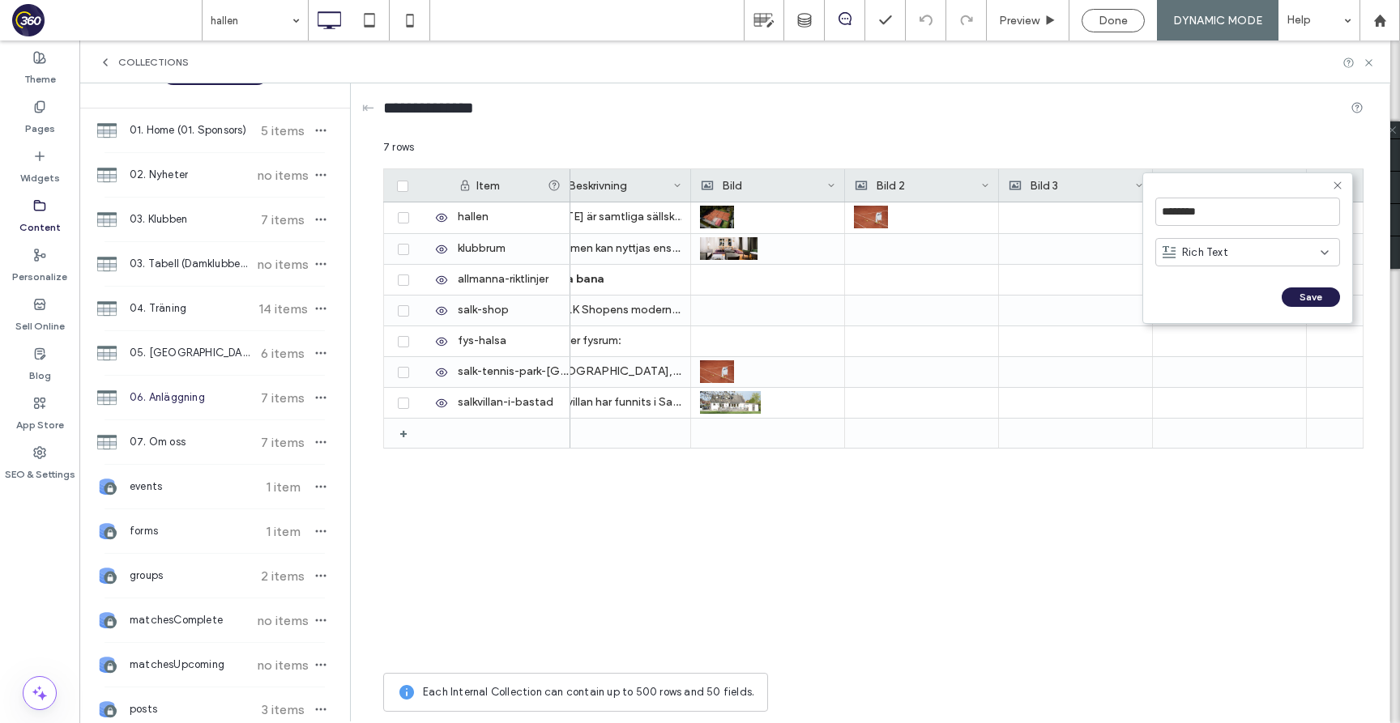
click at [1260, 252] on div "Rich Text" at bounding box center [1241, 253] width 158 height 16
click at [1221, 332] on div "Image" at bounding box center [1247, 337] width 183 height 28
click at [1233, 194] on div "********" at bounding box center [1247, 212] width 185 height 45
click at [1233, 202] on input "********" at bounding box center [1247, 212] width 185 height 28
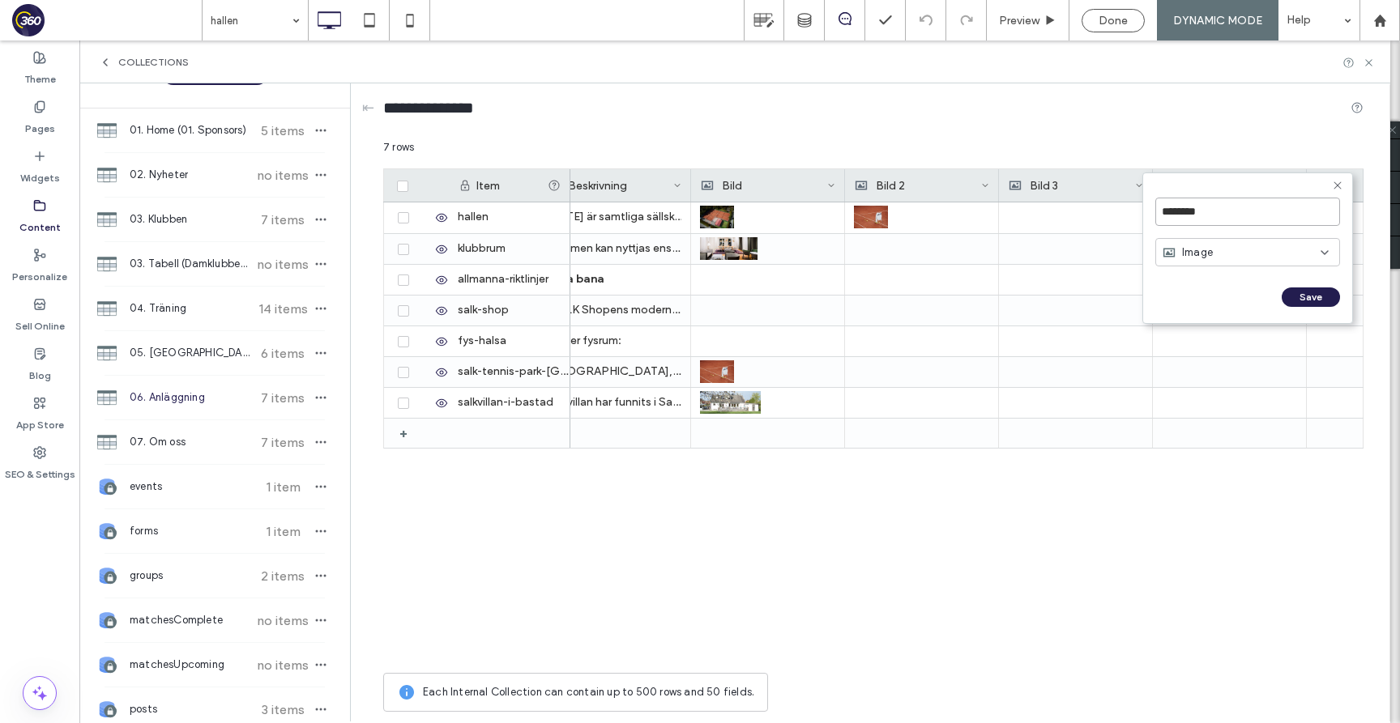
click at [1233, 202] on input "********" at bounding box center [1247, 212] width 185 height 28
type input "******"
click input "******" at bounding box center [1173, 314] width 36 height 14
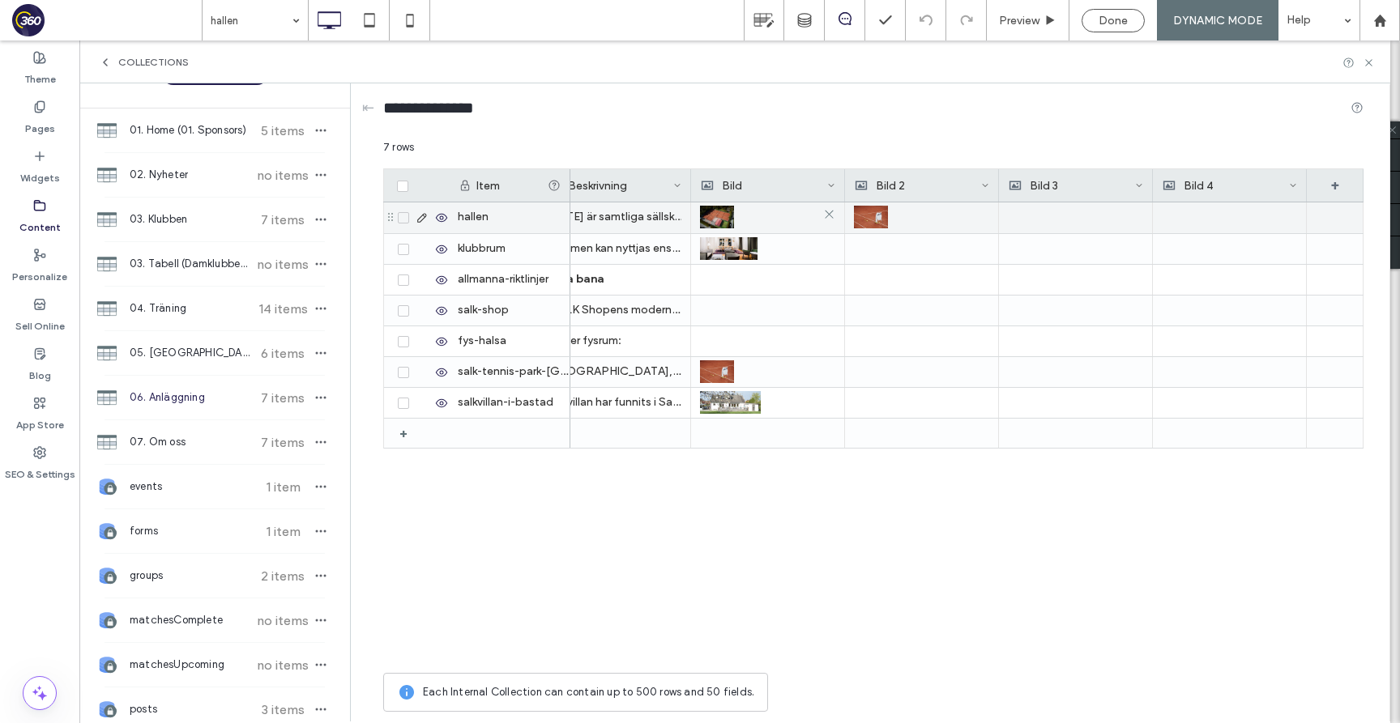
click at [784, 217] on div at bounding box center [767, 216] width 135 height 29
click at [784, 217] on div at bounding box center [768, 217] width 134 height 29
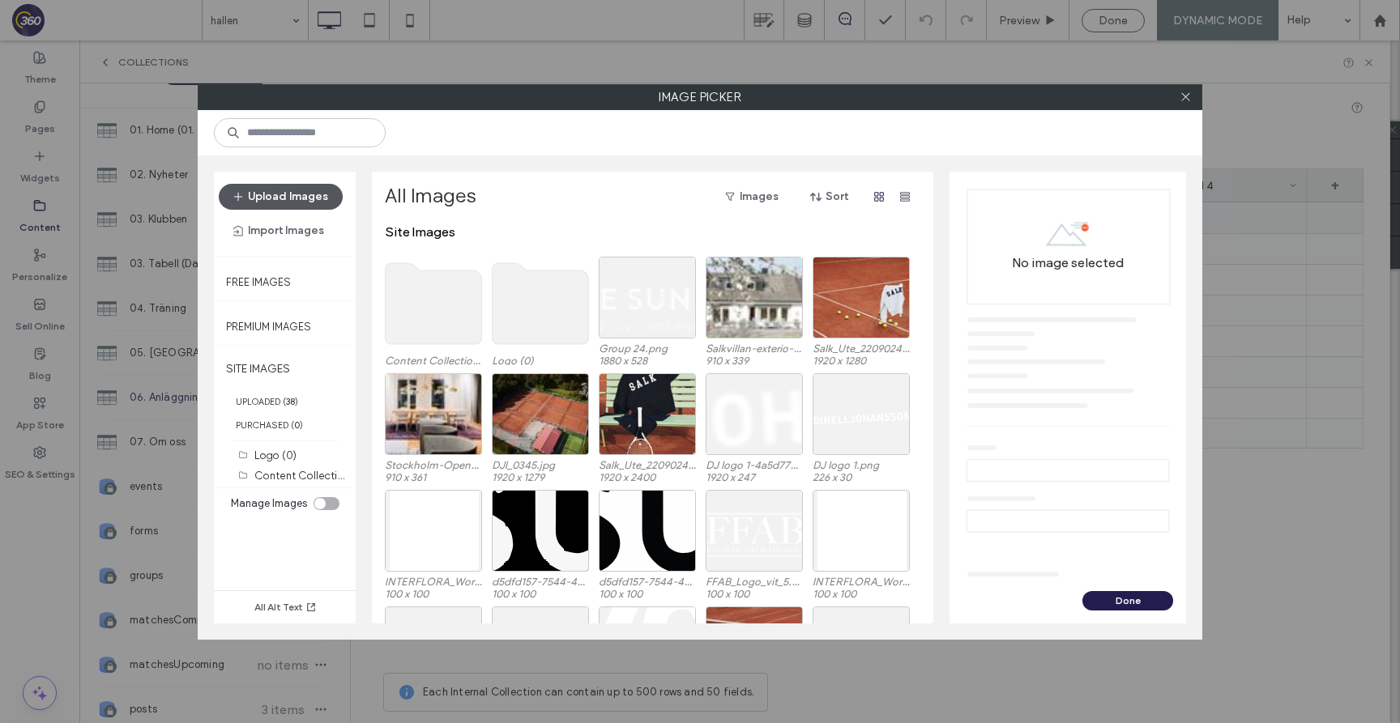
click at [296, 202] on button "Upload Images" at bounding box center [281, 197] width 124 height 26
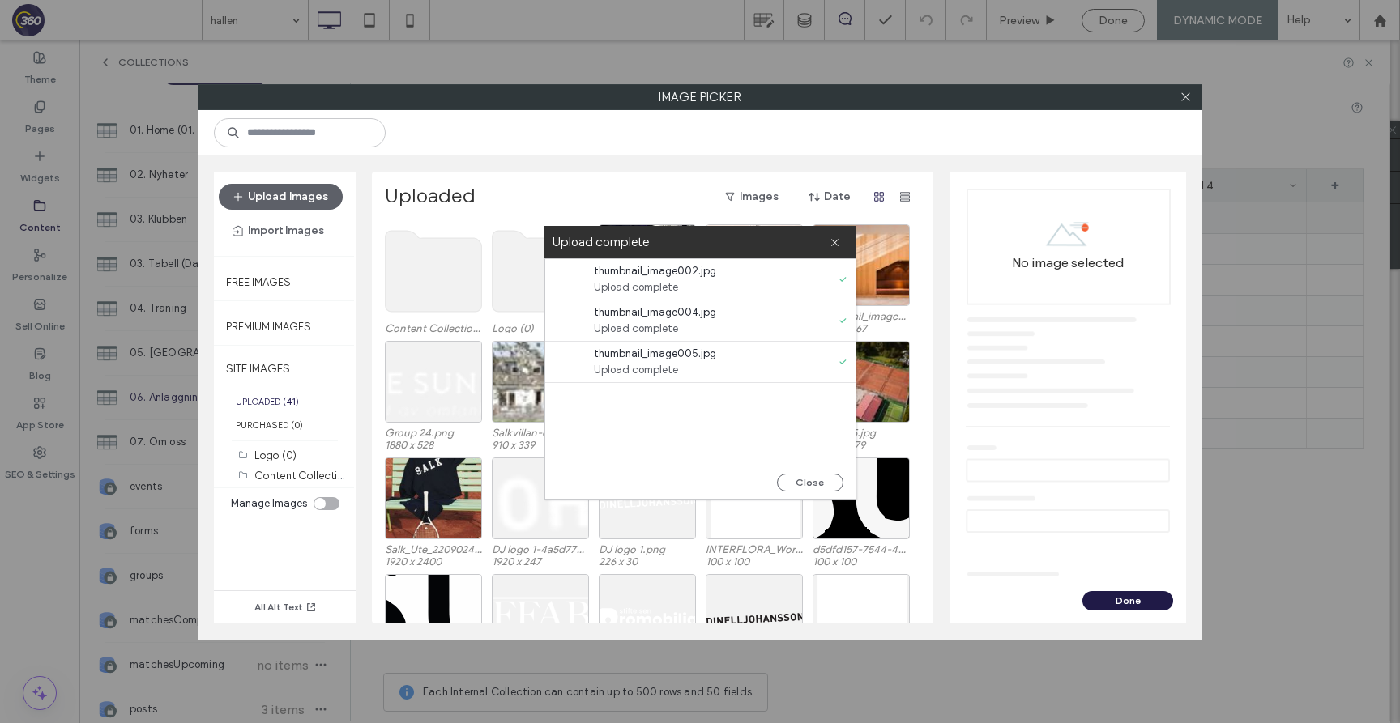
click at [1122, 601] on button "Done" at bounding box center [1127, 600] width 91 height 19
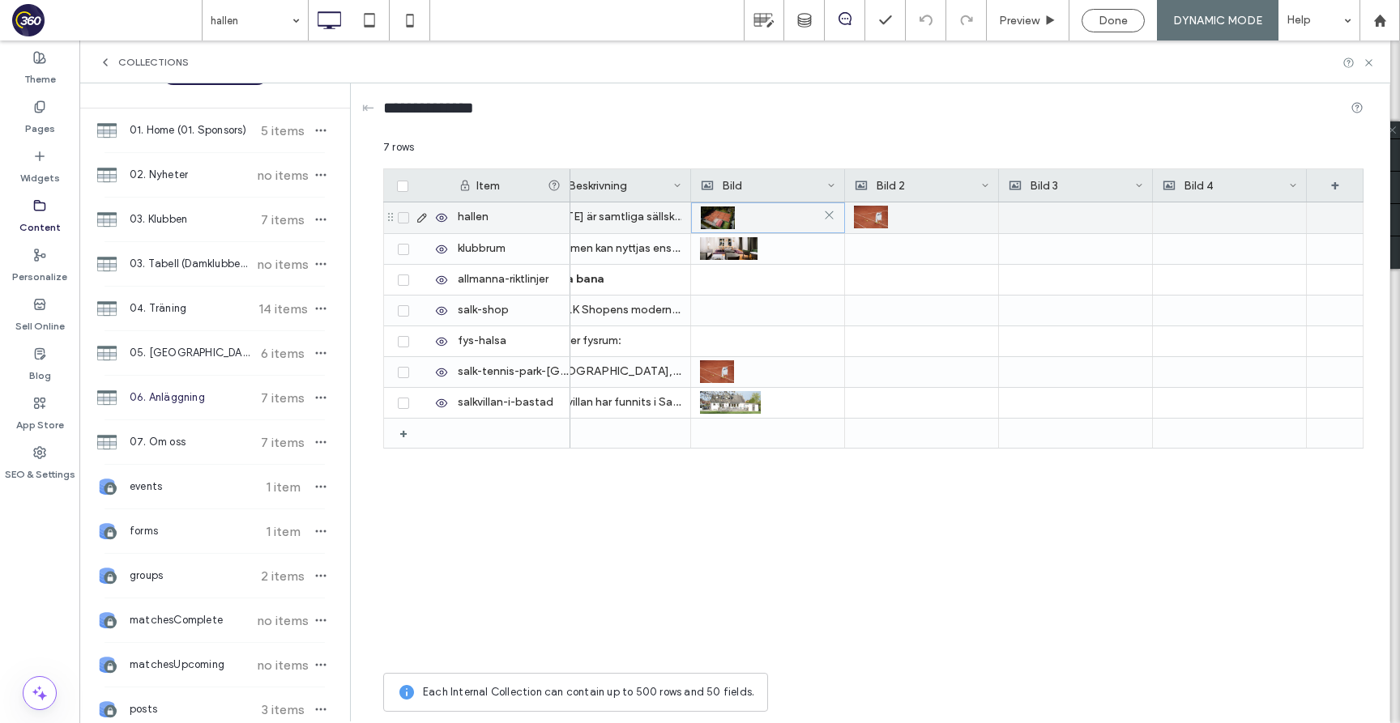
click at [787, 211] on div at bounding box center [768, 217] width 134 height 29
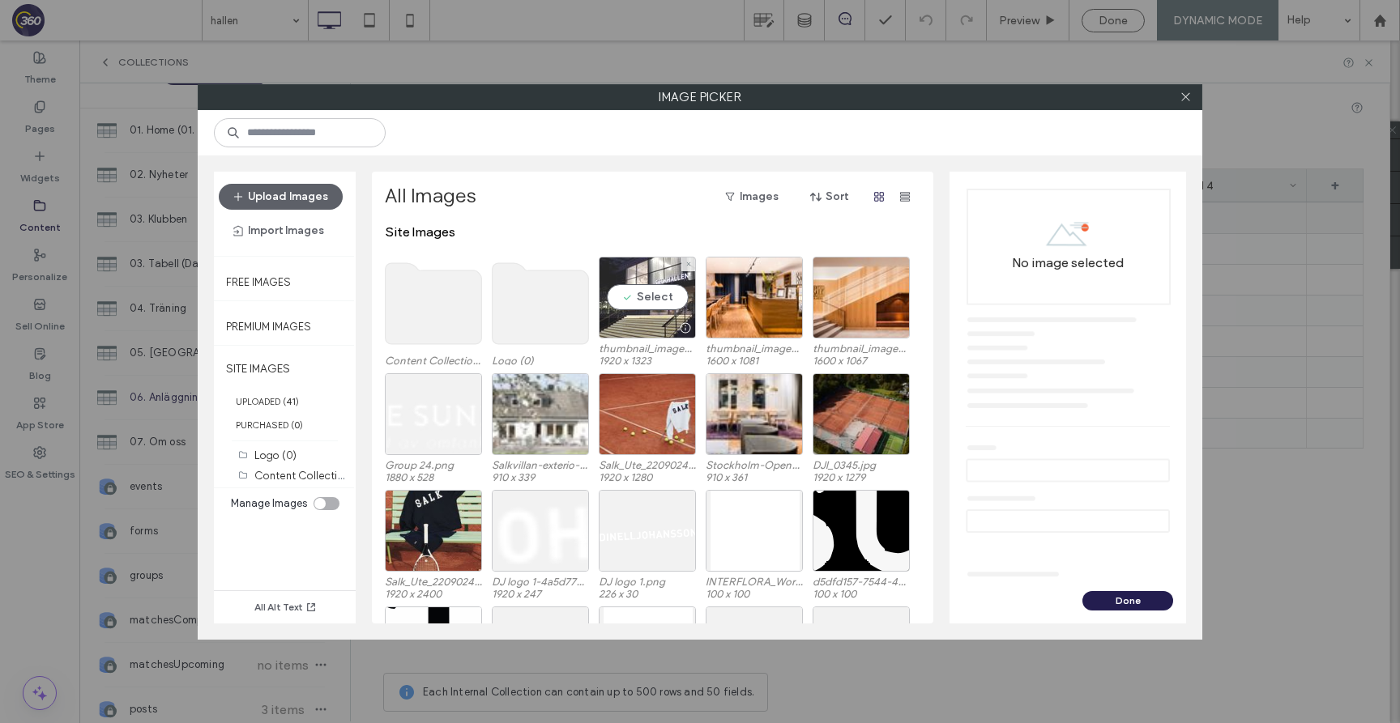
click at [661, 306] on div "Select" at bounding box center [647, 298] width 97 height 82
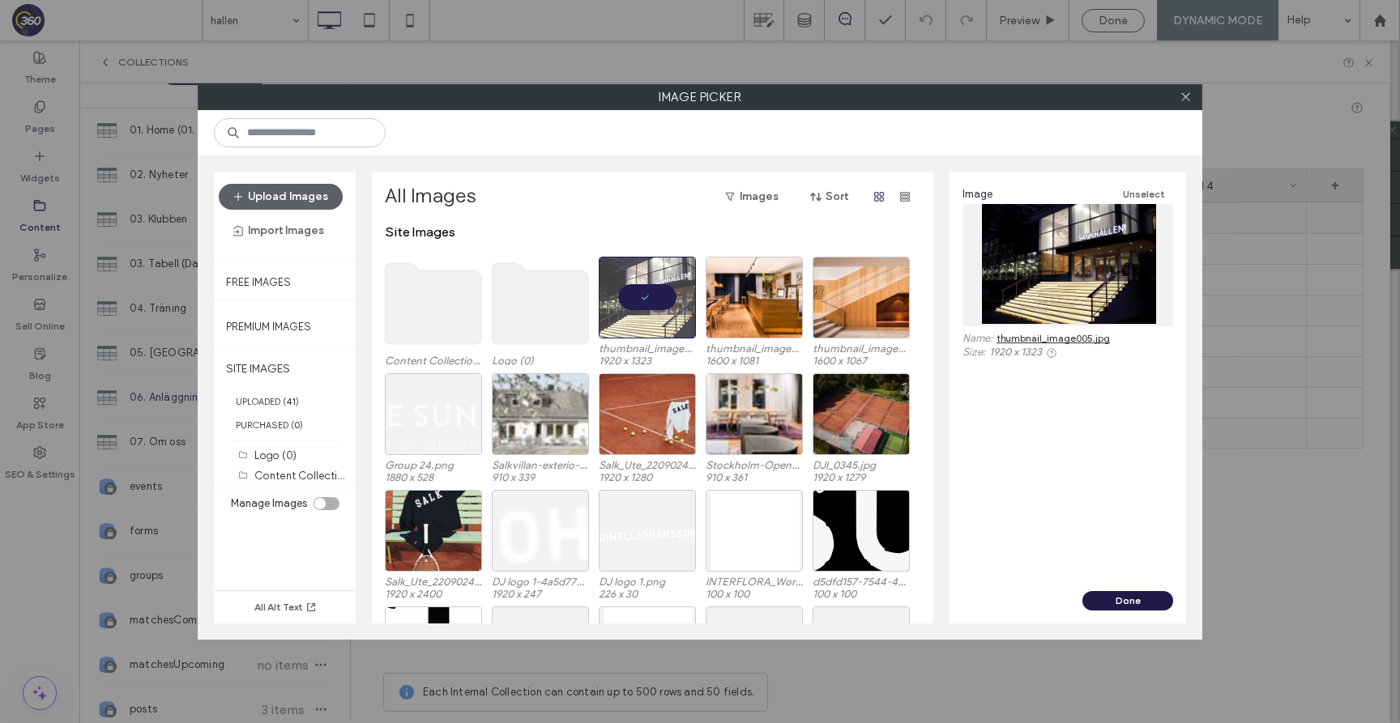
click at [1096, 593] on button "Done" at bounding box center [1127, 600] width 91 height 19
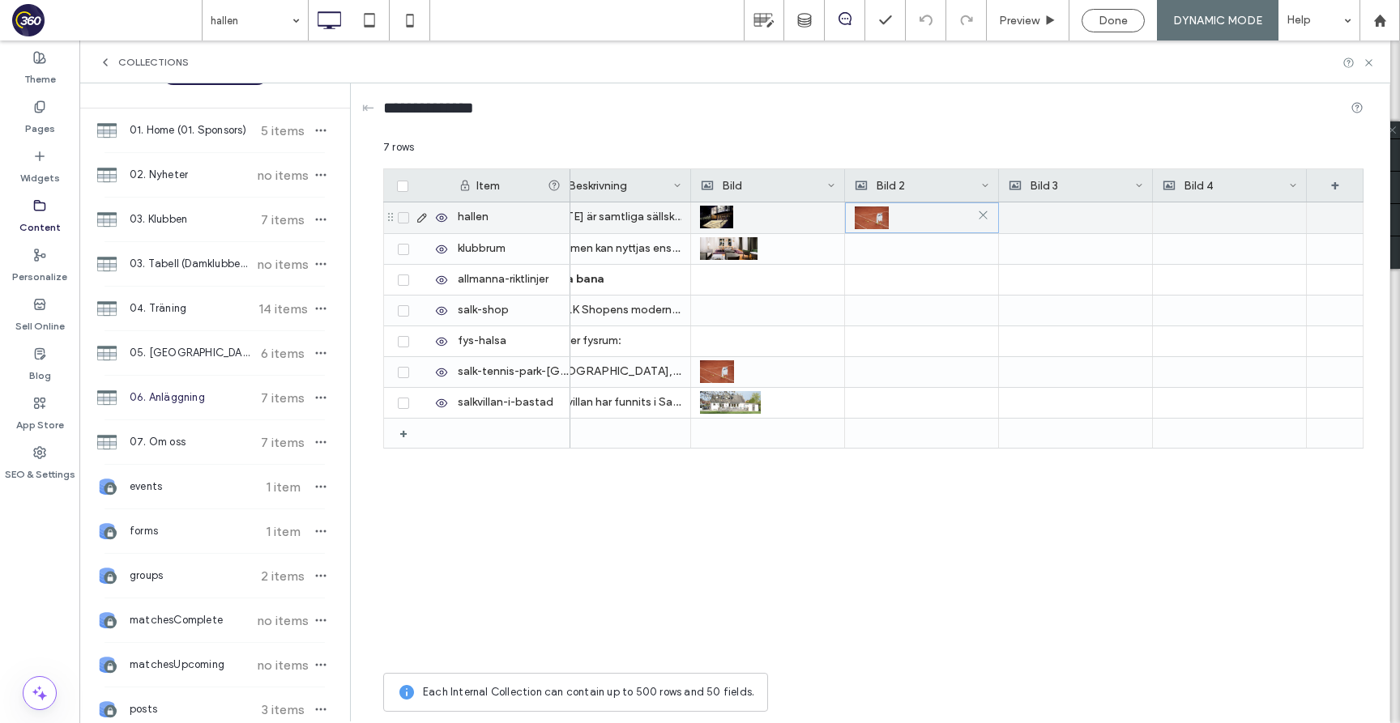
click at [911, 228] on div at bounding box center [922, 217] width 134 height 29
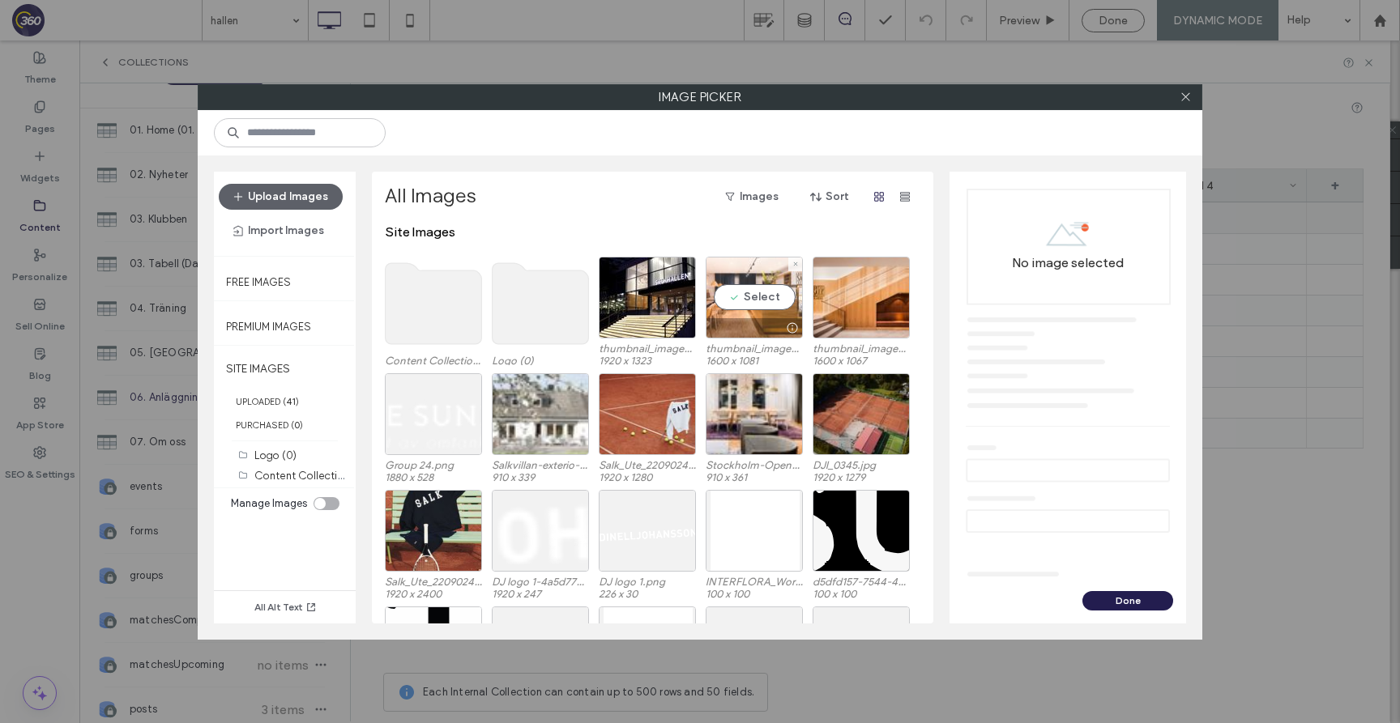
click at [756, 299] on div "Select" at bounding box center [754, 298] width 97 height 82
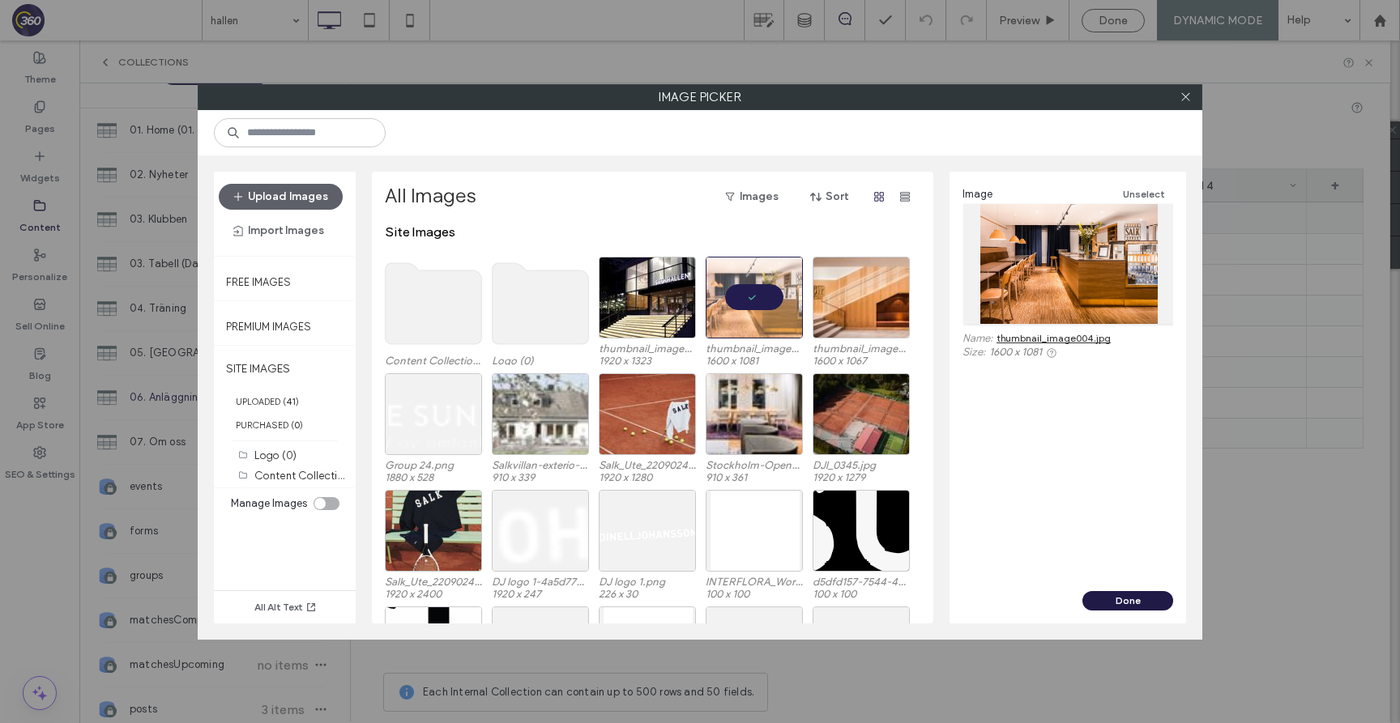
click at [1136, 606] on button "Done" at bounding box center [1127, 600] width 91 height 19
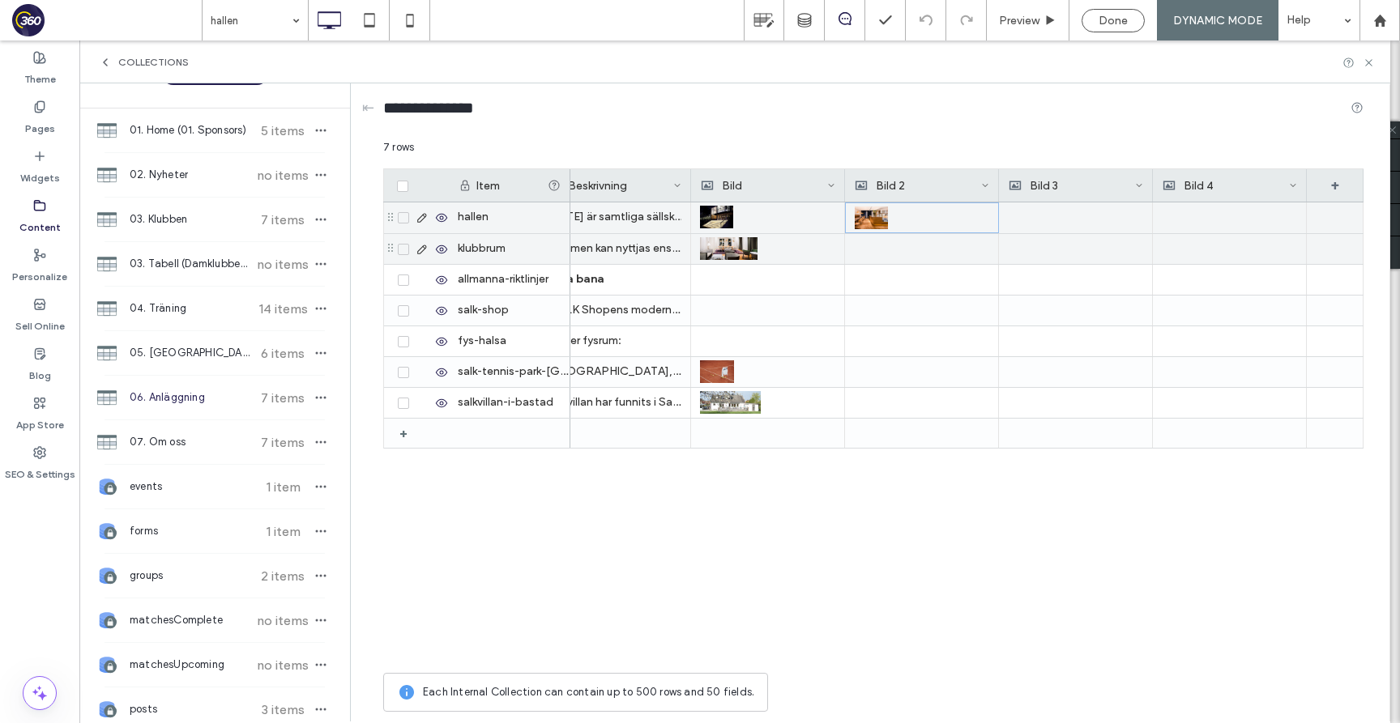
click at [1063, 220] on div at bounding box center [1075, 217] width 135 height 31
click at [1063, 220] on div at bounding box center [1075, 217] width 134 height 29
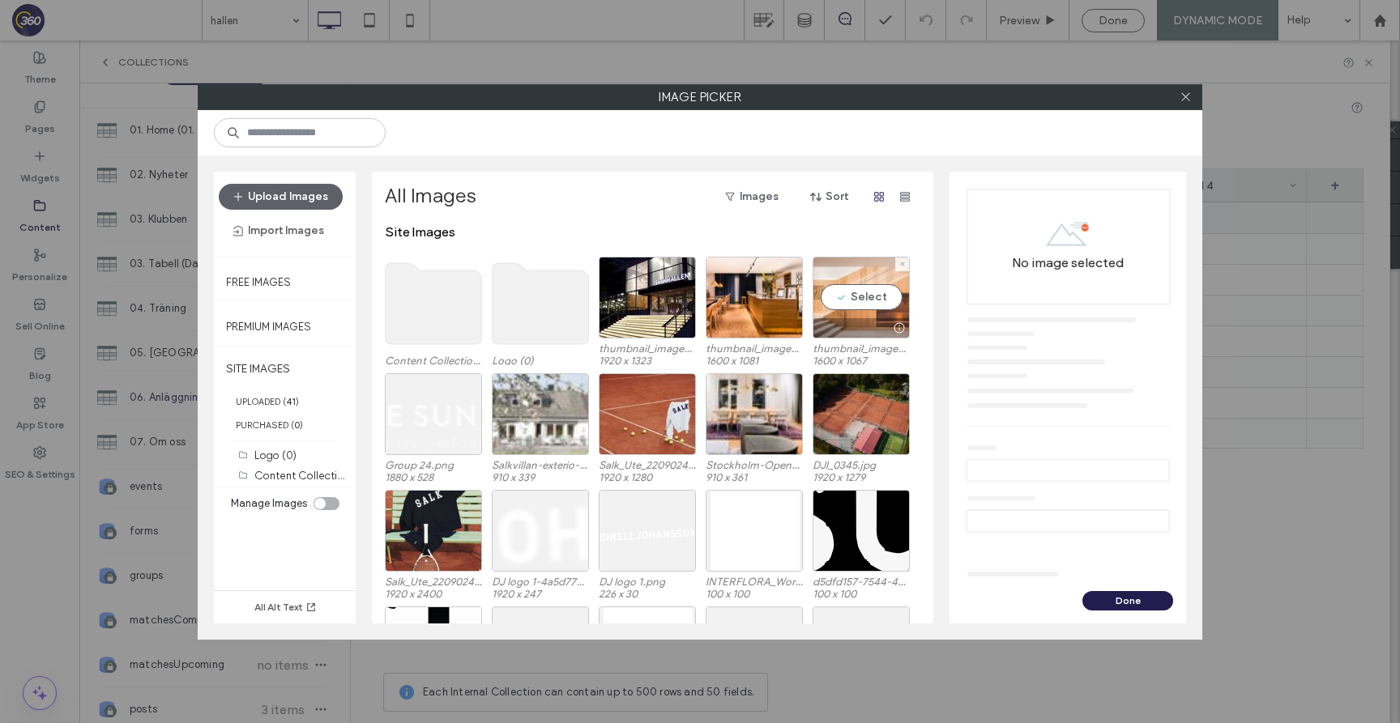
click at [879, 300] on div "Select" at bounding box center [860, 298] width 97 height 82
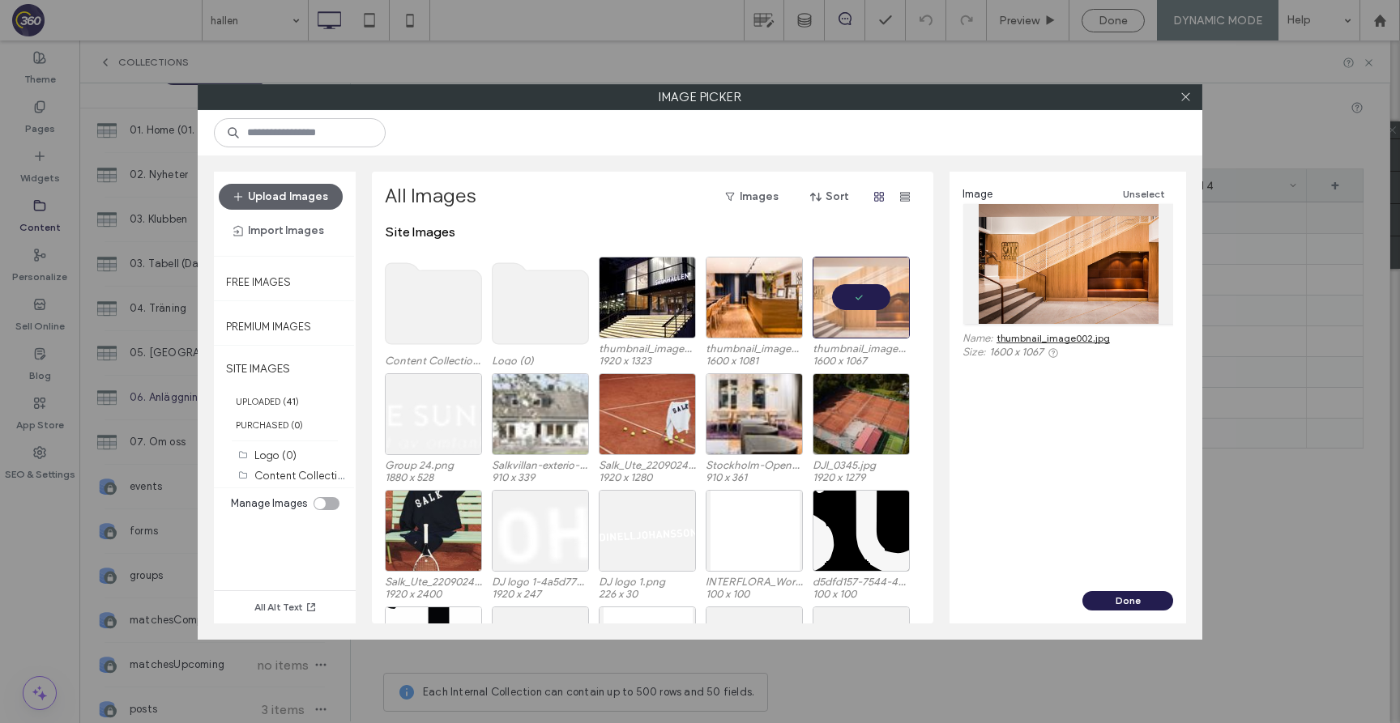
click at [1136, 589] on div "Image Unselect Name: thumbnail_image002.jpg Size: 1600 x 1067" at bounding box center [1067, 382] width 237 height 420
click at [1136, 597] on button "Done" at bounding box center [1127, 600] width 91 height 19
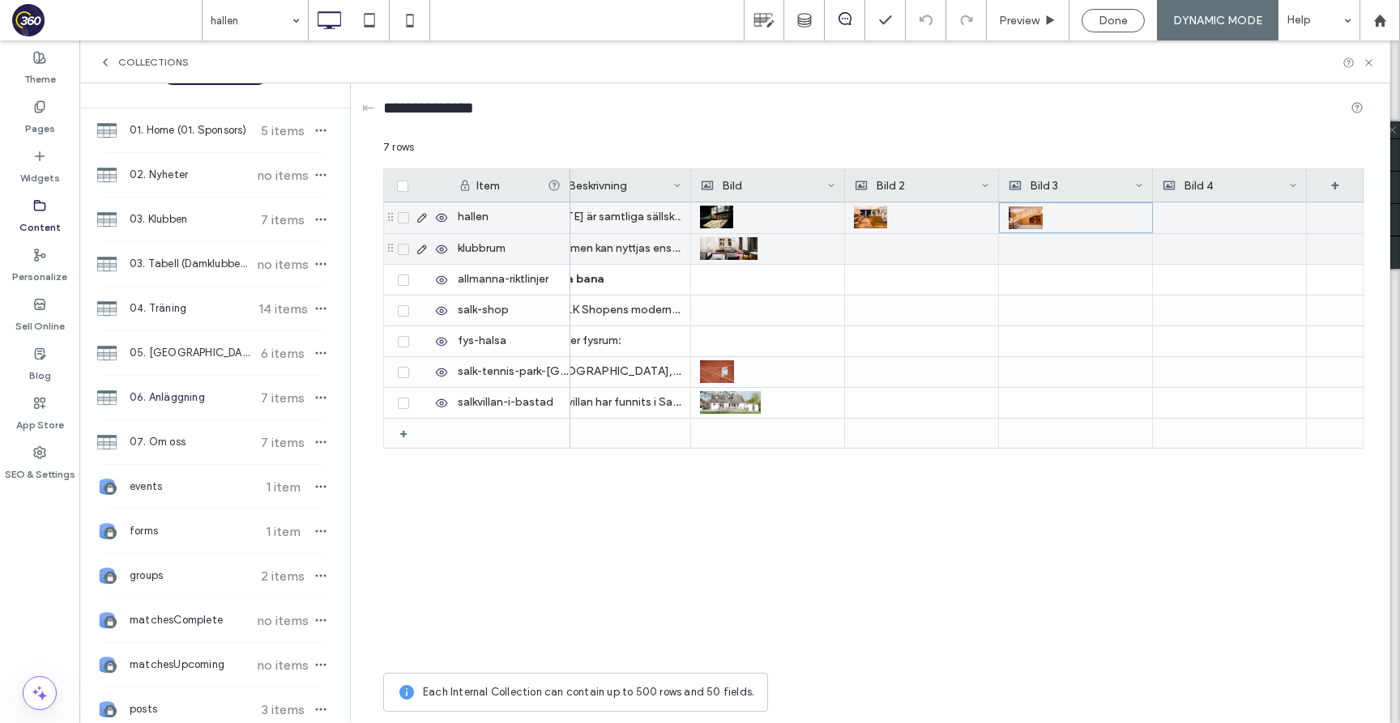
click at [1215, 219] on div at bounding box center [1229, 217] width 135 height 31
click at [1215, 219] on div at bounding box center [1229, 217] width 134 height 29
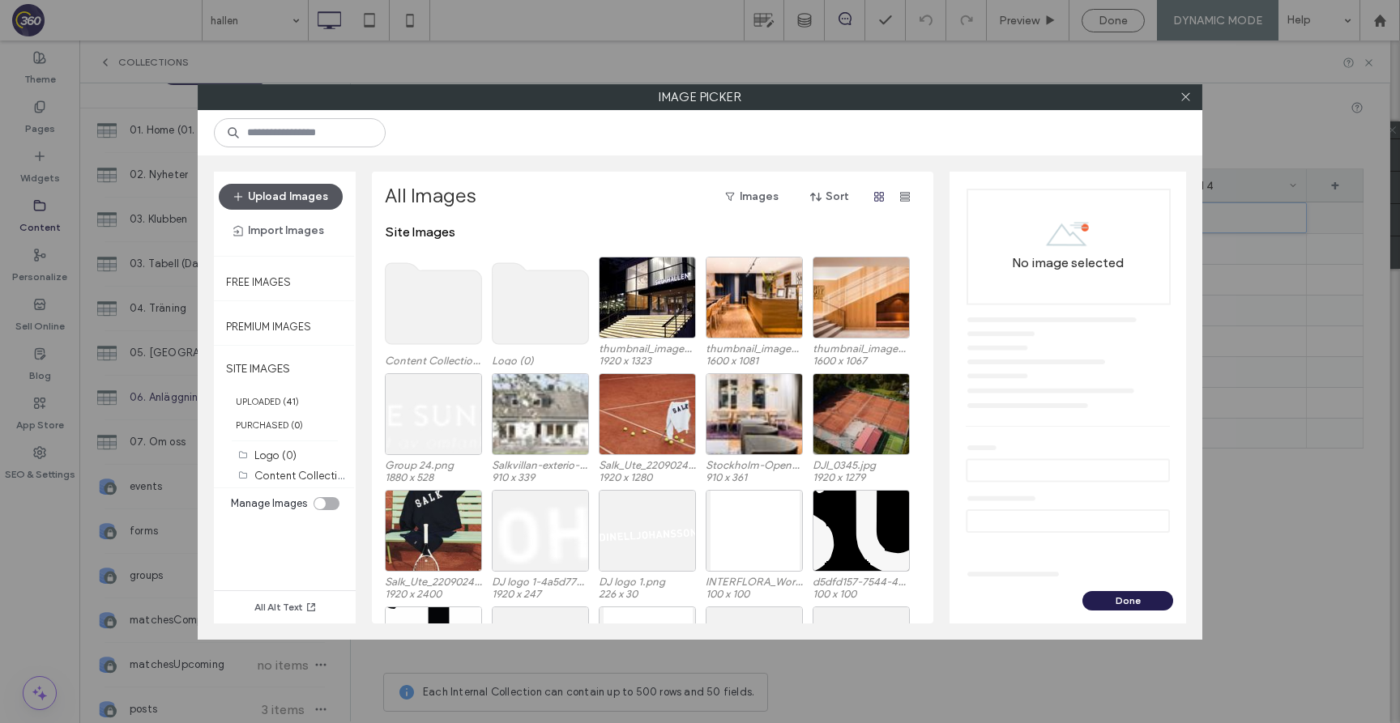
click at [311, 206] on button "Upload Images" at bounding box center [281, 197] width 124 height 26
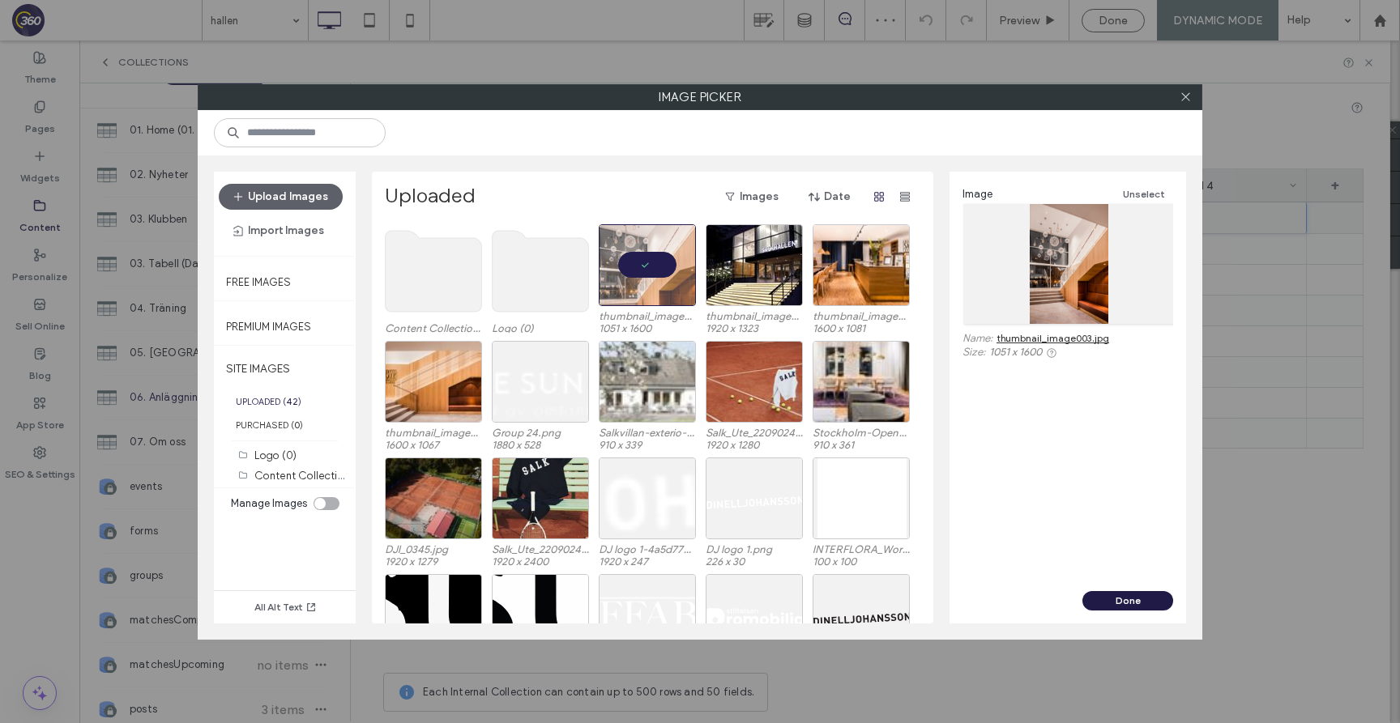
click at [1140, 602] on button "Done" at bounding box center [1127, 600] width 91 height 19
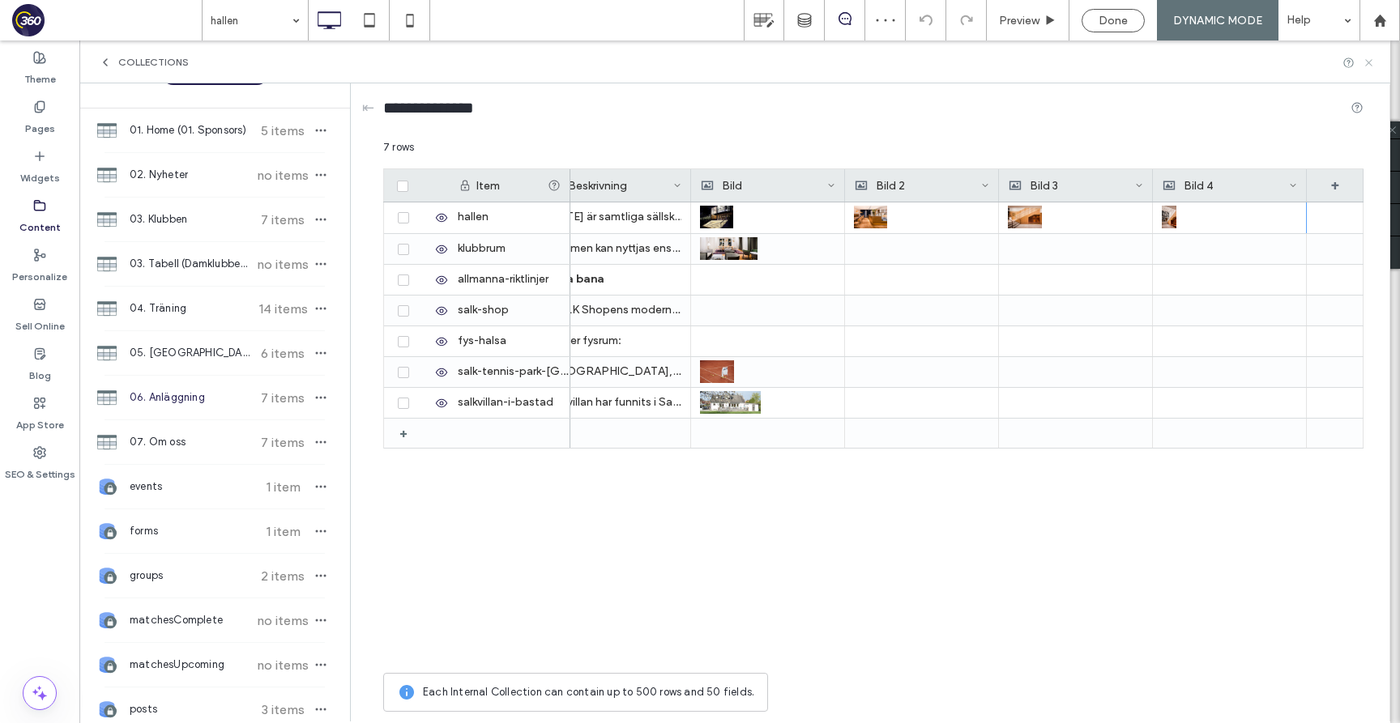
click at [1366, 66] on icon at bounding box center [1368, 63] width 12 height 12
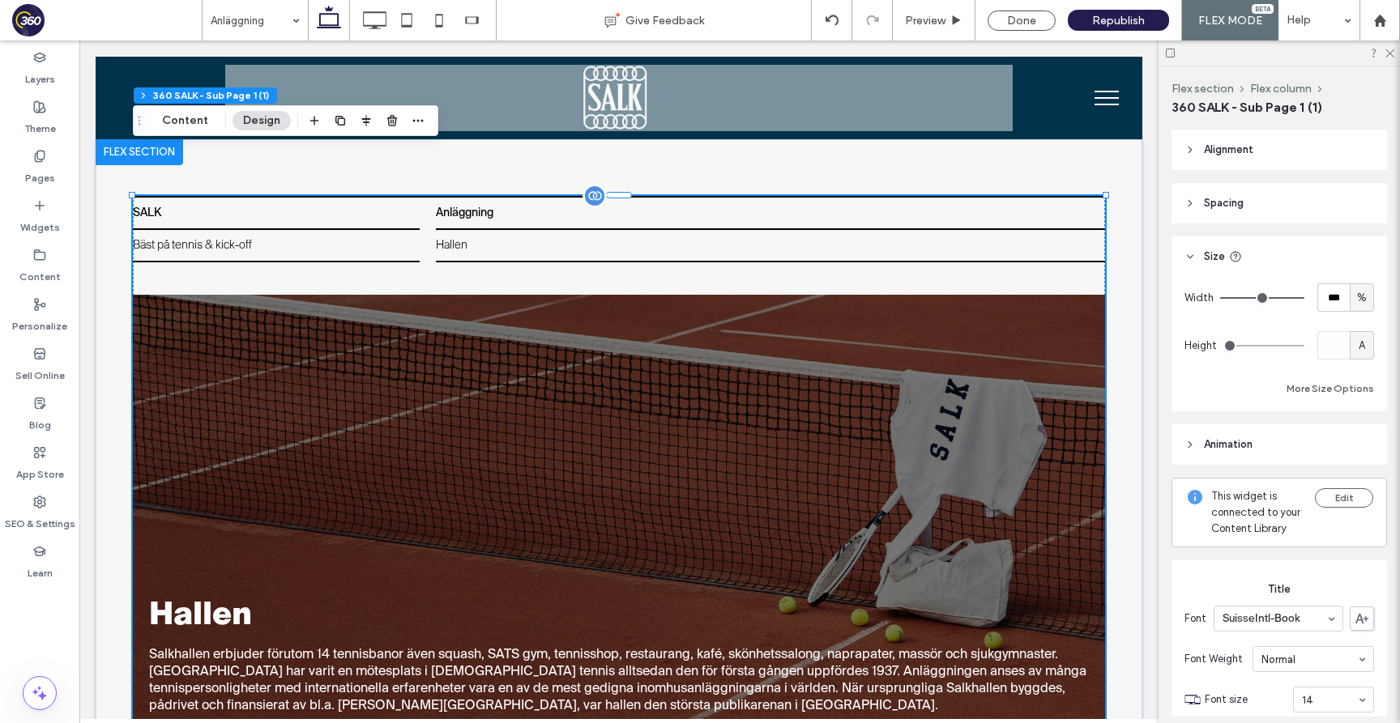
scroll to position [1180, 0]
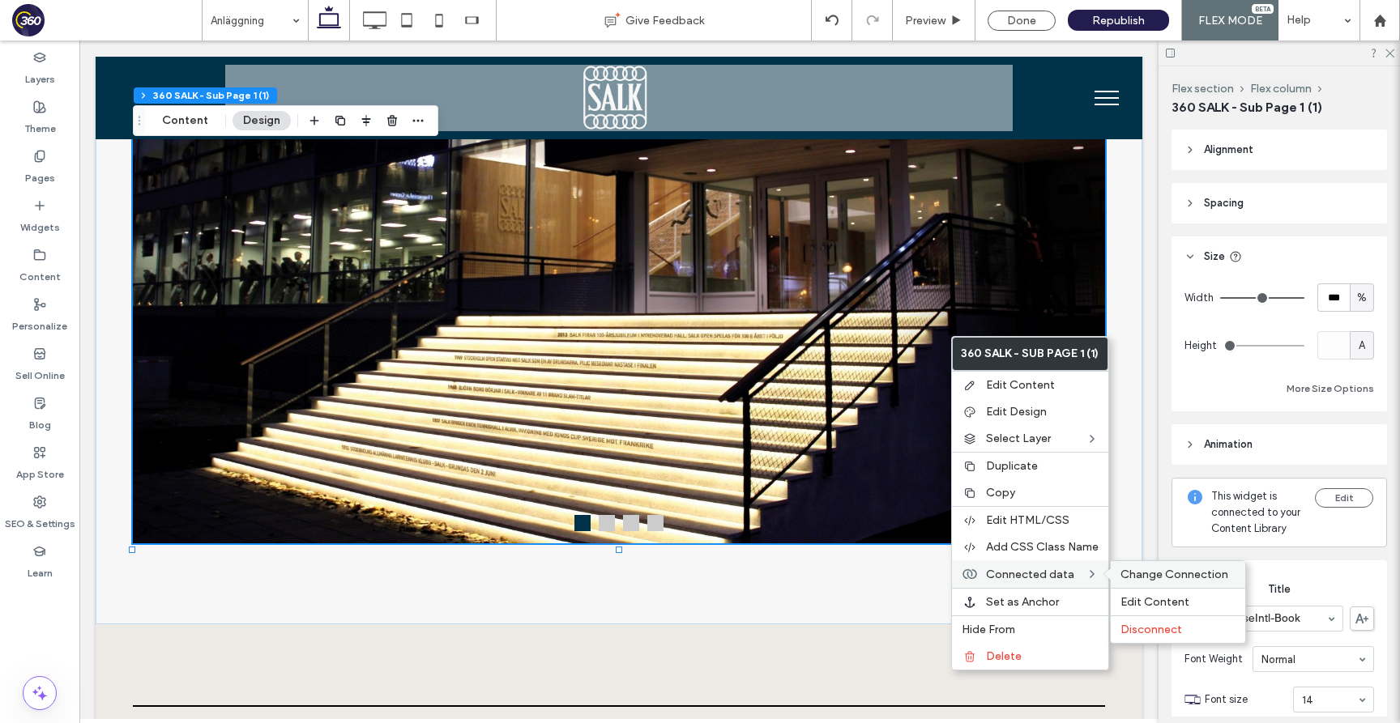
click at [1131, 568] on span "Change Connection" at bounding box center [1174, 575] width 108 height 14
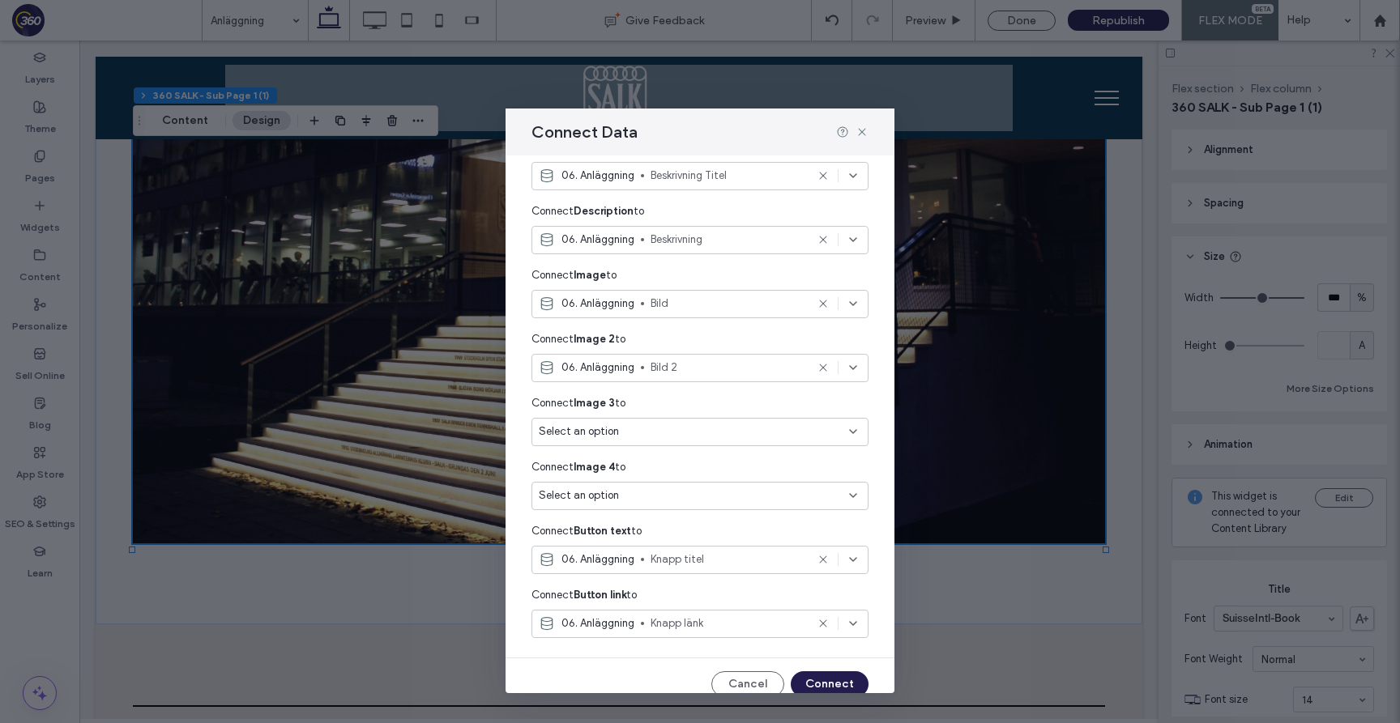
scroll to position [552, 0]
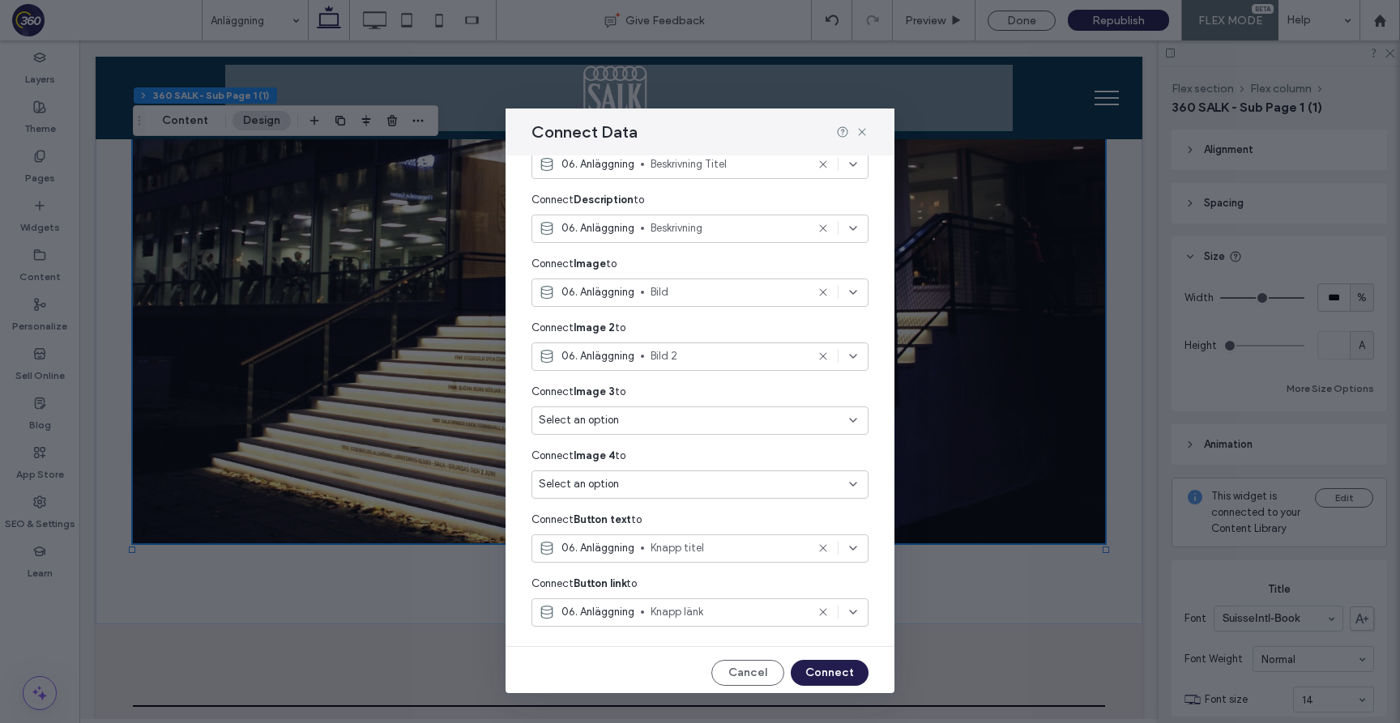
click at [760, 427] on div "Select an option" at bounding box center [690, 420] width 303 height 16
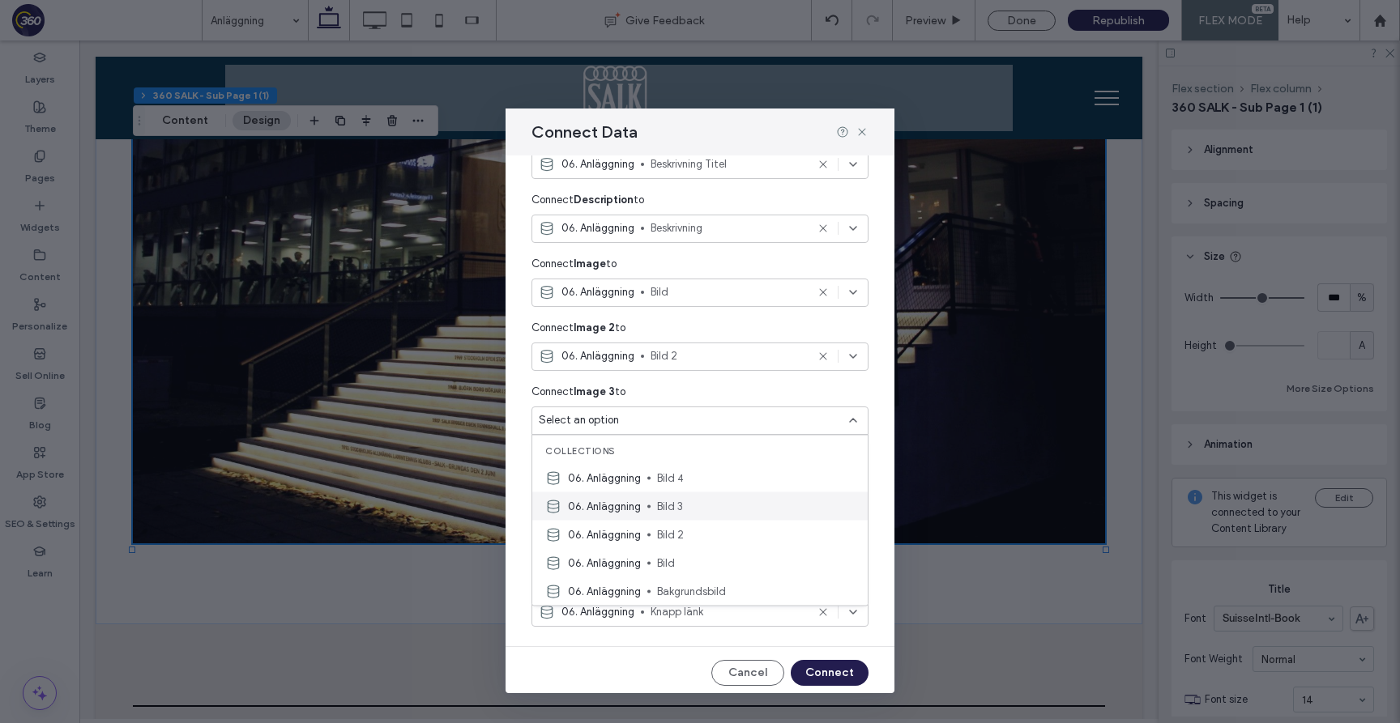
click at [744, 499] on span "Bild 3" at bounding box center [756, 506] width 198 height 16
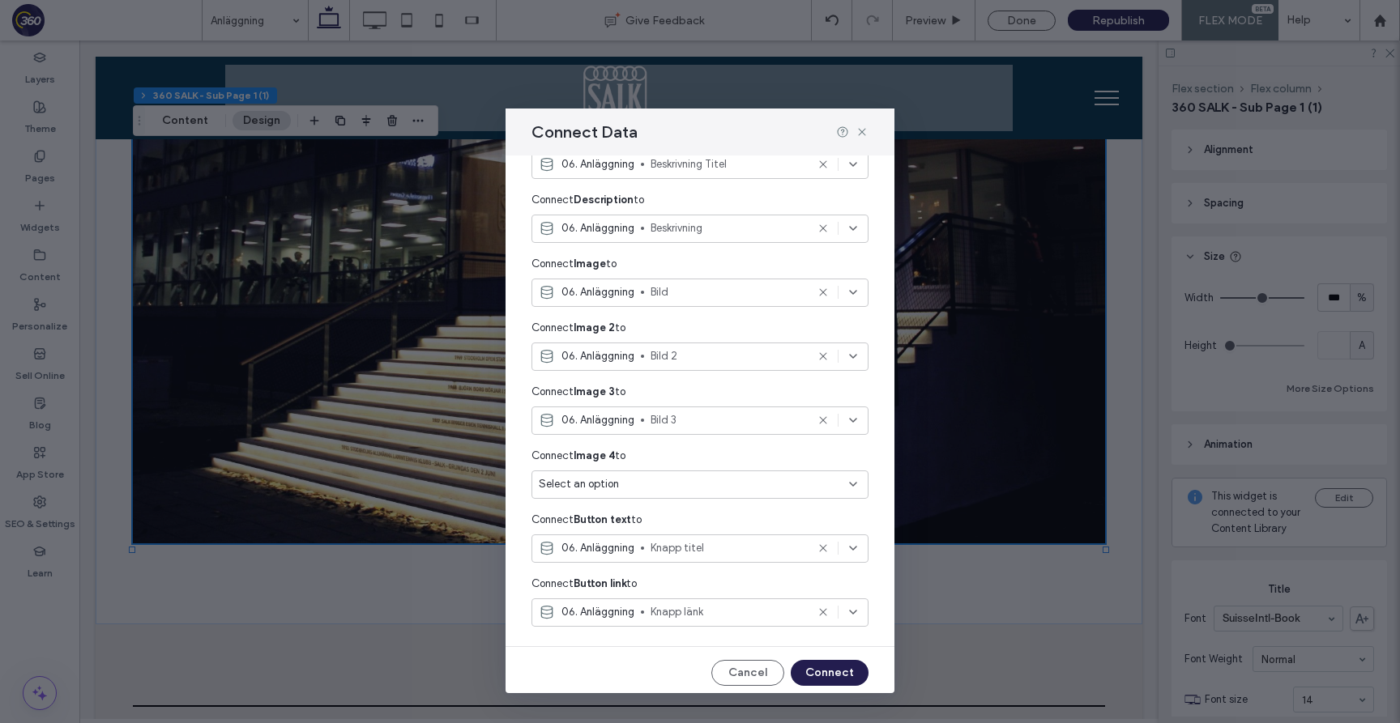
click at [740, 488] on div "Select an option" at bounding box center [690, 484] width 303 height 16
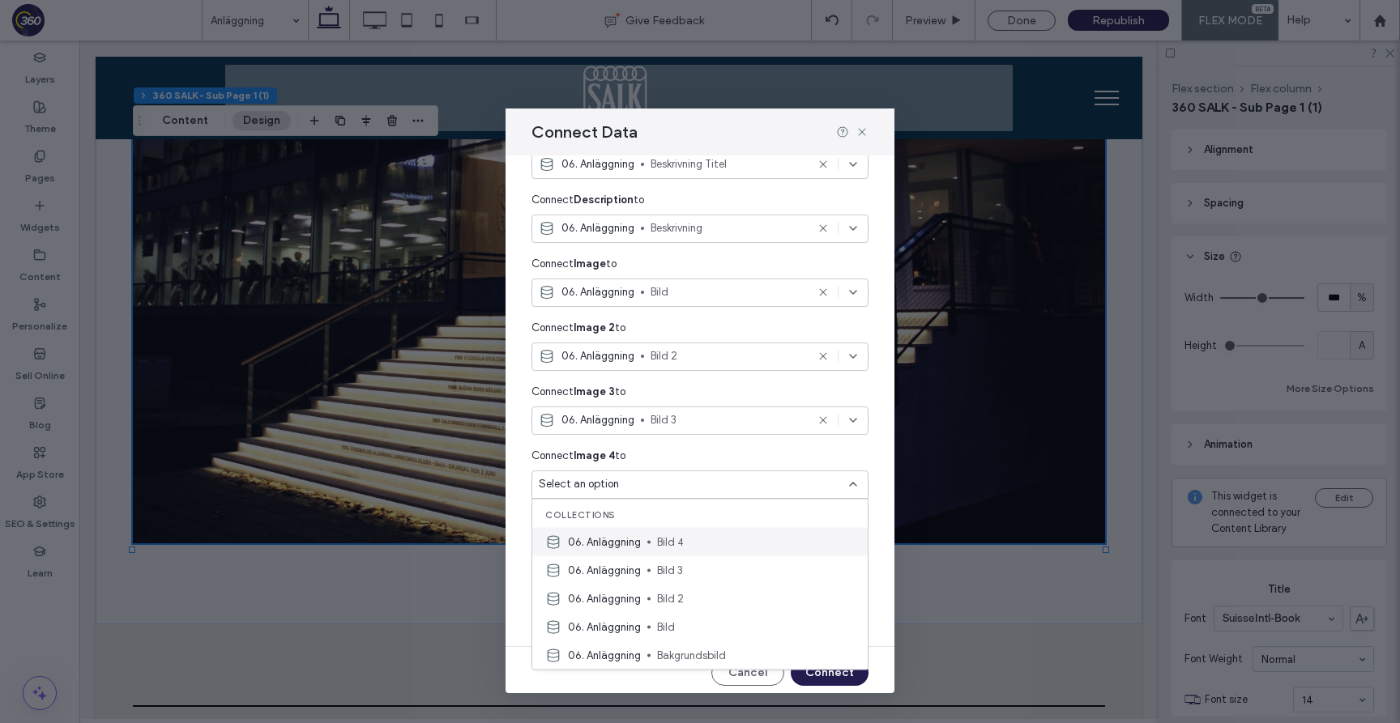
click at [731, 541] on span "Bild 4" at bounding box center [756, 542] width 198 height 16
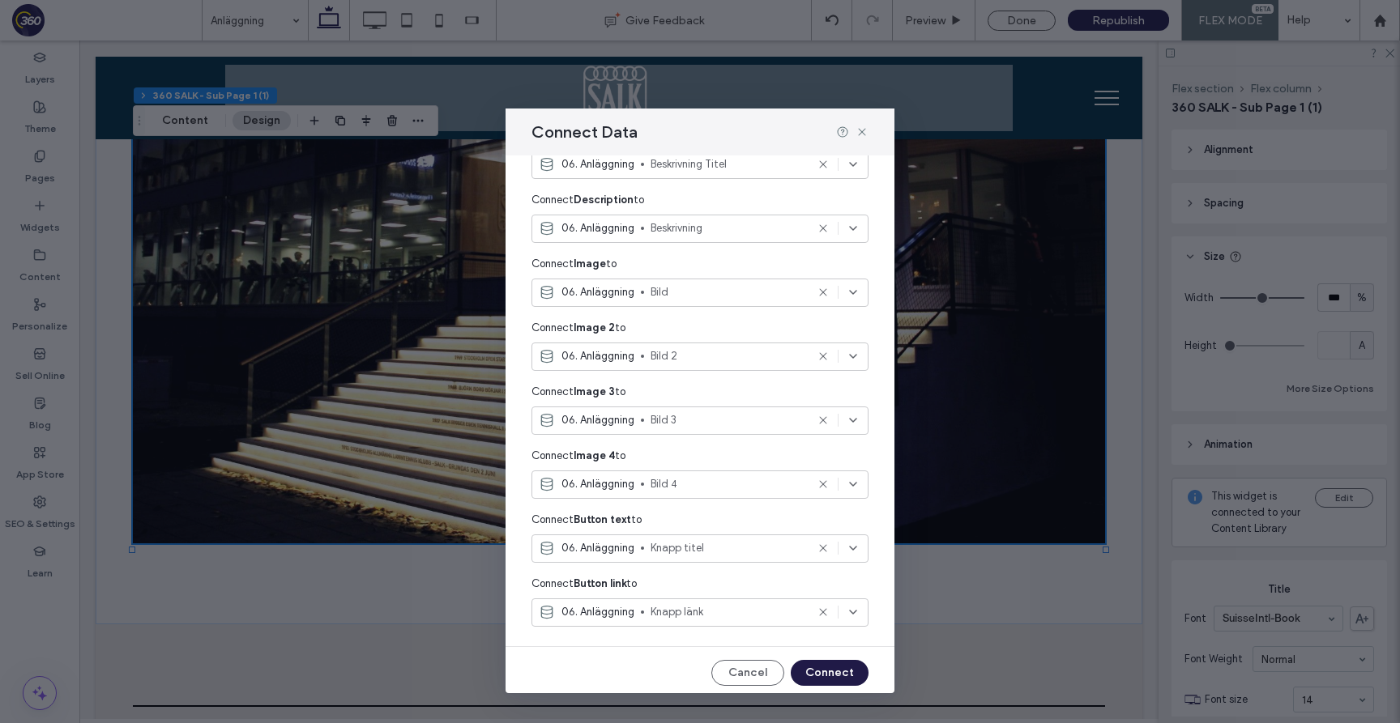
click at [833, 669] on button "Connect" at bounding box center [830, 673] width 78 height 26
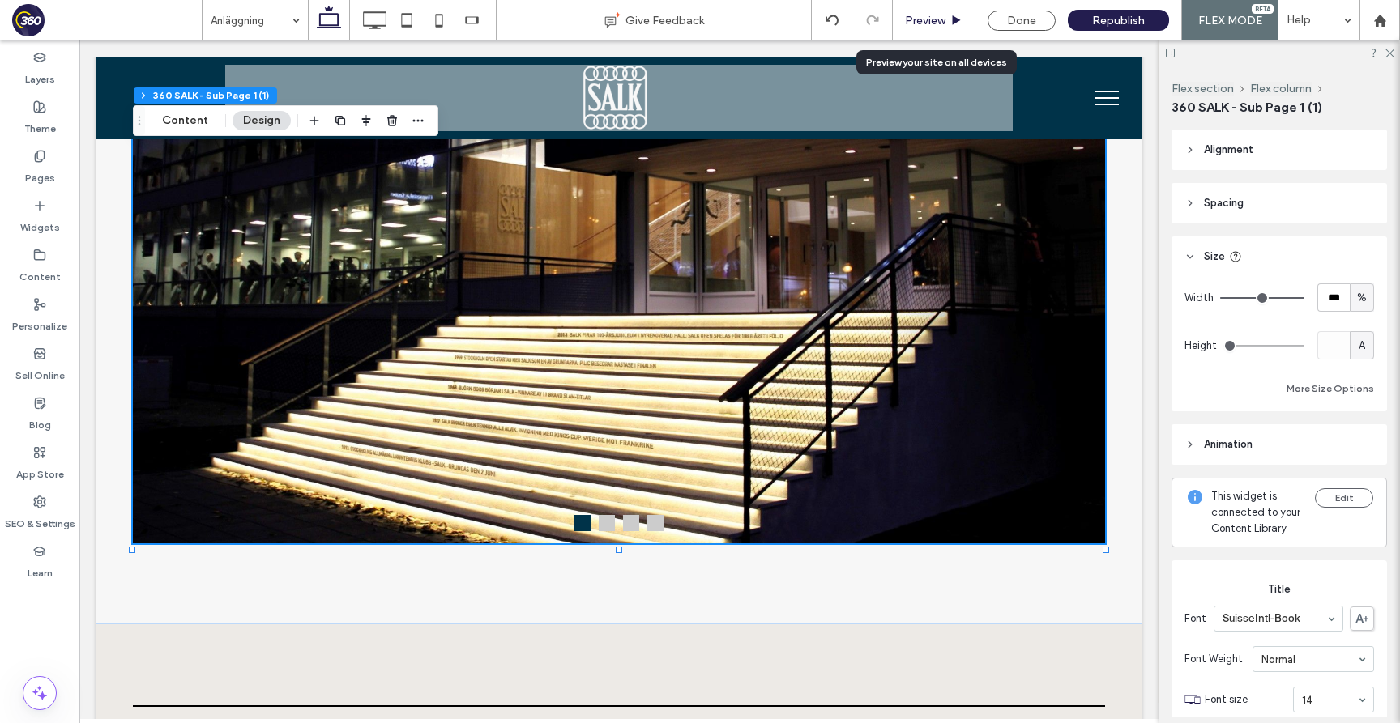
click at [950, 20] on div "Preview" at bounding box center [934, 21] width 82 height 14
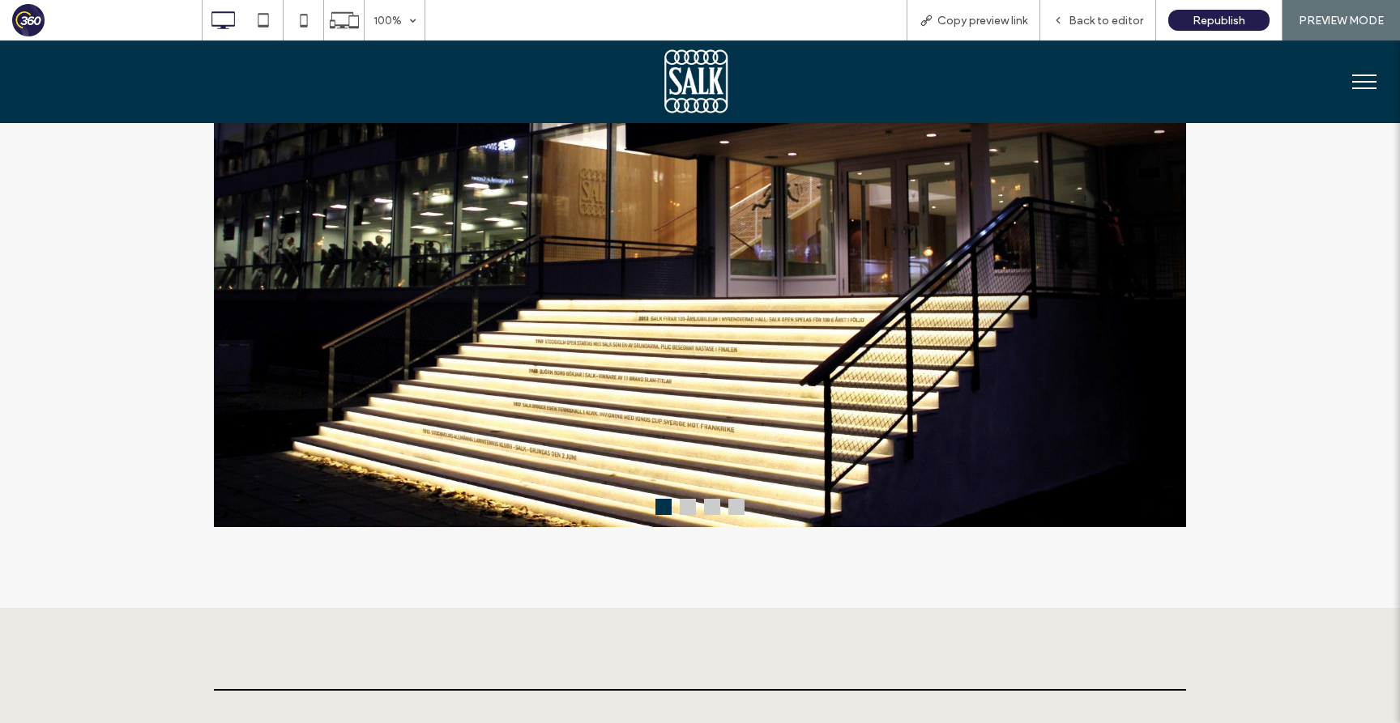
click at [680, 501] on img at bounding box center [700, 203] width 972 height 648
click at [684, 509] on button at bounding box center [688, 507] width 16 height 16
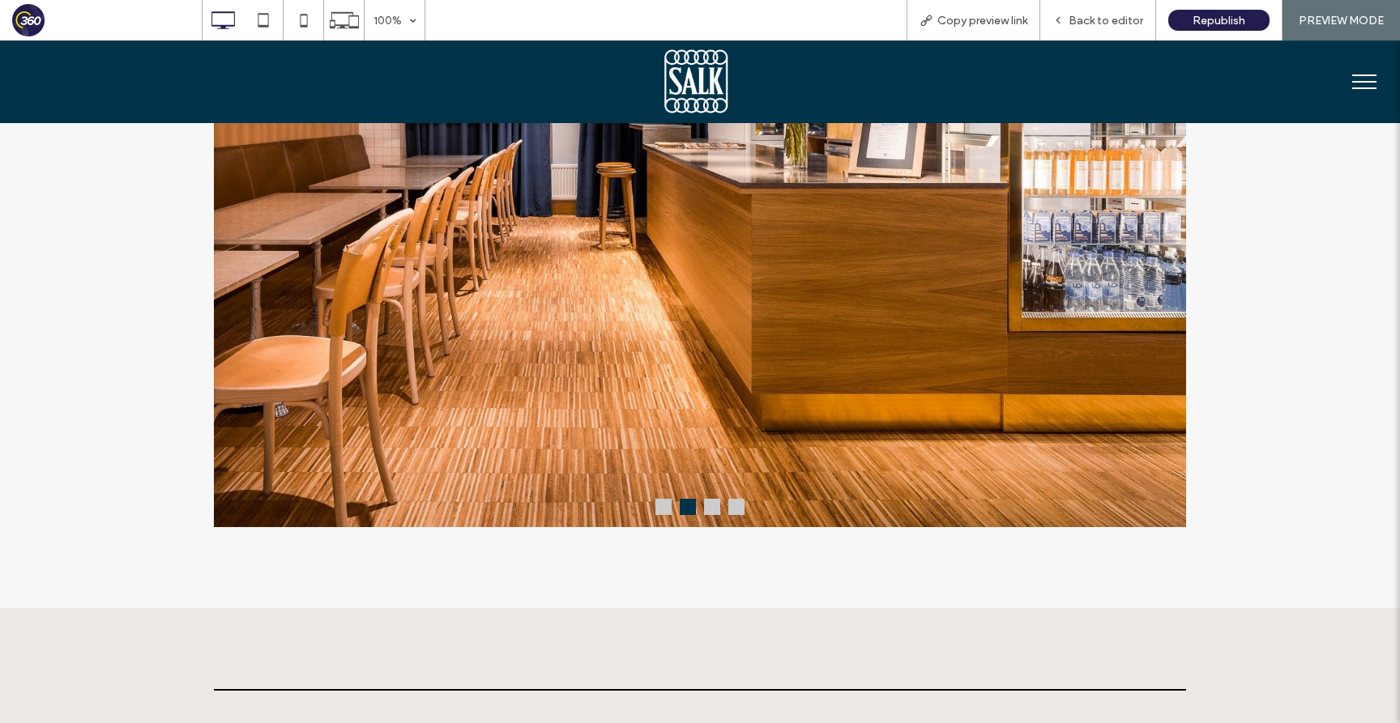
click at [709, 509] on button at bounding box center [712, 507] width 16 height 16
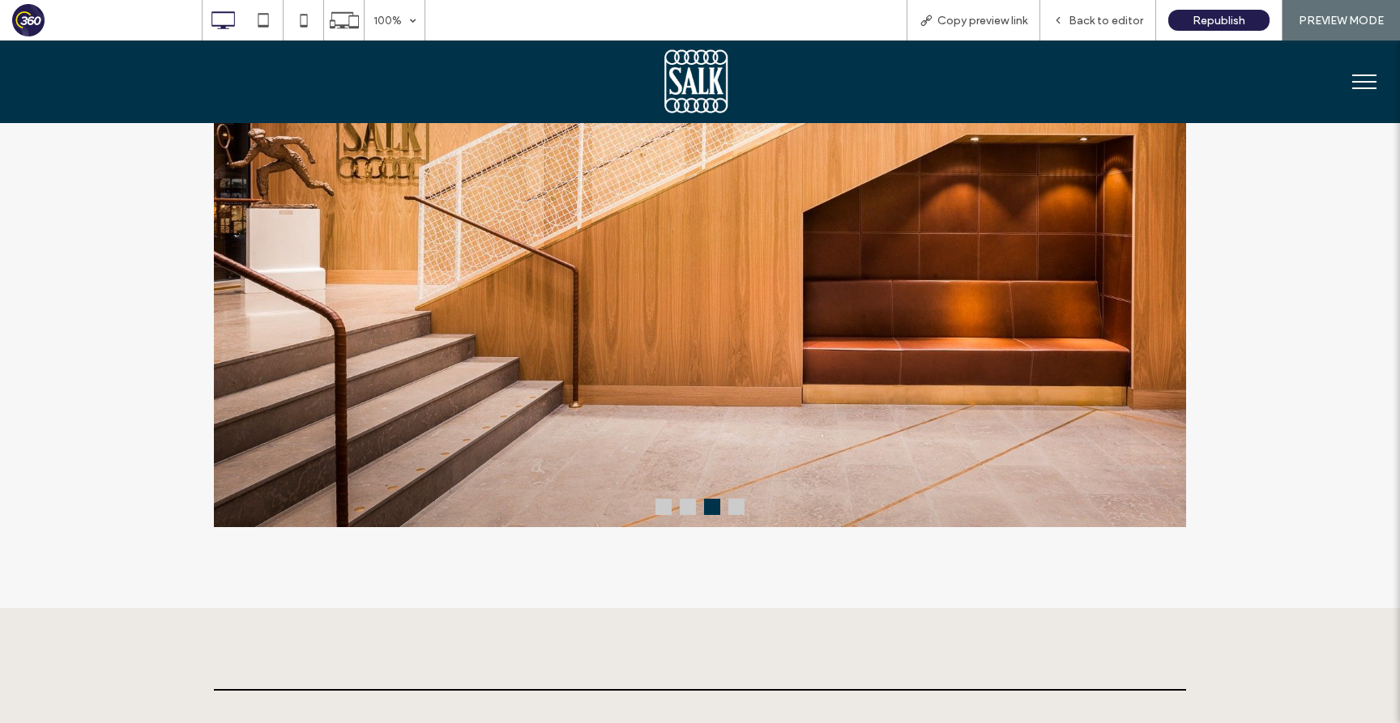
click at [739, 515] on button at bounding box center [736, 507] width 16 height 16
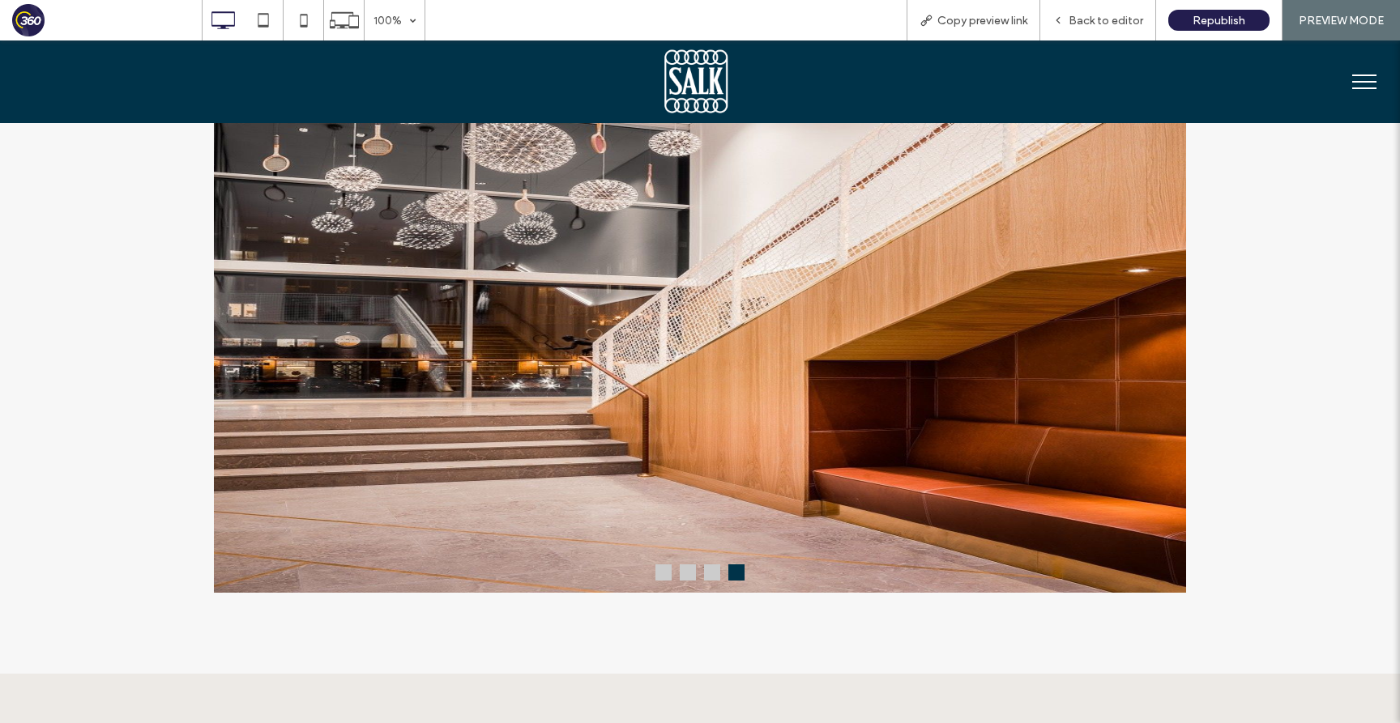
scroll to position [1310, 0]
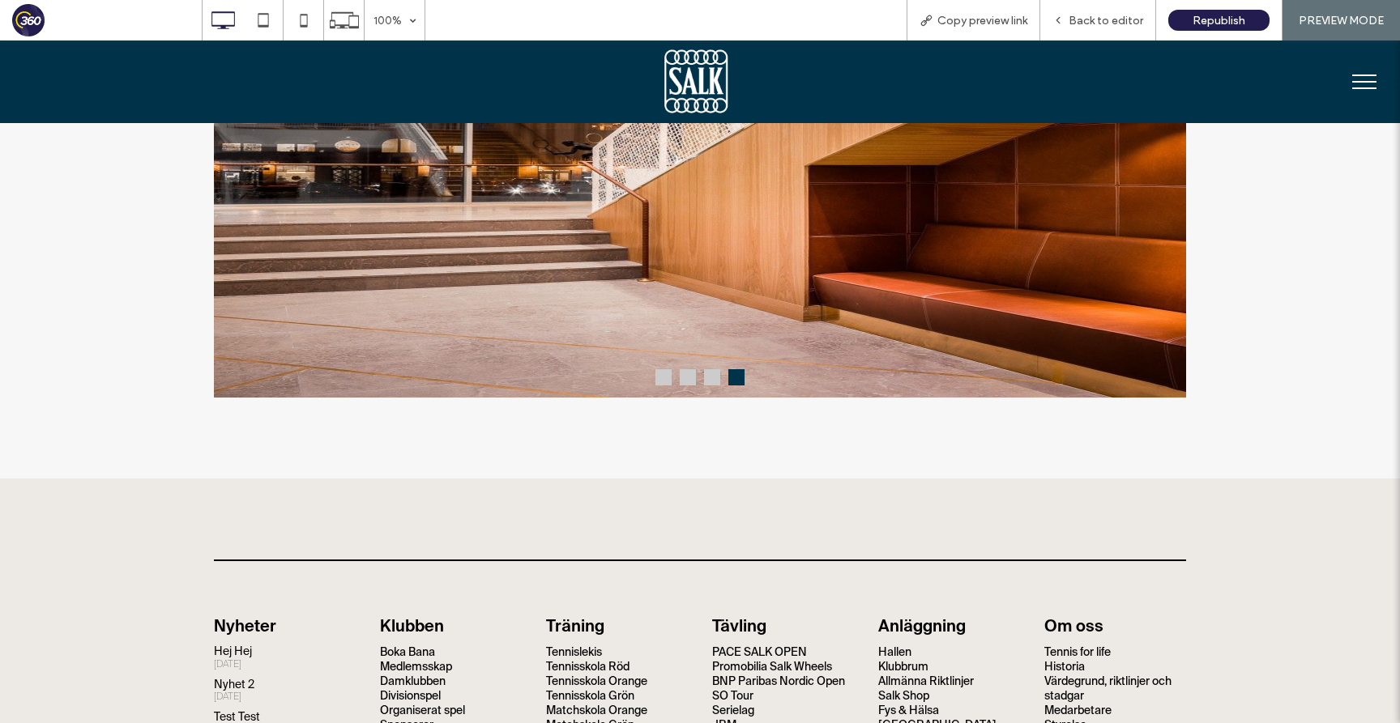
click at [659, 382] on button at bounding box center [663, 377] width 16 height 16
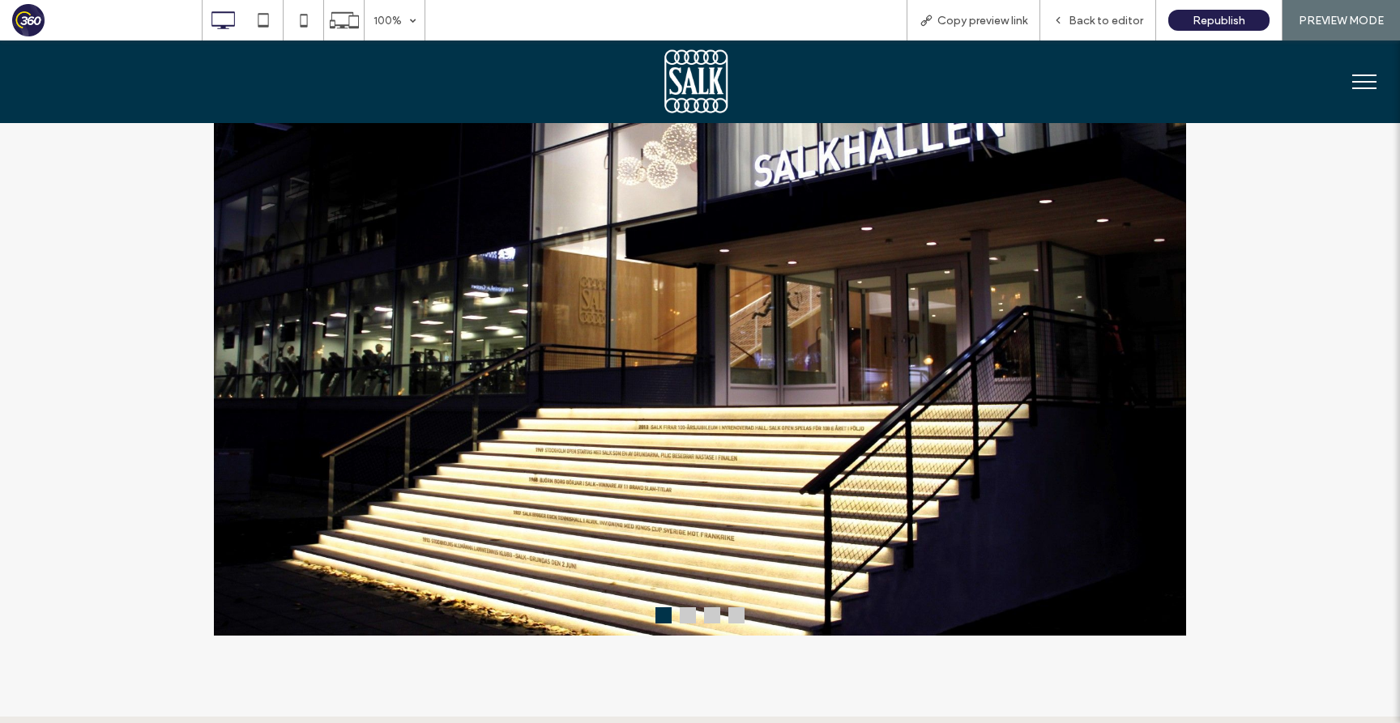
scroll to position [1070, 0]
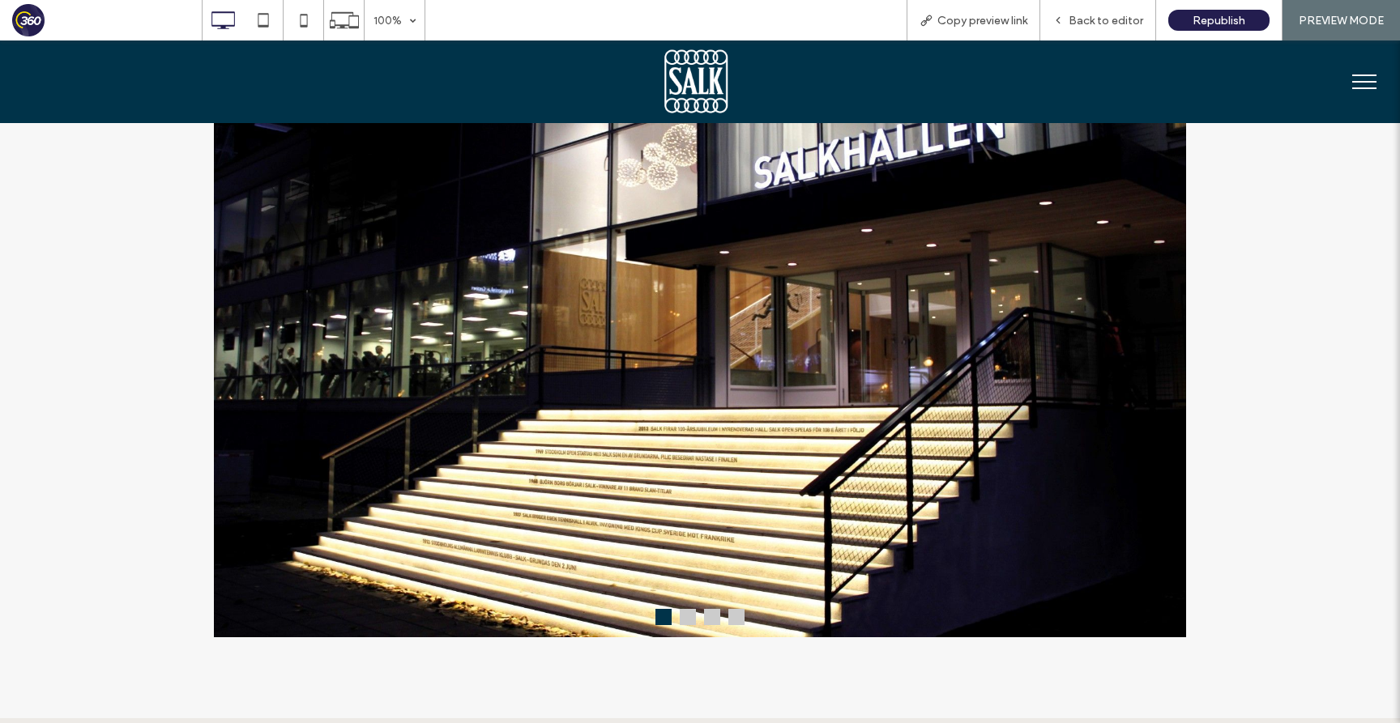
click at [733, 620] on button at bounding box center [736, 617] width 16 height 16
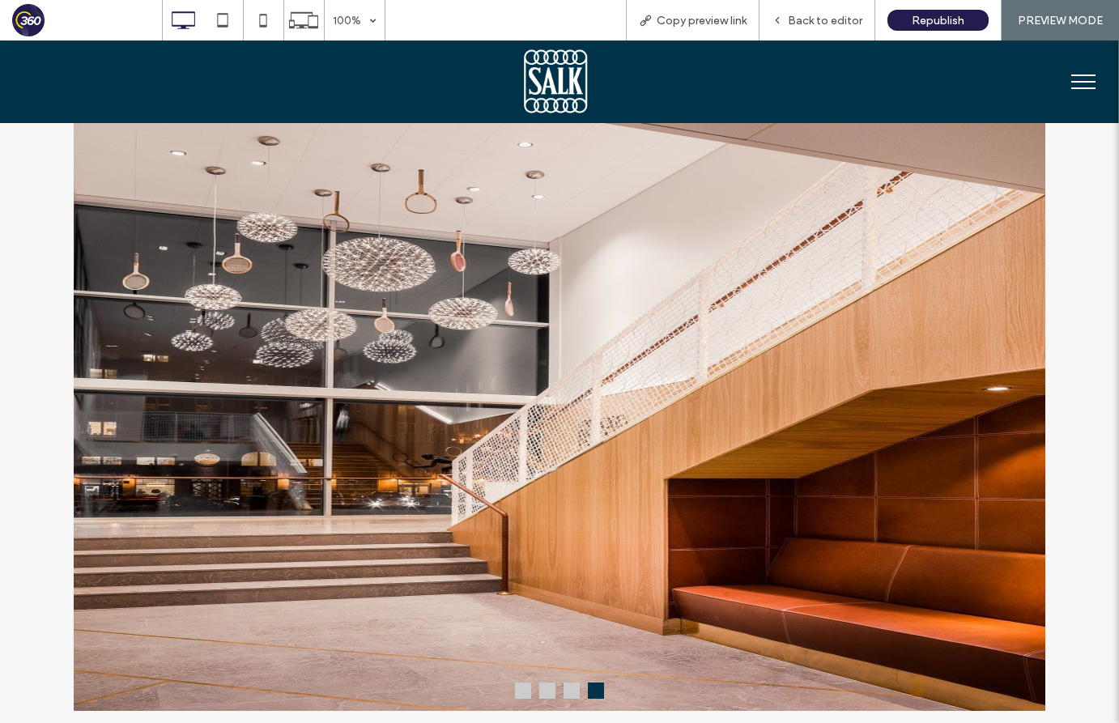
scroll to position [1136, 0]
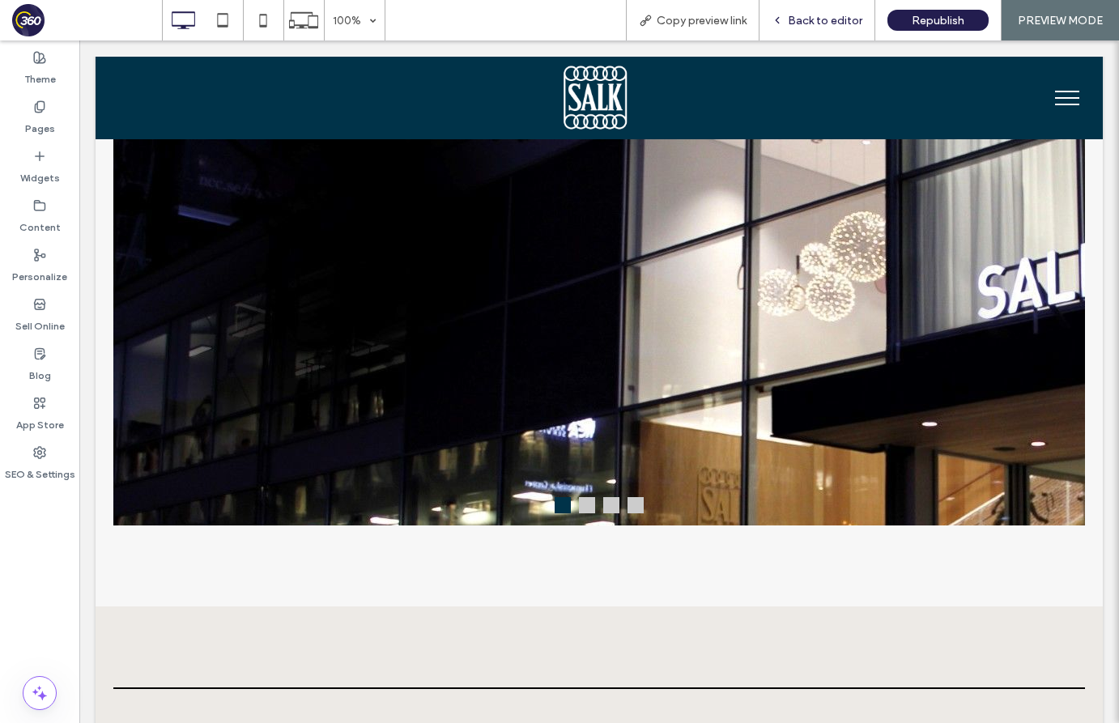
click at [826, 19] on span "Back to editor" at bounding box center [825, 21] width 75 height 14
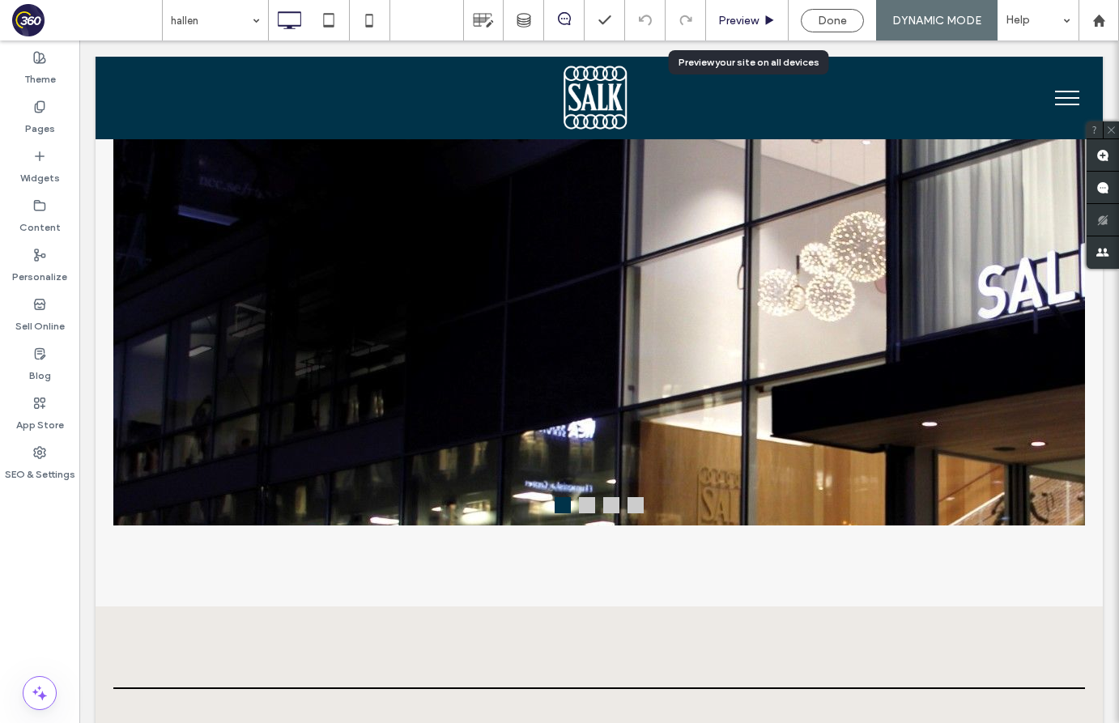
click at [757, 22] on span "Preview" at bounding box center [738, 21] width 40 height 14
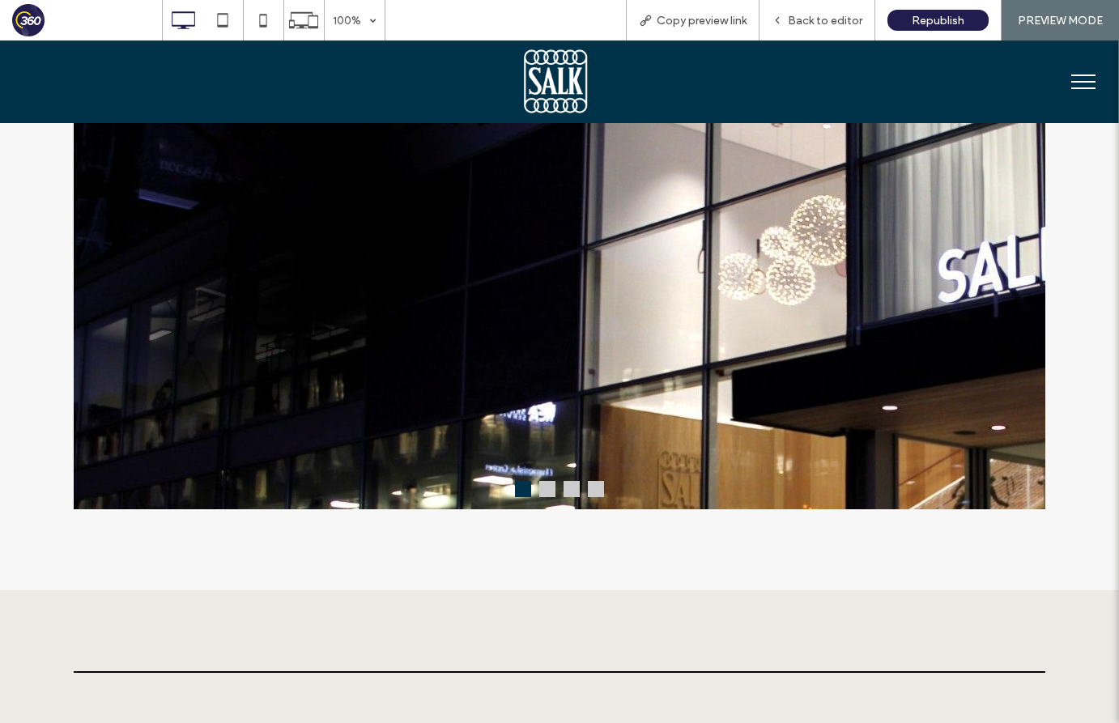
click at [548, 494] on button at bounding box center [547, 489] width 16 height 16
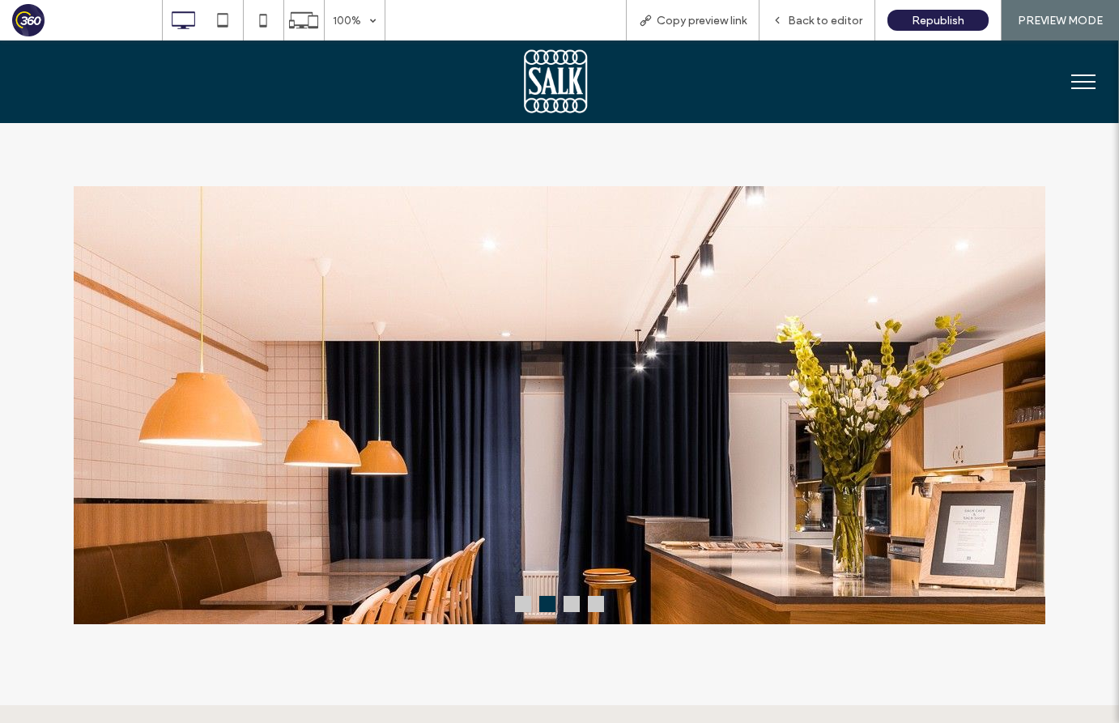
scroll to position [1064, 0]
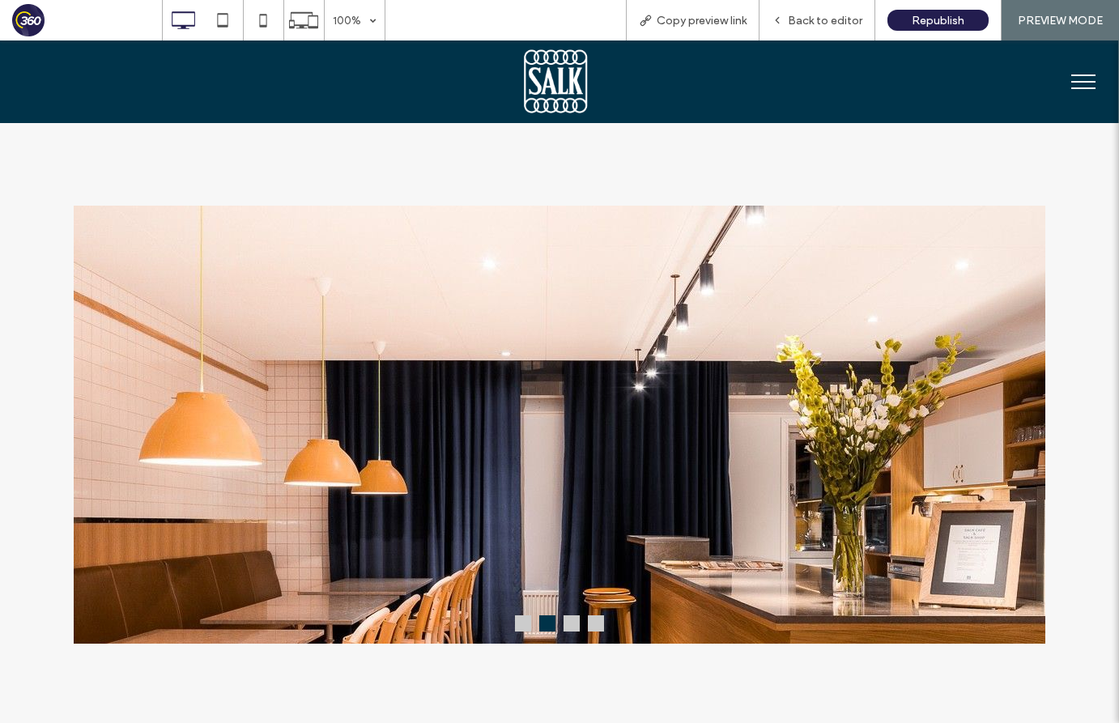
click at [570, 626] on button at bounding box center [572, 624] width 16 height 16
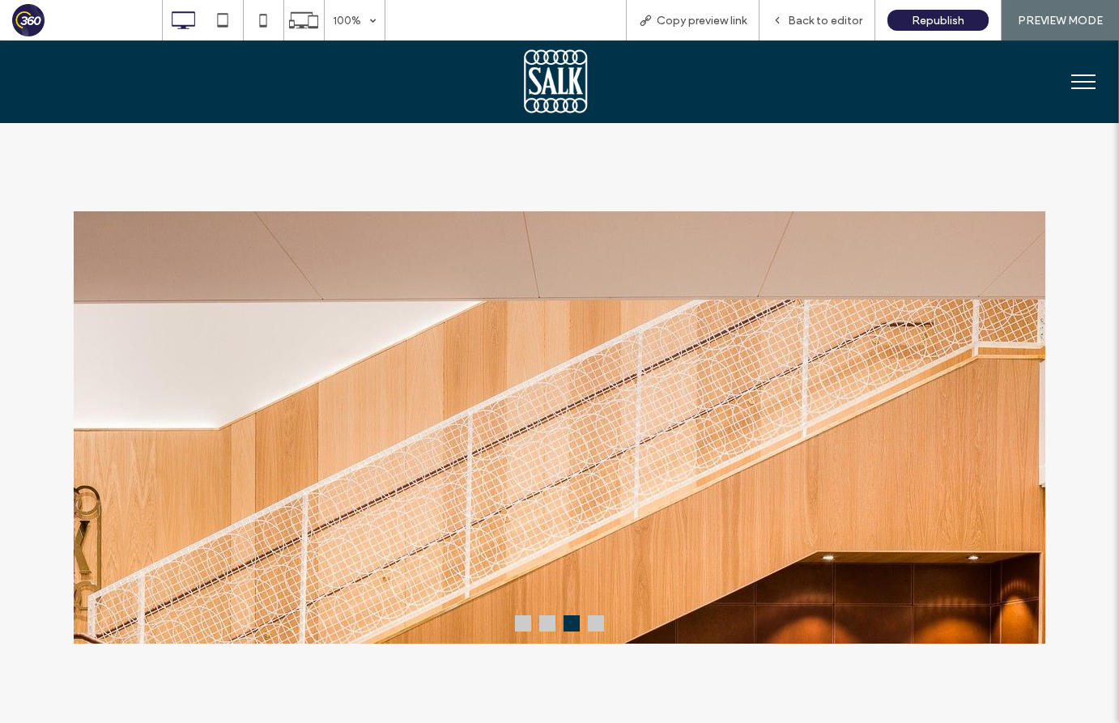
click at [599, 626] on button at bounding box center [596, 624] width 16 height 16
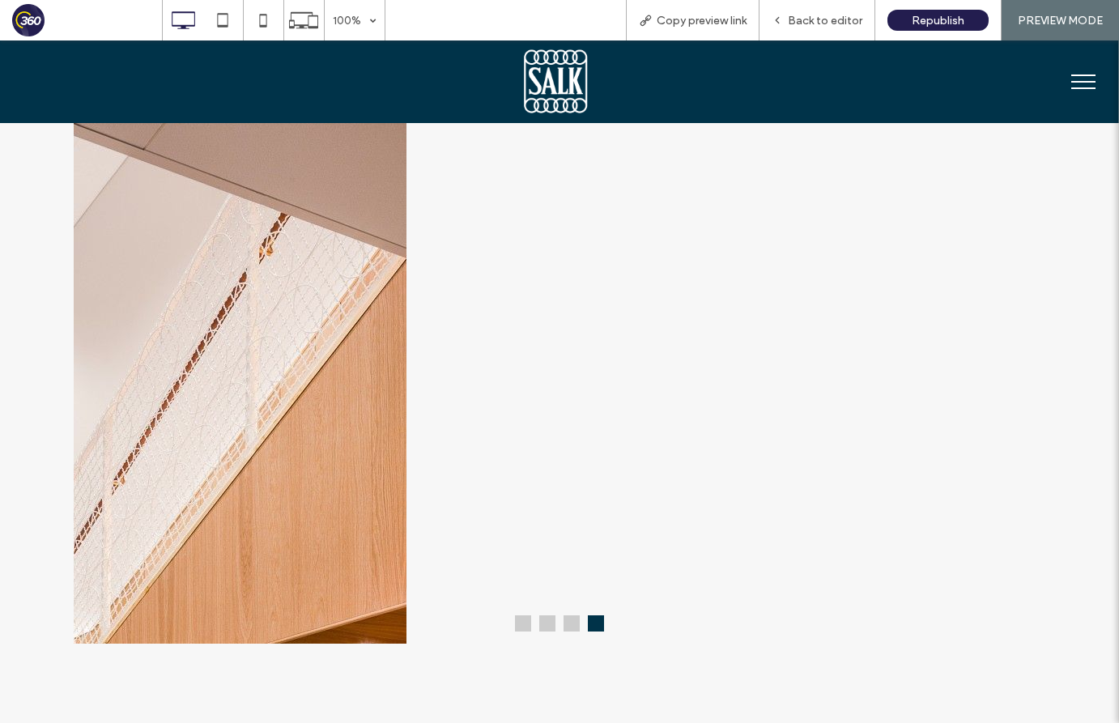
click at [522, 629] on button at bounding box center [523, 624] width 16 height 16
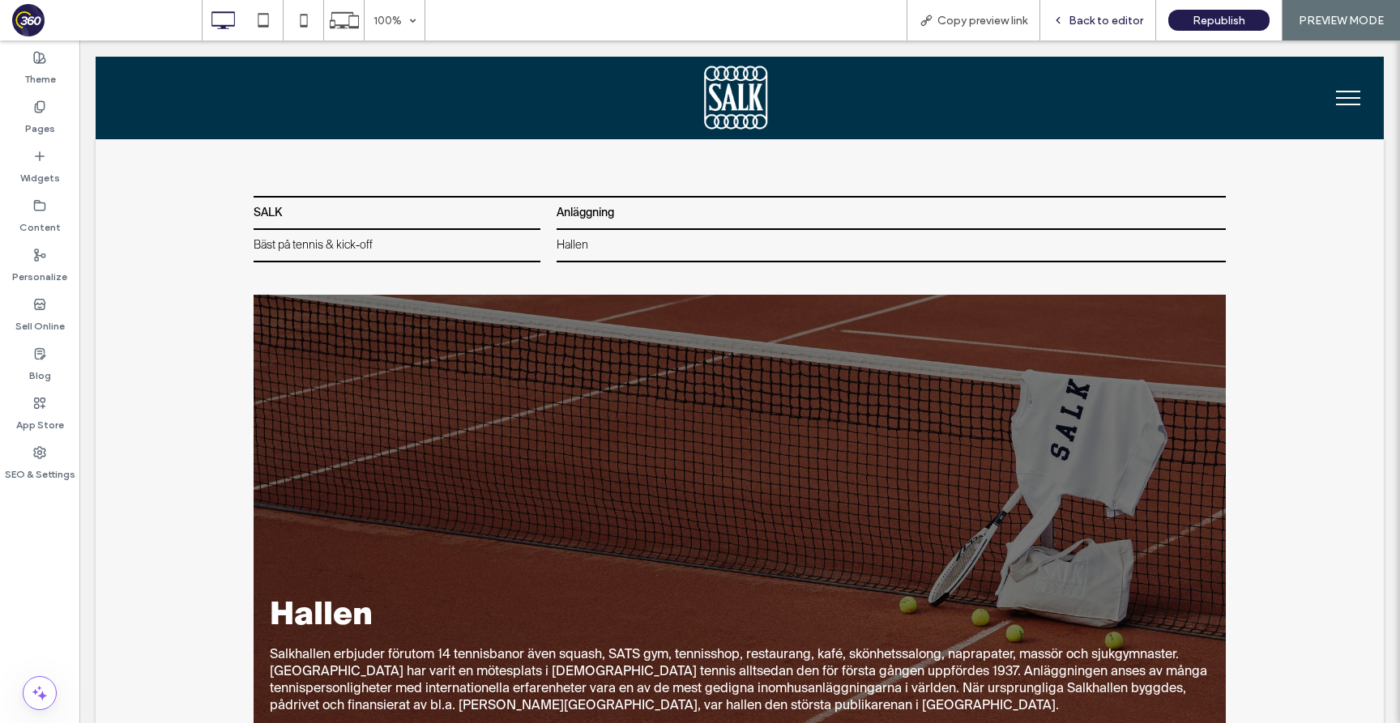
click at [1086, 18] on span "Back to editor" at bounding box center [1105, 21] width 75 height 14
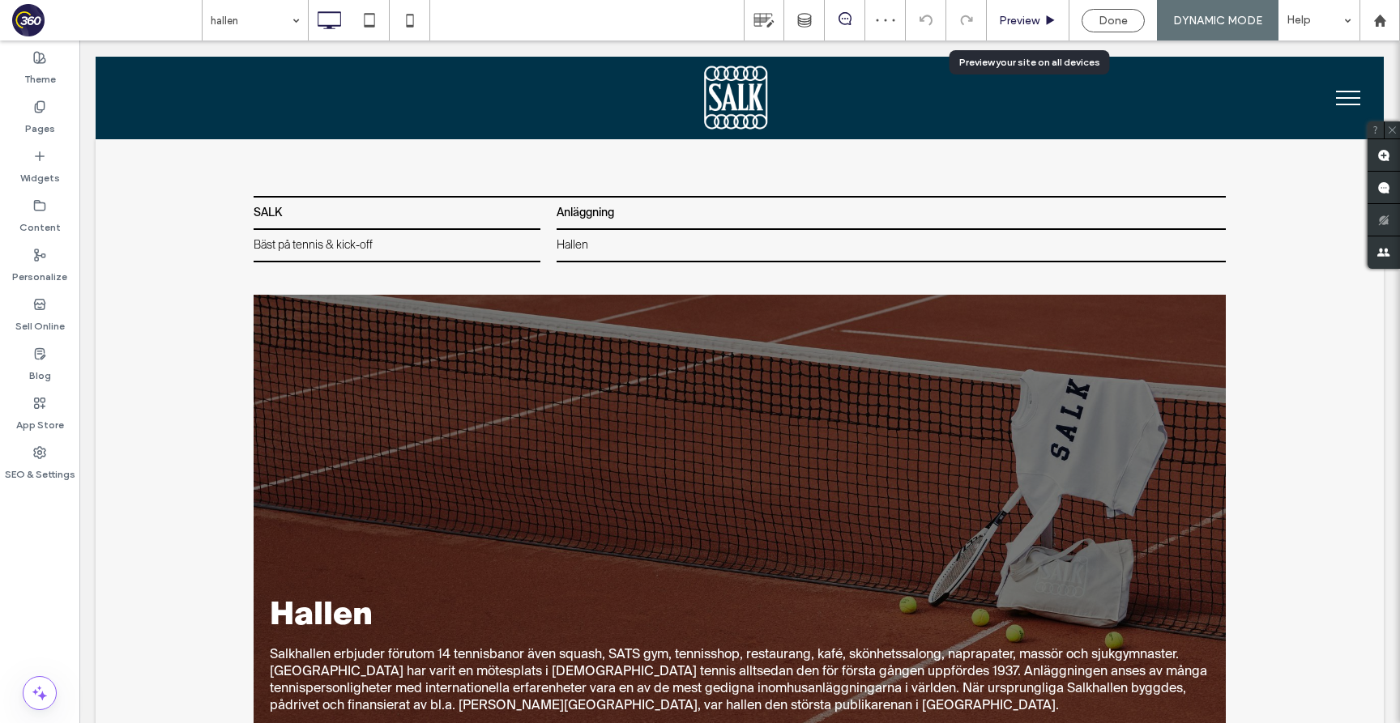
click at [1030, 20] on span "Preview" at bounding box center [1019, 21] width 40 height 14
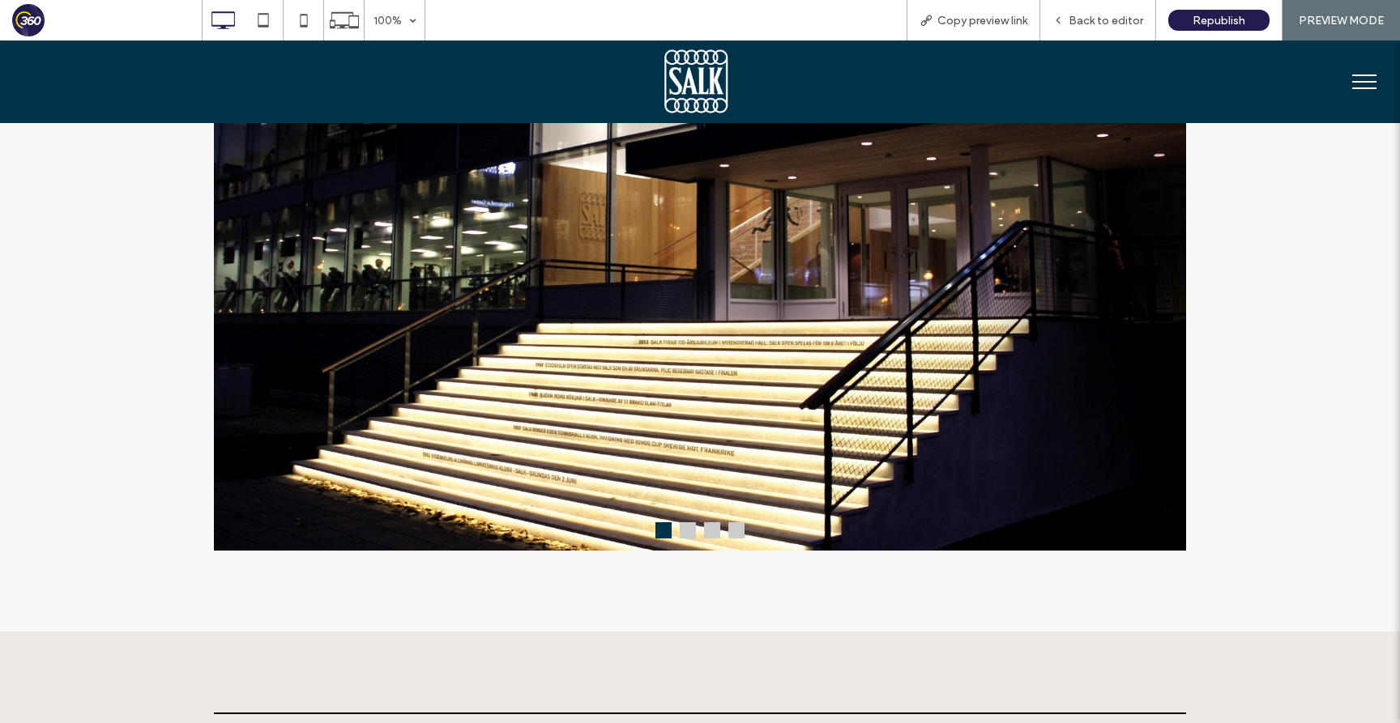
scroll to position [1155, 0]
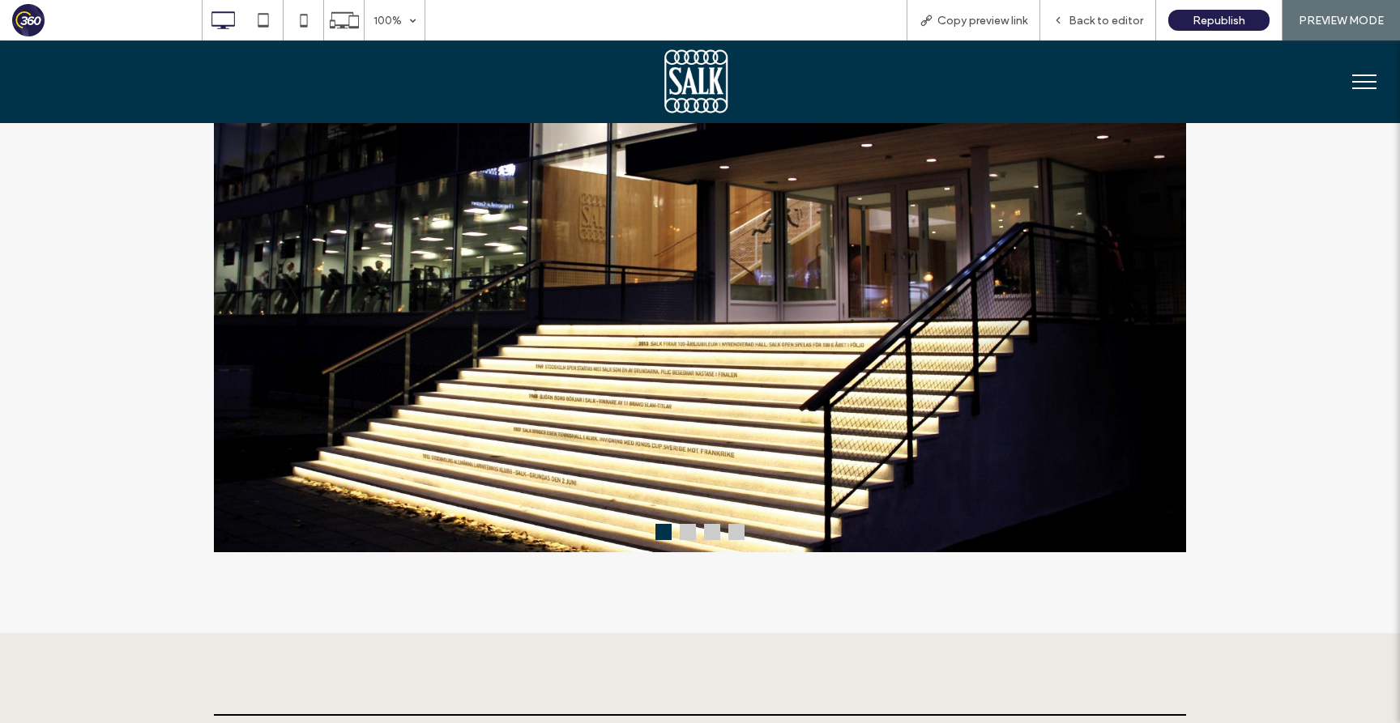
click at [687, 532] on button at bounding box center [688, 532] width 16 height 16
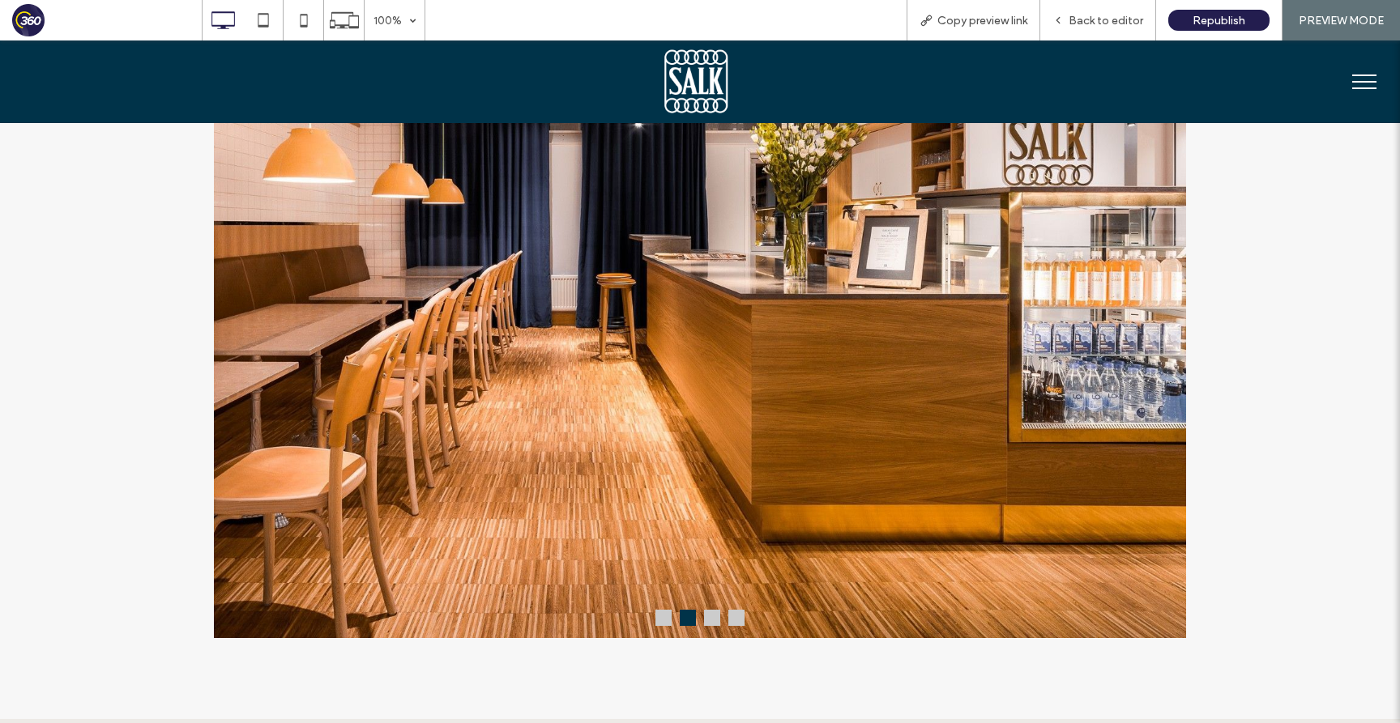
scroll to position [1014, 0]
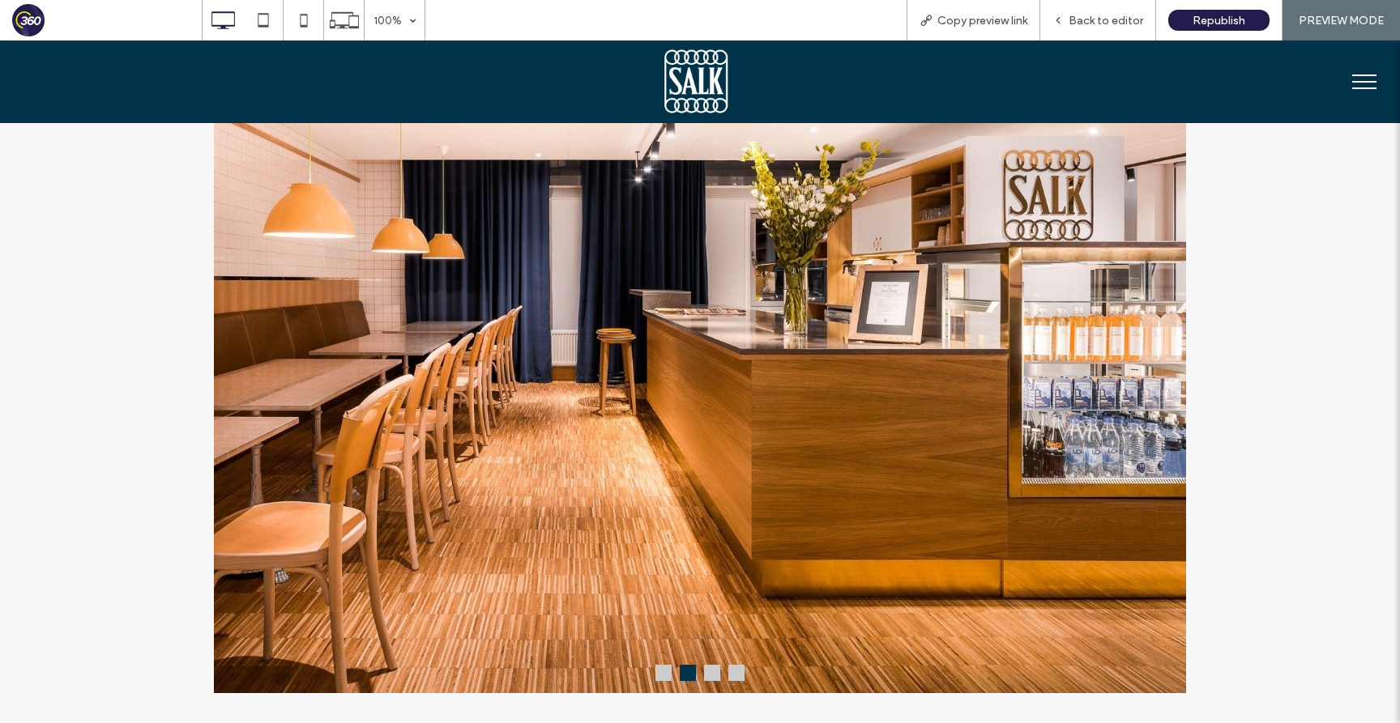
click at [708, 675] on button at bounding box center [712, 673] width 16 height 16
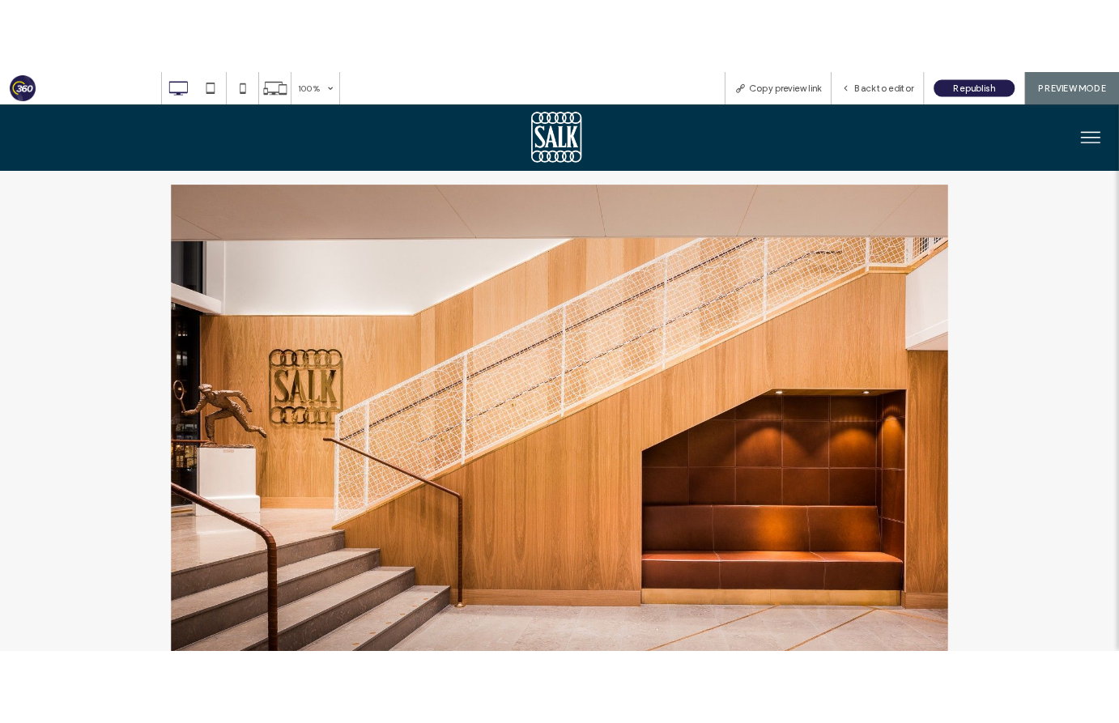
scroll to position [1000, 0]
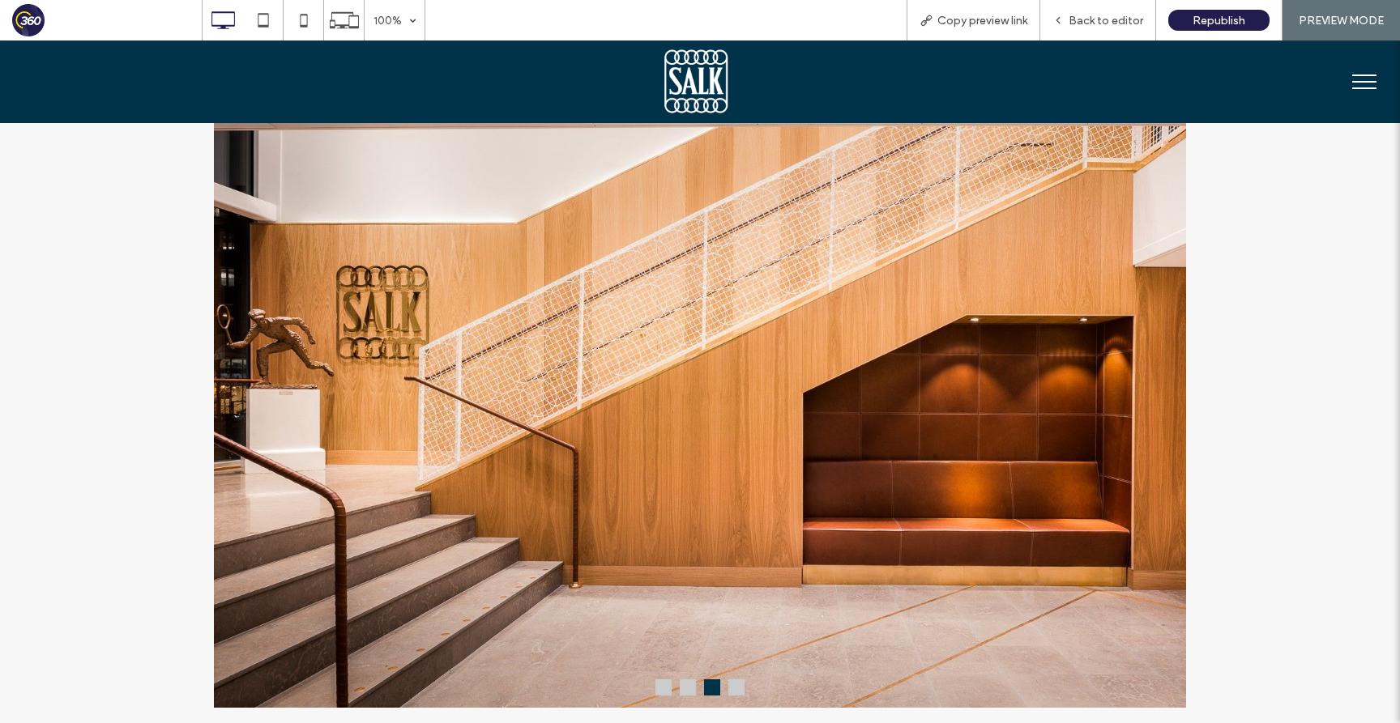
click at [735, 688] on button at bounding box center [736, 688] width 16 height 16
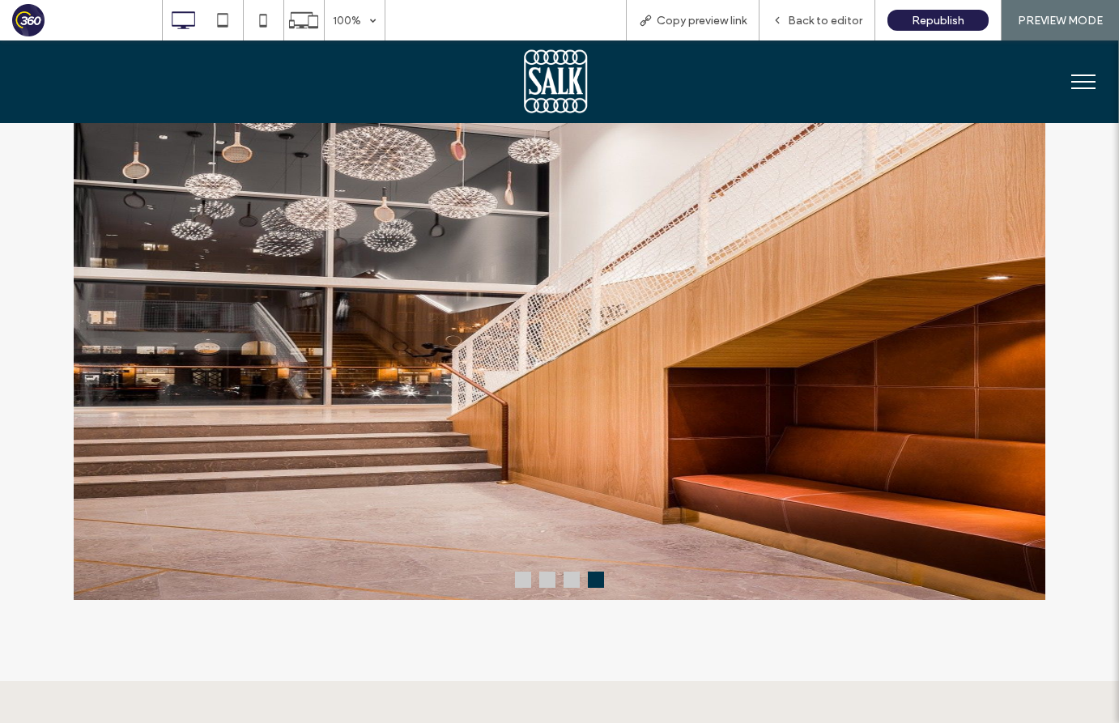
scroll to position [1155, 0]
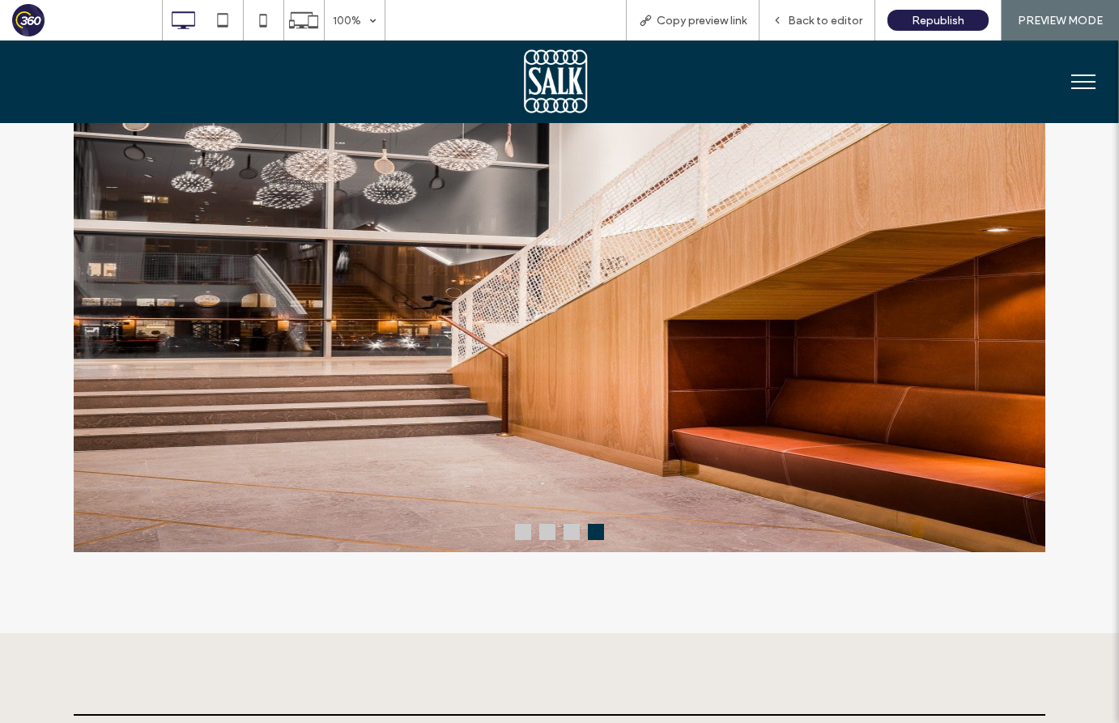
click at [569, 540] on button at bounding box center [572, 532] width 16 height 16
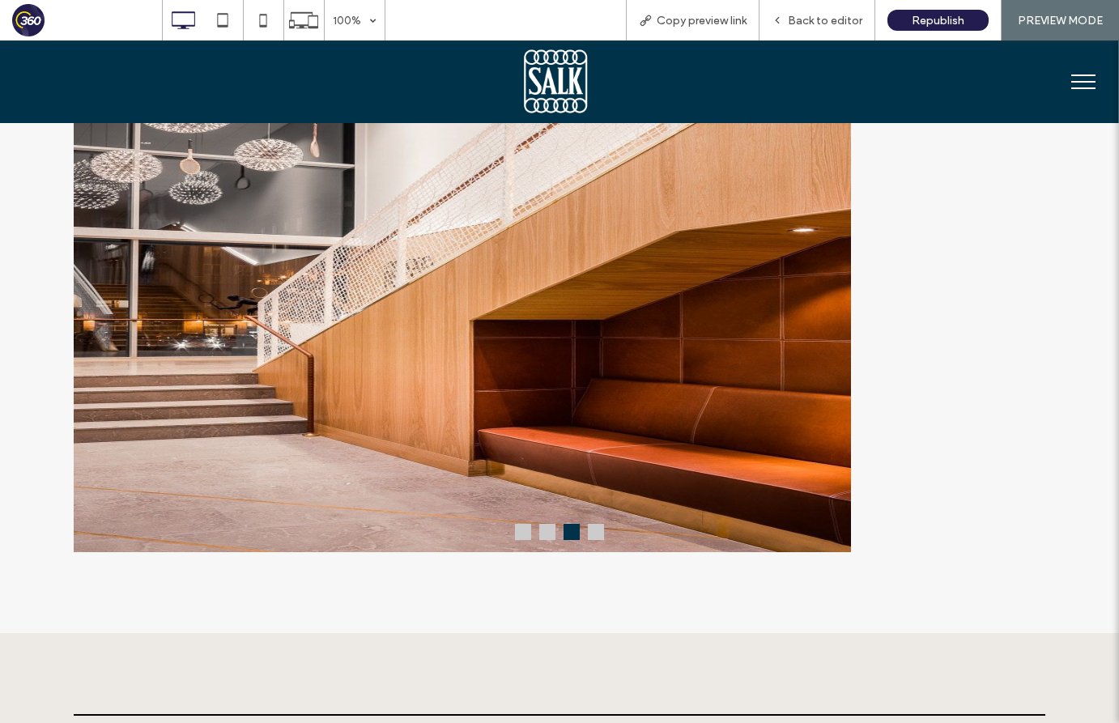
click at [548, 539] on button at bounding box center [547, 532] width 16 height 16
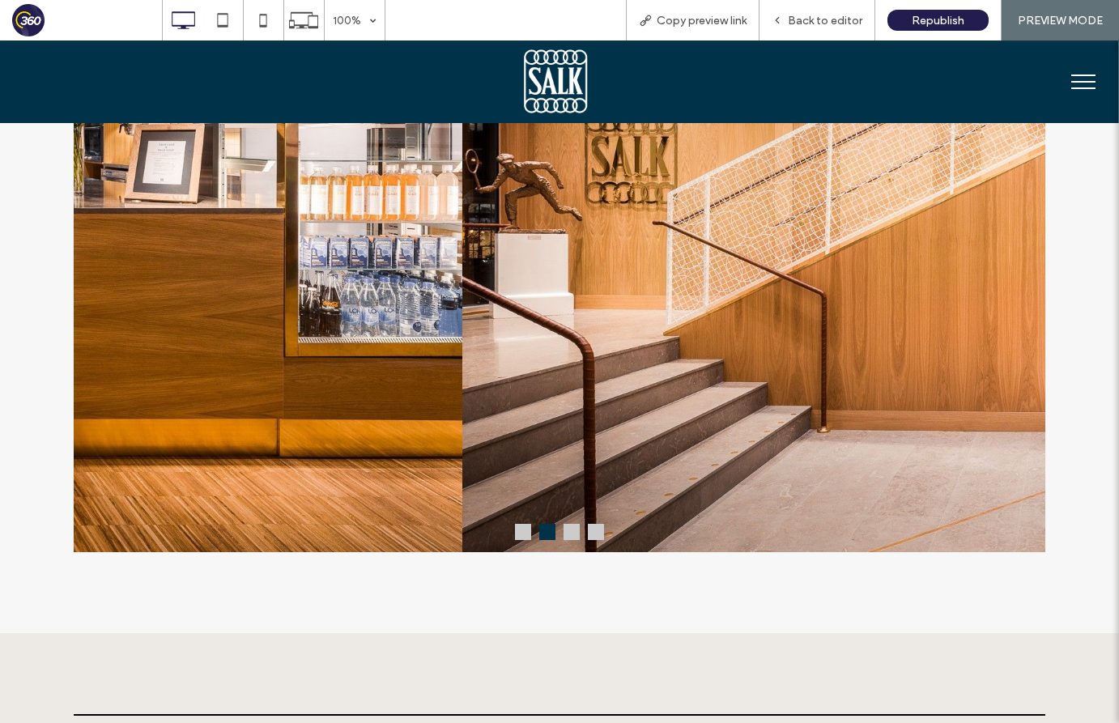
click at [518, 540] on button at bounding box center [523, 532] width 16 height 16
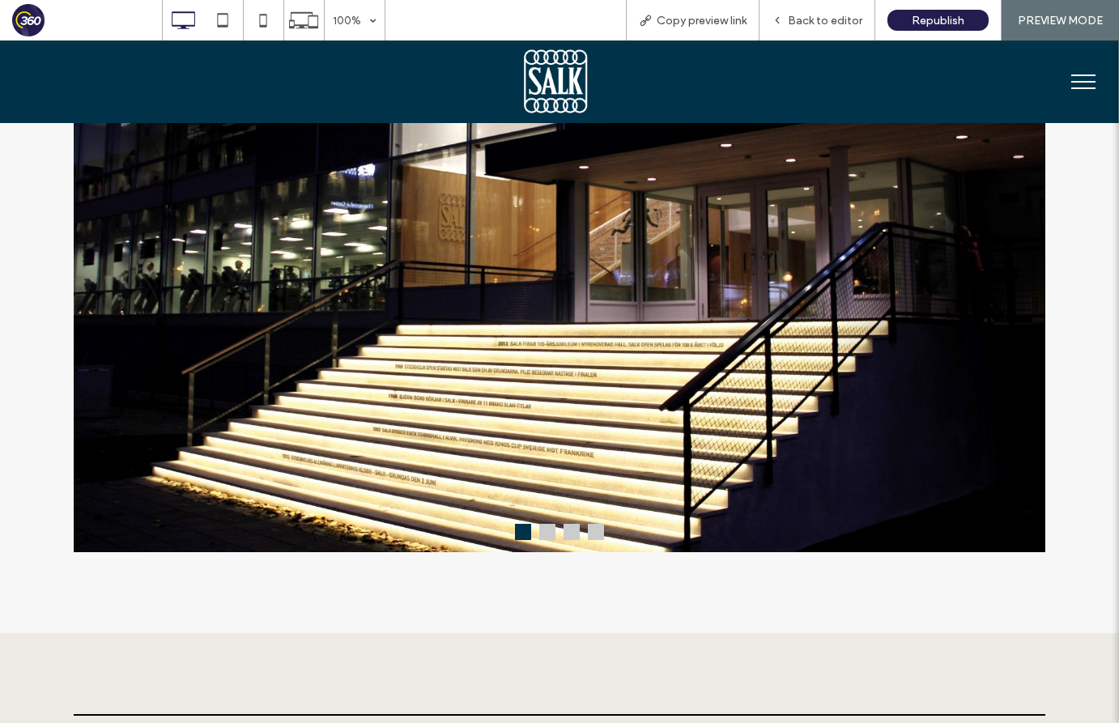
click at [591, 535] on button at bounding box center [596, 532] width 16 height 16
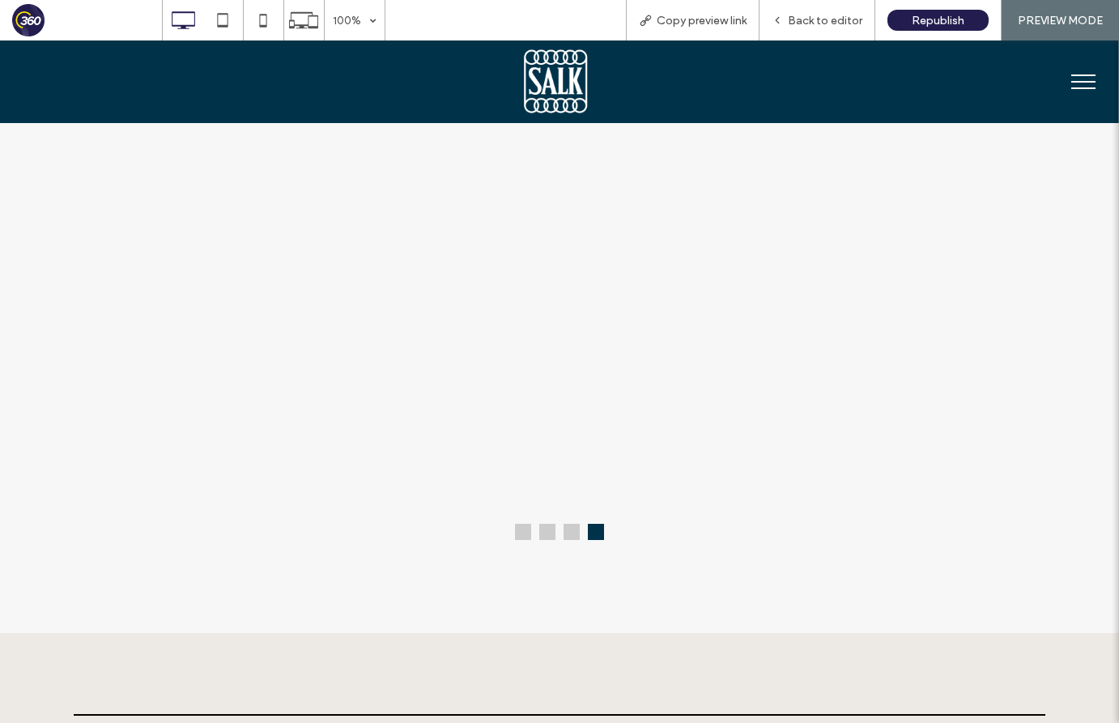
click at [523, 535] on button at bounding box center [523, 532] width 16 height 16
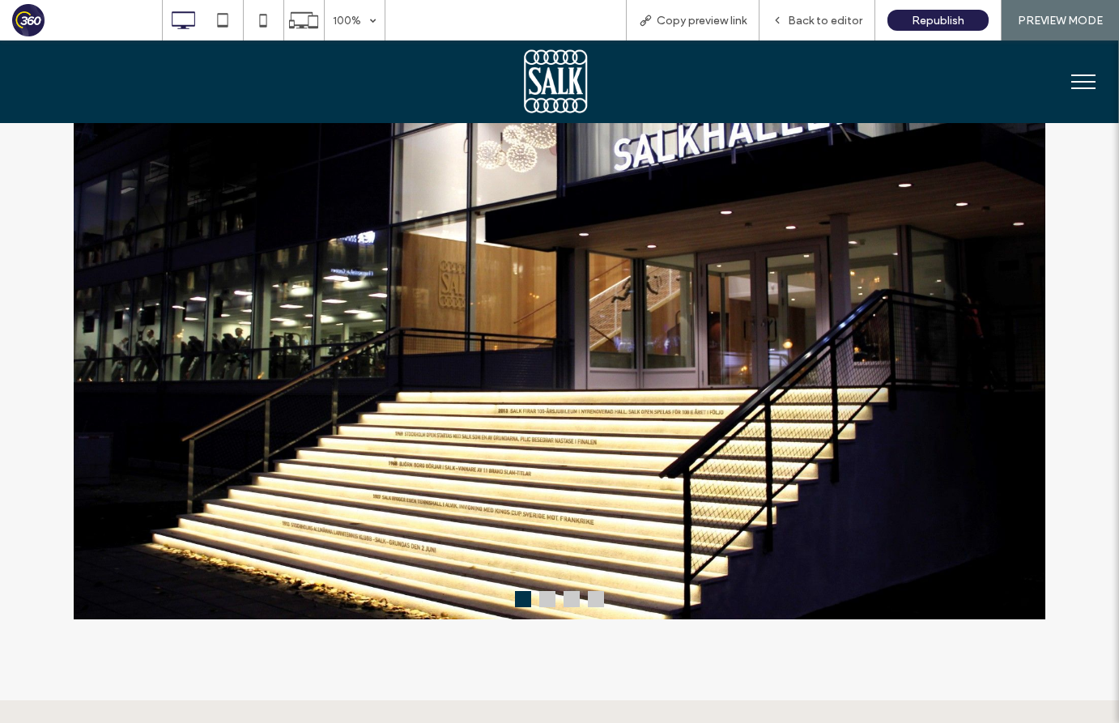
scroll to position [1084, 0]
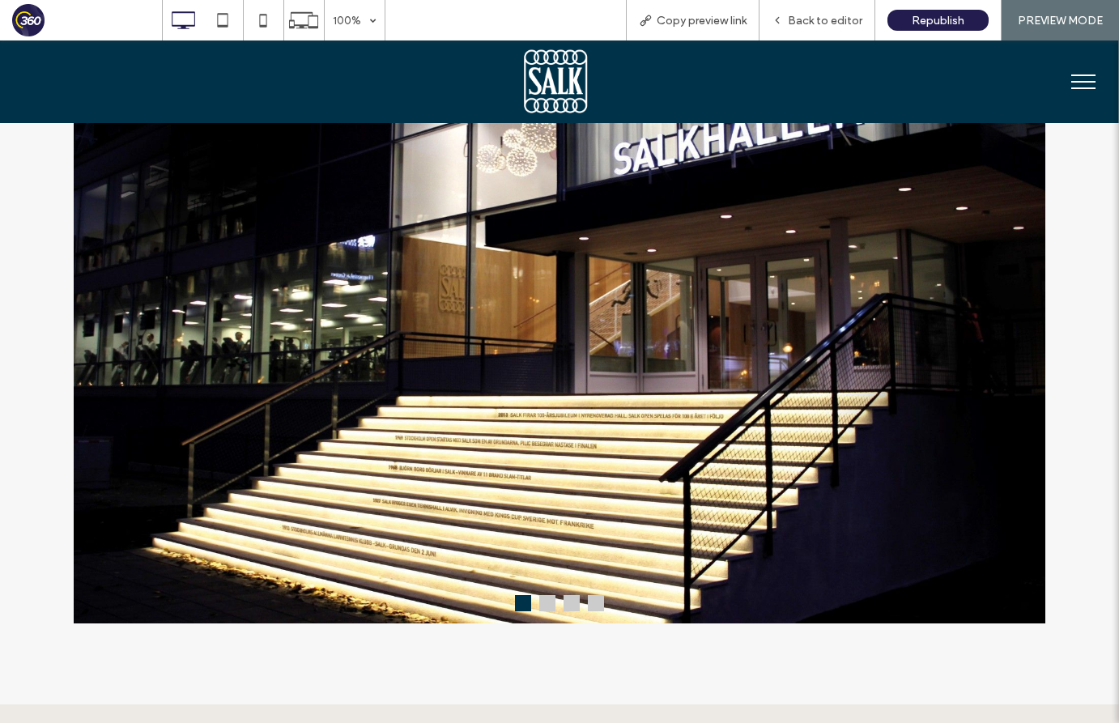
click at [550, 611] on button at bounding box center [547, 603] width 16 height 16
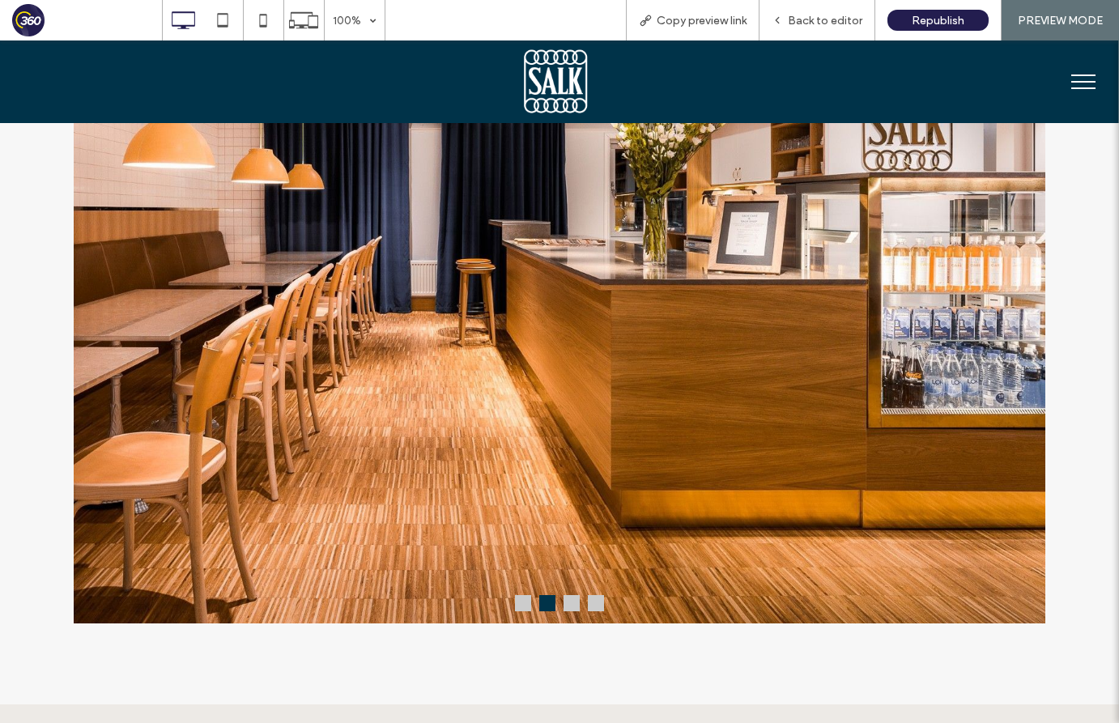
click at [572, 603] on button at bounding box center [572, 603] width 16 height 16
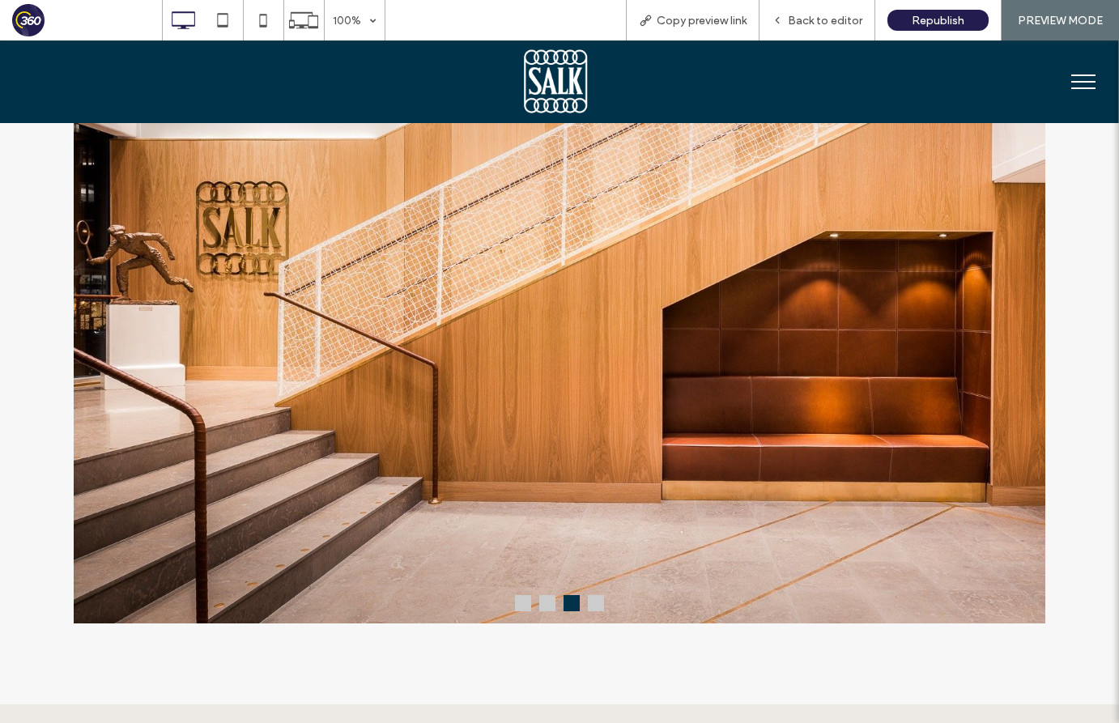
click at [599, 605] on button at bounding box center [596, 603] width 16 height 16
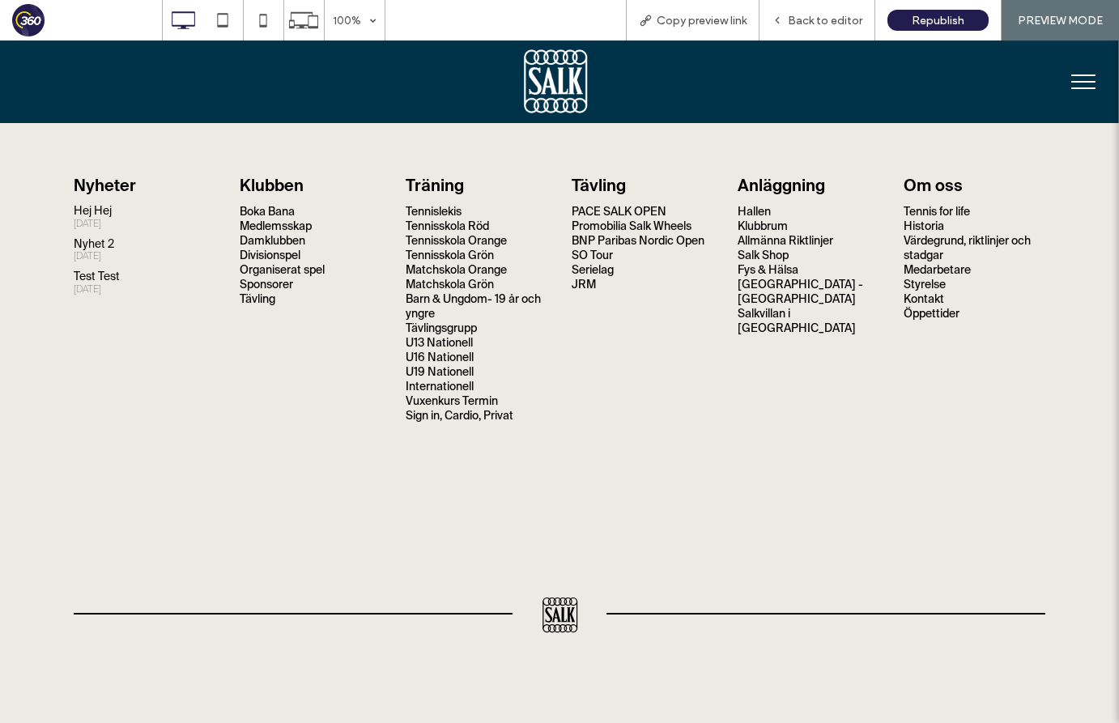
scroll to position [1081, 0]
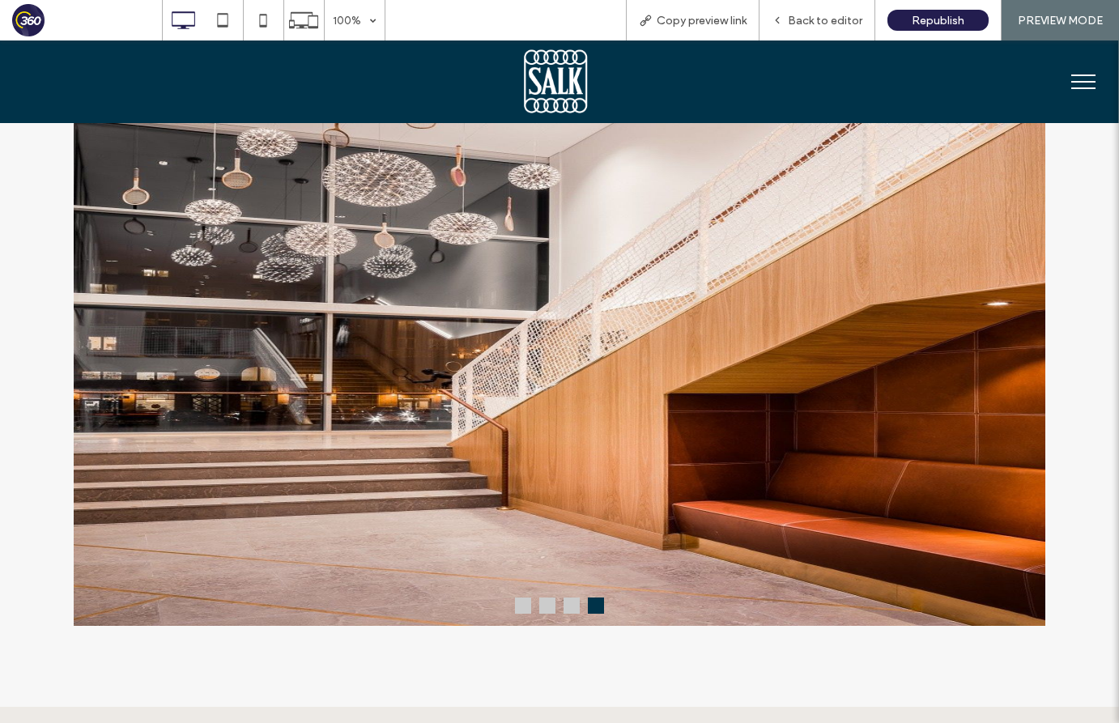
click at [526, 614] on button at bounding box center [523, 606] width 16 height 16
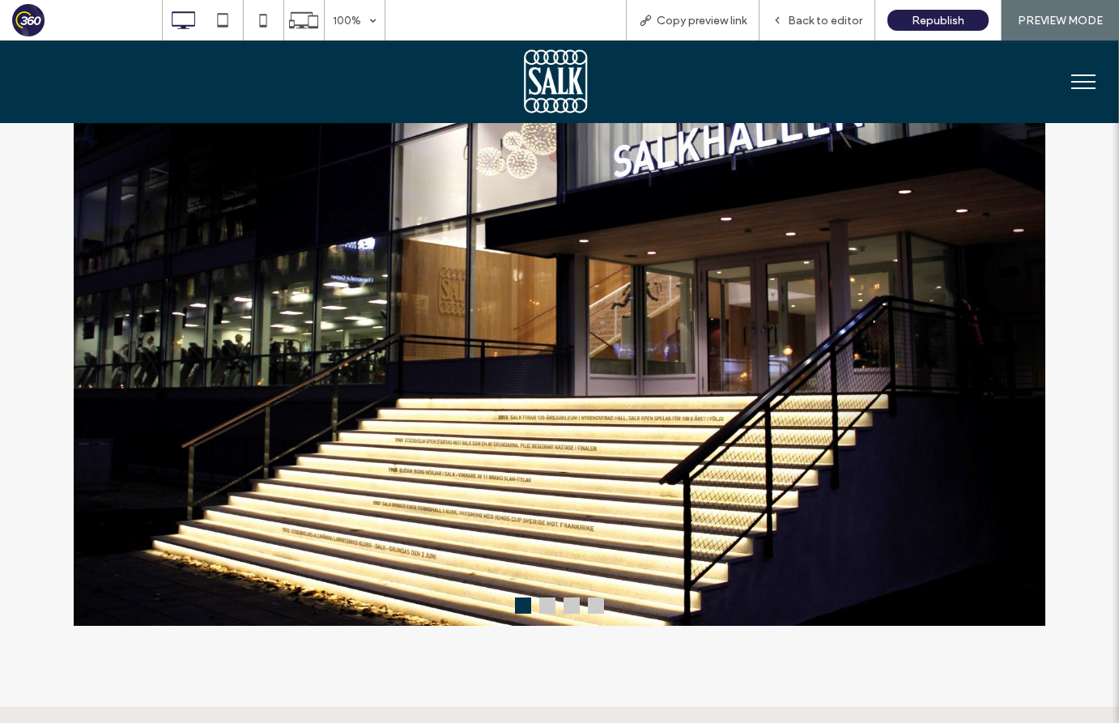
click at [548, 610] on button at bounding box center [547, 606] width 16 height 16
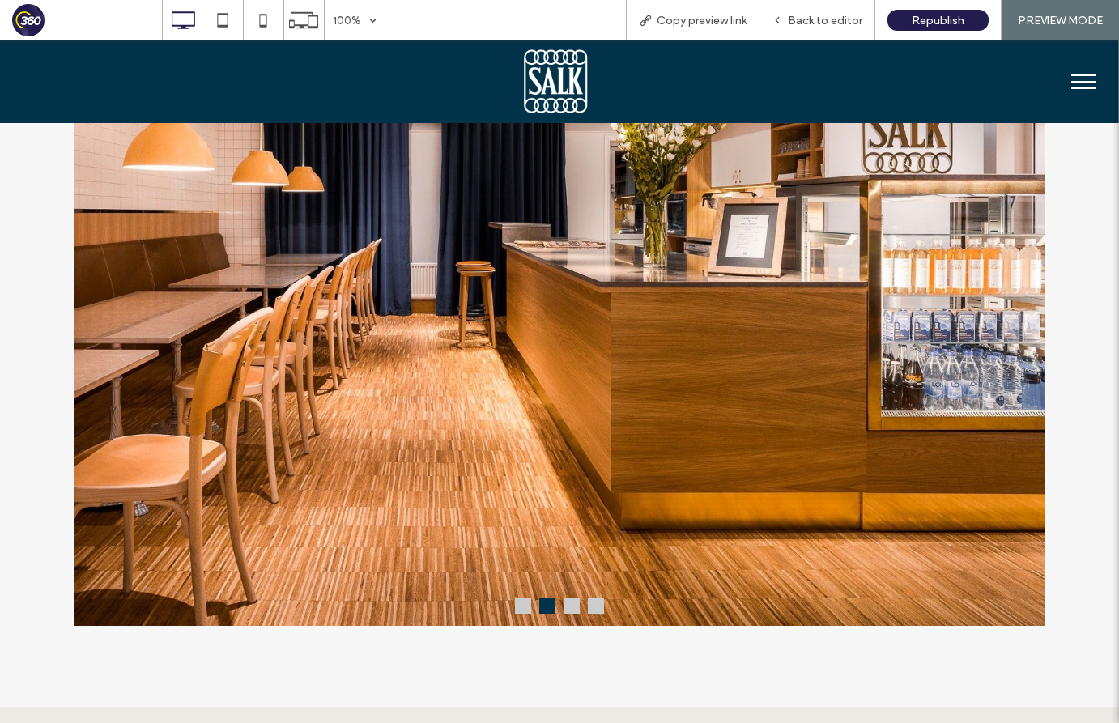
click at [574, 609] on button at bounding box center [572, 606] width 16 height 16
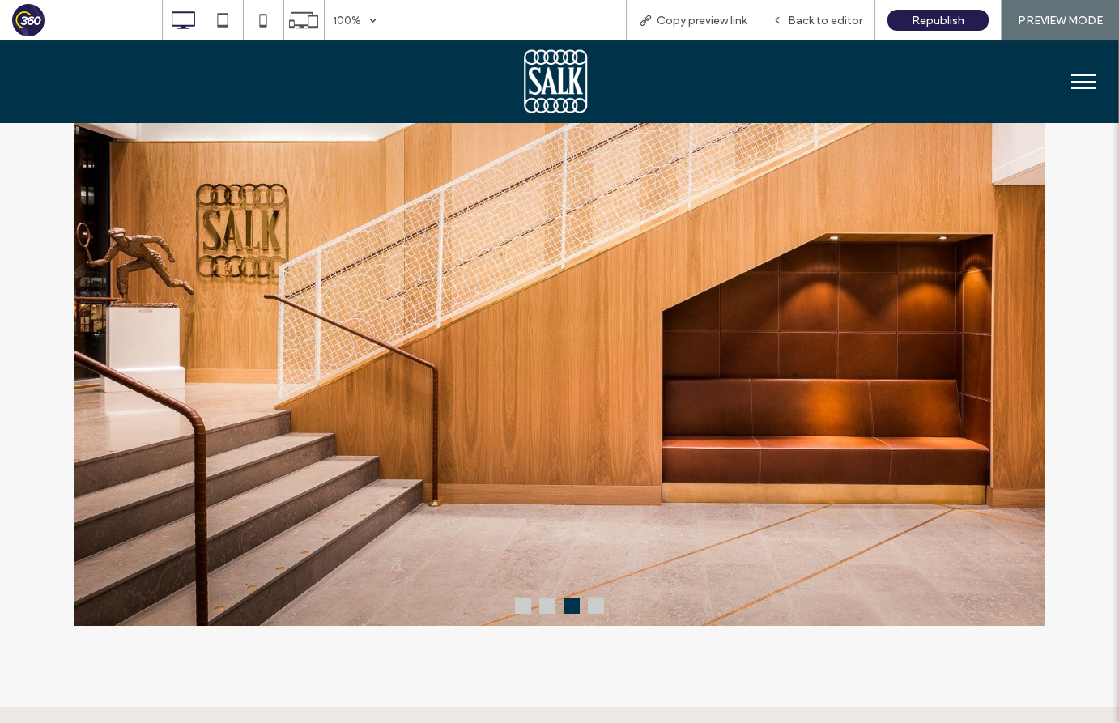
click at [607, 610] on img at bounding box center [560, 302] width 972 height 648
click at [593, 605] on button at bounding box center [596, 606] width 16 height 16
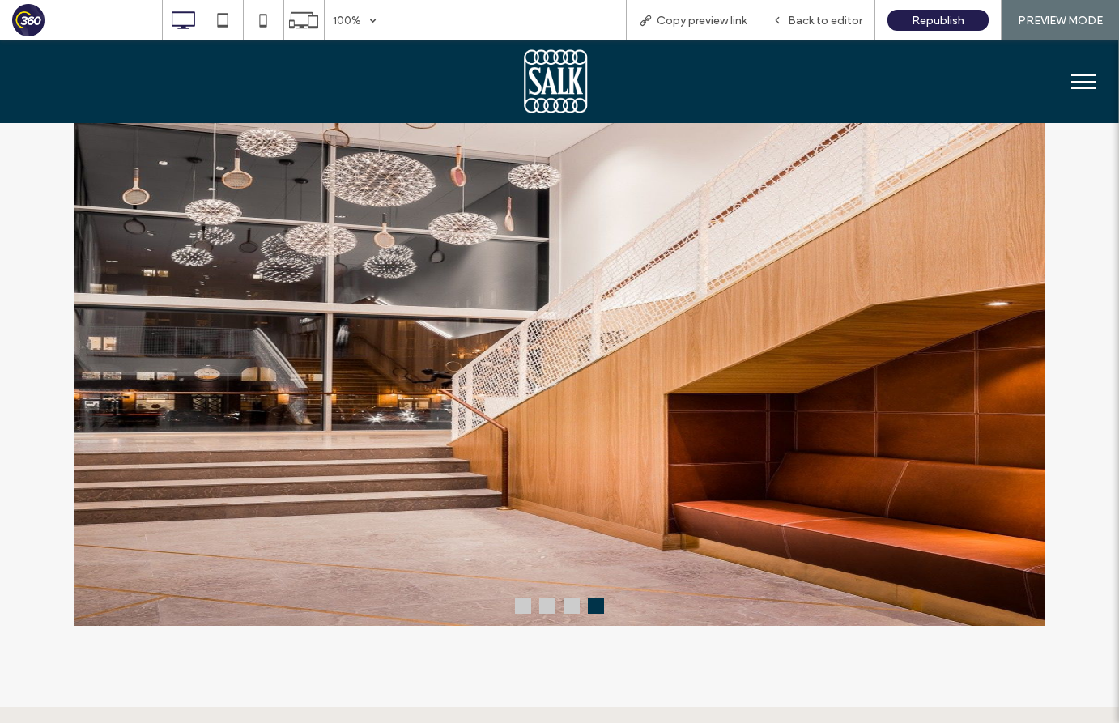
click at [519, 611] on button at bounding box center [523, 606] width 16 height 16
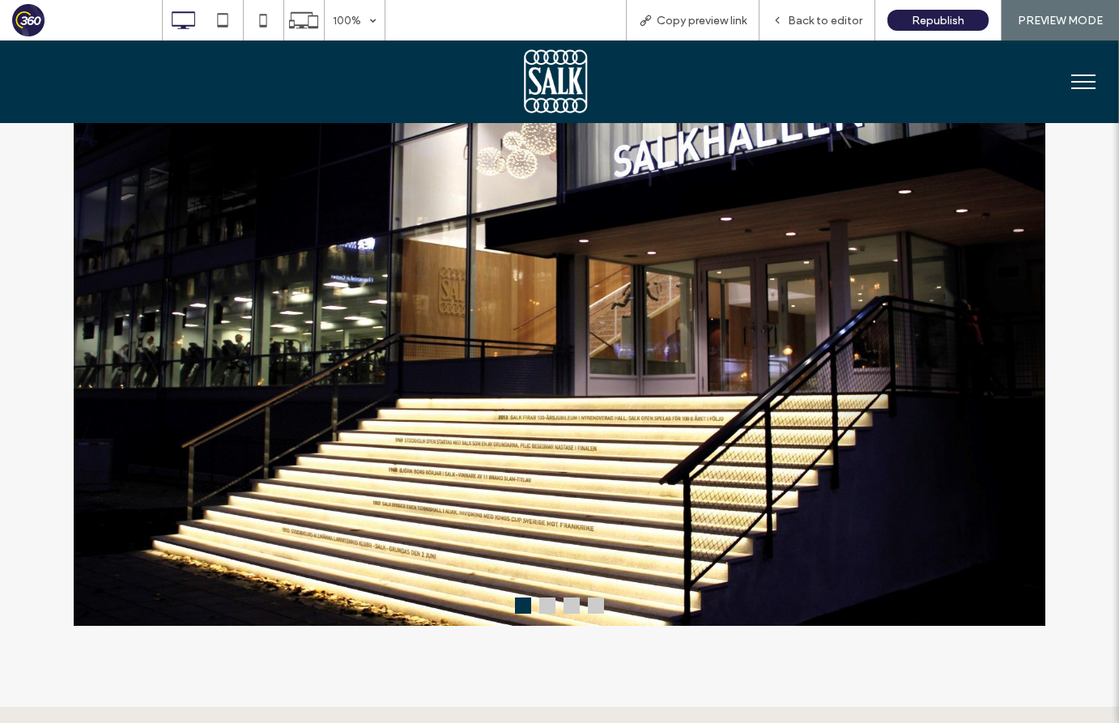
click at [597, 614] on button at bounding box center [596, 606] width 16 height 16
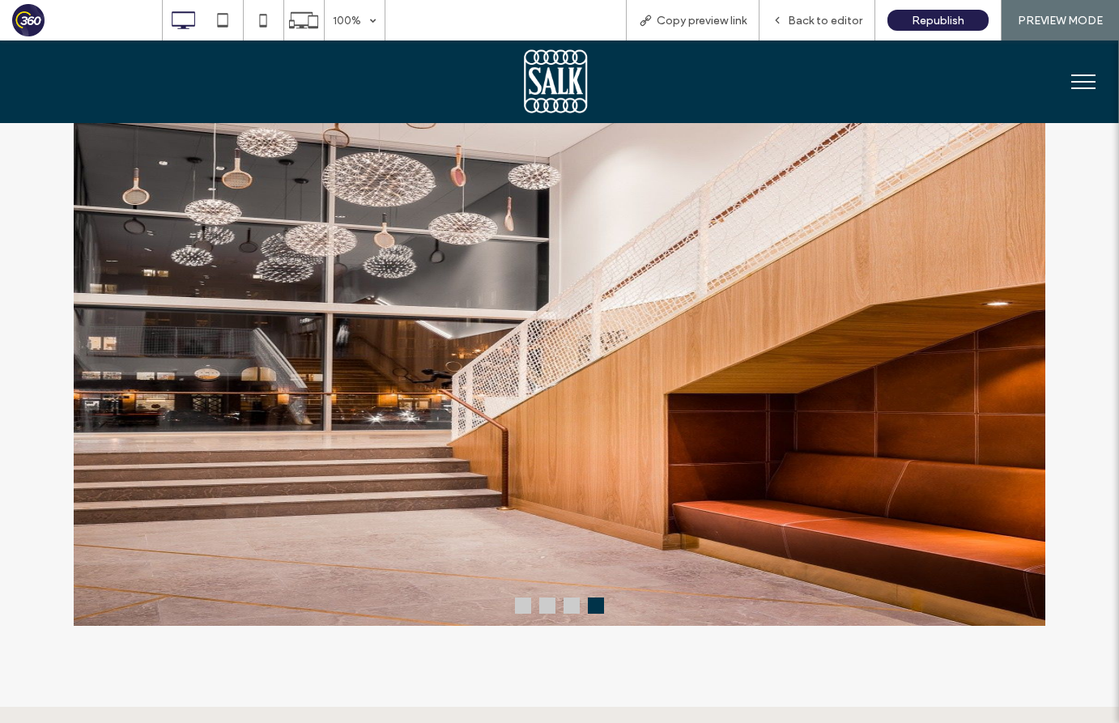
click at [525, 612] on button at bounding box center [523, 606] width 16 height 16
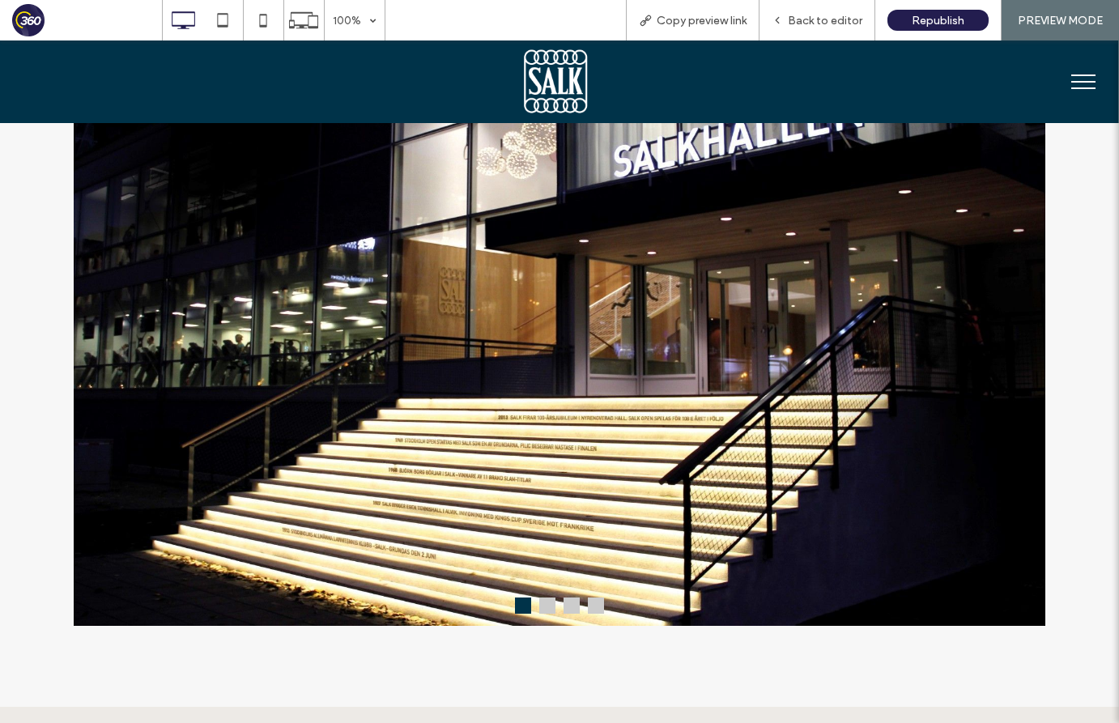
click at [595, 613] on button at bounding box center [596, 606] width 16 height 16
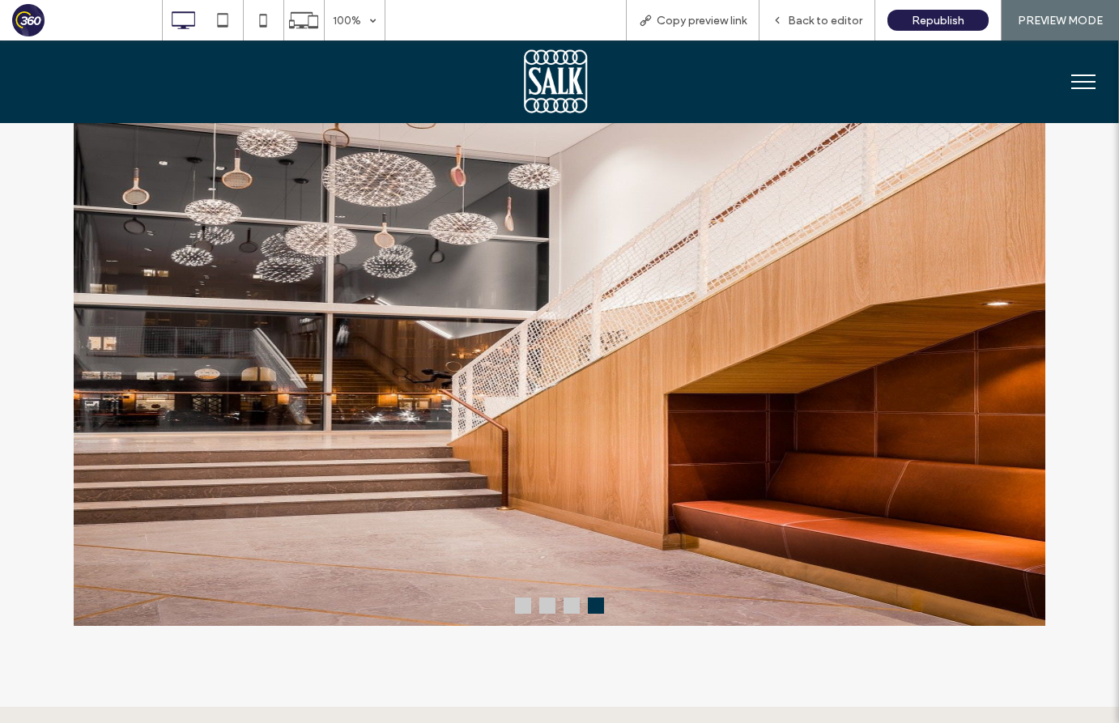
click at [527, 614] on button at bounding box center [523, 606] width 16 height 16
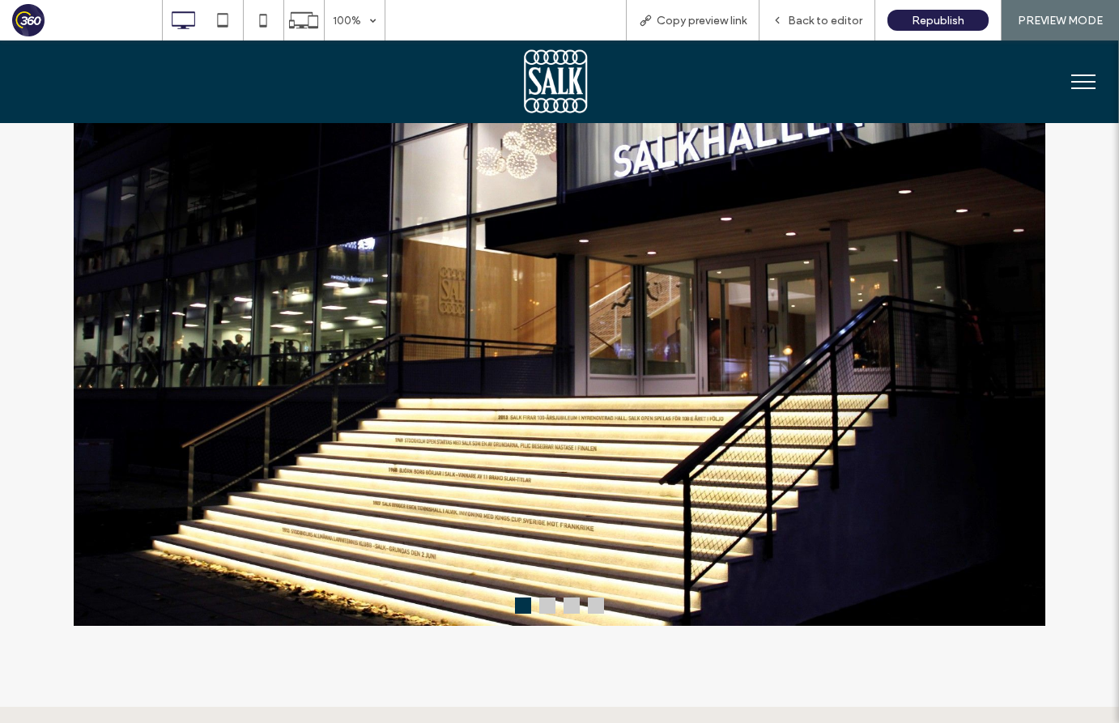
click at [544, 612] on button at bounding box center [547, 606] width 16 height 16
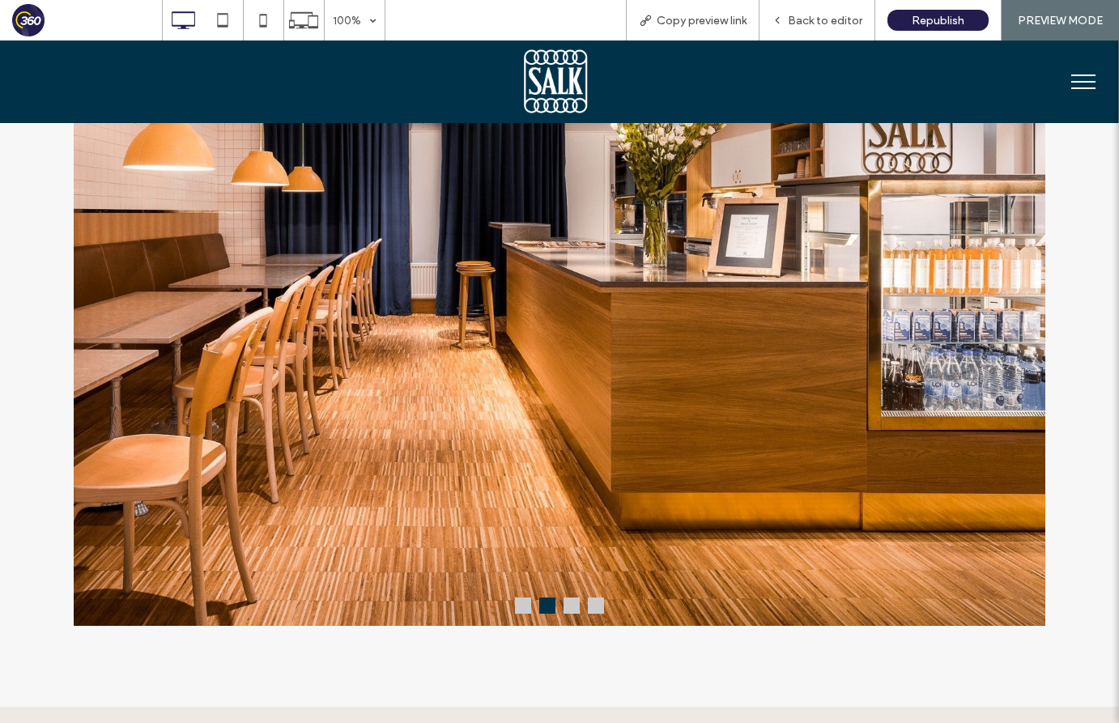
click at [564, 612] on button at bounding box center [572, 606] width 16 height 16
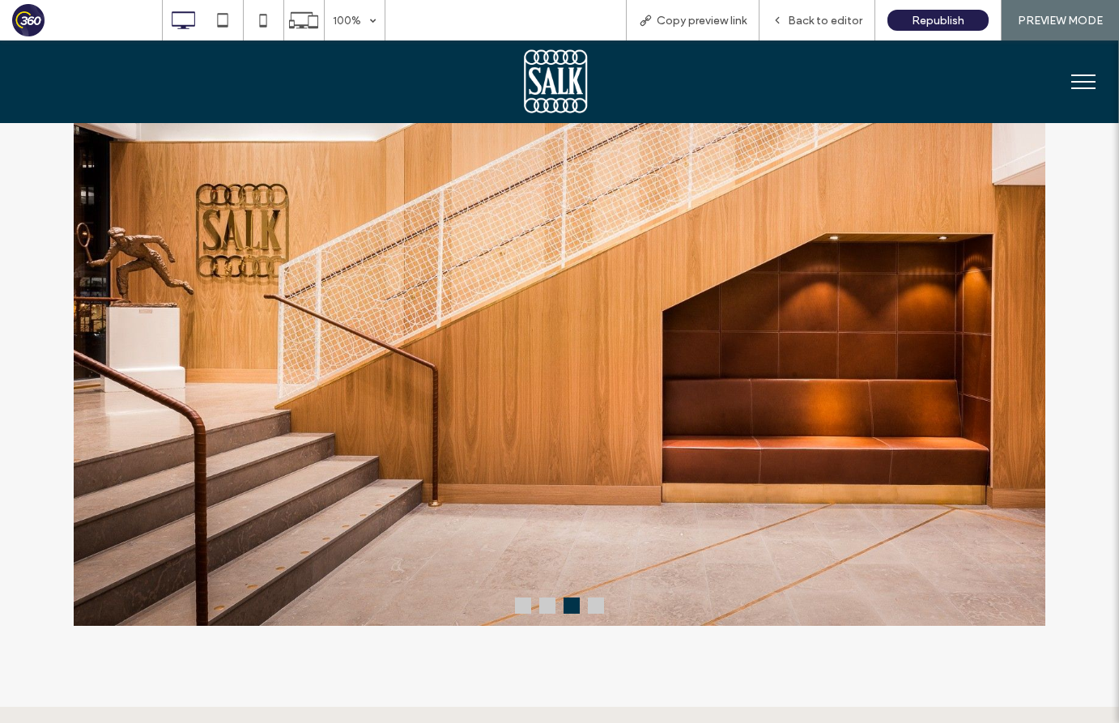
click at [600, 612] on button at bounding box center [596, 606] width 16 height 16
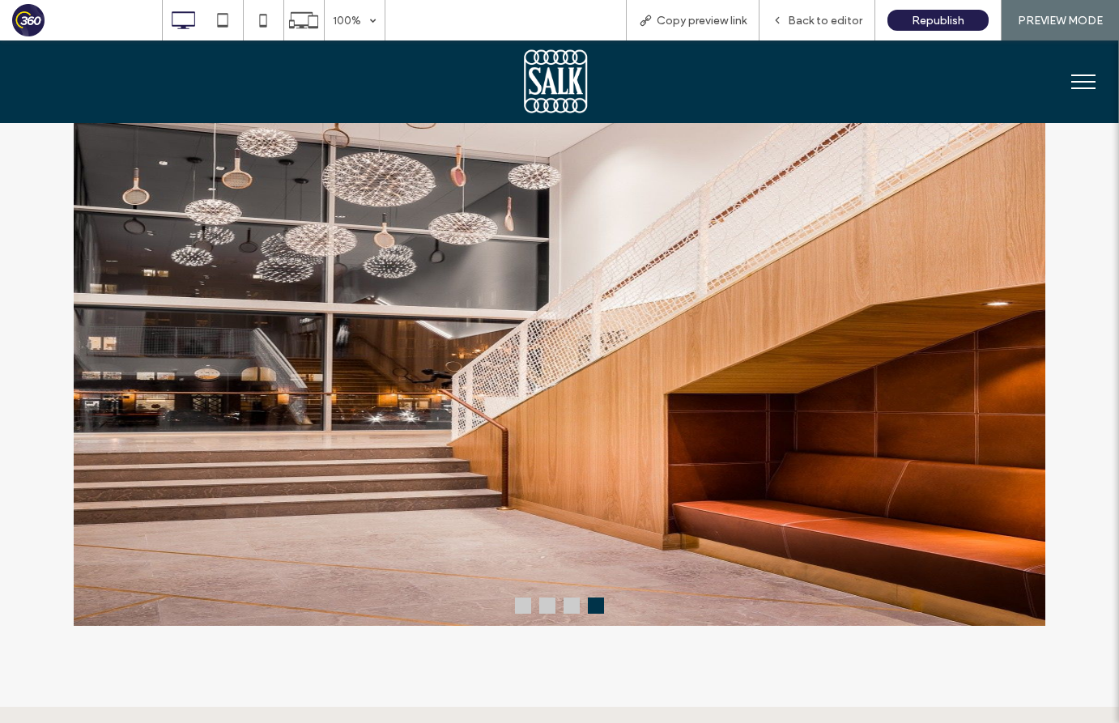
click at [518, 605] on button at bounding box center [523, 606] width 16 height 16
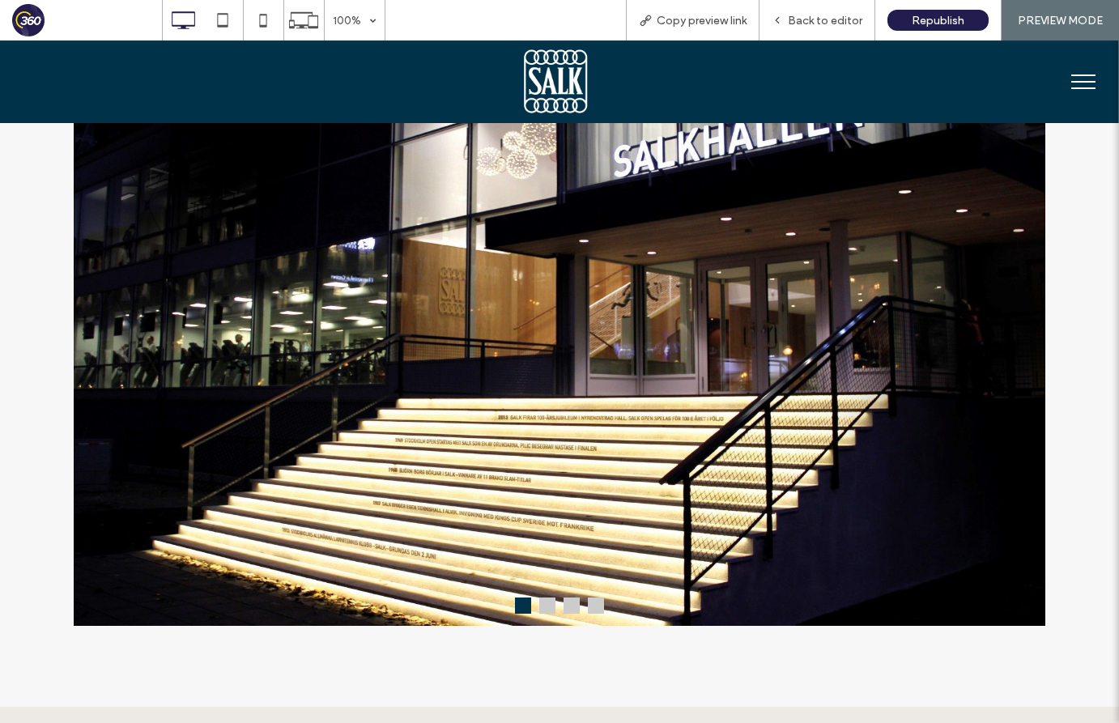
click at [545, 608] on button at bounding box center [547, 606] width 16 height 16
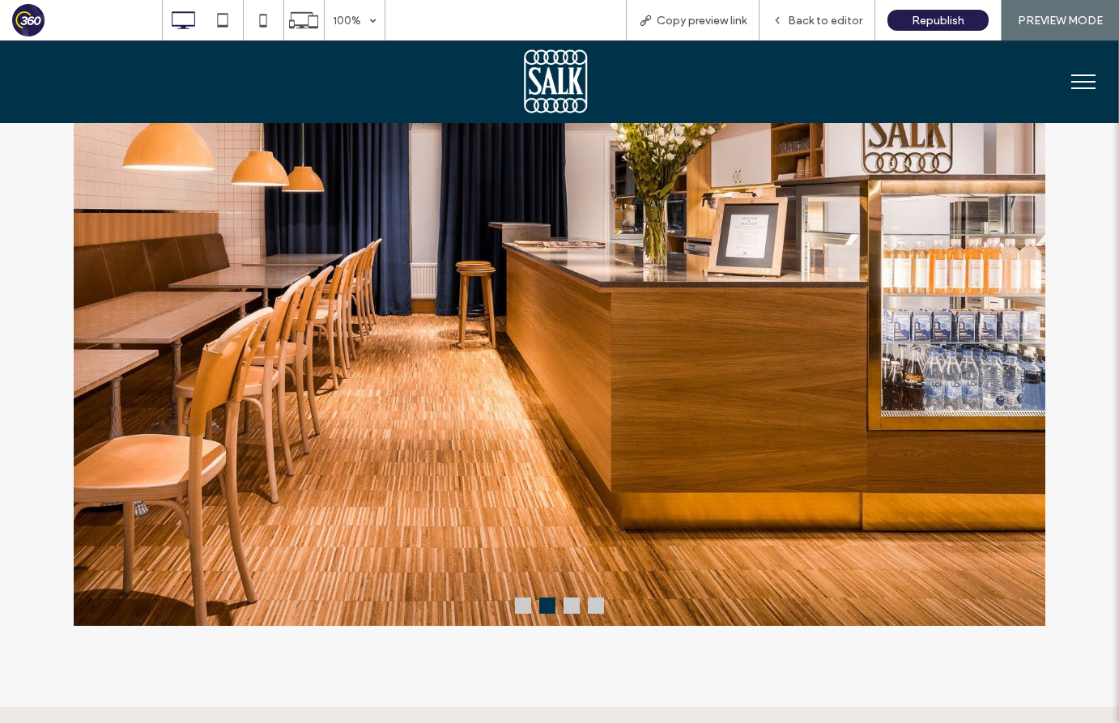
click at [561, 613] on div at bounding box center [559, 606] width 89 height 16
click at [572, 608] on button at bounding box center [572, 606] width 16 height 16
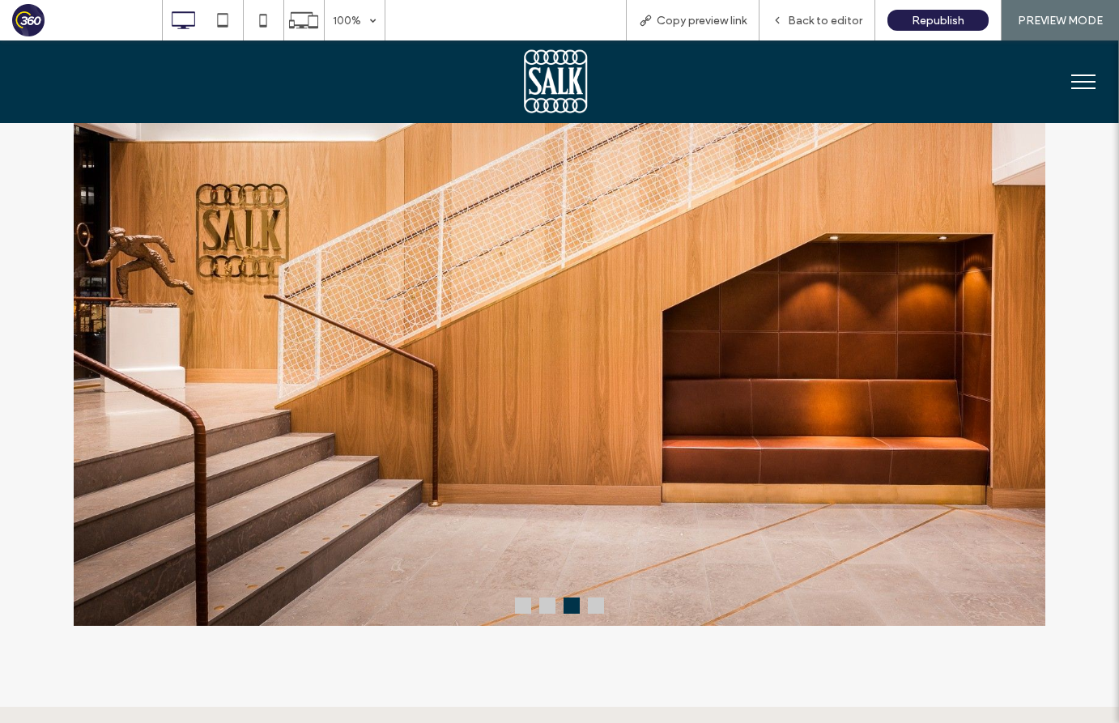
click at [595, 609] on button at bounding box center [596, 606] width 16 height 16
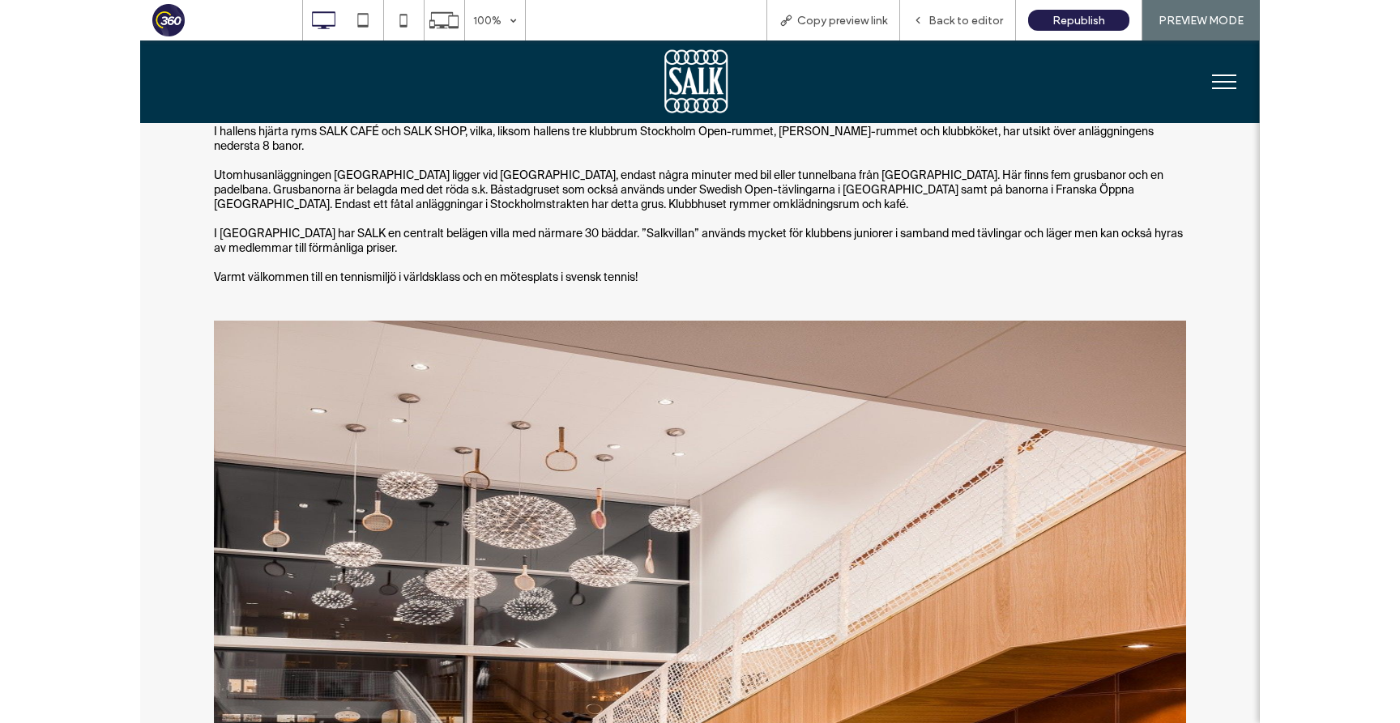
scroll to position [735, 0]
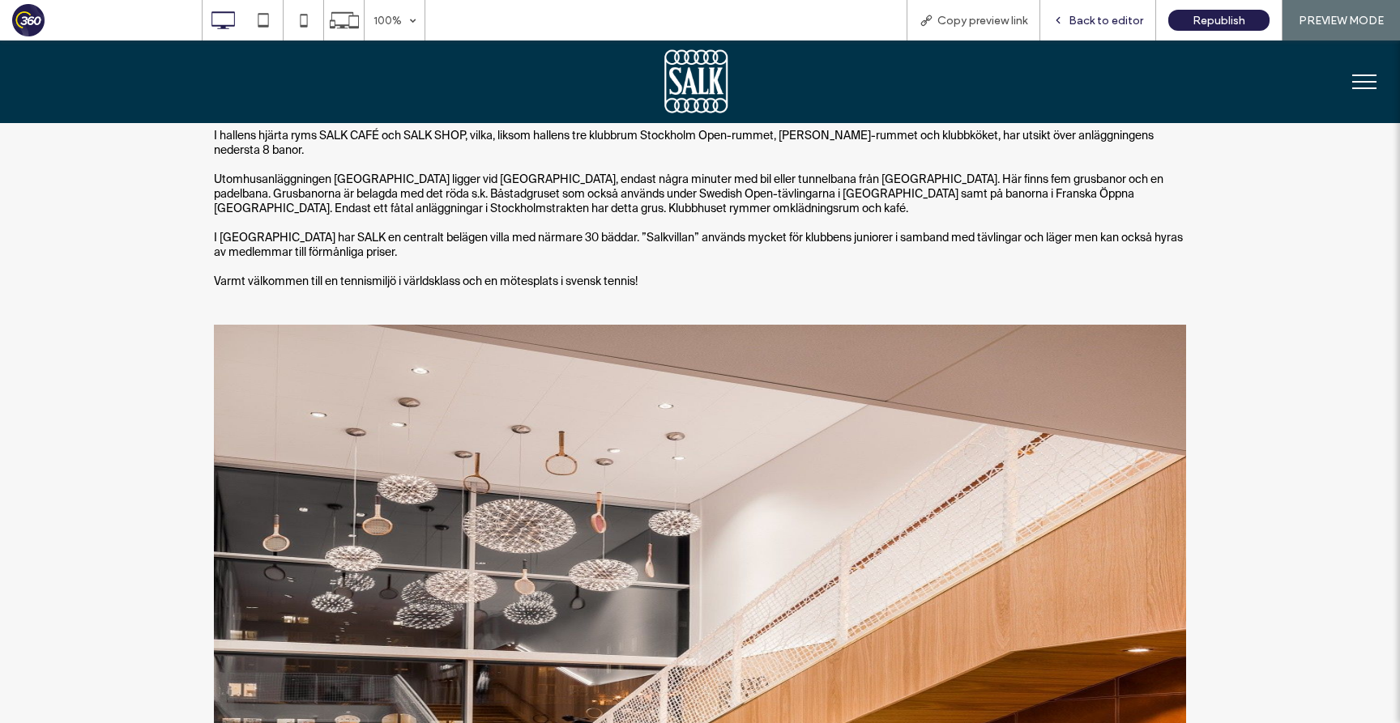
click at [1115, 22] on span "Back to editor" at bounding box center [1105, 21] width 75 height 14
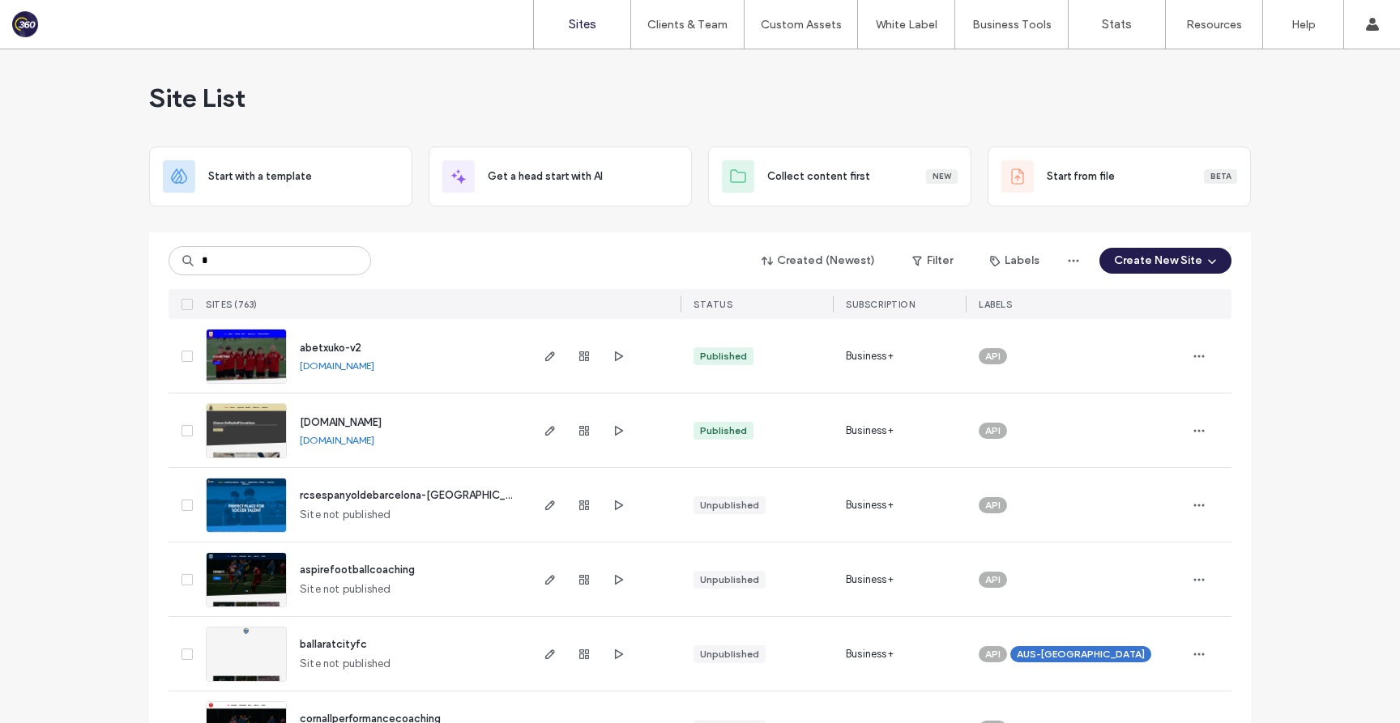
type input "*"
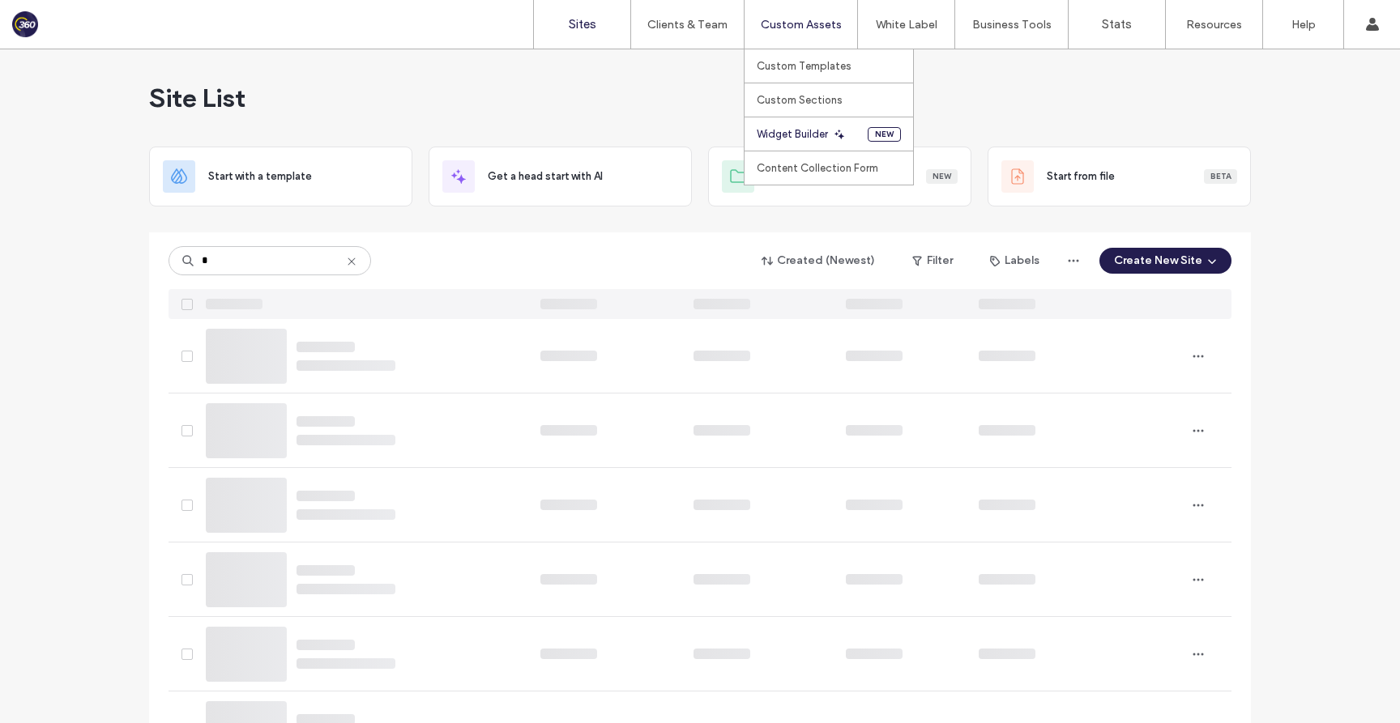
click at [821, 129] on label "Widget Builder" at bounding box center [792, 134] width 71 height 12
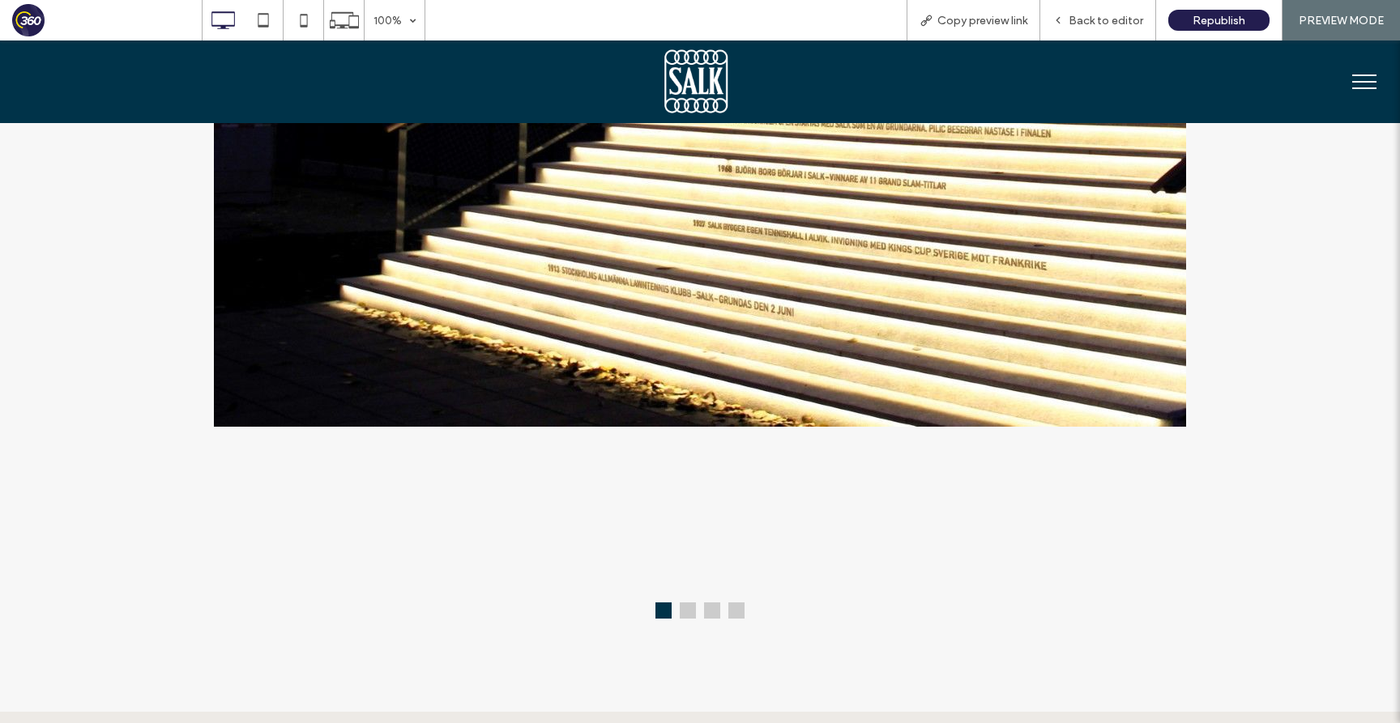
scroll to position [1945, 0]
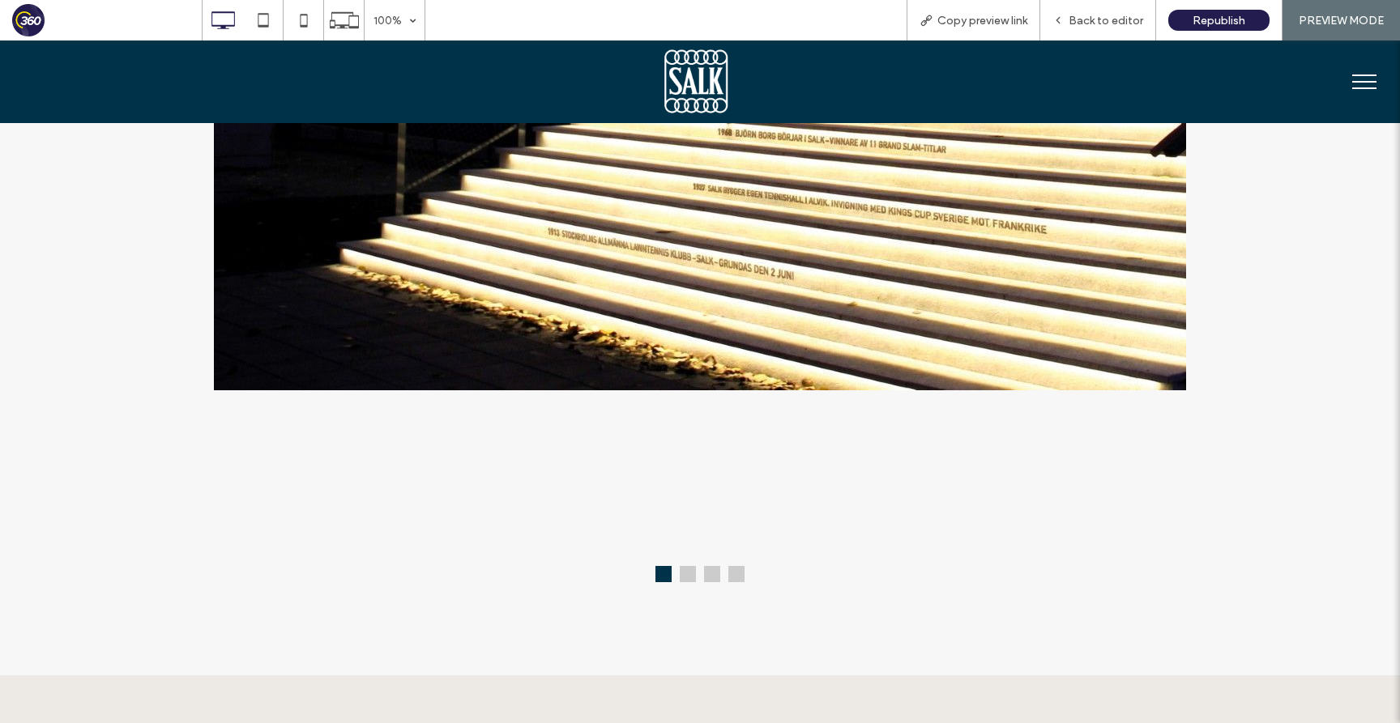
click at [683, 582] on button at bounding box center [688, 574] width 16 height 16
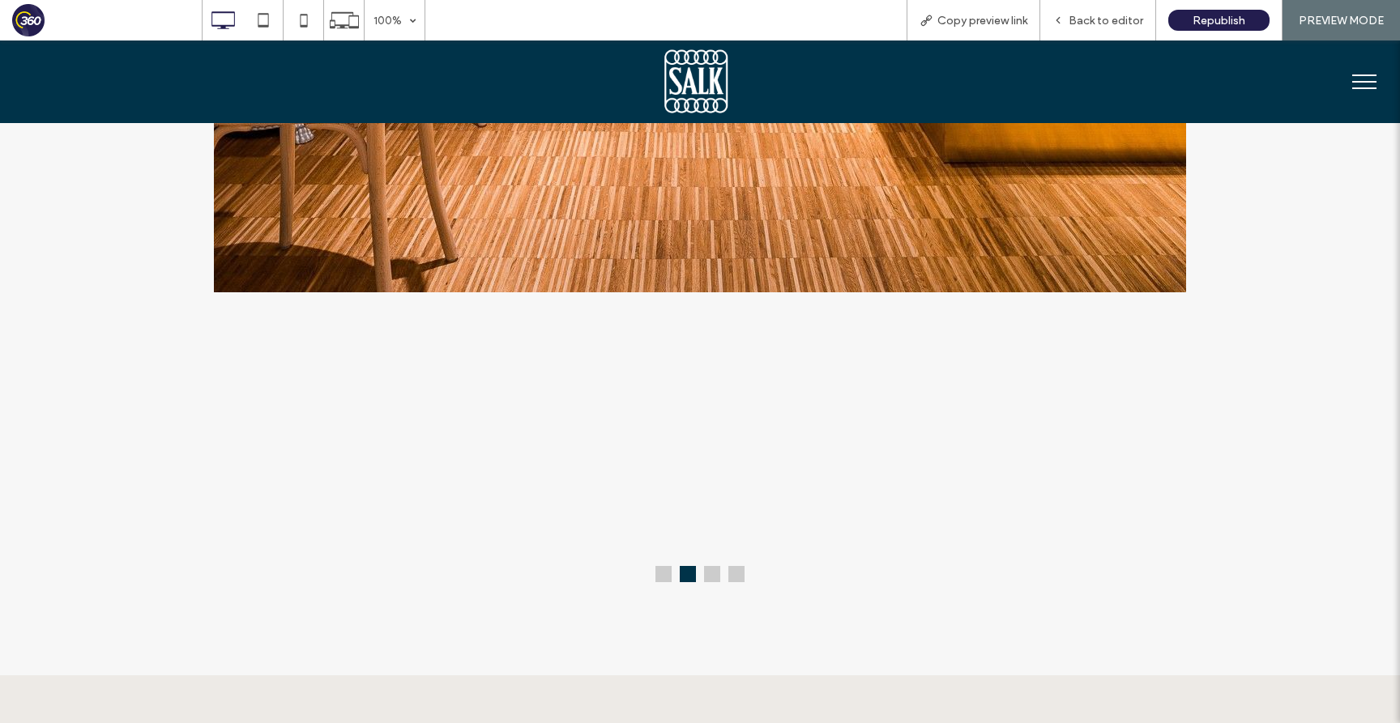
click at [708, 579] on button at bounding box center [712, 574] width 16 height 16
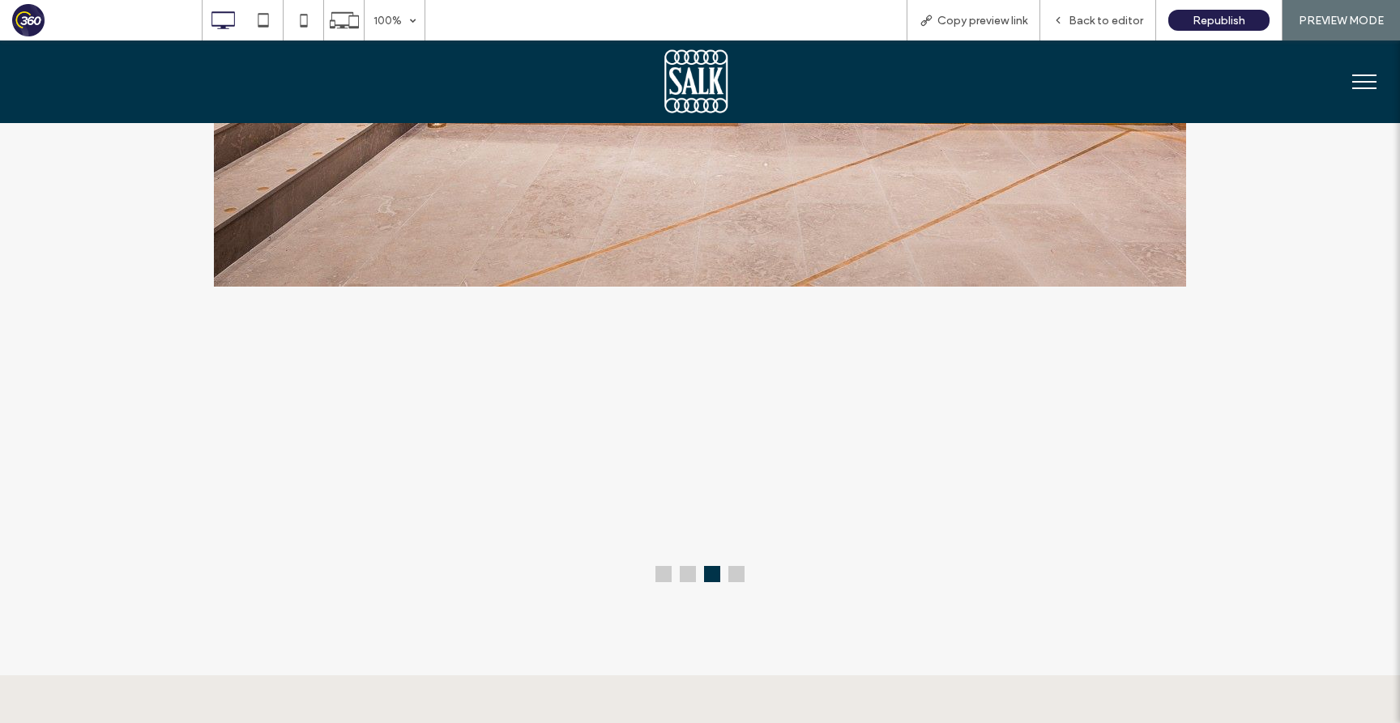
click at [738, 582] on button at bounding box center [736, 574] width 16 height 16
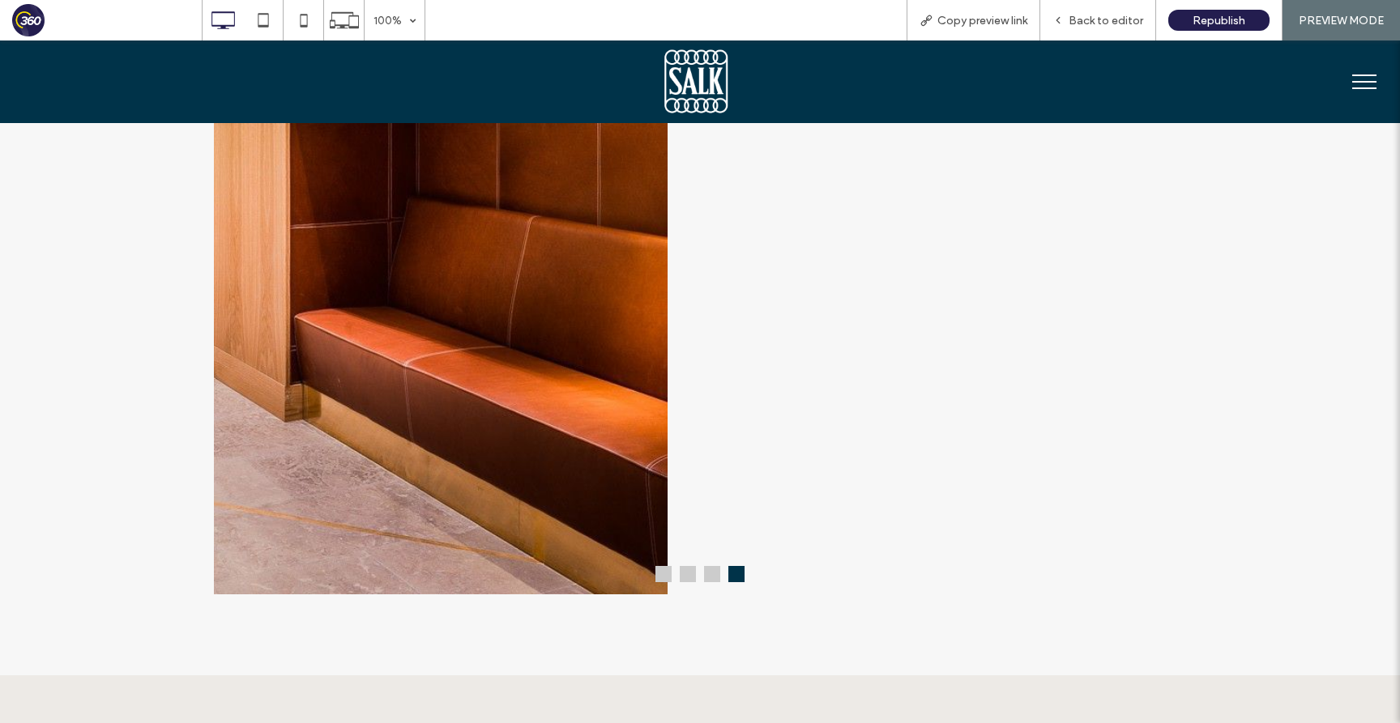
click at [659, 581] on button at bounding box center [663, 574] width 16 height 16
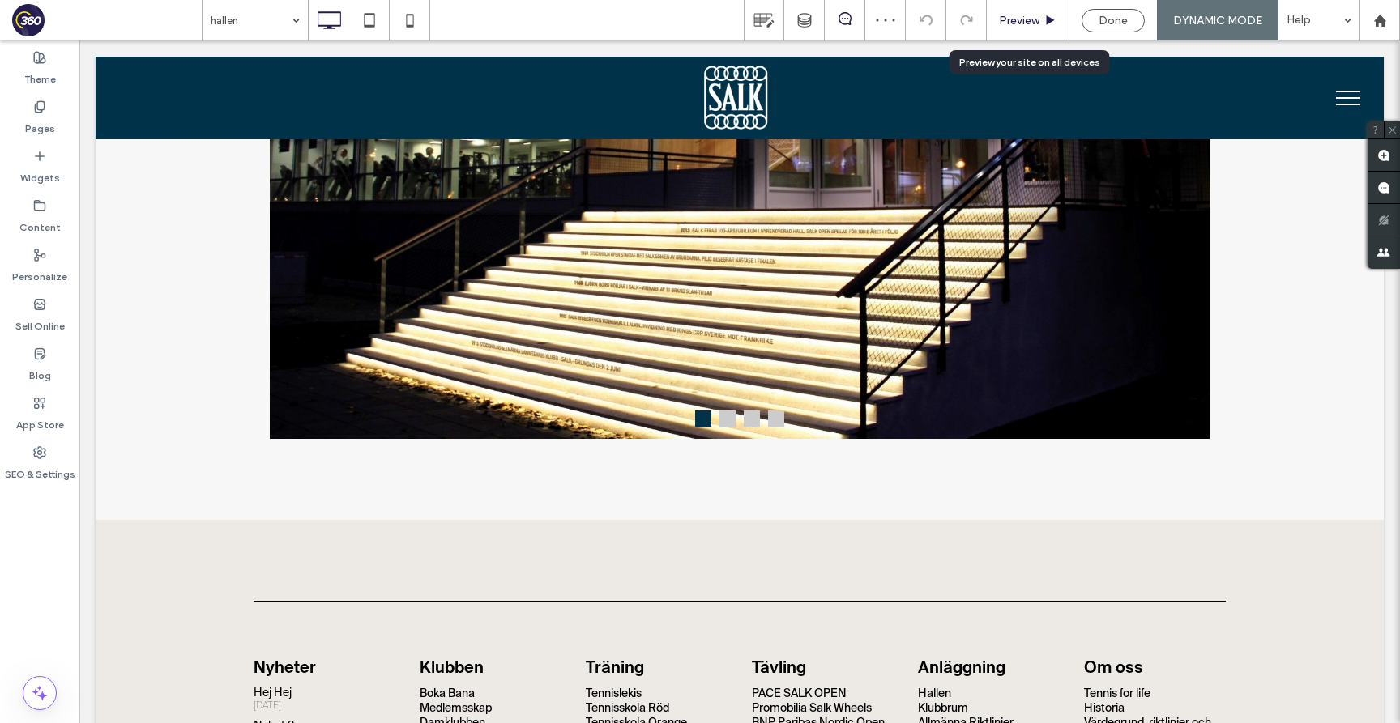
click at [1027, 20] on span "Preview" at bounding box center [1019, 21] width 40 height 14
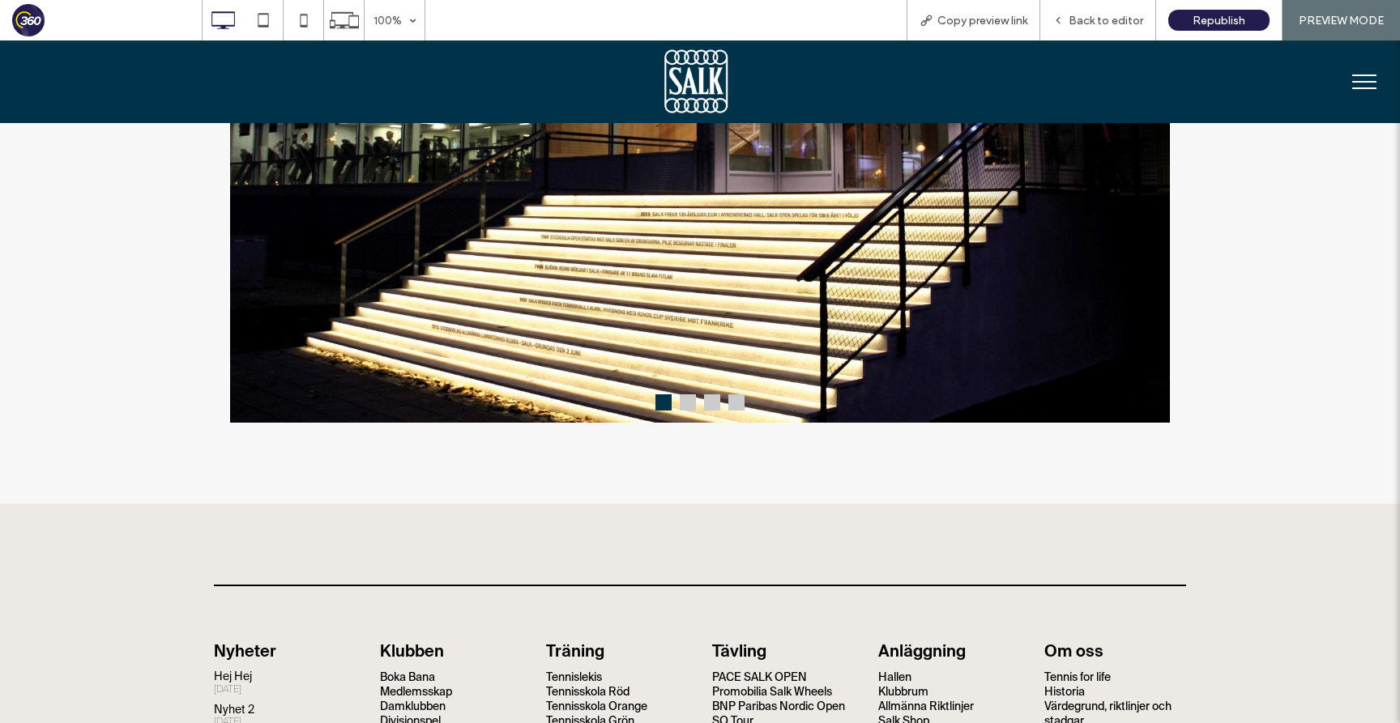
click at [693, 401] on button at bounding box center [688, 402] width 16 height 16
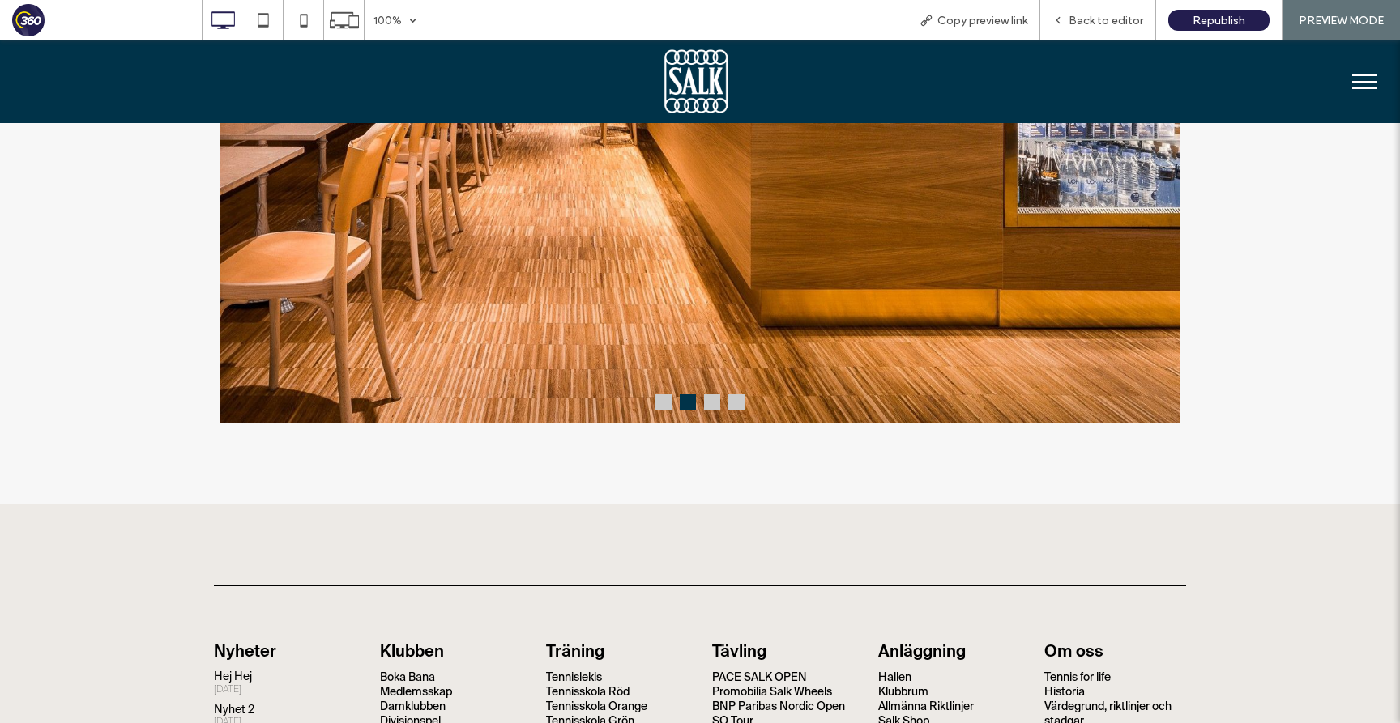
click at [708, 407] on button at bounding box center [712, 402] width 16 height 16
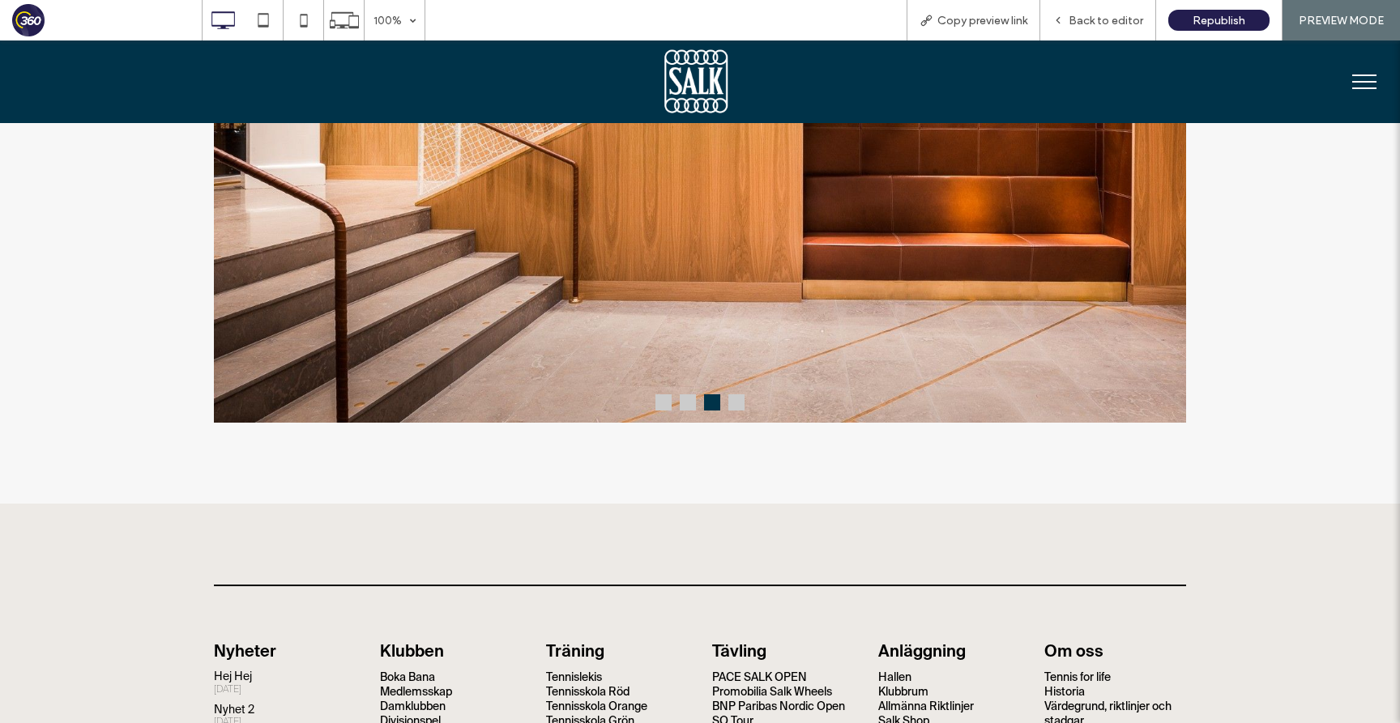
click at [738, 407] on button at bounding box center [736, 402] width 16 height 16
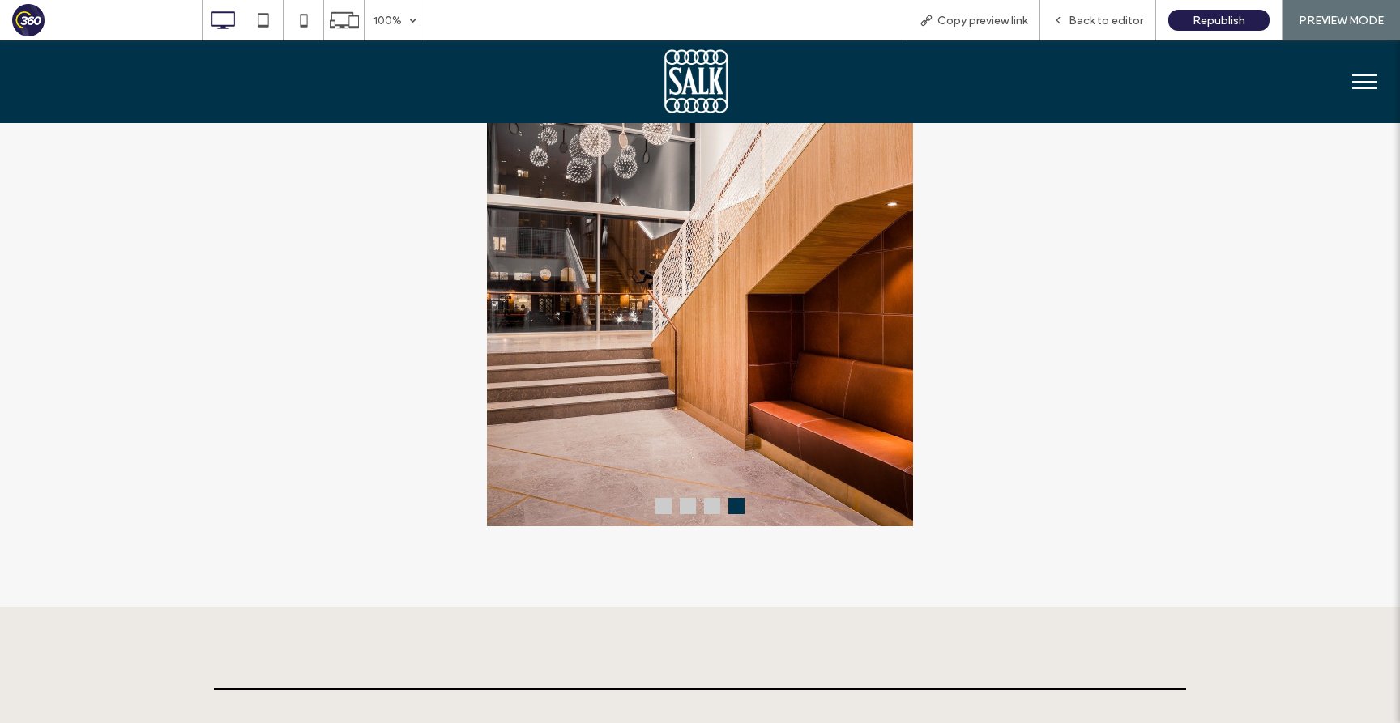
scroll to position [1175, 0]
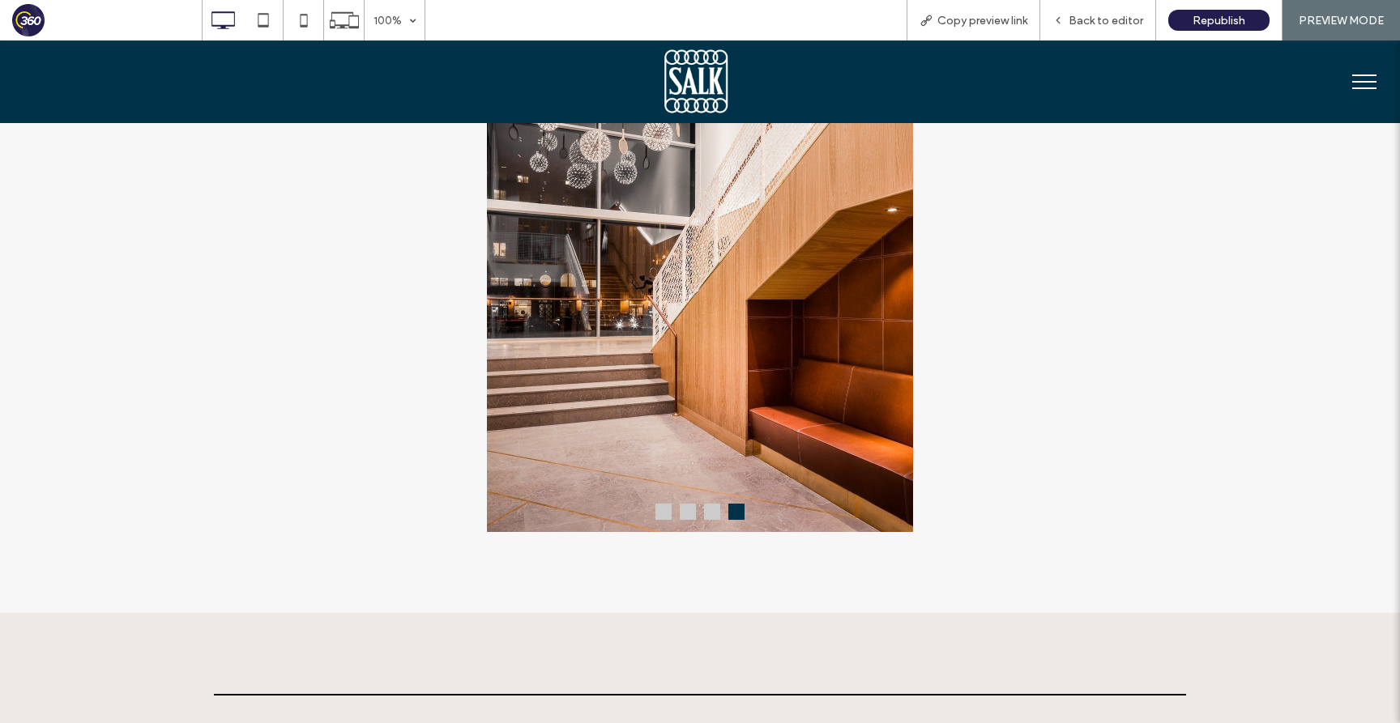
click at [709, 519] on button at bounding box center [712, 512] width 16 height 16
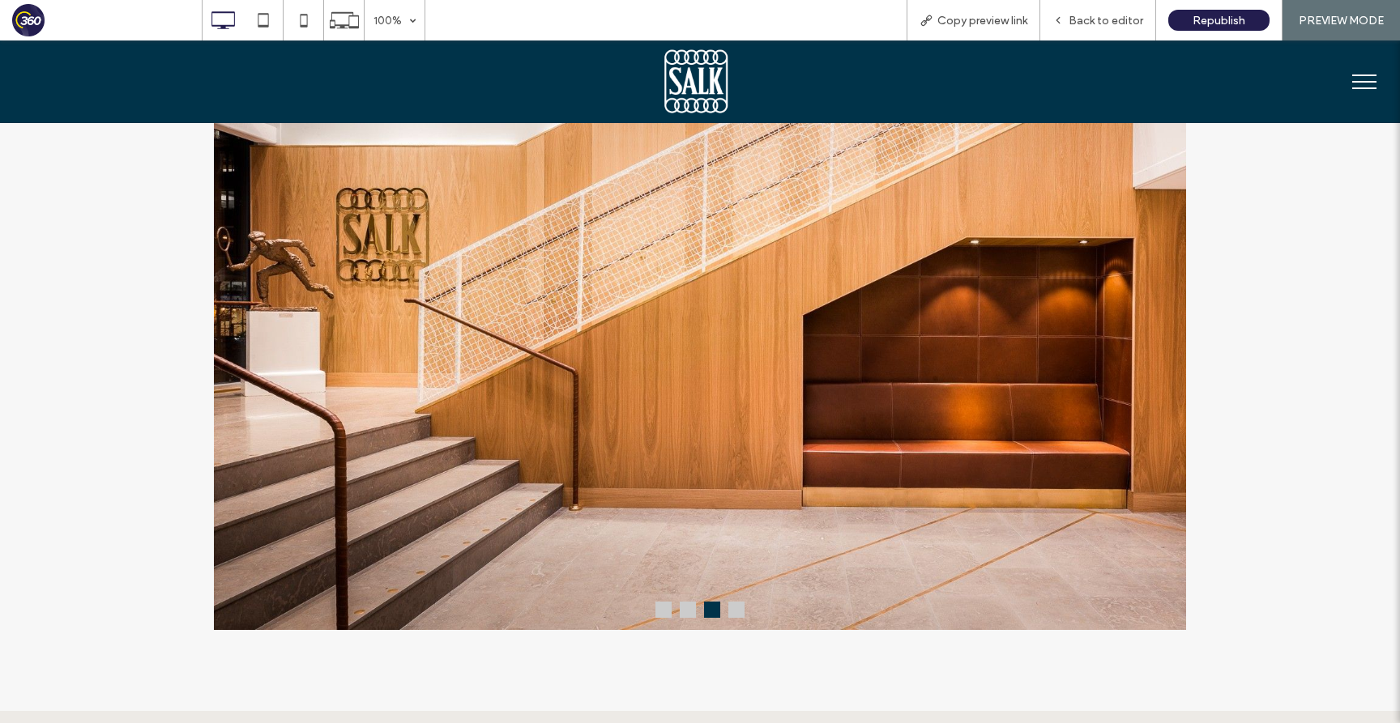
scroll to position [1070, 0]
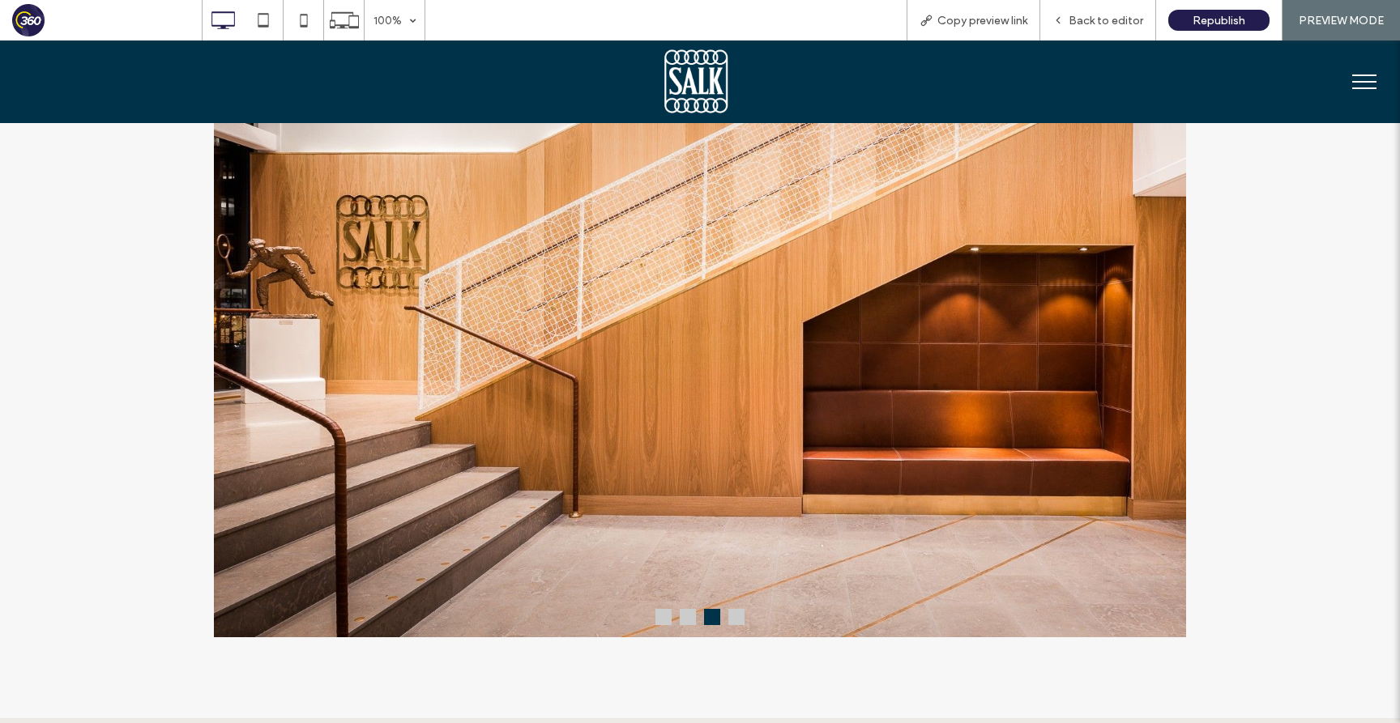
click at [688, 625] on button at bounding box center [688, 617] width 16 height 16
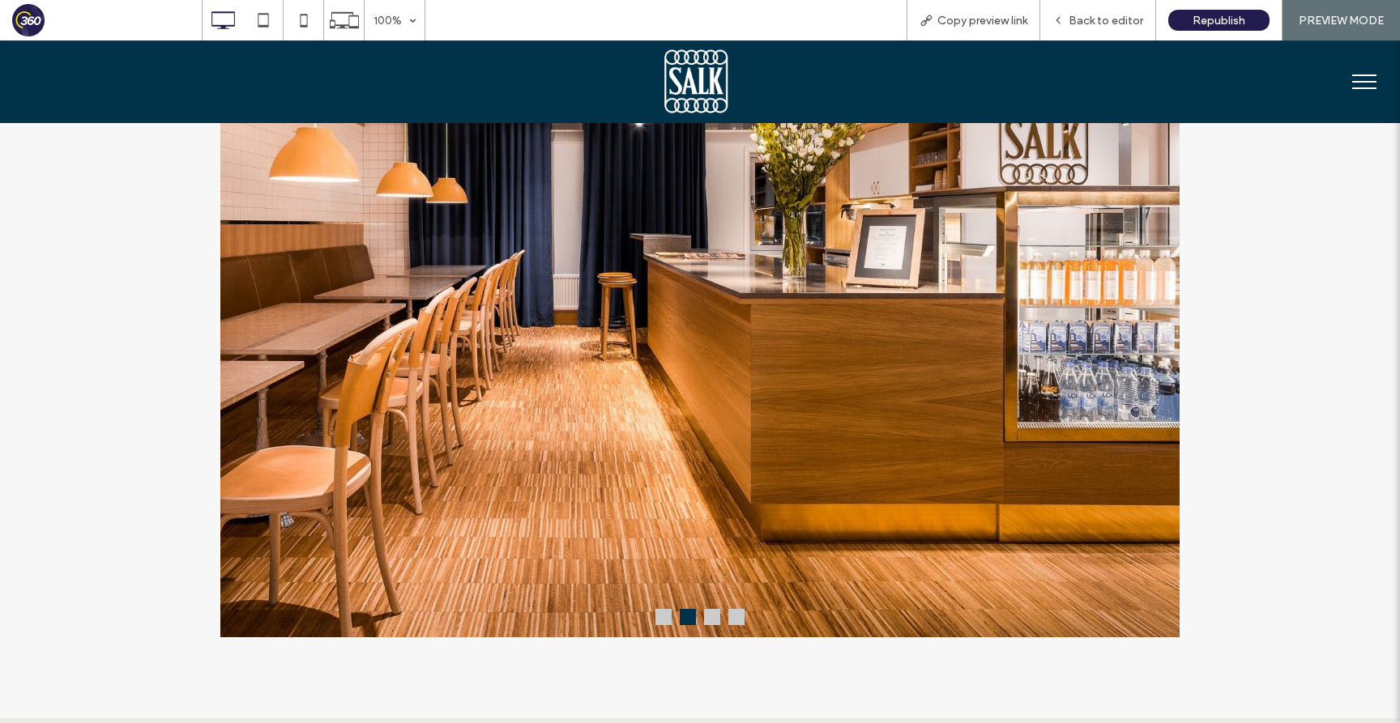
click at [660, 618] on button at bounding box center [663, 617] width 16 height 16
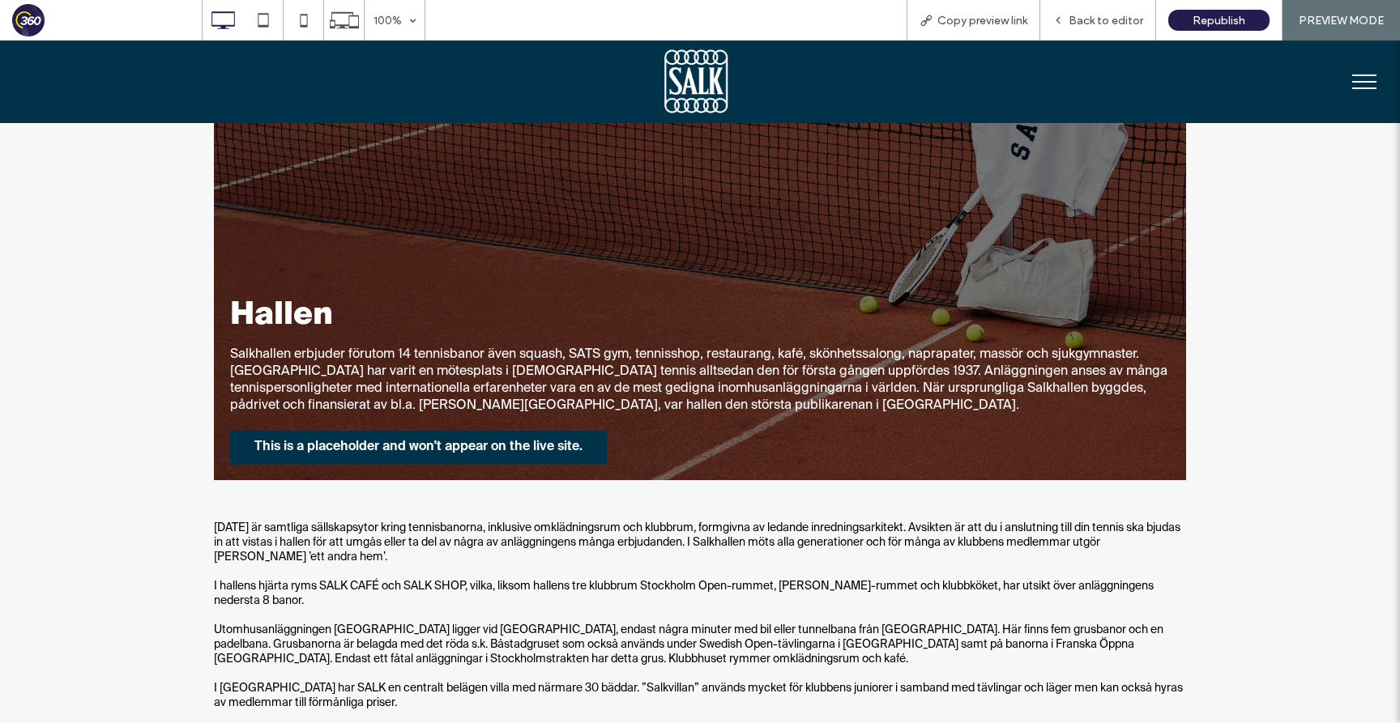
scroll to position [0, 0]
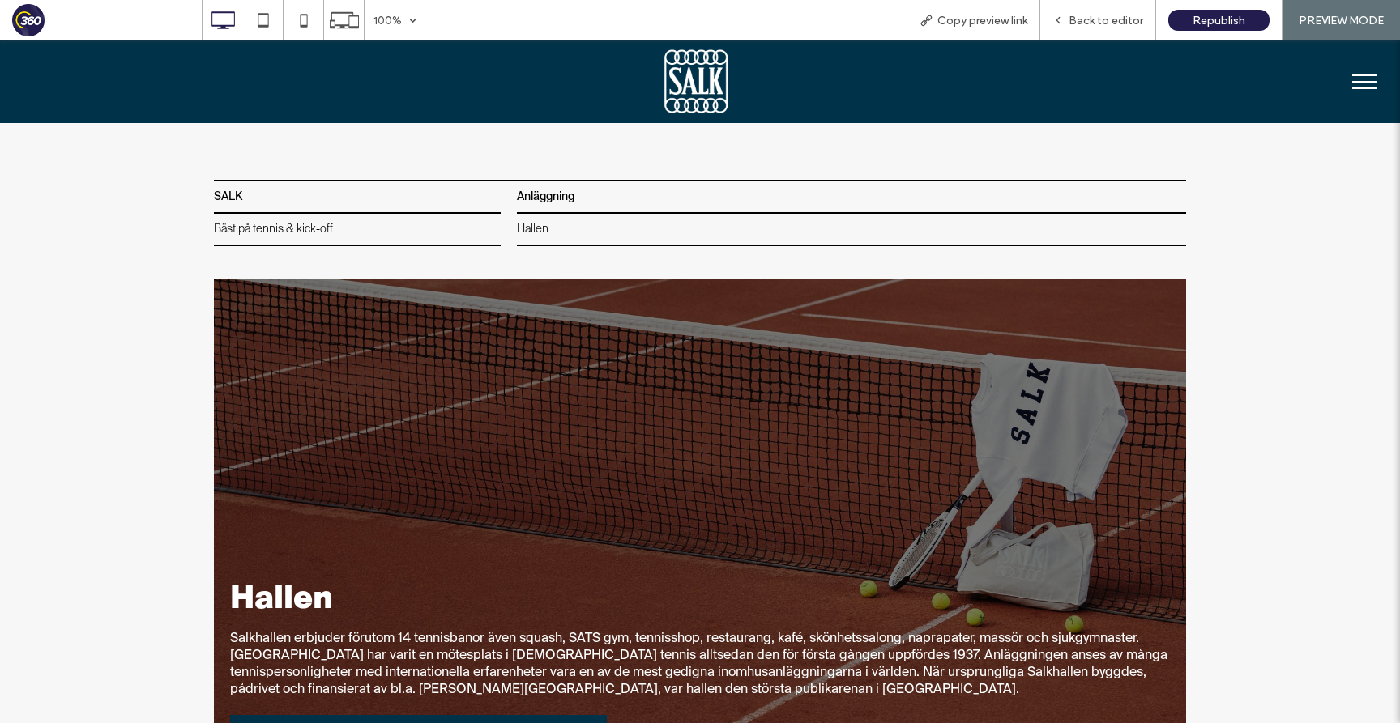
click at [1354, 75] on span "menu" at bounding box center [1364, 76] width 24 height 2
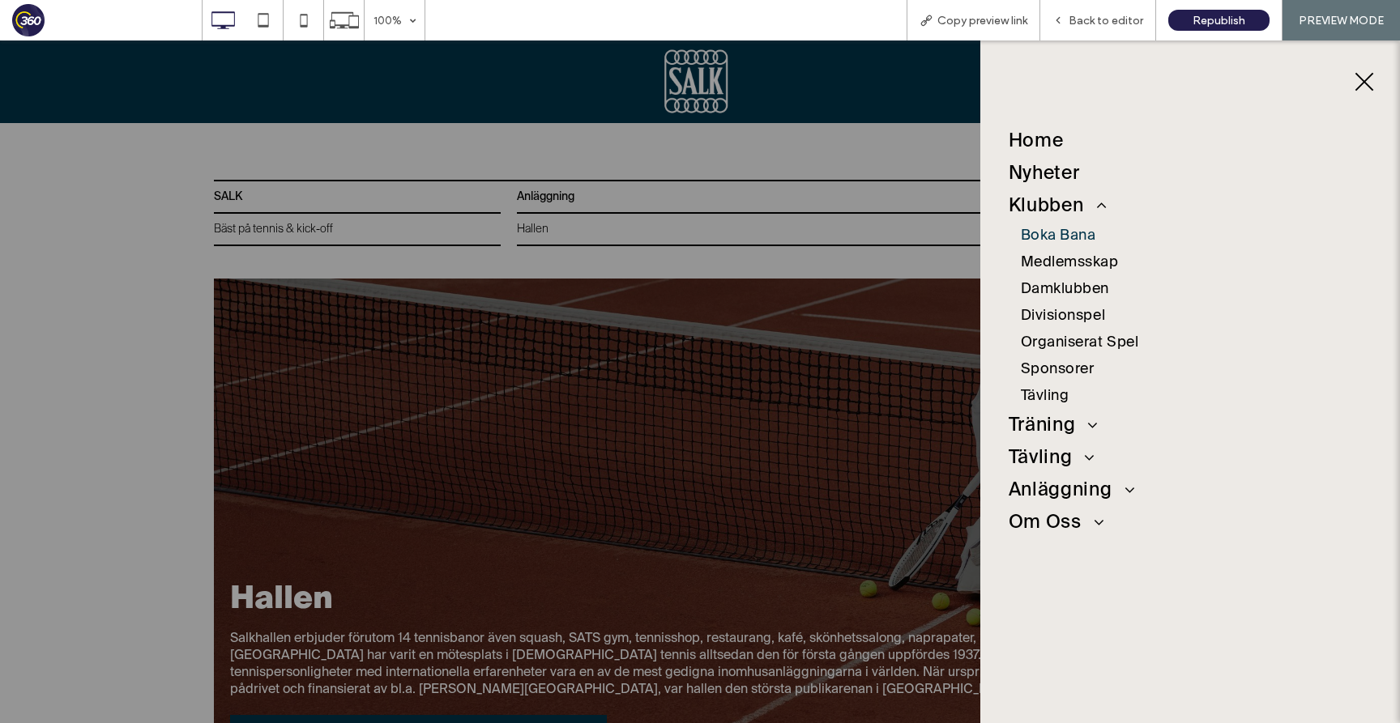
click at [1064, 232] on span "Boka Bana" at bounding box center [1058, 236] width 75 height 19
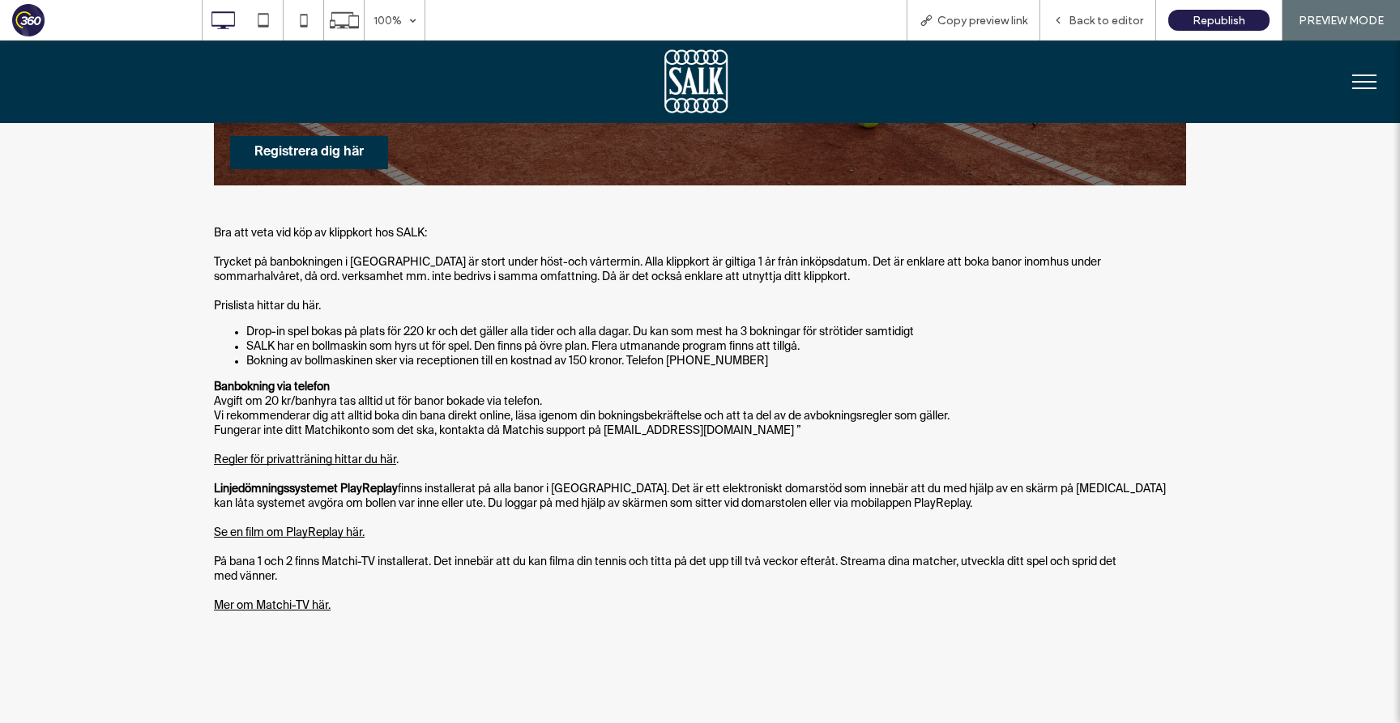
scroll to position [425, 0]
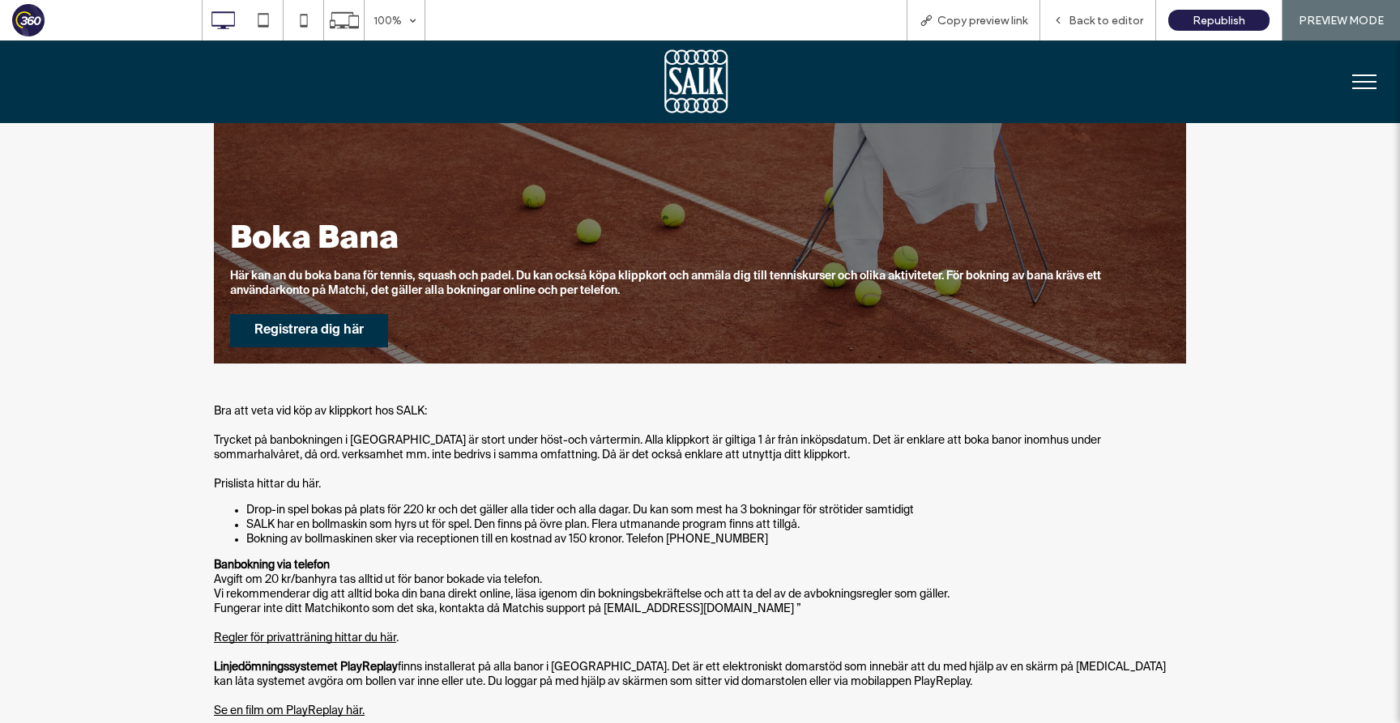
click at [1344, 73] on button "menu" at bounding box center [1364, 82] width 42 height 42
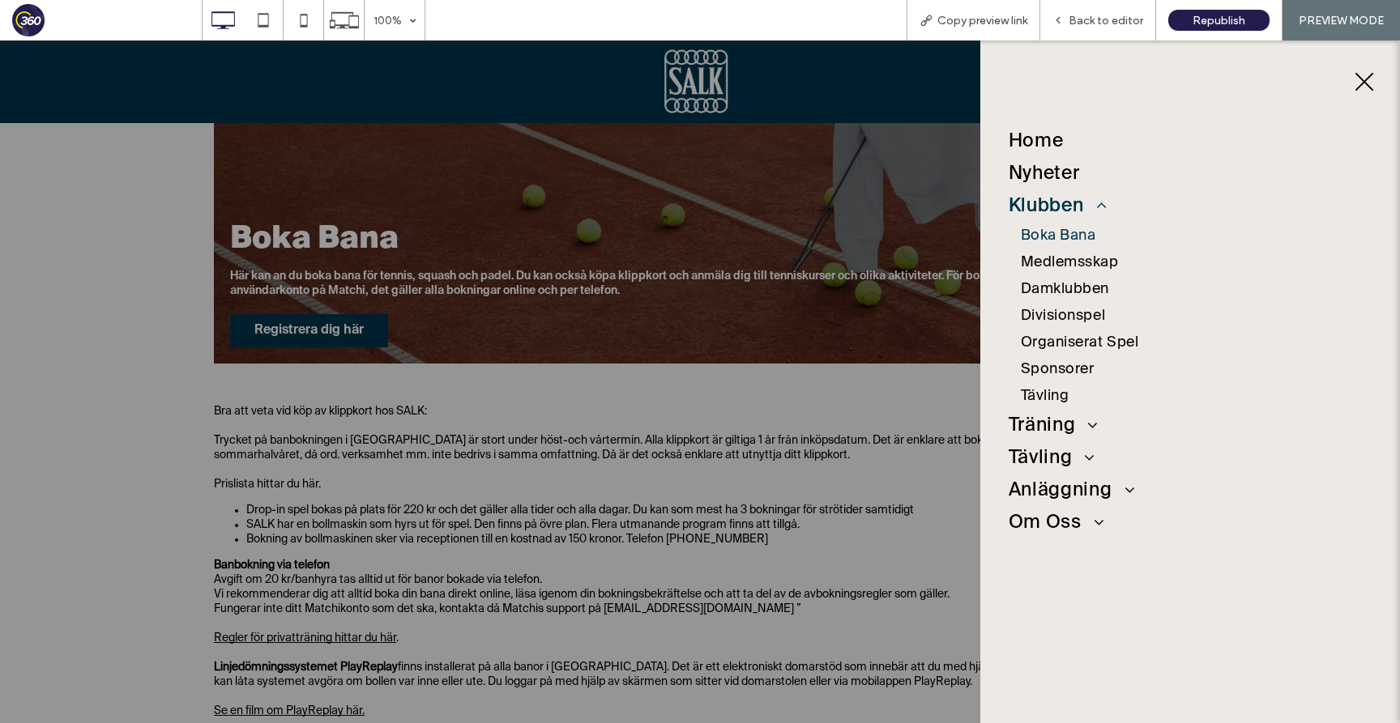
scroll to position [178, 0]
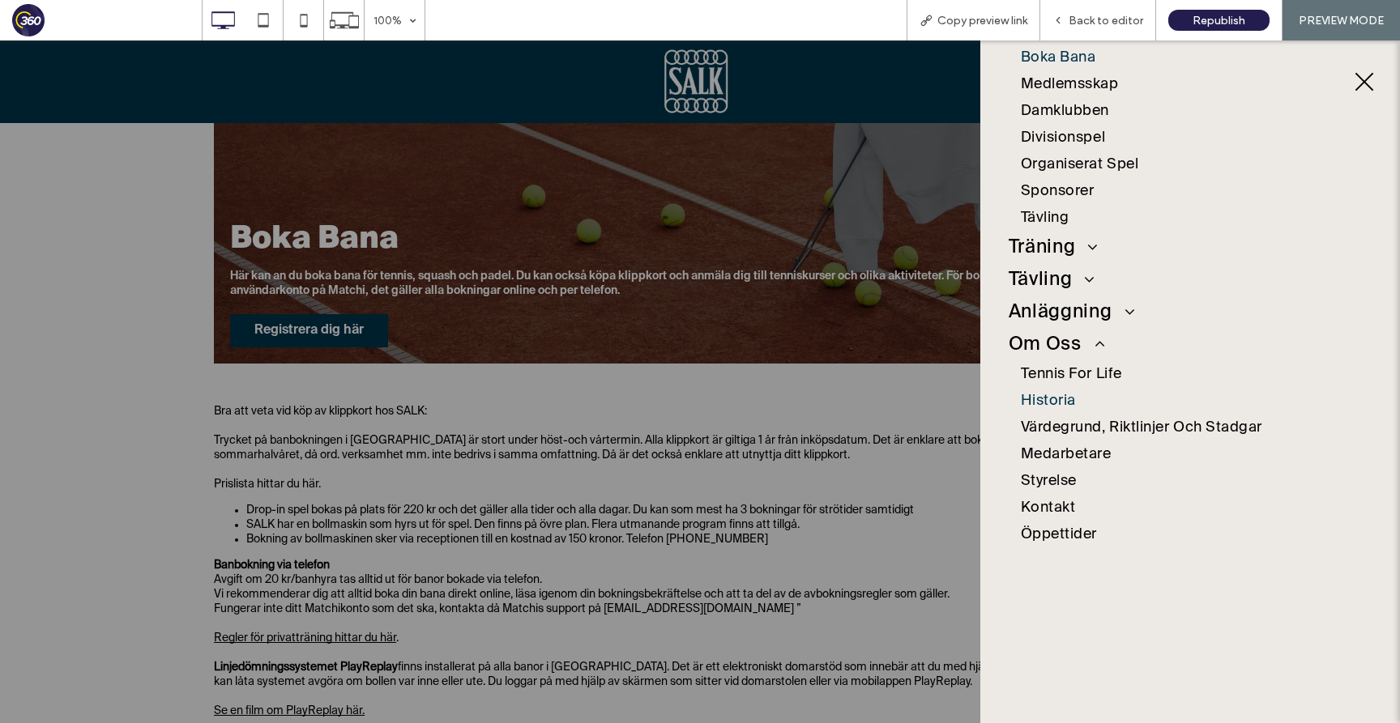
click at [1059, 402] on span "Historia" at bounding box center [1048, 401] width 55 height 19
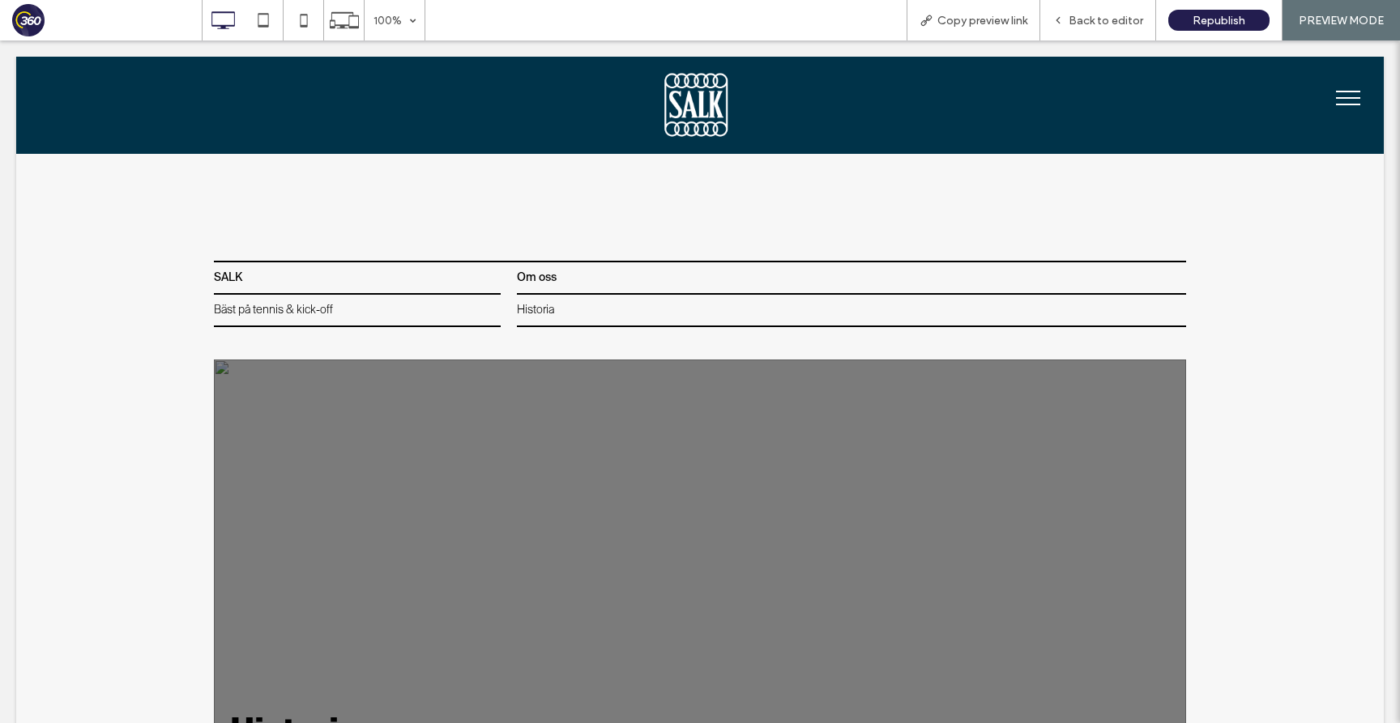
scroll to position [0, 0]
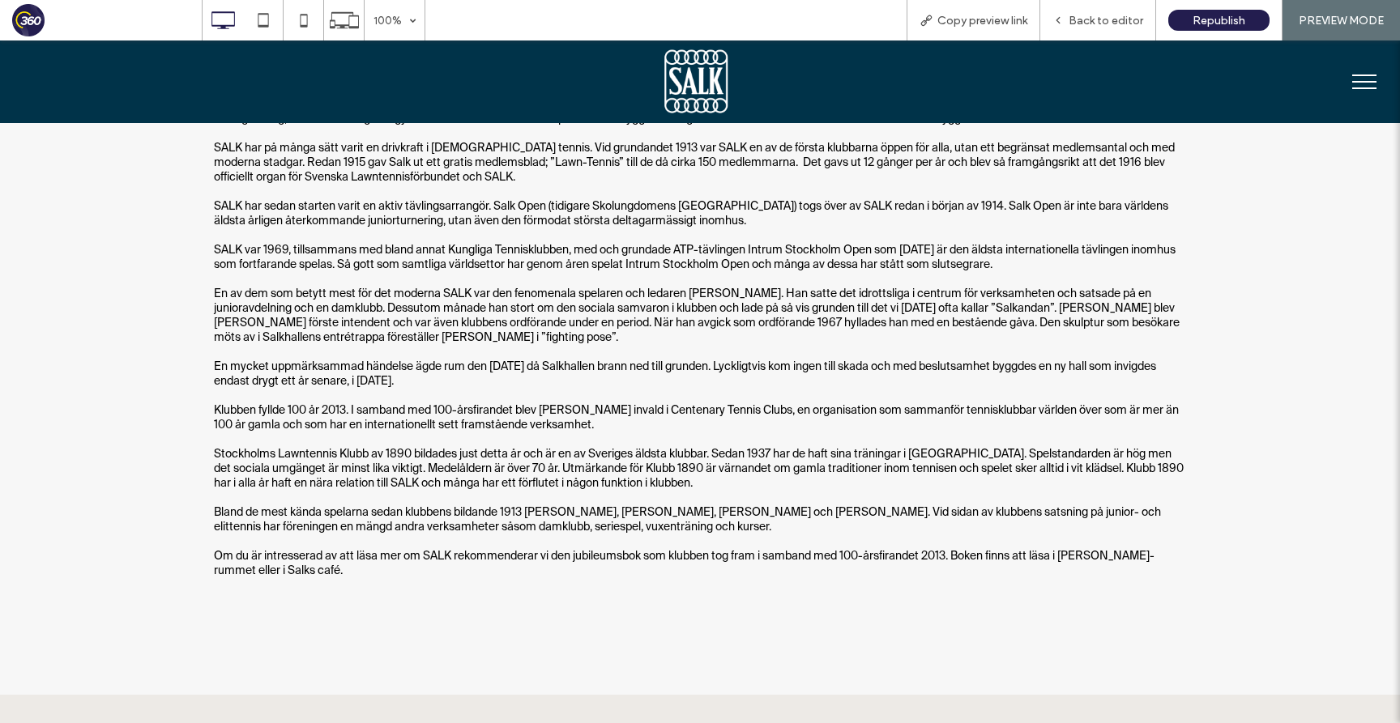
scroll to position [627, 0]
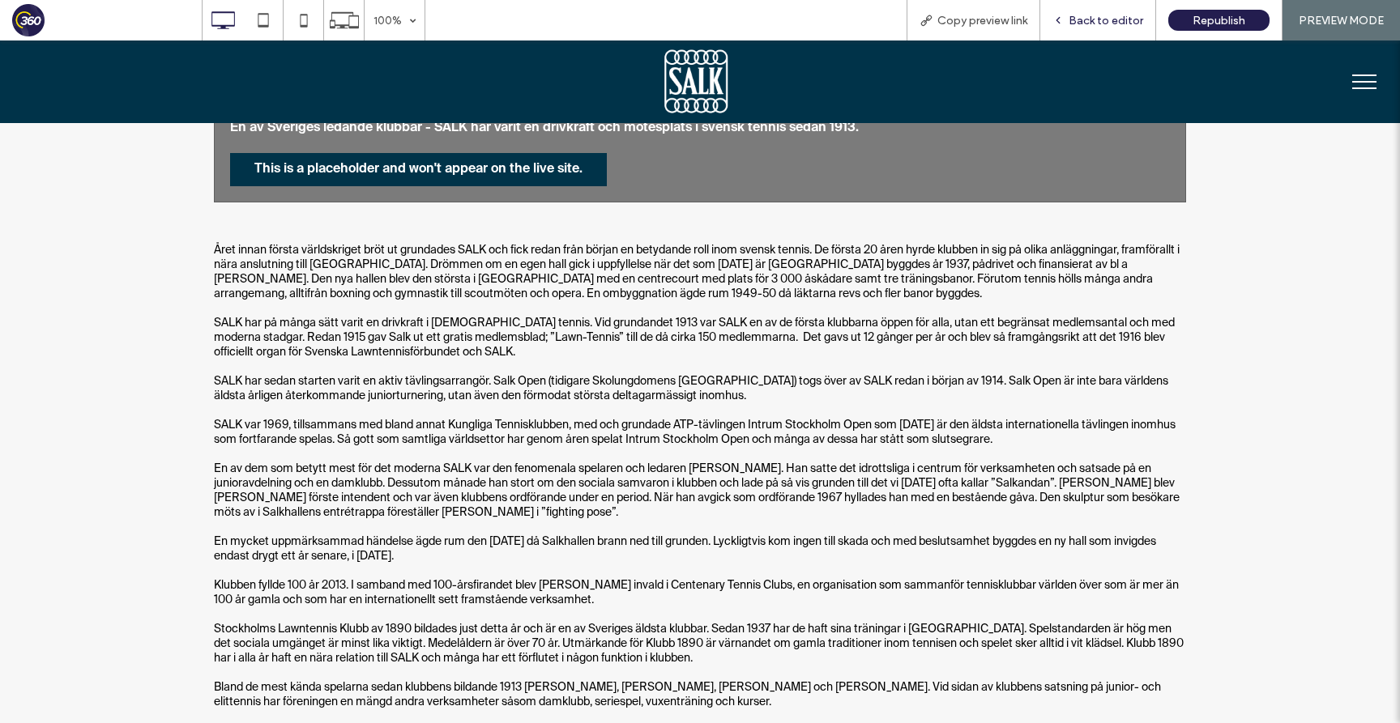
click at [1106, 15] on span "Back to editor" at bounding box center [1105, 21] width 75 height 14
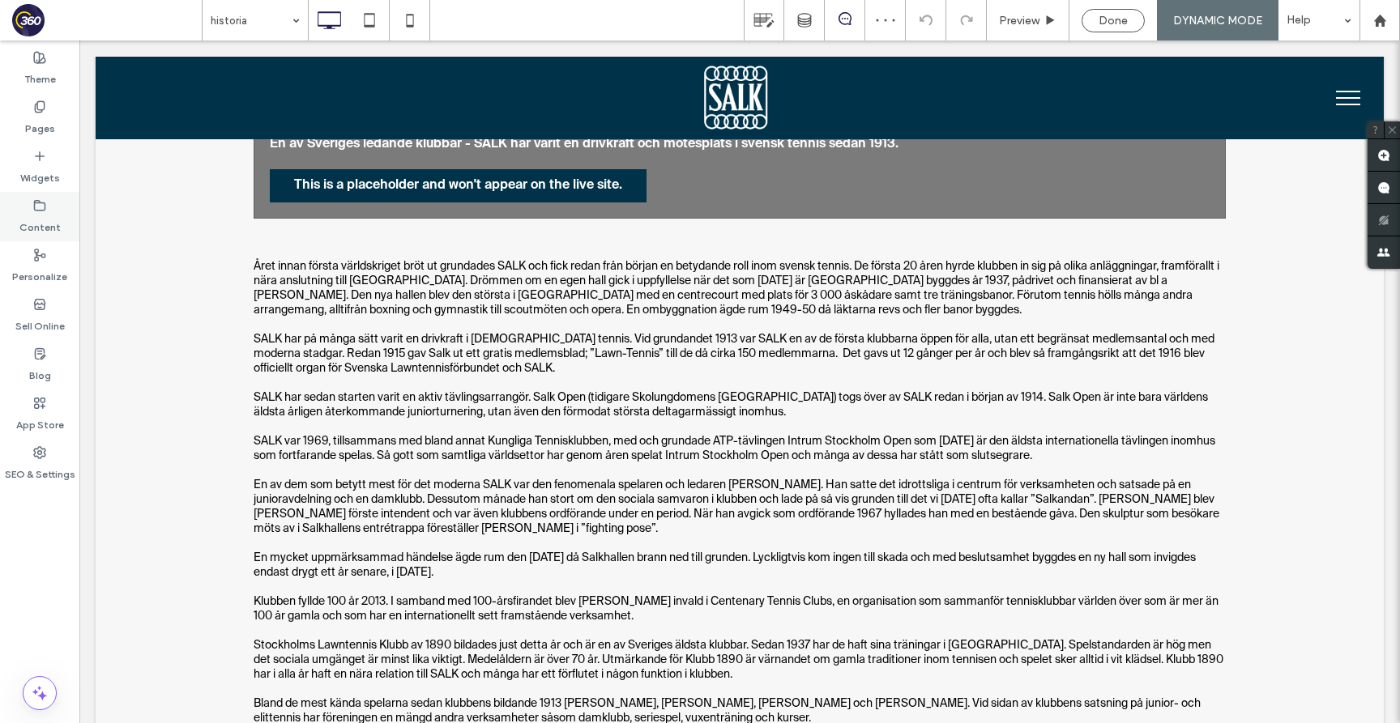
click at [38, 210] on use at bounding box center [40, 205] width 11 height 10
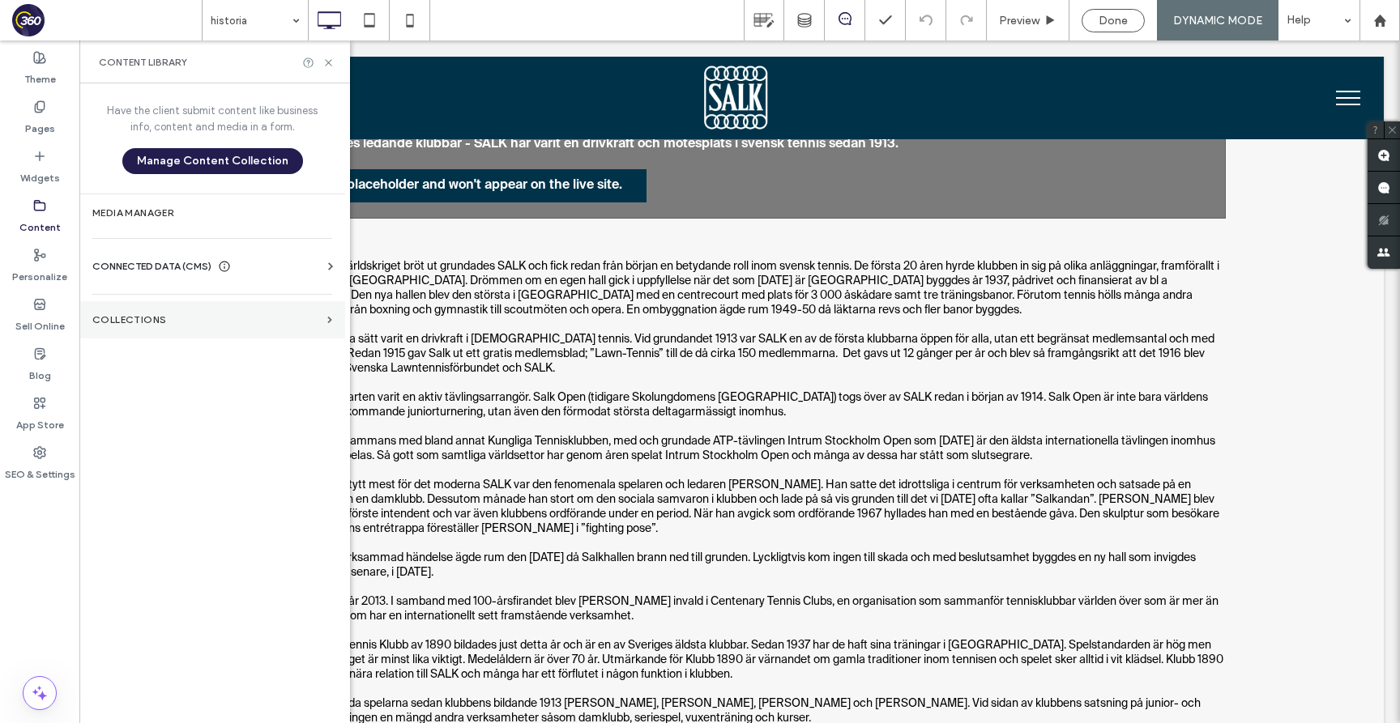
click at [142, 326] on section "Collections" at bounding box center [212, 319] width 266 height 37
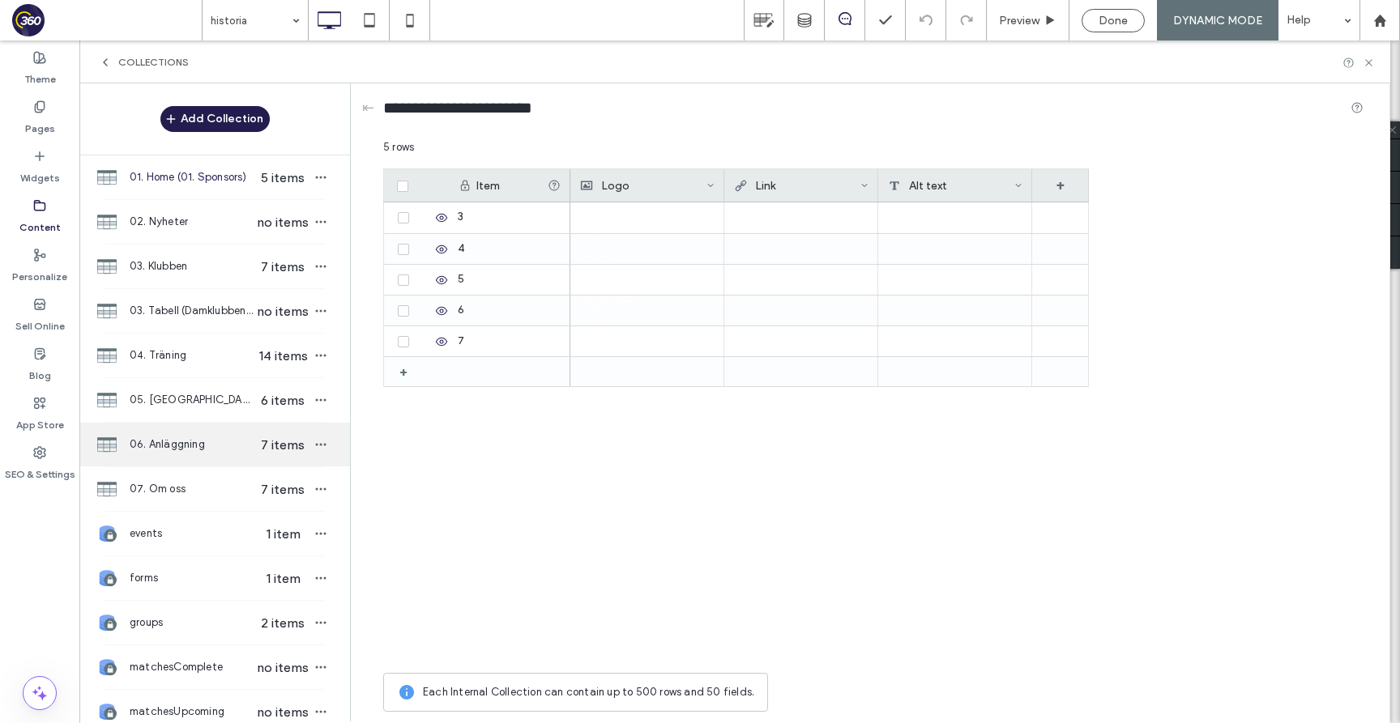
click at [231, 446] on span "06. Anläggning" at bounding box center [192, 445] width 125 height 16
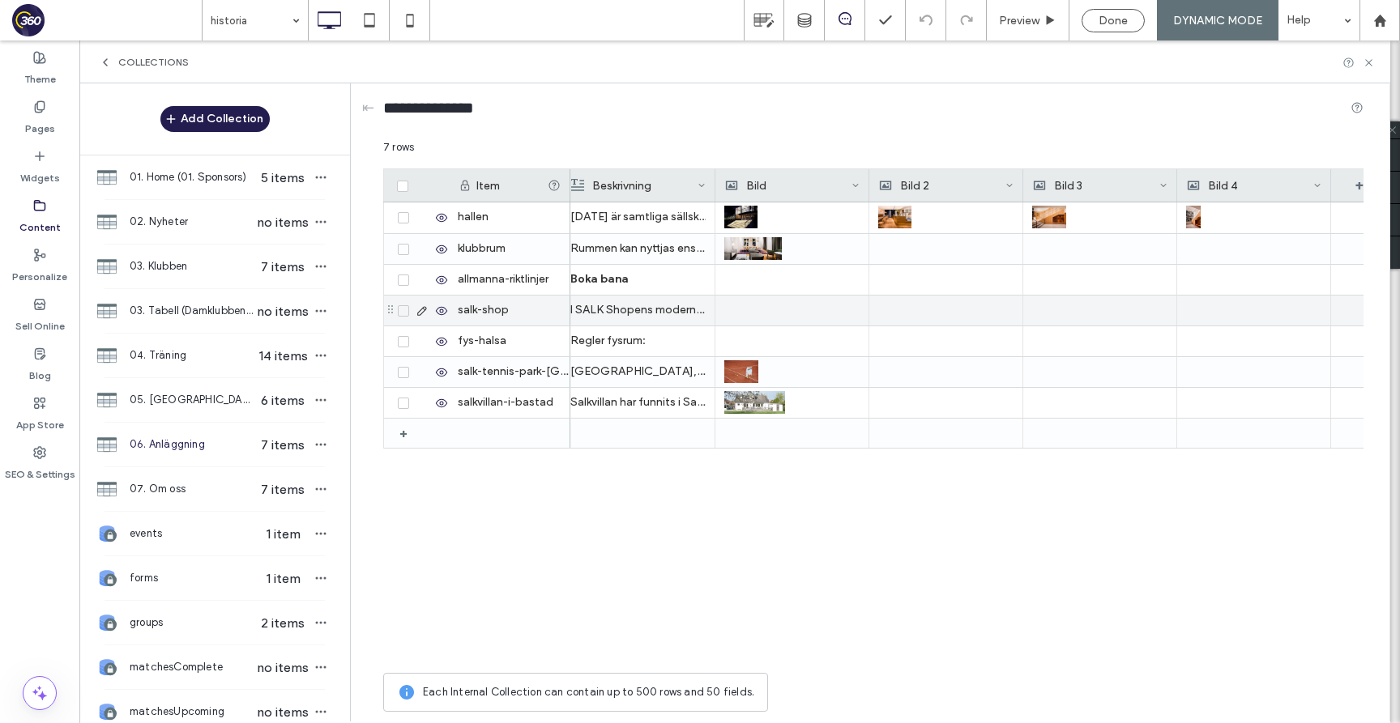
scroll to position [0, 1111]
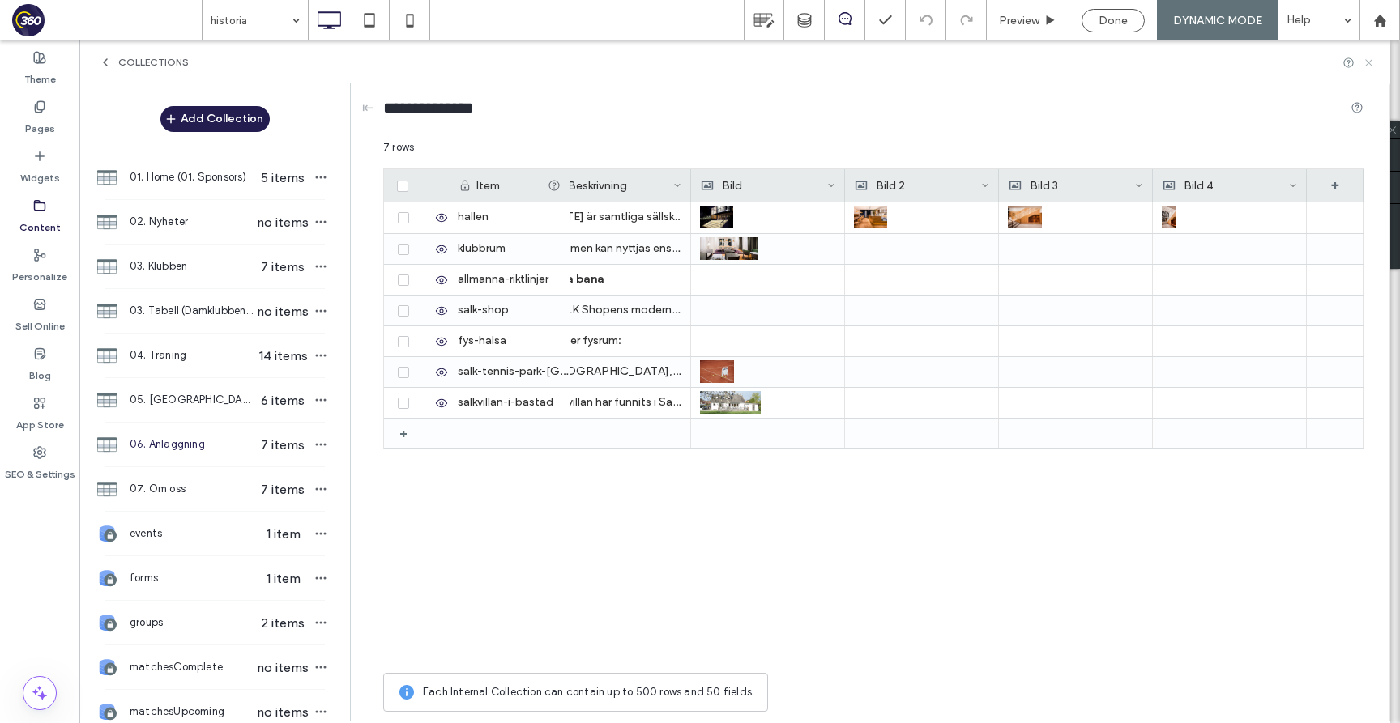
click at [1370, 63] on use at bounding box center [1368, 62] width 6 height 6
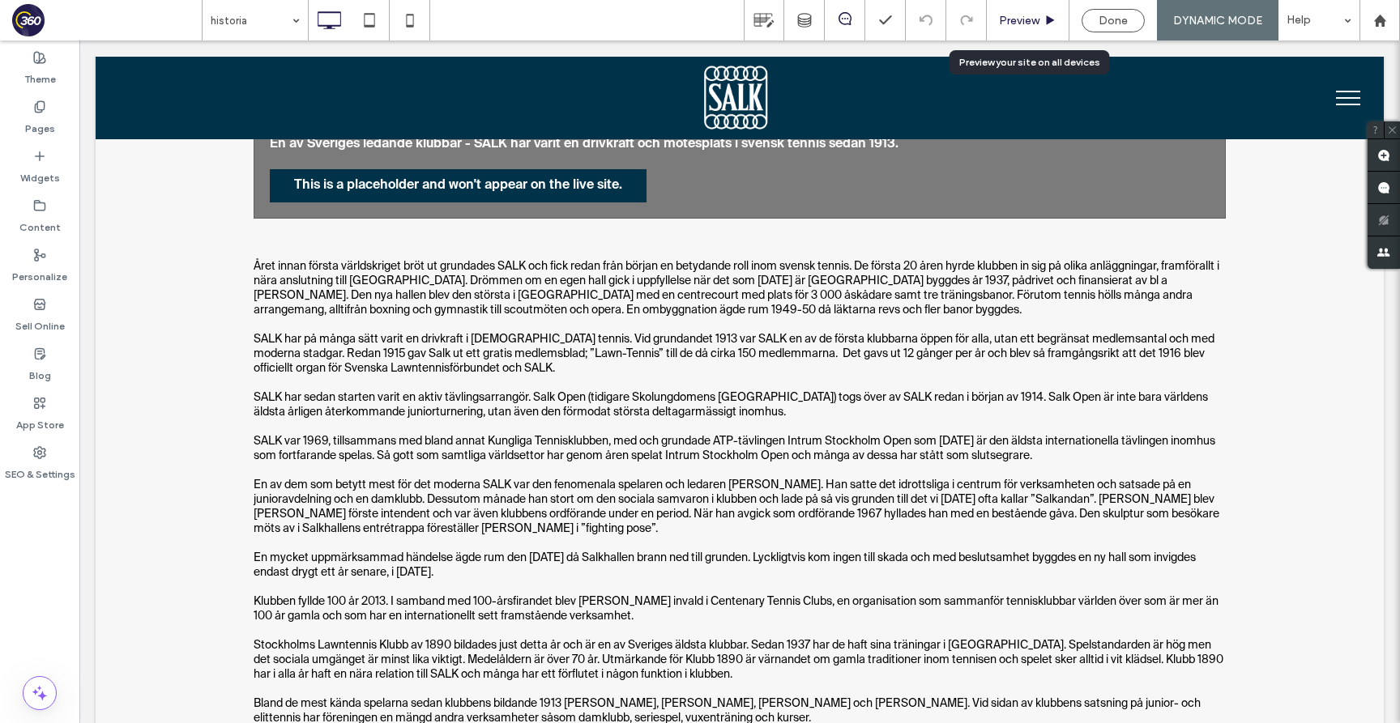
click at [1036, 17] on span "Preview" at bounding box center [1019, 21] width 40 height 14
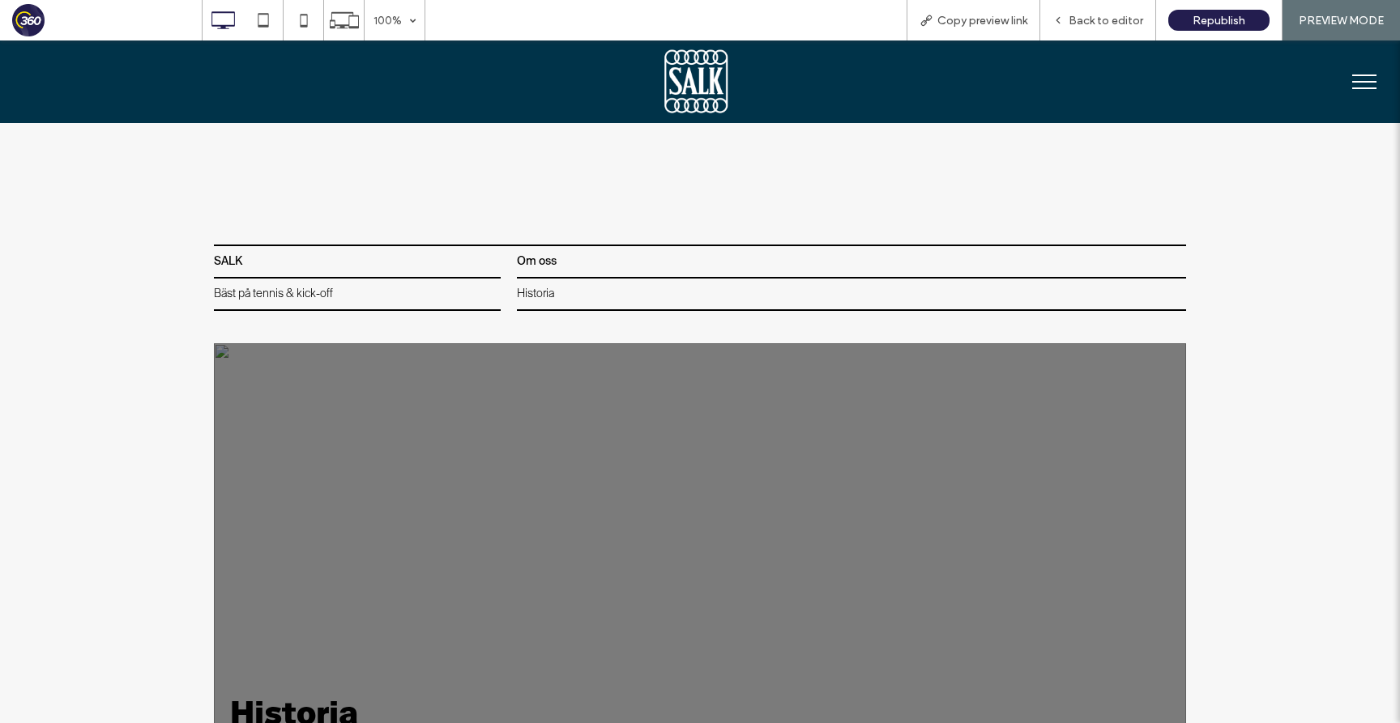
click at [1372, 85] on button "menu" at bounding box center [1364, 82] width 42 height 42
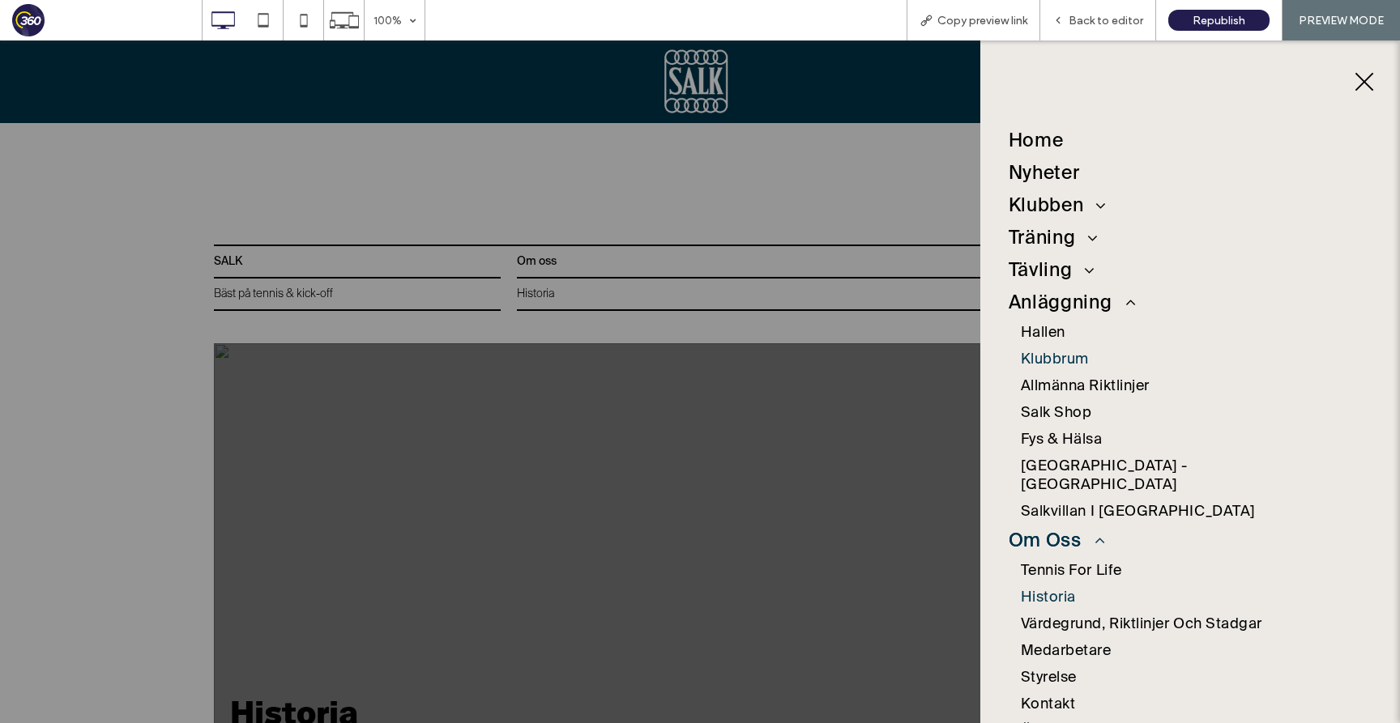
click at [1059, 352] on span "Klubbrum" at bounding box center [1055, 360] width 68 height 19
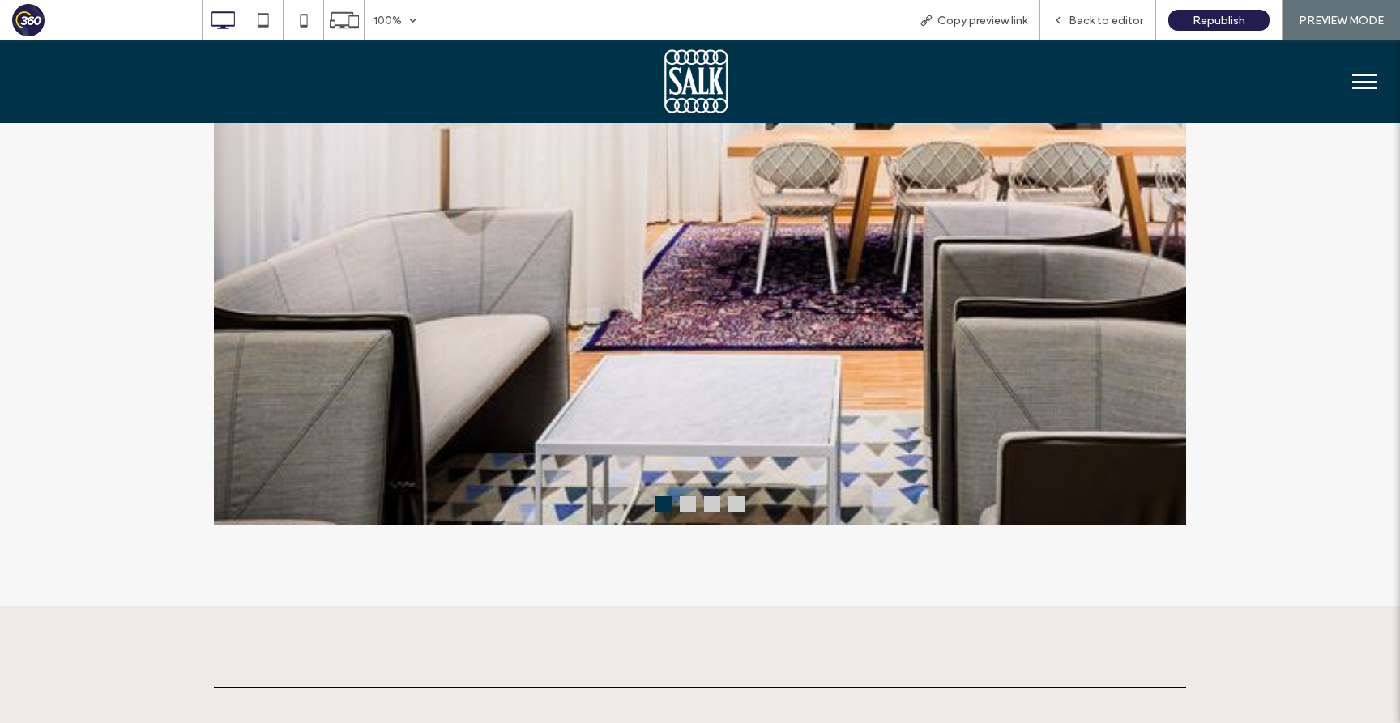
scroll to position [1250, 0]
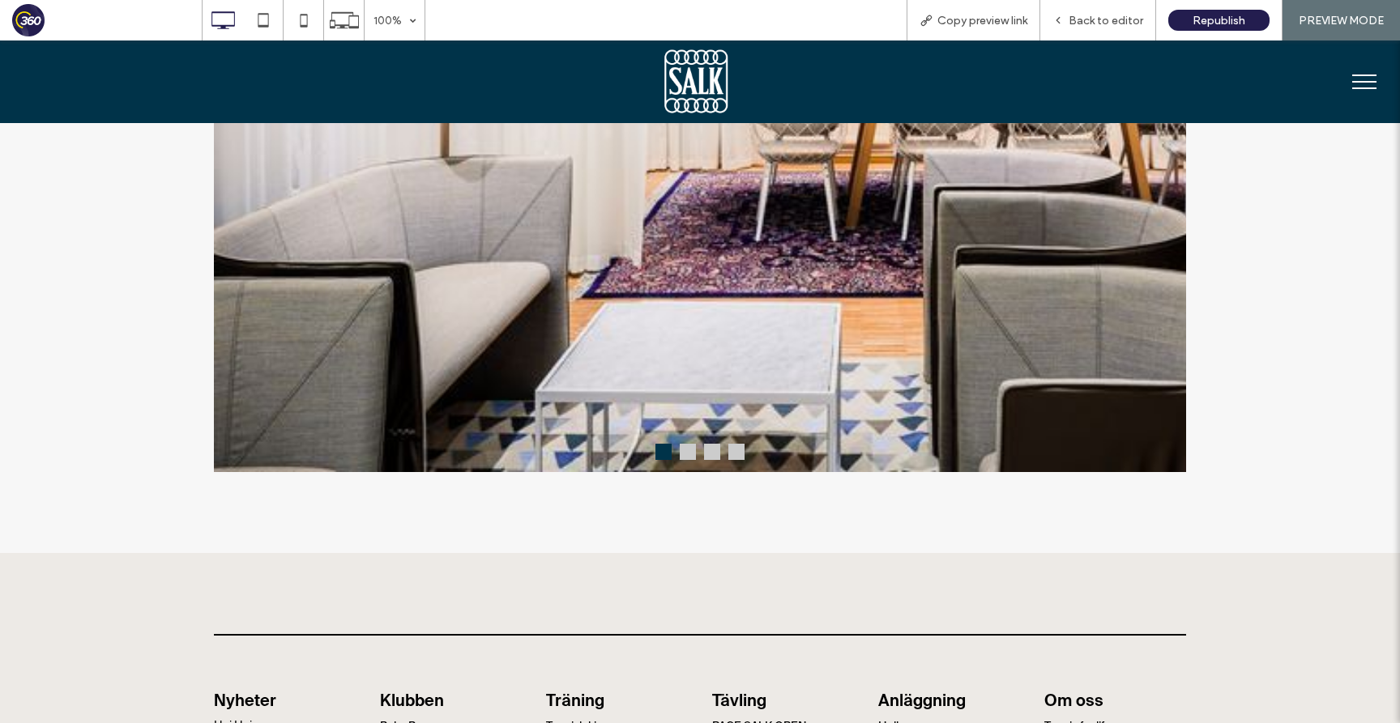
click at [693, 457] on button at bounding box center [688, 452] width 16 height 16
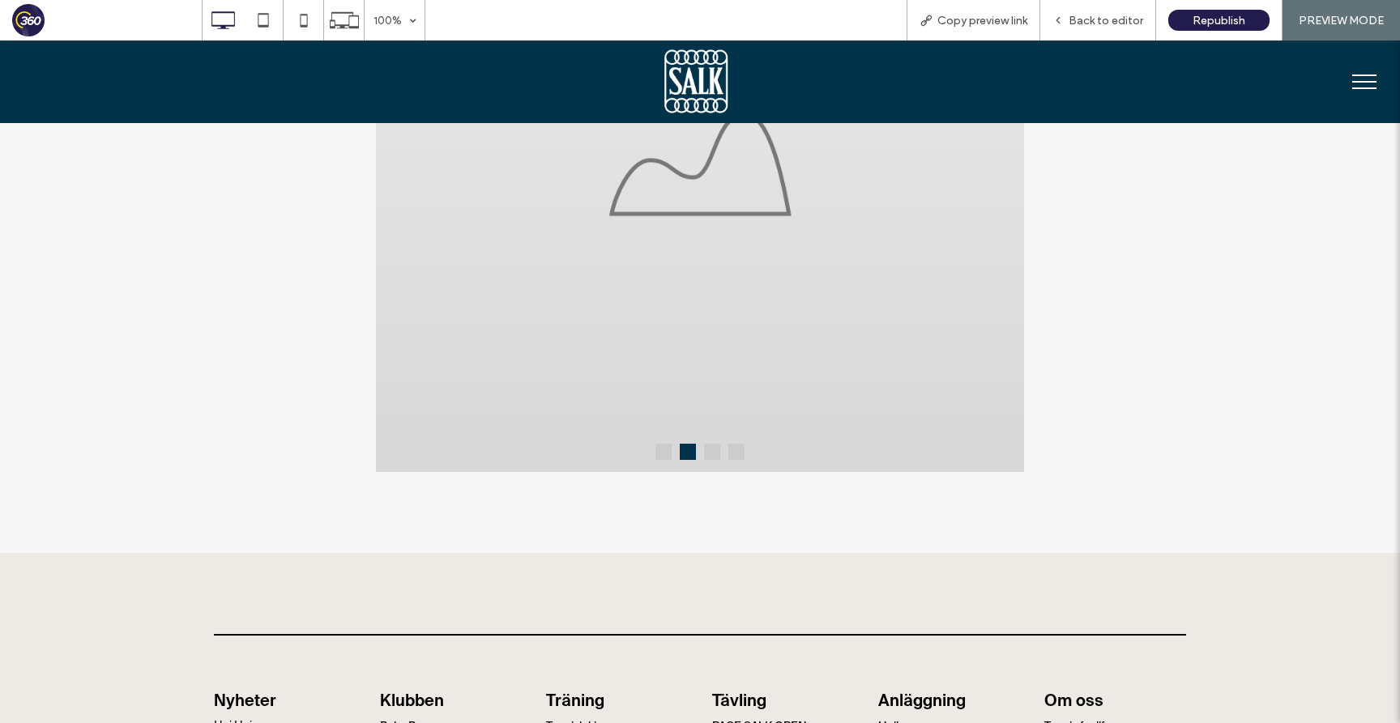
click at [660, 460] on button at bounding box center [663, 452] width 16 height 16
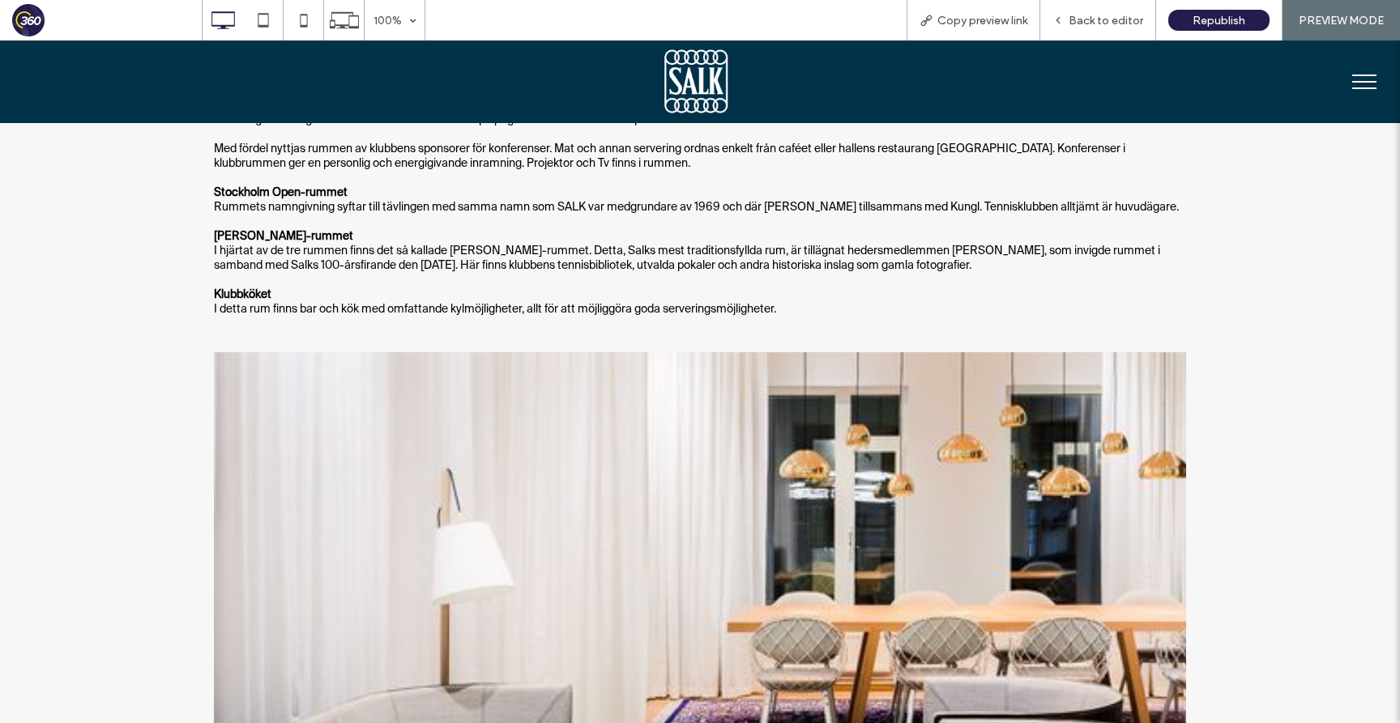
scroll to position [1021, 0]
